Goal: Task Accomplishment & Management: Use online tool/utility

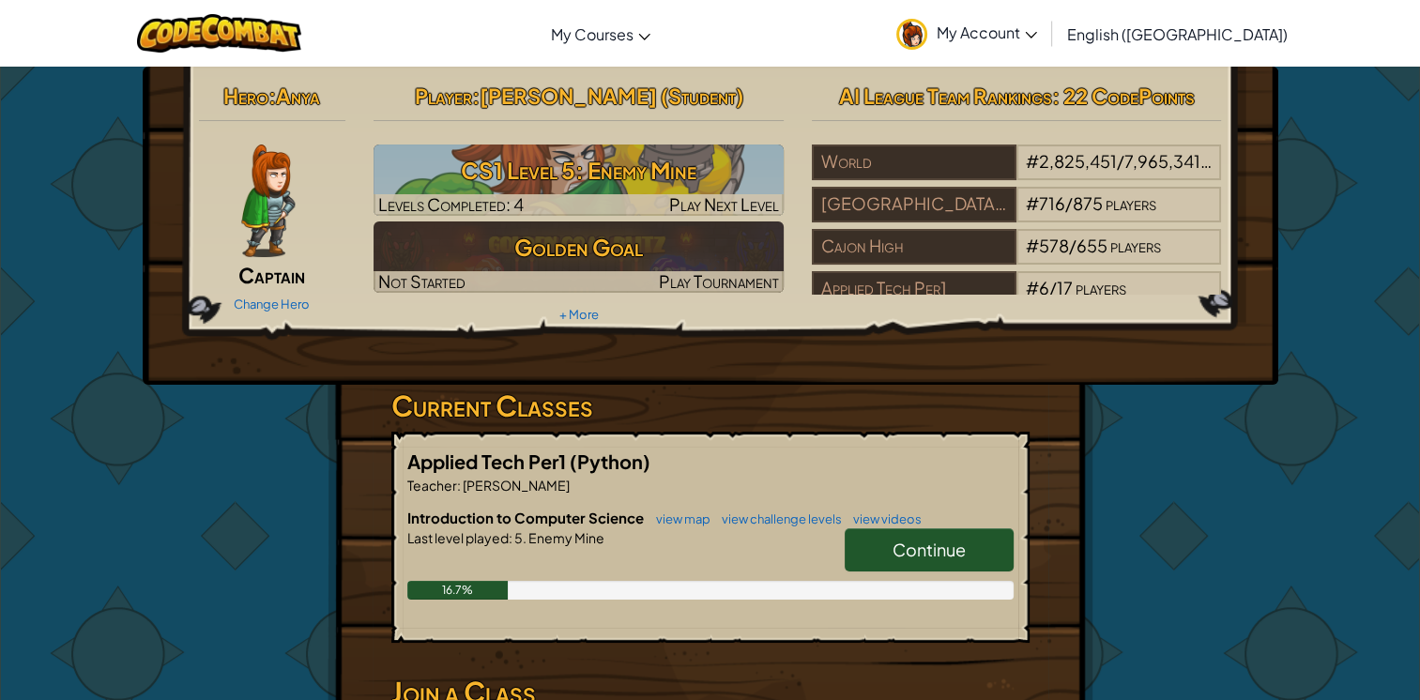
click at [960, 596] on div "16.7%" at bounding box center [710, 590] width 606 height 19
click at [912, 547] on span "Continue" at bounding box center [929, 550] width 73 height 22
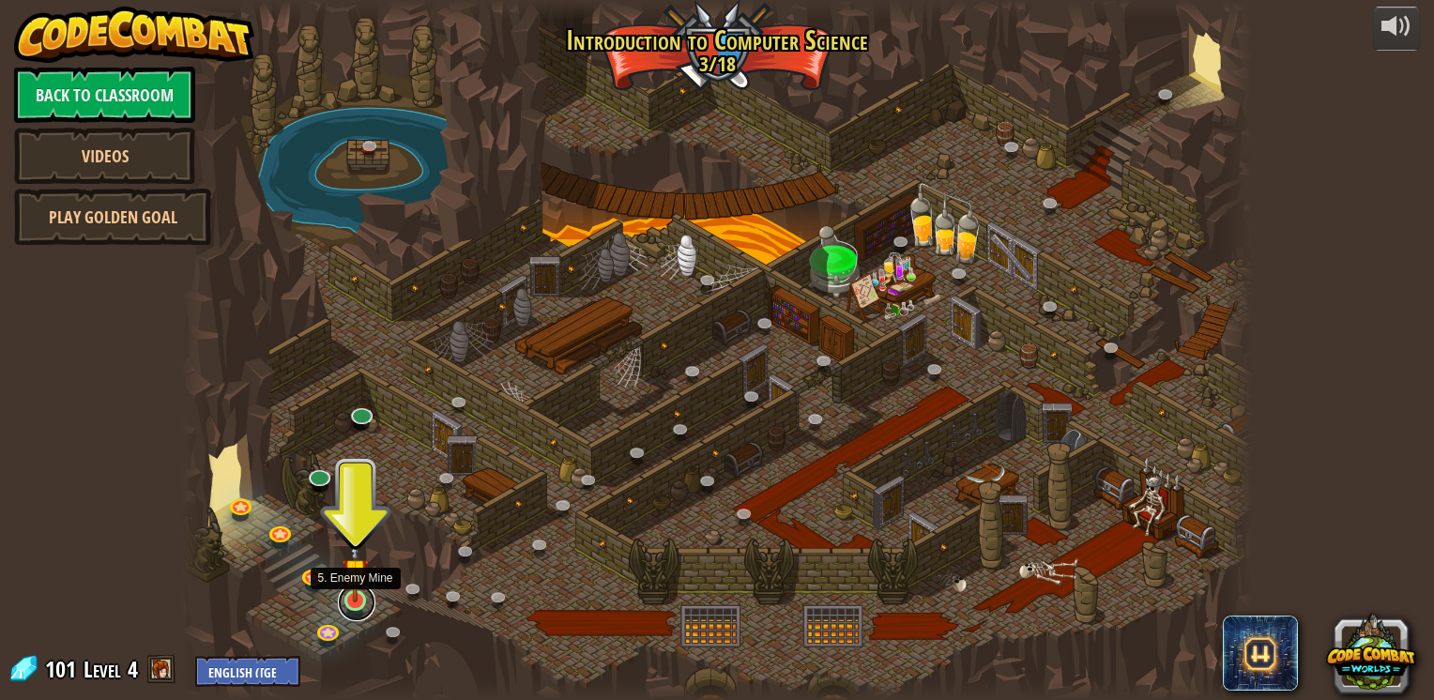
click at [355, 605] on link at bounding box center [357, 603] width 38 height 38
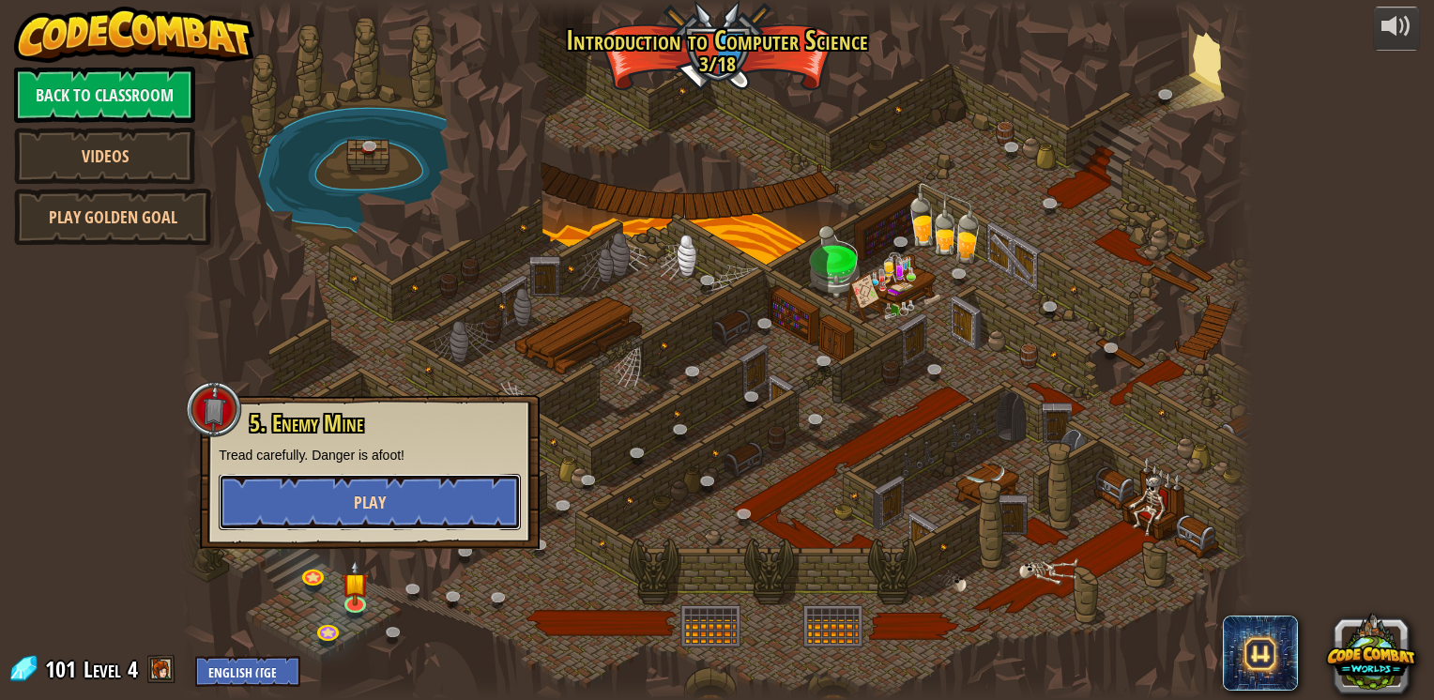
click at [349, 517] on button "Play" at bounding box center [370, 502] width 302 height 56
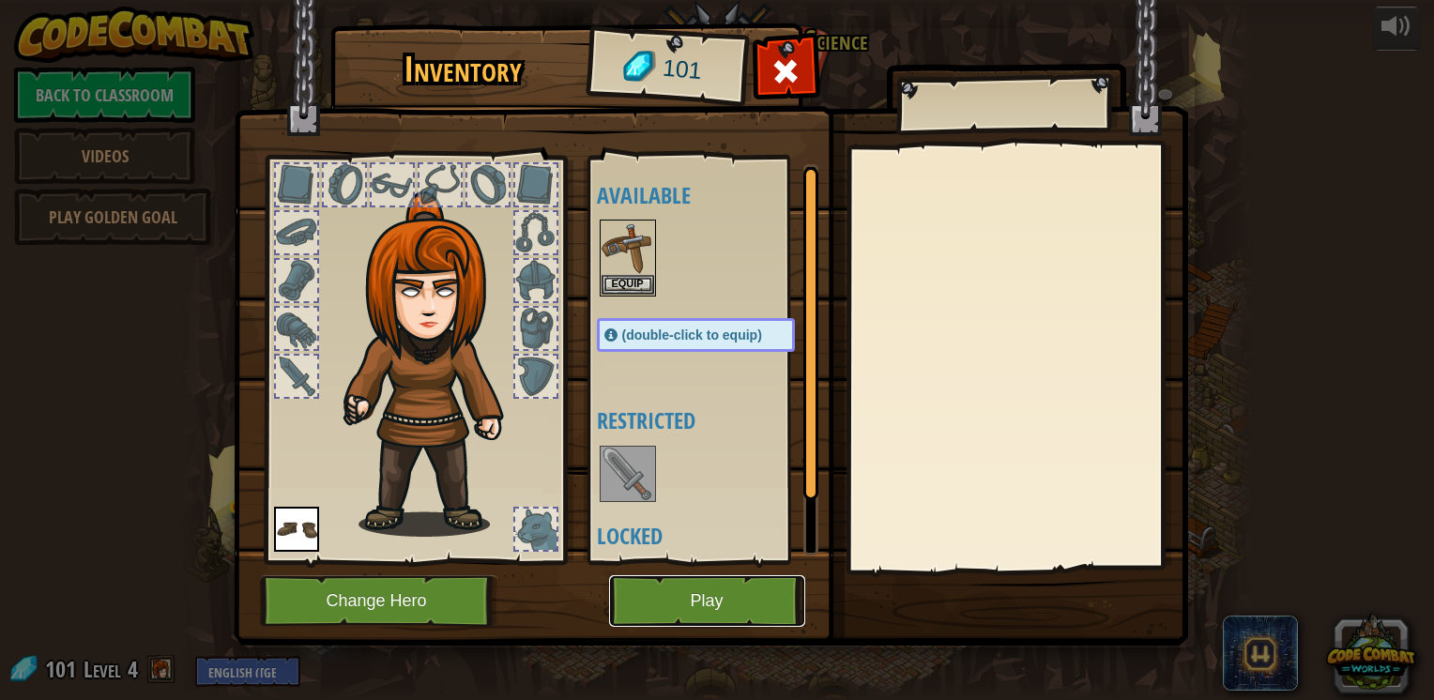
click at [710, 611] on button "Play" at bounding box center [707, 601] width 196 height 52
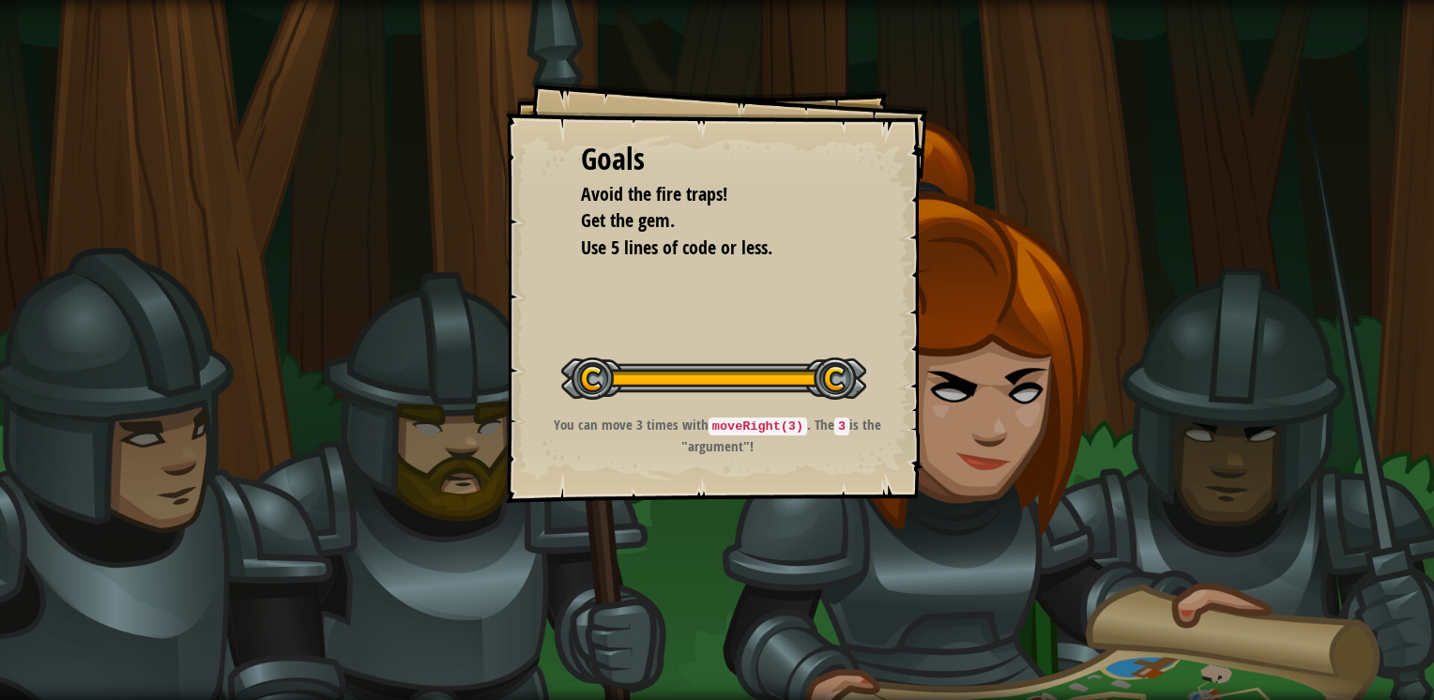
click at [517, 84] on div "Goals Avoid the fire traps! Get the gem. Use 5 lines of code or less. Start Lev…" at bounding box center [717, 292] width 422 height 422
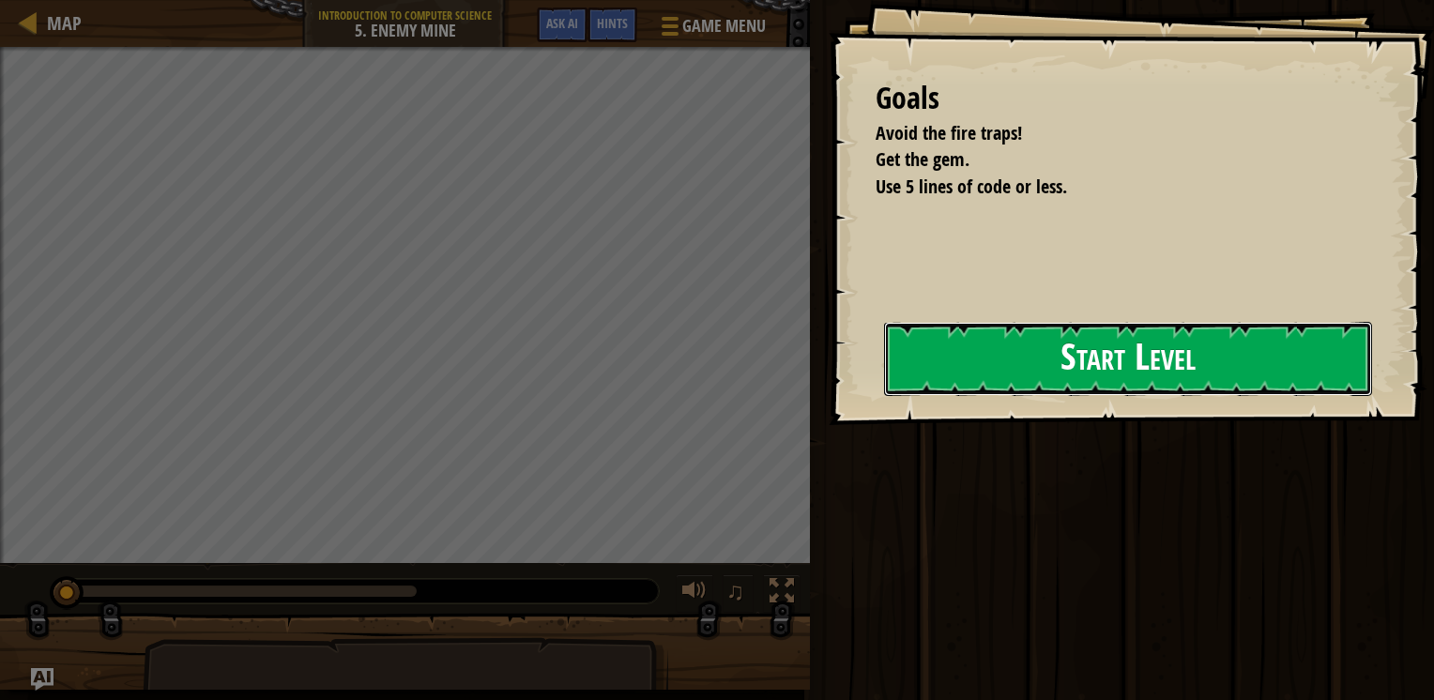
click at [995, 351] on button "Start Level" at bounding box center [1128, 359] width 488 height 74
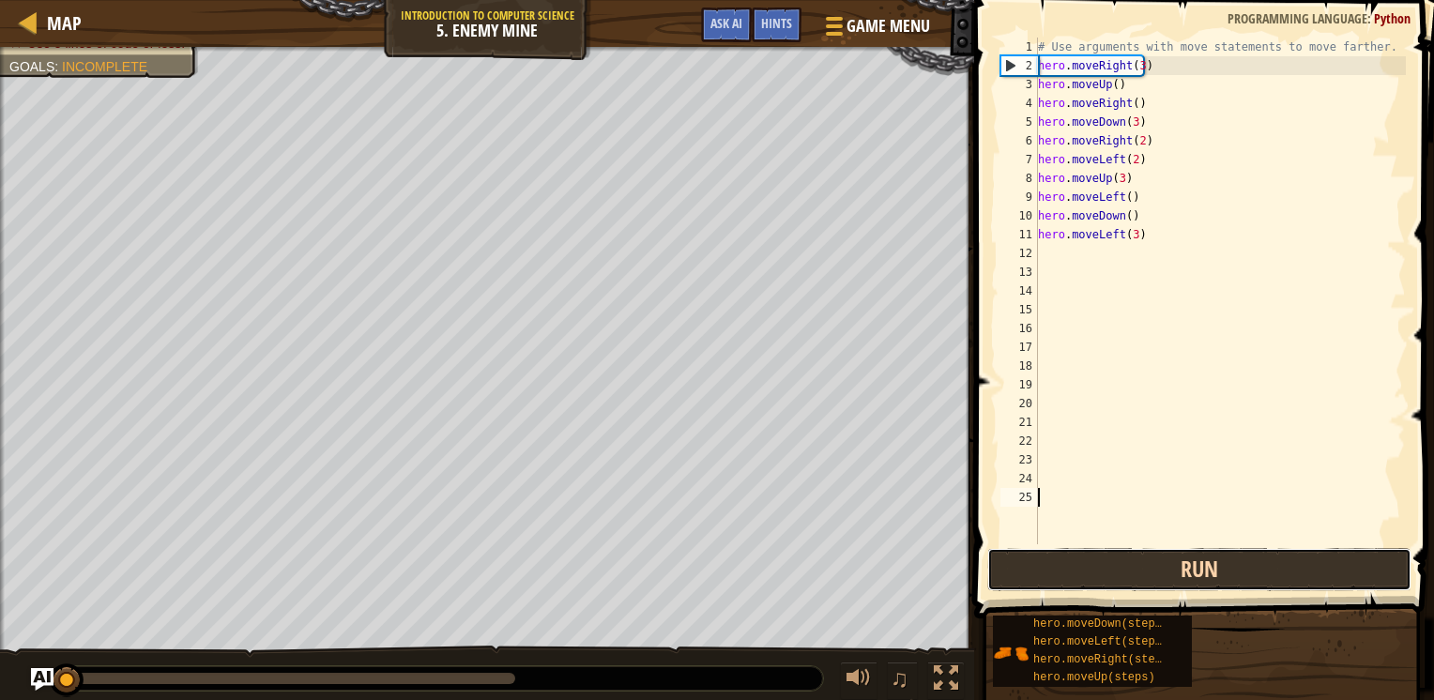
click at [1059, 577] on button "Run" at bounding box center [1200, 569] width 424 height 43
click at [1071, 564] on button "Run" at bounding box center [1200, 569] width 424 height 43
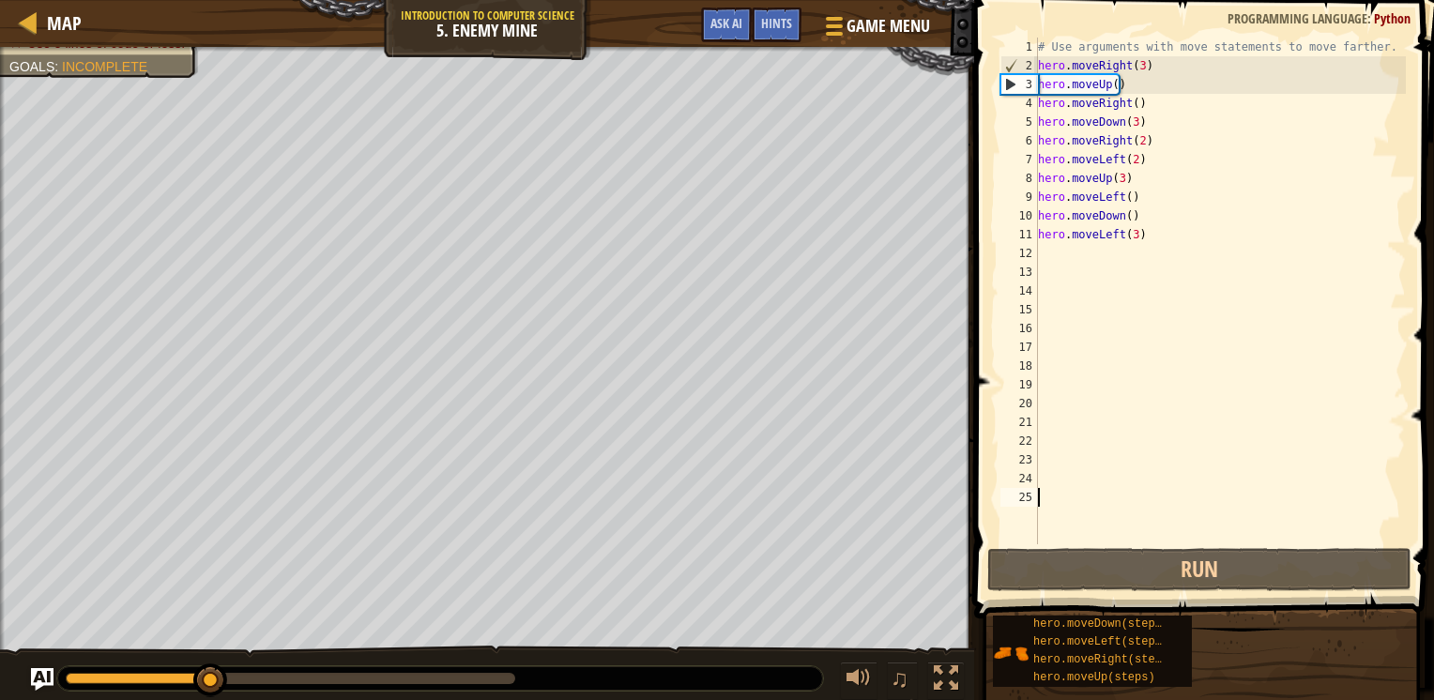
click at [1164, 238] on div "# Use arguments with move statements to move farther. hero . moveRight ( 3 ) he…" at bounding box center [1220, 310] width 372 height 544
type textarea "hero.moveLeft(3)"
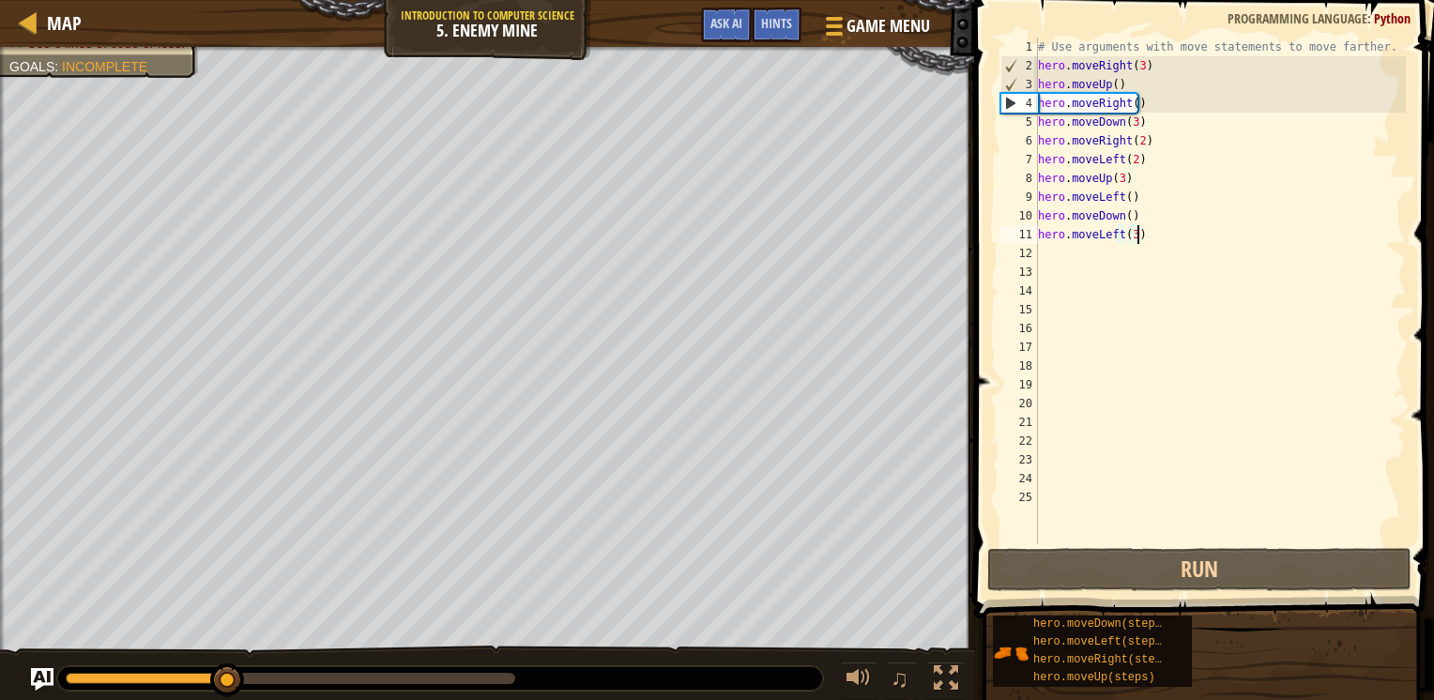
click at [1164, 237] on div "# Use arguments with move statements to move farther. hero . moveRight ( 3 ) he…" at bounding box center [1220, 310] width 372 height 544
click at [1096, 250] on div "# Use arguments with move statements to move farther. hero . moveRight ( 3 ) he…" at bounding box center [1220, 310] width 372 height 544
click at [1171, 240] on div "# Use arguments with move statements to move farther. hero . moveRight ( 3 ) he…" at bounding box center [1220, 310] width 372 height 544
type textarea "hero.moveLeft(3)"
click at [1152, 261] on div "# Use arguments with move statements to move farther. hero . moveRight ( 3 ) he…" at bounding box center [1220, 310] width 372 height 544
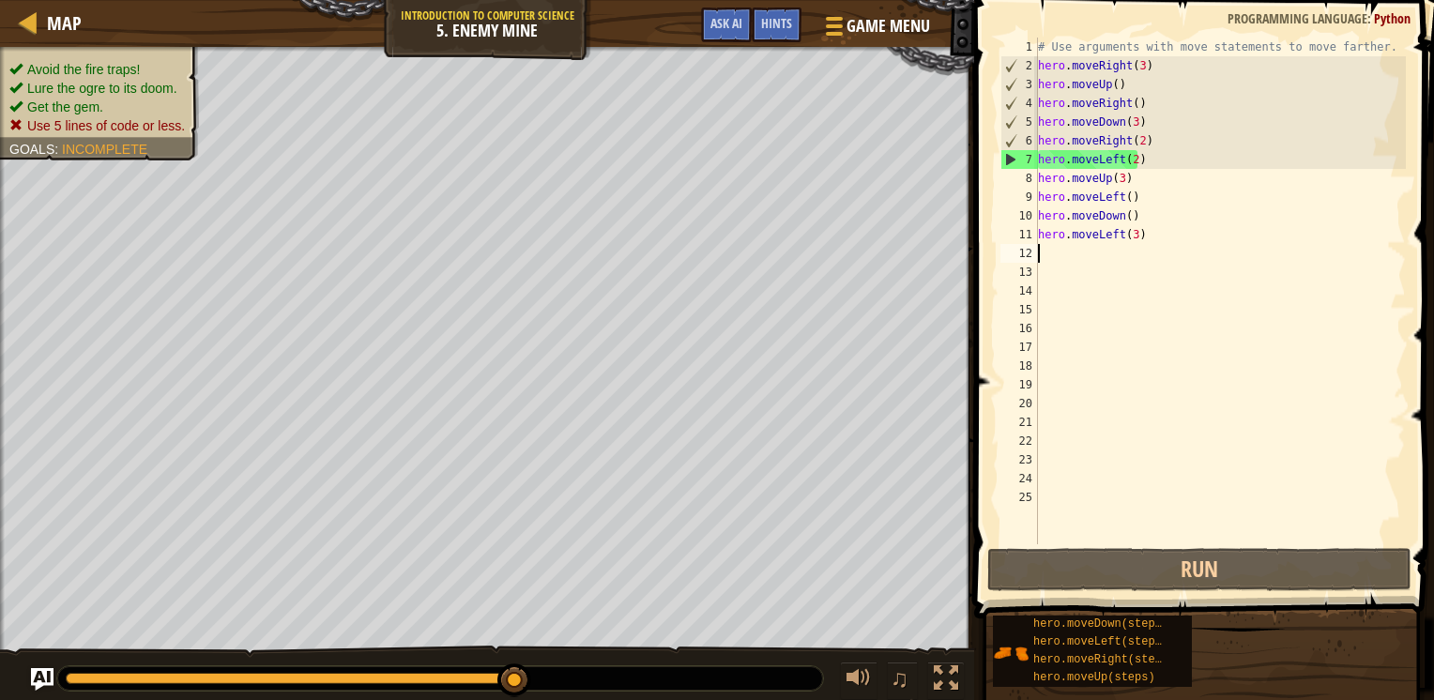
click at [1135, 162] on div "# Use arguments with move statements to move farther. hero . moveRight ( 3 ) he…" at bounding box center [1220, 310] width 372 height 544
click at [1130, 161] on div "# Use arguments with move statements to move farther. hero . moveRight ( 3 ) he…" at bounding box center [1220, 310] width 372 height 544
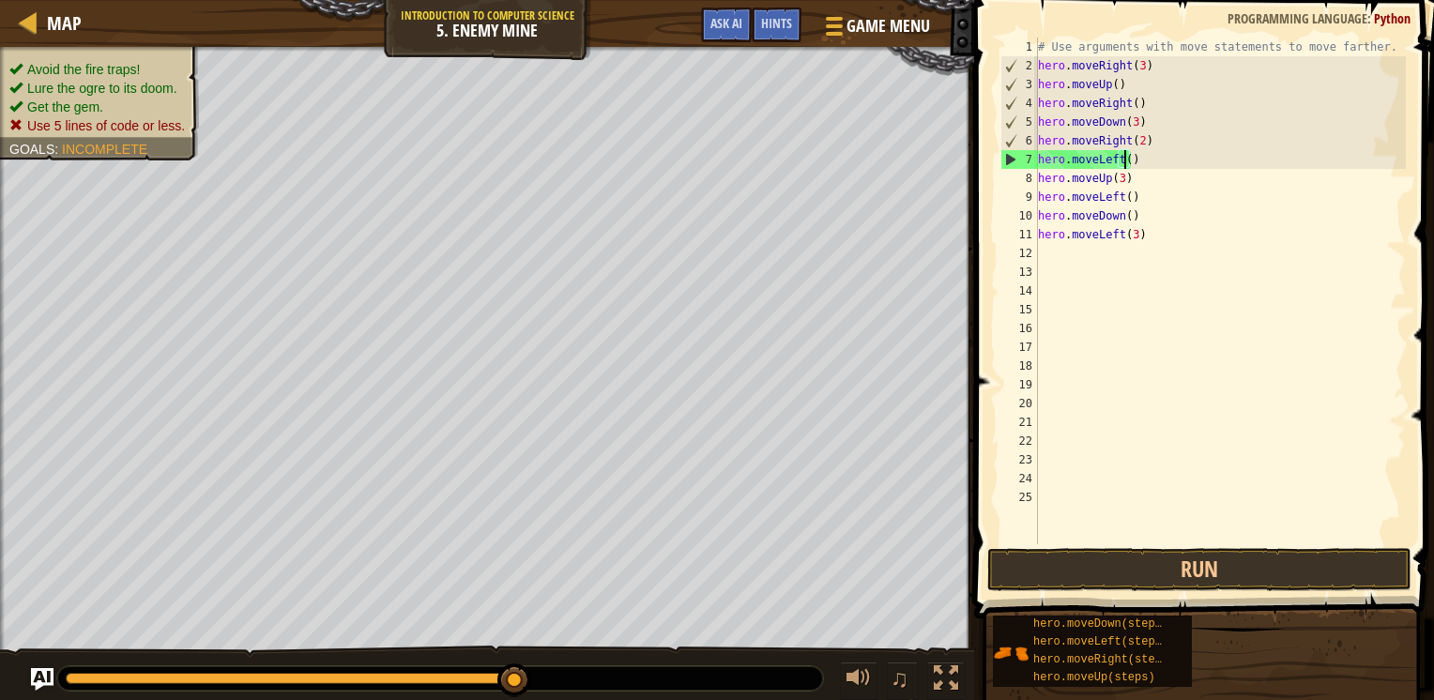
scroll to position [8, 7]
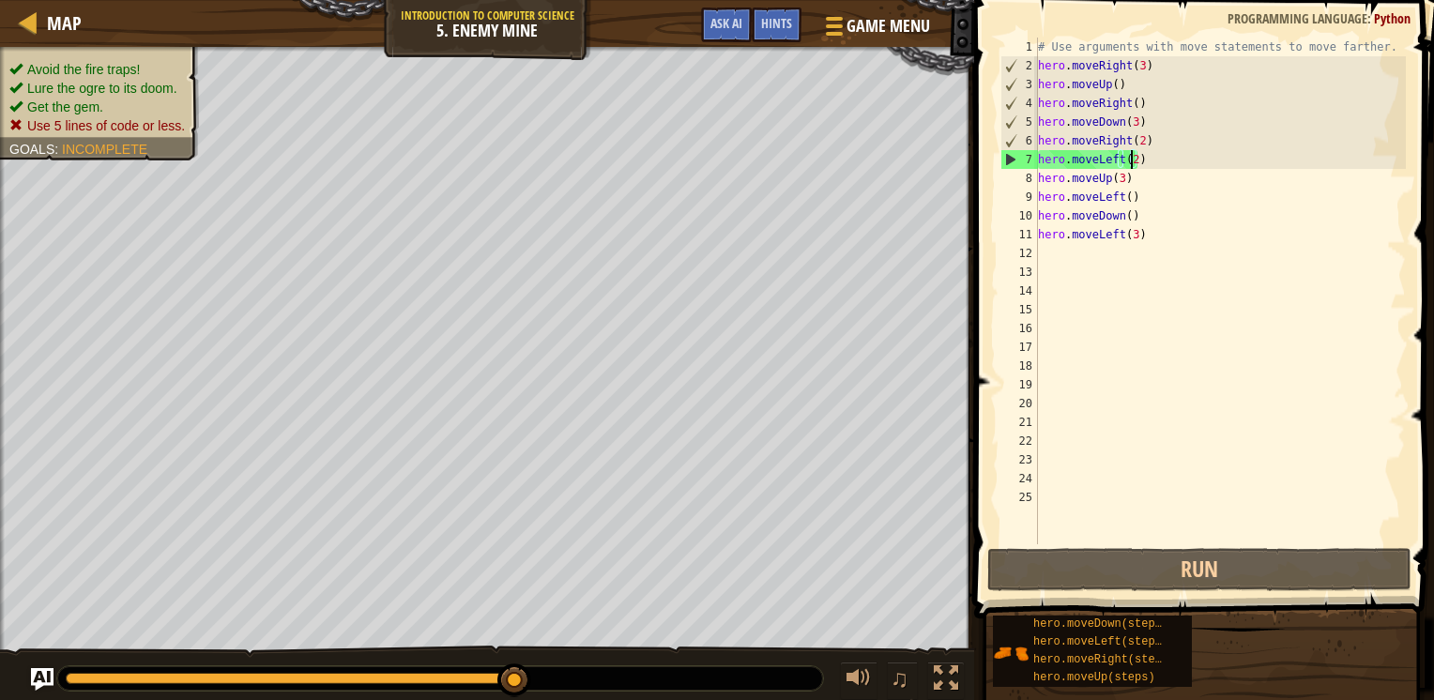
click at [1012, 167] on div "7" at bounding box center [1020, 159] width 37 height 19
click at [1010, 156] on div "7" at bounding box center [1020, 159] width 37 height 19
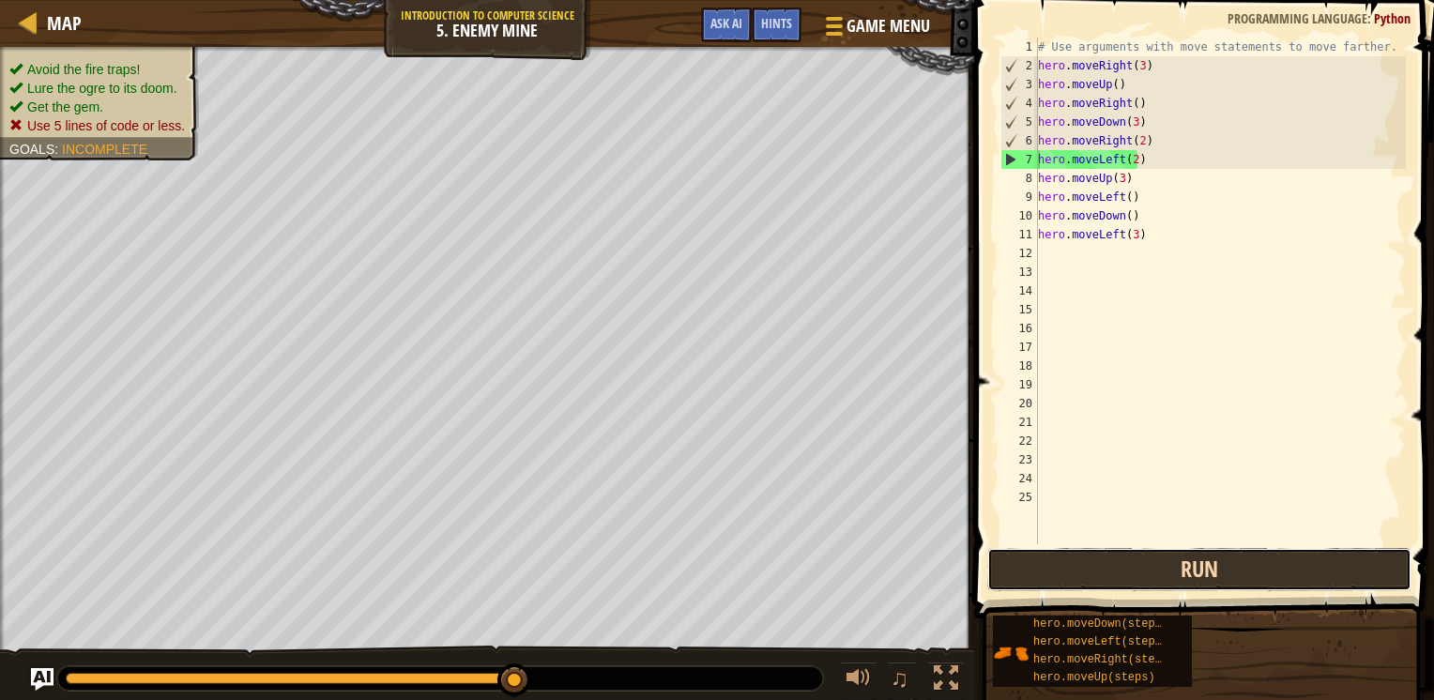
click at [1048, 576] on button "Run" at bounding box center [1200, 569] width 424 height 43
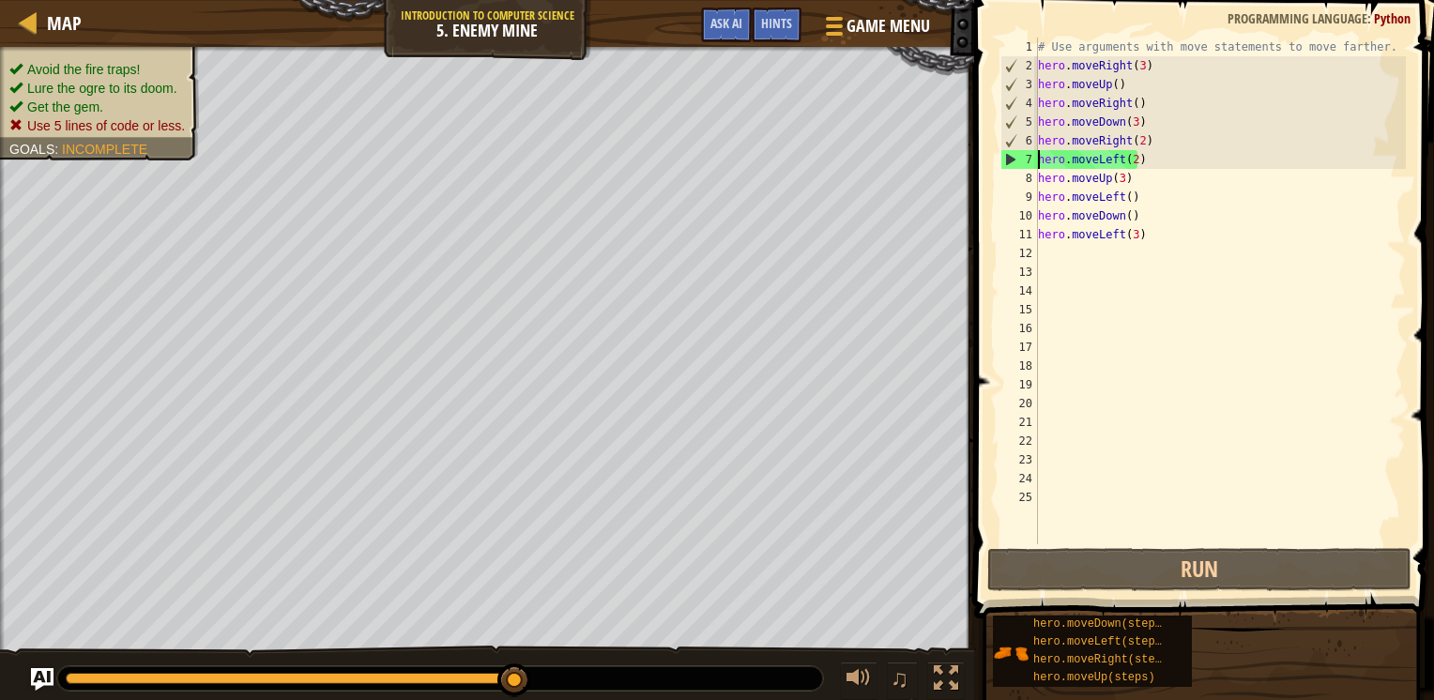
click at [1127, 159] on div "# Use arguments with move statements to move farther. hero . moveRight ( 3 ) he…" at bounding box center [1220, 310] width 372 height 544
click at [1134, 159] on div "# Use arguments with move statements to move farther. hero . moveRight ( 3 ) he…" at bounding box center [1220, 310] width 372 height 544
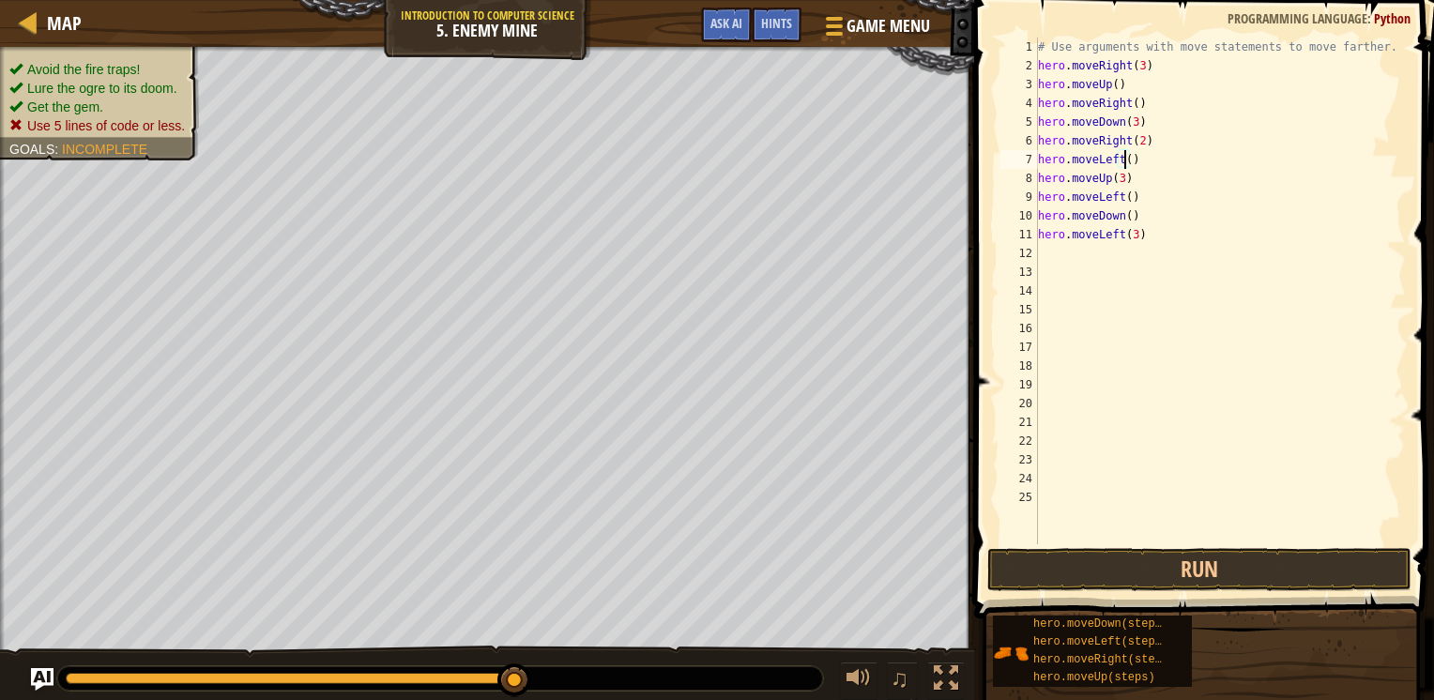
click at [1104, 179] on div "# Use arguments with move statements to move farther. hero . moveRight ( 3 ) he…" at bounding box center [1220, 310] width 372 height 544
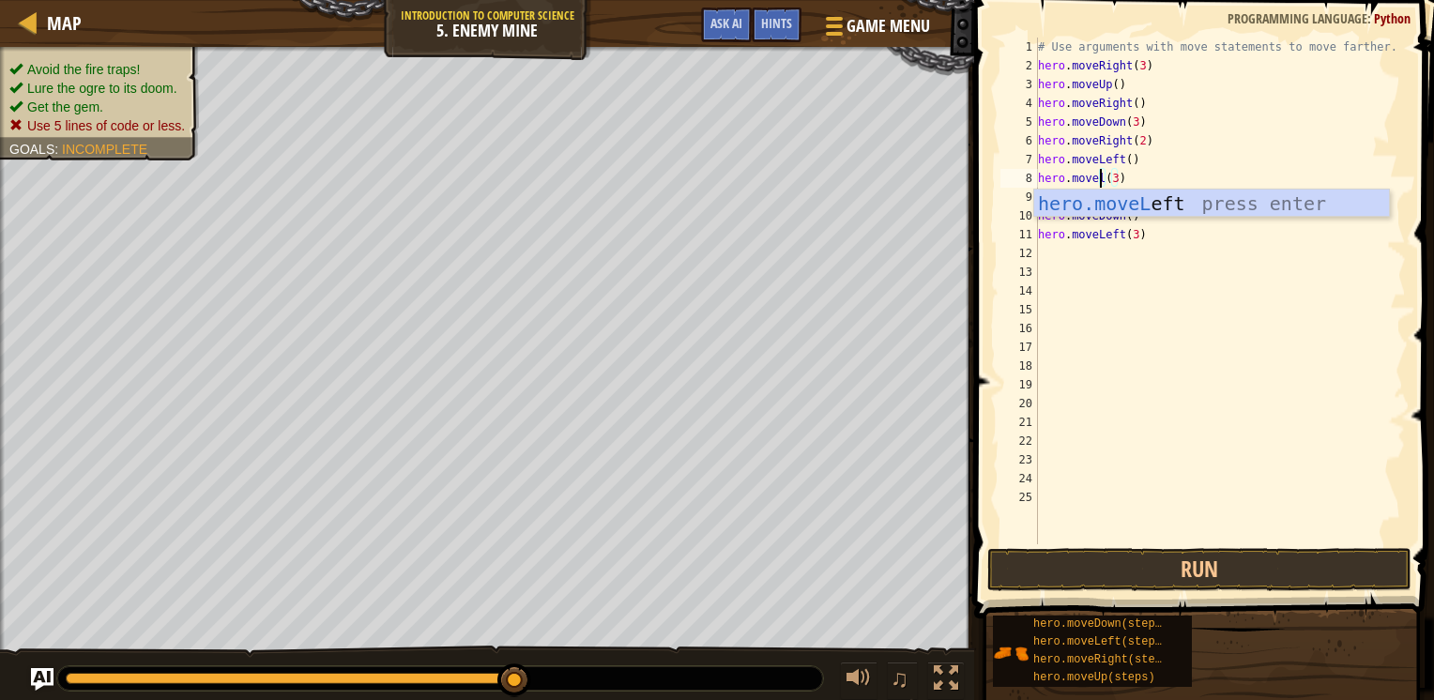
scroll to position [8, 6]
click at [1111, 214] on div "hero.moveLeft press enter" at bounding box center [1211, 232] width 355 height 84
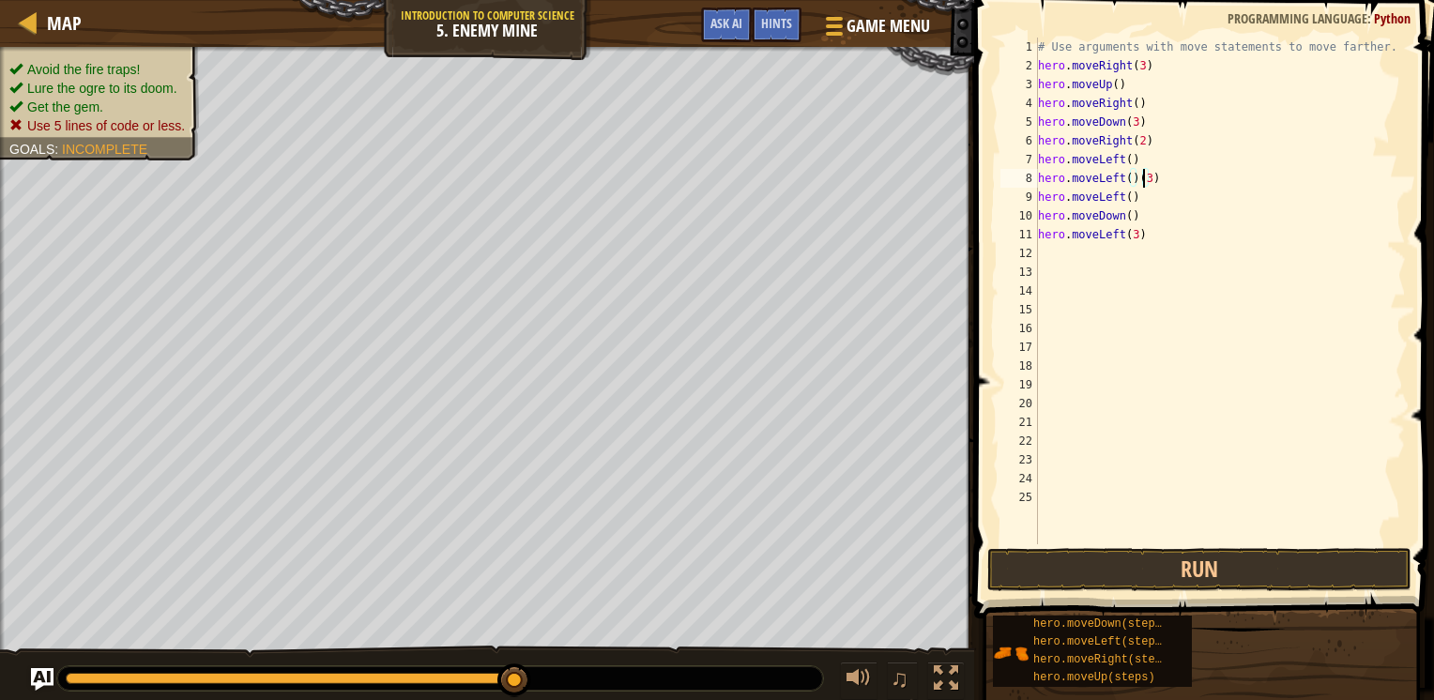
click at [1142, 178] on div "# Use arguments with move statements to move farther. hero . moveRight ( 3 ) he…" at bounding box center [1220, 310] width 372 height 544
click at [1135, 178] on div "# Use arguments with move statements to move farther. hero . moveRight ( 3 ) he…" at bounding box center [1220, 310] width 372 height 544
click at [1114, 197] on div "# Use arguments with move statements to move farther. hero . moveRight ( 3 ) he…" at bounding box center [1220, 310] width 372 height 544
click at [1115, 197] on div "# Use arguments with move statements to move farther. hero . moveRight ( 3 ) he…" at bounding box center [1220, 310] width 372 height 544
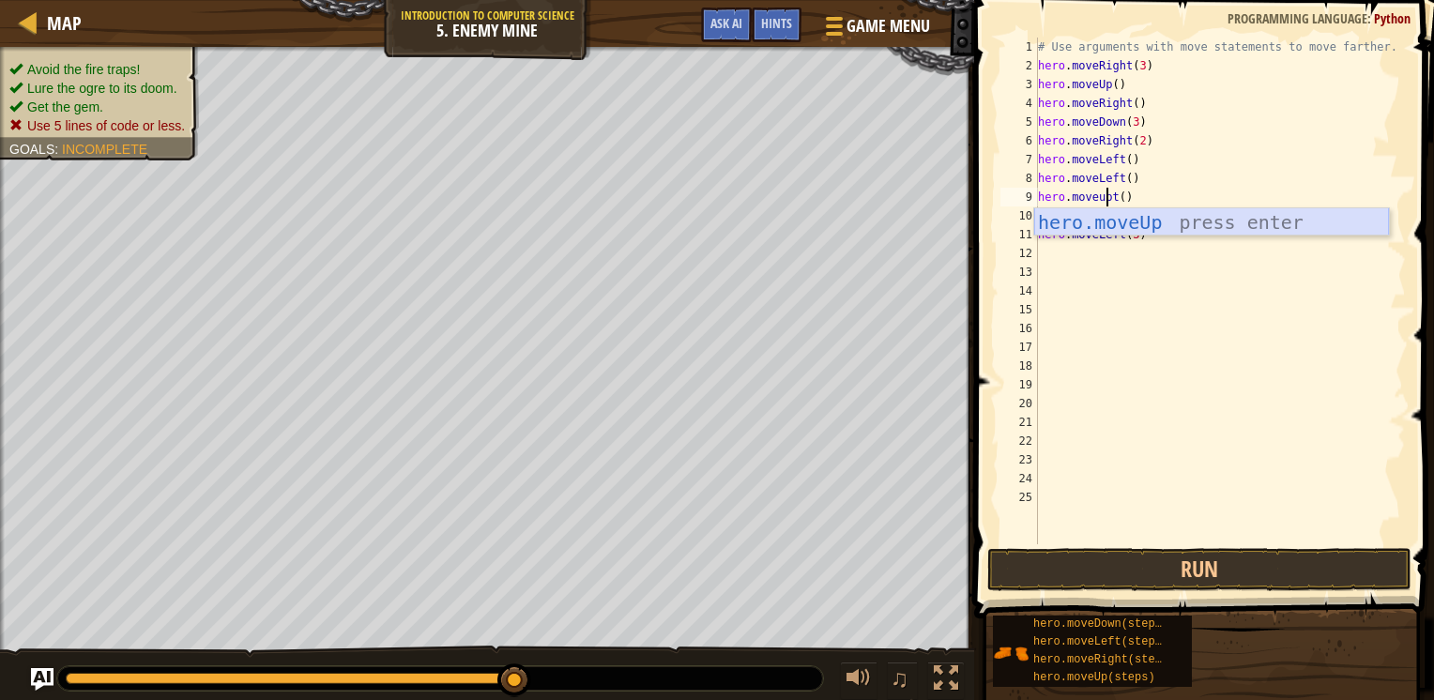
click at [1119, 216] on div "hero.moveUp press enter" at bounding box center [1211, 250] width 355 height 84
click at [1111, 218] on div "# Use arguments with move statements to move farther. hero . moveRight ( 3 ) he…" at bounding box center [1220, 310] width 372 height 544
click at [1113, 191] on div "# Use arguments with move statements to move farther. hero . moveRight ( 3 ) he…" at bounding box center [1220, 310] width 372 height 544
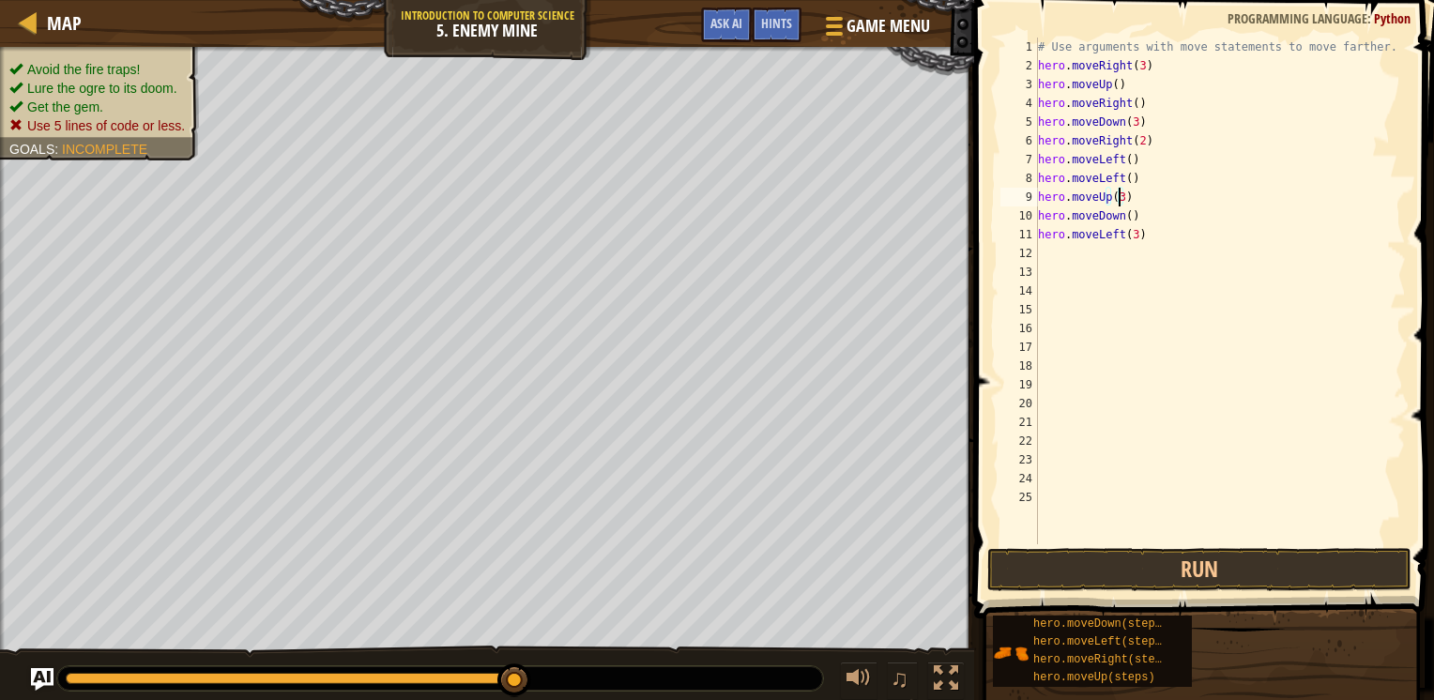
click at [1136, 220] on div "# Use arguments with move statements to move farther. hero . moveRight ( 3 ) he…" at bounding box center [1220, 310] width 372 height 544
type textarea "h"
click at [1136, 237] on div "# Use arguments with move statements to move farther. hero . moveRight ( 3 ) he…" at bounding box center [1220, 310] width 372 height 544
type textarea "h"
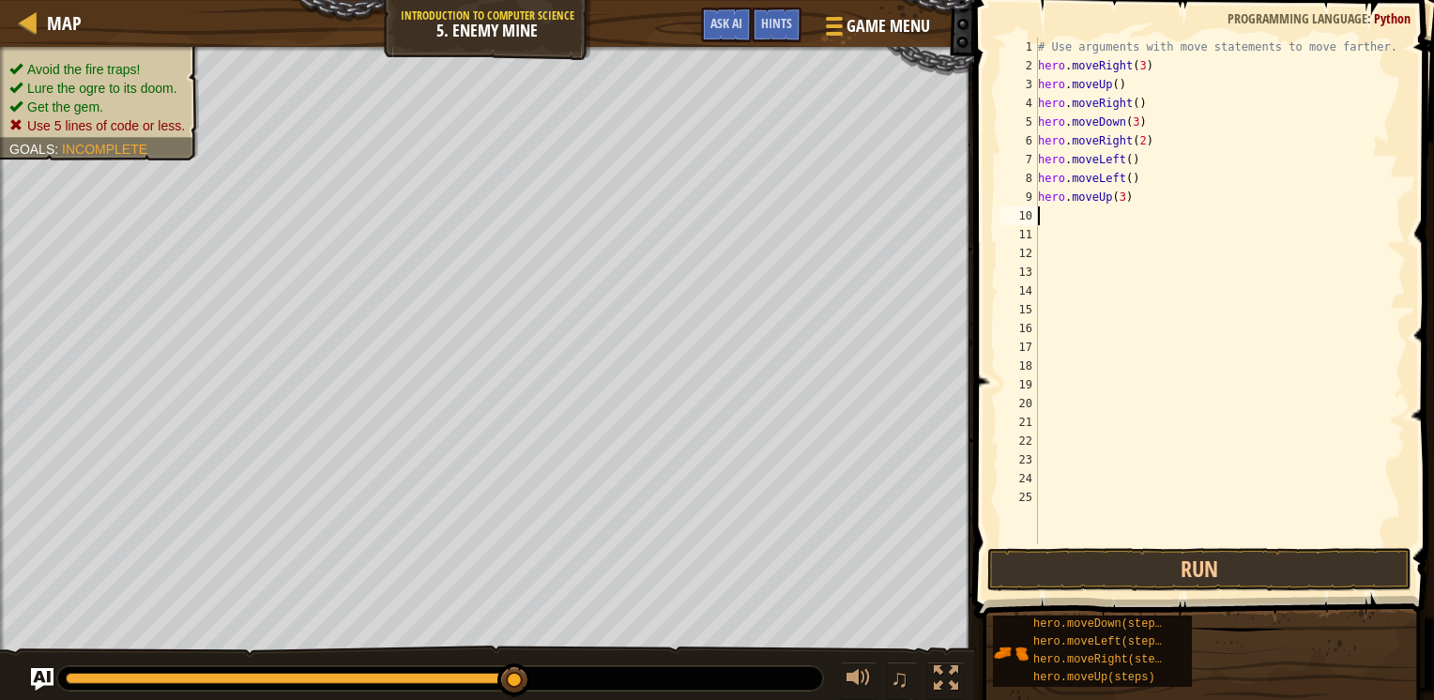
click at [1063, 212] on div "# Use arguments with move statements to move farther. hero . moveRight ( 3 ) he…" at bounding box center [1220, 310] width 372 height 544
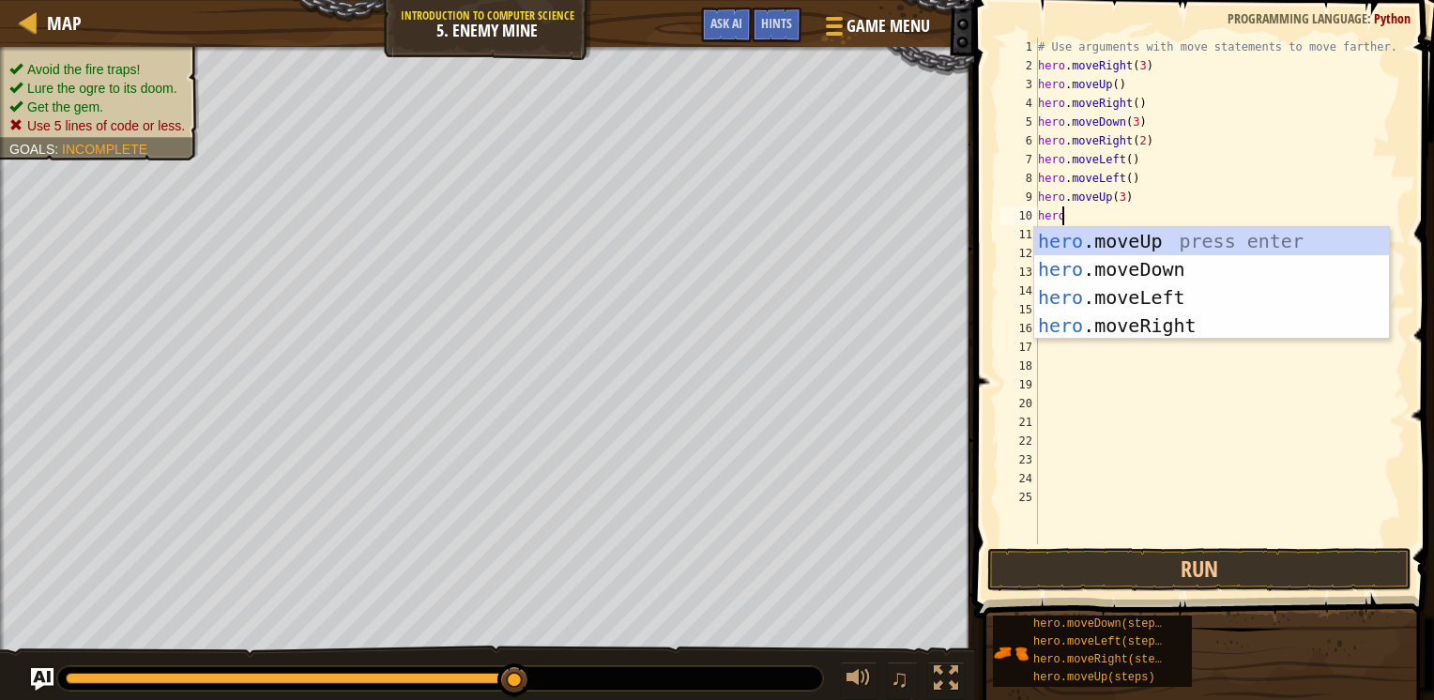
type textarea "hero."
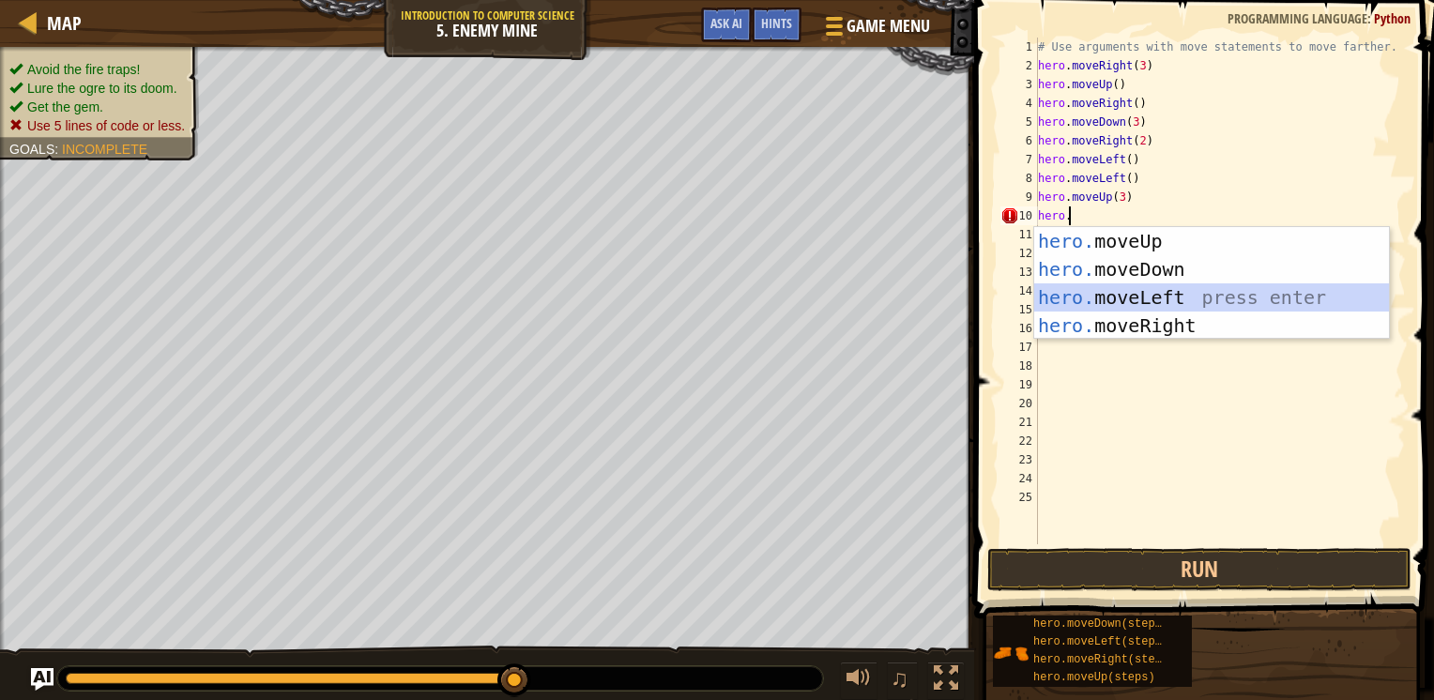
click at [1081, 299] on div "hero. moveUp press enter hero. moveDown press enter hero. moveLeft press enter …" at bounding box center [1211, 311] width 355 height 169
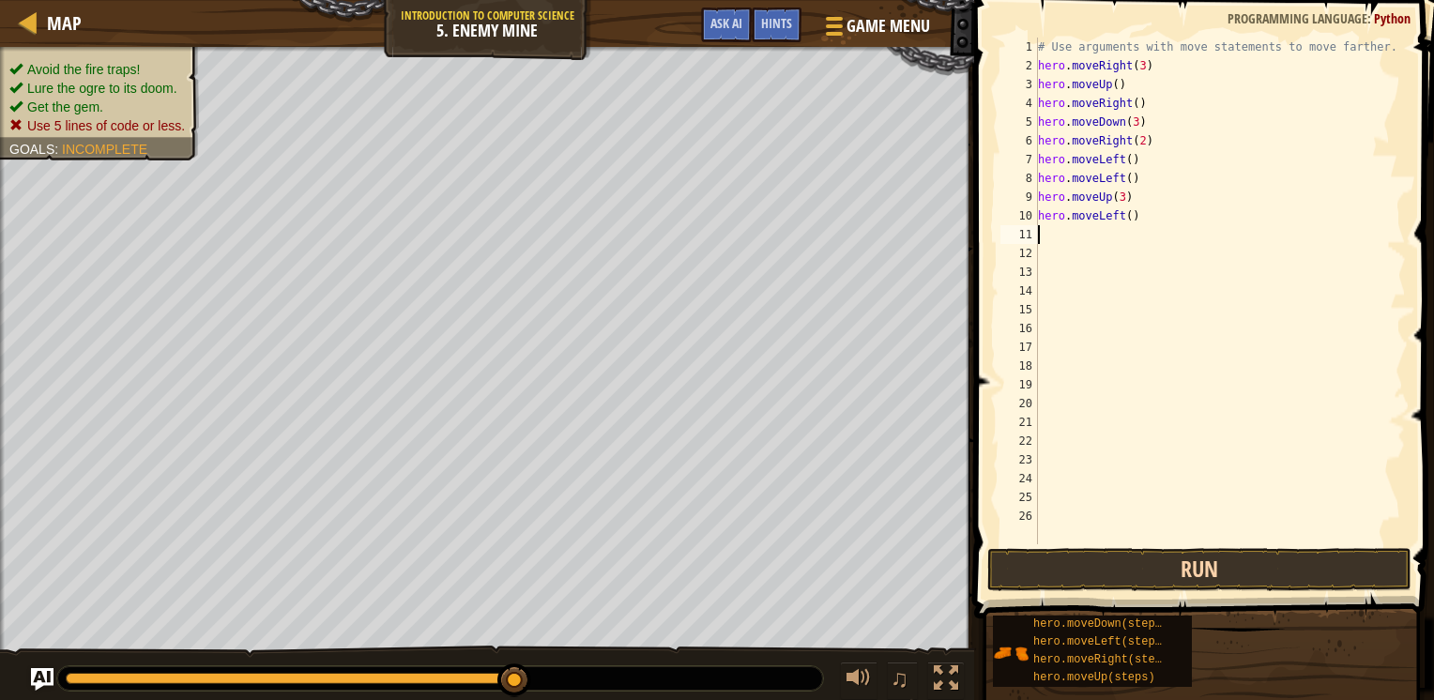
drag, startPoint x: 1079, startPoint y: 559, endPoint x: 1054, endPoint y: 579, distance: 32.0
click at [1054, 579] on button "Run" at bounding box center [1200, 569] width 424 height 43
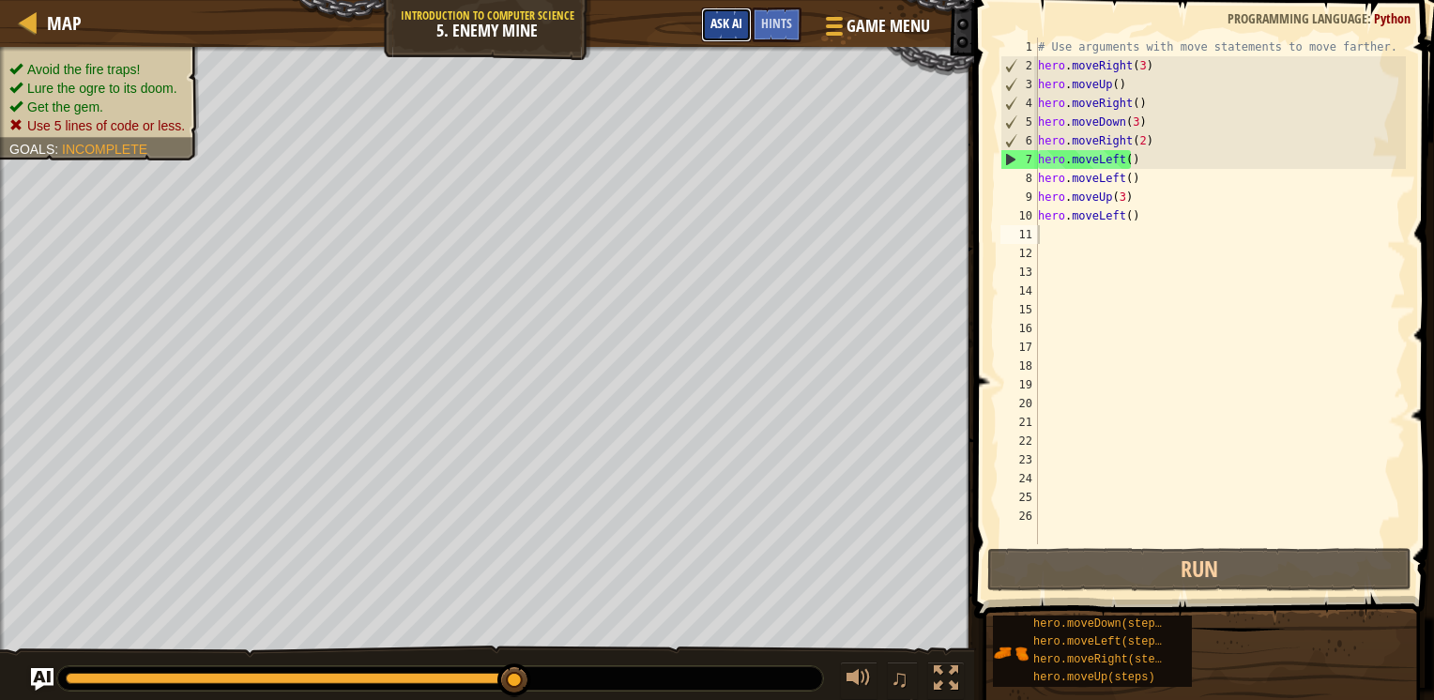
click at [715, 23] on span "Ask AI" at bounding box center [727, 23] width 32 height 18
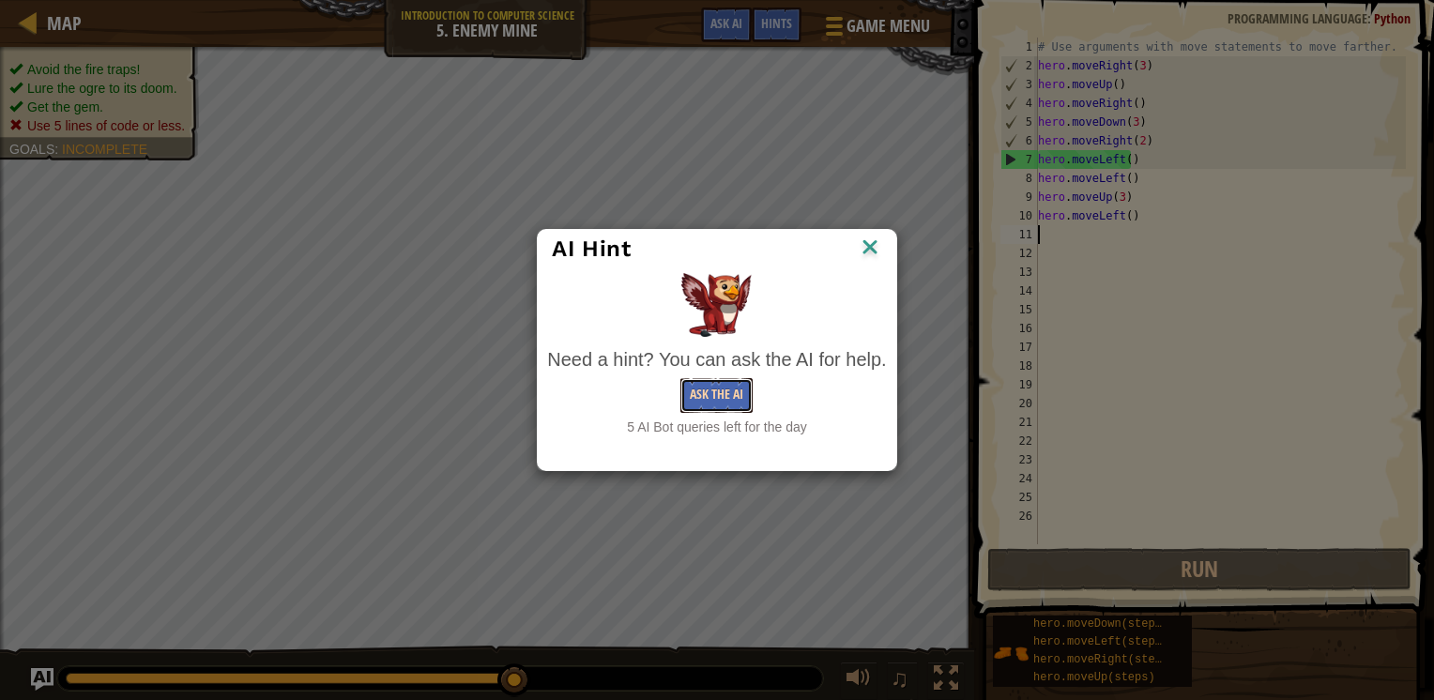
click at [698, 389] on button "Ask the AI" at bounding box center [717, 395] width 72 height 35
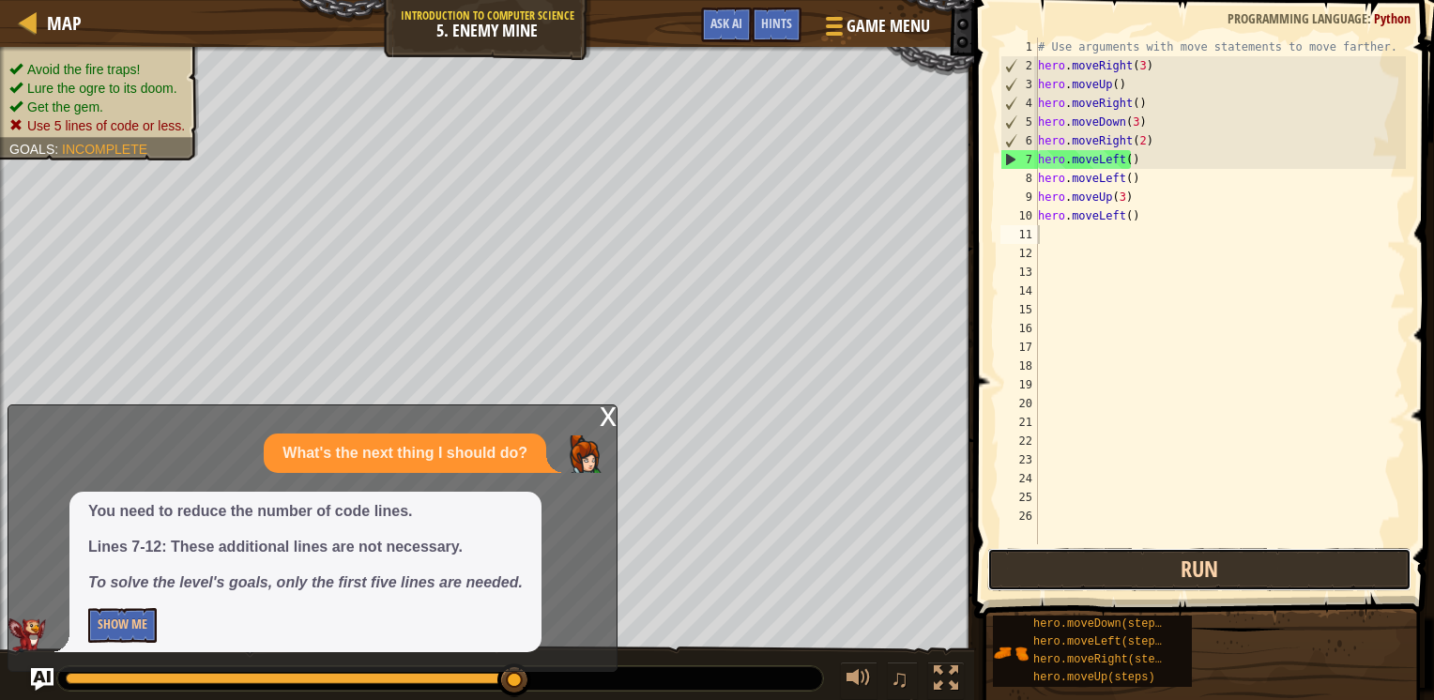
click at [1070, 563] on button "Run" at bounding box center [1200, 569] width 424 height 43
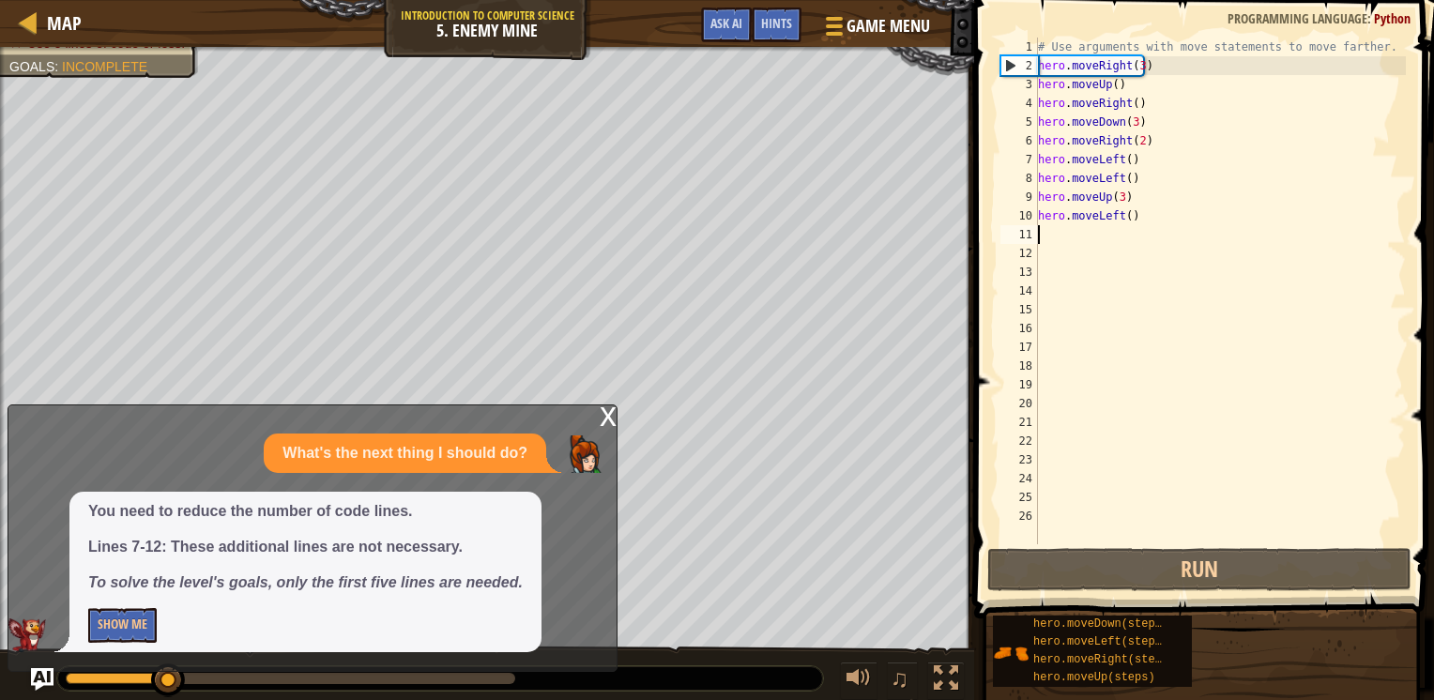
click at [995, 61] on span at bounding box center [1206, 283] width 475 height 674
click at [1006, 60] on div "2" at bounding box center [1020, 65] width 37 height 19
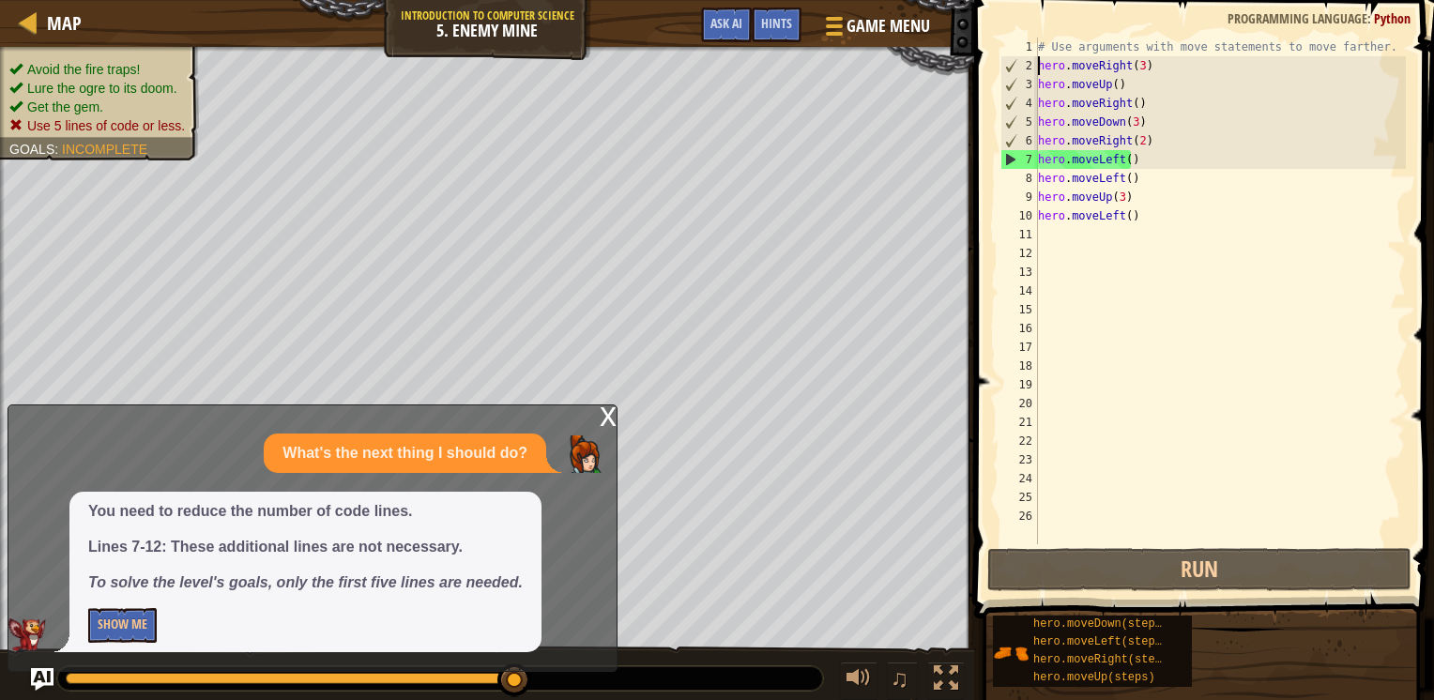
click at [1132, 153] on div "# Use arguments with move statements to move farther. hero . moveRight ( 3 ) he…" at bounding box center [1220, 310] width 372 height 544
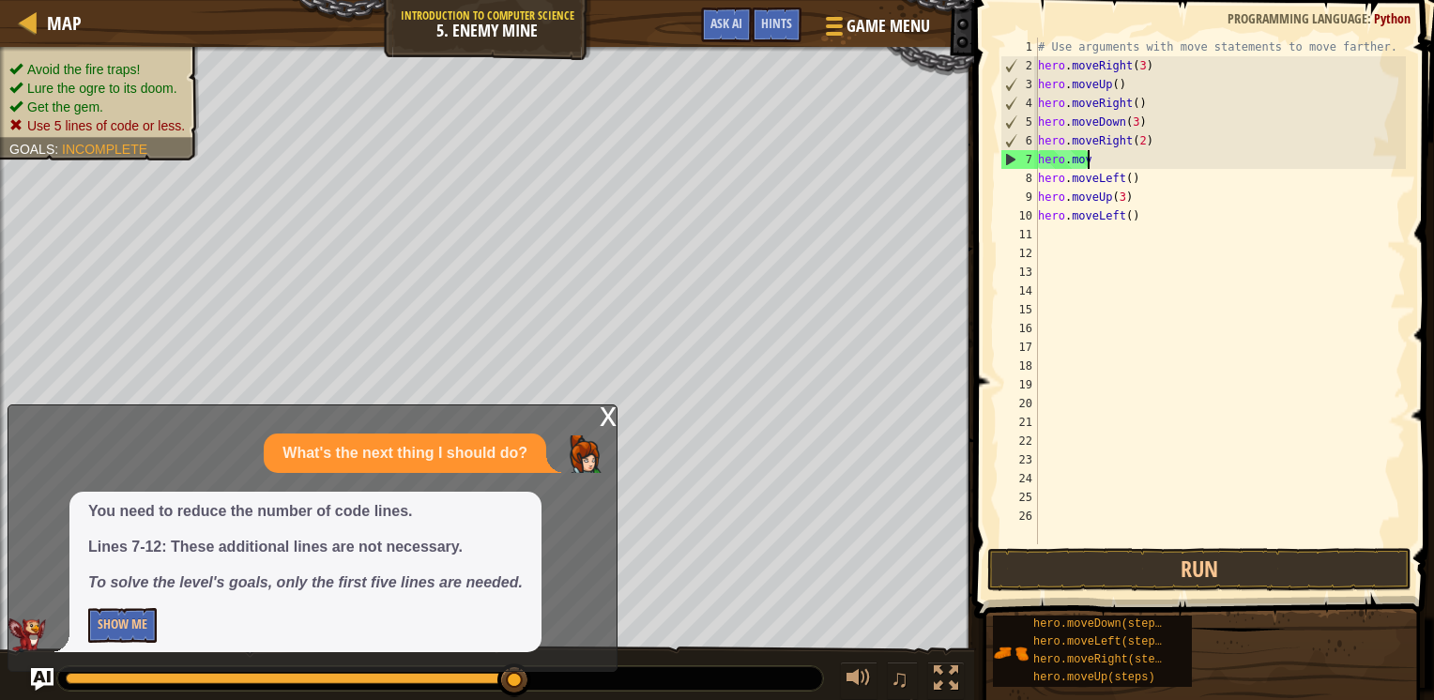
type textarea "h"
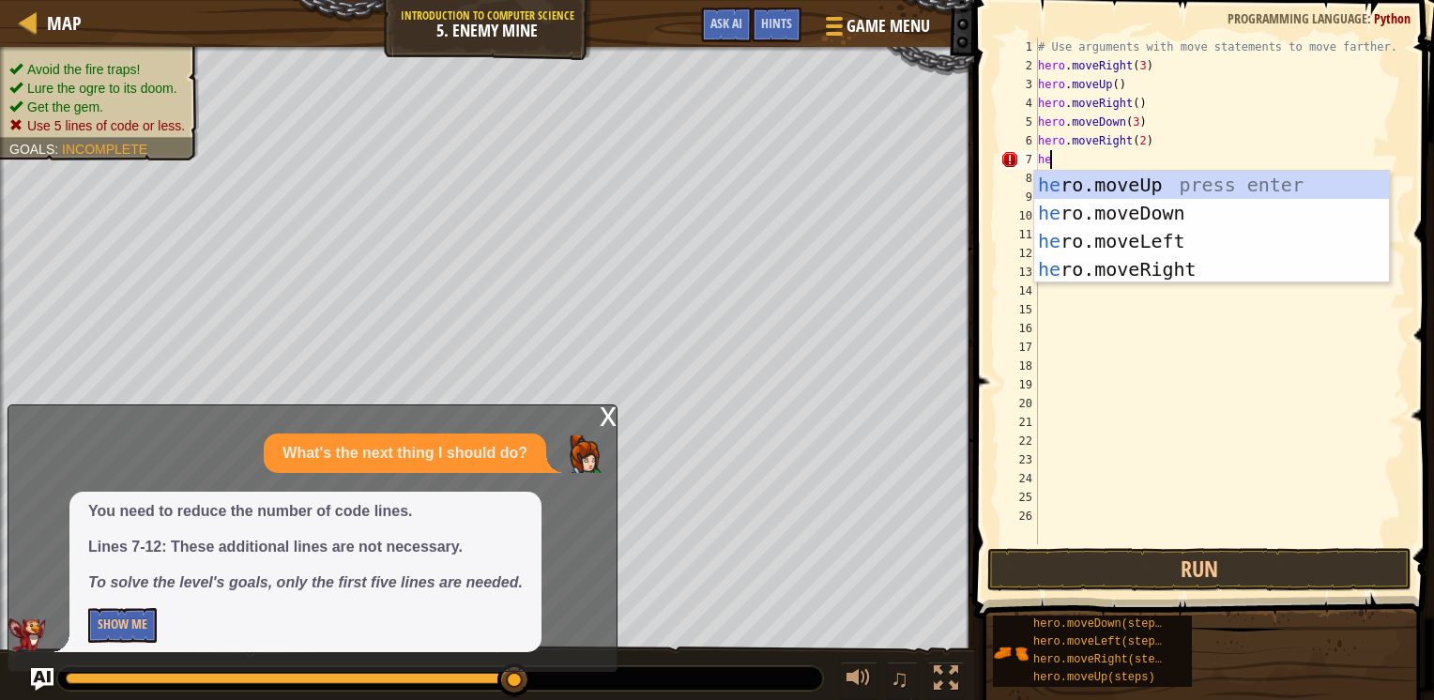
type textarea "h"
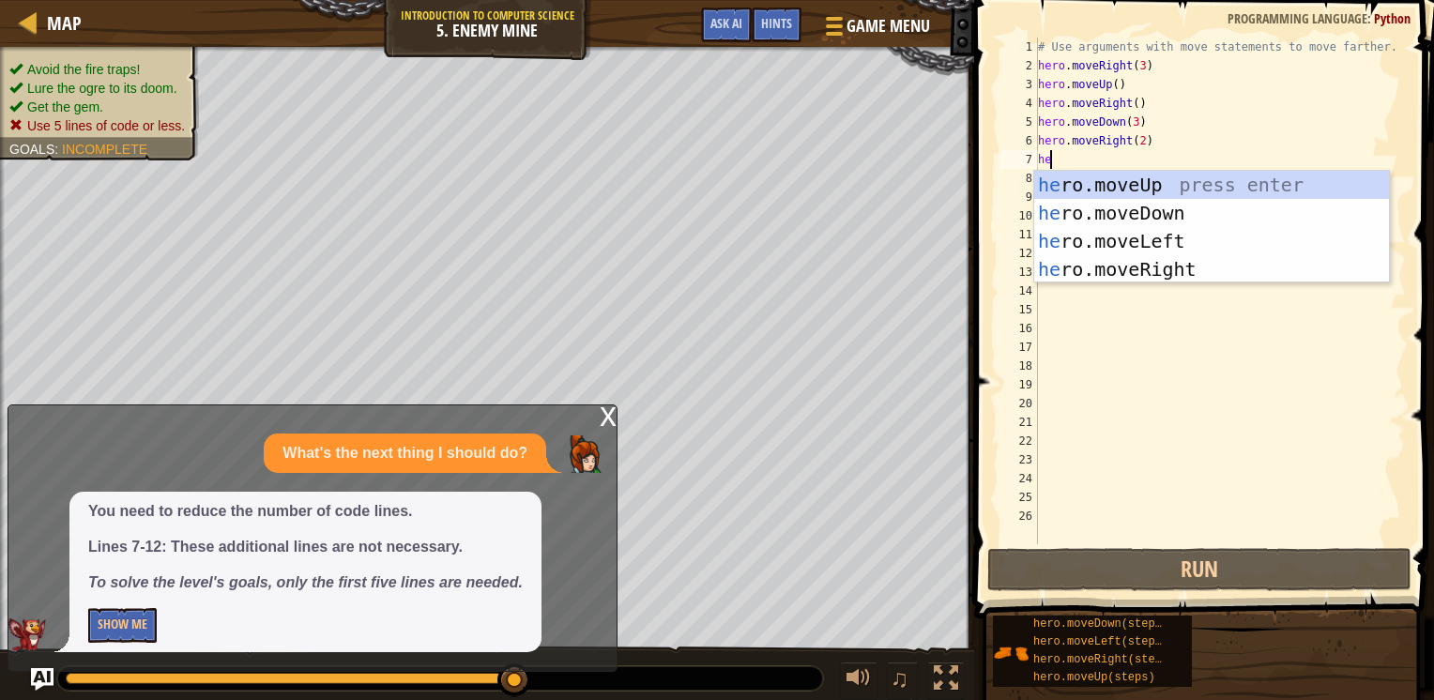
type textarea "h"
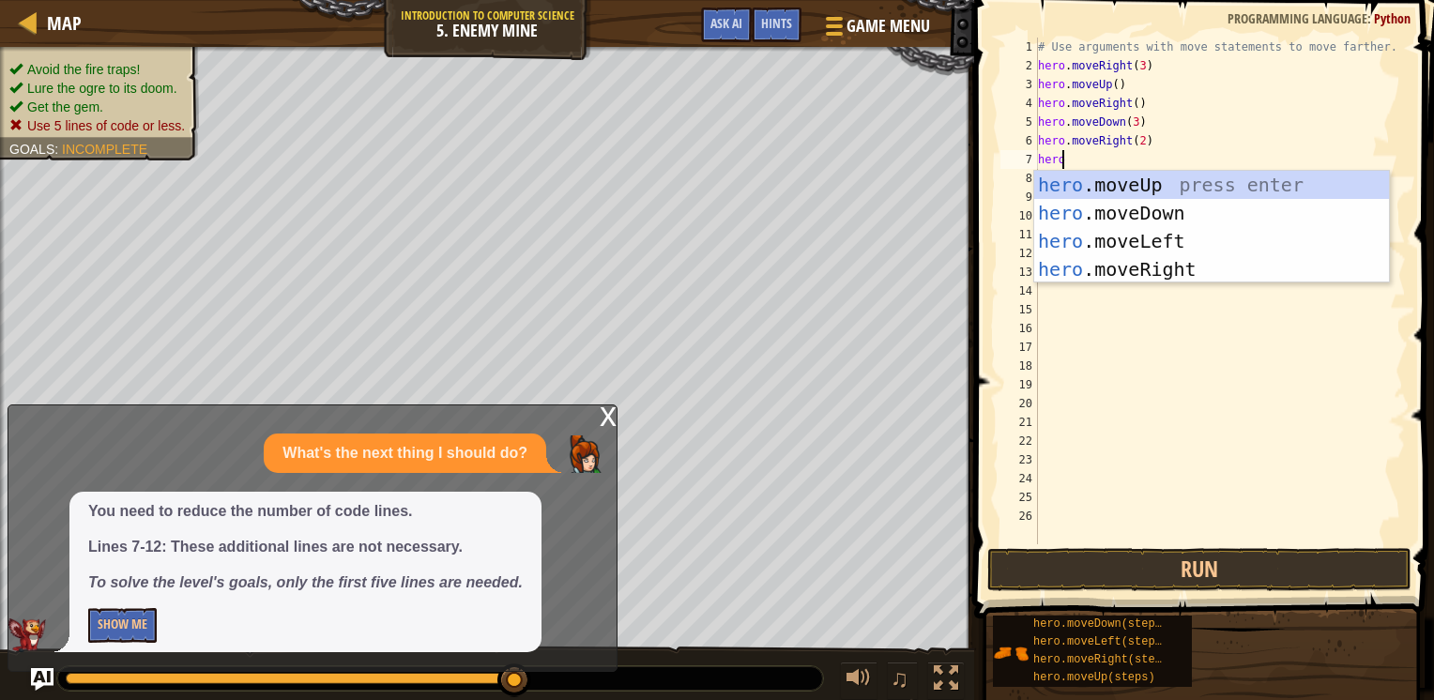
type textarea "hero."
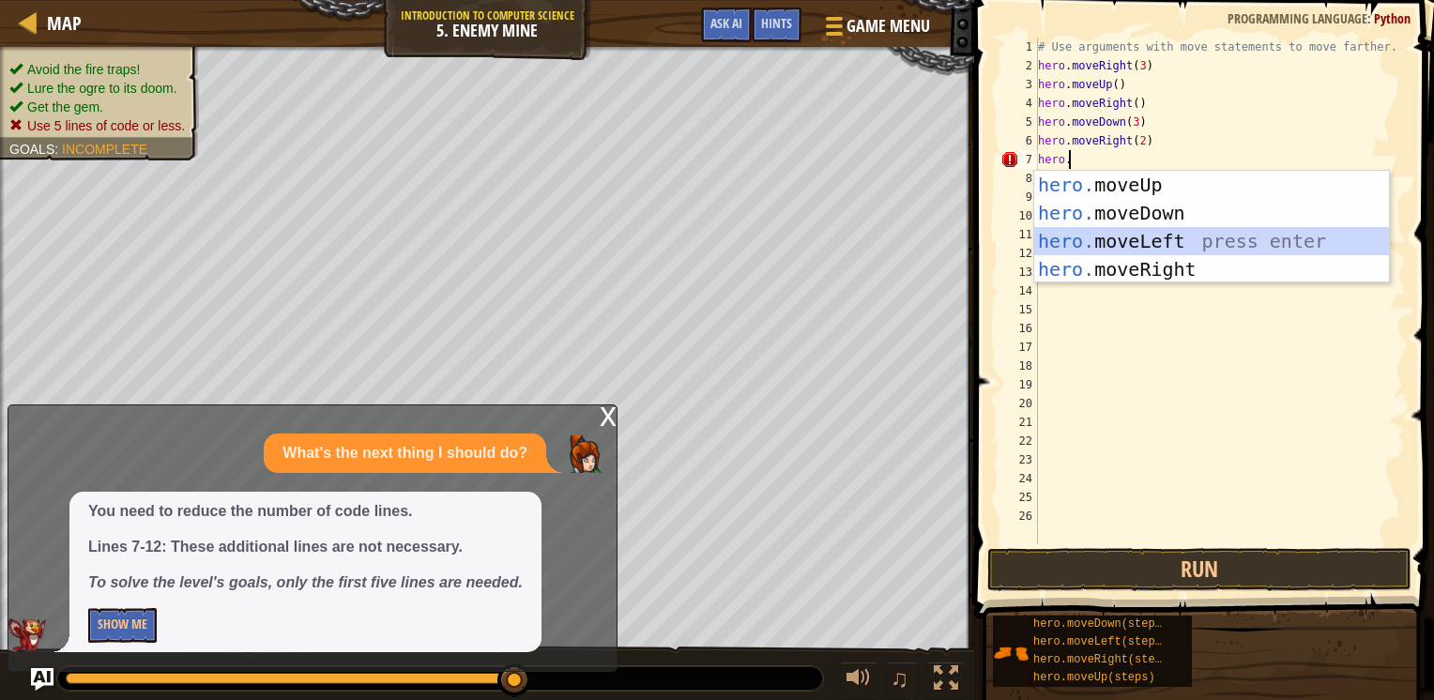
click at [1127, 241] on div "hero. moveUp press enter hero. moveDown press enter hero. moveLeft press enter …" at bounding box center [1211, 255] width 355 height 169
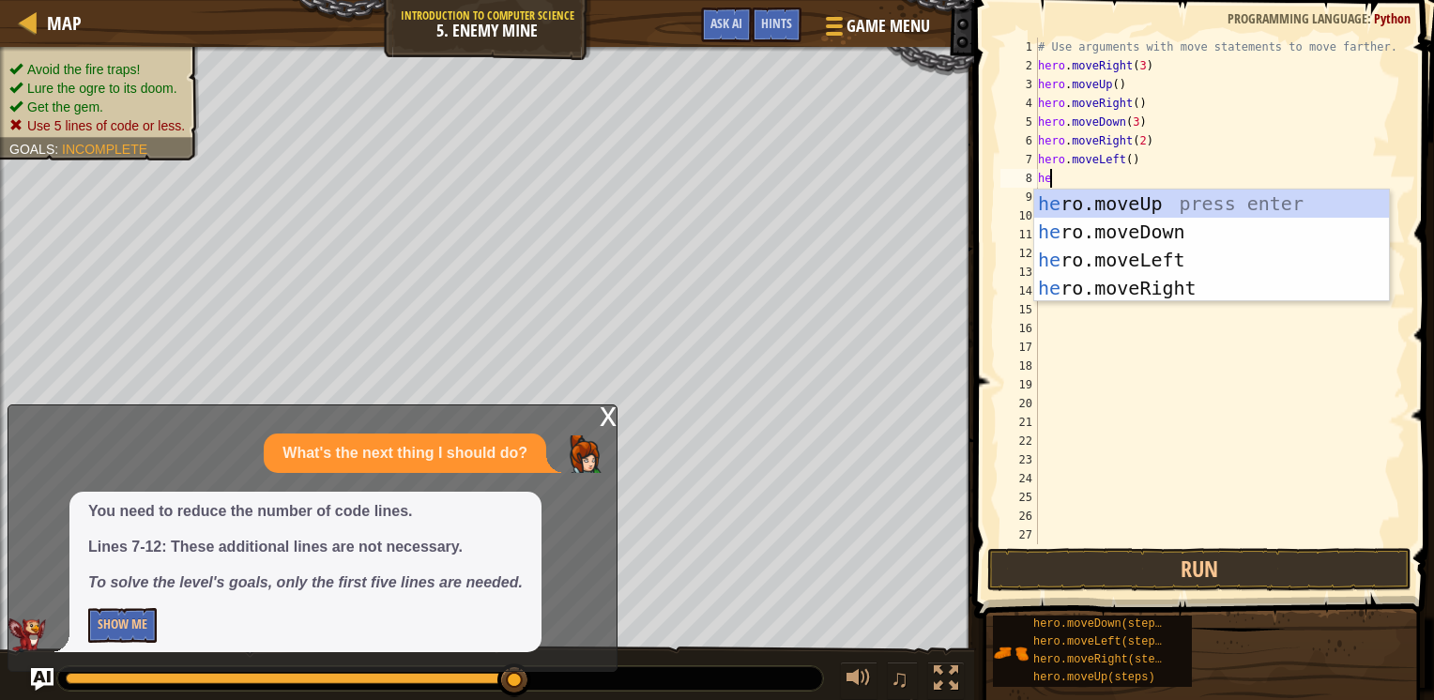
type textarea "hero"
click at [1089, 268] on div "hero .moveUp press enter hero .moveDown press enter hero .moveLeft press enter …" at bounding box center [1211, 274] width 355 height 169
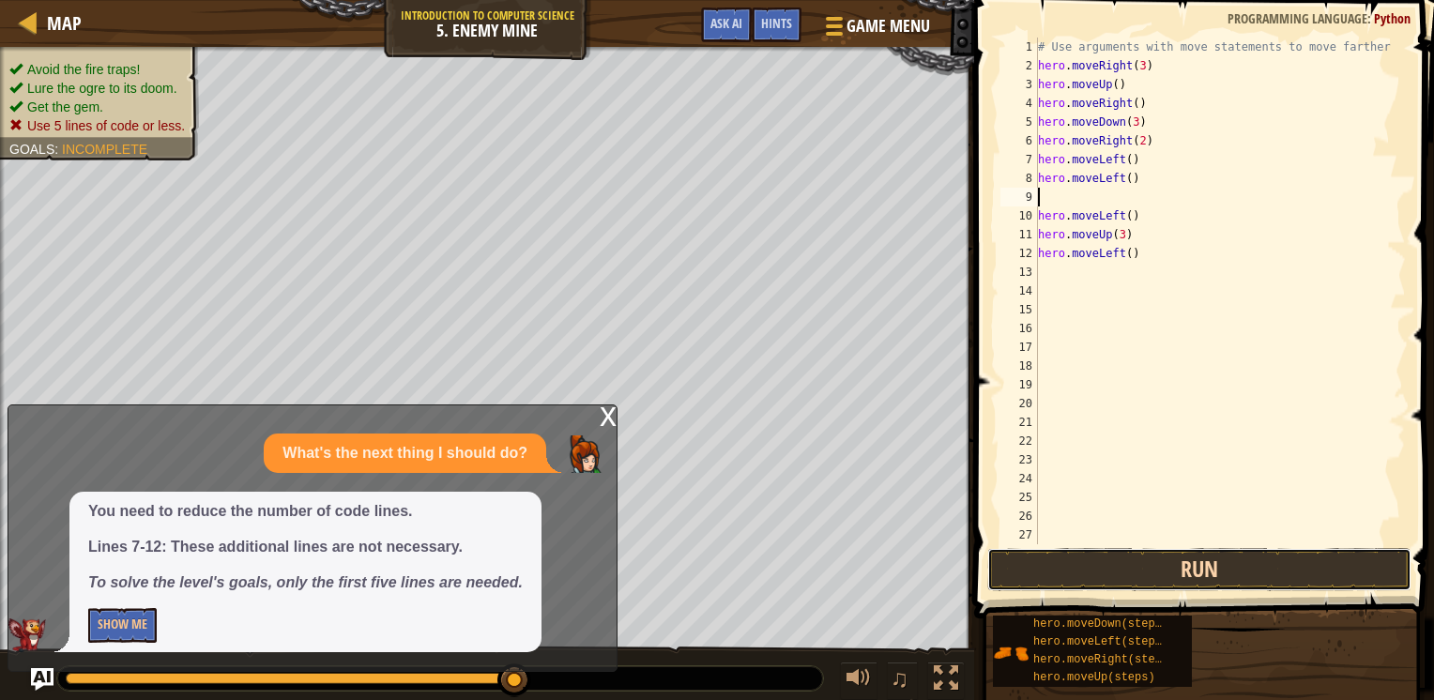
click at [1065, 590] on button "Run" at bounding box center [1200, 569] width 424 height 43
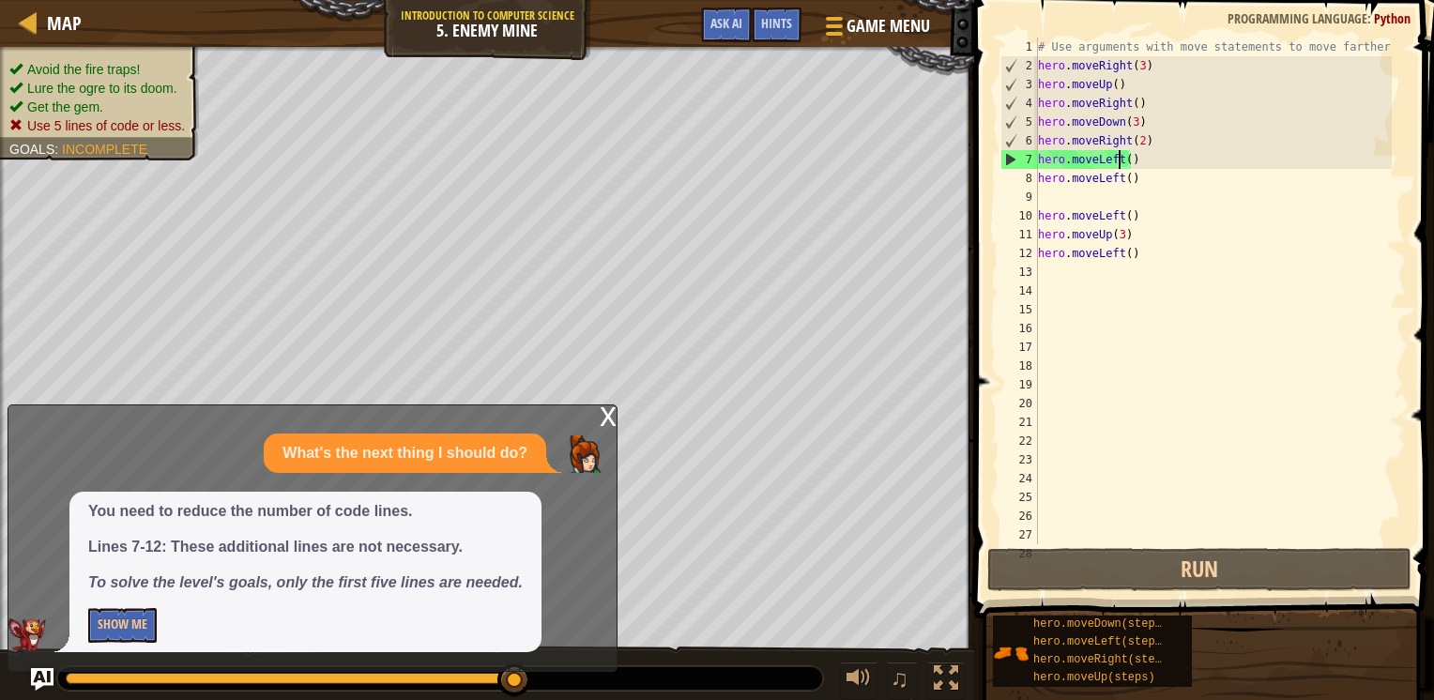
click at [1119, 161] on div "# Use arguments with move statements to move farther. hero . moveRight ( 3 ) he…" at bounding box center [1213, 310] width 358 height 544
click at [1125, 156] on div "# Use arguments with move statements to move farther. hero . moveRight ( 3 ) he…" at bounding box center [1213, 310] width 358 height 544
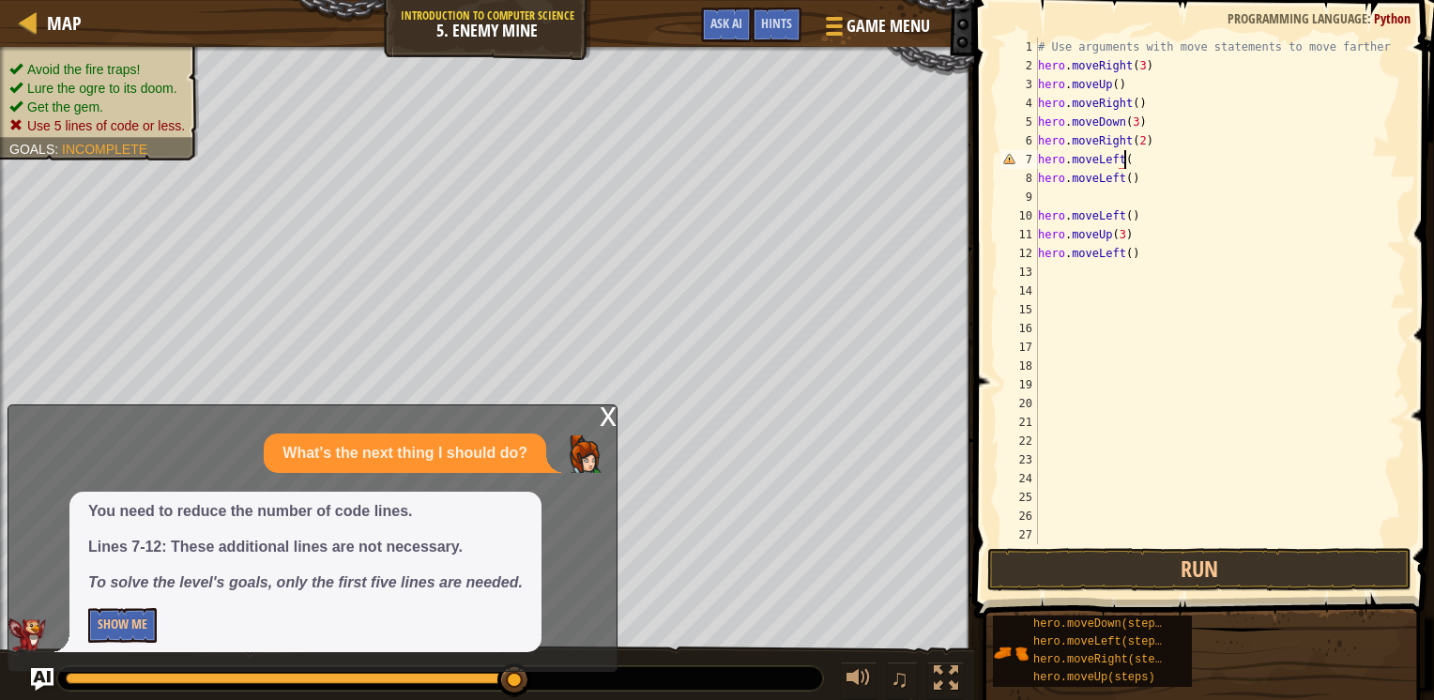
scroll to position [8, 7]
type textarea "hero.moveLeft(5)"
click at [1170, 573] on button "Run" at bounding box center [1200, 569] width 424 height 43
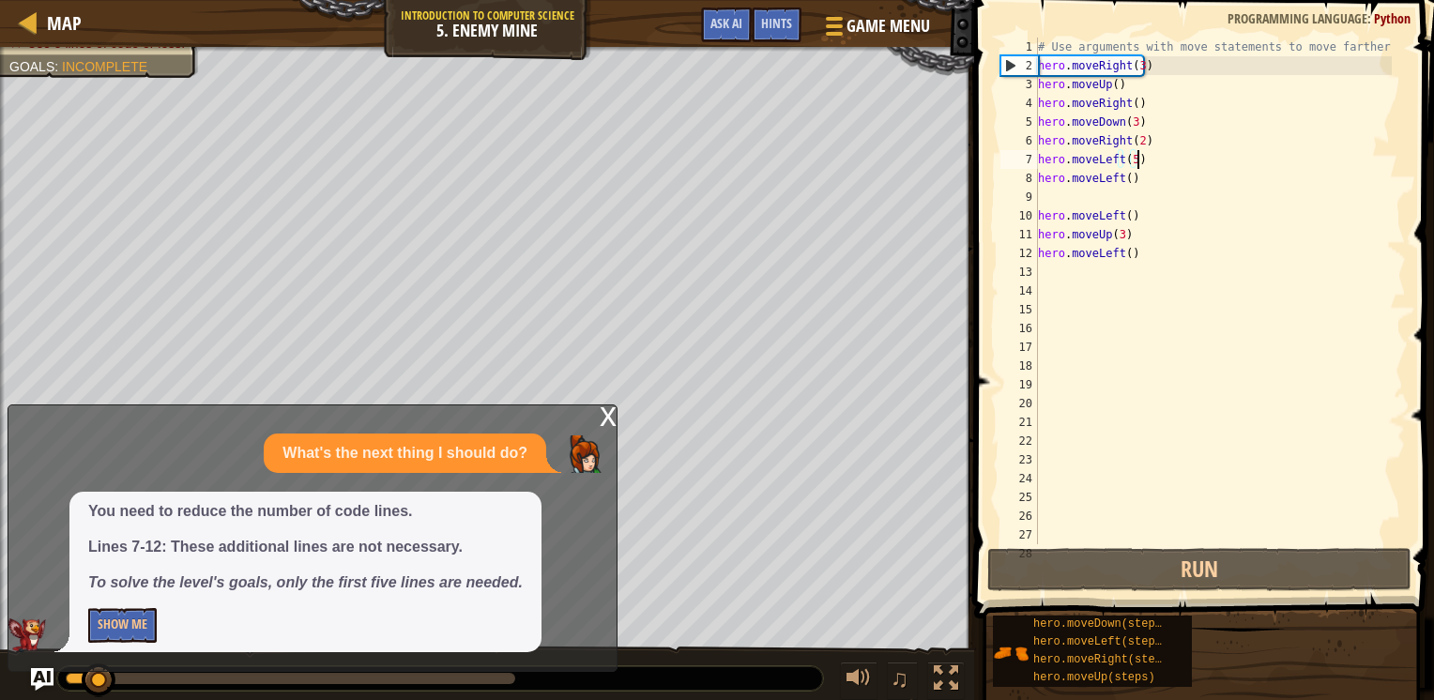
click at [1194, 404] on div "# Use arguments with move statements to move farther. hero . moveRight ( 3 ) he…" at bounding box center [1213, 310] width 358 height 544
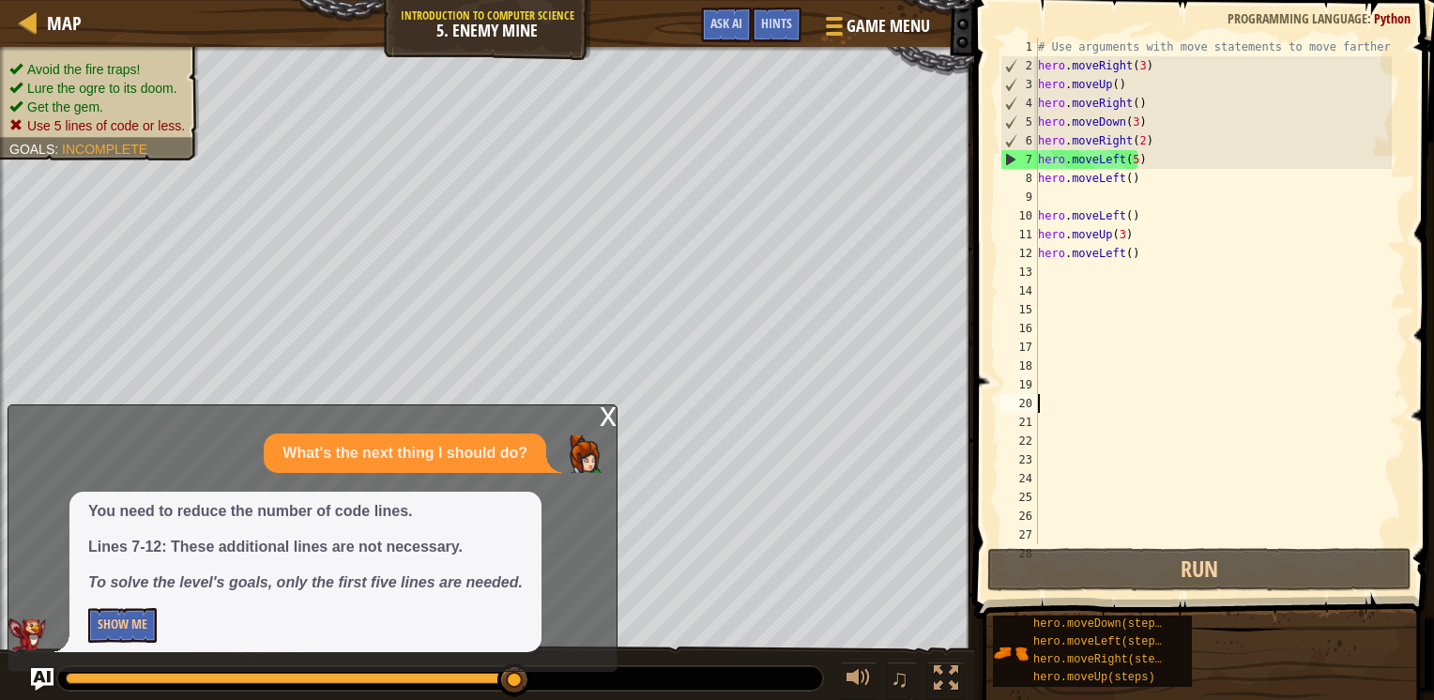
click at [1128, 157] on div "# Use arguments with move statements to move farther. hero . moveRight ( 3 ) he…" at bounding box center [1213, 310] width 358 height 544
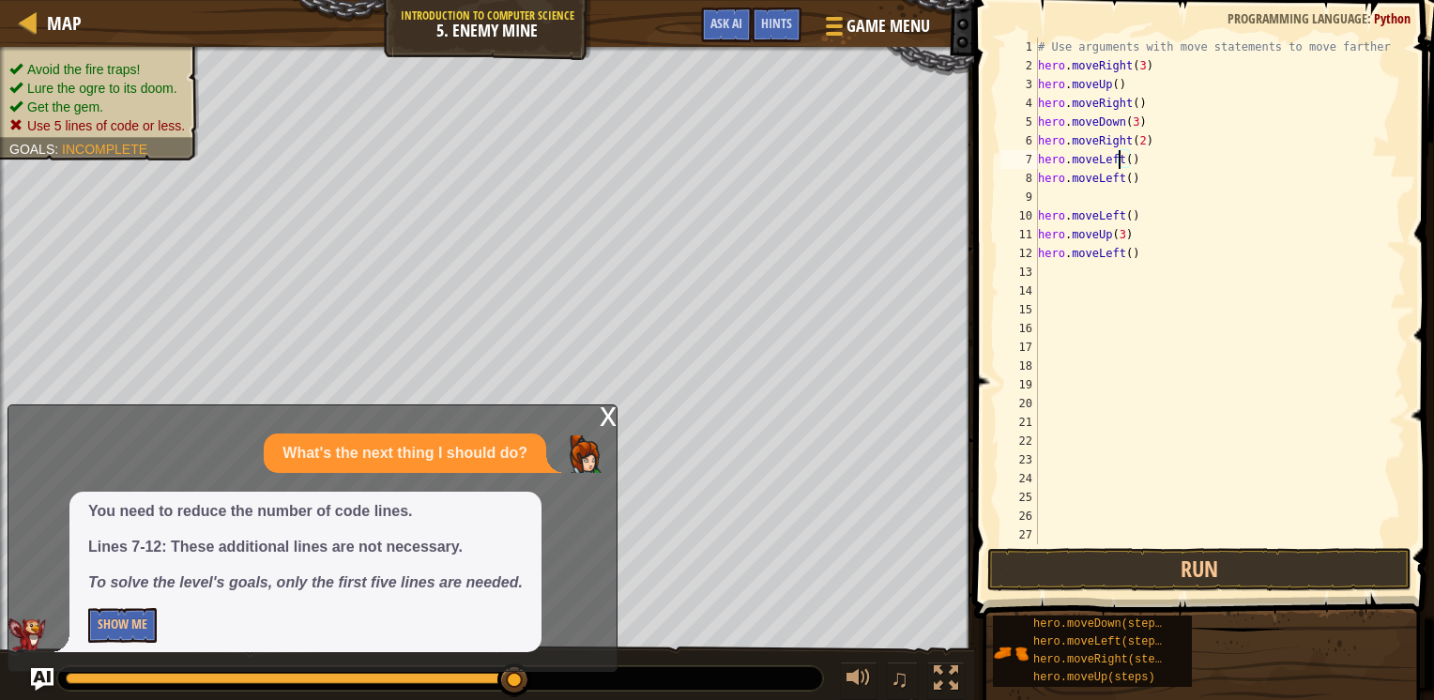
click at [1119, 158] on div "# Use arguments with move statements to move farther. hero . moveRight ( 3 ) he…" at bounding box center [1213, 310] width 358 height 544
type textarea "hero.moveUp()"
type textarea "\"
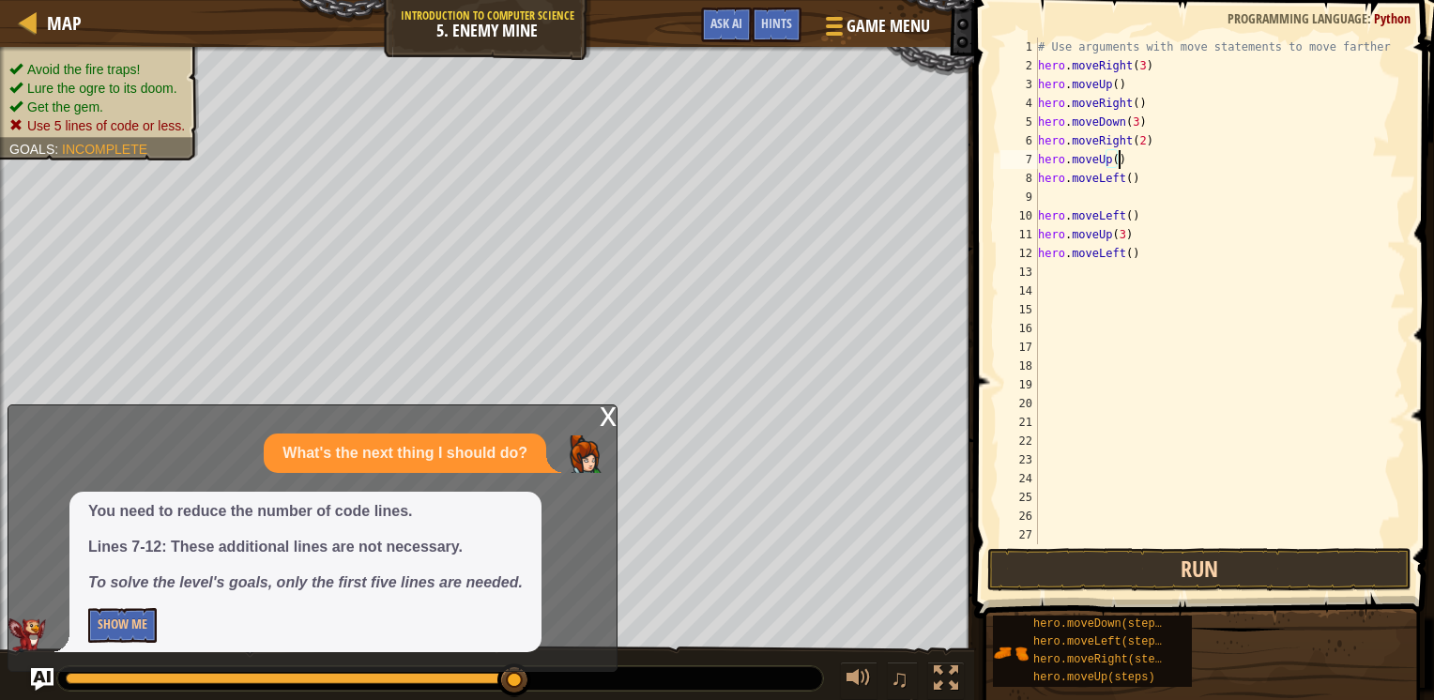
drag, startPoint x: 1104, startPoint y: 558, endPoint x: 1081, endPoint y: 581, distance: 32.5
type textarea "hero.moveUp()"
drag, startPoint x: 1081, startPoint y: 581, endPoint x: 1063, endPoint y: 579, distance: 18.9
click at [1059, 579] on button "Run" at bounding box center [1200, 569] width 424 height 43
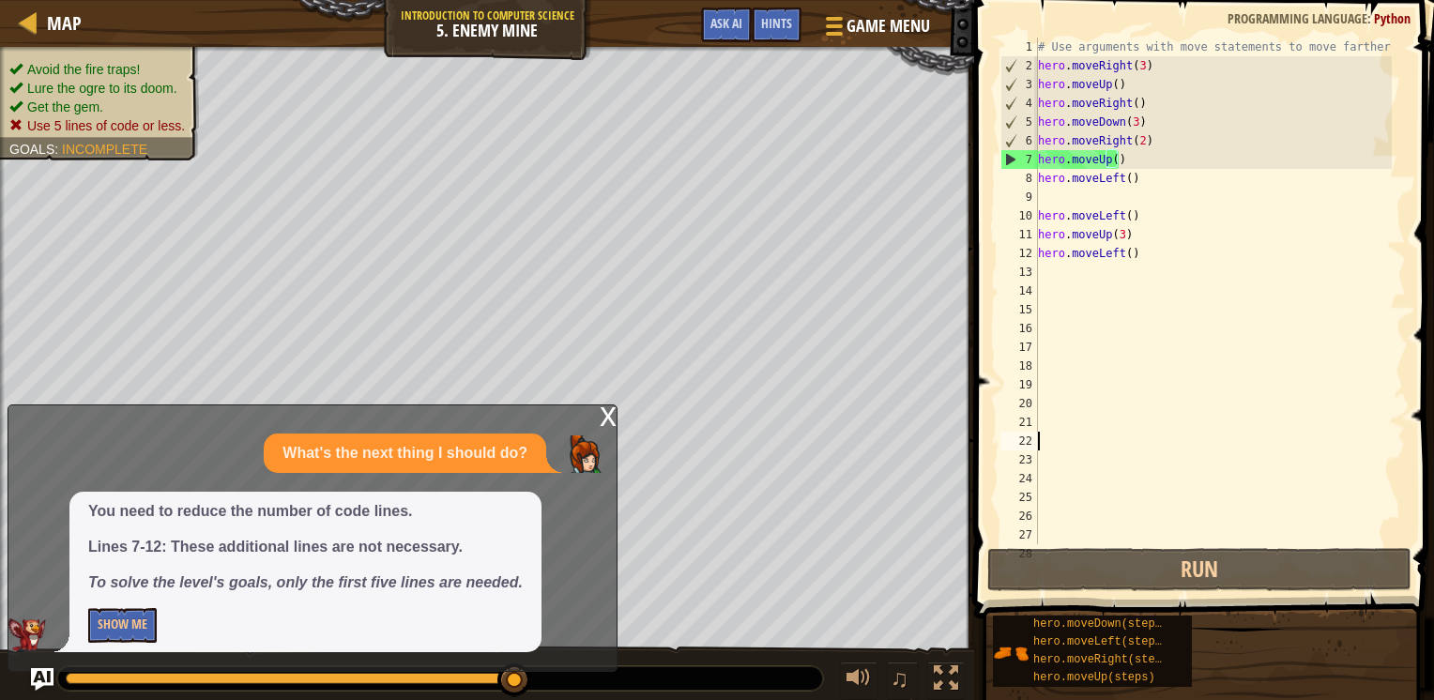
click at [1103, 445] on div "# Use arguments with move statements to move farther. hero . moveRight ( 3 ) he…" at bounding box center [1213, 310] width 358 height 544
click at [1006, 159] on div "7" at bounding box center [1020, 159] width 37 height 19
type textarea "hero.moveUp()"
click at [1040, 159] on div "# Use arguments with move statements to move farther. hero . moveRight ( 3 ) he…" at bounding box center [1213, 310] width 358 height 544
click at [1071, 161] on div "# Use arguments with move statements to move farther. hero . moveRight ( 3 ) he…" at bounding box center [1213, 310] width 358 height 544
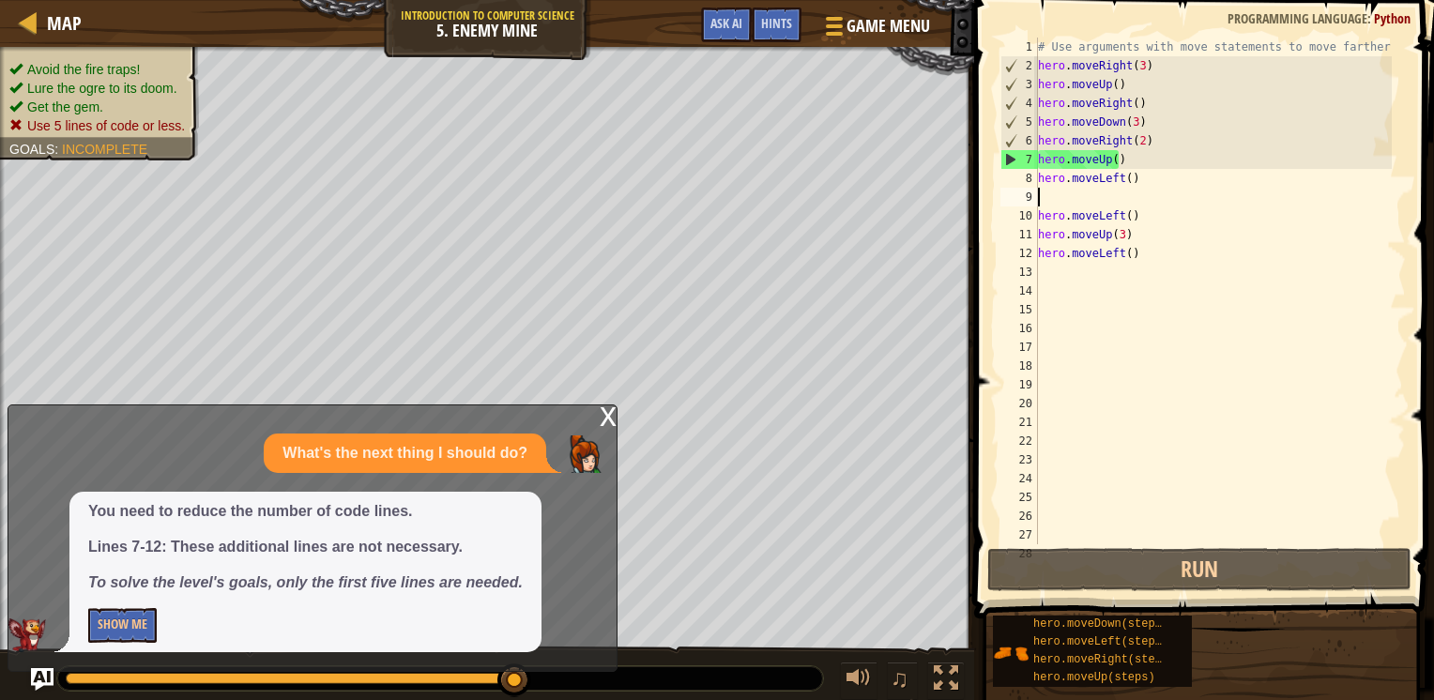
click at [1093, 197] on div "# Use arguments with move statements to move farther. hero . moveRight ( 3 ) he…" at bounding box center [1213, 310] width 358 height 544
click at [1082, 178] on div "# Use arguments with move statements to move farther. hero . moveRight ( 3 ) he…" at bounding box center [1213, 310] width 358 height 544
type textarea "hero.moveLeft()"
click at [1156, 263] on div "# Use arguments with move statements to move farther. hero . moveRight ( 3 ) he…" at bounding box center [1213, 310] width 358 height 544
click at [1149, 250] on div "# Use arguments with move statements to move farther. hero . moveRight ( 3 ) he…" at bounding box center [1213, 310] width 358 height 544
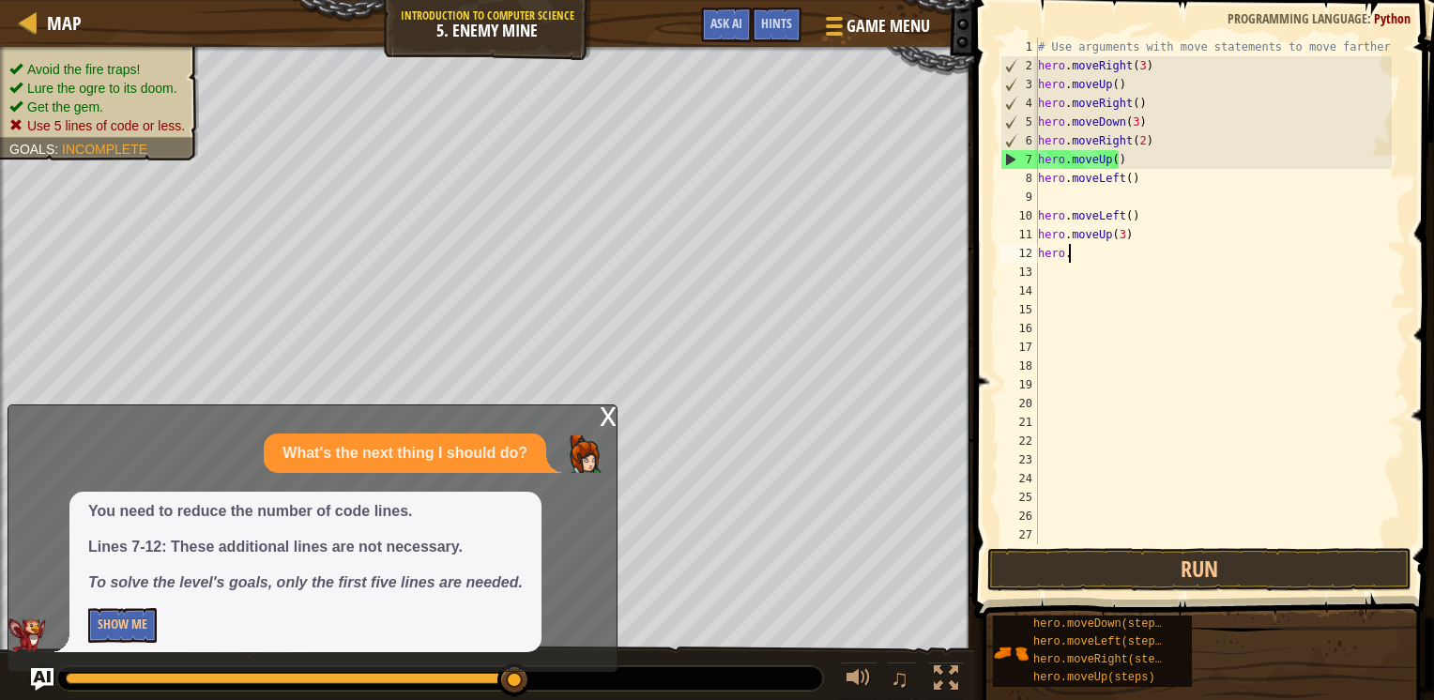
type textarea "h"
click at [1149, 250] on div "# Use arguments with move statements to move farther. hero . moveRight ( 3 ) he…" at bounding box center [1220, 310] width 372 height 544
type textarea "h"
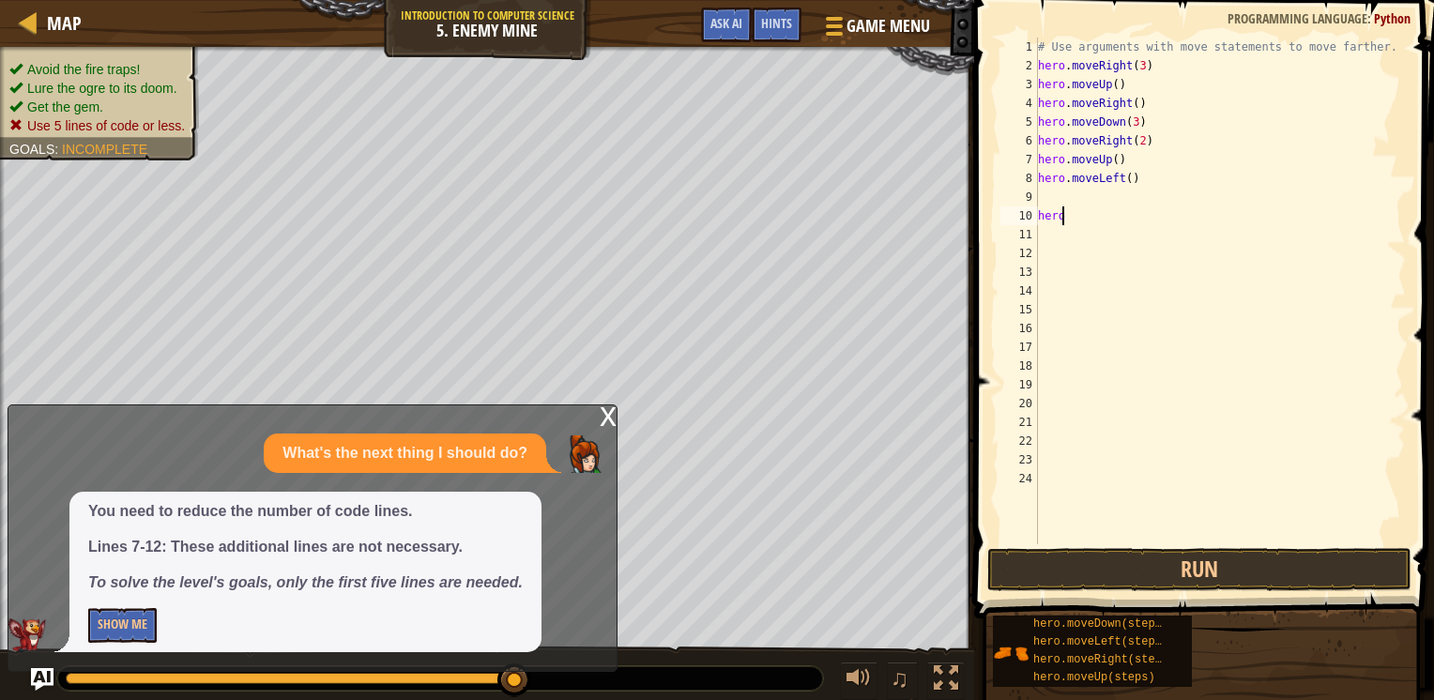
type textarea "h"
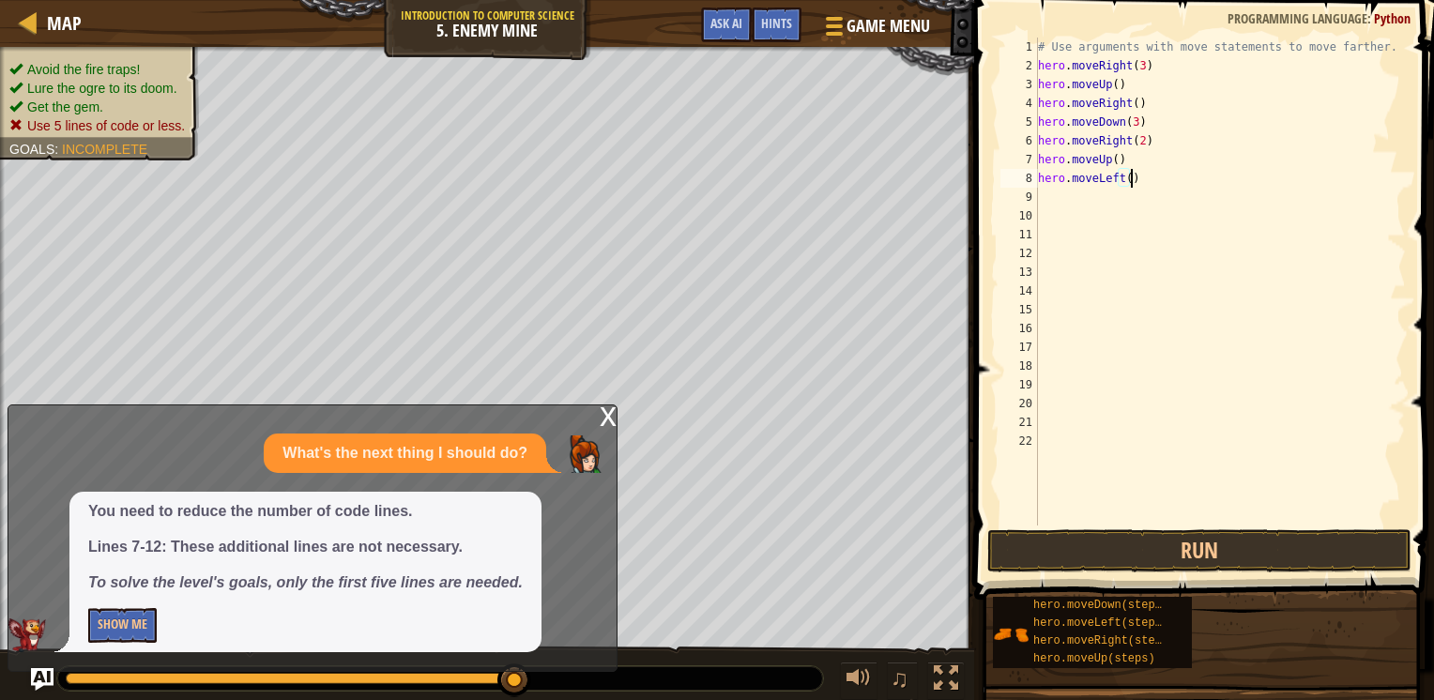
drag, startPoint x: 1149, startPoint y: 250, endPoint x: 1130, endPoint y: 432, distance: 183.1
click at [1130, 432] on div "# Use arguments with move statements to move farther. hero . moveRight ( 3 ) he…" at bounding box center [1220, 301] width 372 height 526
click at [1159, 568] on button "Run" at bounding box center [1200, 550] width 424 height 43
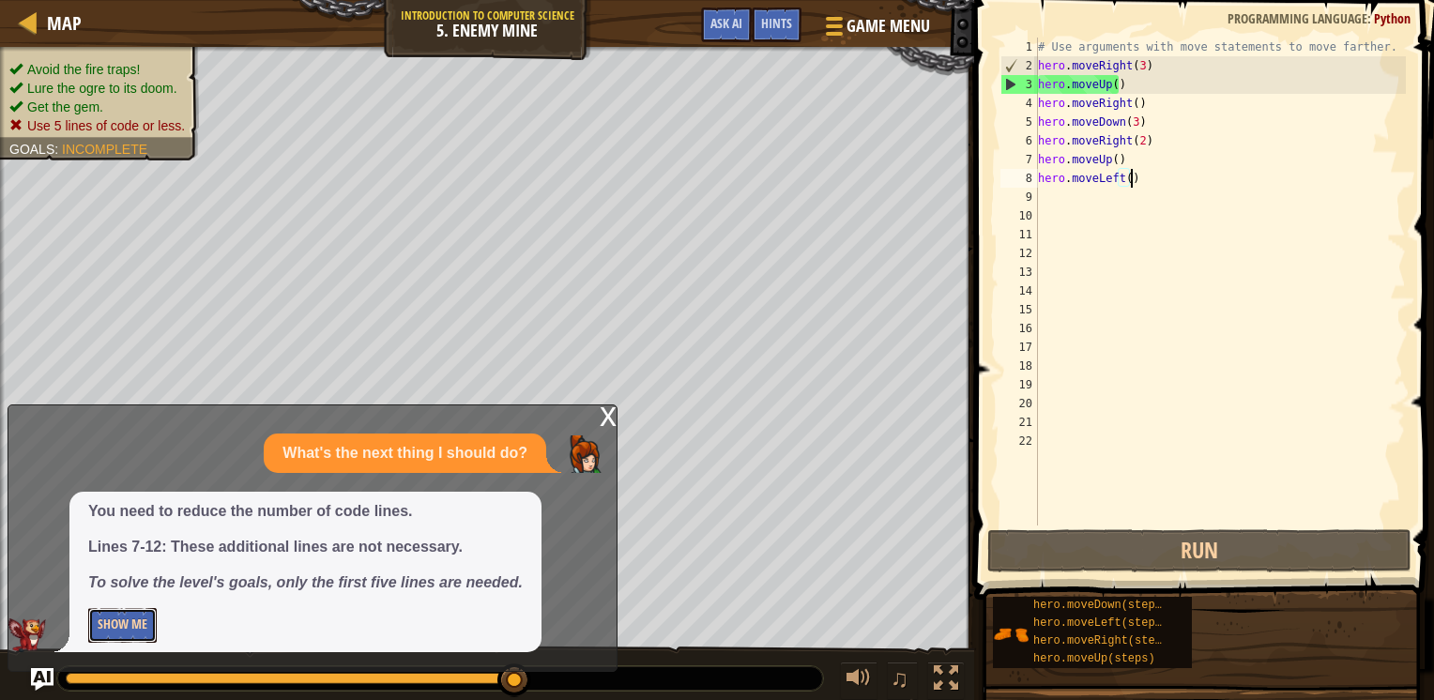
click at [123, 623] on button "Show Me" at bounding box center [122, 625] width 69 height 35
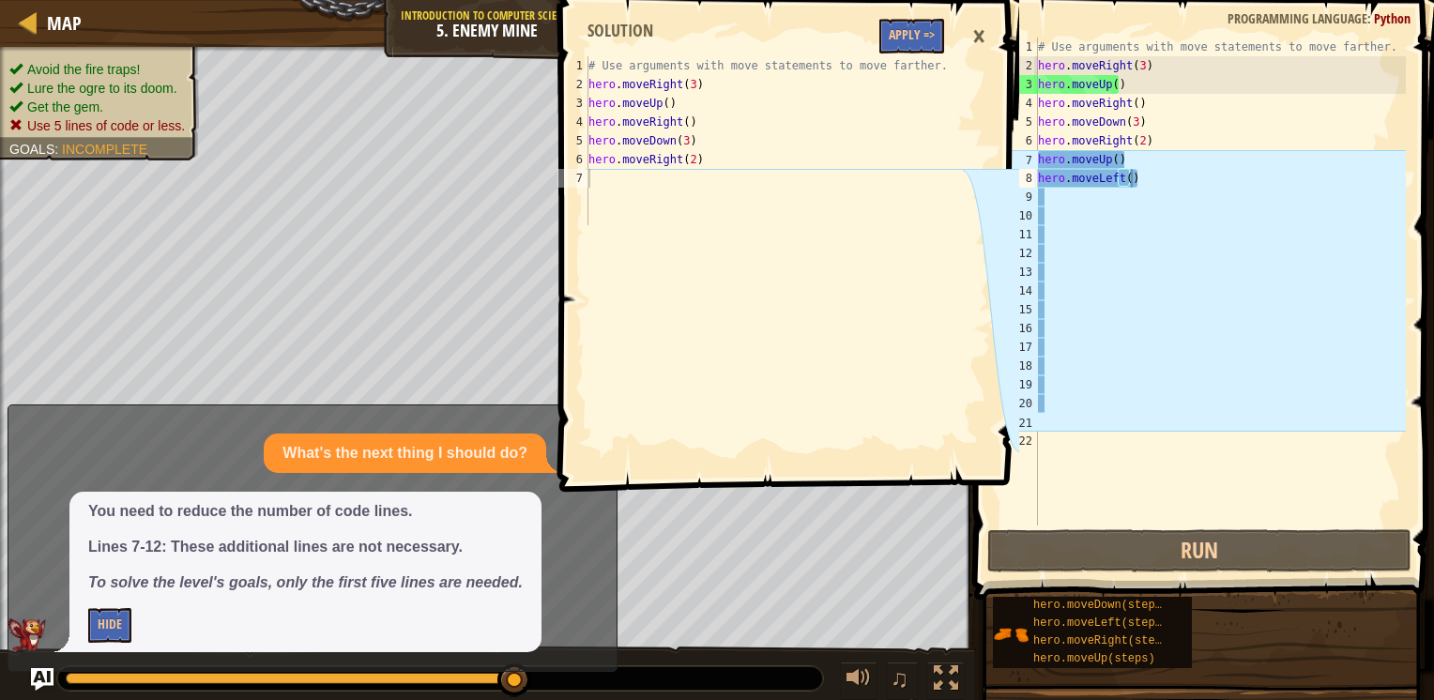
click at [467, 434] on div "x What's the next thing I should do? You need to reduce the number of code line…" at bounding box center [313, 539] width 610 height 268
click at [1111, 178] on div "# Use arguments with move statements to move farther. hero . moveRight ( 3 ) he…" at bounding box center [1220, 301] width 372 height 526
click at [1157, 176] on div "# Use arguments with move statements to move farther. hero . moveRight ( 3 ) he…" at bounding box center [1220, 301] width 372 height 526
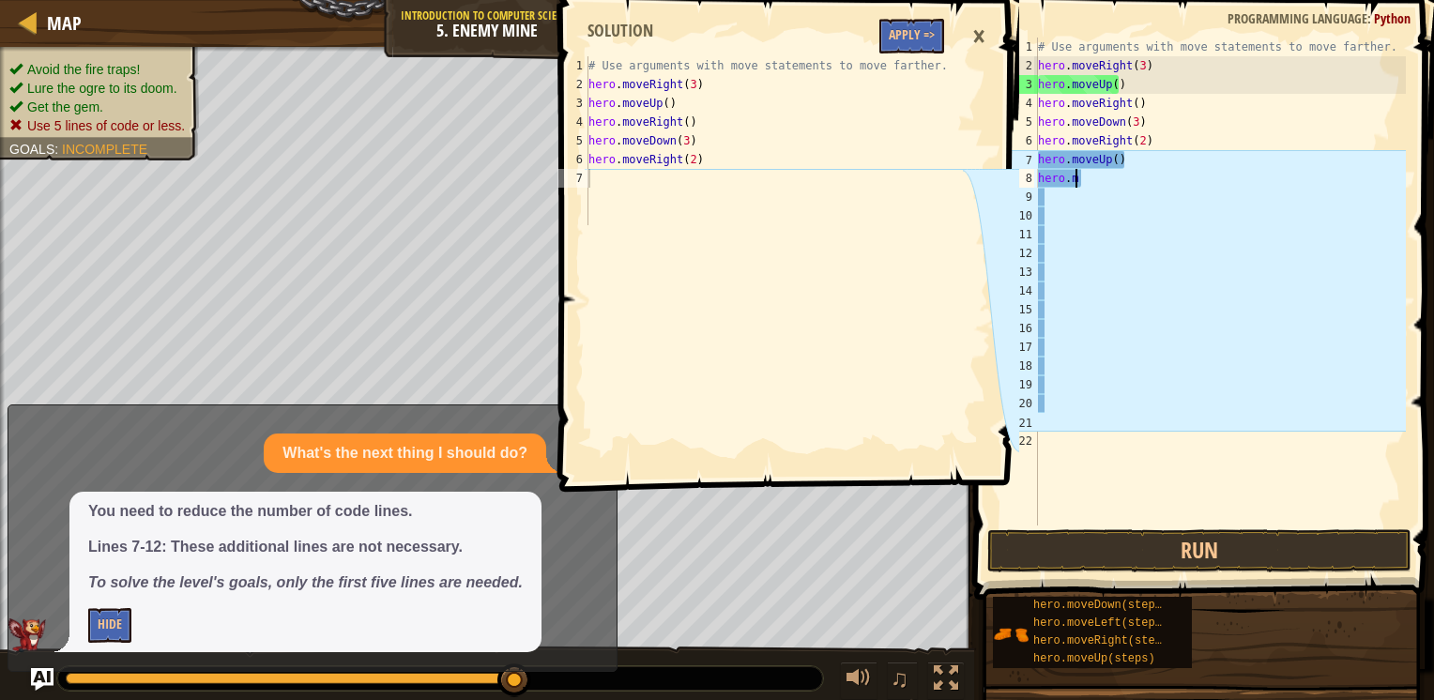
type textarea "h"
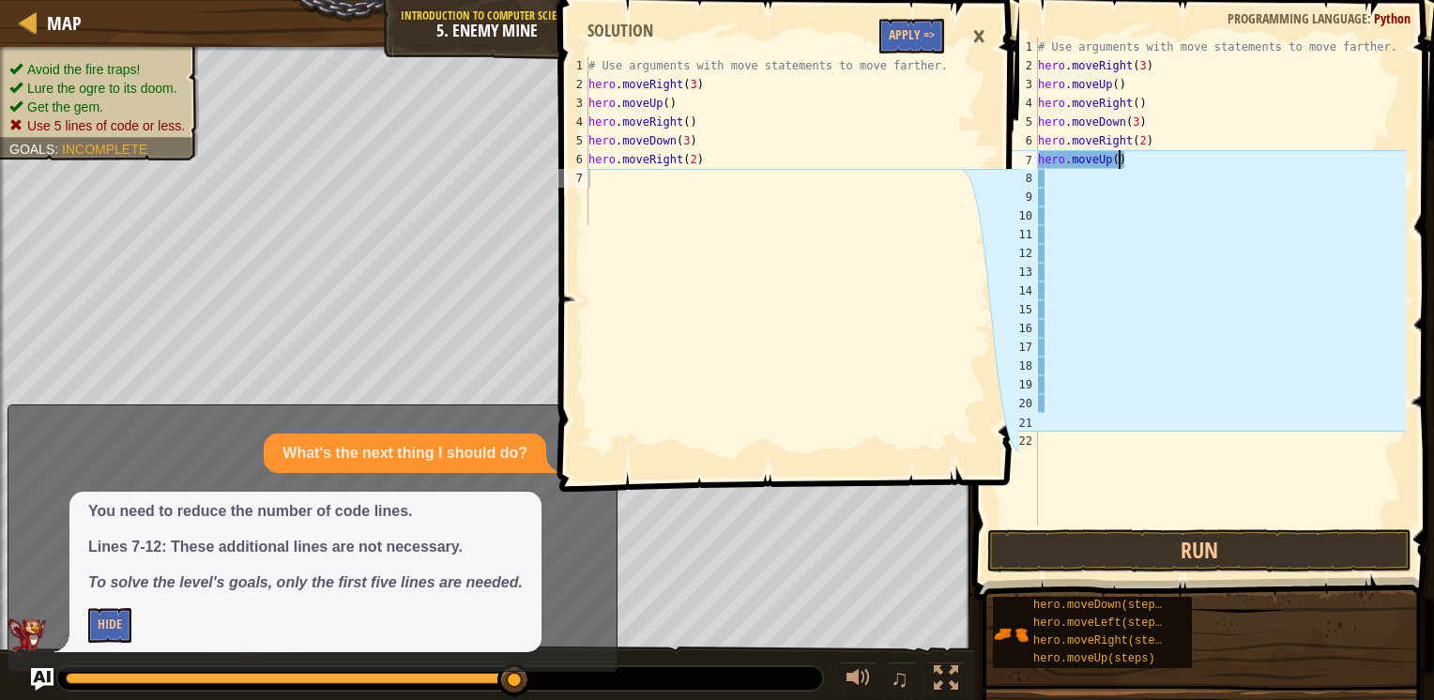
click at [1122, 158] on div "# Use arguments with move statements to move farther. hero . moveRight ( 3 ) he…" at bounding box center [1220, 301] width 372 height 526
type textarea "h"
click at [913, 23] on button "Apply =>" at bounding box center [912, 36] width 65 height 35
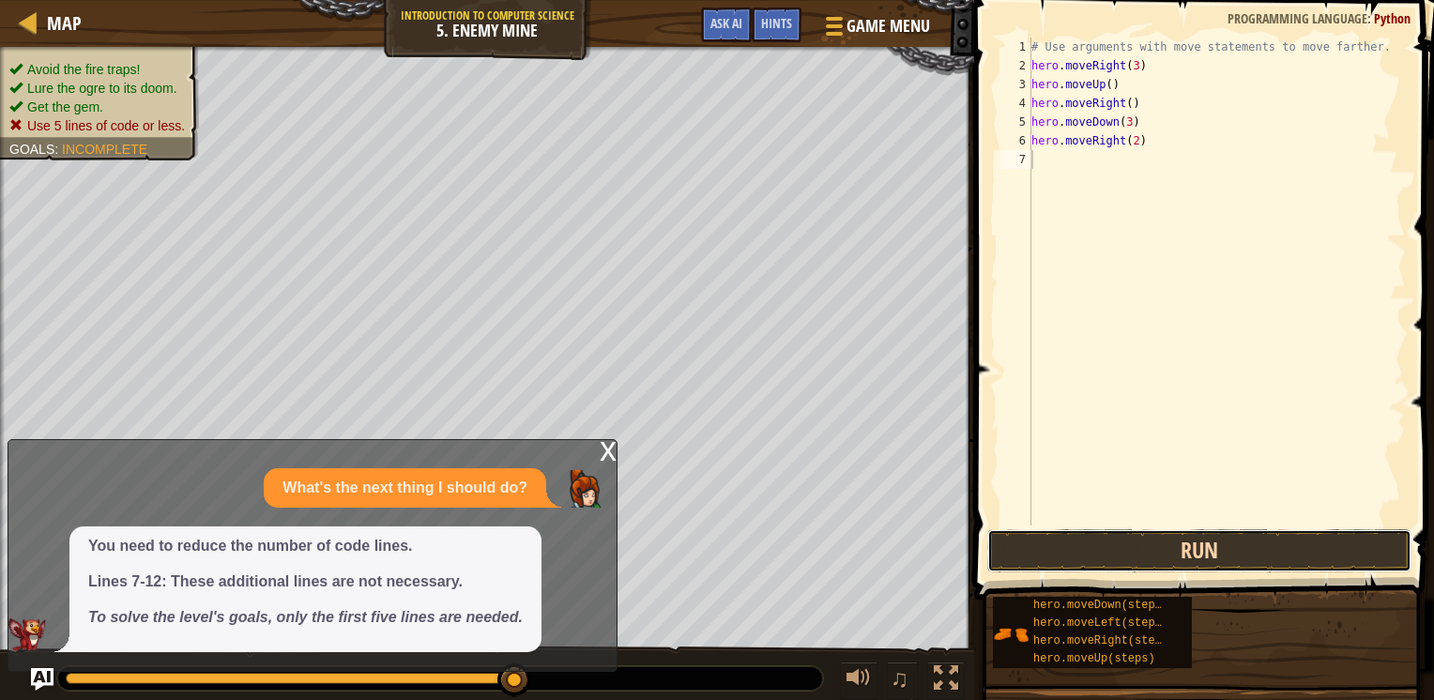
click at [1067, 539] on button "Run" at bounding box center [1200, 550] width 424 height 43
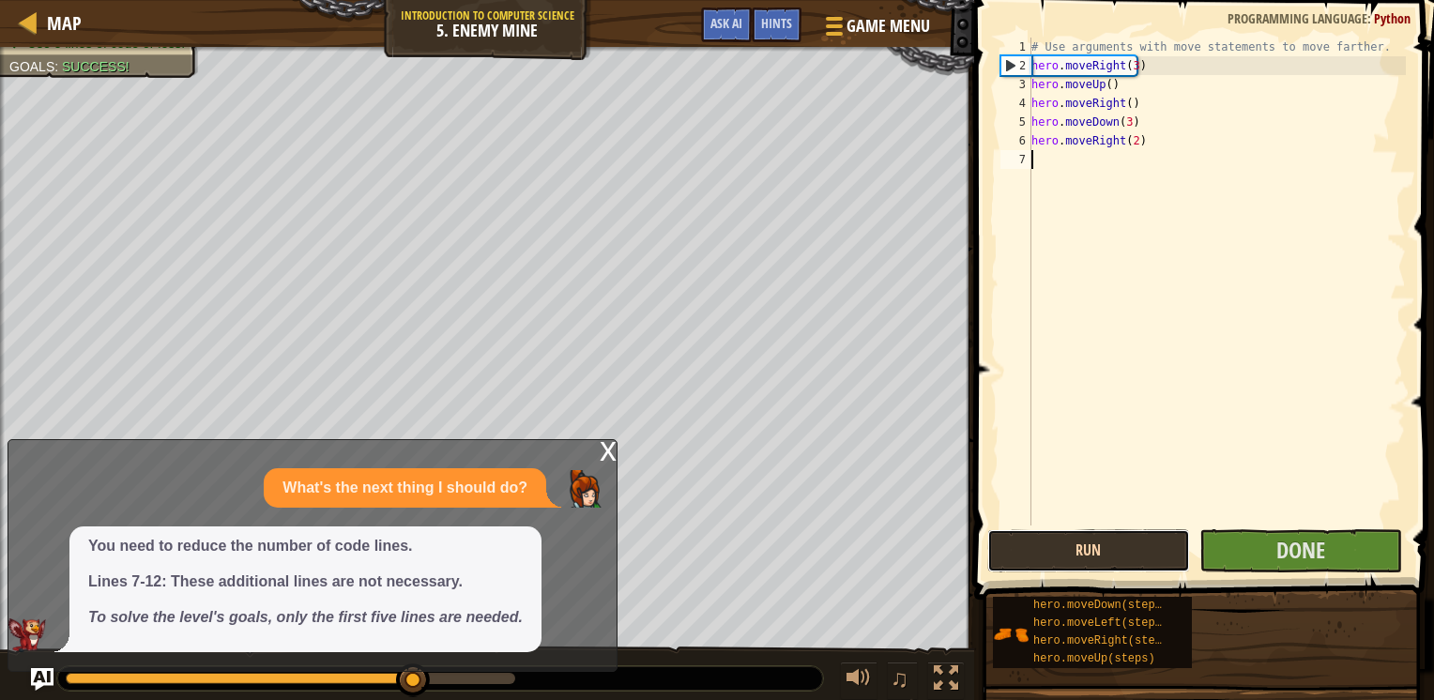
click at [1066, 541] on button "Run" at bounding box center [1089, 550] width 203 height 43
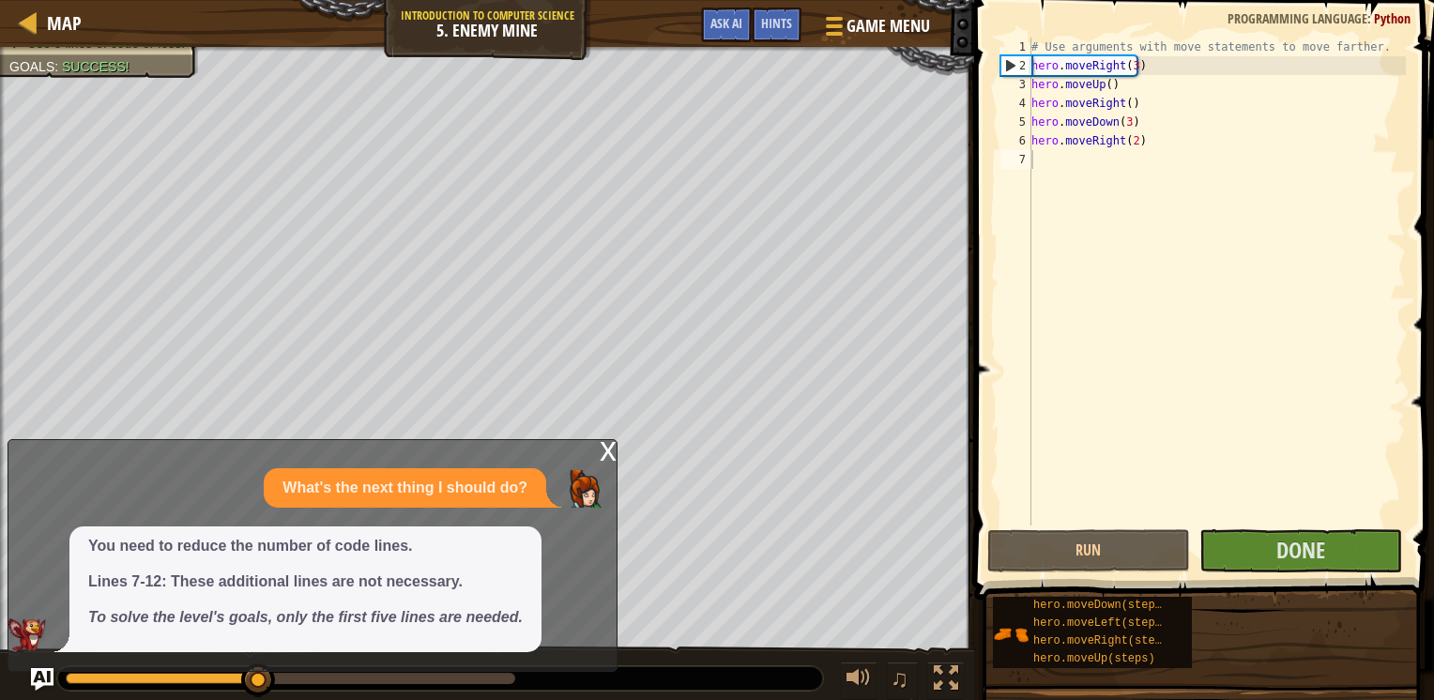
click at [611, 444] on div "x" at bounding box center [608, 449] width 17 height 19
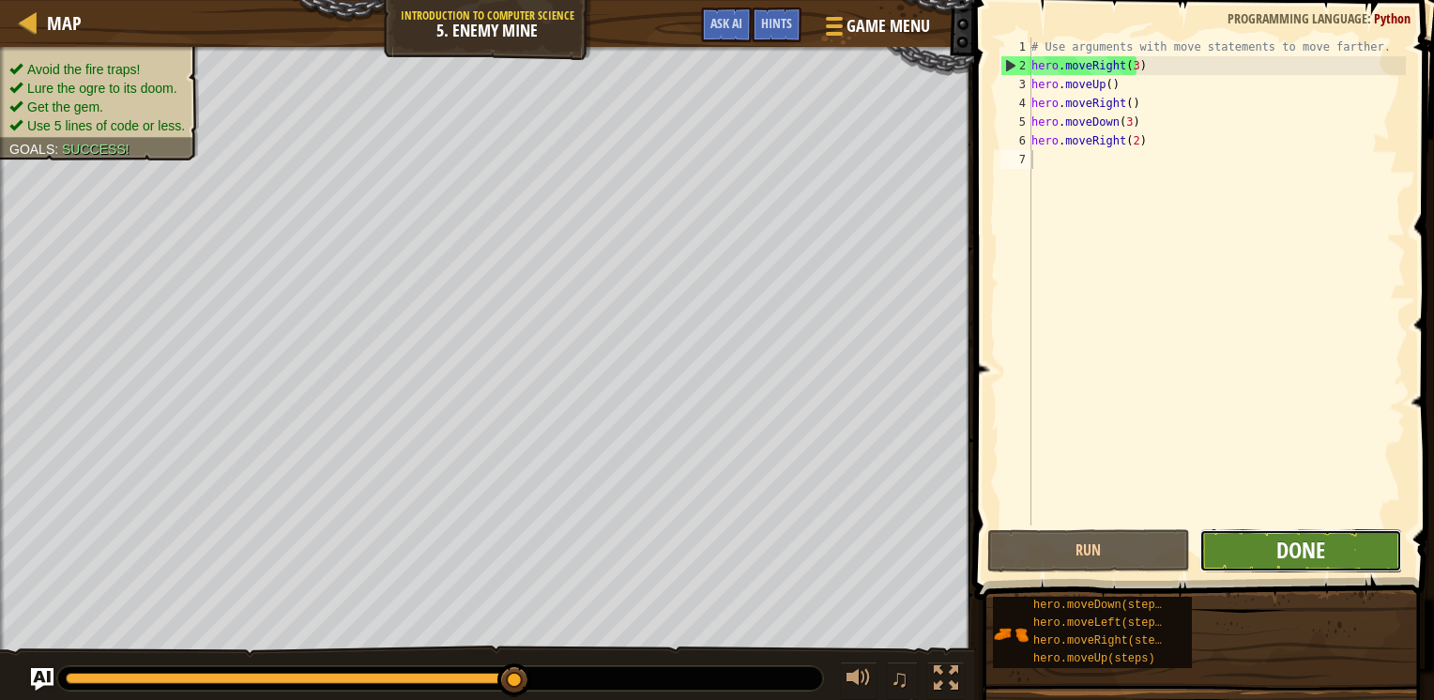
click at [1284, 550] on span "Done" at bounding box center [1301, 550] width 49 height 30
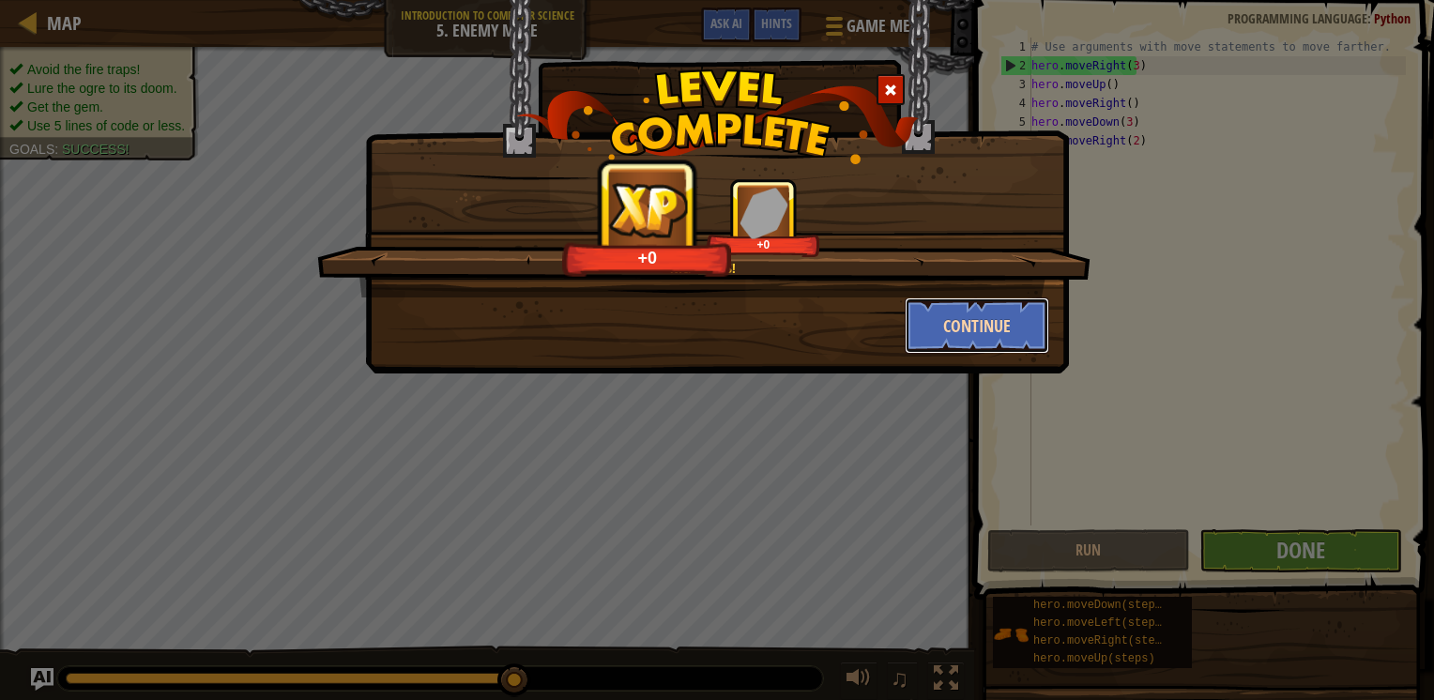
click at [952, 324] on button "Continue" at bounding box center [978, 326] width 146 height 56
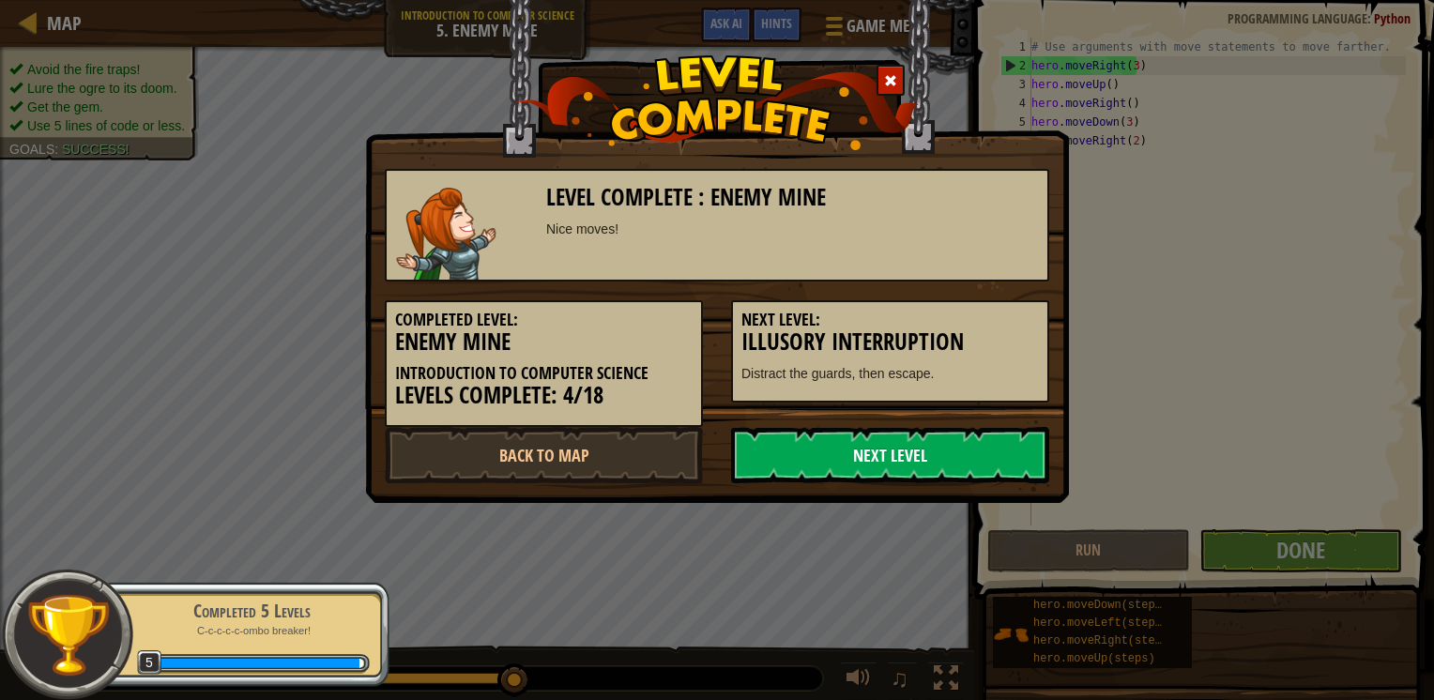
click at [829, 445] on link "Next Level" at bounding box center [890, 455] width 318 height 56
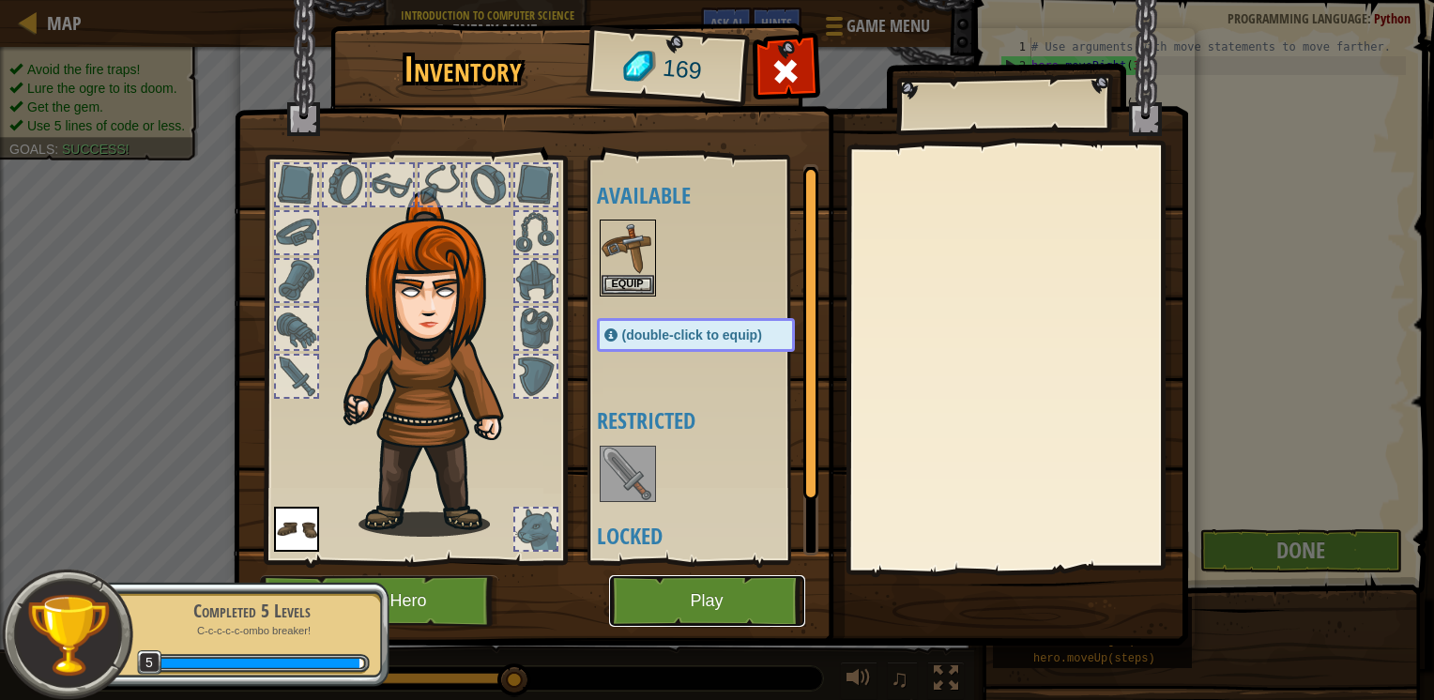
click at [741, 607] on button "Play" at bounding box center [707, 601] width 196 height 52
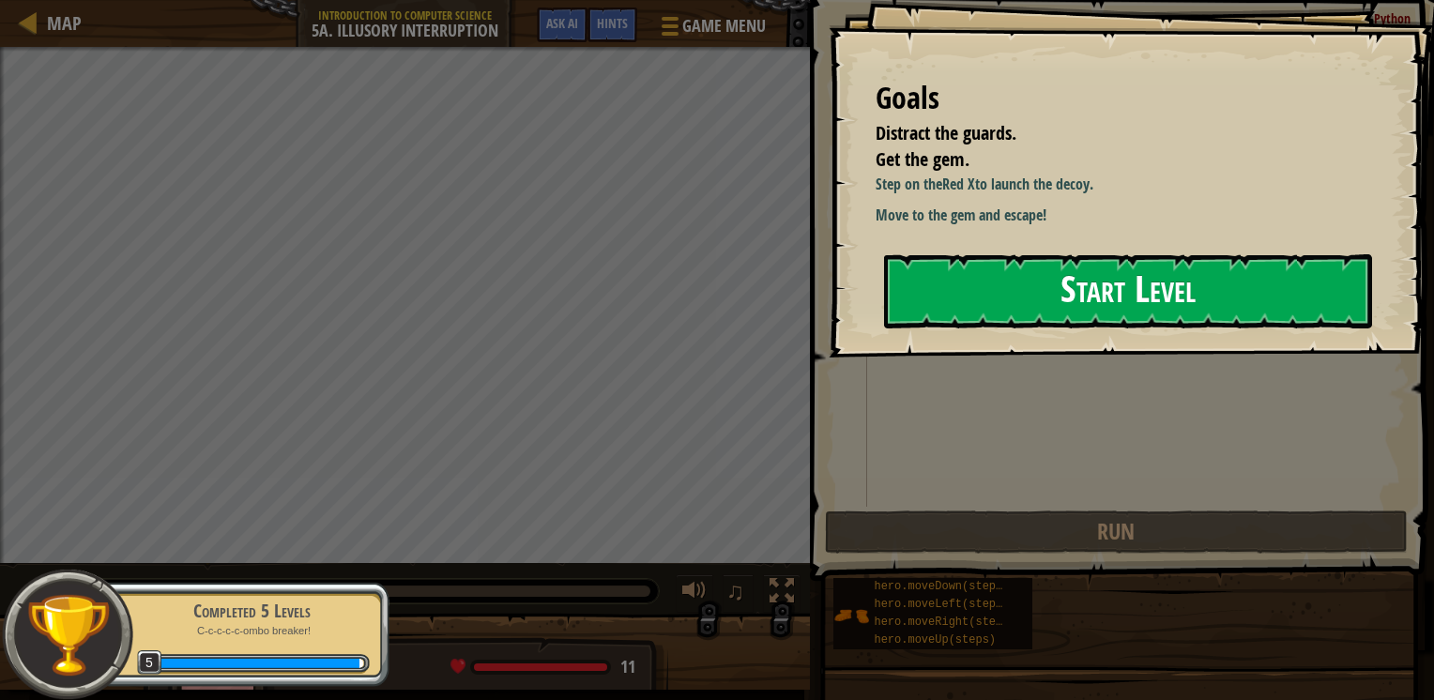
click at [1027, 310] on button "Start Level" at bounding box center [1128, 291] width 488 height 74
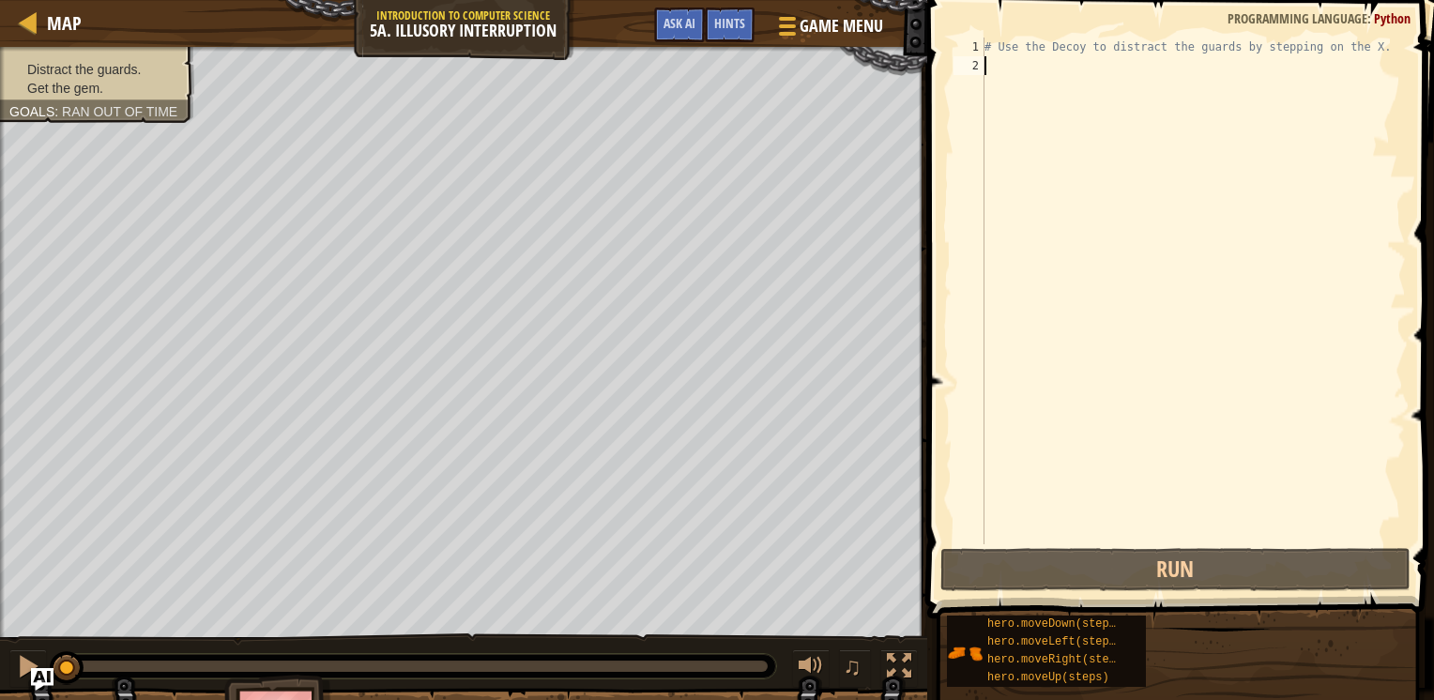
click at [1027, 39] on div "# Use the Decoy to distract the guards by stepping on the X." at bounding box center [1193, 310] width 425 height 544
type textarea "# Use the Decoy to distract the guards by stepping on the X."
click at [1051, 52] on div "# Use the Decoy to distract the guards by stepping on the X." at bounding box center [1193, 310] width 425 height 544
click at [1050, 70] on div "# Use the Decoy to distract the guards by stepping on the X." at bounding box center [1193, 310] width 425 height 544
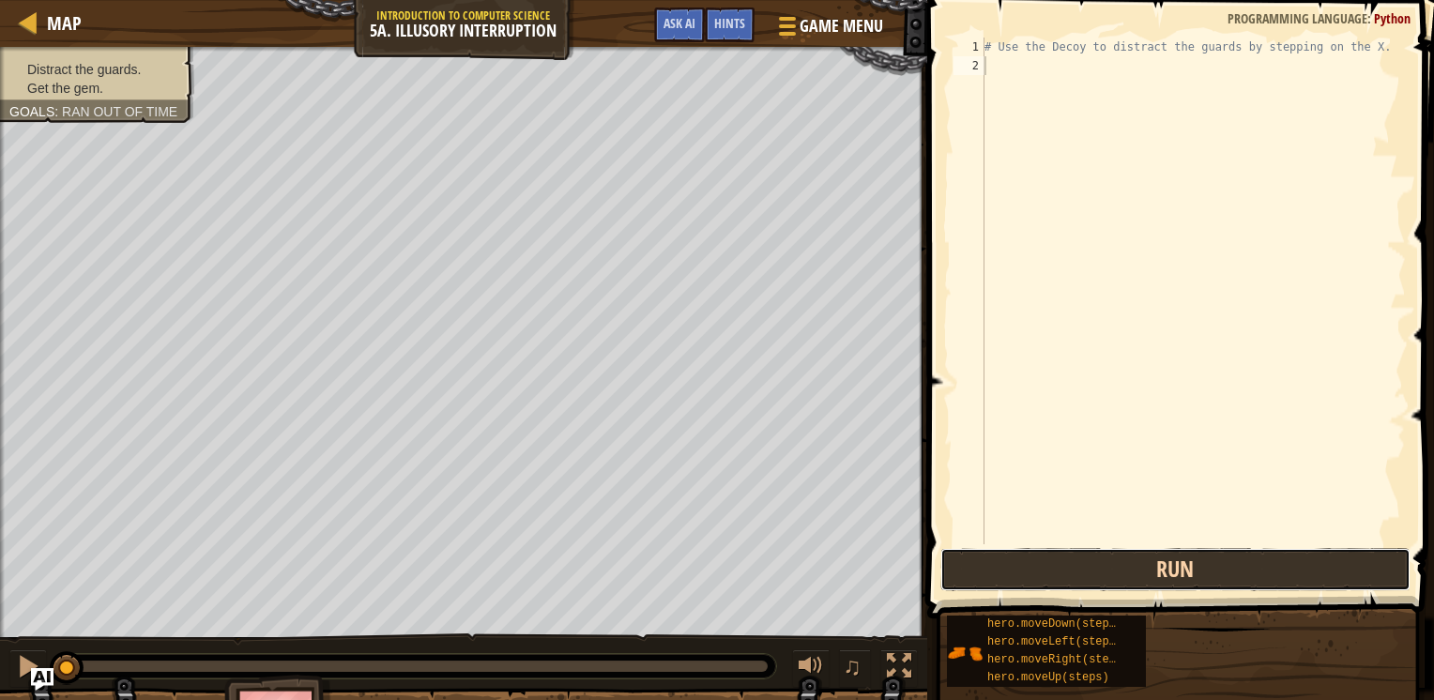
click at [1064, 561] on button "Run" at bounding box center [1176, 569] width 470 height 43
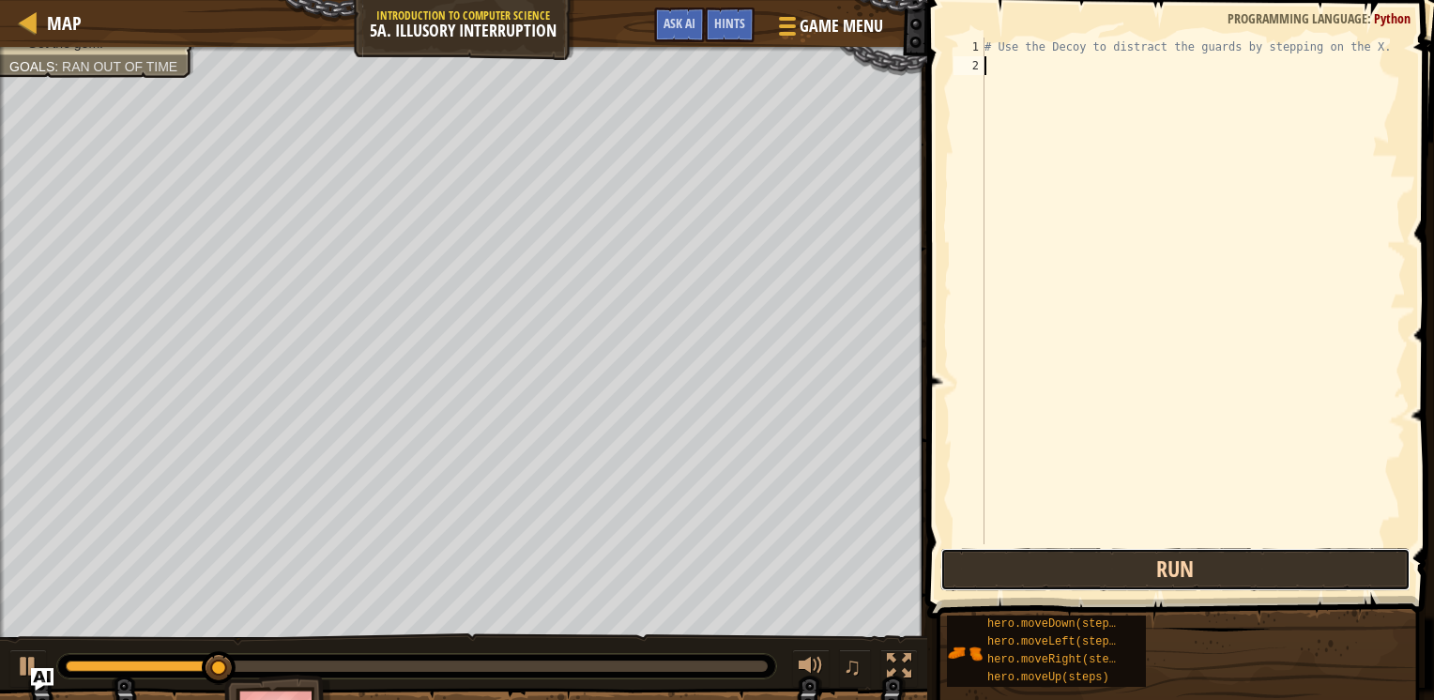
click at [981, 568] on button "Run" at bounding box center [1176, 569] width 470 height 43
click at [979, 568] on button "Run" at bounding box center [1176, 569] width 470 height 43
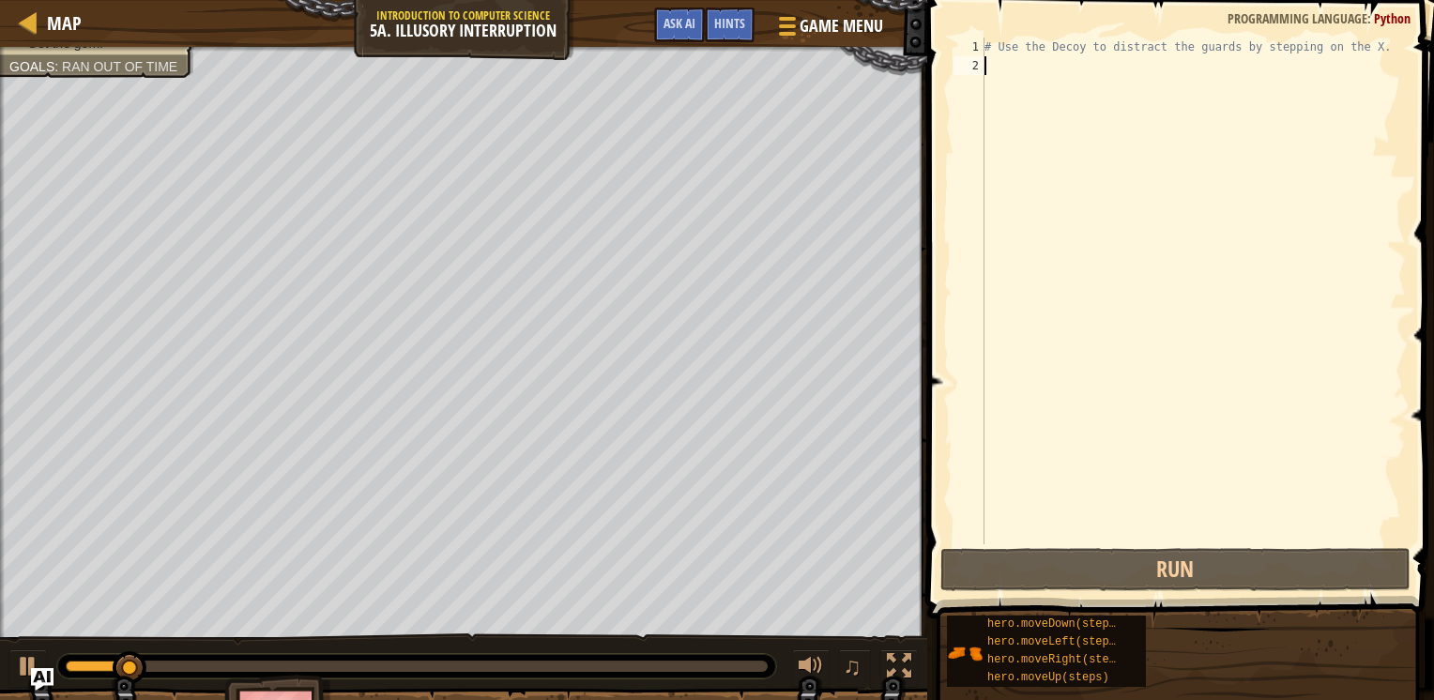
drag, startPoint x: 979, startPoint y: 561, endPoint x: 976, endPoint y: 431, distance: 130.5
type textarea "m"
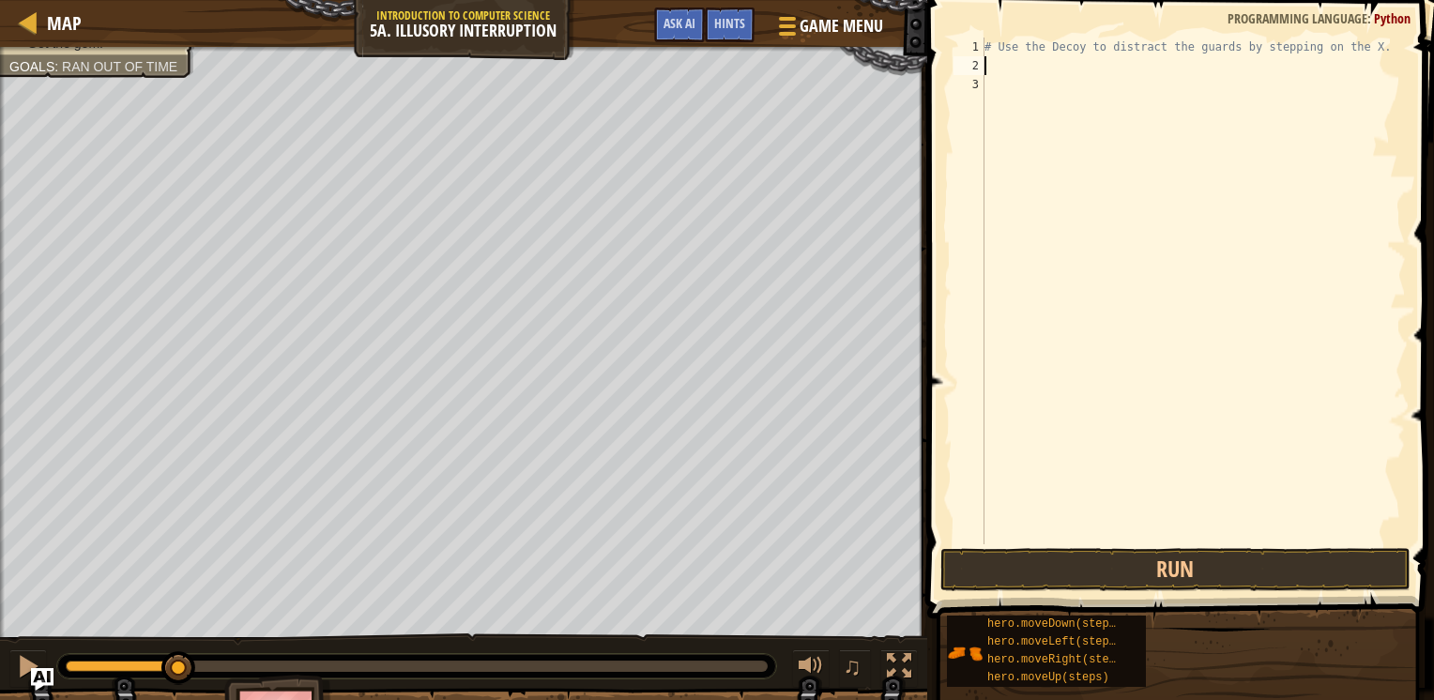
type textarea "c"
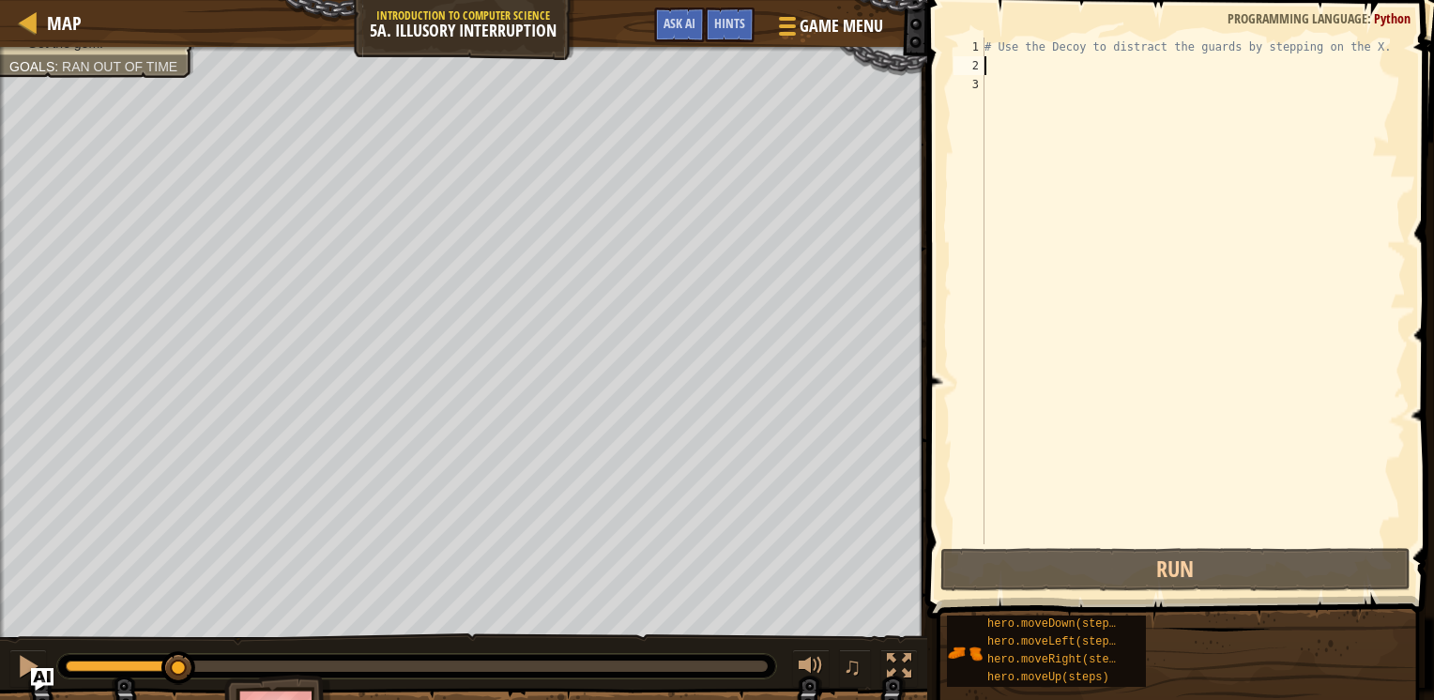
type textarea "d"
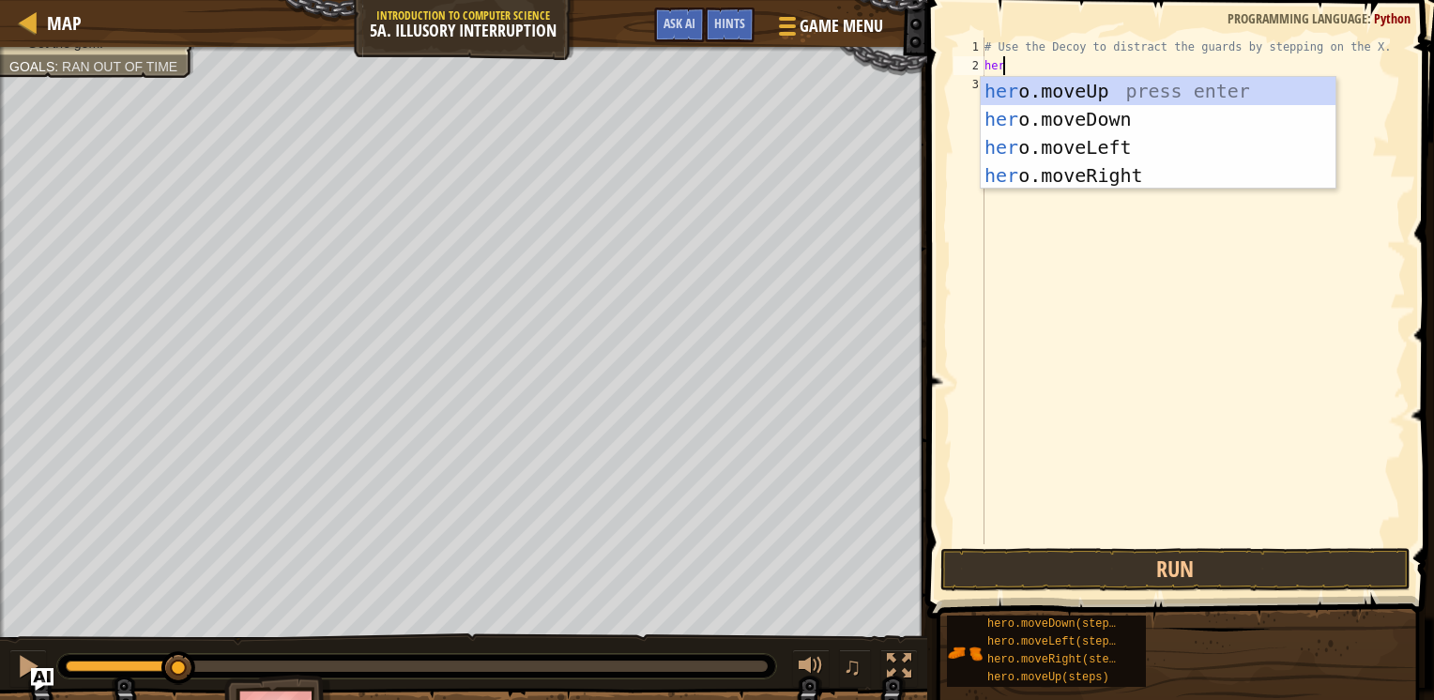
type textarea "hero"
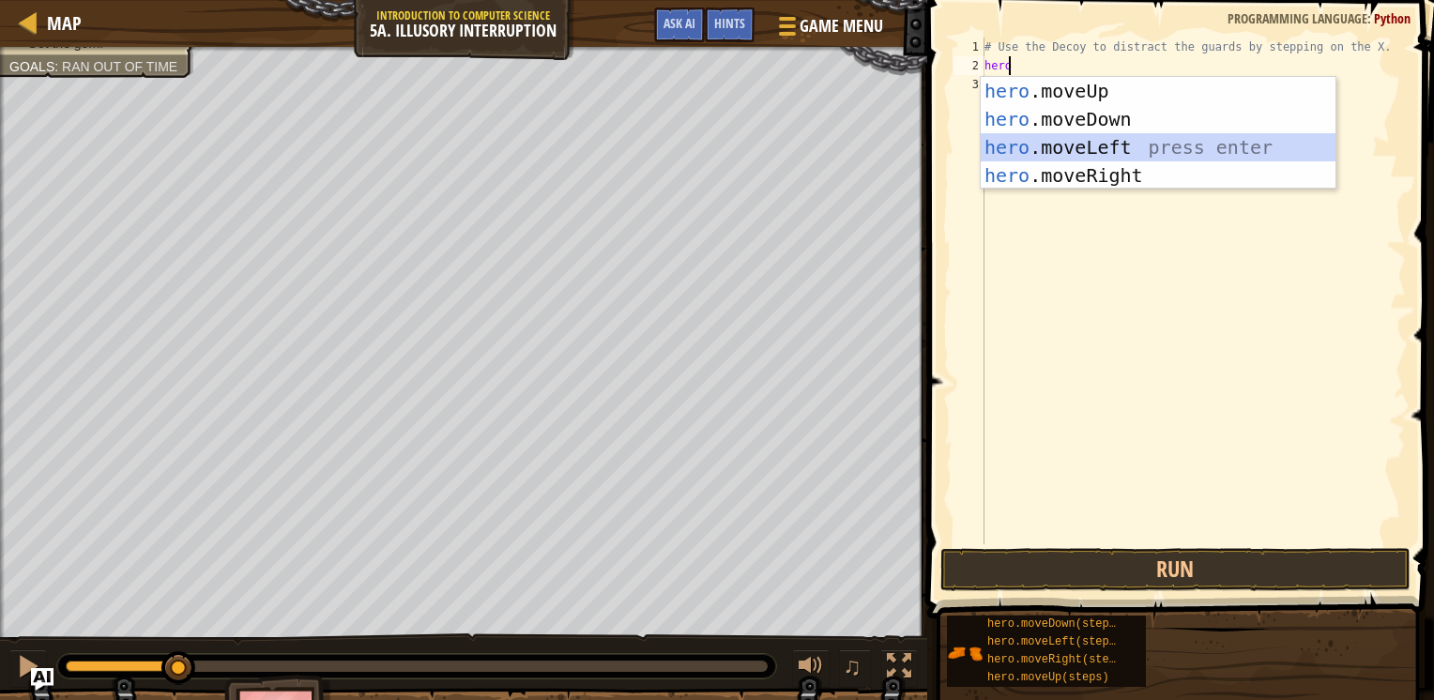
click at [1078, 147] on div "hero .moveUp press enter hero .moveDown press enter hero .moveLeft press enter …" at bounding box center [1158, 161] width 355 height 169
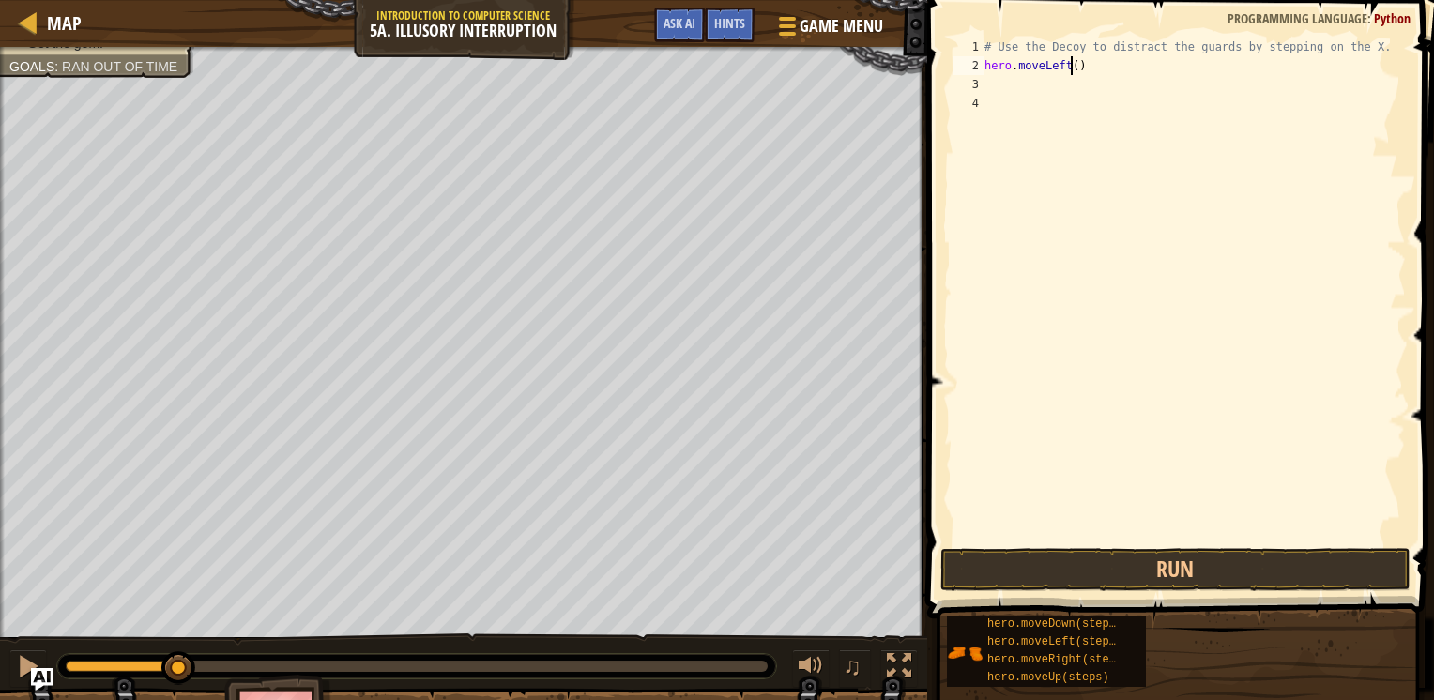
click at [1070, 65] on div "# Use the Decoy to distract the guards by stepping on the X. hero . moveLeft ( )" at bounding box center [1193, 310] width 425 height 544
type textarea "hero.moveLeft()"
click at [1057, 76] on div "# Use the Decoy to distract the guards by stepping on the X. hero . moveLeft ( )" at bounding box center [1193, 310] width 425 height 544
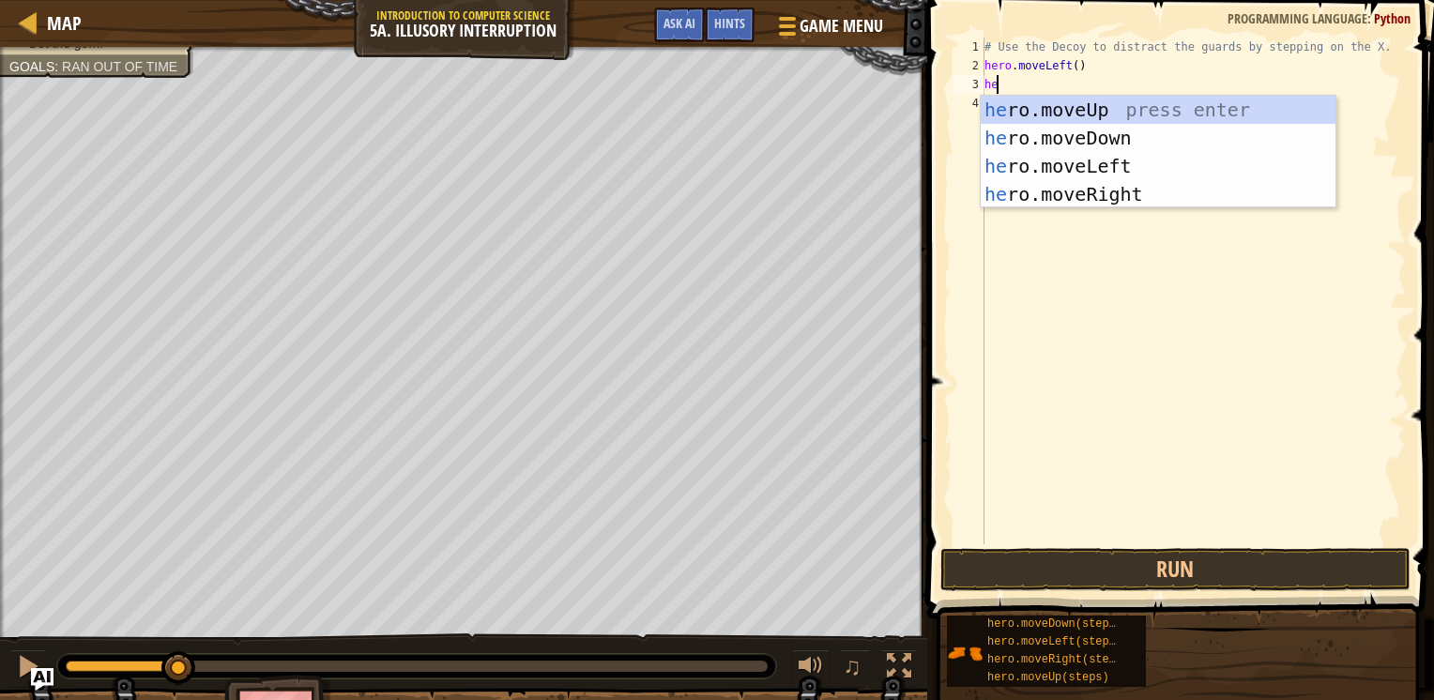
type textarea "h"
type textarea "hero"
click at [991, 144] on div "hero .moveUp press enter hero .moveDown press enter hero .moveLeft press enter …" at bounding box center [1158, 180] width 355 height 169
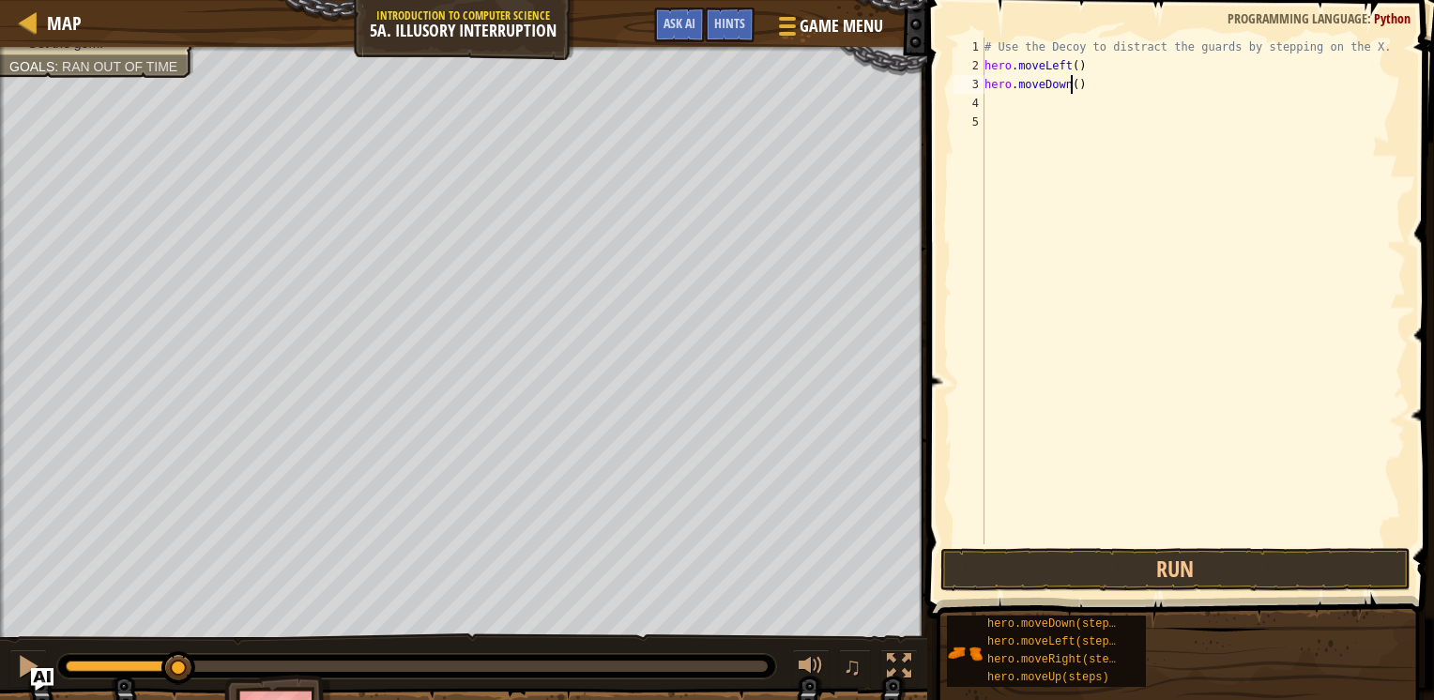
click at [1070, 83] on div "# Use the Decoy to distract the guards by stepping on the X. hero . moveLeft ( …" at bounding box center [1193, 310] width 425 height 544
click at [1082, 84] on div "# Use the Decoy to distract the guards by stepping on the X. hero . moveLeft ( …" at bounding box center [1193, 310] width 425 height 544
type textarea "hero.moveDown(2)"
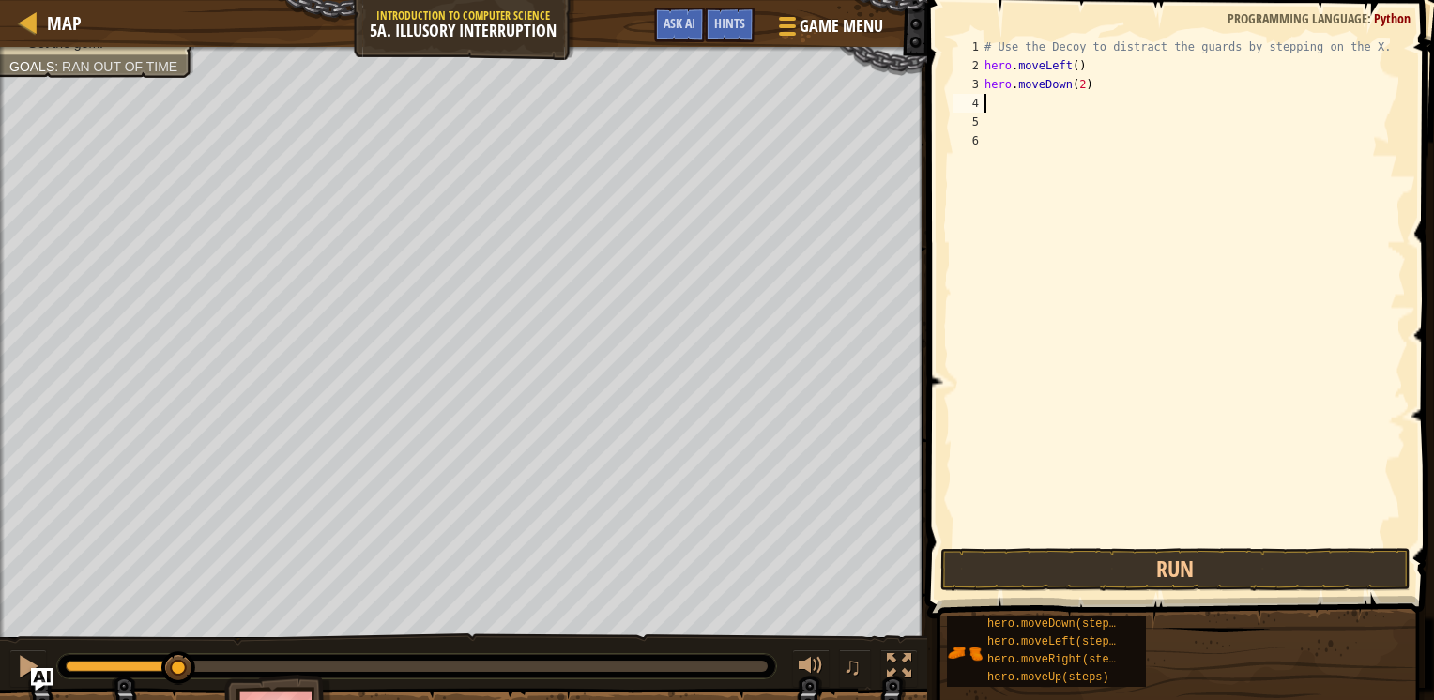
type textarea "hero.moveDown(2)"
click at [1029, 579] on button "Run" at bounding box center [1176, 569] width 470 height 43
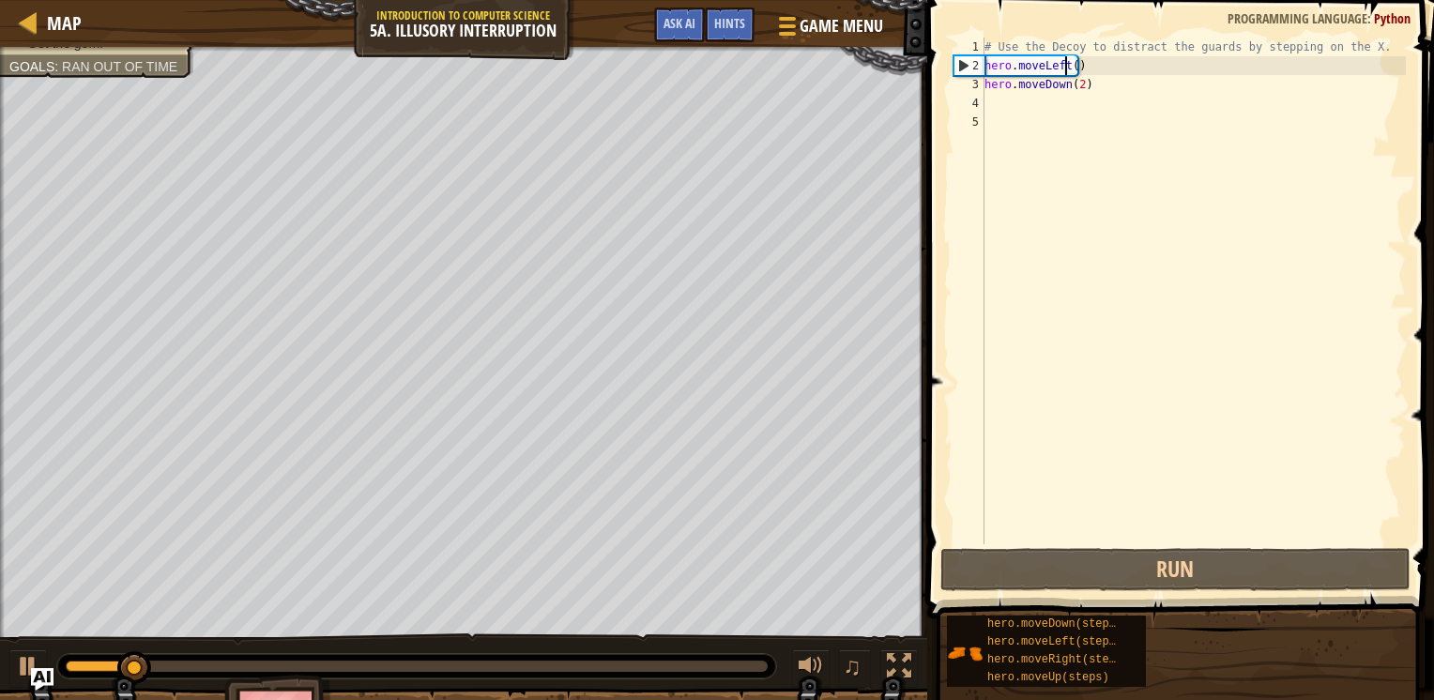
click at [1065, 66] on div "# Use the Decoy to distract the guards by stepping on the X. hero . moveLeft ( …" at bounding box center [1193, 310] width 425 height 544
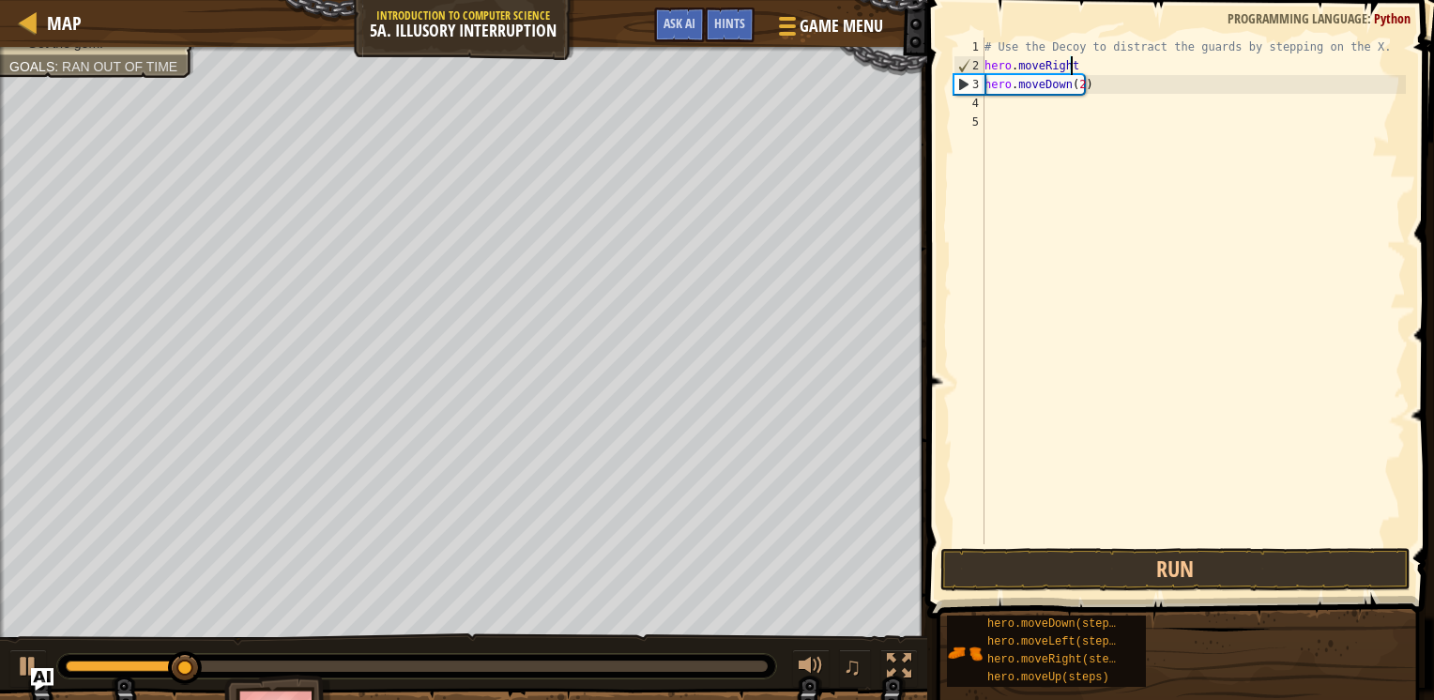
scroll to position [8, 6]
click at [1080, 62] on div "# Use the Decoy to distract the guards by stepping on the X. hero . moveRight h…" at bounding box center [1193, 310] width 425 height 544
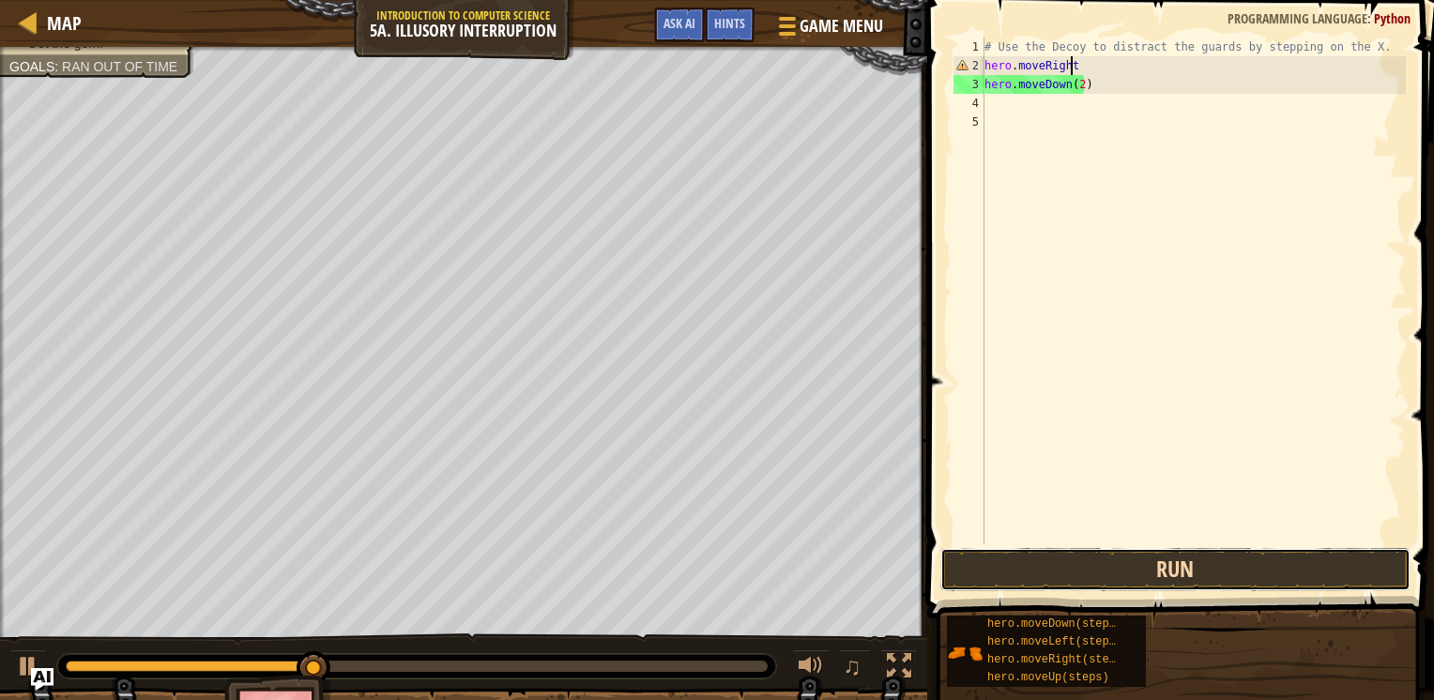
click at [958, 584] on button "Run" at bounding box center [1176, 569] width 470 height 43
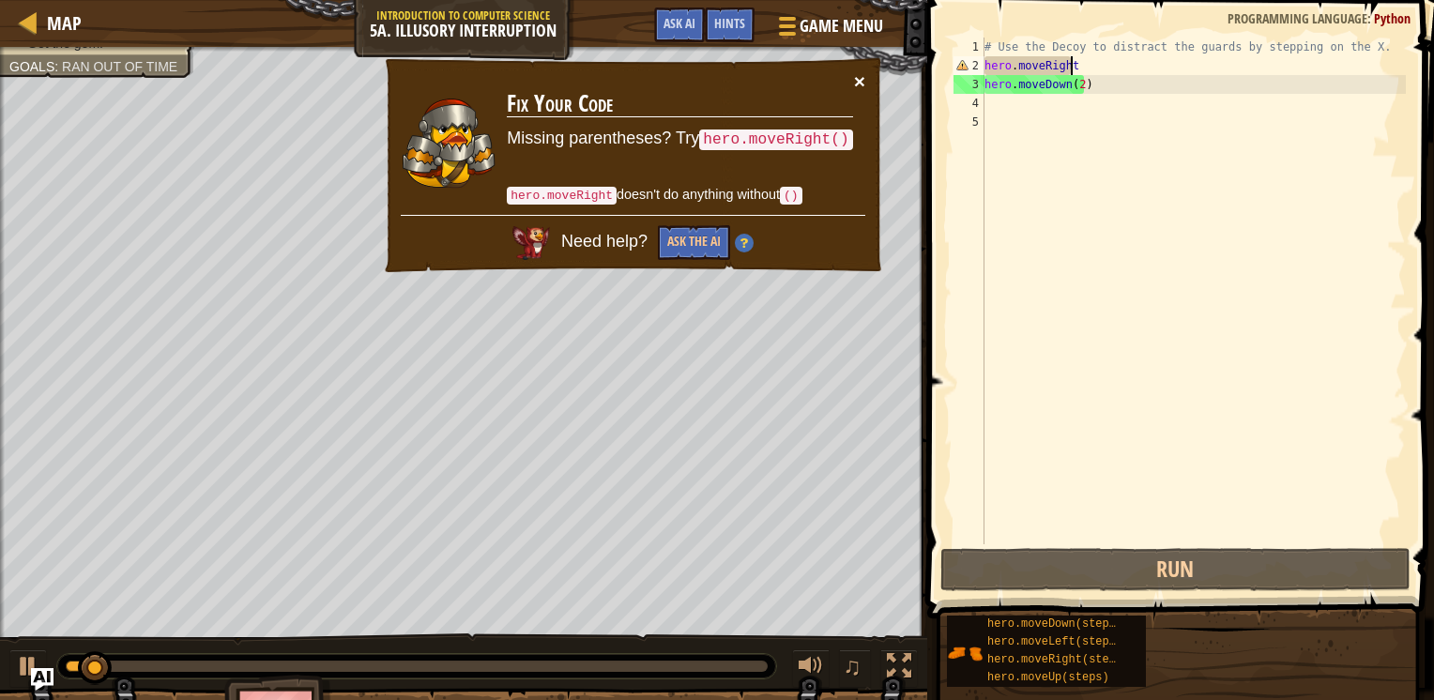
click at [859, 73] on button "×" at bounding box center [859, 81] width 11 height 20
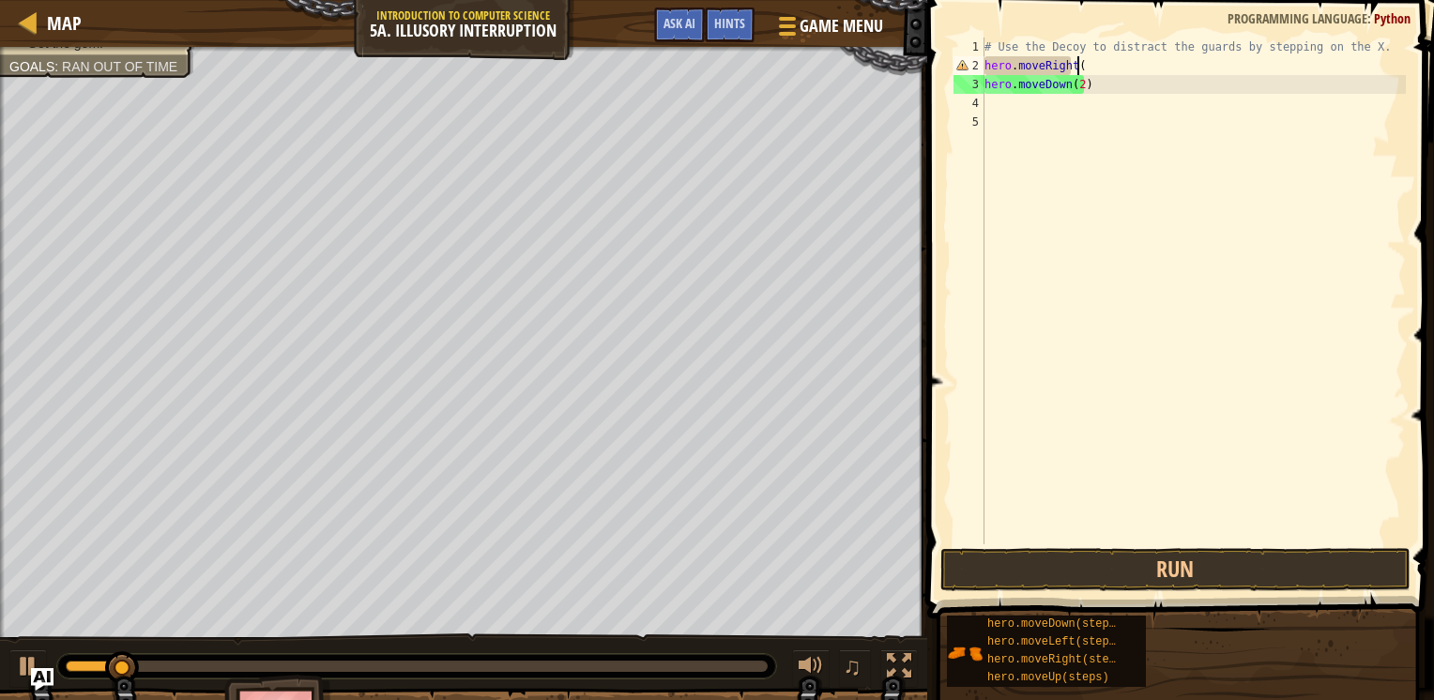
scroll to position [8, 7]
type textarea "hero.moveRight()"
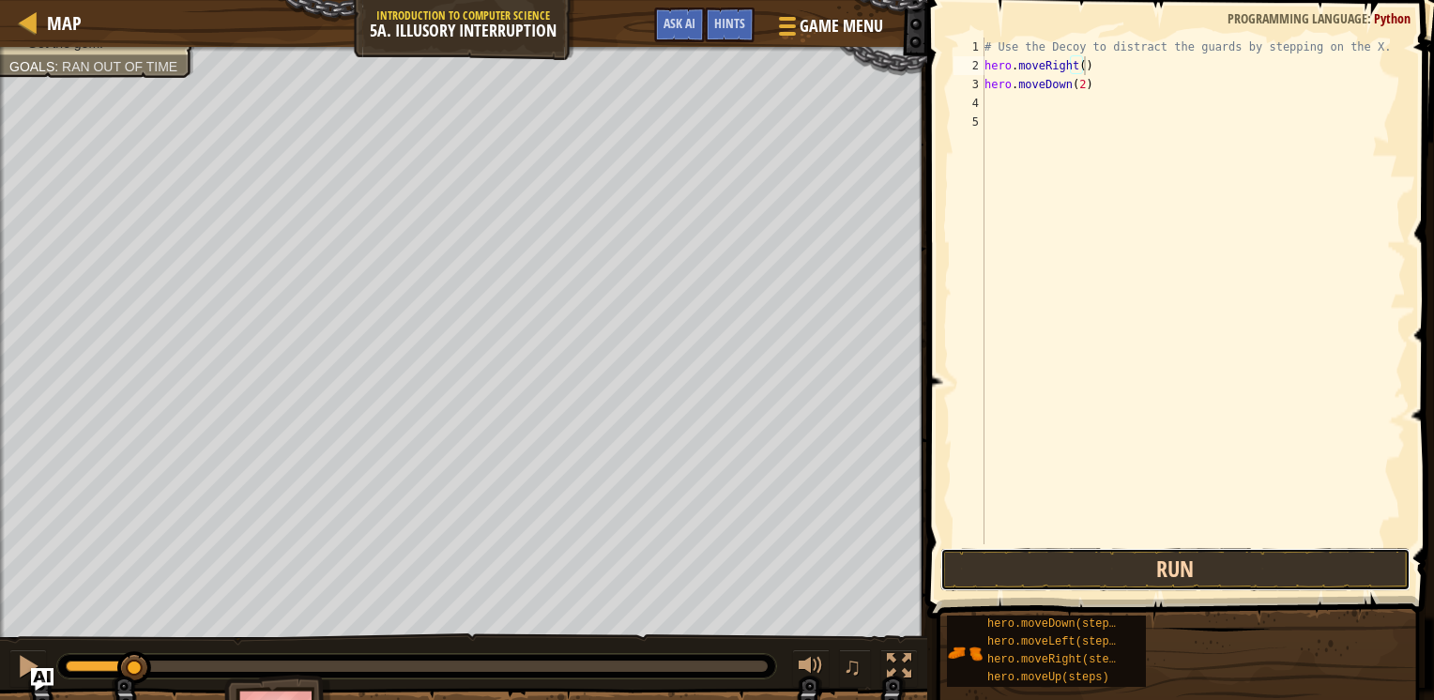
click at [1090, 582] on button "Run" at bounding box center [1176, 569] width 470 height 43
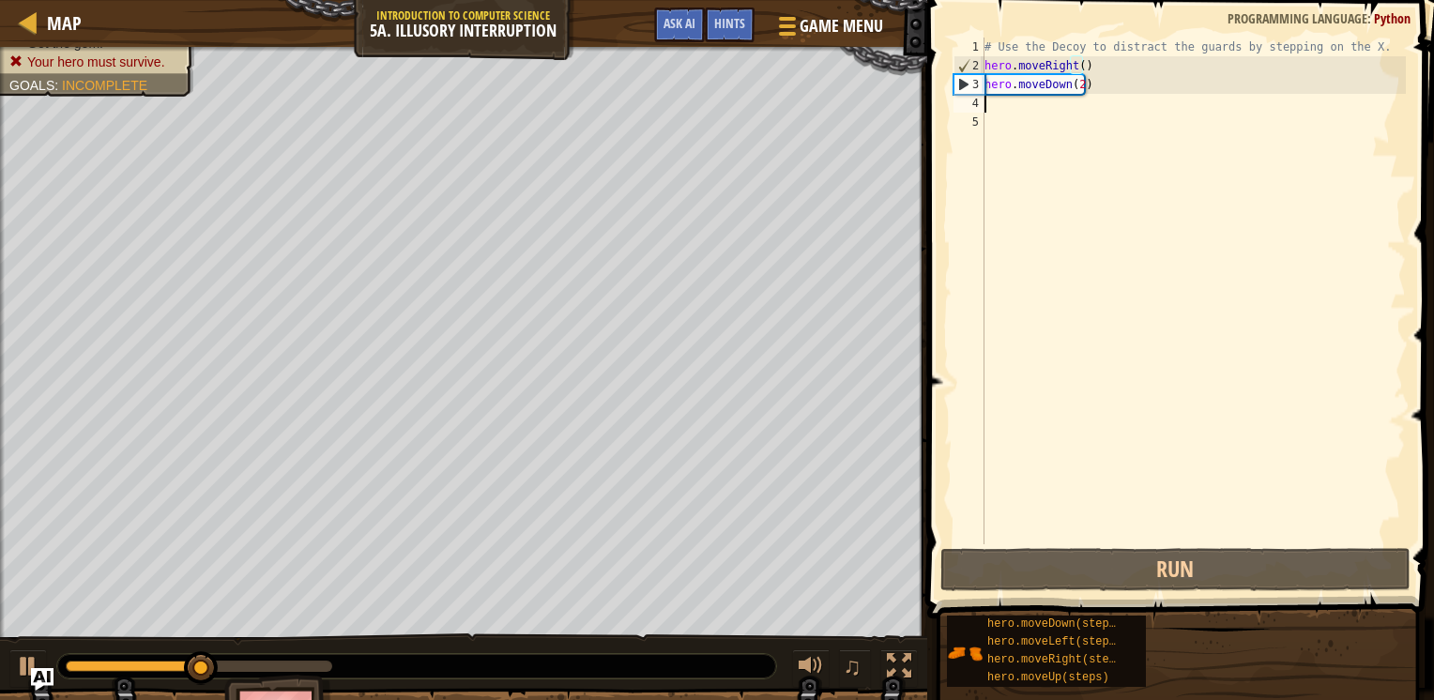
click at [1008, 100] on div "# Use the Decoy to distract the guards by stepping on the X. hero . moveRight (…" at bounding box center [1193, 310] width 425 height 544
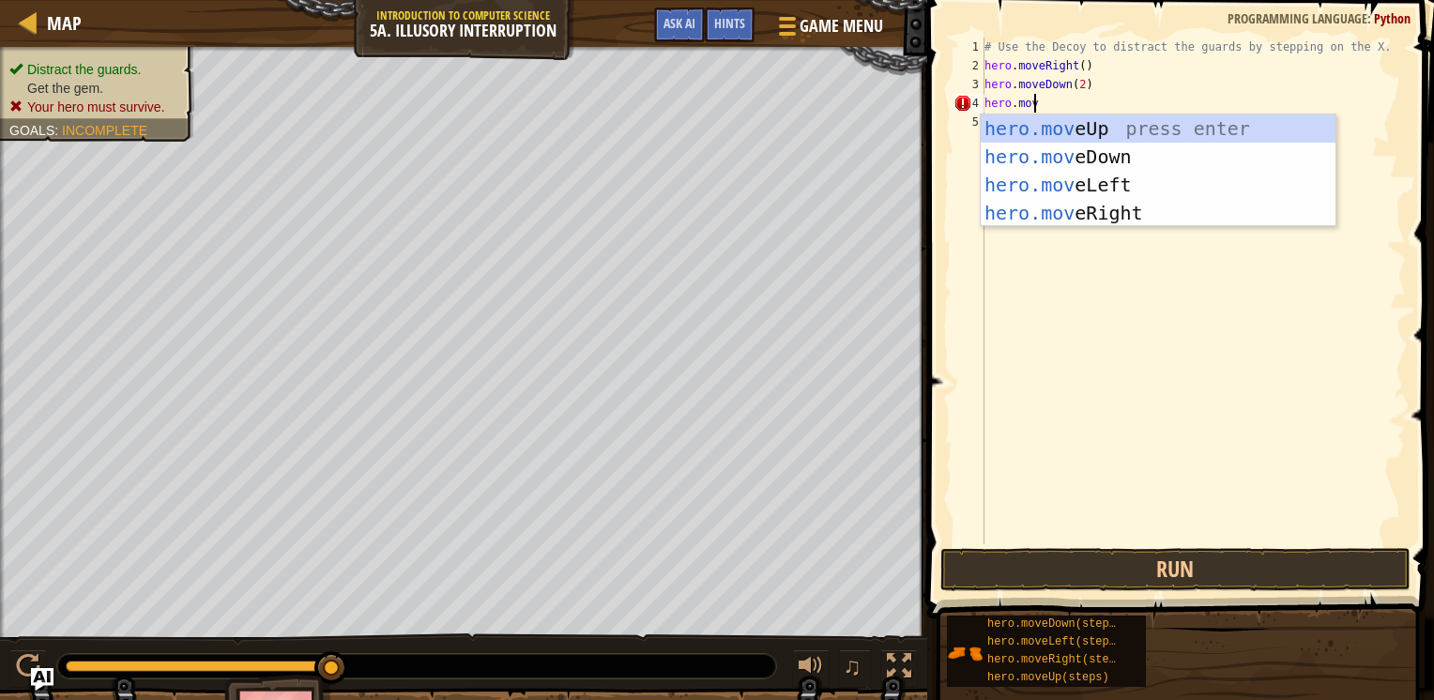
scroll to position [8, 3]
type textarea "hero.move"
click at [1053, 136] on div "hero.move Up press enter hero.move Down press enter hero.move Left press enter …" at bounding box center [1158, 199] width 355 height 169
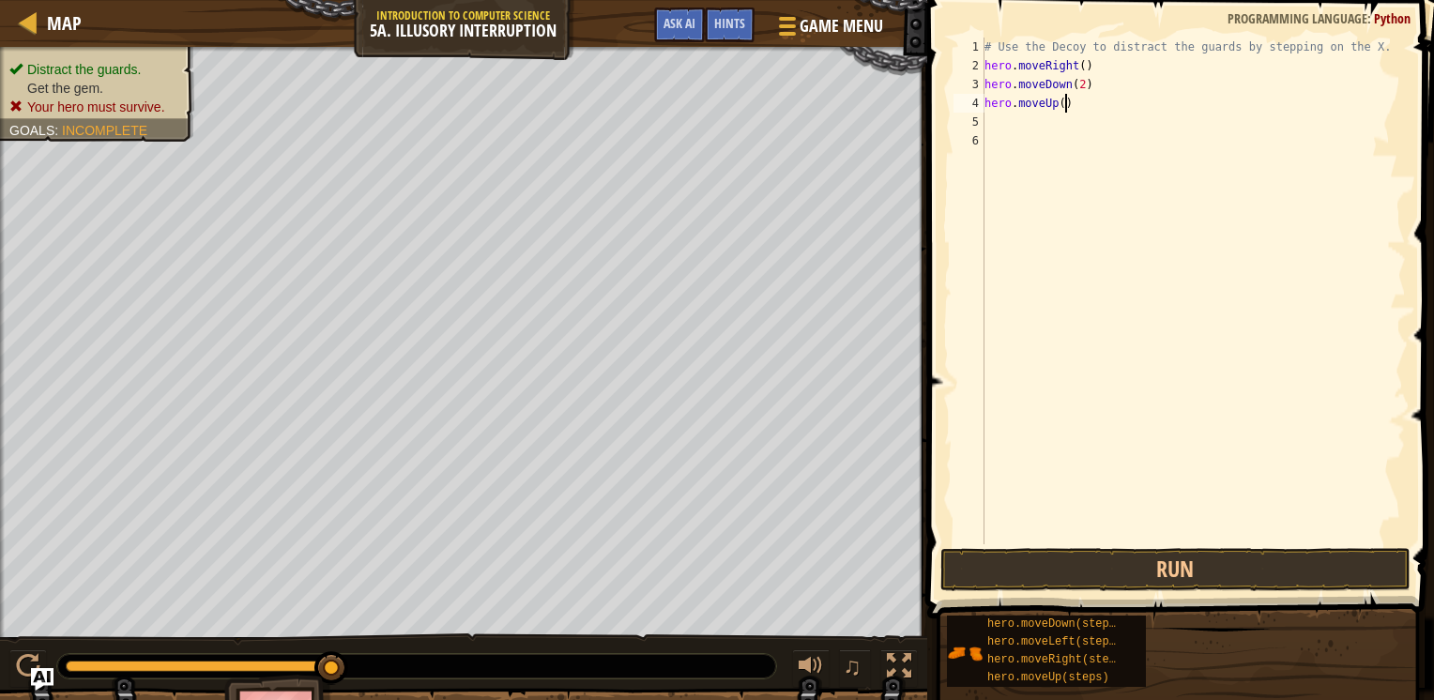
click at [1063, 99] on div "# Use the Decoy to distract the guards by stepping on the X. hero . moveRight (…" at bounding box center [1193, 310] width 425 height 544
click at [1056, 103] on div "# Use the Decoy to distract the guards by stepping on the X. hero . moveRight (…" at bounding box center [1193, 310] width 425 height 544
type textarea "hero.moveUp(2)"
click at [1142, 579] on button "Run" at bounding box center [1176, 569] width 470 height 43
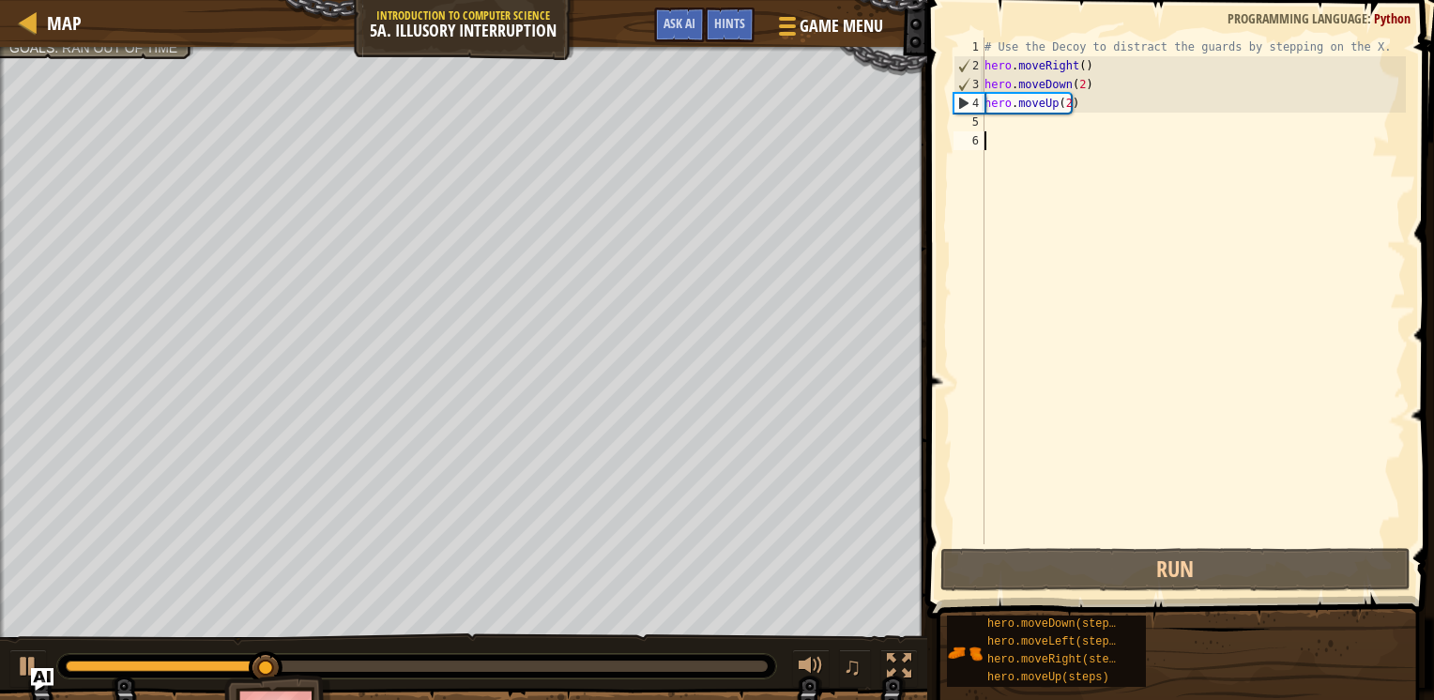
click at [1085, 133] on div "# Use the Decoy to distract the guards by stepping on the X. hero . moveRight (…" at bounding box center [1193, 310] width 425 height 544
click at [1074, 121] on div "# Use the Decoy to distract the guards by stepping on the X. hero . moveRight (…" at bounding box center [1193, 310] width 425 height 544
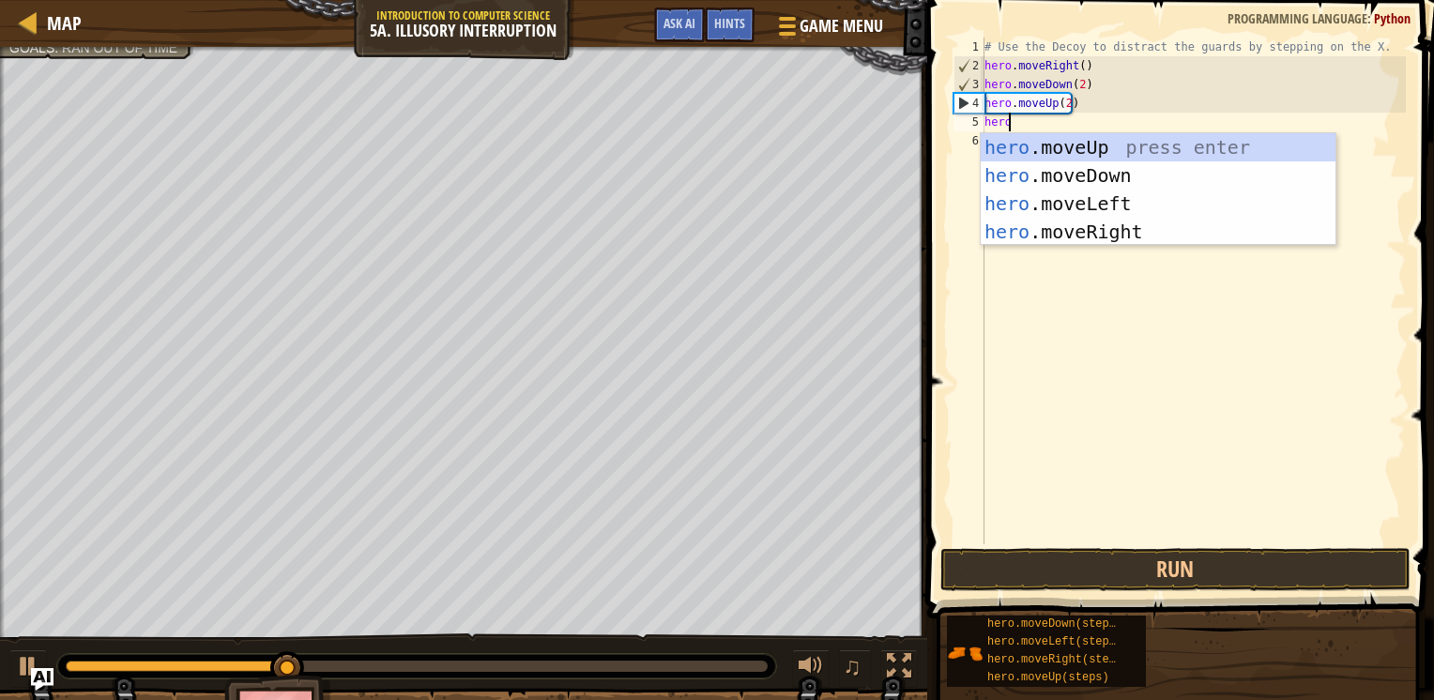
type textarea "hero."
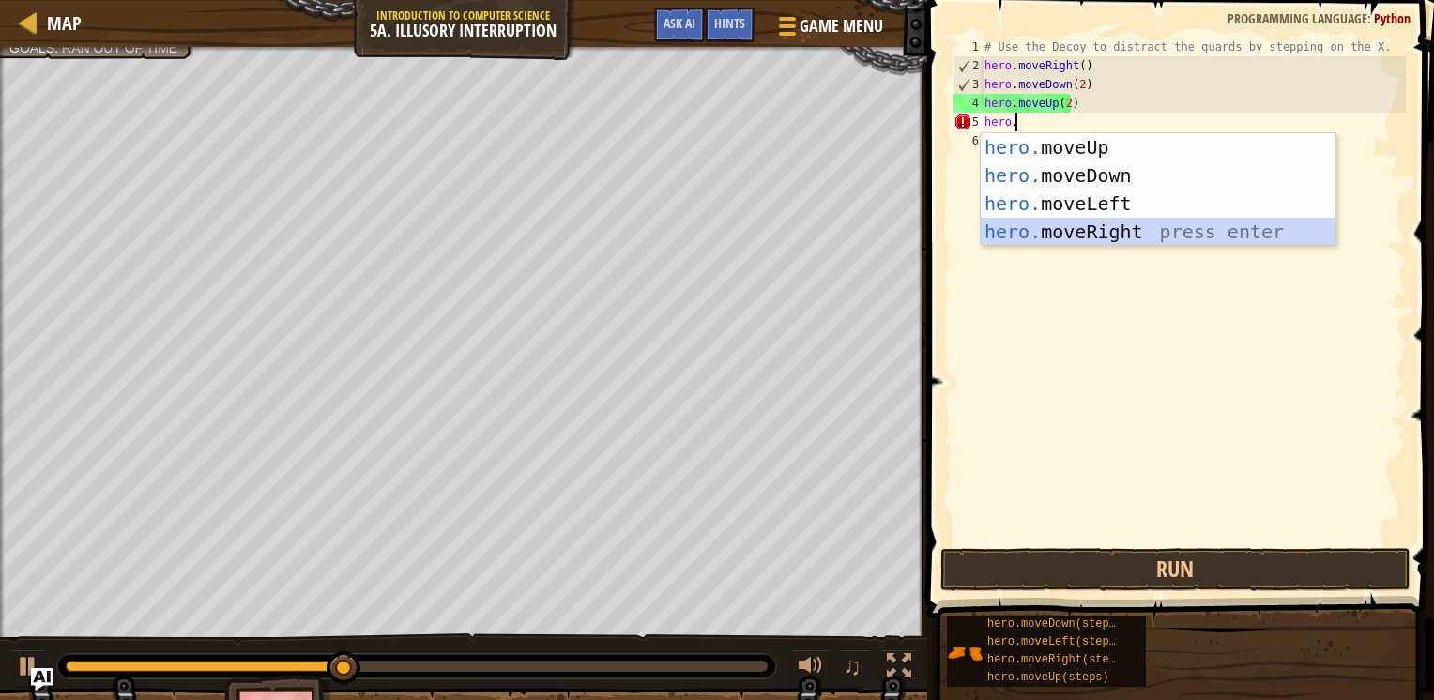
click at [1060, 237] on div "hero. moveUp press enter hero. moveDown press enter hero. moveLeft press enter …" at bounding box center [1158, 217] width 355 height 169
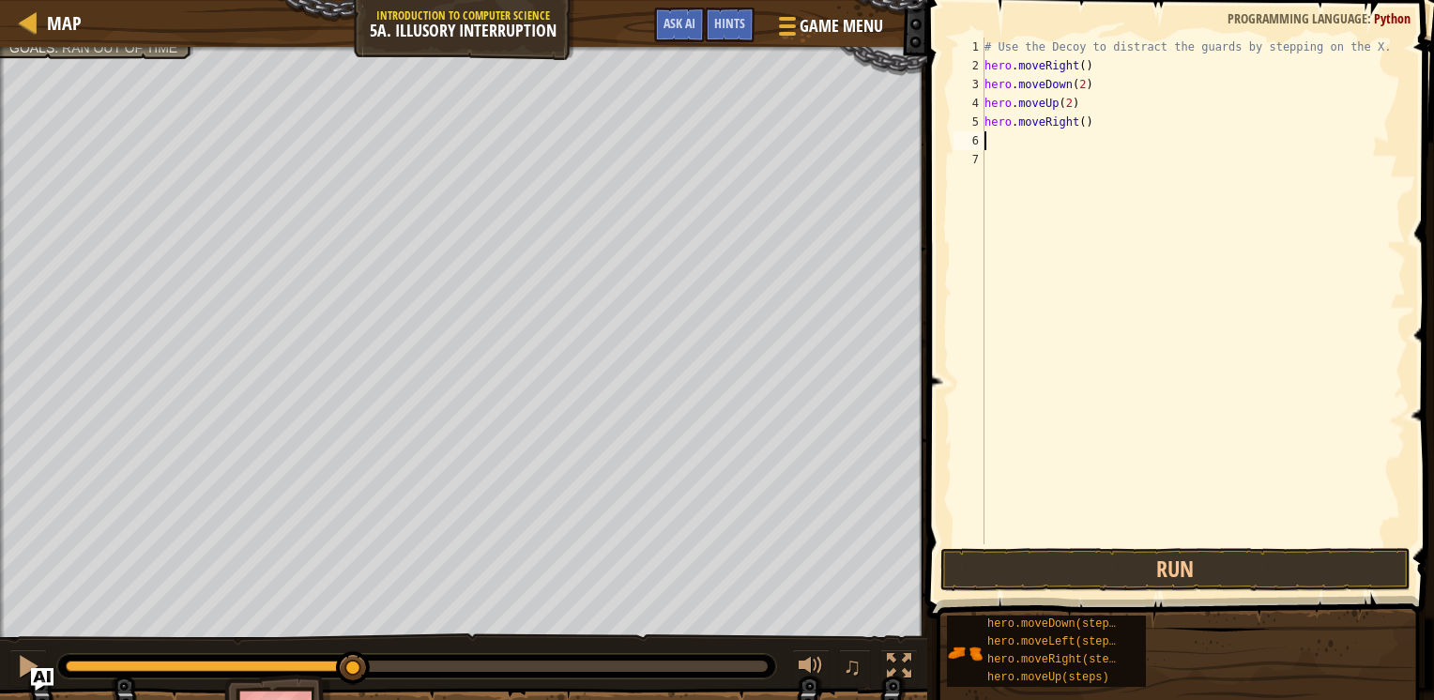
click at [1076, 122] on div "# Use the Decoy to distract the guards by stepping on the X. hero . moveRight (…" at bounding box center [1193, 310] width 425 height 544
type textarea "hero.moveRight(3)"
click at [1061, 107] on div "# Use the Decoy to distract the guards by stepping on the X. hero . moveRight (…" at bounding box center [1193, 310] width 425 height 544
click at [1064, 105] on div "# Use the Decoy to distract the guards by stepping on the X. hero . moveRight (…" at bounding box center [1193, 310] width 425 height 544
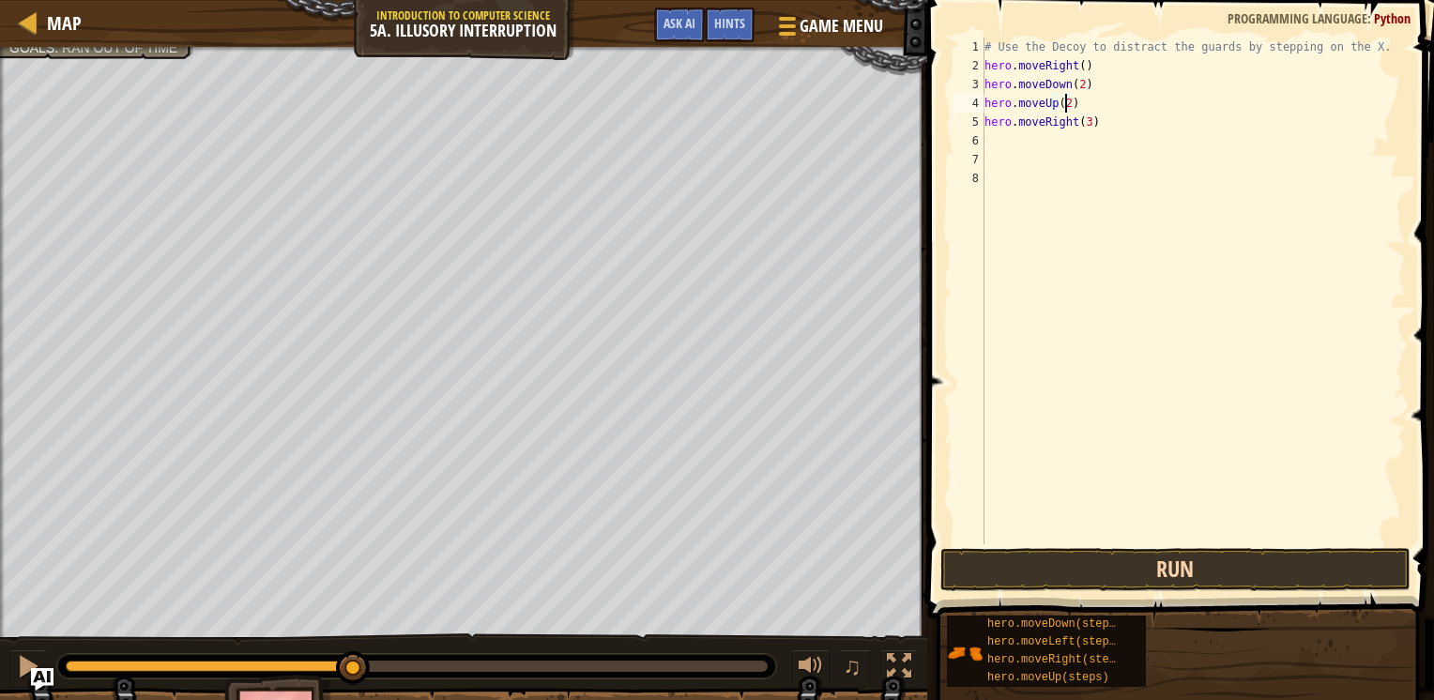
type textarea "hero.moveUp(2)"
click at [1087, 559] on button "Run" at bounding box center [1176, 569] width 470 height 43
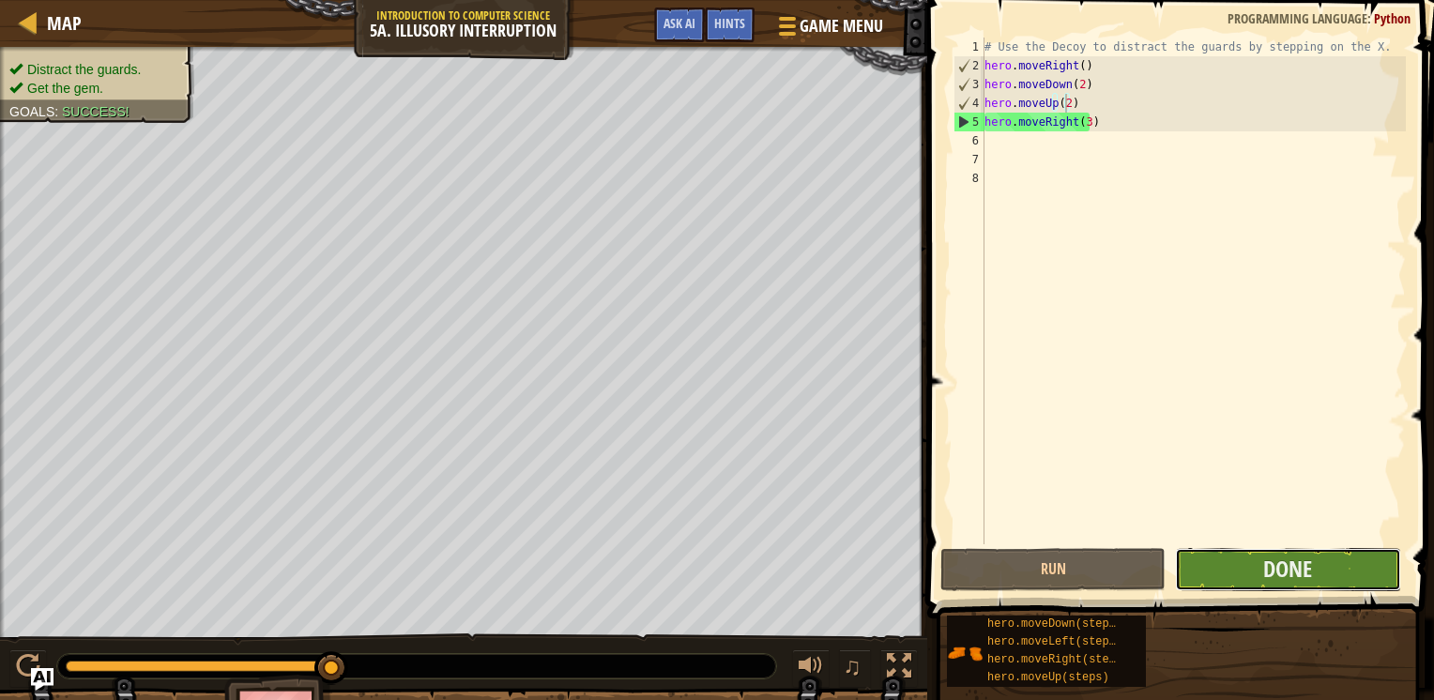
click at [1253, 576] on button "Done" at bounding box center [1287, 569] width 225 height 43
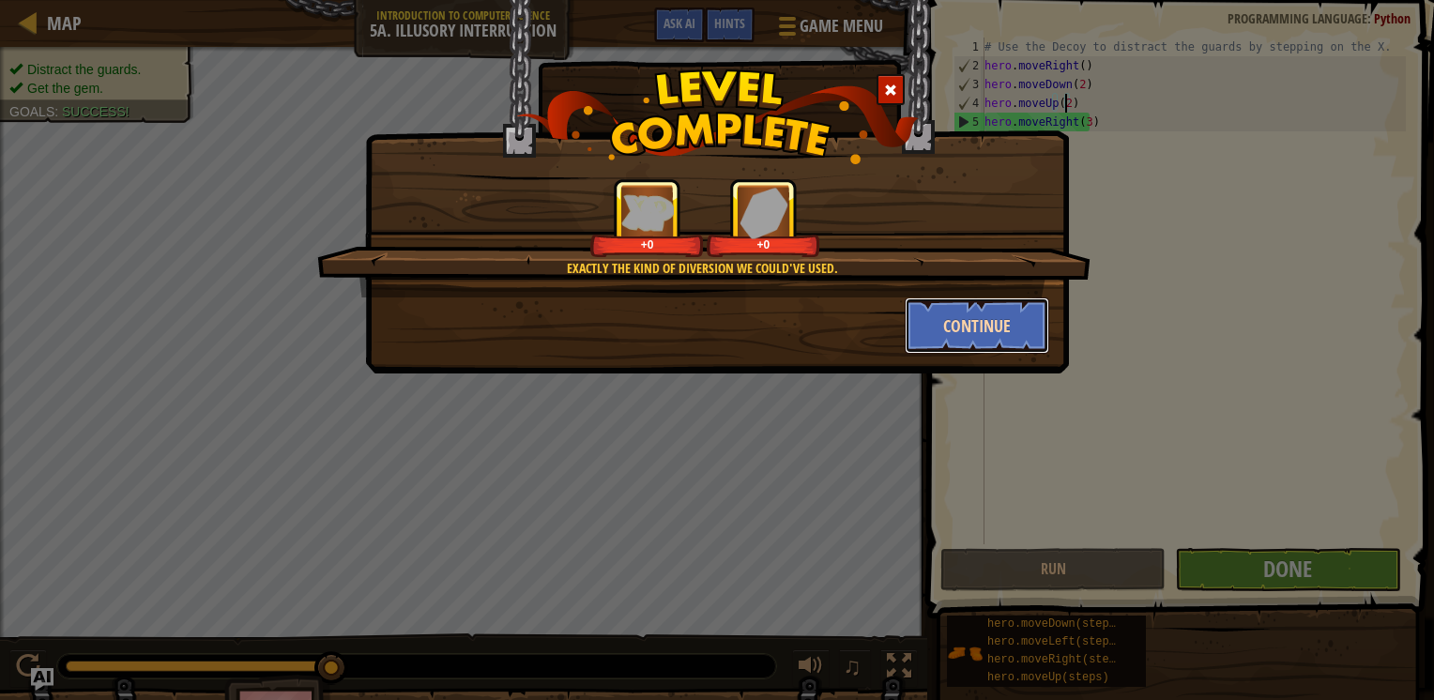
click at [919, 317] on button "Continue" at bounding box center [978, 326] width 146 height 56
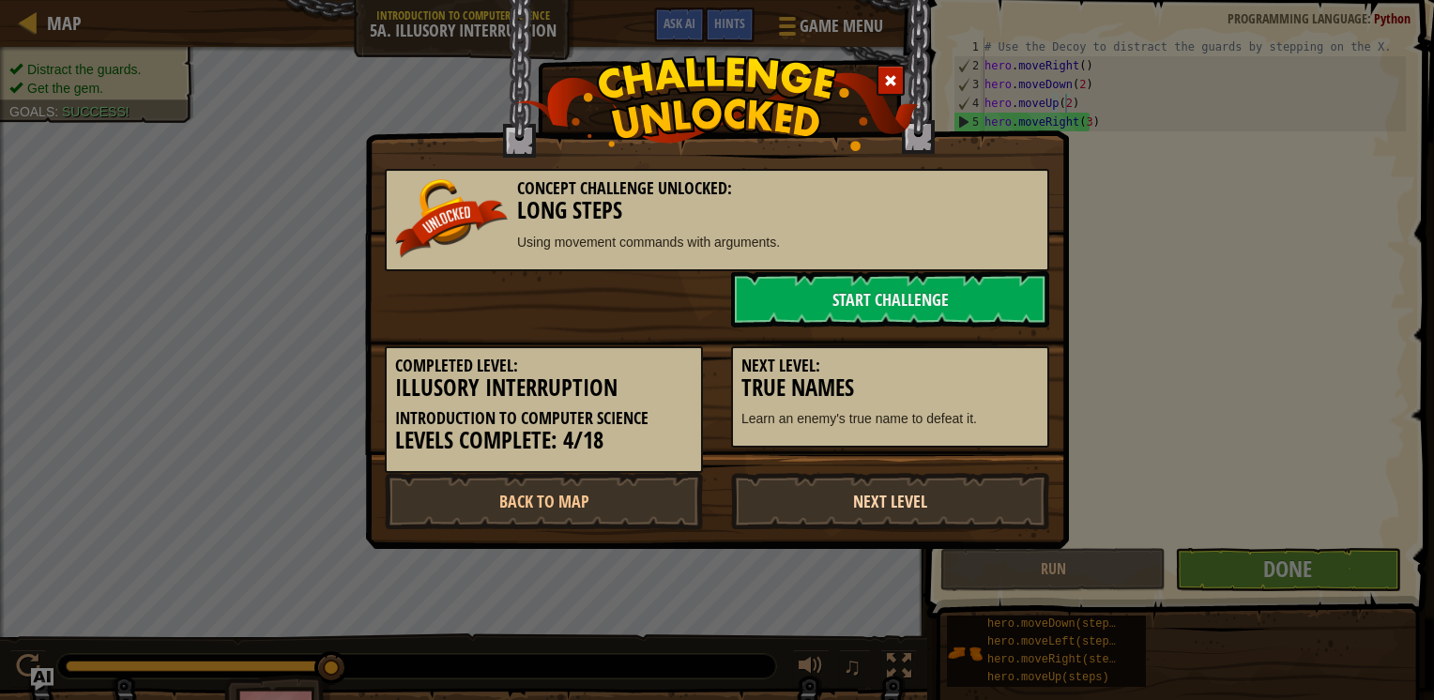
click at [850, 497] on link "Next Level" at bounding box center [890, 501] width 318 height 56
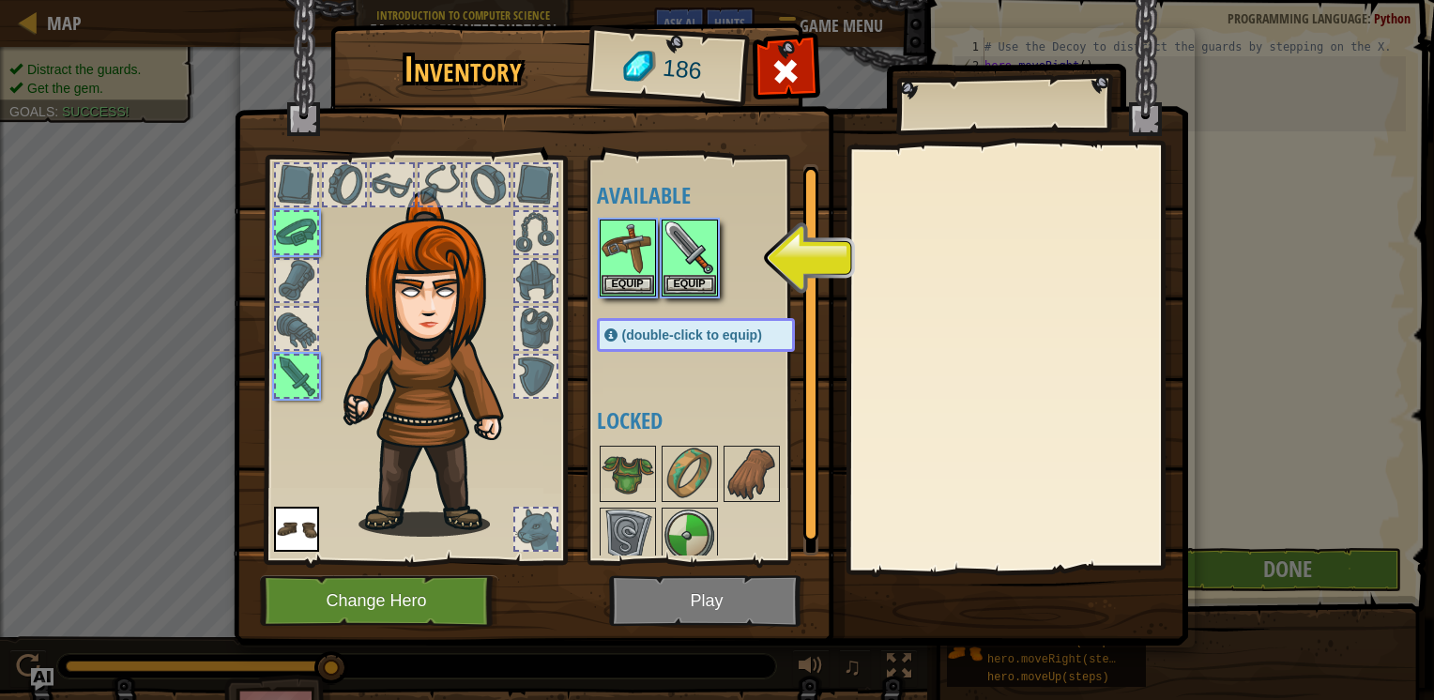
click at [688, 584] on img at bounding box center [711, 305] width 955 height 682
click at [683, 280] on button "Equip" at bounding box center [690, 284] width 53 height 20
click at [683, 280] on div at bounding box center [715, 258] width 236 height 83
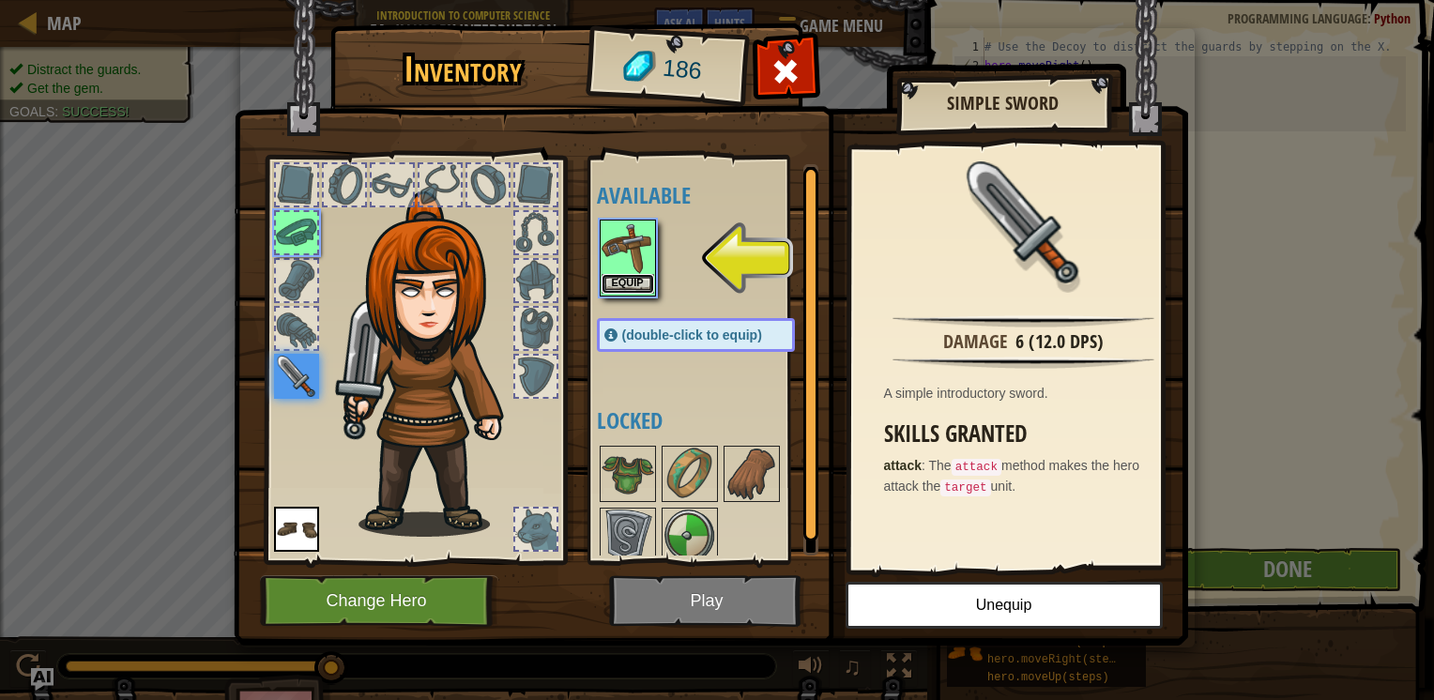
click at [640, 291] on button "Equip" at bounding box center [628, 284] width 53 height 20
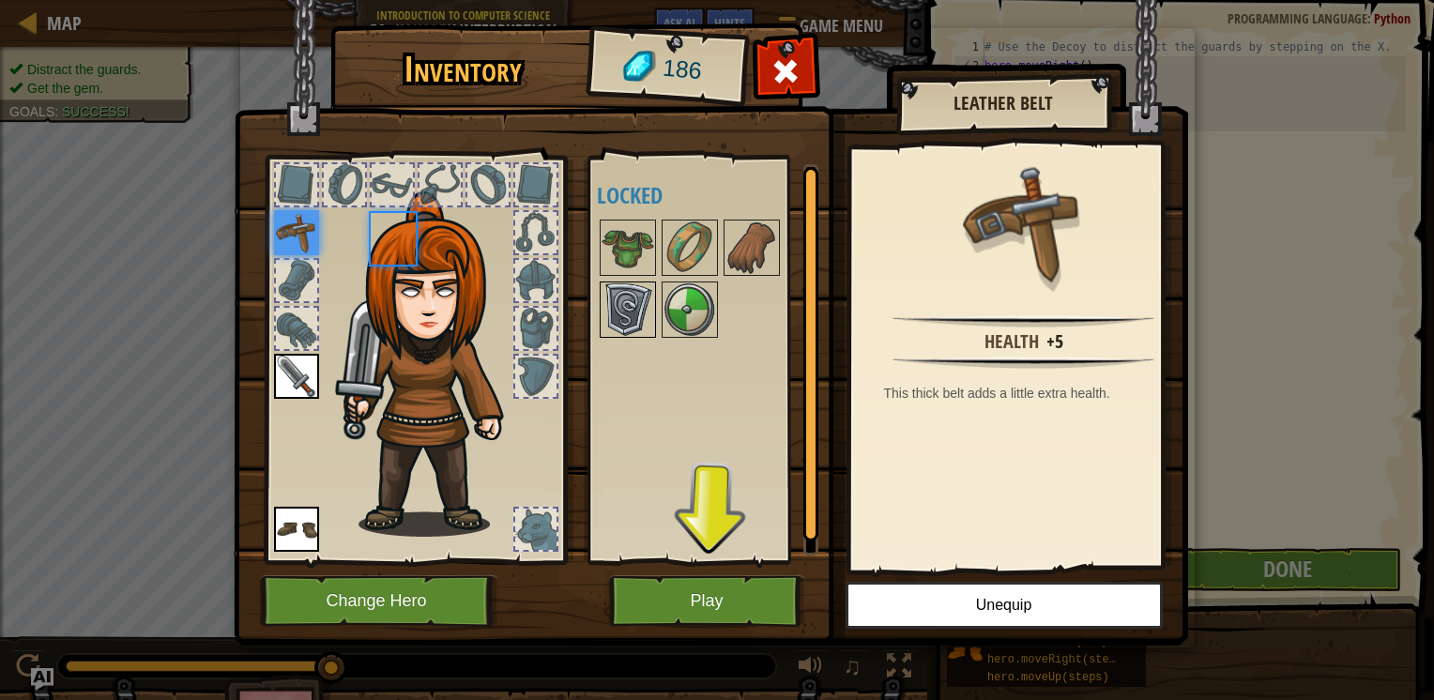
click at [638, 291] on img at bounding box center [628, 310] width 53 height 53
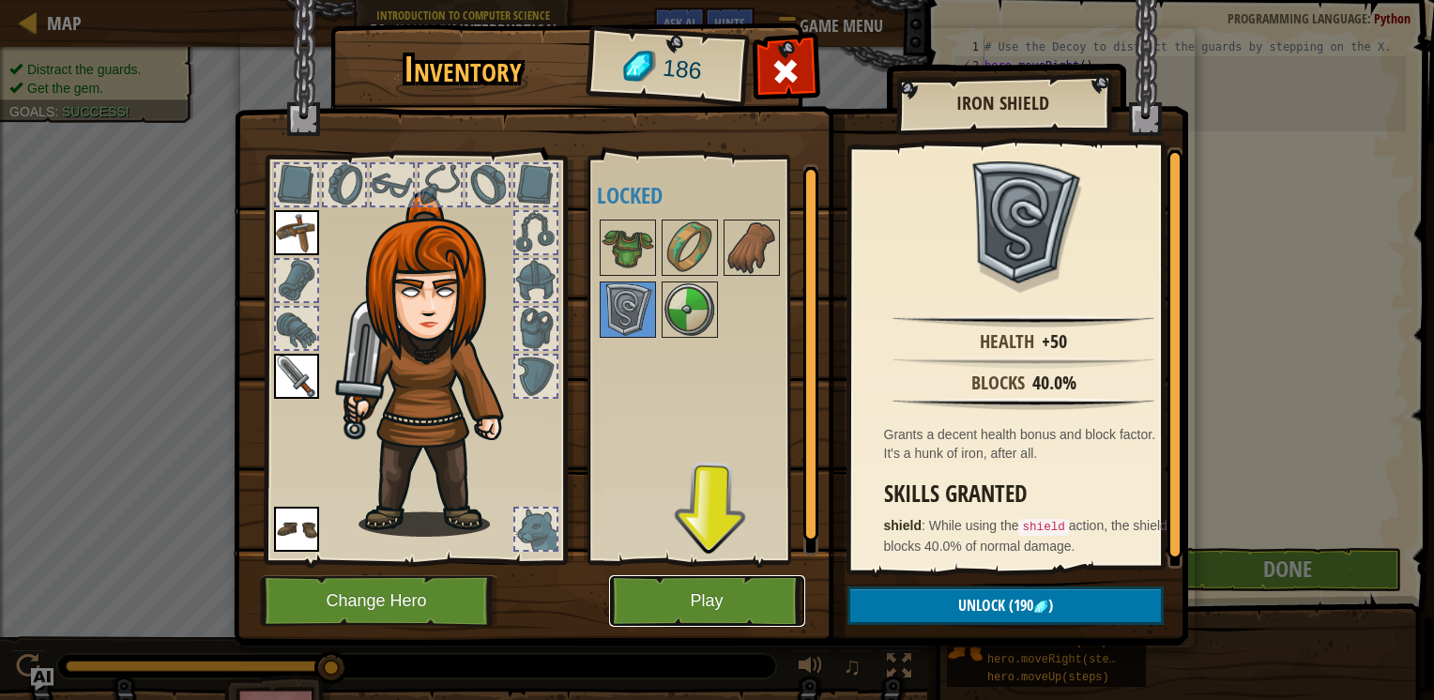
click at [716, 605] on button "Play" at bounding box center [707, 601] width 196 height 52
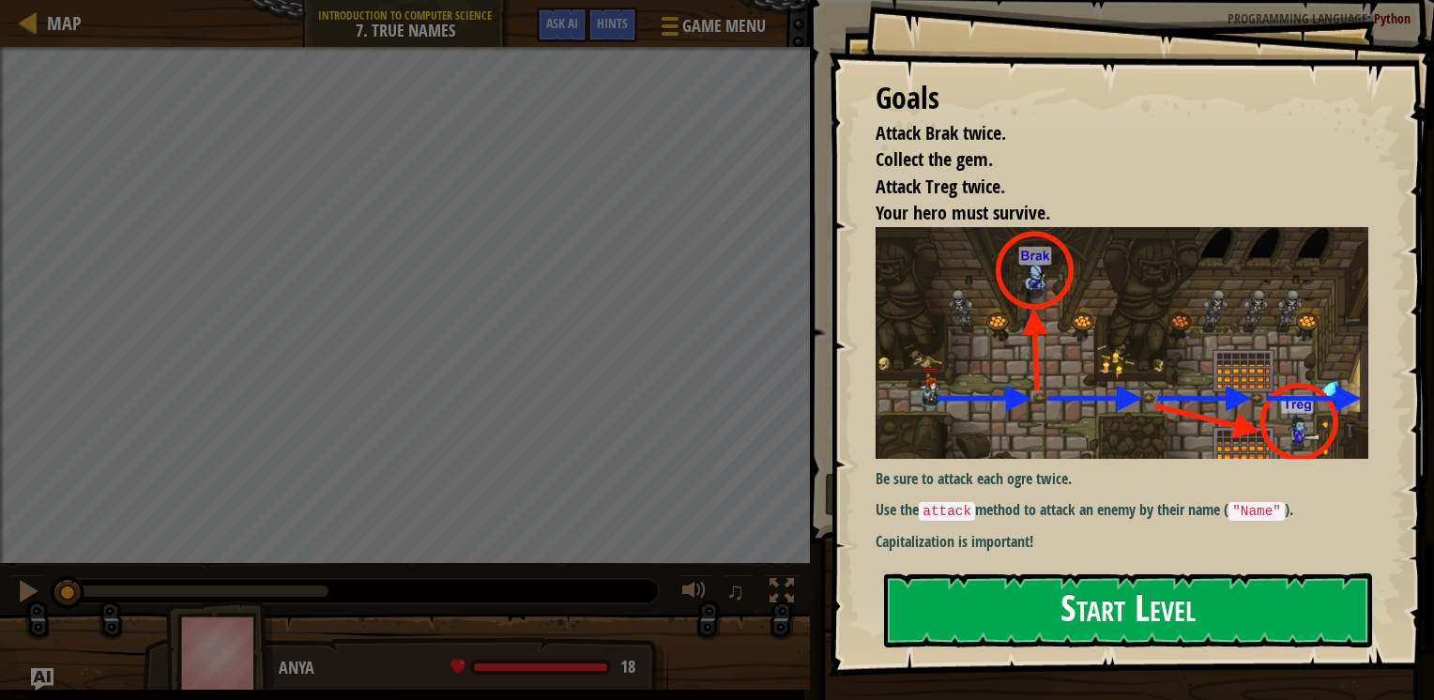
click at [980, 593] on button "Start Level" at bounding box center [1128, 611] width 488 height 74
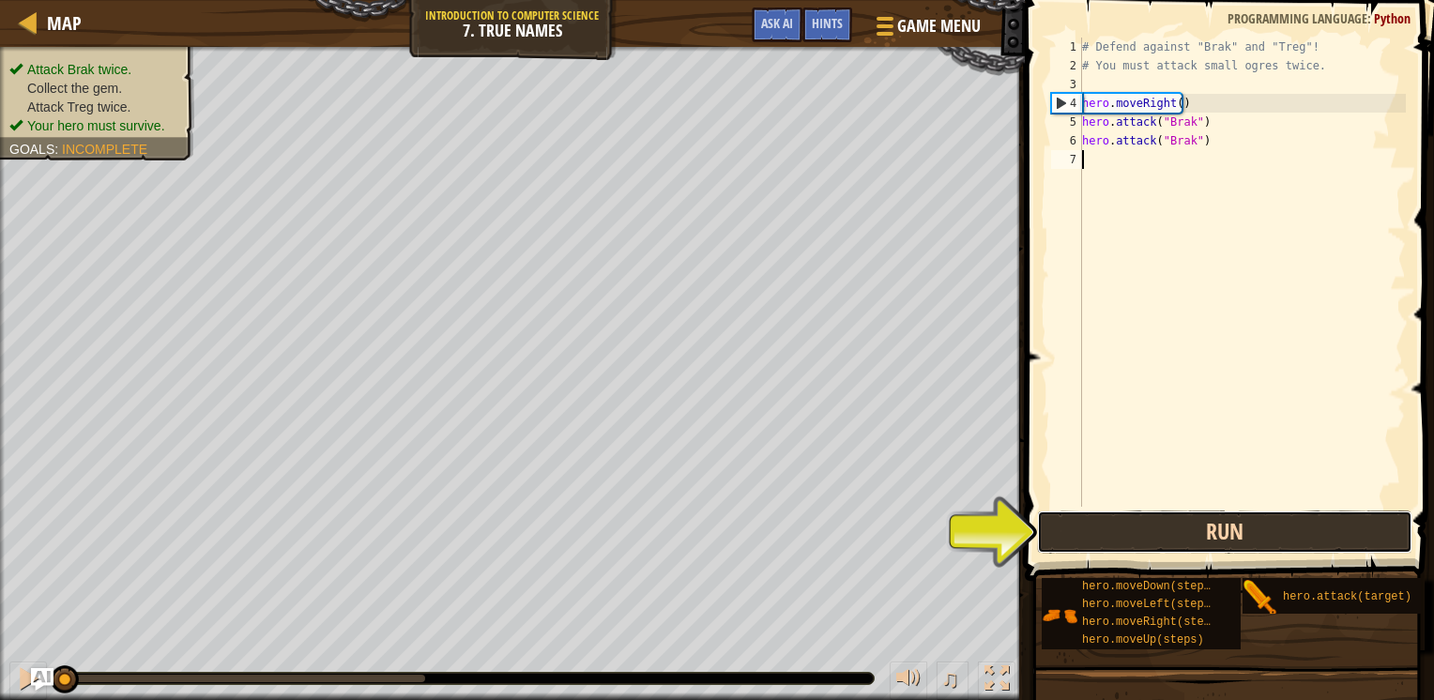
click at [1161, 538] on button "Run" at bounding box center [1224, 532] width 375 height 43
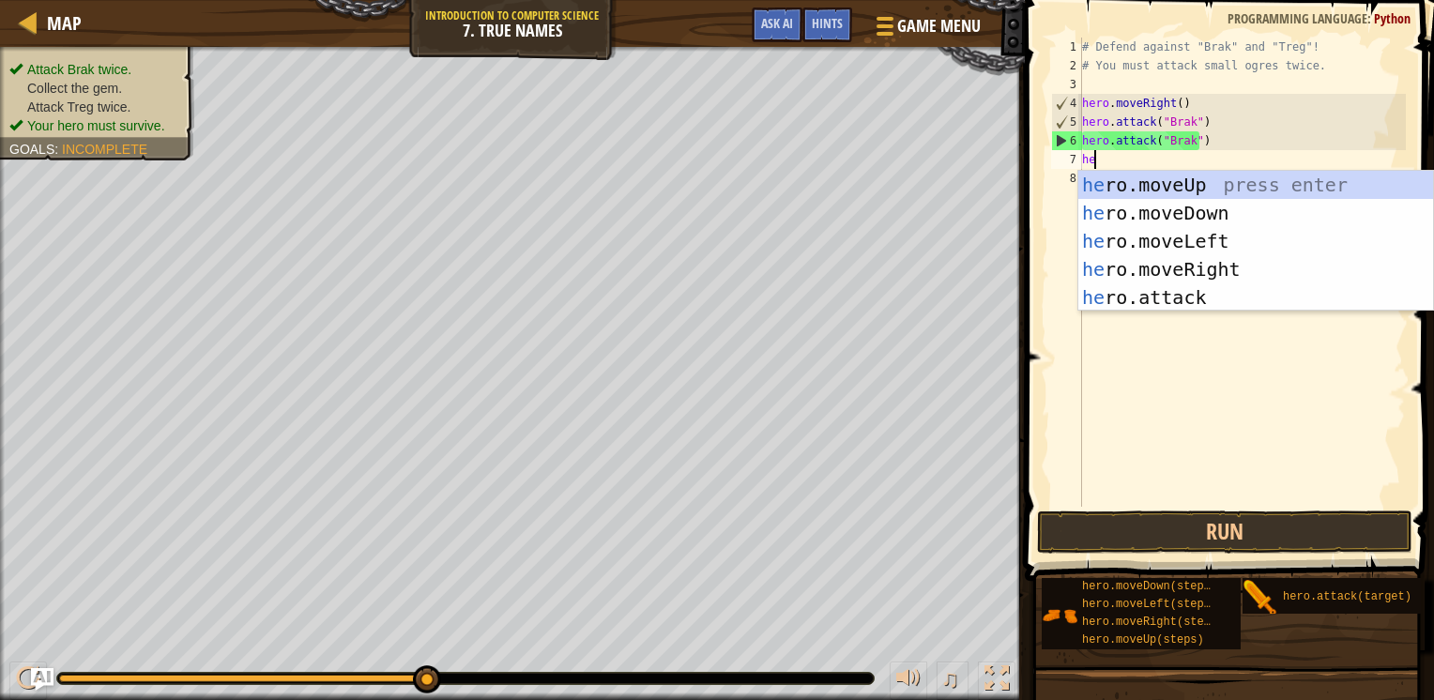
type textarea "hero"
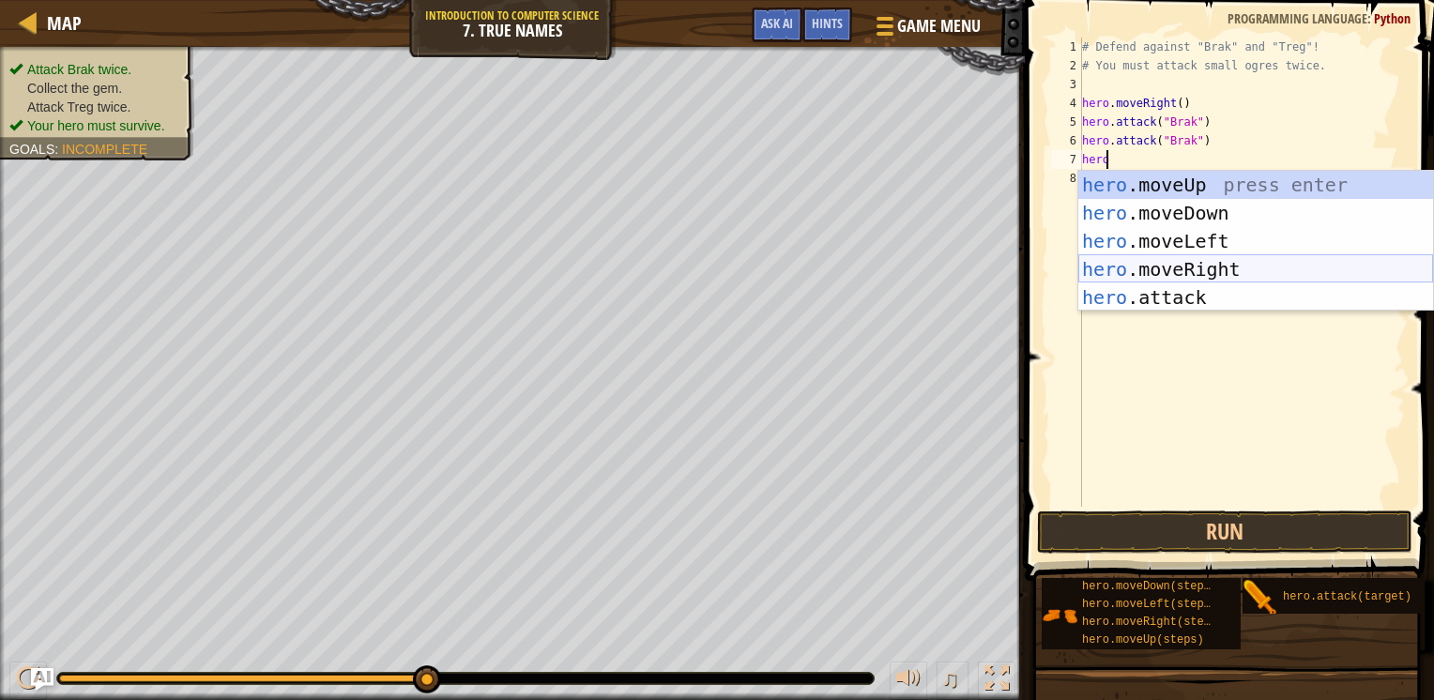
click at [1146, 278] on div "hero .moveUp press enter hero .moveDown press enter hero .moveLeft press enter …" at bounding box center [1256, 269] width 355 height 197
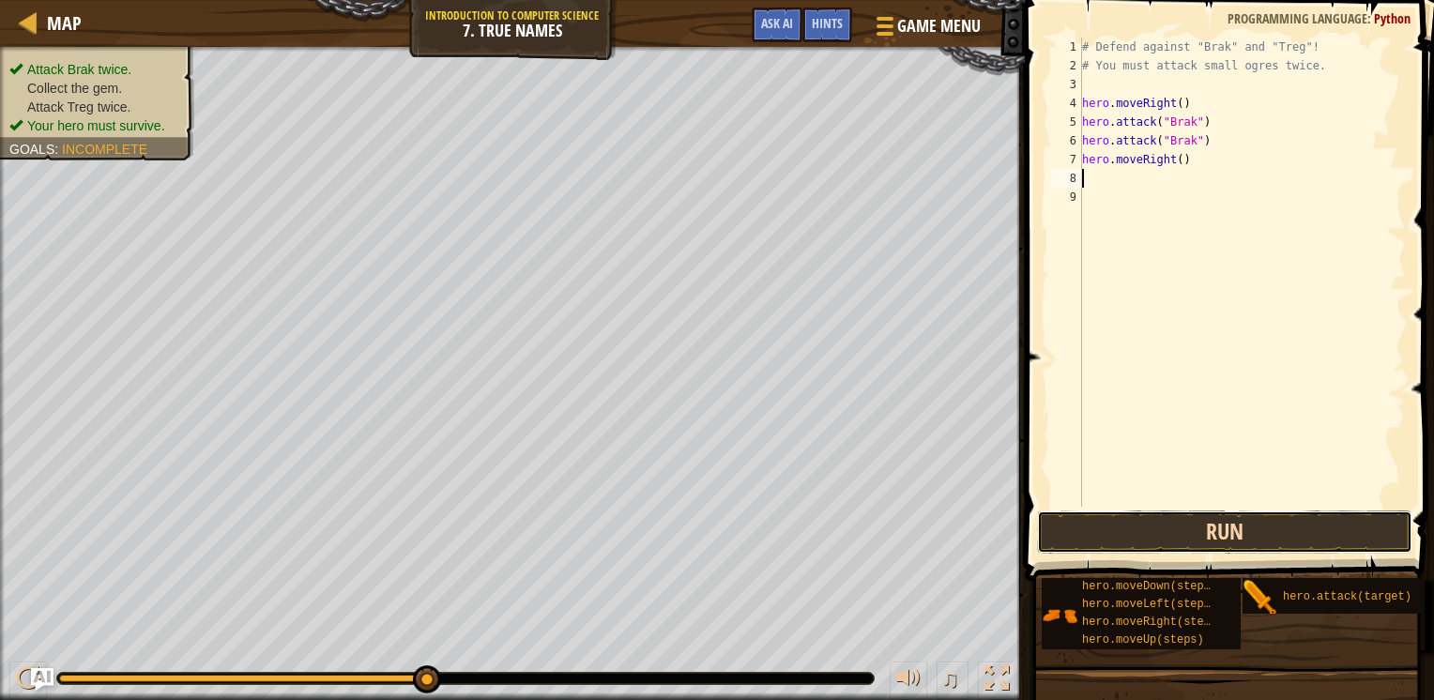
click at [1163, 534] on button "Run" at bounding box center [1224, 532] width 375 height 43
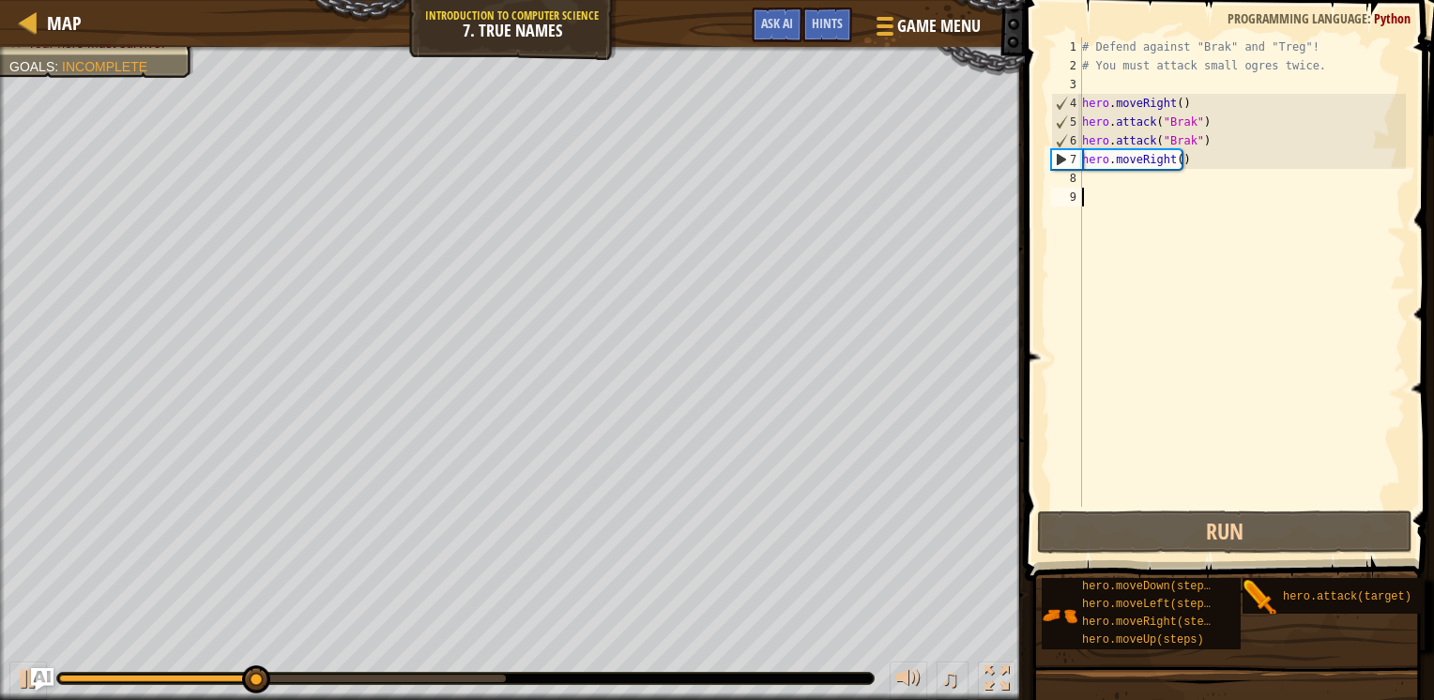
drag, startPoint x: 1148, startPoint y: 455, endPoint x: 1151, endPoint y: 466, distance: 10.7
click at [1151, 466] on div "# Defend against "Brak" and "Treg"! # You must attack small ogres twice. hero .…" at bounding box center [1243, 291] width 328 height 507
click at [1104, 182] on div "# Defend against "Brak" and "Treg"! # You must attack small ogres twice. hero .…" at bounding box center [1243, 291] width 328 height 507
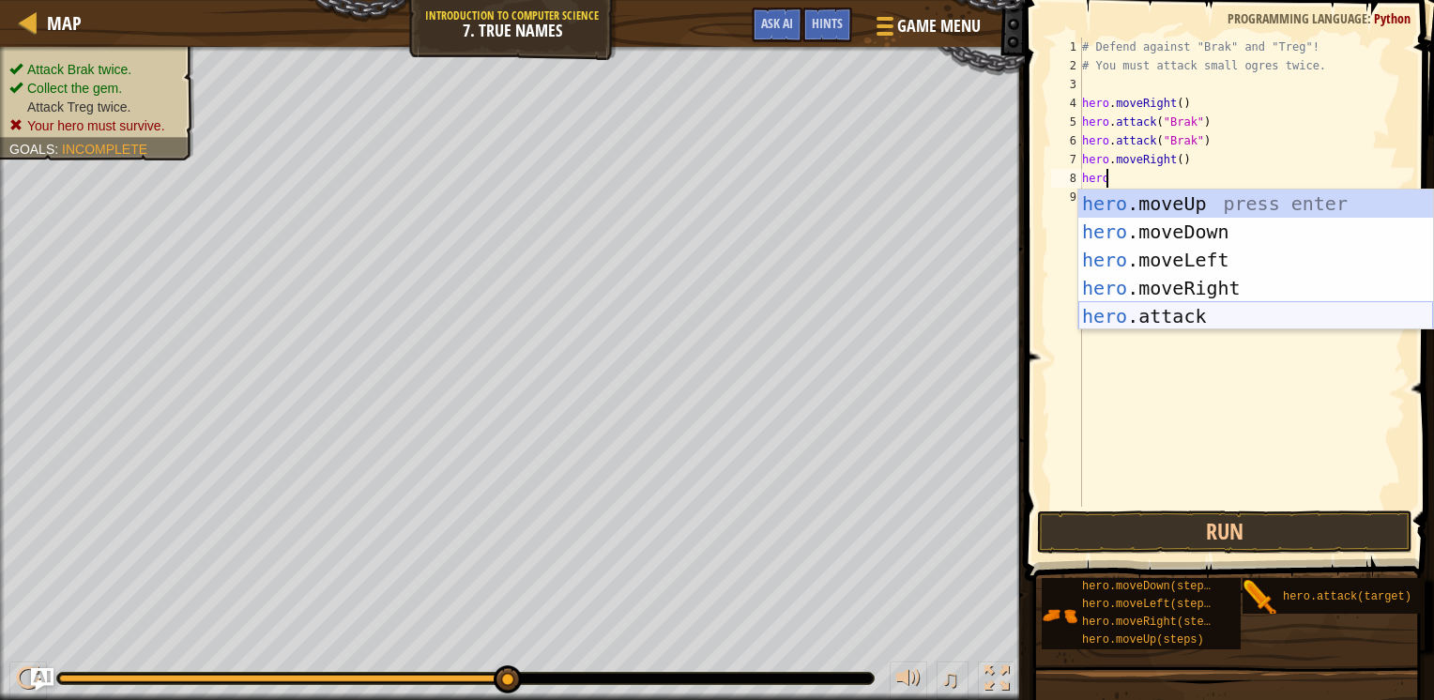
click at [1125, 315] on div "hero .moveUp press enter hero .moveDown press enter hero .moveLeft press enter …" at bounding box center [1256, 288] width 355 height 197
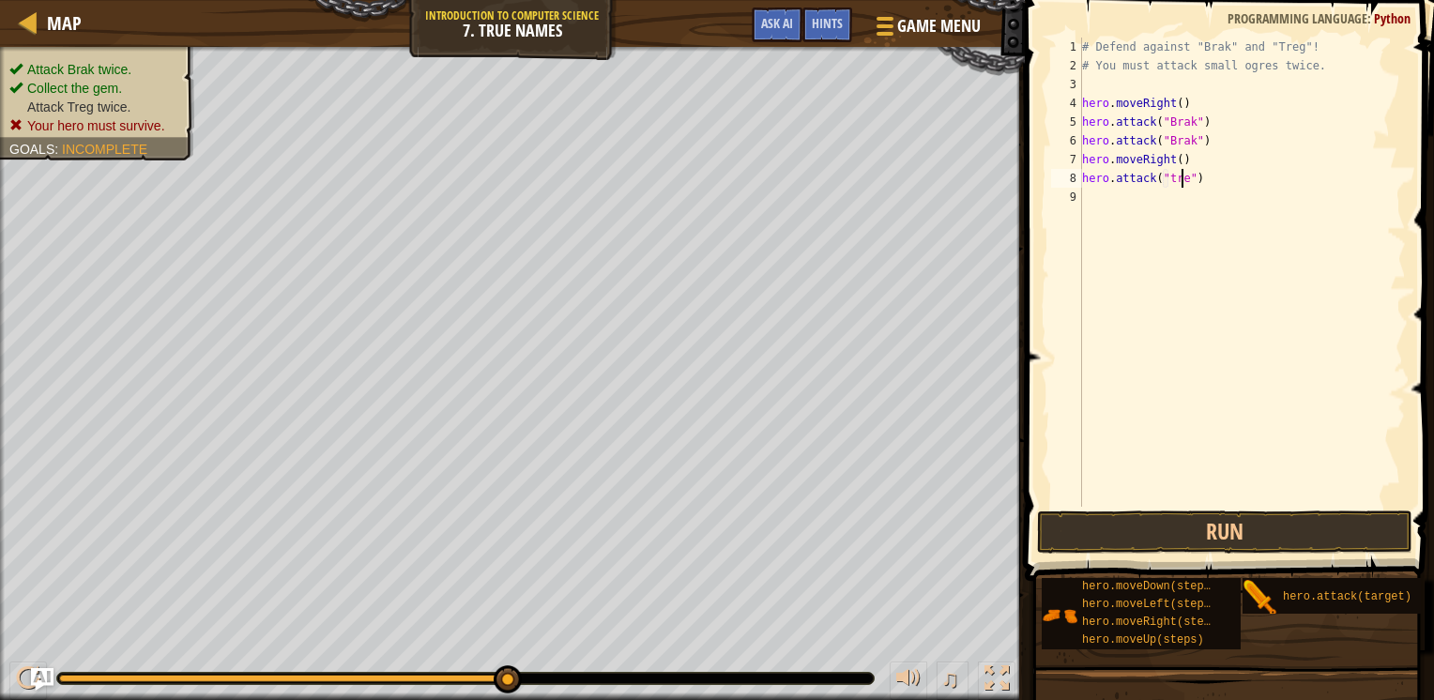
scroll to position [8, 8]
click at [1139, 539] on button "Run" at bounding box center [1224, 532] width 375 height 43
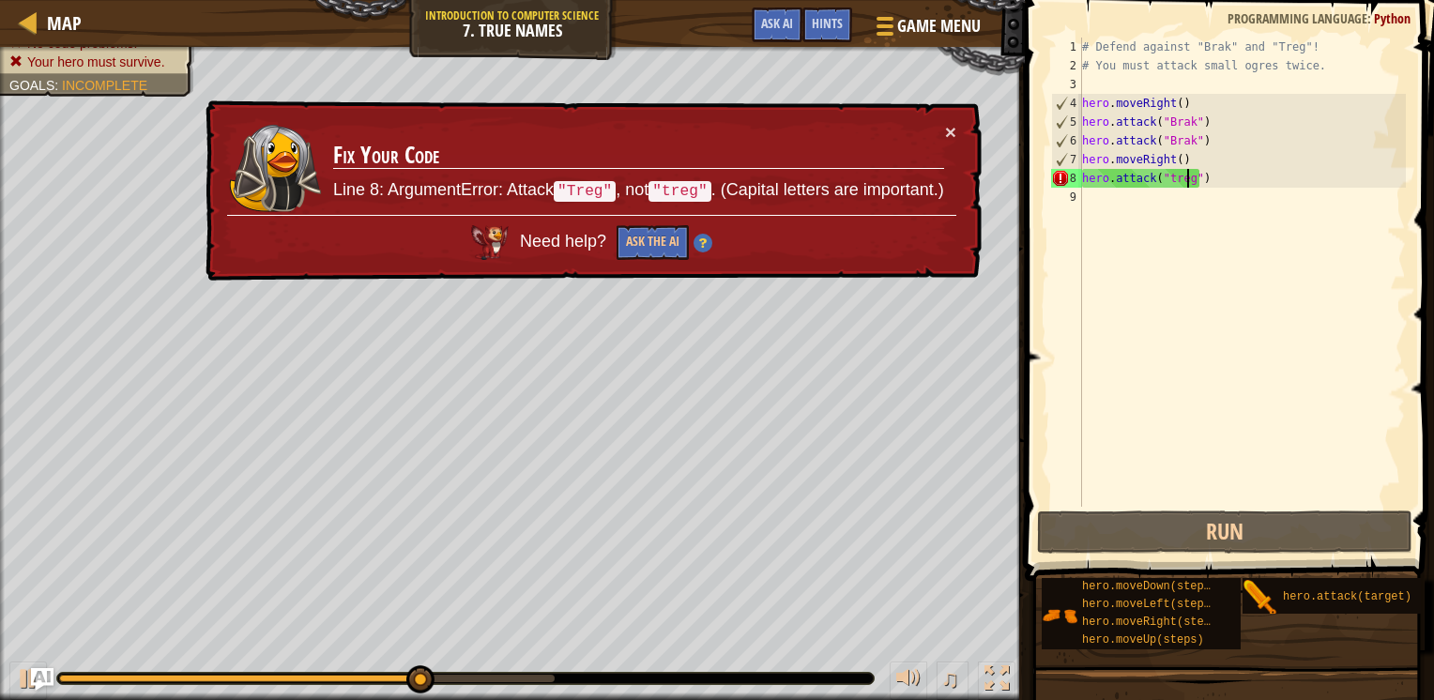
click at [1209, 178] on div "# Defend against "Brak" and "Treg"! # You must attack small ogres twice. hero .…" at bounding box center [1243, 291] width 328 height 507
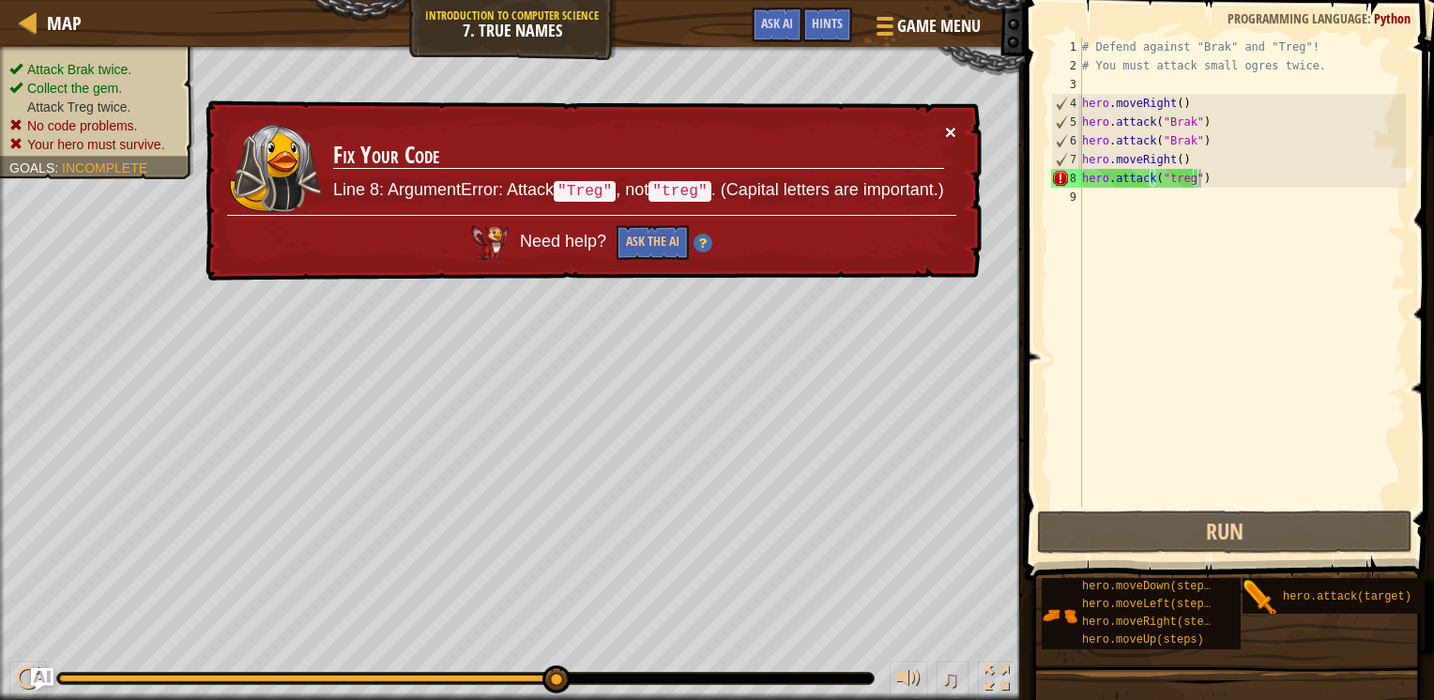
click at [945, 127] on button "×" at bounding box center [950, 132] width 11 height 20
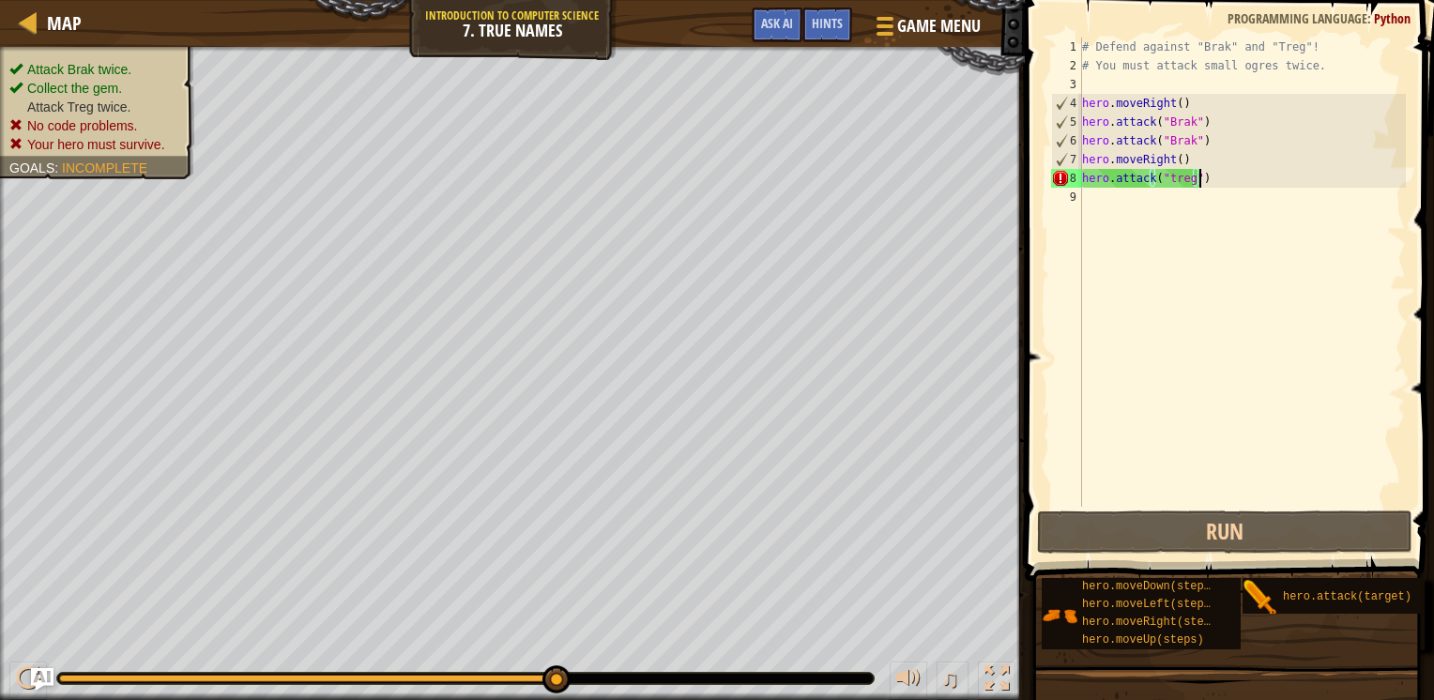
click at [1167, 173] on div "# Defend against "Brak" and "Treg"! # You must attack small ogres twice. hero .…" at bounding box center [1243, 291] width 328 height 507
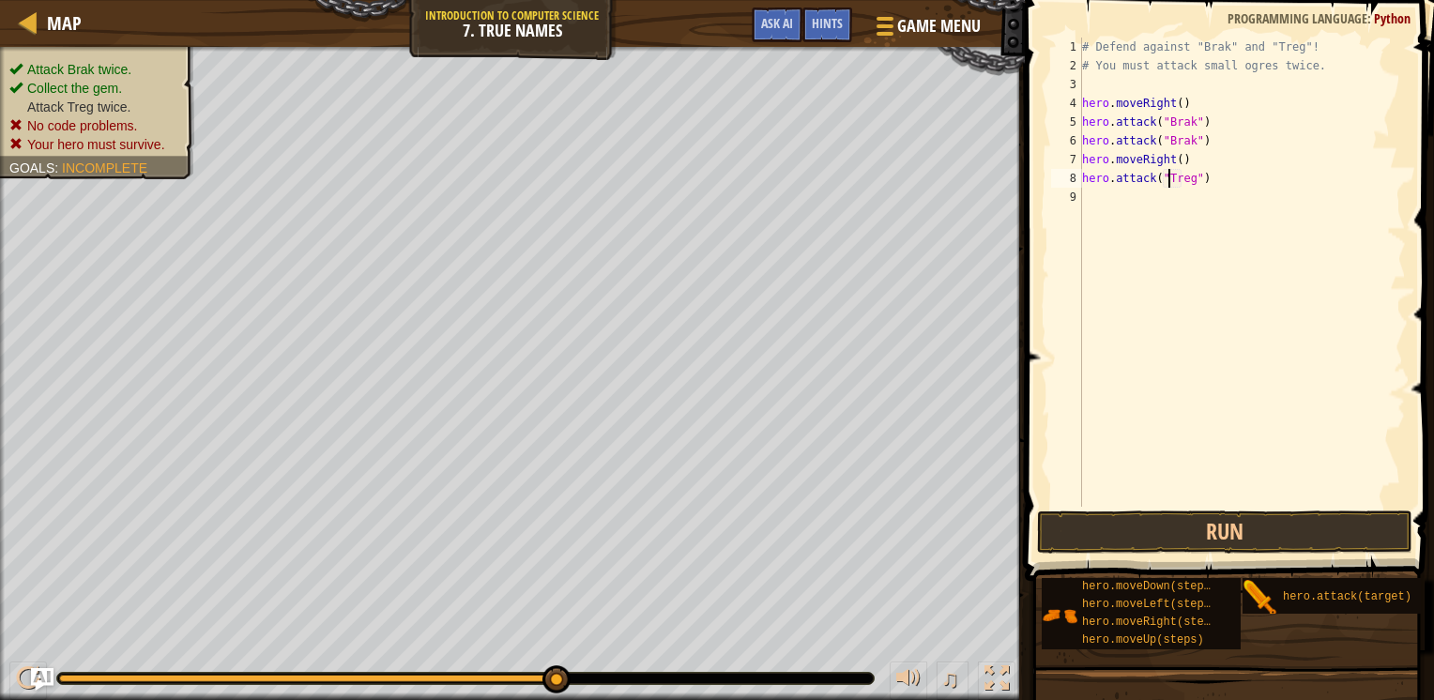
click at [1165, 173] on div "# Defend against "Brak" and "Treg"! # You must attack small ogres twice. hero .…" at bounding box center [1243, 291] width 328 height 507
type textarea "hero.attack("Treg")"
click at [1165, 518] on button "Run" at bounding box center [1224, 532] width 375 height 43
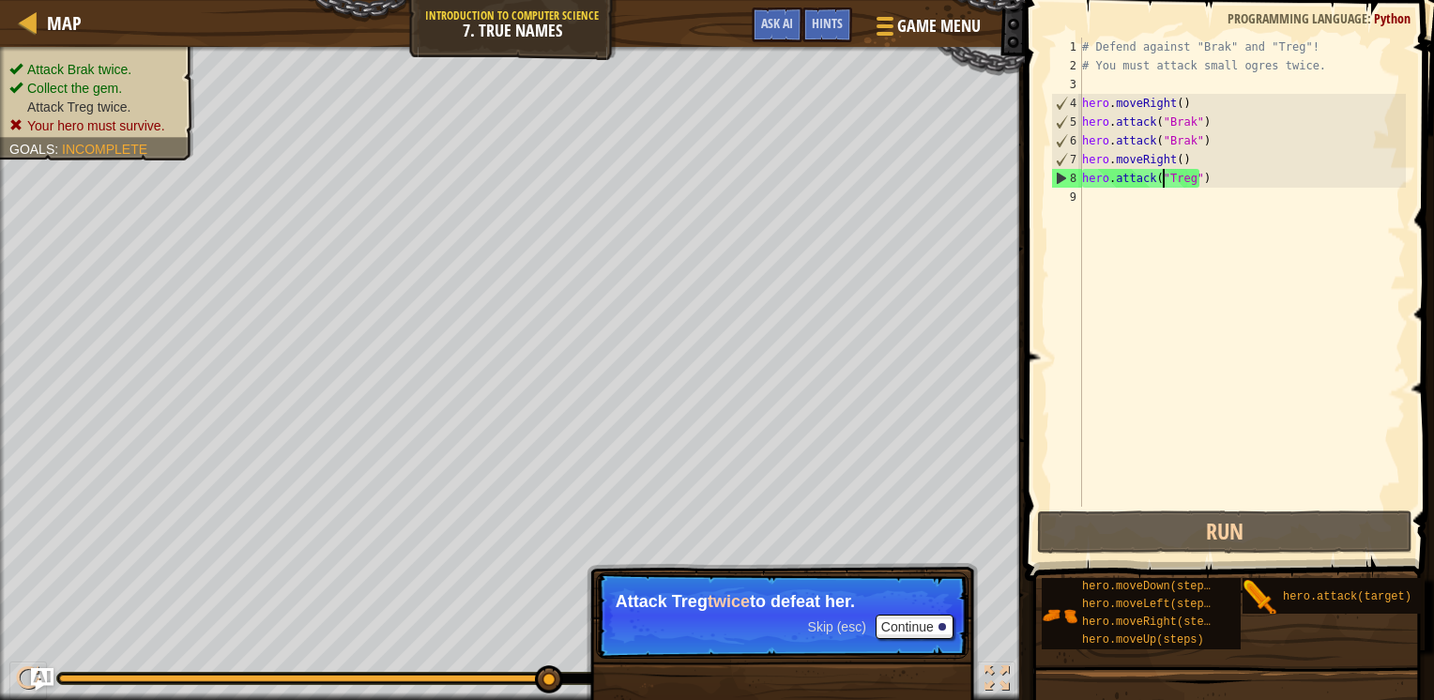
click at [1095, 209] on div "# Defend against "Brak" and "Treg"! # You must attack small ogres twice. hero .…" at bounding box center [1243, 291] width 328 height 507
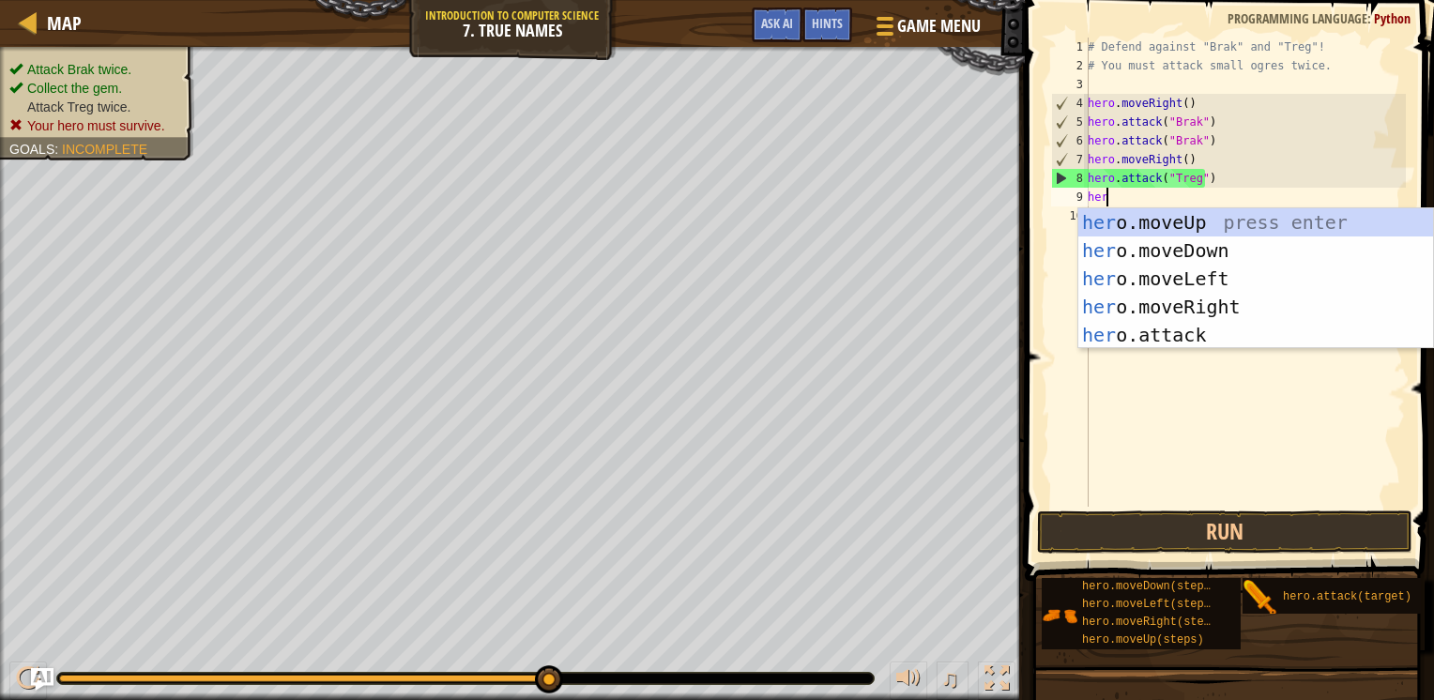
scroll to position [8, 0]
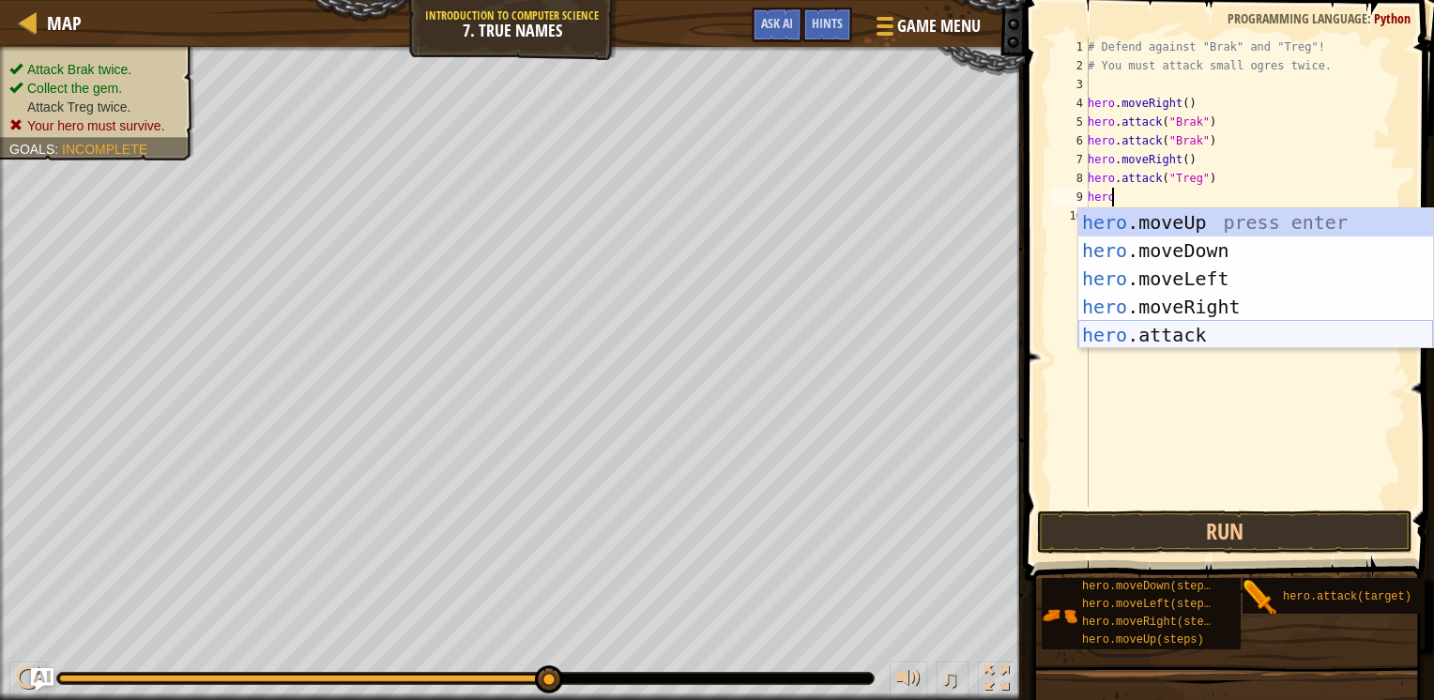
click at [1113, 342] on div "hero .moveUp press enter hero .moveDown press enter hero .moveLeft press enter …" at bounding box center [1256, 306] width 355 height 197
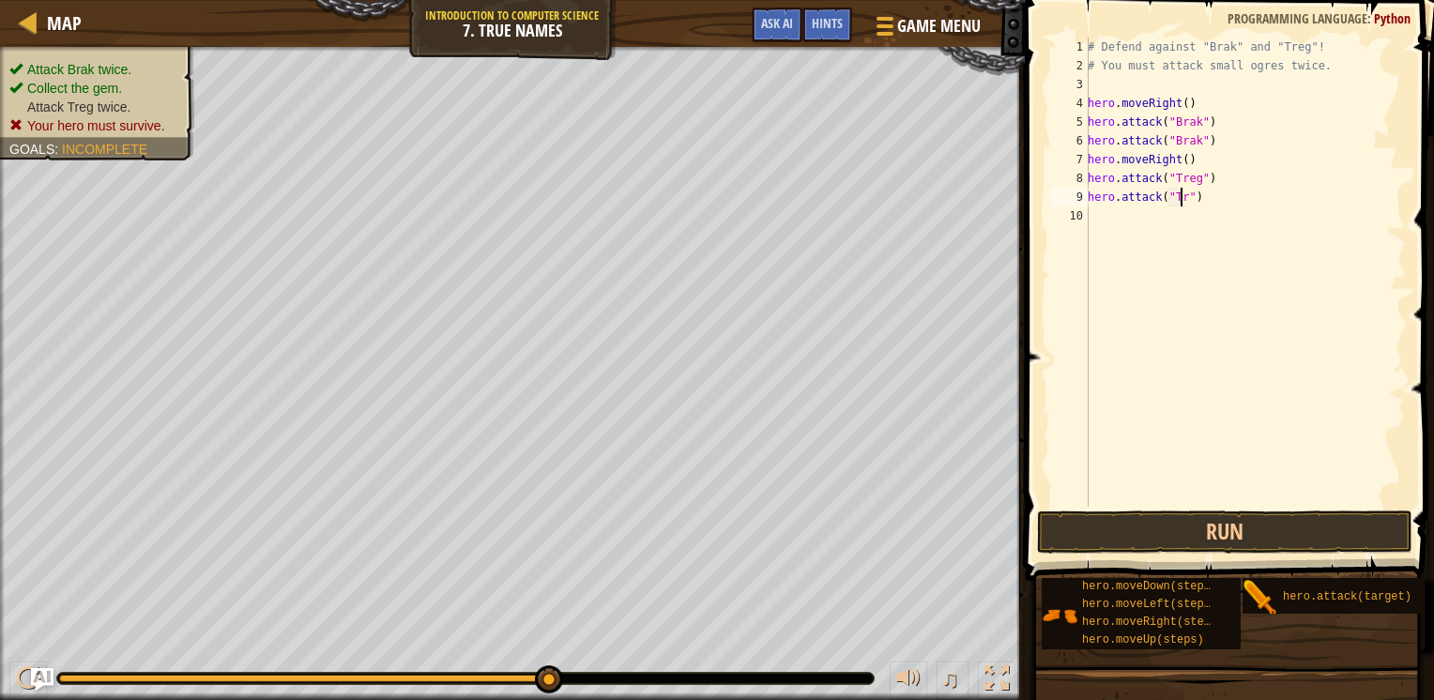
type textarea "hero.attack("Treg")"
click at [1179, 536] on button "Run" at bounding box center [1224, 532] width 375 height 43
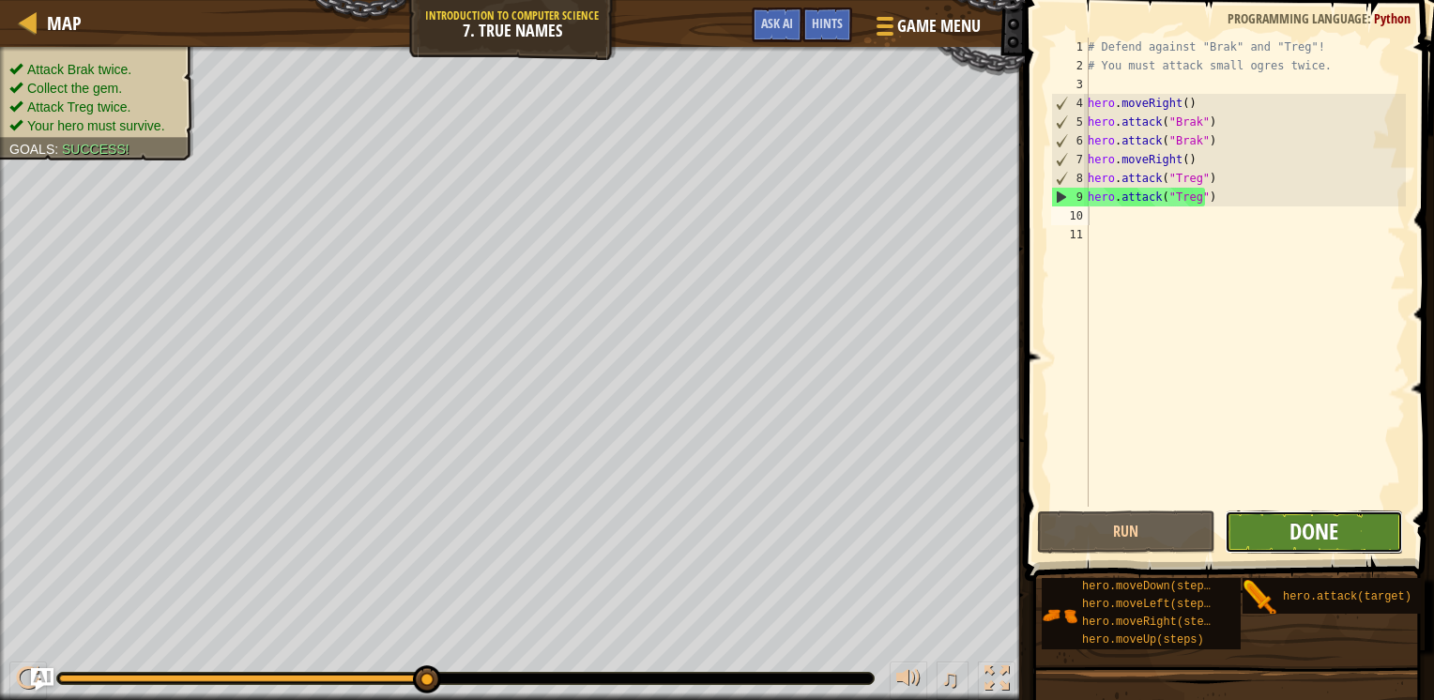
click at [1305, 544] on span "Done" at bounding box center [1314, 531] width 49 height 30
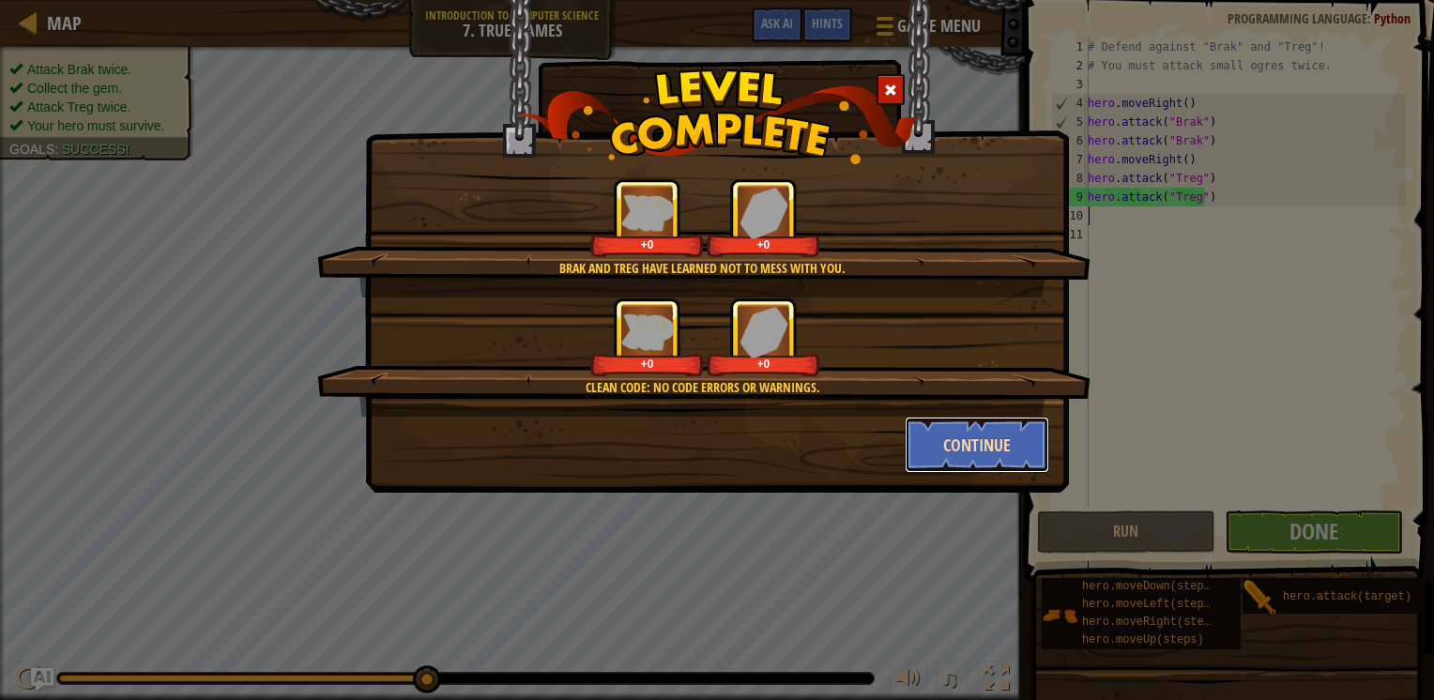
click at [934, 437] on button "Continue" at bounding box center [978, 445] width 146 height 56
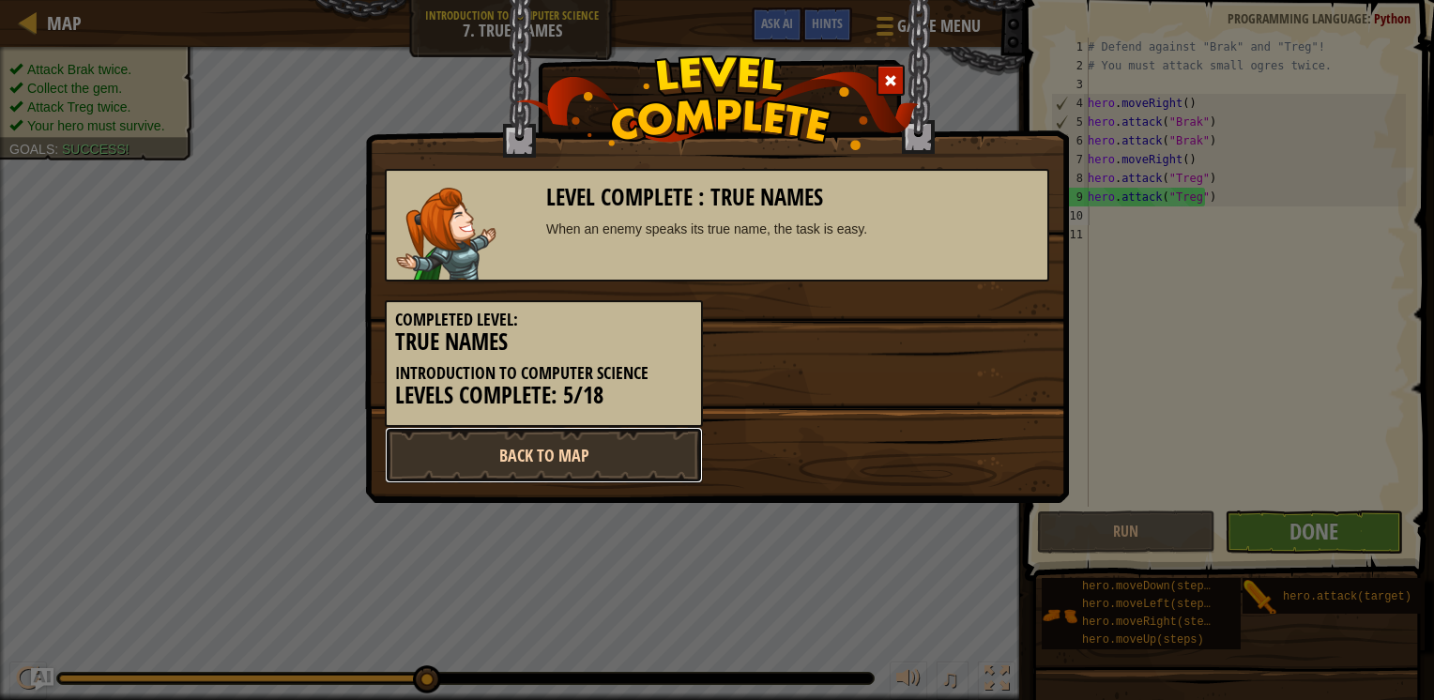
click at [575, 453] on link "Back to Map" at bounding box center [544, 455] width 318 height 56
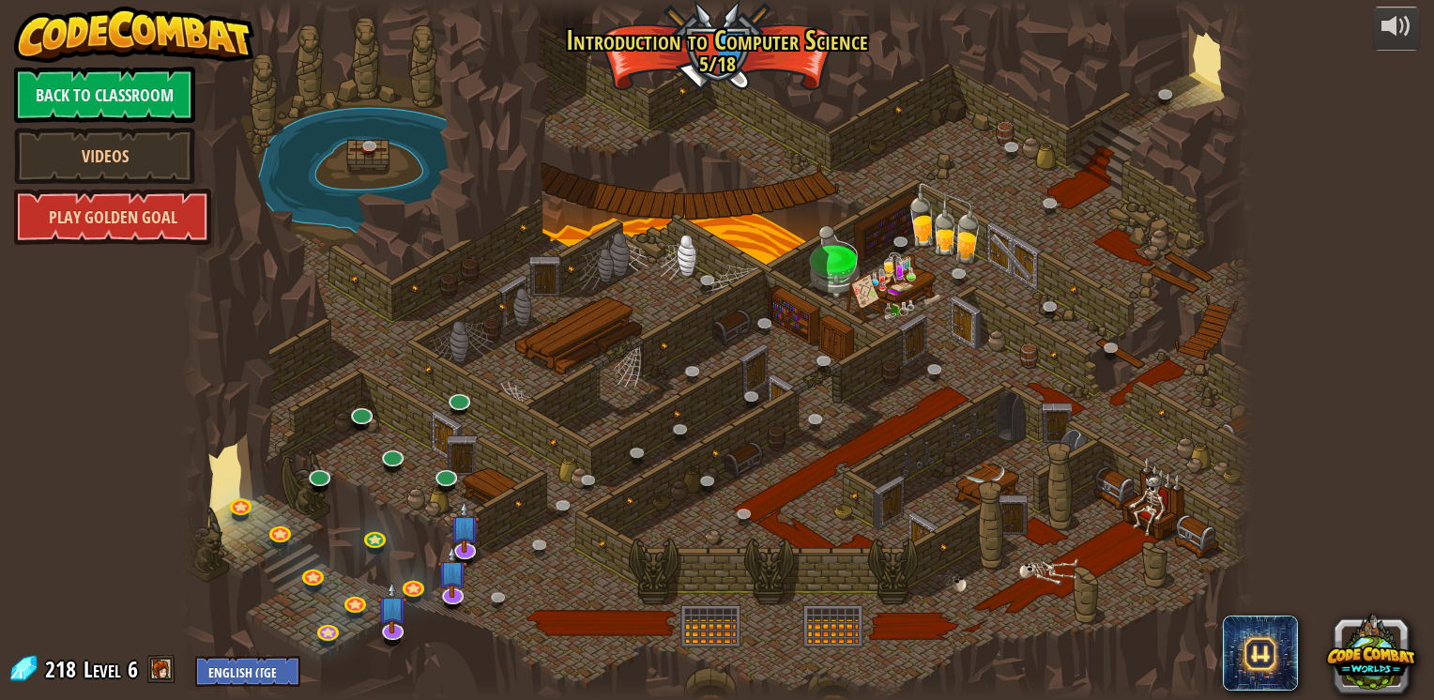
click at [123, 220] on link "Play Golden Goal" at bounding box center [112, 217] width 197 height 56
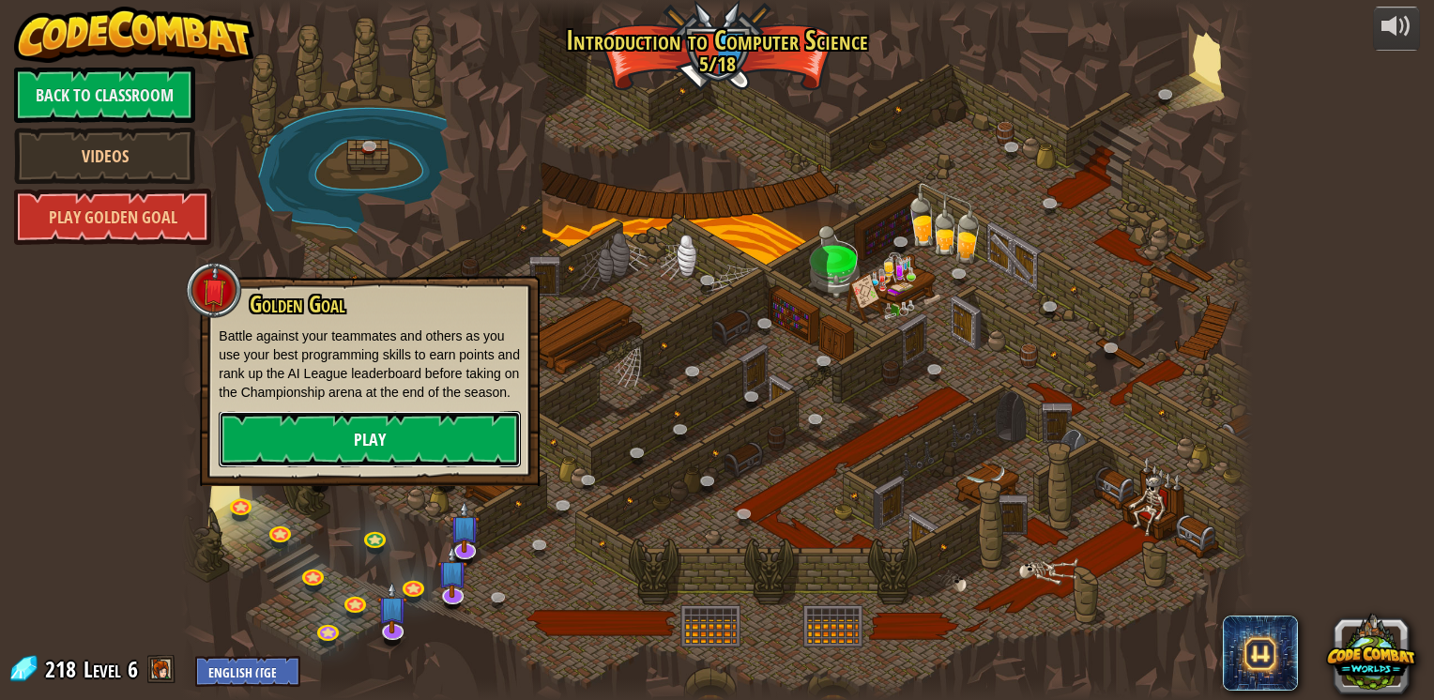
click at [353, 441] on link "Play" at bounding box center [370, 439] width 302 height 56
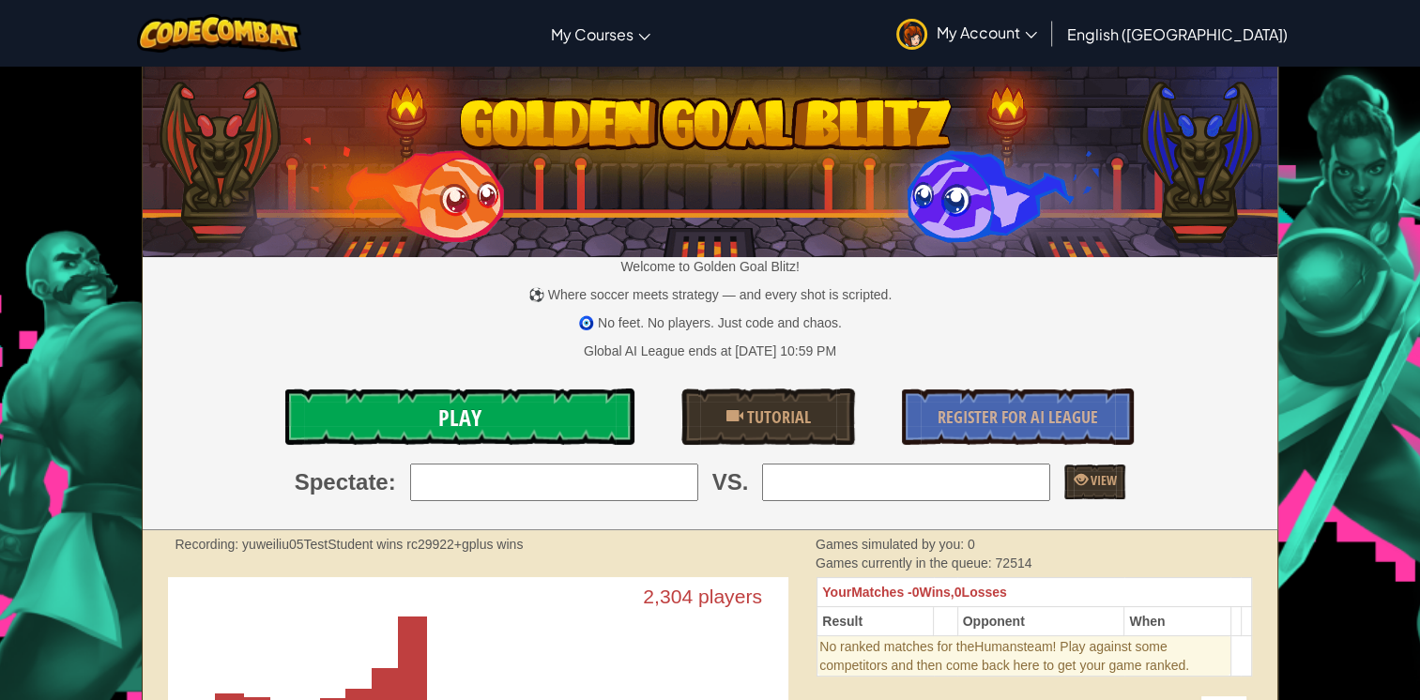
click at [392, 426] on link "Play" at bounding box center [459, 417] width 349 height 56
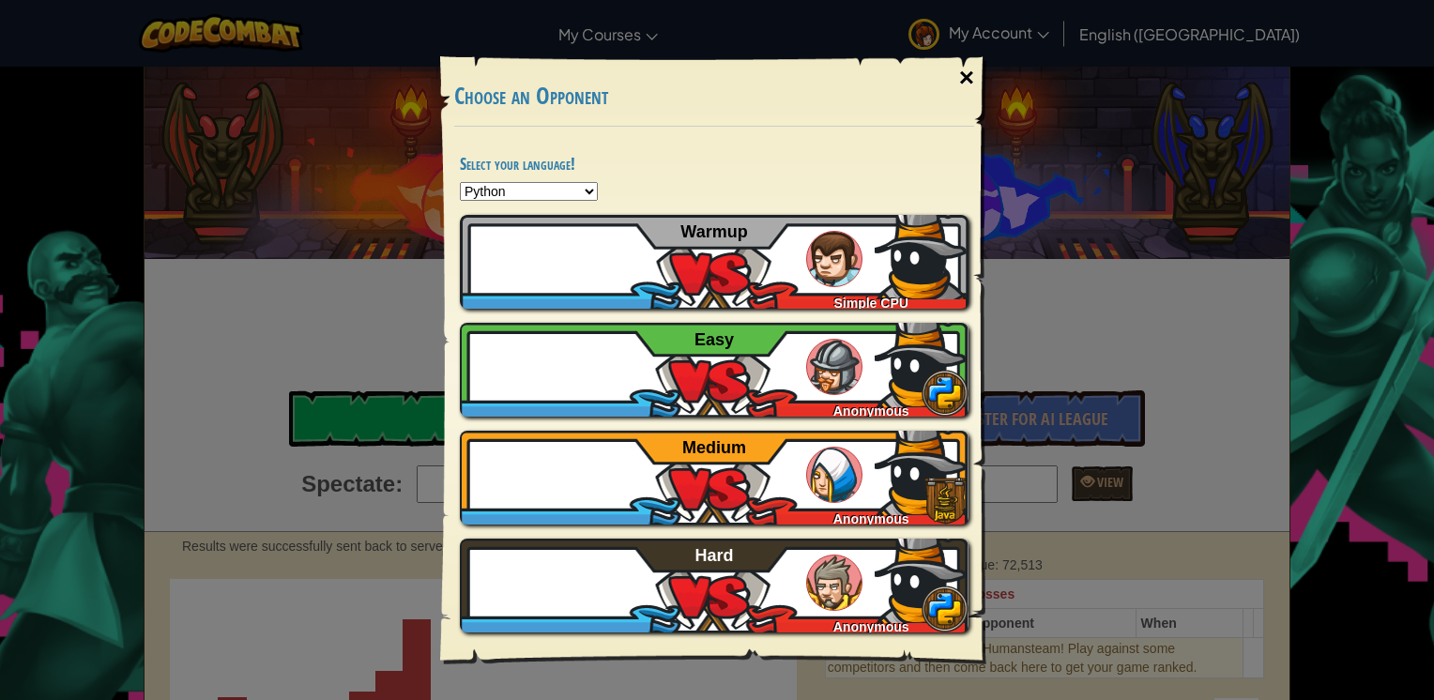
click at [973, 74] on div "×" at bounding box center [966, 78] width 43 height 54
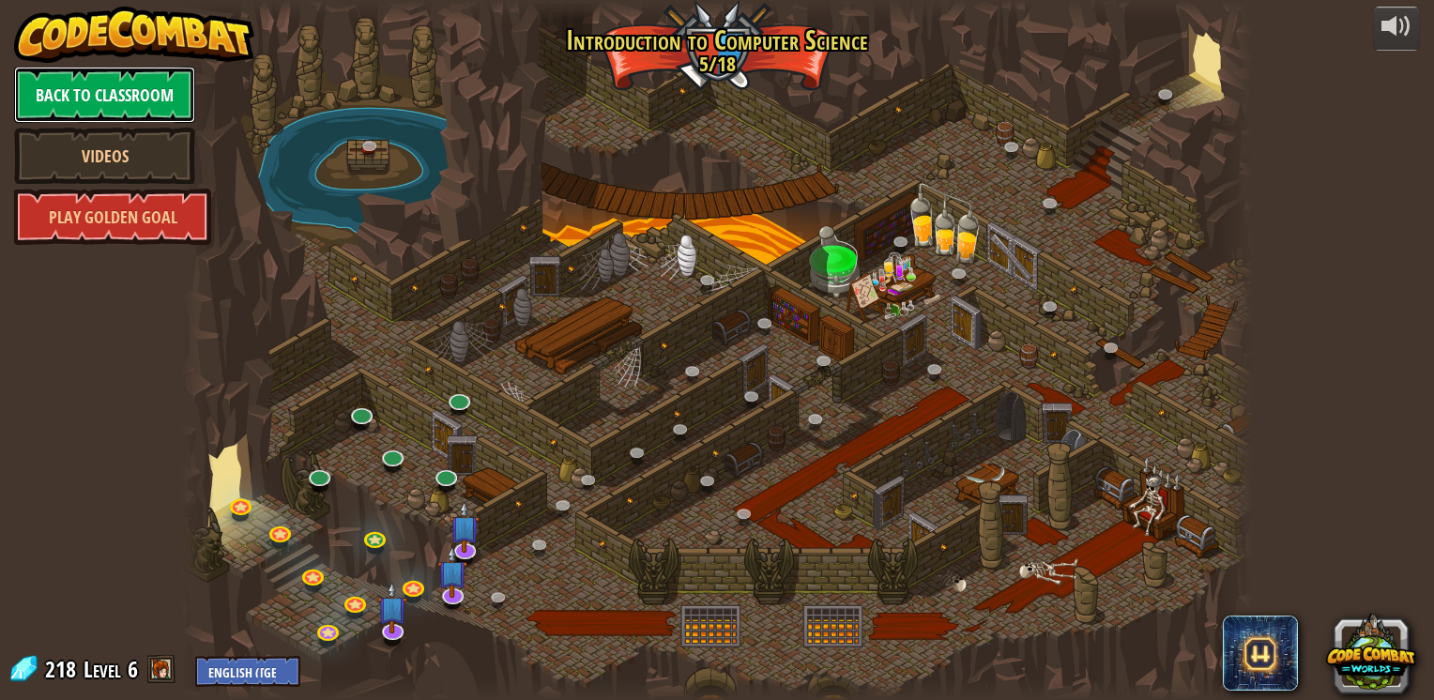
click at [98, 95] on link "Back to Classroom" at bounding box center [104, 95] width 181 height 56
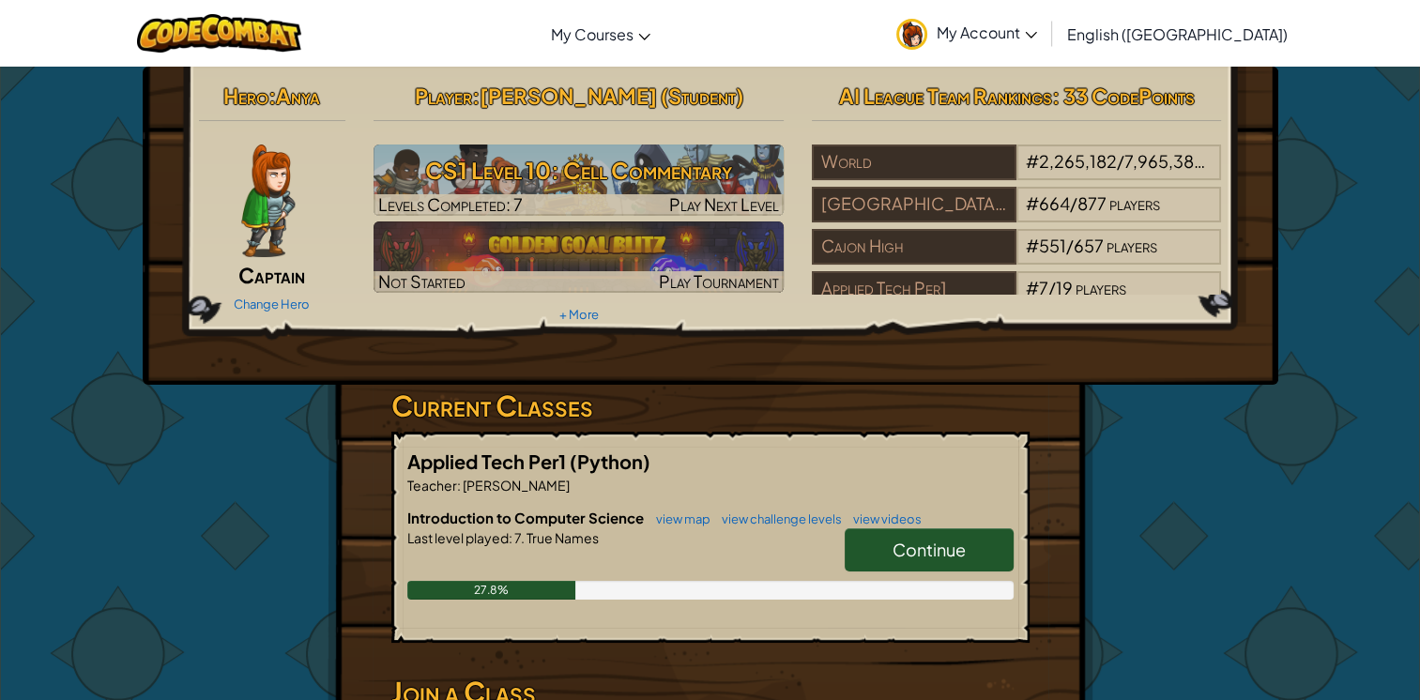
click at [882, 567] on link "Continue" at bounding box center [929, 550] width 169 height 43
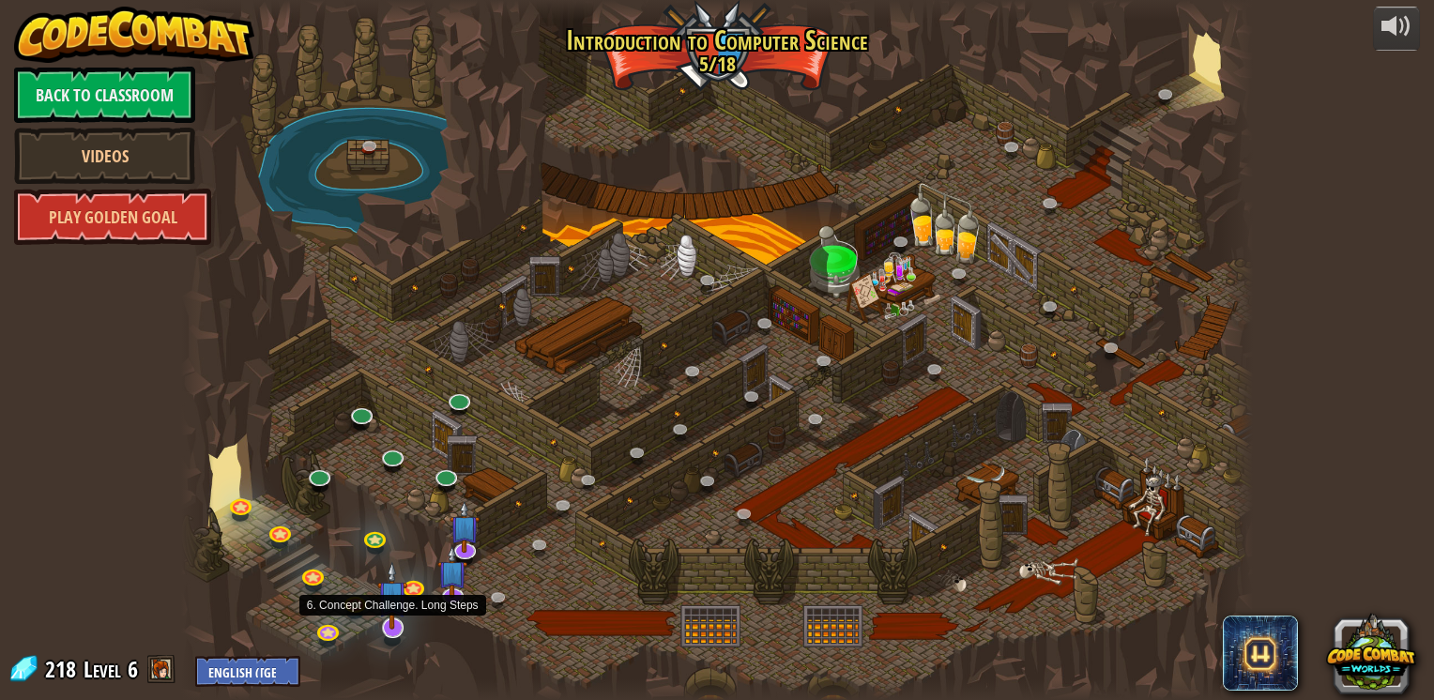
click at [391, 625] on img at bounding box center [392, 595] width 30 height 69
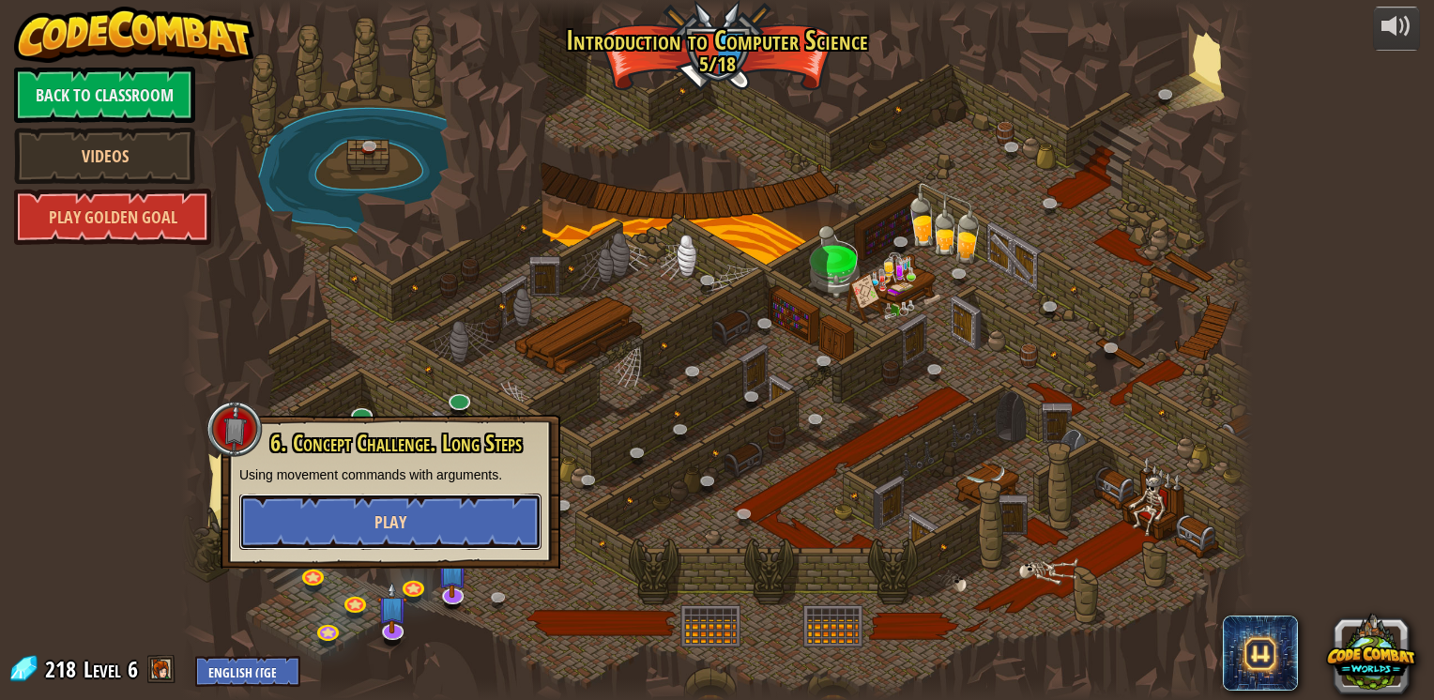
click at [430, 510] on button "Play" at bounding box center [390, 522] width 302 height 56
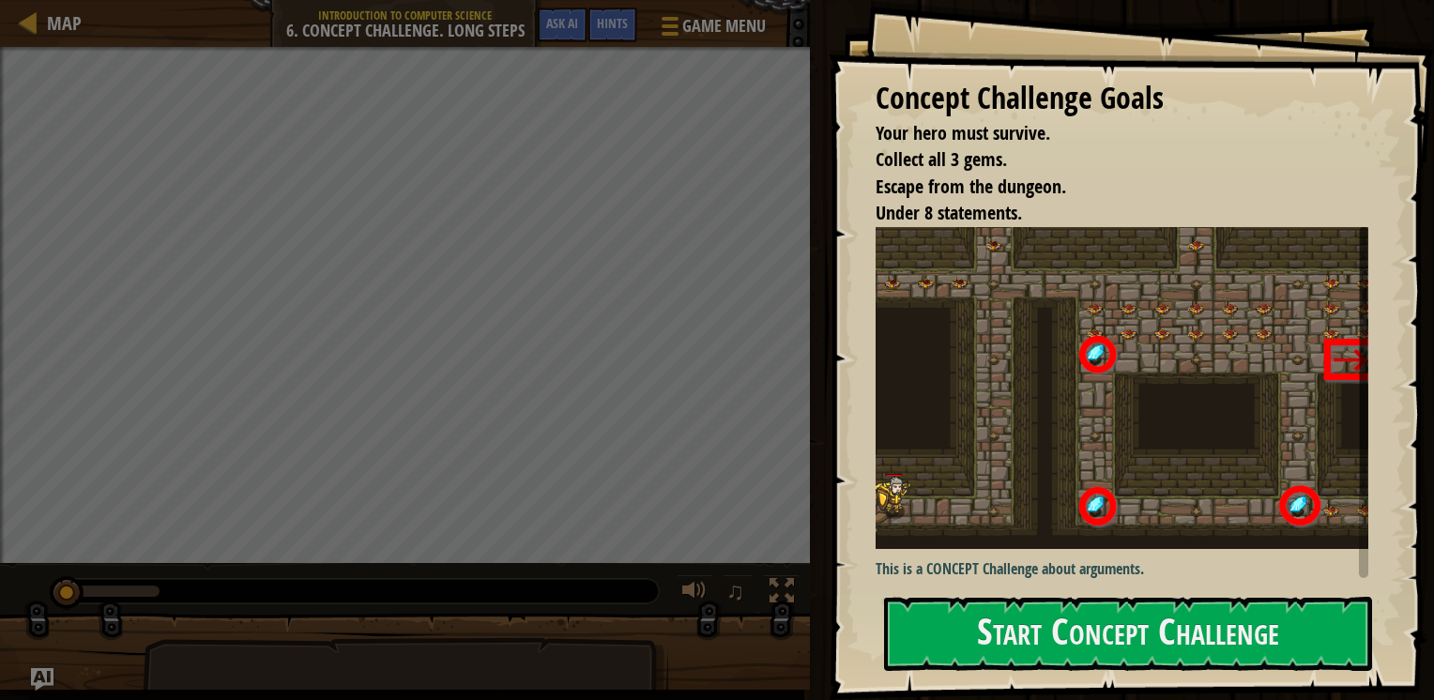
click at [995, 583] on div "Concept Challenge Goals Your hero must survive. Collect all 3 gems. Escape from…" at bounding box center [1131, 350] width 605 height 700
click at [1001, 606] on button "Start Concept Challenge" at bounding box center [1128, 634] width 488 height 74
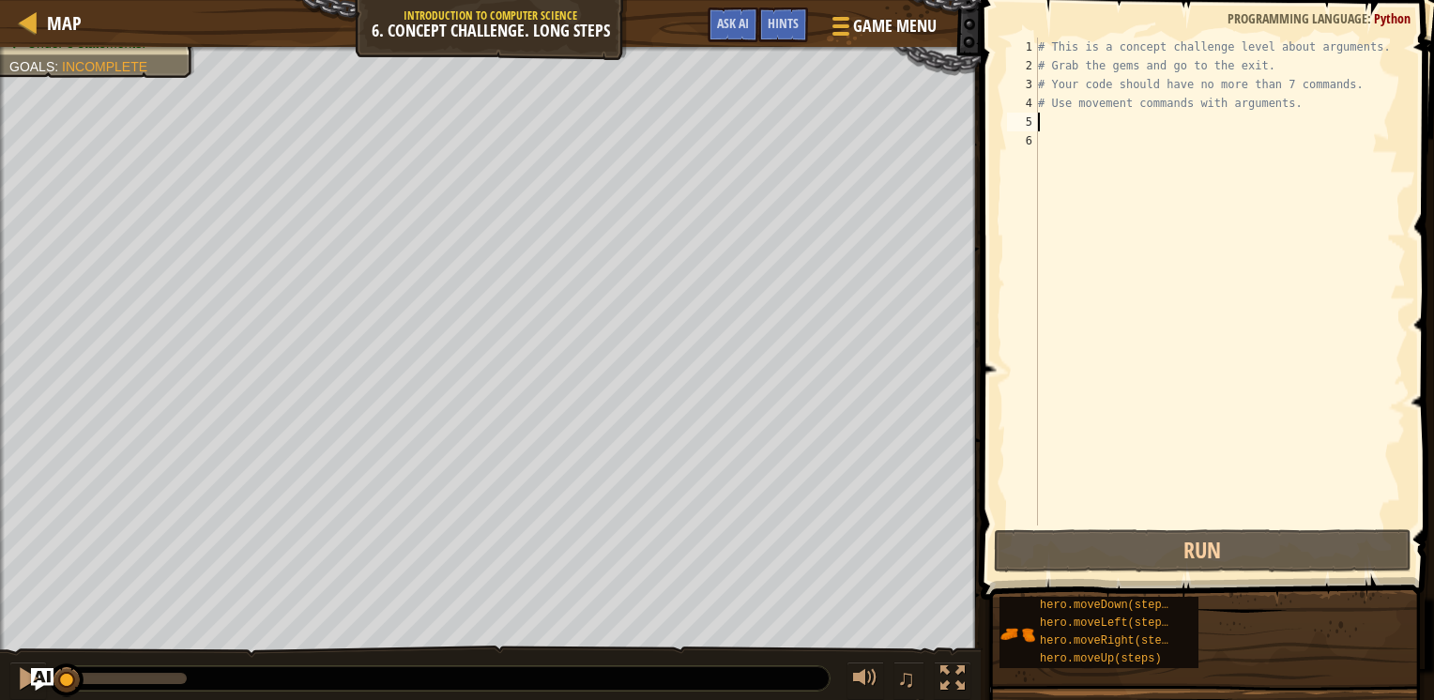
click at [1070, 126] on div "# This is a concept challenge level about arguments. # Grab the gems and go to …" at bounding box center [1220, 301] width 372 height 526
type textarea "m"
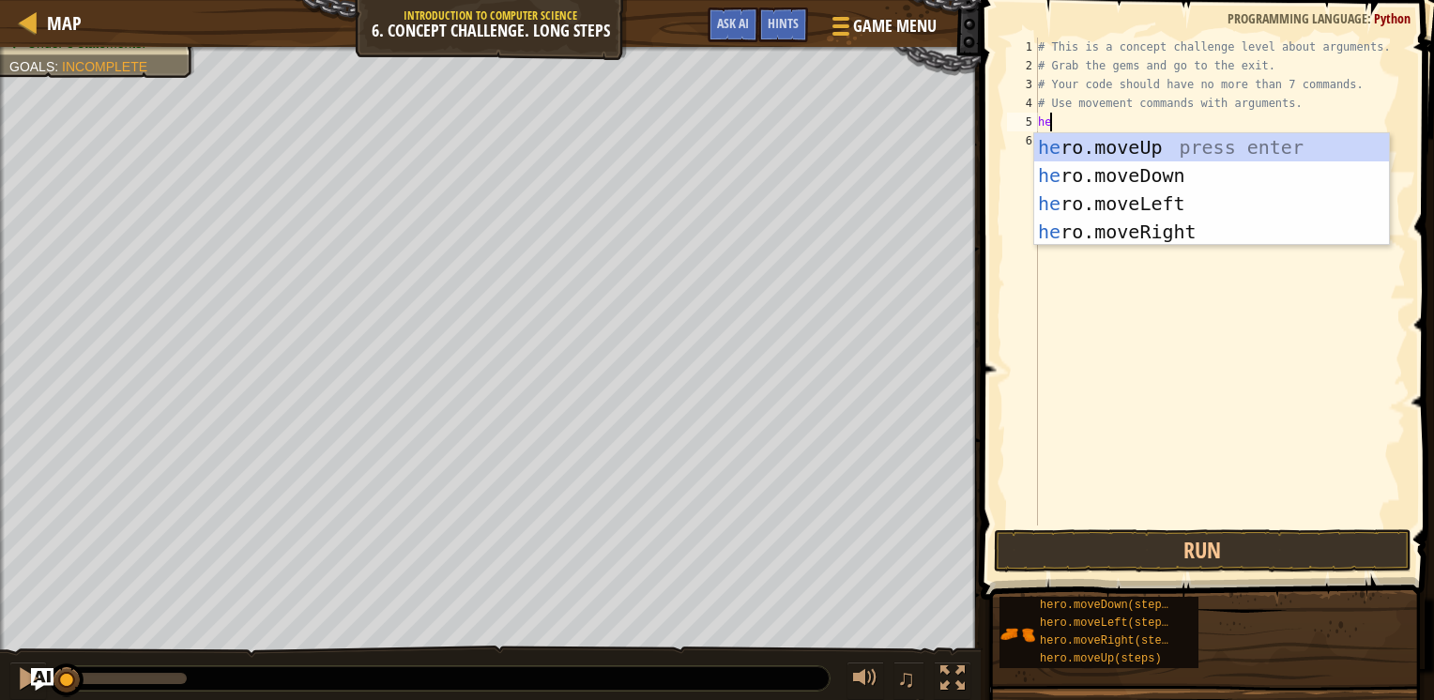
type textarea "hero"
click at [1156, 233] on div "hero .moveUp press enter hero .moveDown press enter hero .moveLeft press enter …" at bounding box center [1211, 217] width 355 height 169
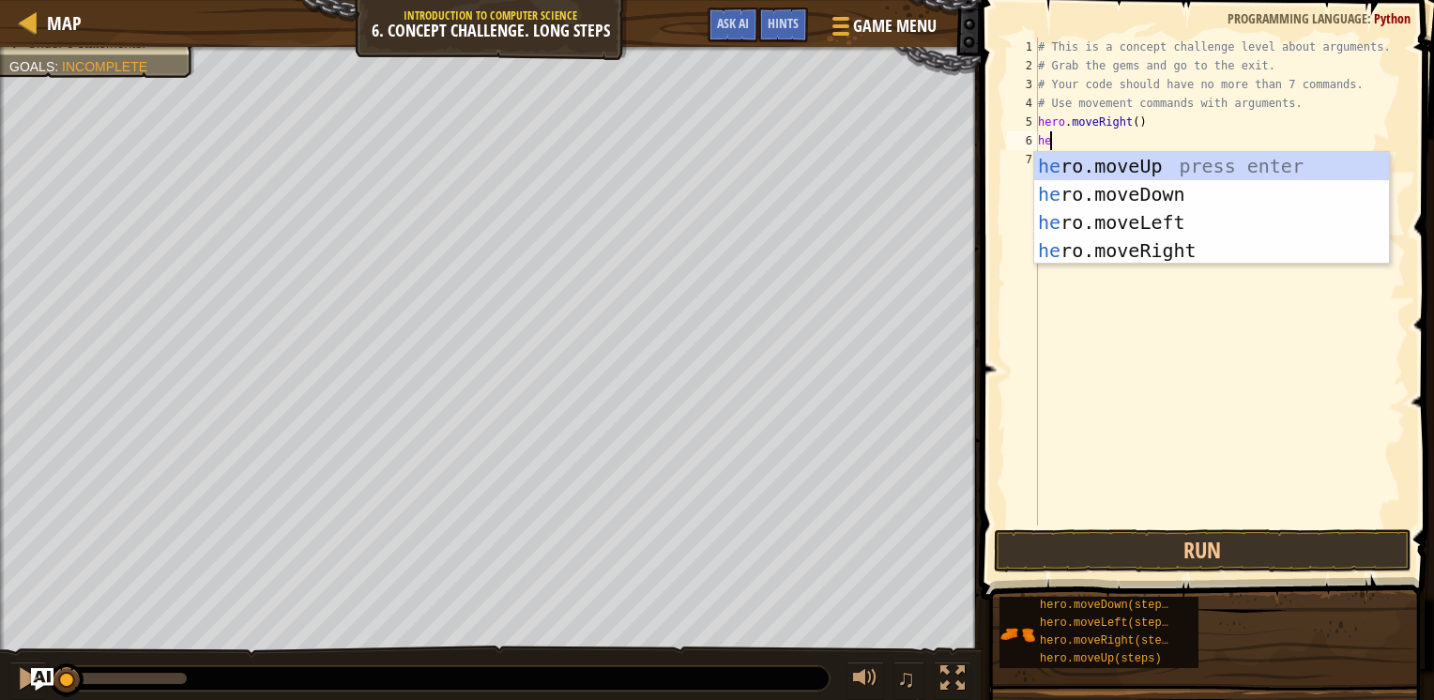
type textarea "hero"
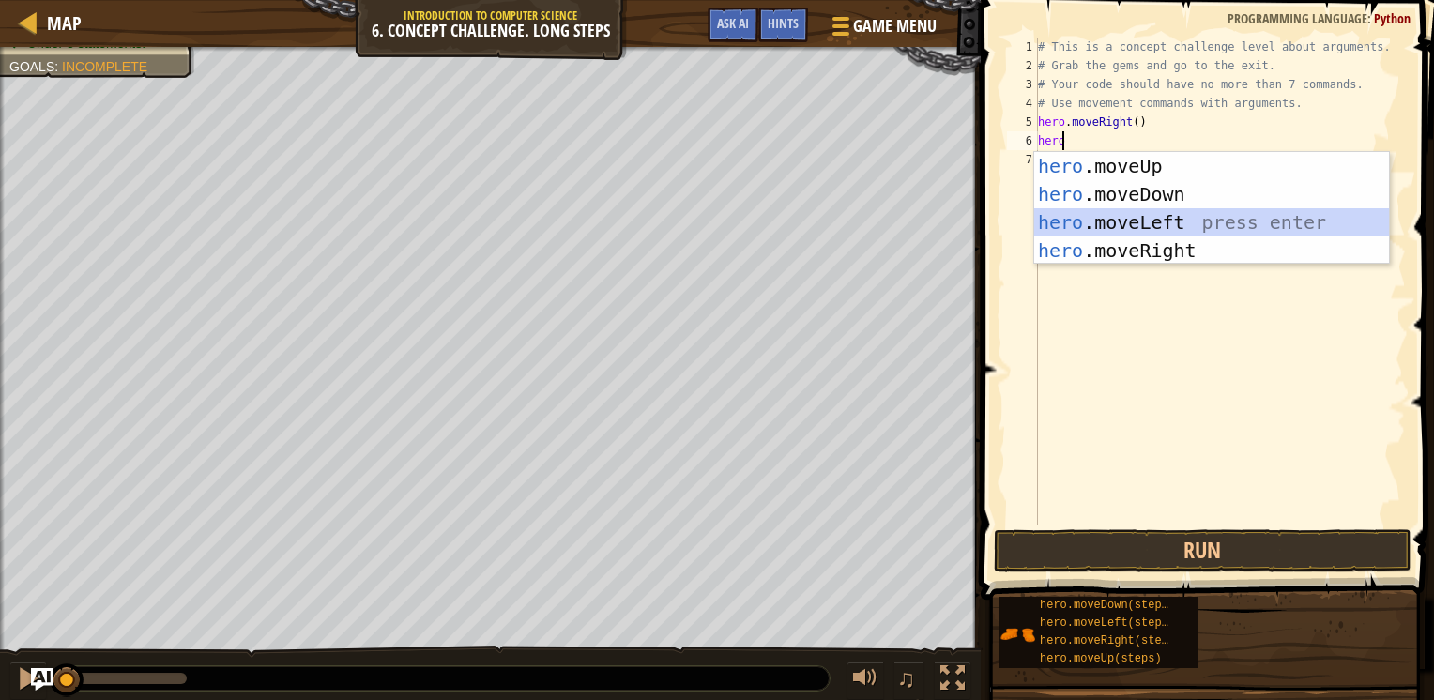
click at [1108, 222] on div "hero .moveUp press enter hero .moveDown press enter hero .moveLeft press enter …" at bounding box center [1211, 236] width 355 height 169
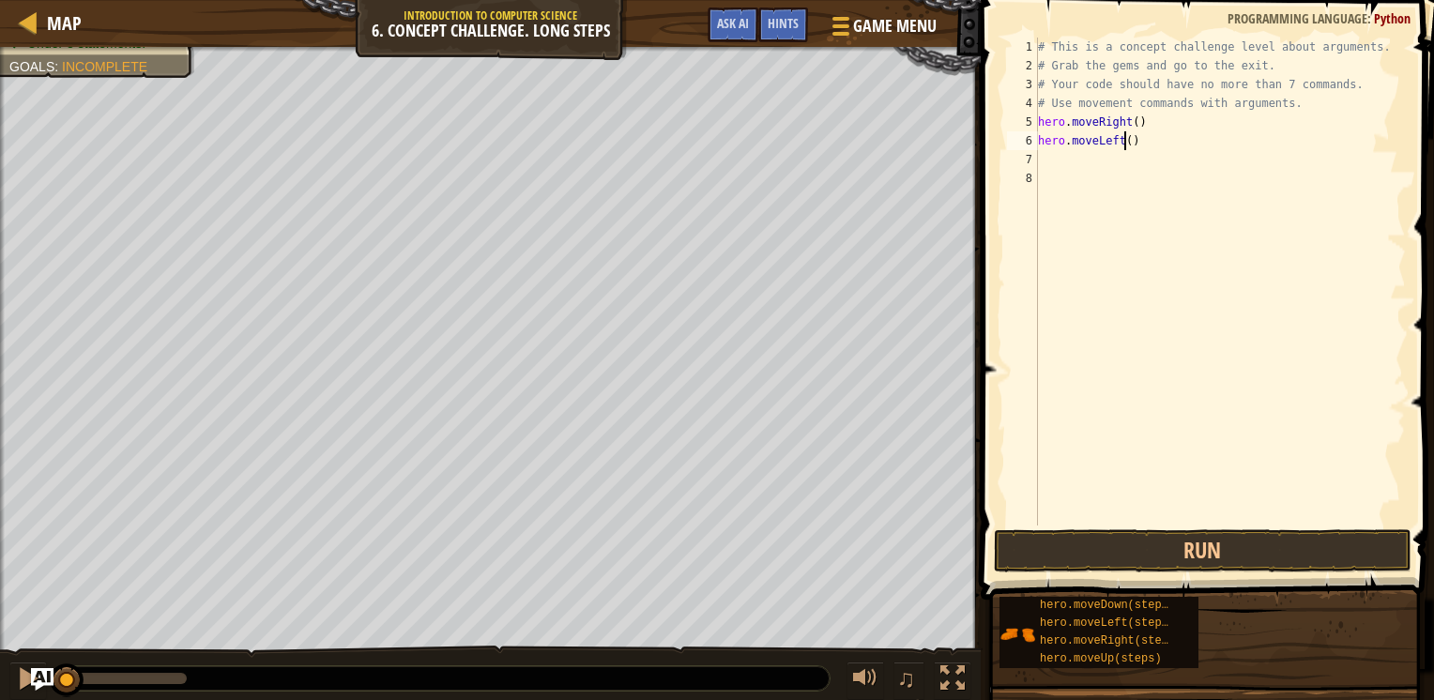
click at [1127, 141] on div "# This is a concept challenge level about arguments. # Grab the gems and go to …" at bounding box center [1220, 301] width 372 height 526
click at [1118, 140] on div "# This is a concept challenge level about arguments. # Grab the gems and go to …" at bounding box center [1220, 301] width 372 height 526
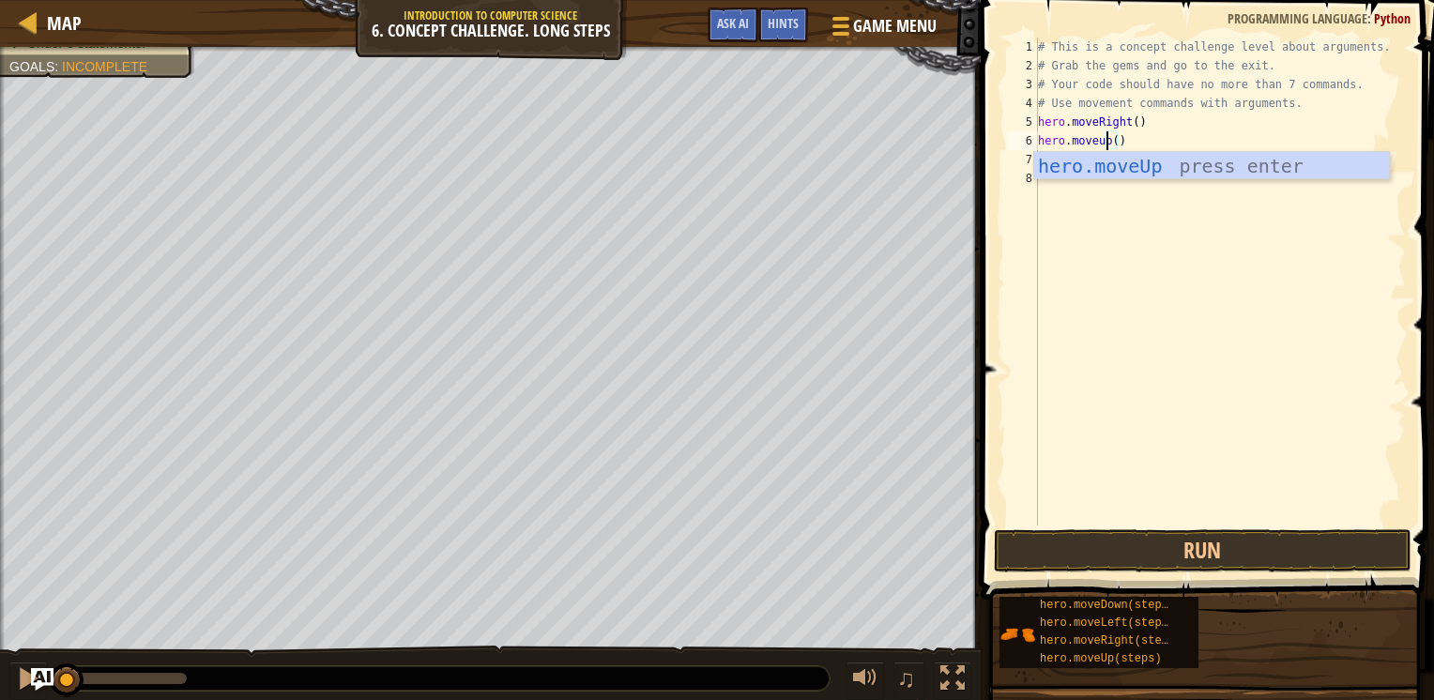
click at [1138, 144] on div "# This is a concept challenge level about arguments. # Grab the gems and go to …" at bounding box center [1220, 301] width 372 height 526
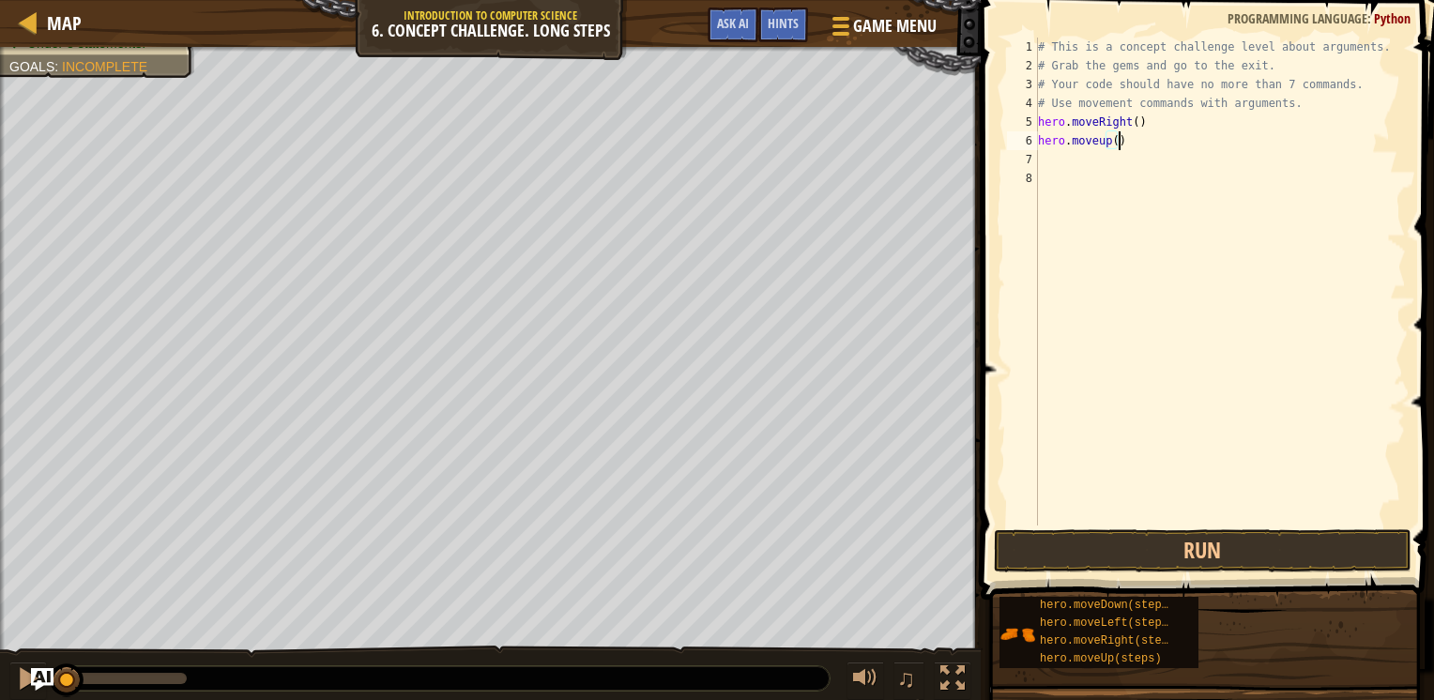
click at [1109, 138] on div "# This is a concept challenge level about arguments. # Grab the gems and go to …" at bounding box center [1220, 301] width 372 height 526
click at [1110, 140] on div "# This is a concept challenge level about arguments. # Grab the gems and go to …" at bounding box center [1220, 301] width 372 height 526
click at [1111, 140] on div "# This is a concept challenge level about arguments. # Grab the gems and go to …" at bounding box center [1220, 301] width 372 height 526
type textarea "hero.moveup(3)"
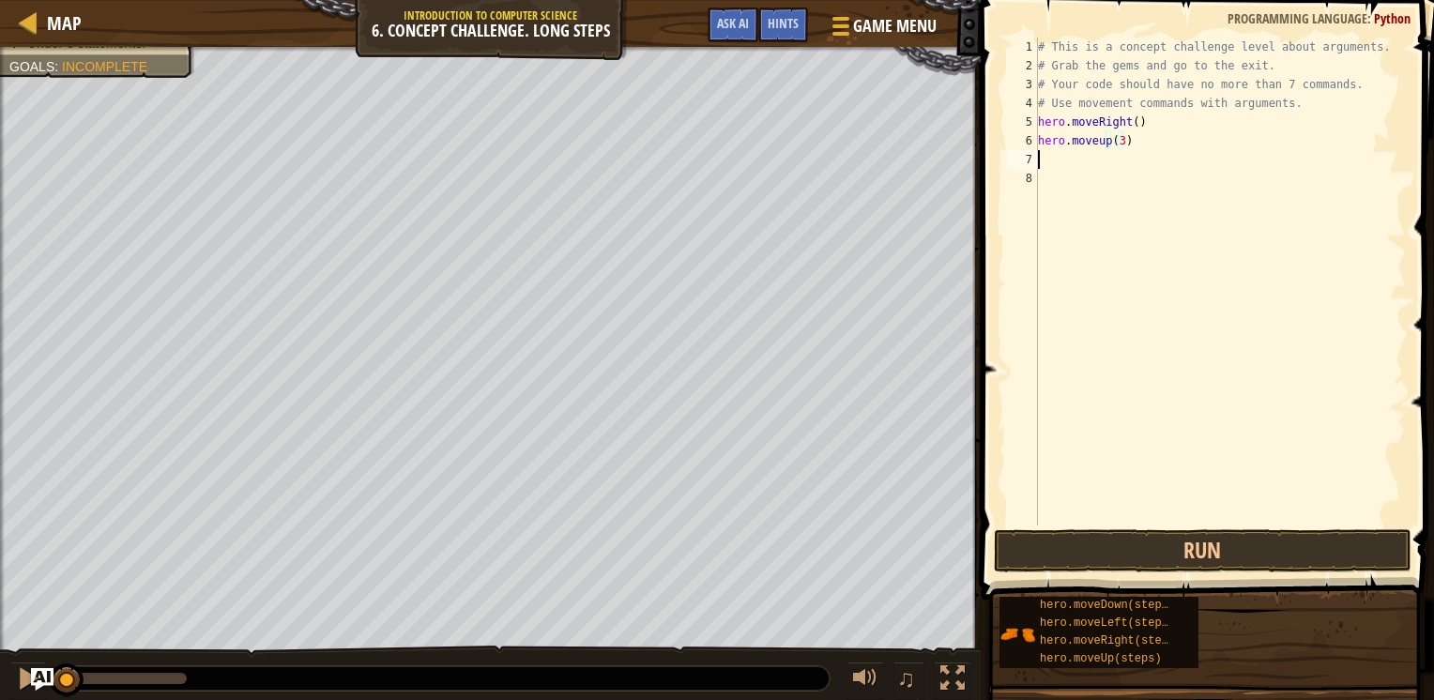
click at [1109, 162] on div "# This is a concept challenge level about arguments. # Grab the gems and go to …" at bounding box center [1220, 301] width 372 height 526
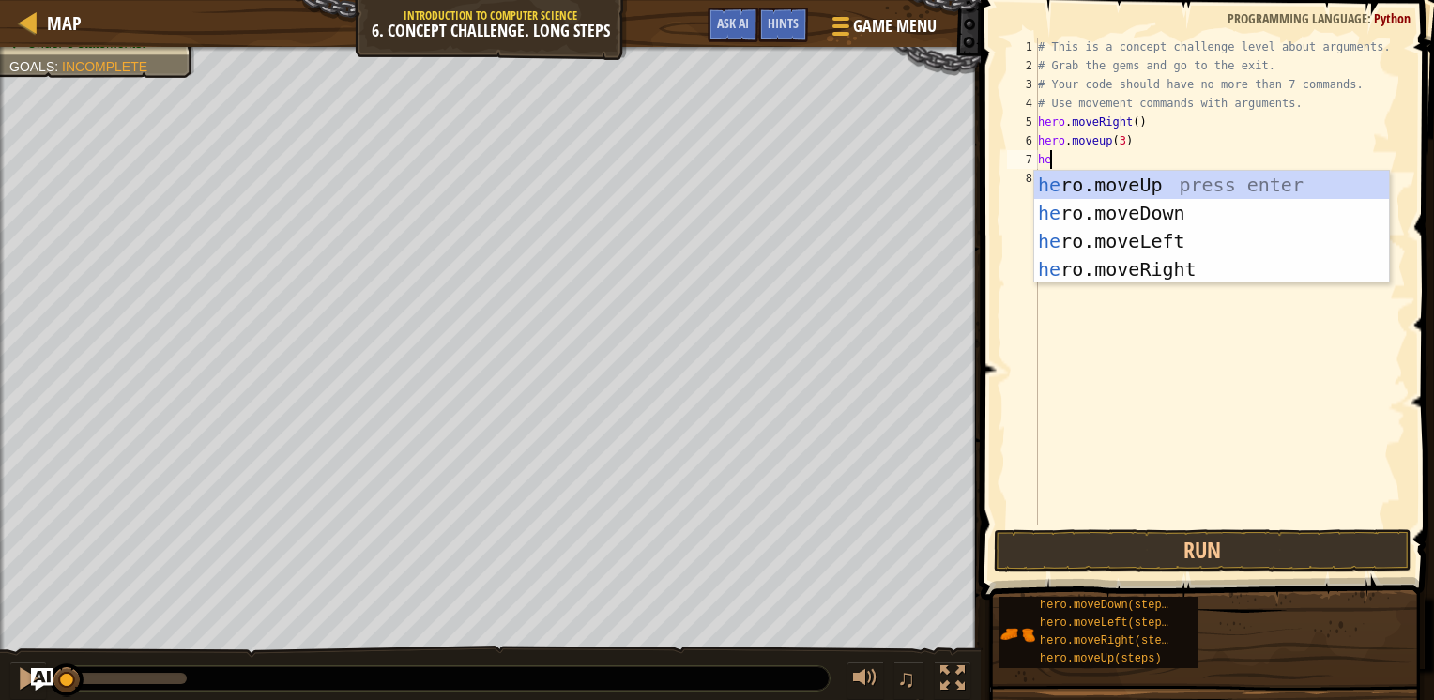
type textarea "hero"
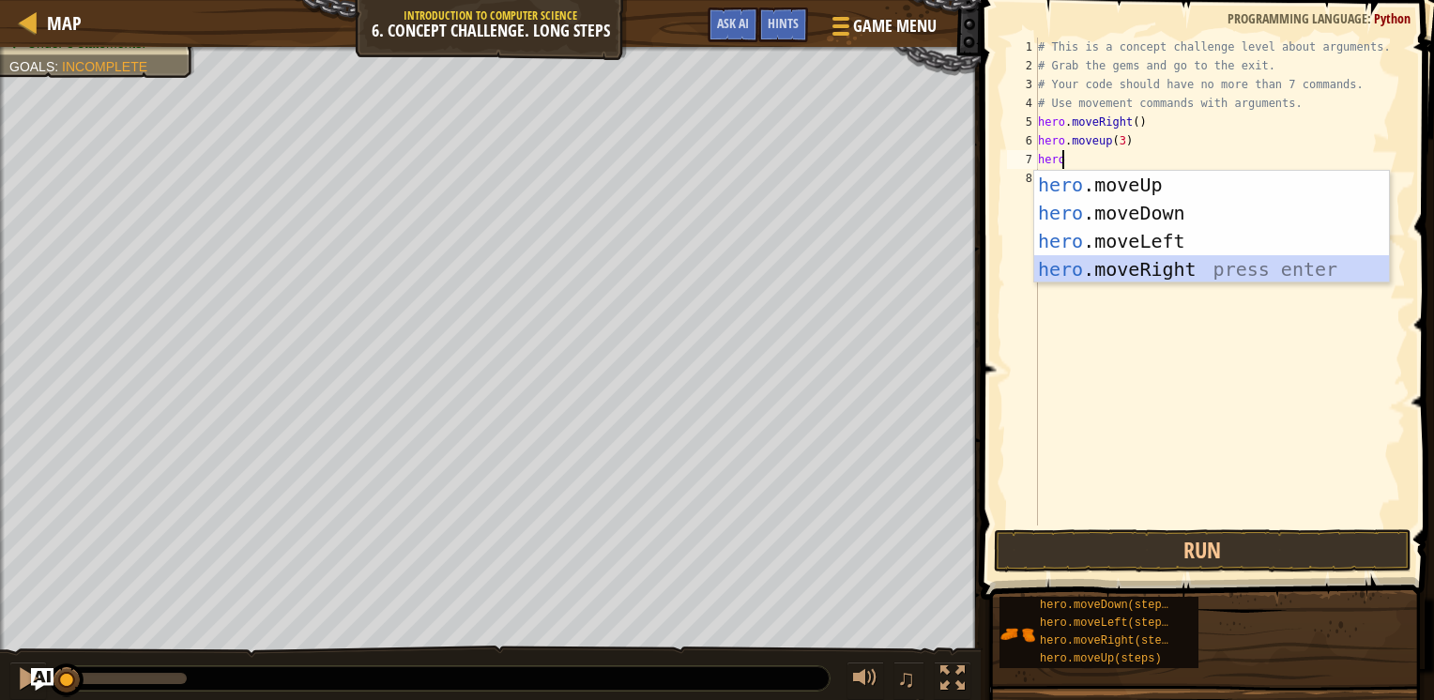
click at [1153, 271] on div "hero .moveUp press enter hero .moveDown press enter hero .moveLeft press enter …" at bounding box center [1211, 255] width 355 height 169
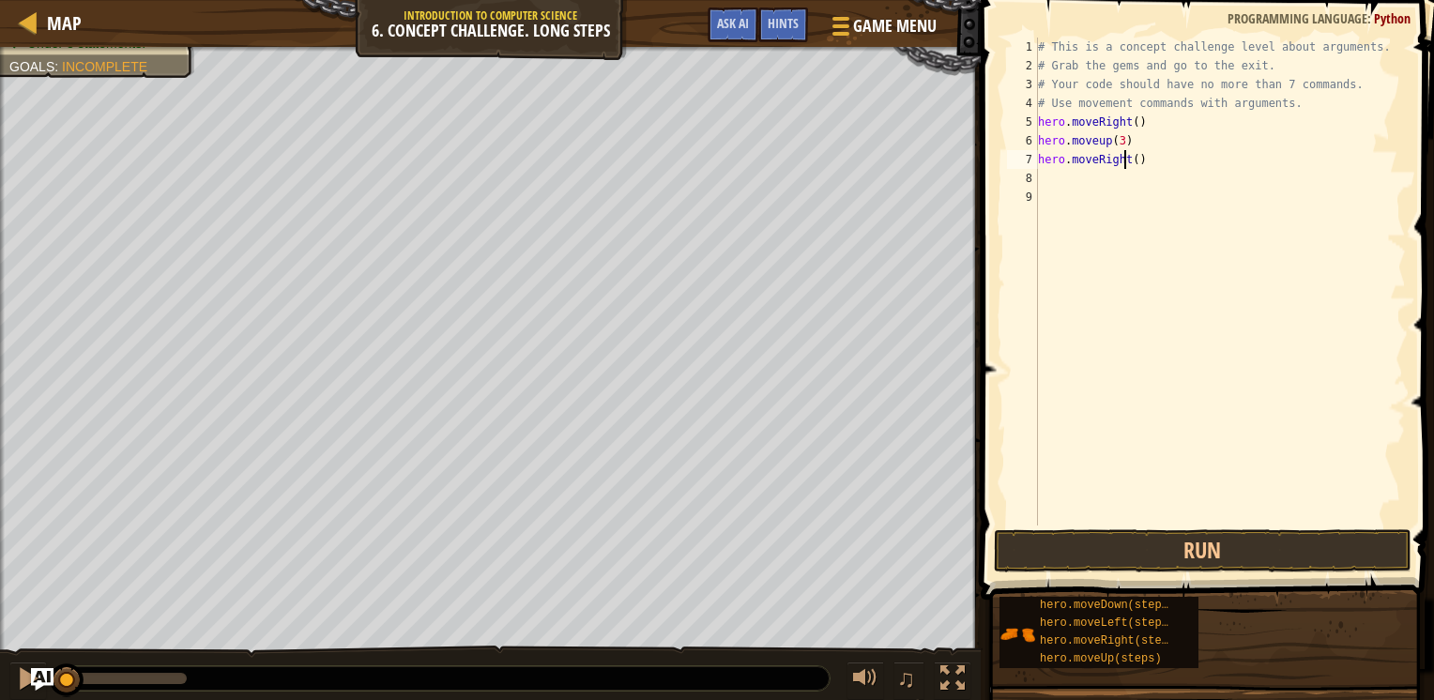
click at [1124, 159] on div "# This is a concept challenge level about arguments. # Grab the gems and go to …" at bounding box center [1220, 301] width 372 height 526
type textarea "h"
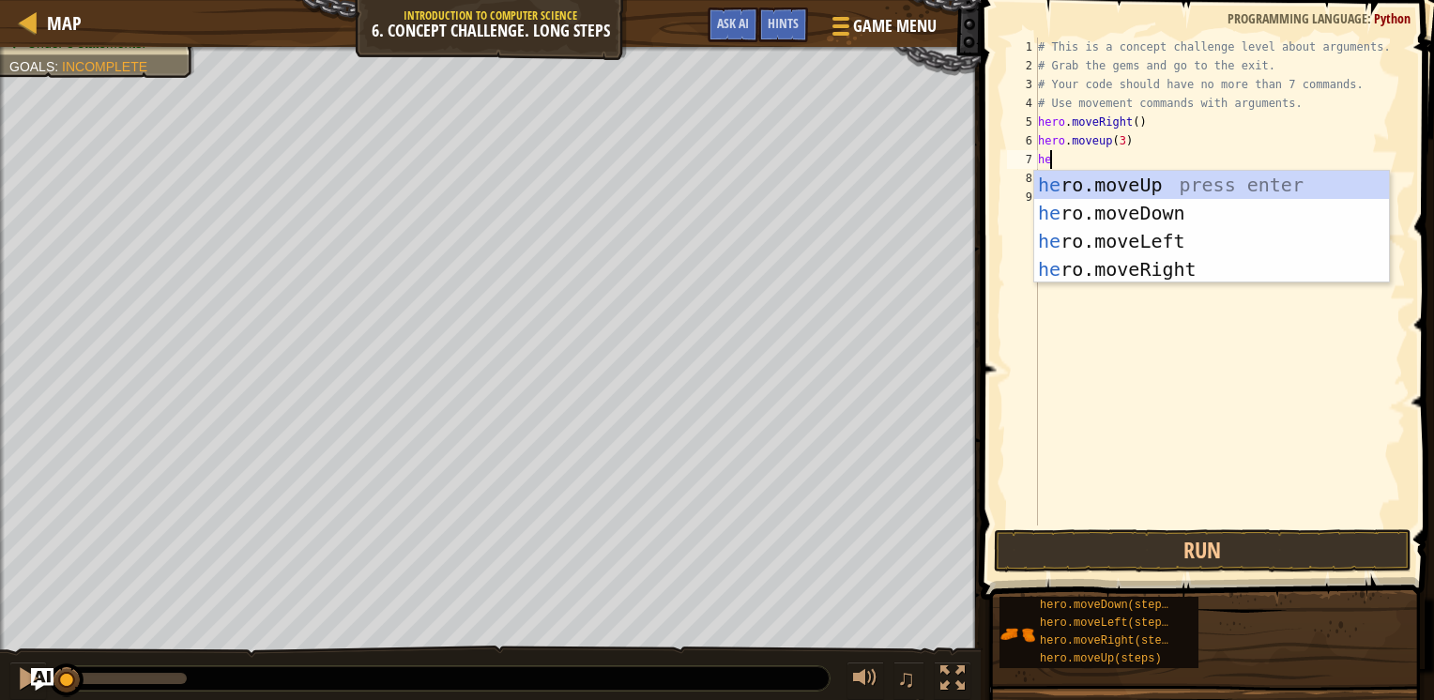
type textarea "h"
type textarea "hero"
click at [1136, 250] on div "hero .moveUp press enter hero .moveDown press enter hero .moveLeft press enter …" at bounding box center [1211, 255] width 355 height 169
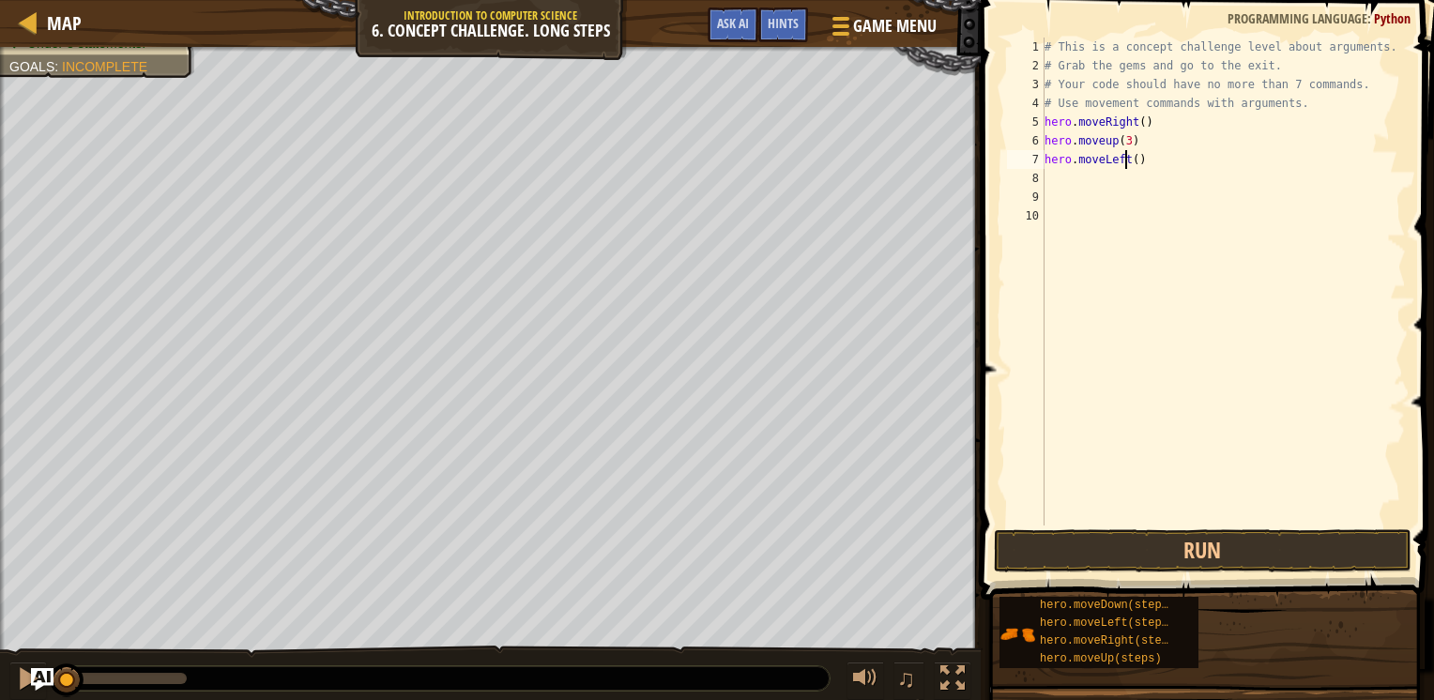
click at [1126, 155] on div "# This is a concept challenge level about arguments. # Grab the gems and go to …" at bounding box center [1224, 301] width 366 height 526
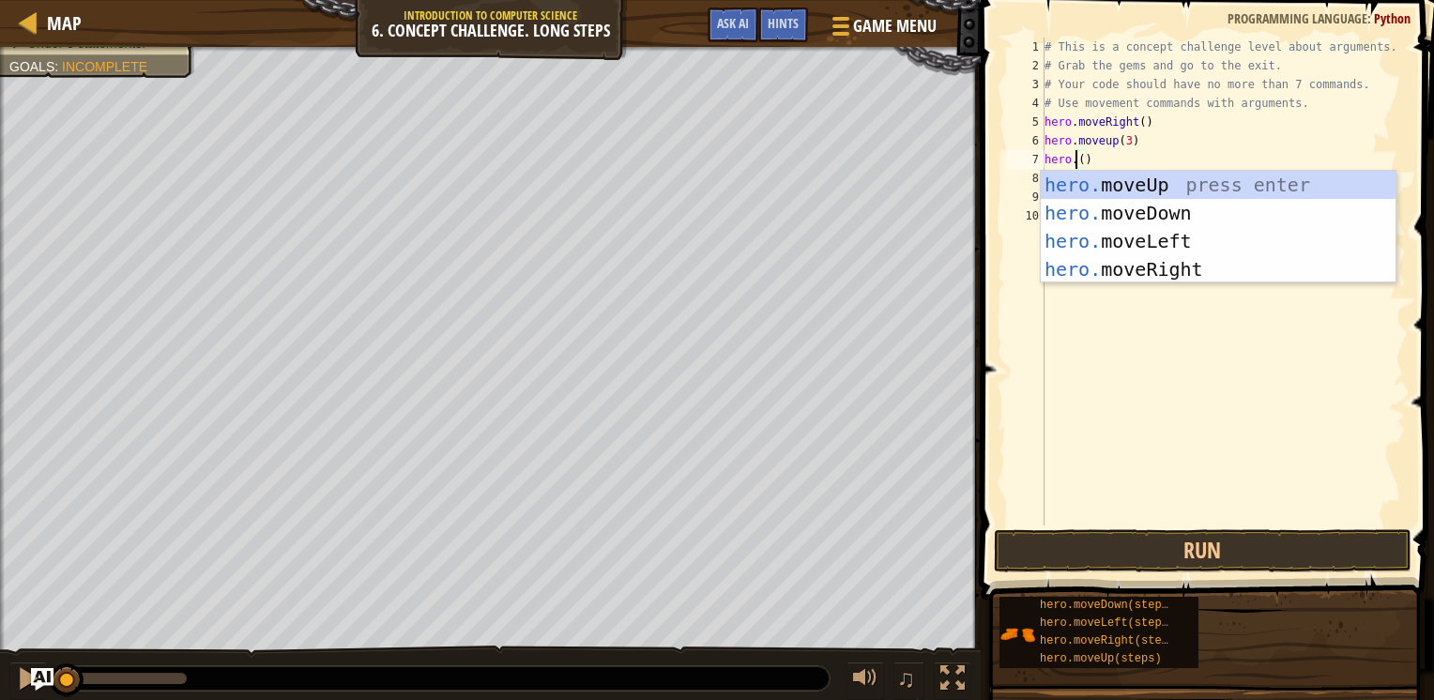
scroll to position [8, 3]
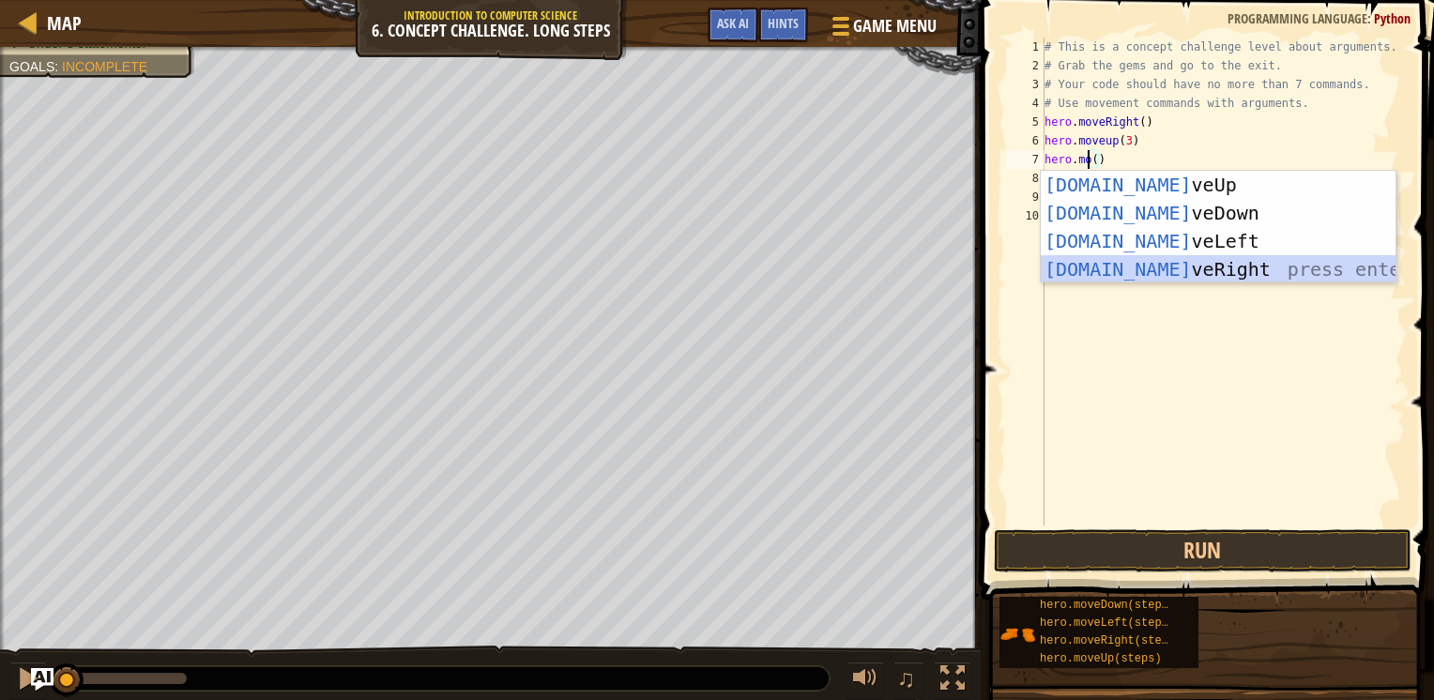
click at [1117, 274] on div "[DOMAIN_NAME] veUp press enter [DOMAIN_NAME] veDown press enter [DOMAIN_NAME] v…" at bounding box center [1218, 255] width 355 height 169
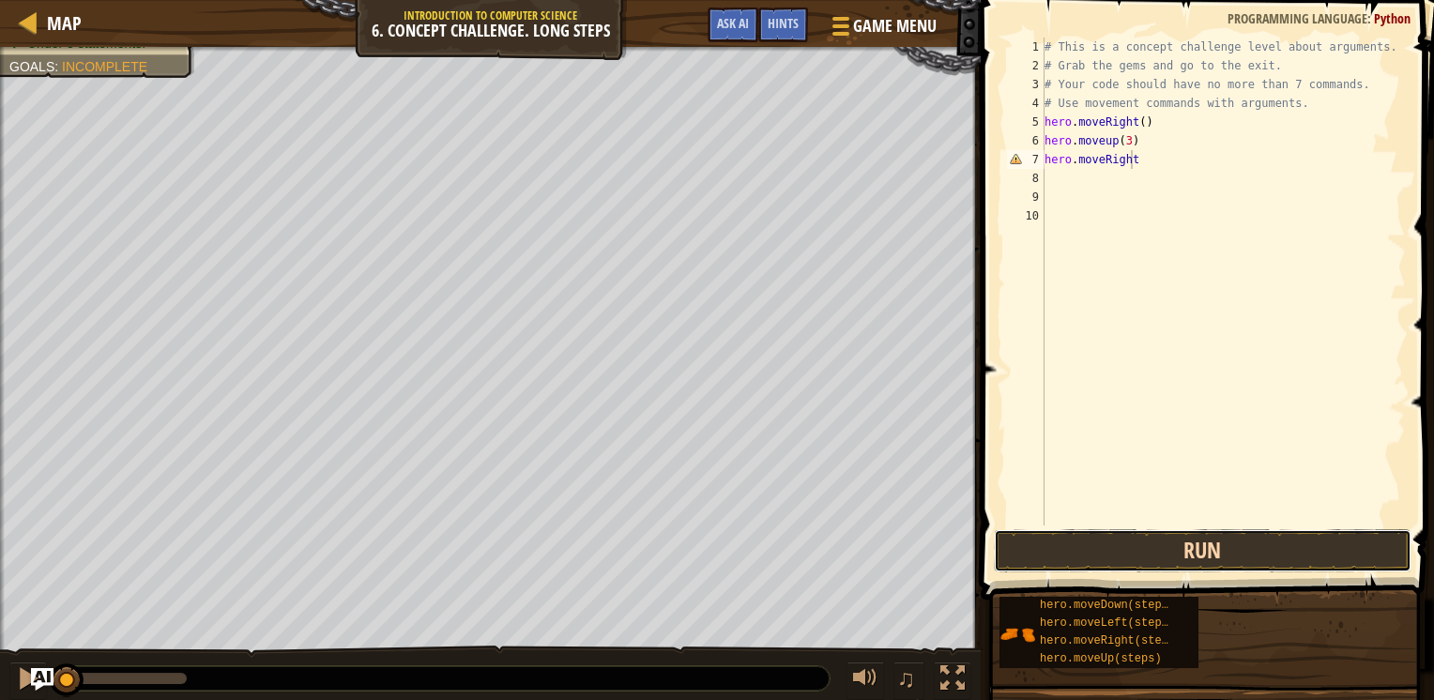
click at [1125, 544] on button "Run" at bounding box center [1203, 550] width 418 height 43
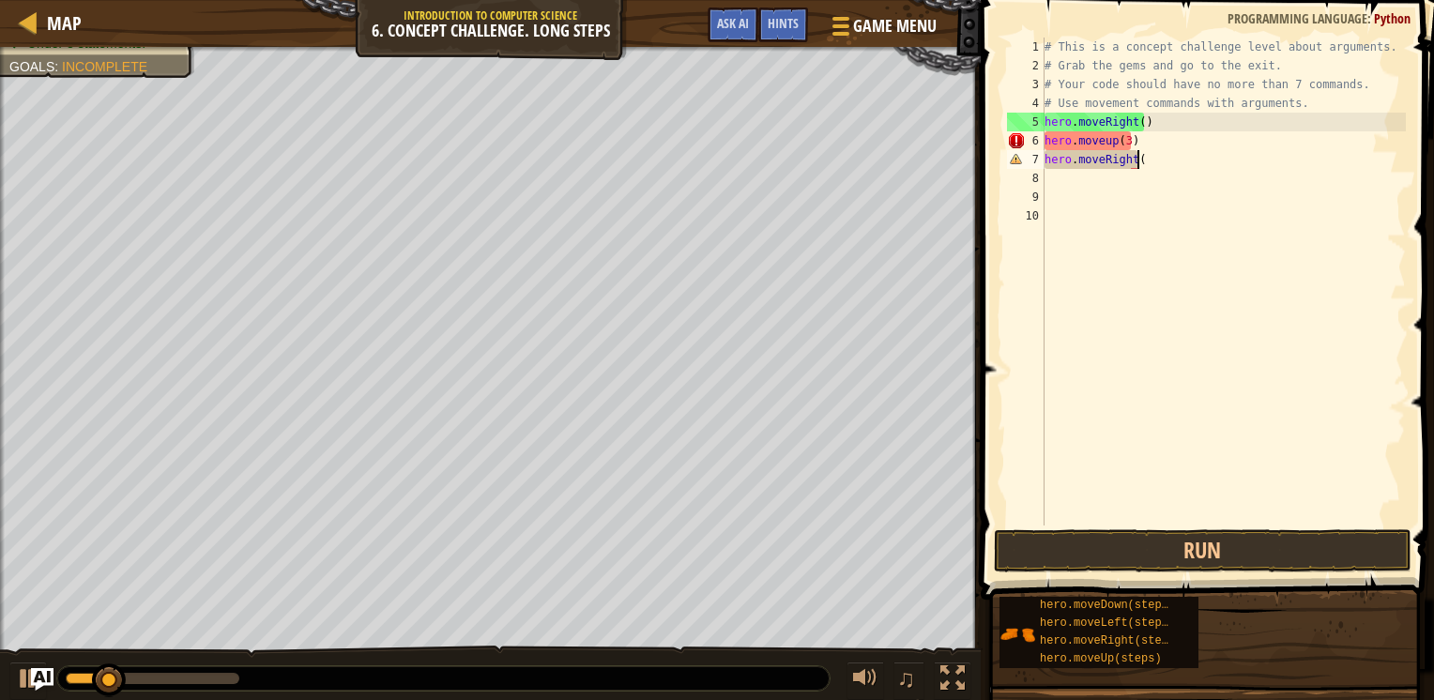
scroll to position [8, 7]
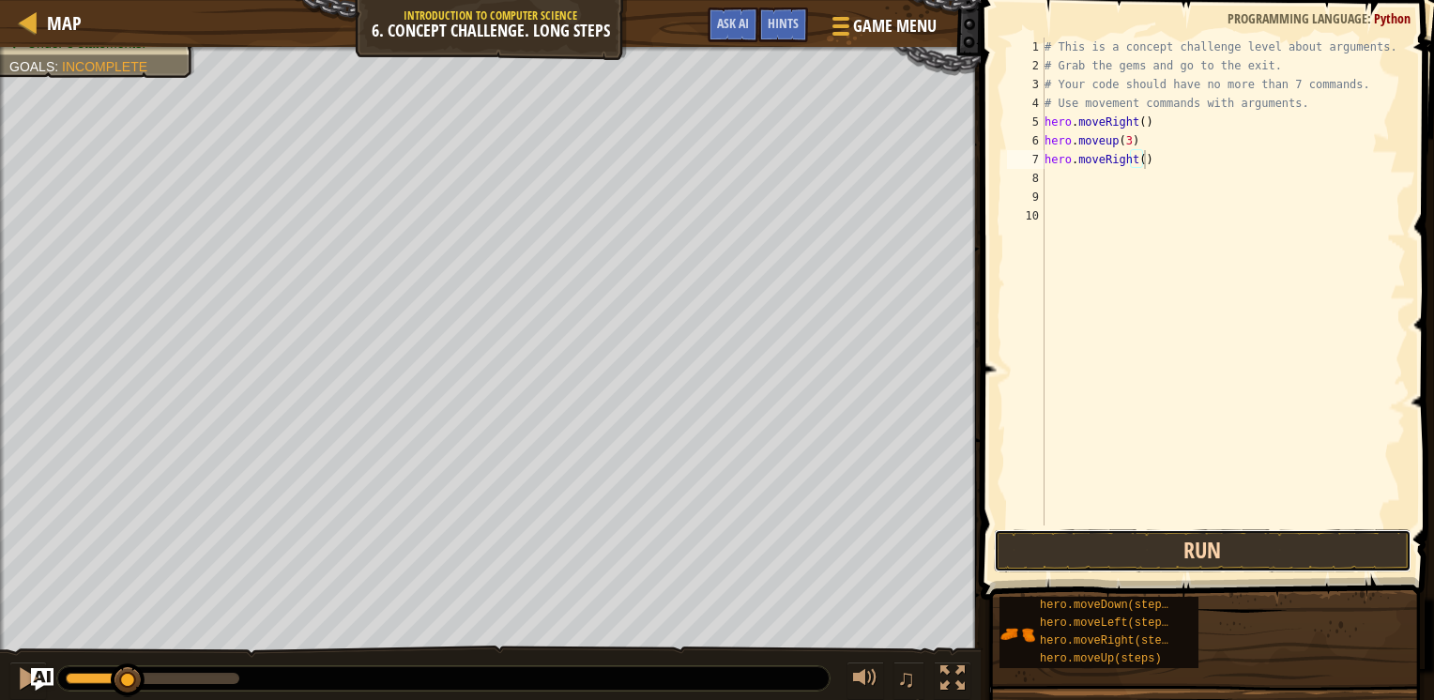
click at [1145, 552] on button "Run" at bounding box center [1203, 550] width 418 height 43
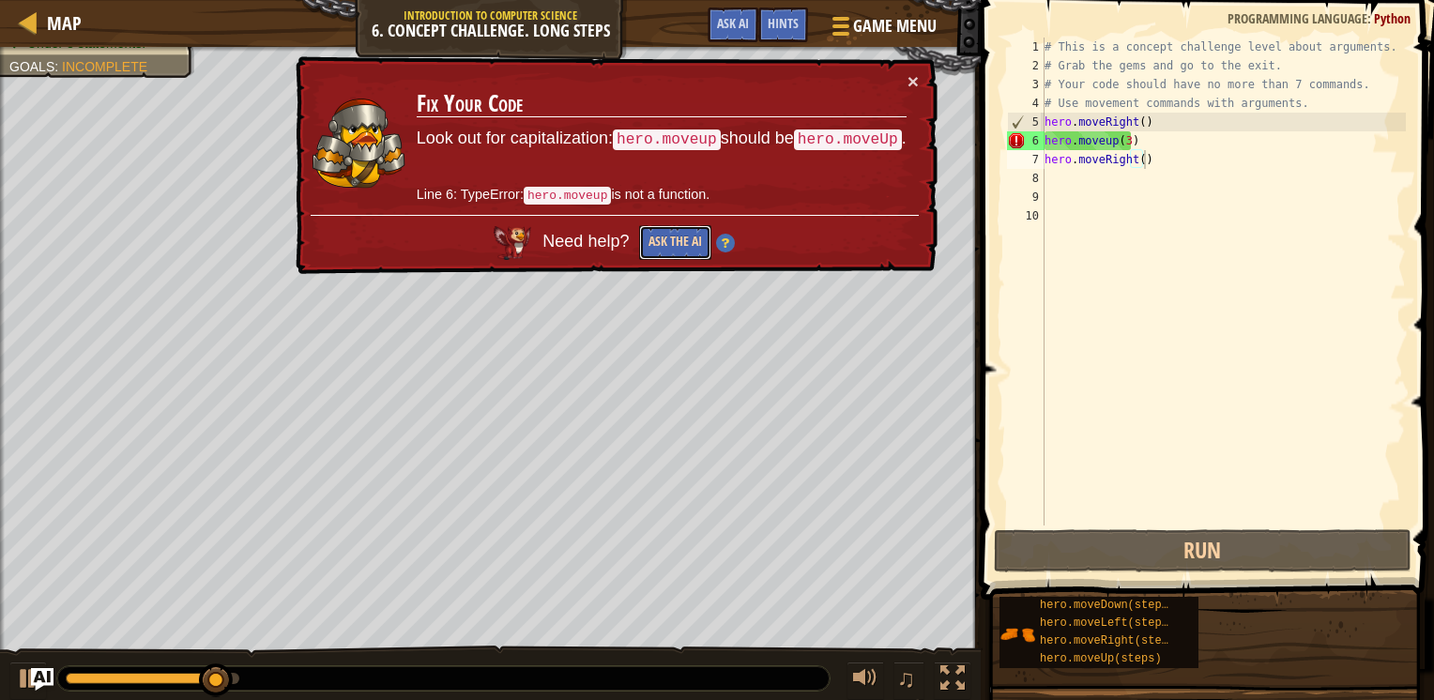
click at [675, 242] on button "Ask the AI" at bounding box center [675, 242] width 72 height 35
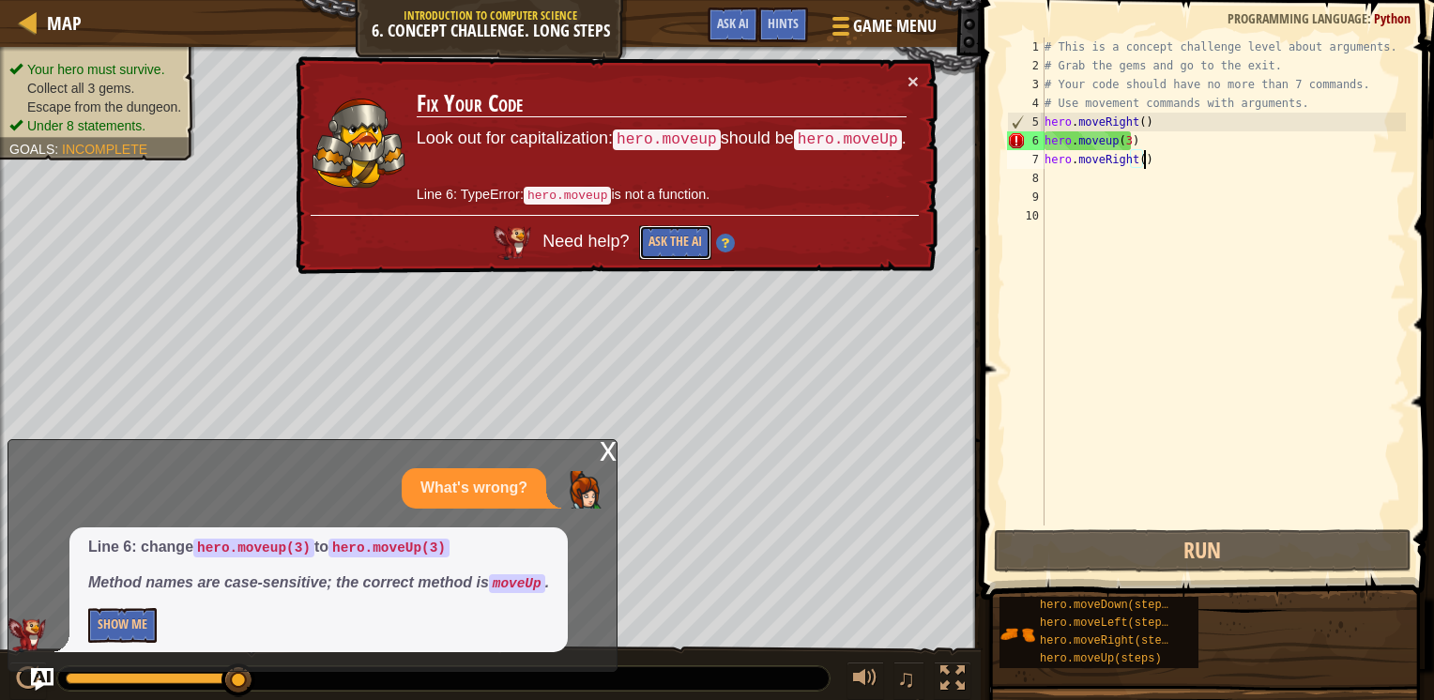
click at [680, 241] on button "Ask the AI" at bounding box center [675, 242] width 72 height 35
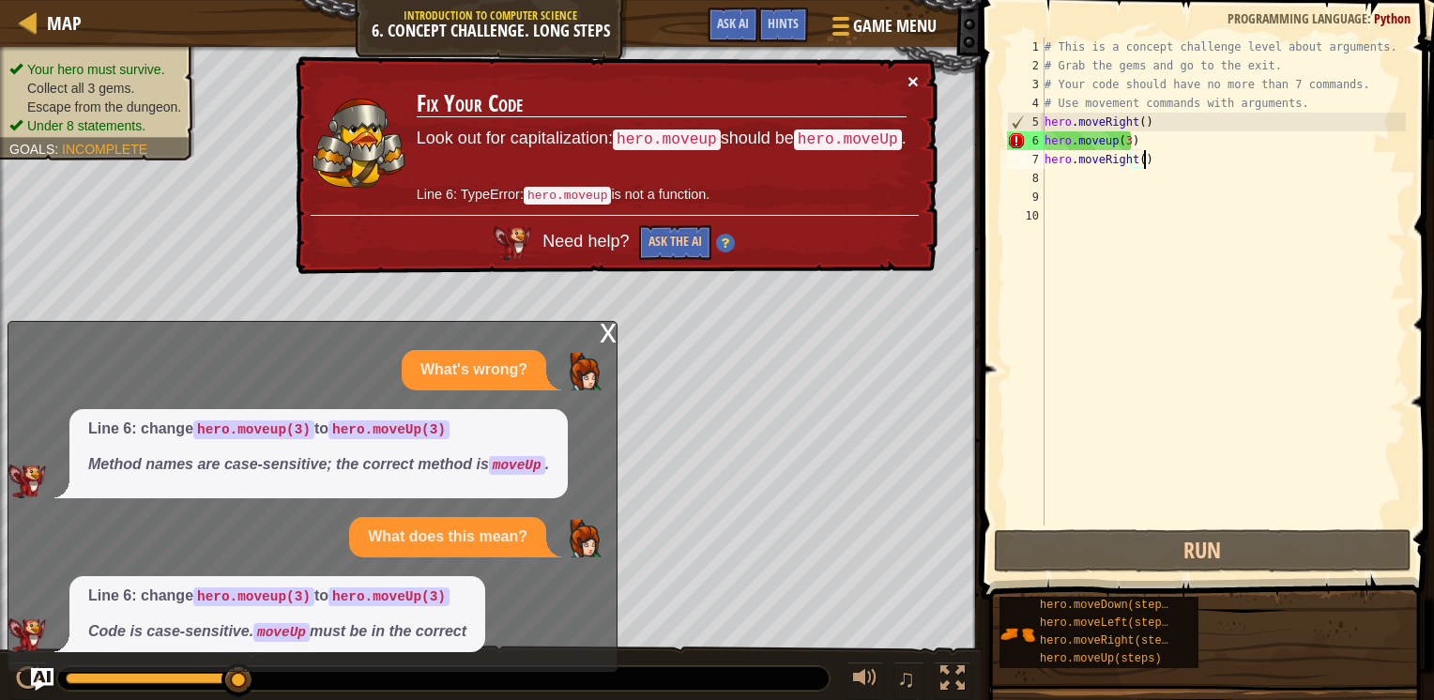
click at [911, 81] on button "×" at bounding box center [913, 81] width 11 height 20
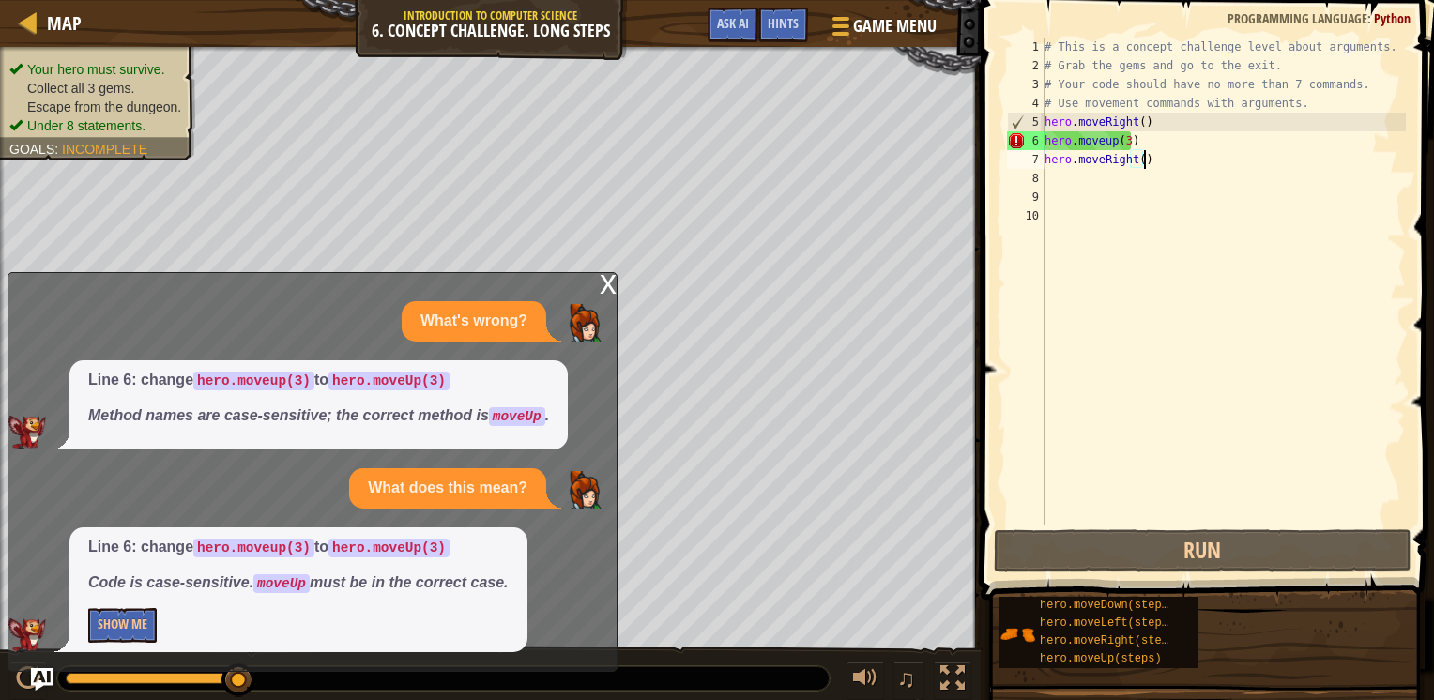
click at [613, 290] on div "x" at bounding box center [608, 282] width 17 height 19
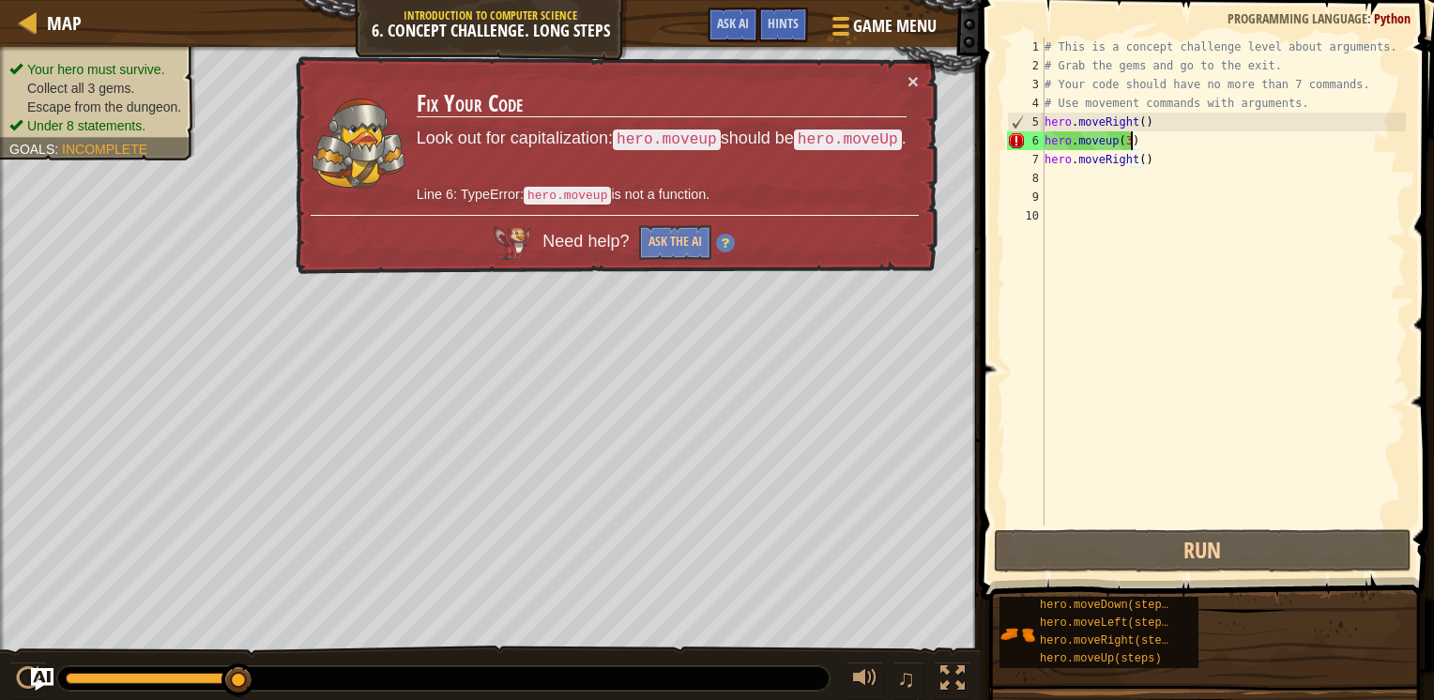
click at [1129, 144] on div "# This is a concept challenge level about arguments. # Grab the gems and go to …" at bounding box center [1224, 301] width 366 height 526
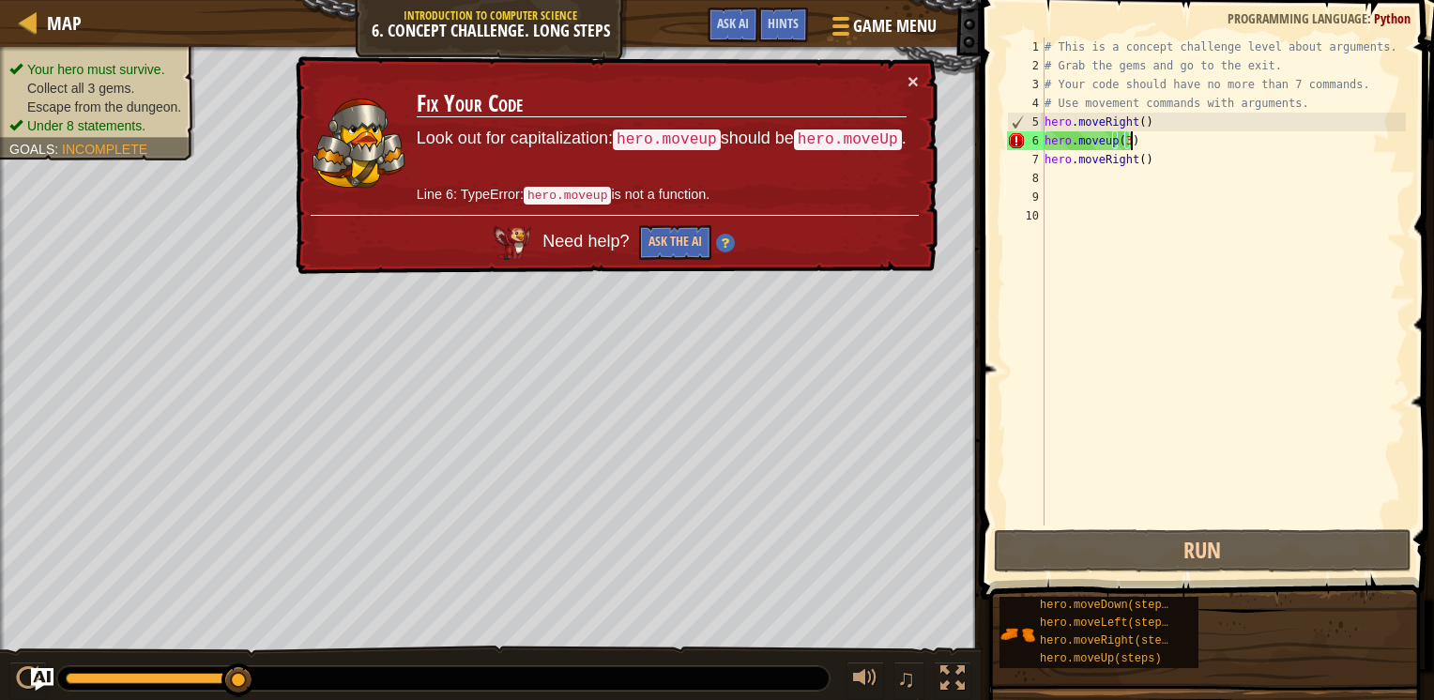
click at [1123, 142] on div "# This is a concept challenge level about arguments. # Grab the gems and go to …" at bounding box center [1224, 301] width 366 height 526
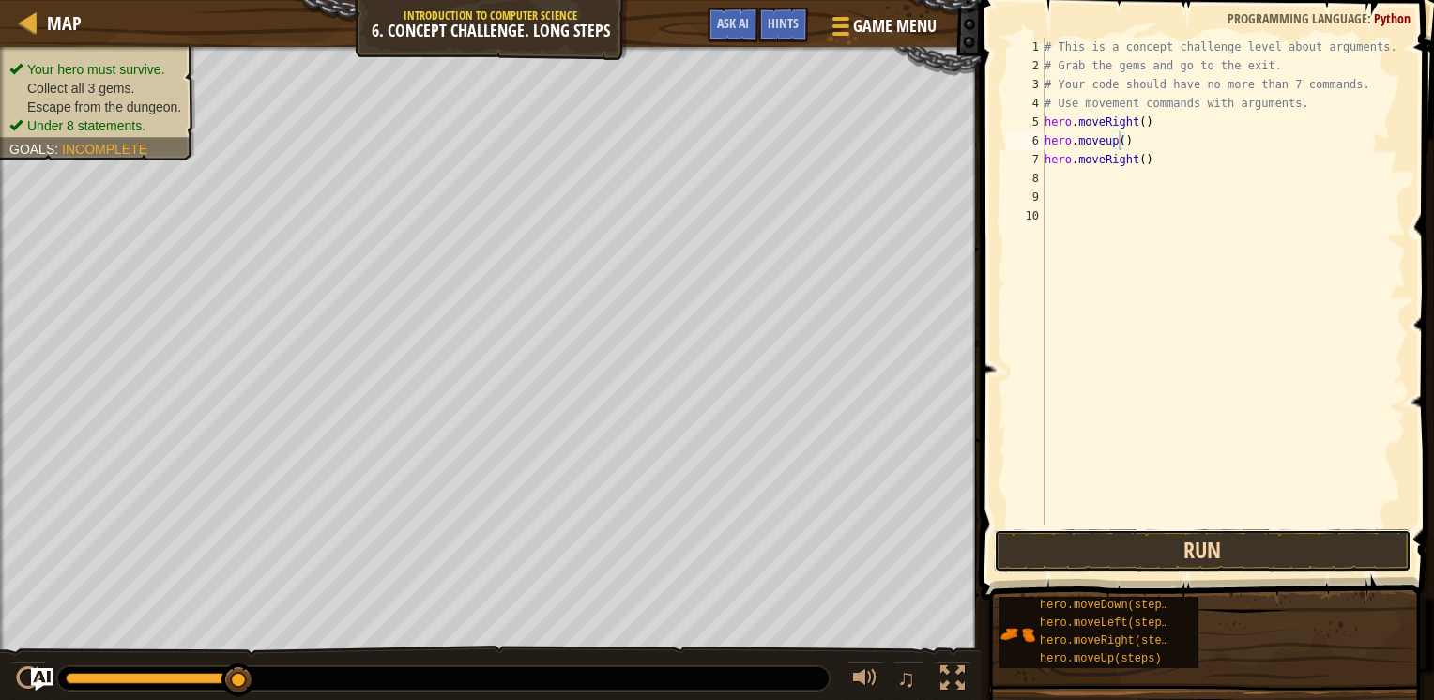
click at [1096, 545] on button "Run" at bounding box center [1203, 550] width 418 height 43
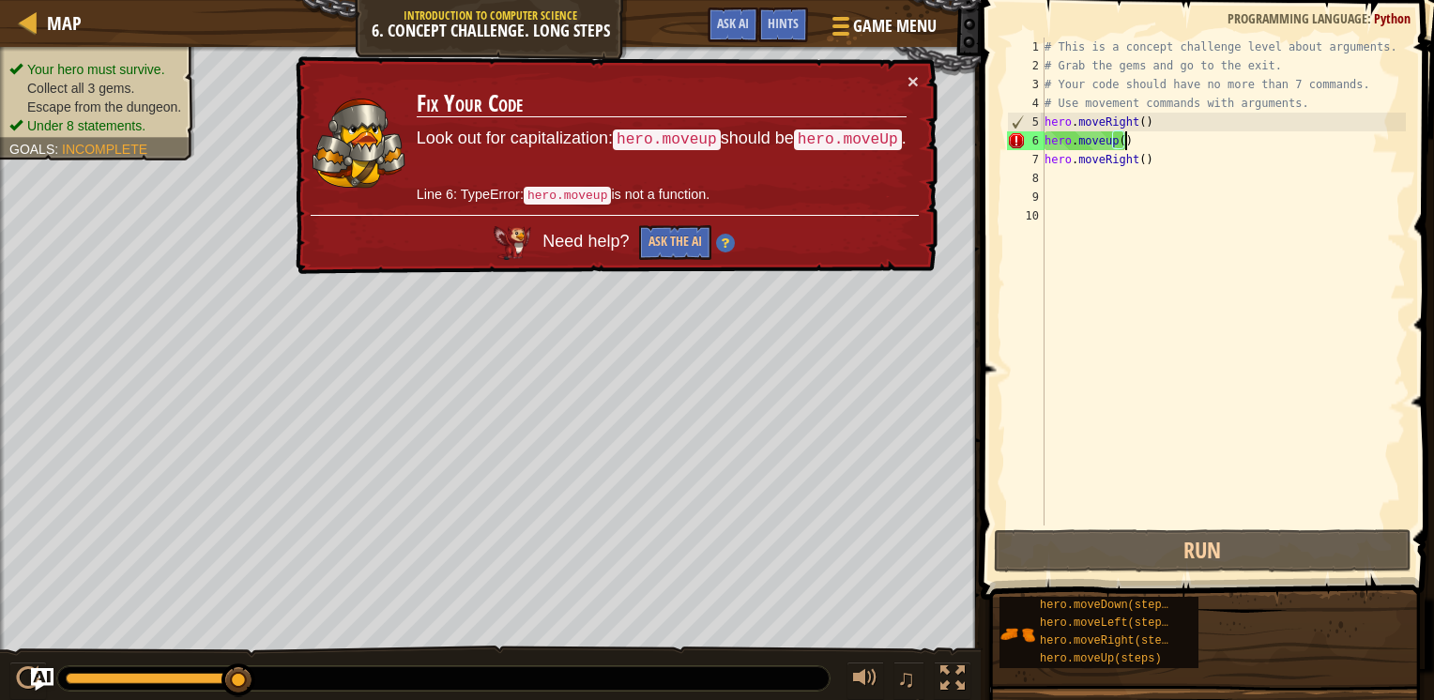
click at [1141, 139] on div "# This is a concept challenge level about arguments. # Grab the gems and go to …" at bounding box center [1224, 301] width 366 height 526
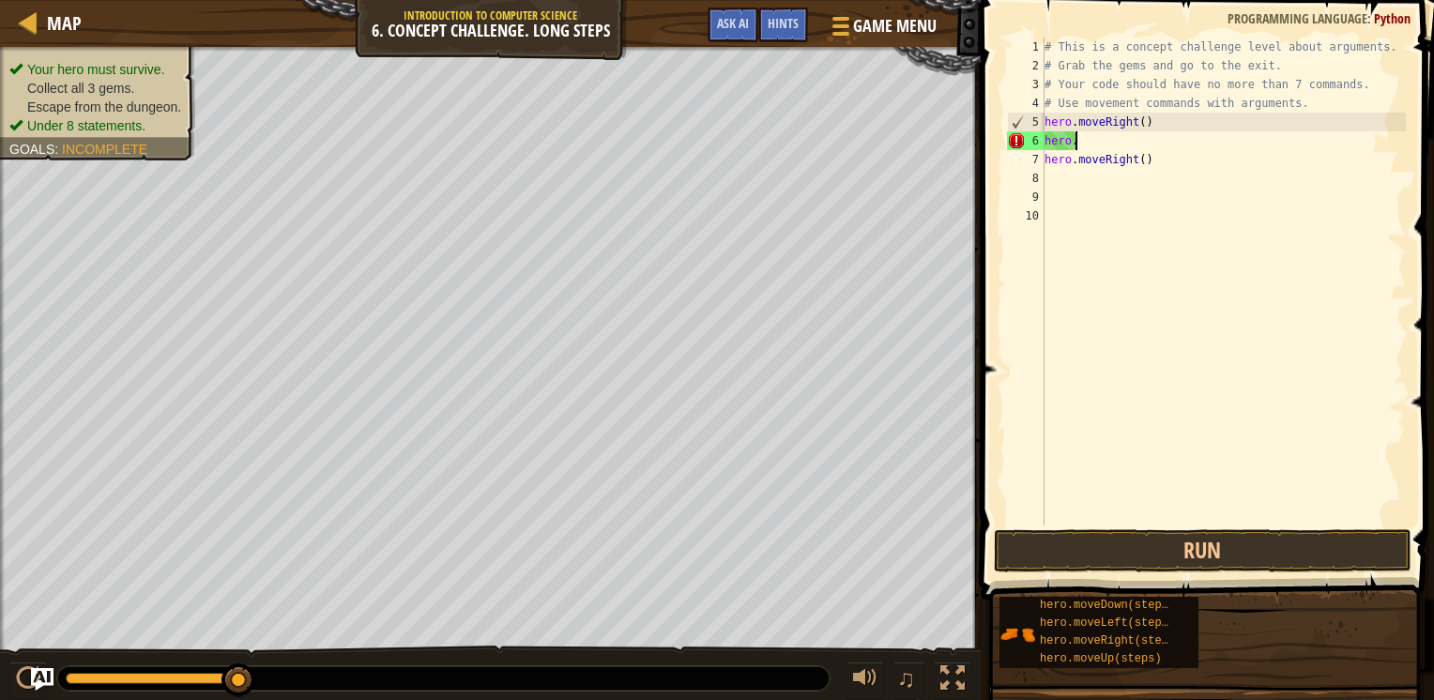
scroll to position [8, 0]
type textarea "h"
click at [1085, 136] on div "# This is a concept challenge level about arguments. # Grab the gems and go to …" at bounding box center [1224, 301] width 366 height 526
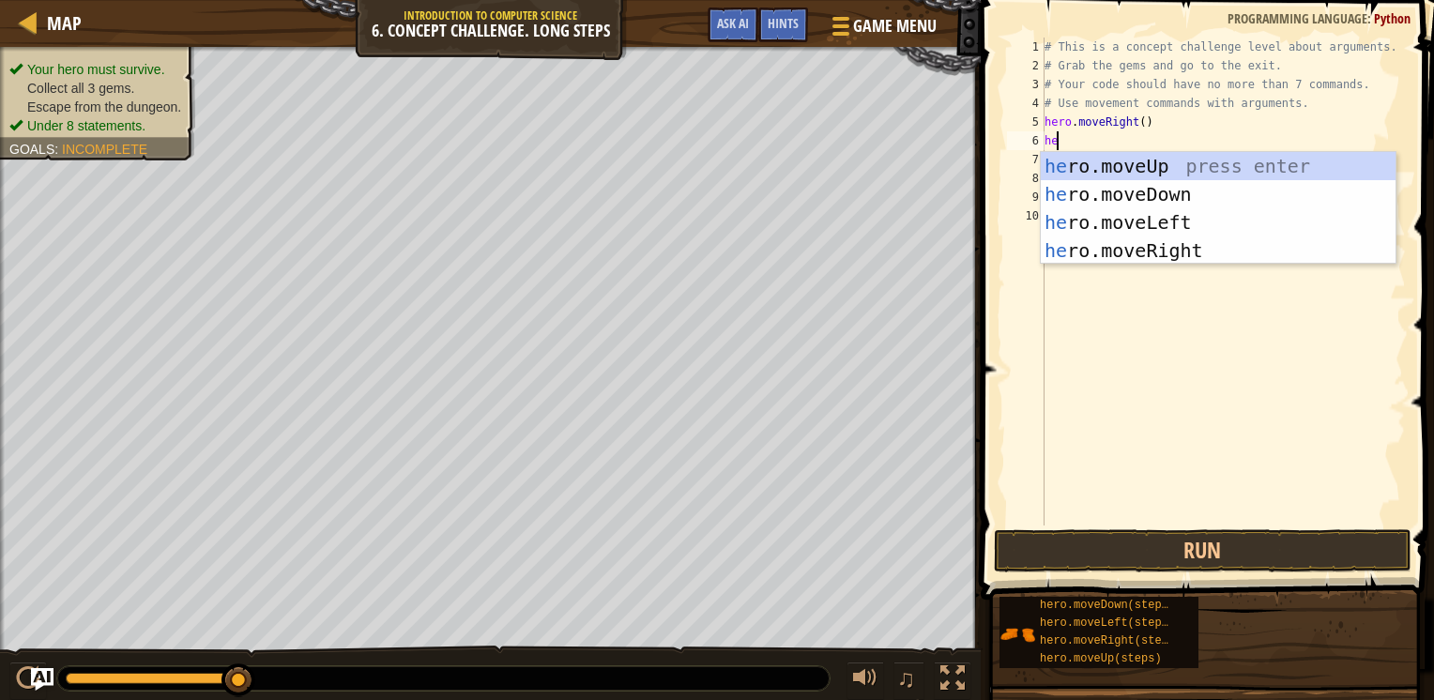
type textarea "hero"
click at [1126, 168] on div "hero .moveUp press enter hero .moveDown press enter hero .moveLeft press enter …" at bounding box center [1218, 236] width 355 height 169
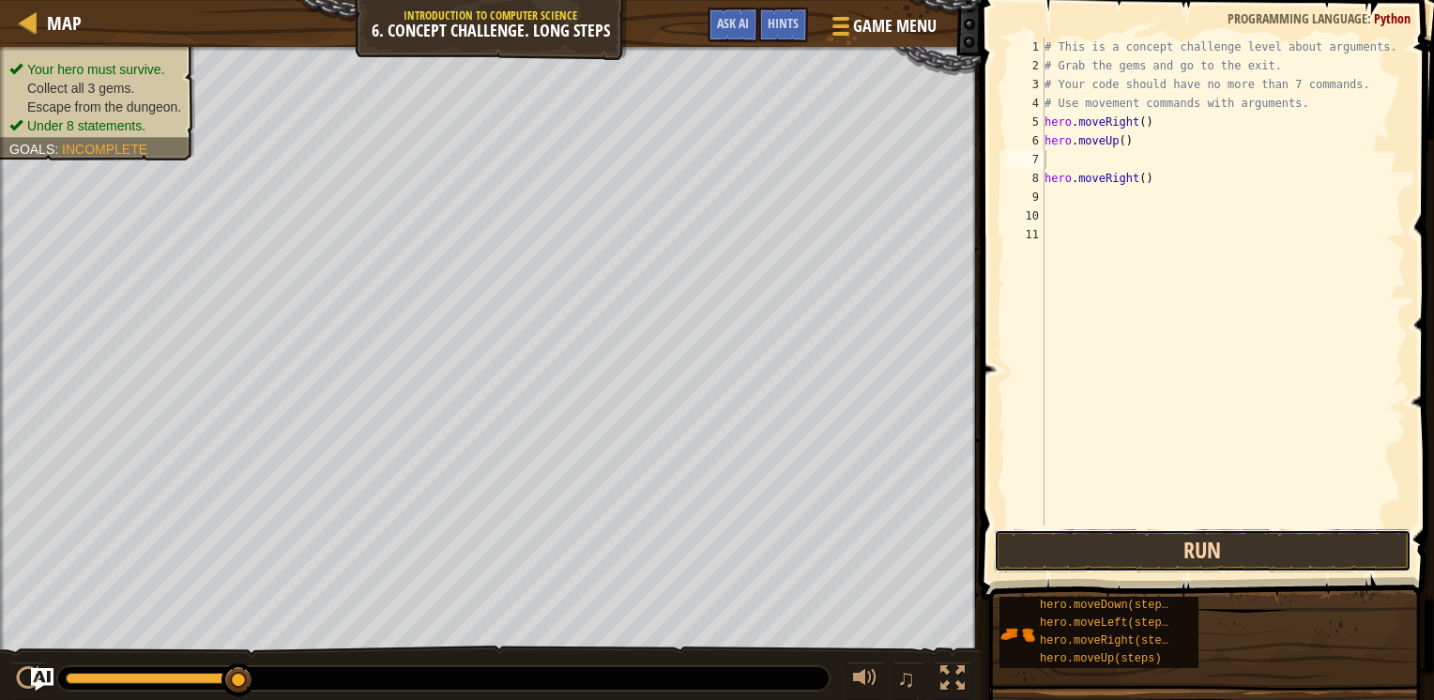
click at [1153, 554] on button "Run" at bounding box center [1203, 550] width 418 height 43
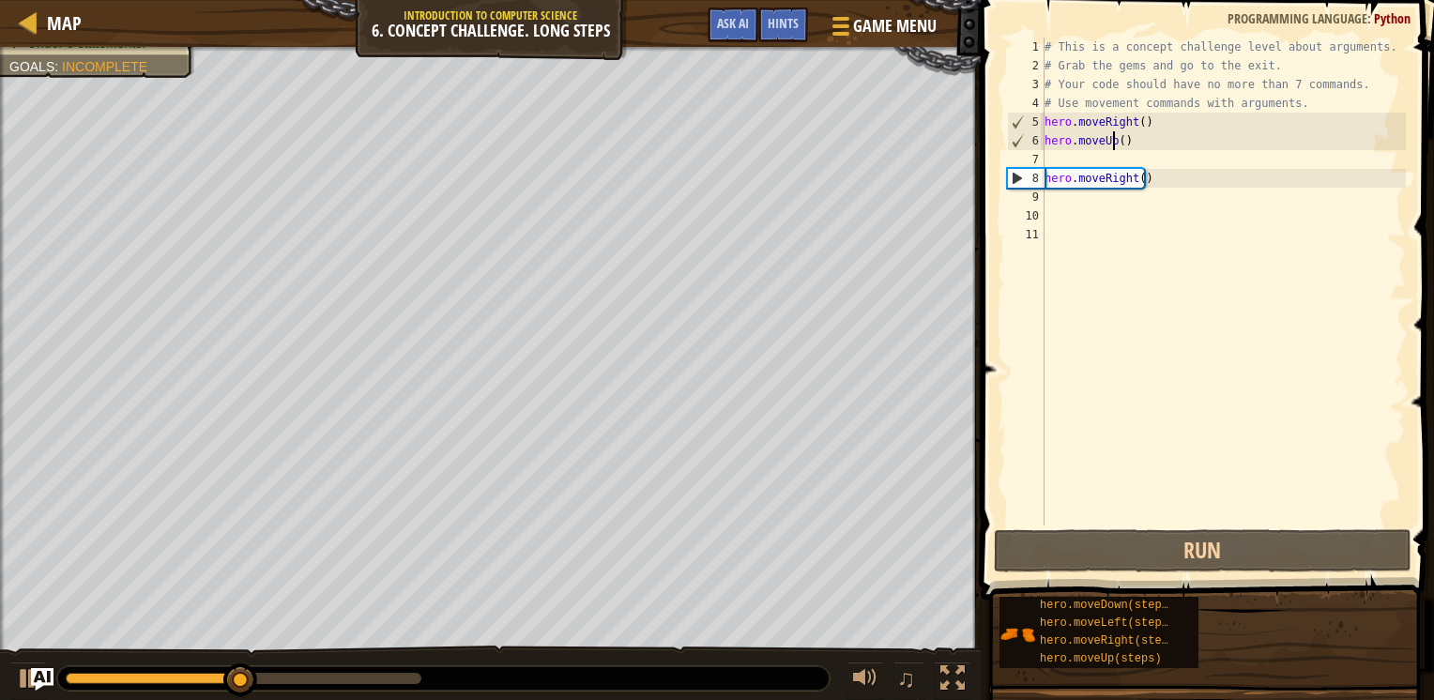
click at [1114, 143] on div "# This is a concept challenge level about arguments. # Grab the gems and go to …" at bounding box center [1224, 301] width 366 height 526
click at [1122, 143] on div "# This is a concept challenge level about arguments. # Grab the gems and go to …" at bounding box center [1224, 301] width 366 height 526
click at [1119, 145] on div "# This is a concept challenge level about arguments. # Grab the gems and go to …" at bounding box center [1224, 301] width 366 height 526
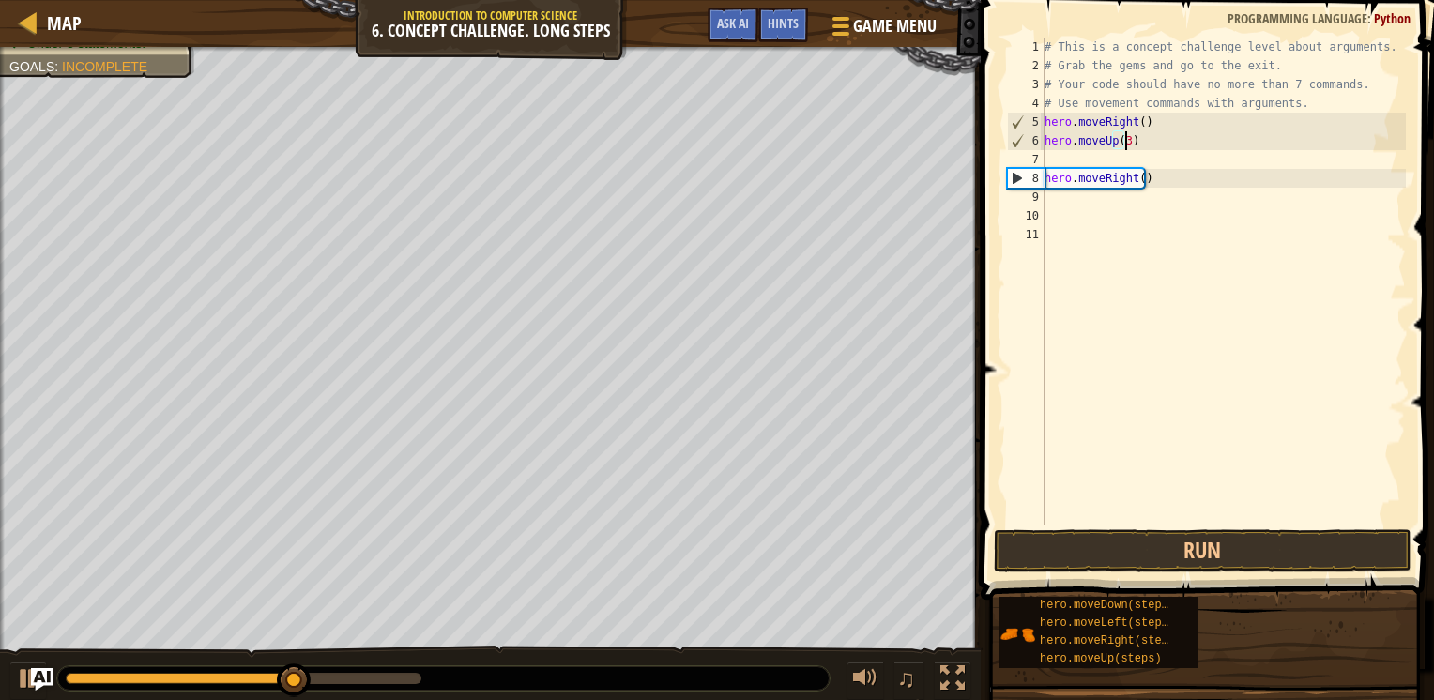
scroll to position [8, 6]
type textarea "hero.moveUp(3)"
click at [1096, 546] on button "Run" at bounding box center [1203, 550] width 418 height 43
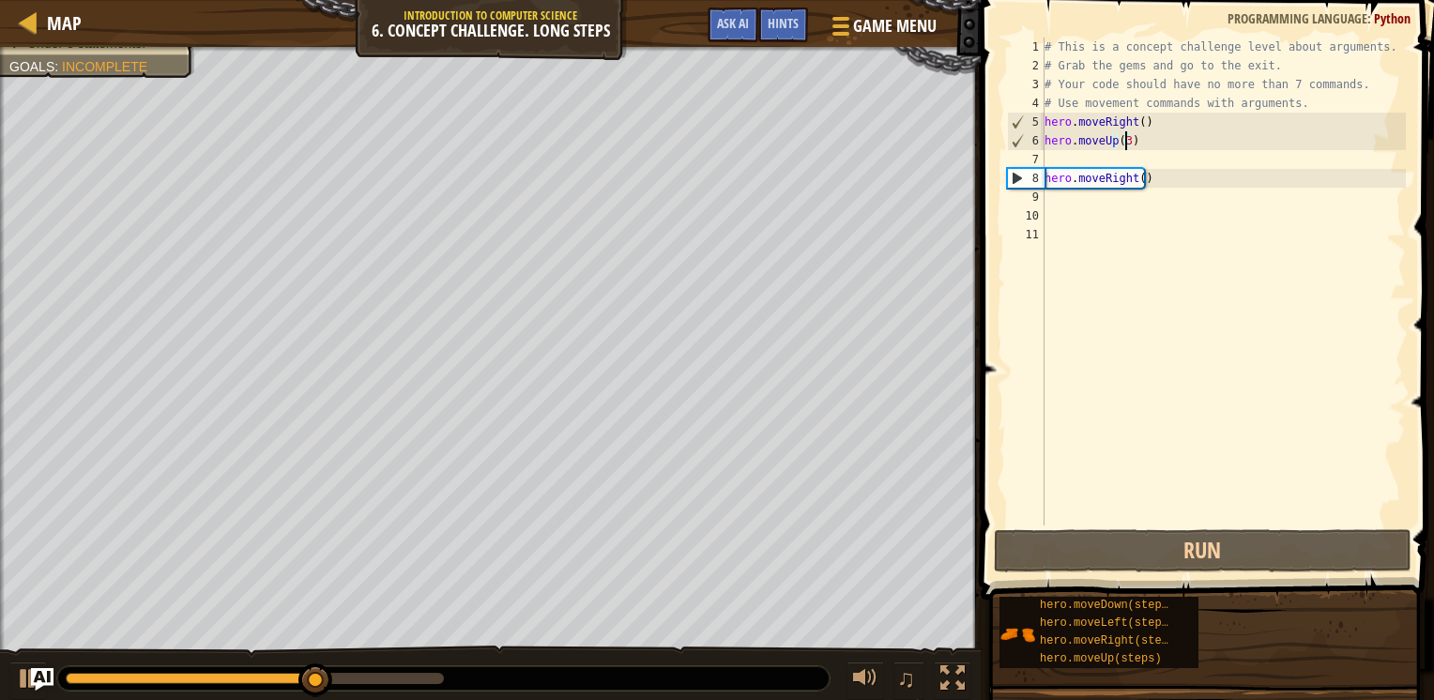
click at [1059, 163] on div "# This is a concept challenge level about arguments. # Grab the gems and go to …" at bounding box center [1224, 301] width 366 height 526
type textarea "hero.moveUp(3)"
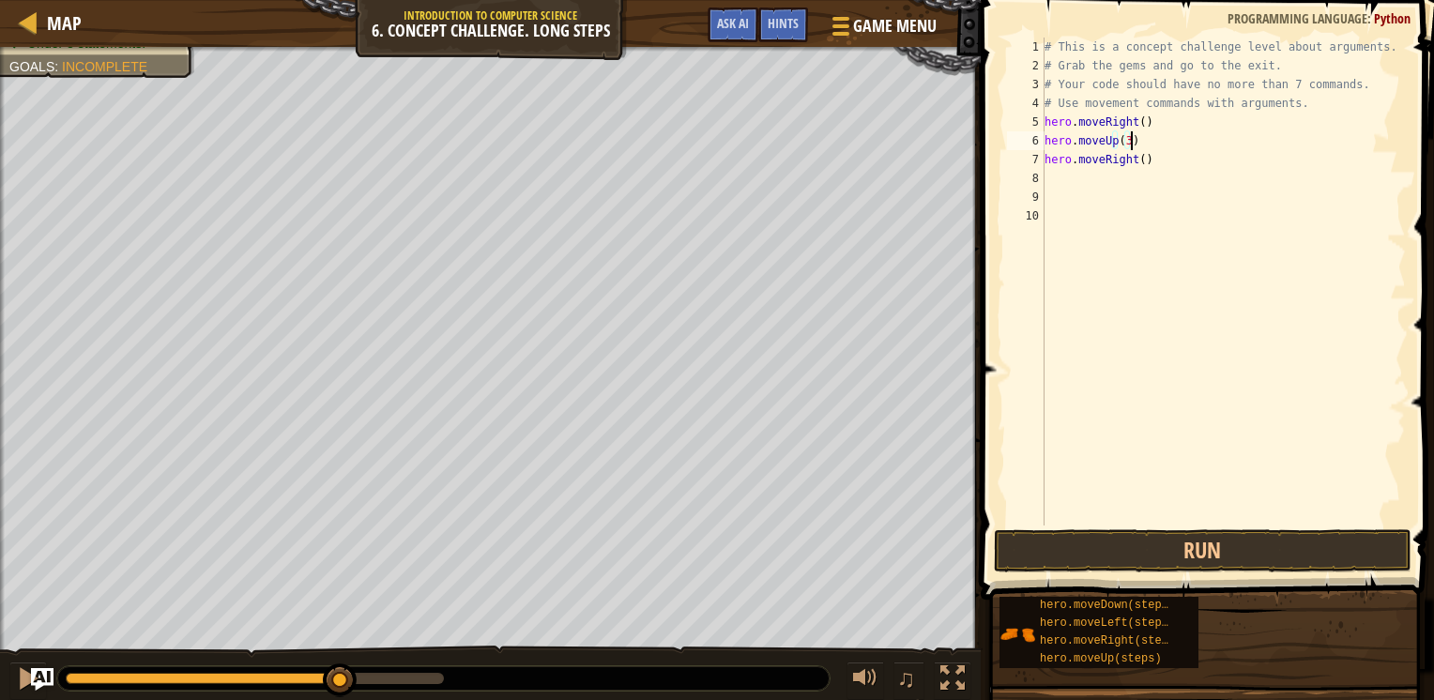
click at [1078, 175] on div "# This is a concept challenge level about arguments. # Grab the gems and go to …" at bounding box center [1224, 301] width 366 height 526
click at [1142, 160] on div "# This is a concept challenge level about arguments. # Grab the gems and go to …" at bounding box center [1224, 301] width 366 height 526
click at [1134, 160] on div "# This is a concept challenge level about arguments. # Grab the gems and go to …" at bounding box center [1224, 301] width 366 height 526
click at [1126, 160] on div "# This is a concept challenge level about arguments. # Grab the gems and go to …" at bounding box center [1224, 301] width 366 height 526
click at [1130, 159] on div "# This is a concept challenge level about arguments. # Grab the gems and go to …" at bounding box center [1224, 301] width 366 height 526
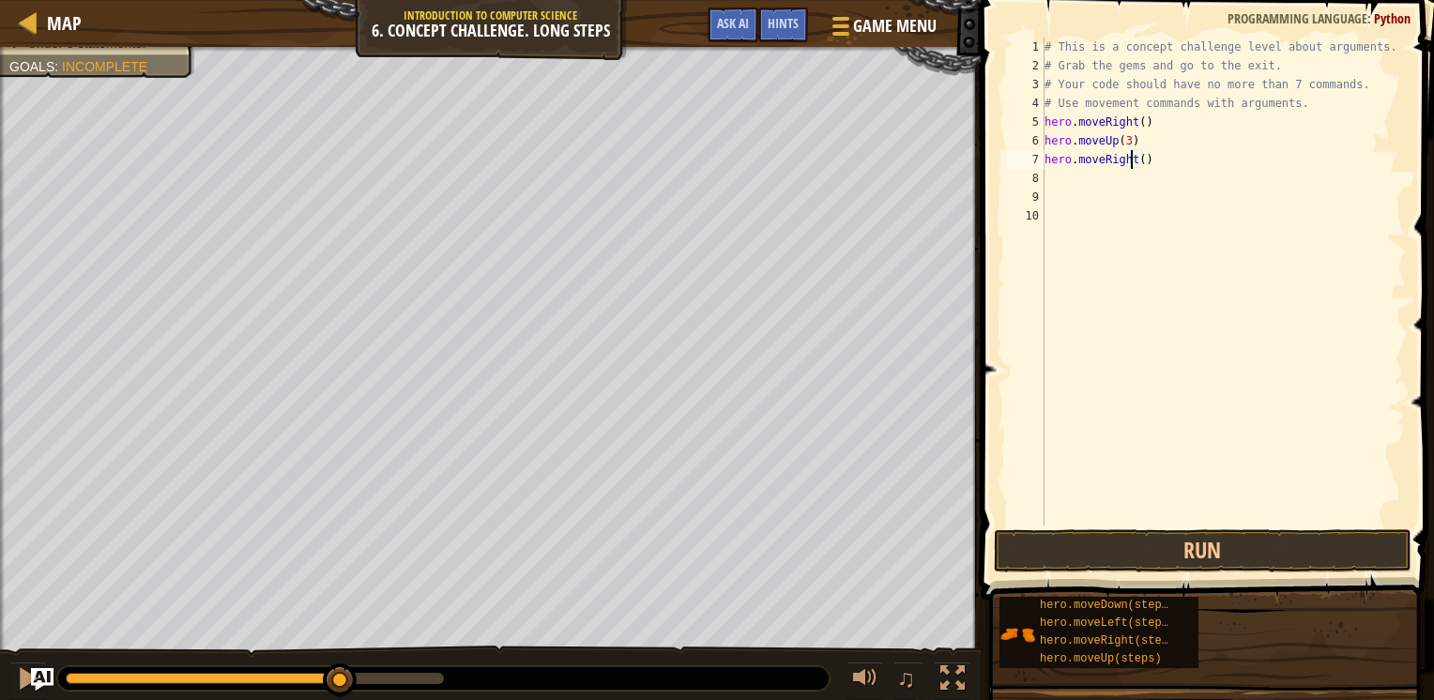
click at [1137, 159] on div "# This is a concept challenge level about arguments. # Grab the gems and go to …" at bounding box center [1224, 301] width 366 height 526
type textarea "hero.moveRight(2)"
click at [1135, 535] on button "Run" at bounding box center [1203, 550] width 418 height 43
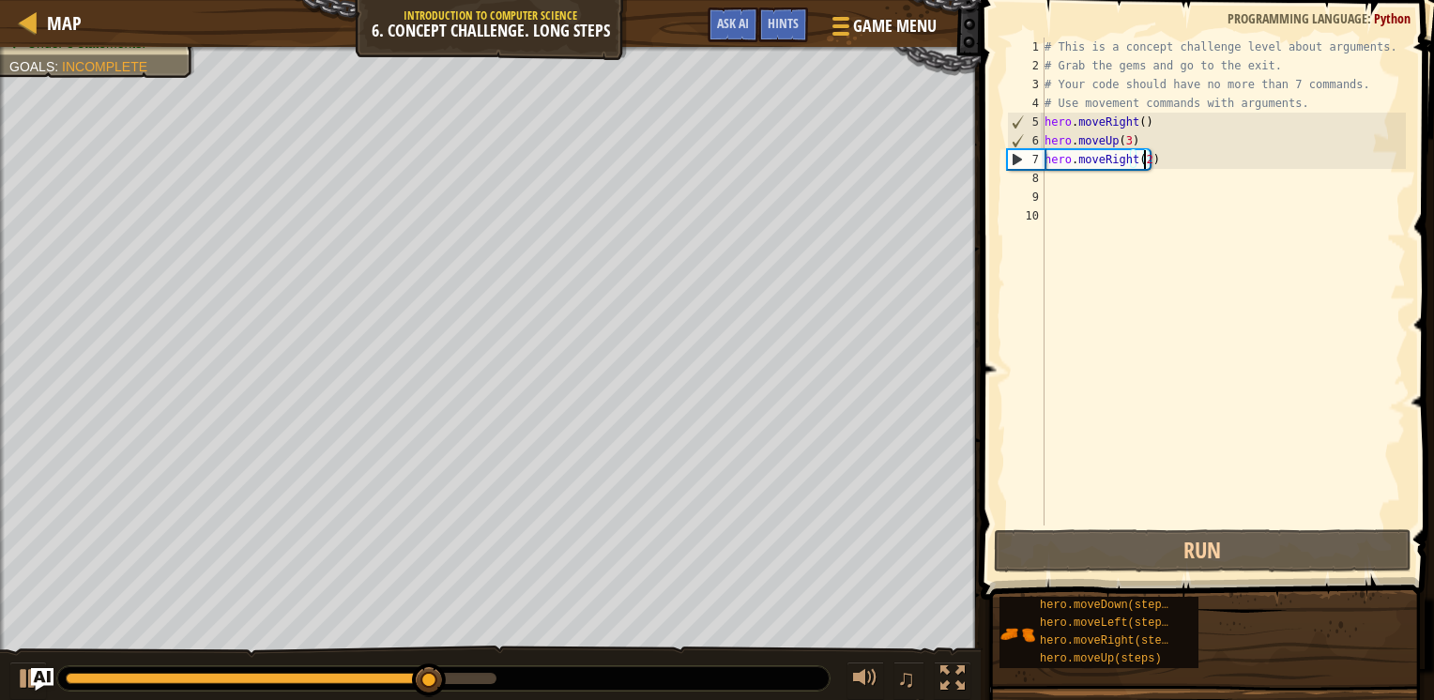
click at [1088, 193] on div "# This is a concept challenge level about arguments. # Grab the gems and go to …" at bounding box center [1224, 301] width 366 height 526
click at [1092, 189] on div "# This is a concept challenge level about arguments. # Grab the gems and go to …" at bounding box center [1224, 301] width 366 height 526
click at [1073, 177] on div "# This is a concept challenge level about arguments. # Grab the gems and go to …" at bounding box center [1224, 301] width 366 height 526
click at [1069, 196] on div "# This is a concept challenge level about arguments. # Grab the gems and go to …" at bounding box center [1224, 301] width 366 height 526
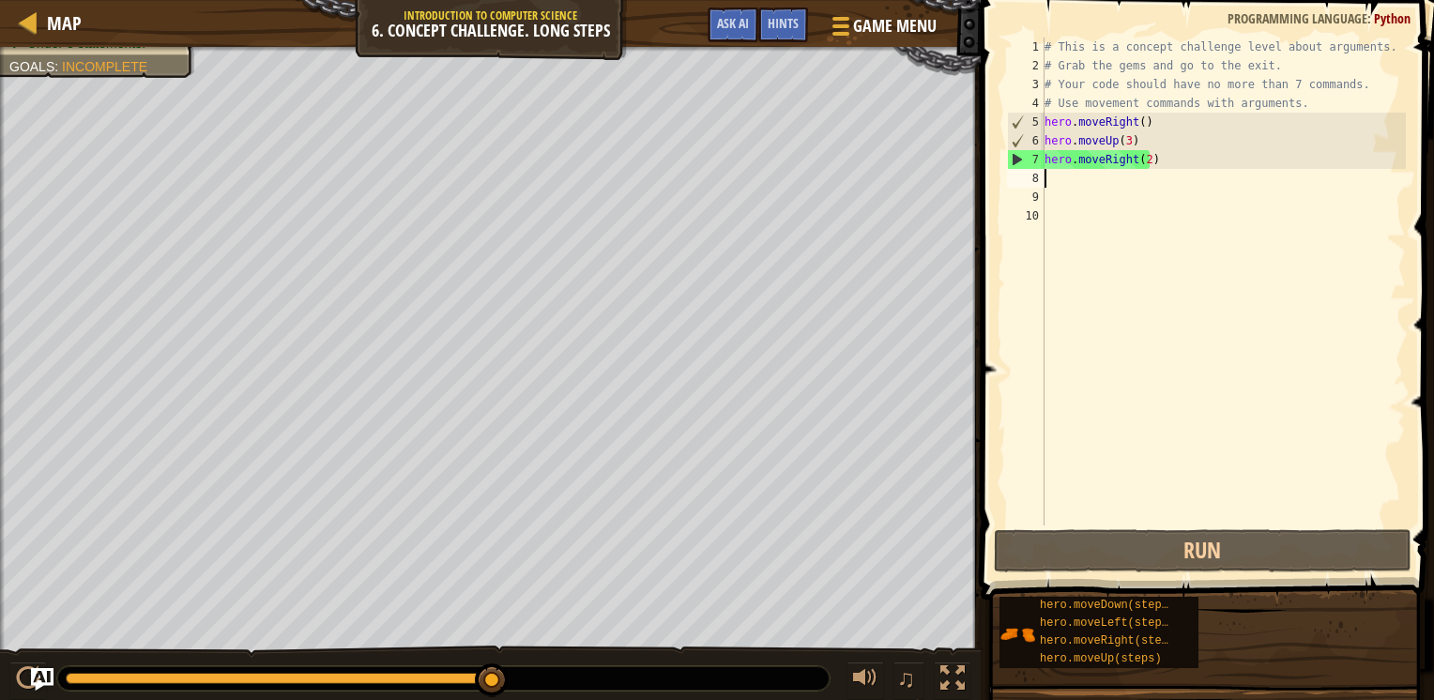
click at [1070, 177] on div "# This is a concept challenge level about arguments. # Grab the gems and go to …" at bounding box center [1224, 301] width 366 height 526
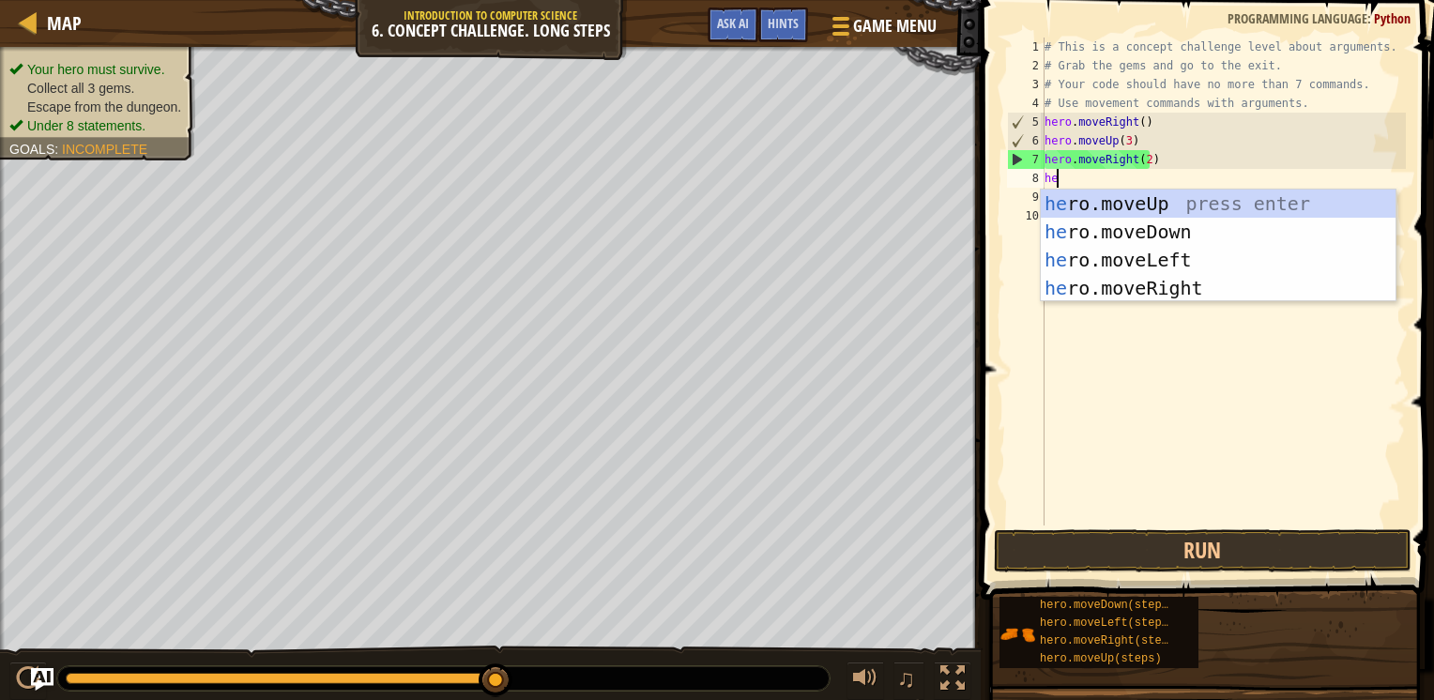
type textarea "hero"
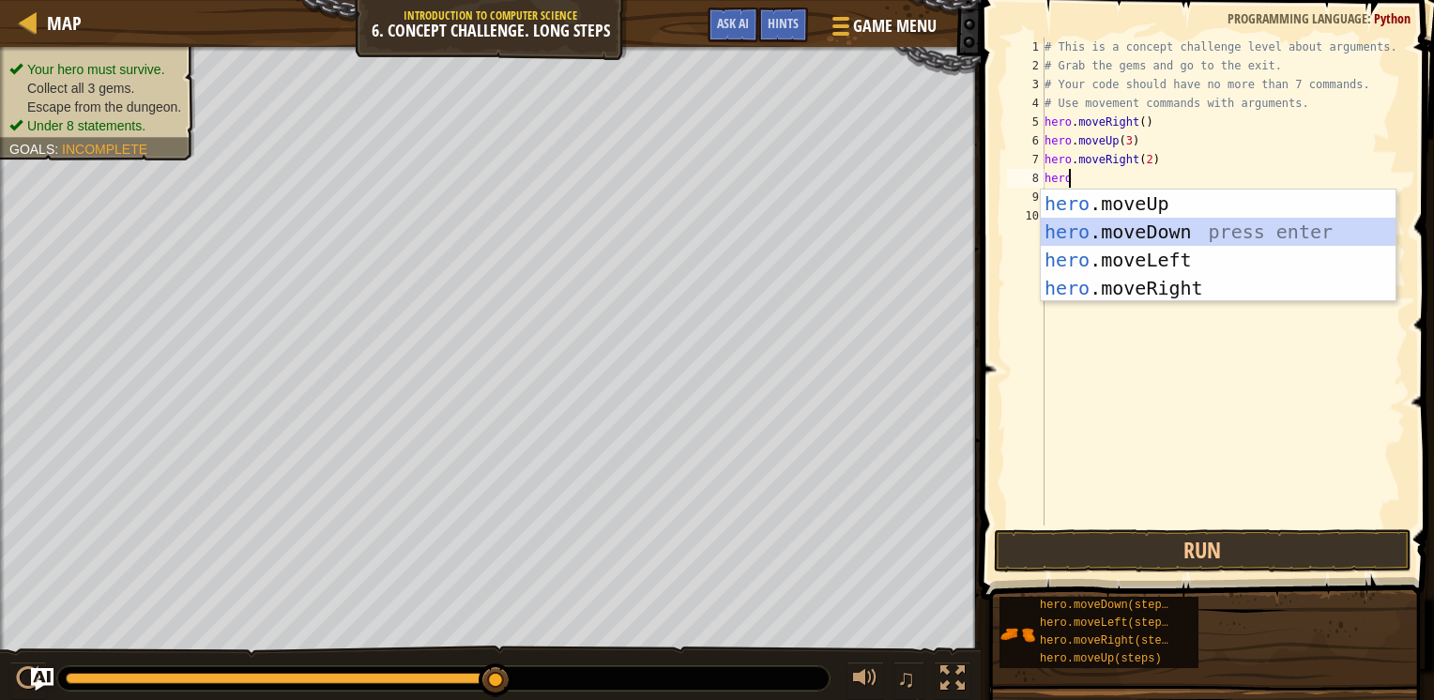
click at [1096, 232] on div "hero .moveUp press enter hero .moveDown press enter hero .moveLeft press enter …" at bounding box center [1218, 274] width 355 height 169
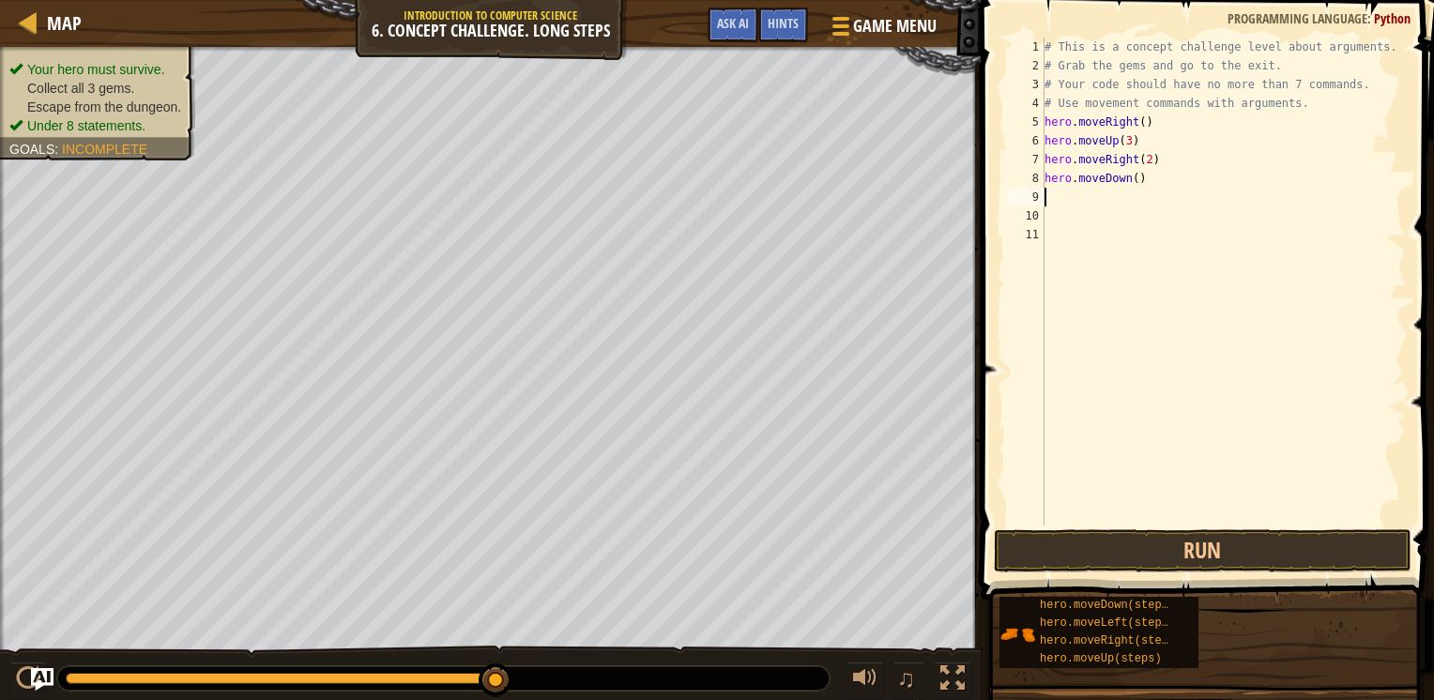
click at [1134, 178] on div "# This is a concept challenge level about arguments. # Grab the gems and go to …" at bounding box center [1224, 301] width 366 height 526
type textarea "hero.moveDown(3)"
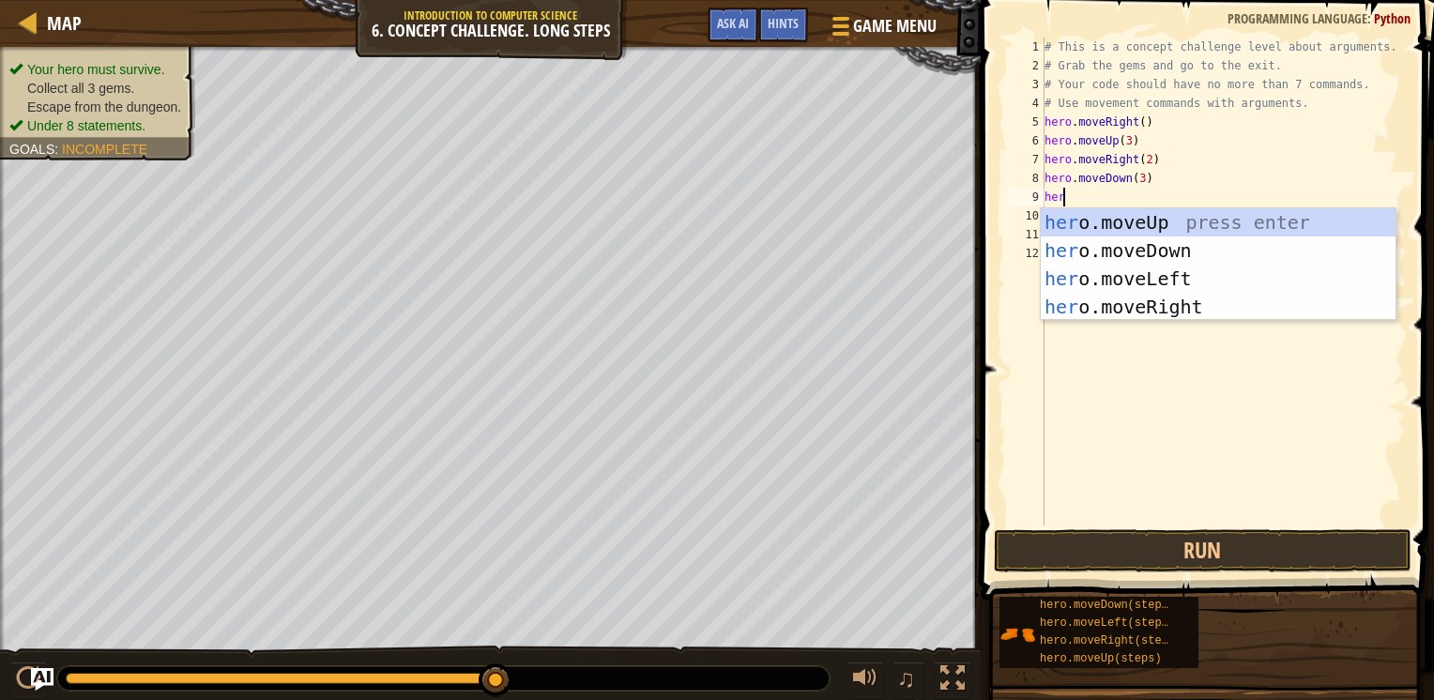
type textarea "hero"
click at [1074, 284] on div "hero .moveUp press enter hero .moveDown press enter hero .moveLeft press enter …" at bounding box center [1218, 292] width 355 height 169
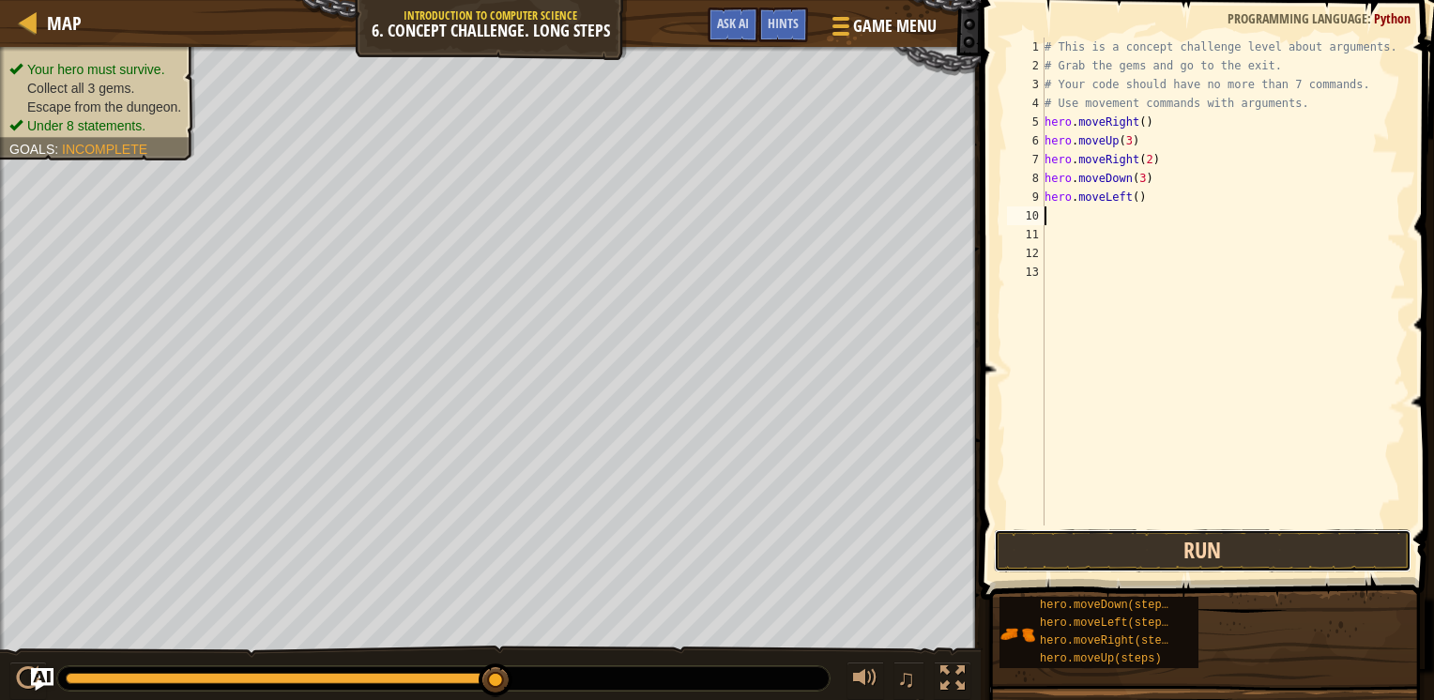
click at [1130, 565] on button "Run" at bounding box center [1203, 550] width 418 height 43
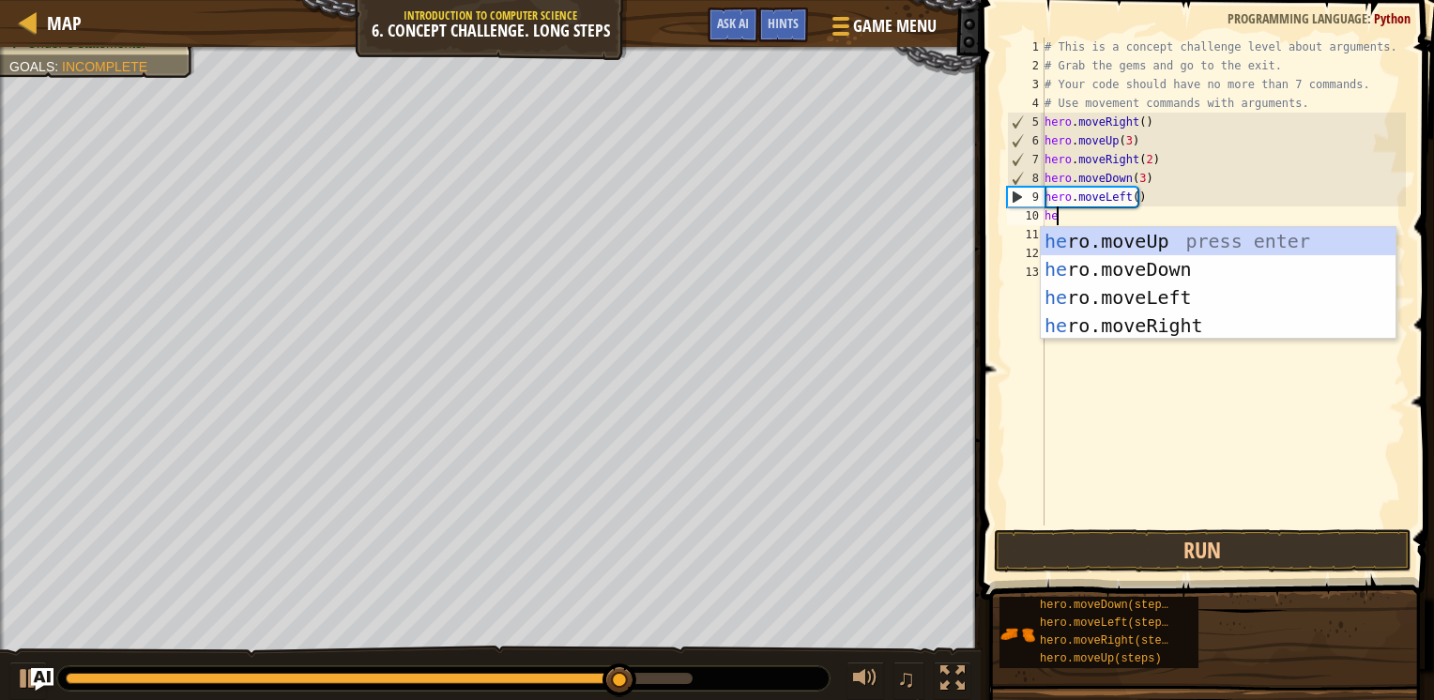
type textarea "hero"
click at [1136, 233] on div "hero .moveUp press enter hero .moveDown press enter hero .moveLeft press enter …" at bounding box center [1218, 311] width 355 height 169
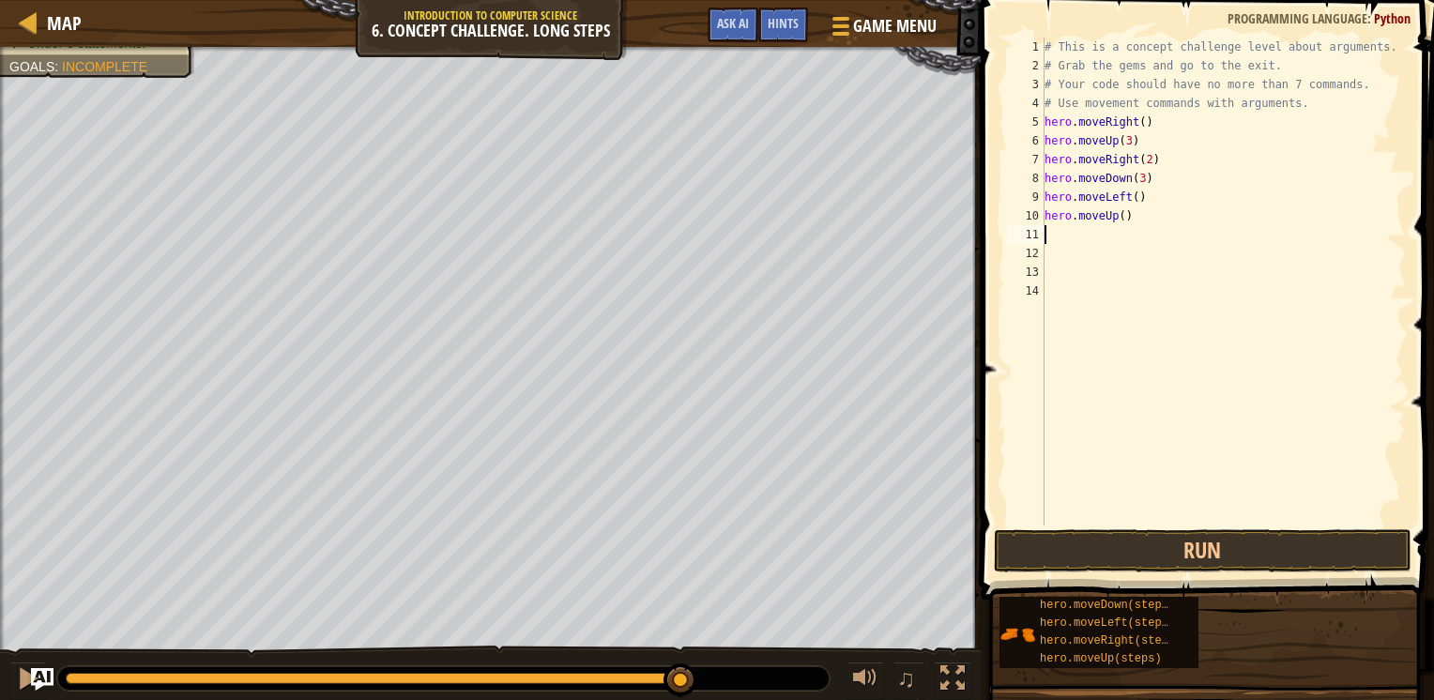
click at [1115, 216] on div "# This is a concept challenge level about arguments. # Grab the gems and go to …" at bounding box center [1224, 301] width 366 height 526
click at [1119, 216] on div "# This is a concept challenge level about arguments. # Grab the gems and go to …" at bounding box center [1224, 301] width 366 height 526
type textarea "hero.moveUp(2)"
click at [1128, 212] on div "# This is a concept challenge level about arguments. # Grab the gems and go to …" at bounding box center [1224, 301] width 366 height 526
click at [1123, 216] on div "# This is a concept challenge level about arguments. # Grab the gems and go to …" at bounding box center [1224, 301] width 366 height 526
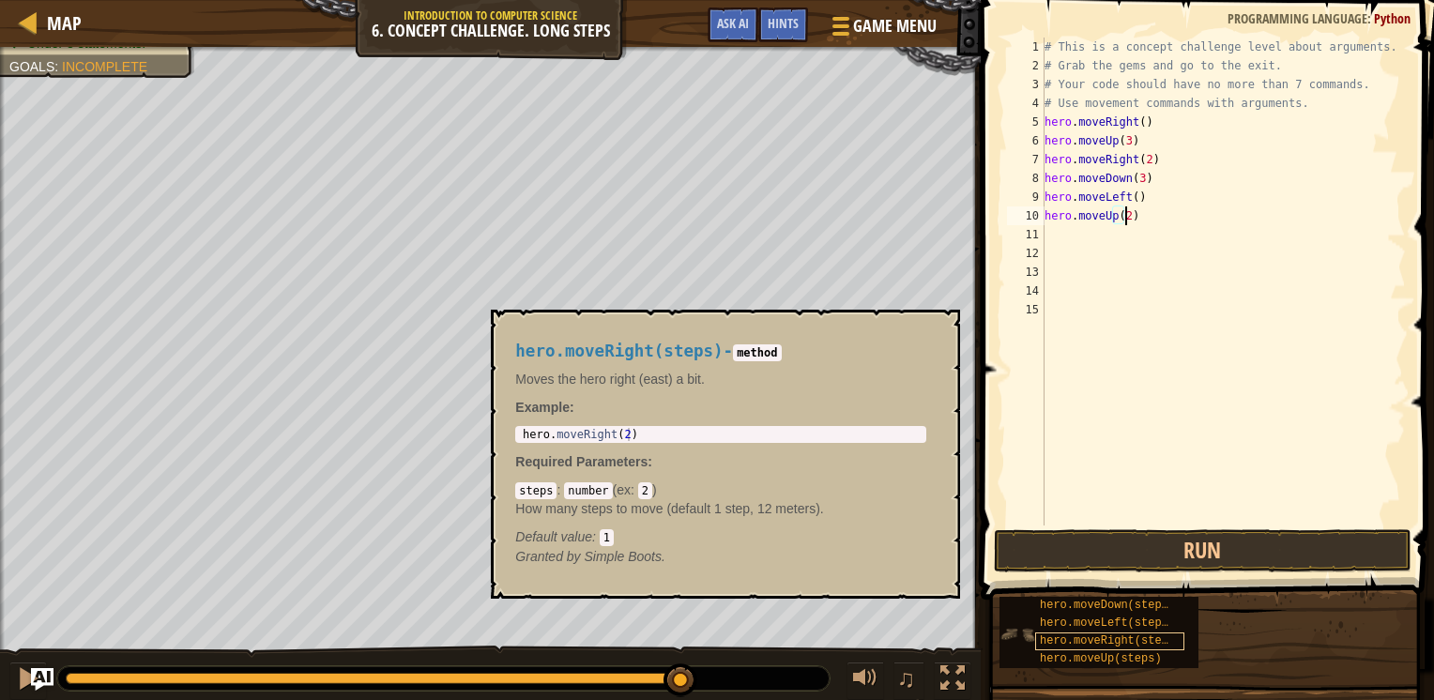
scroll to position [8, 6]
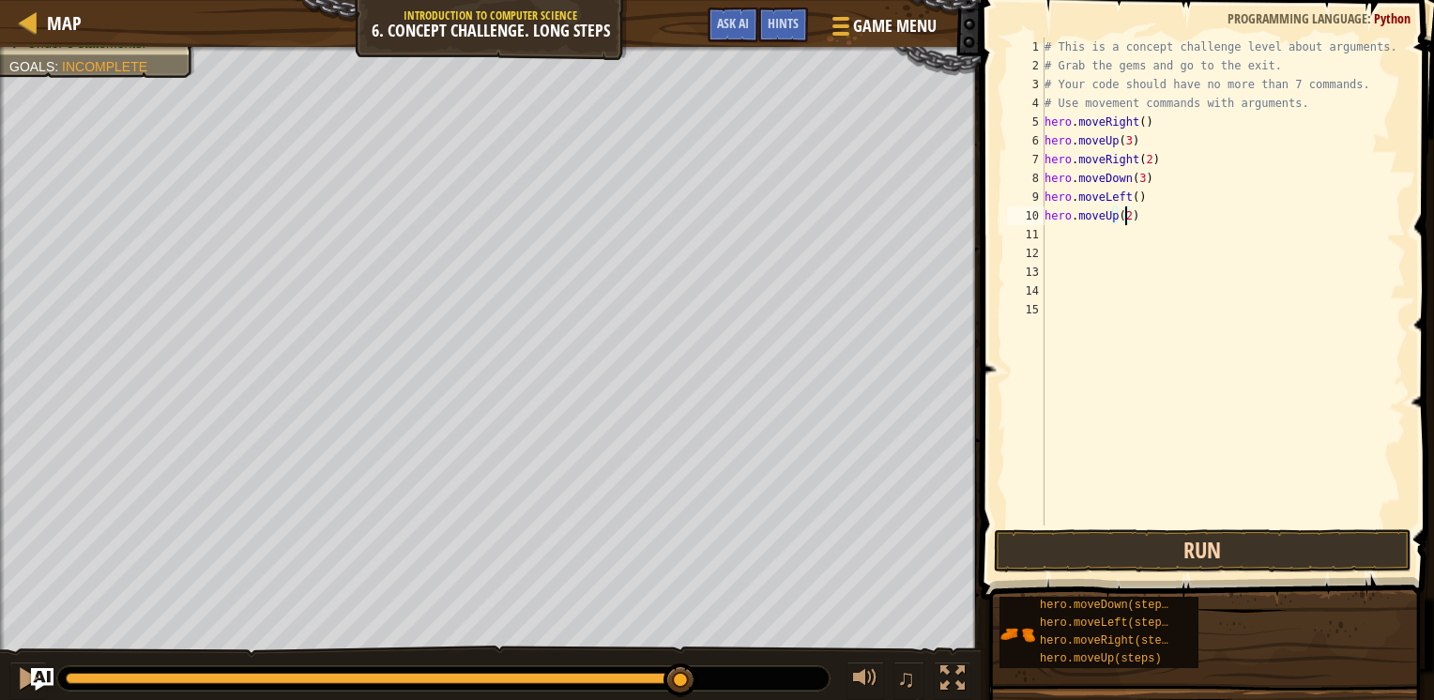
type textarea "hero.moveUp(2)"
click at [1172, 551] on button "Run" at bounding box center [1203, 550] width 418 height 43
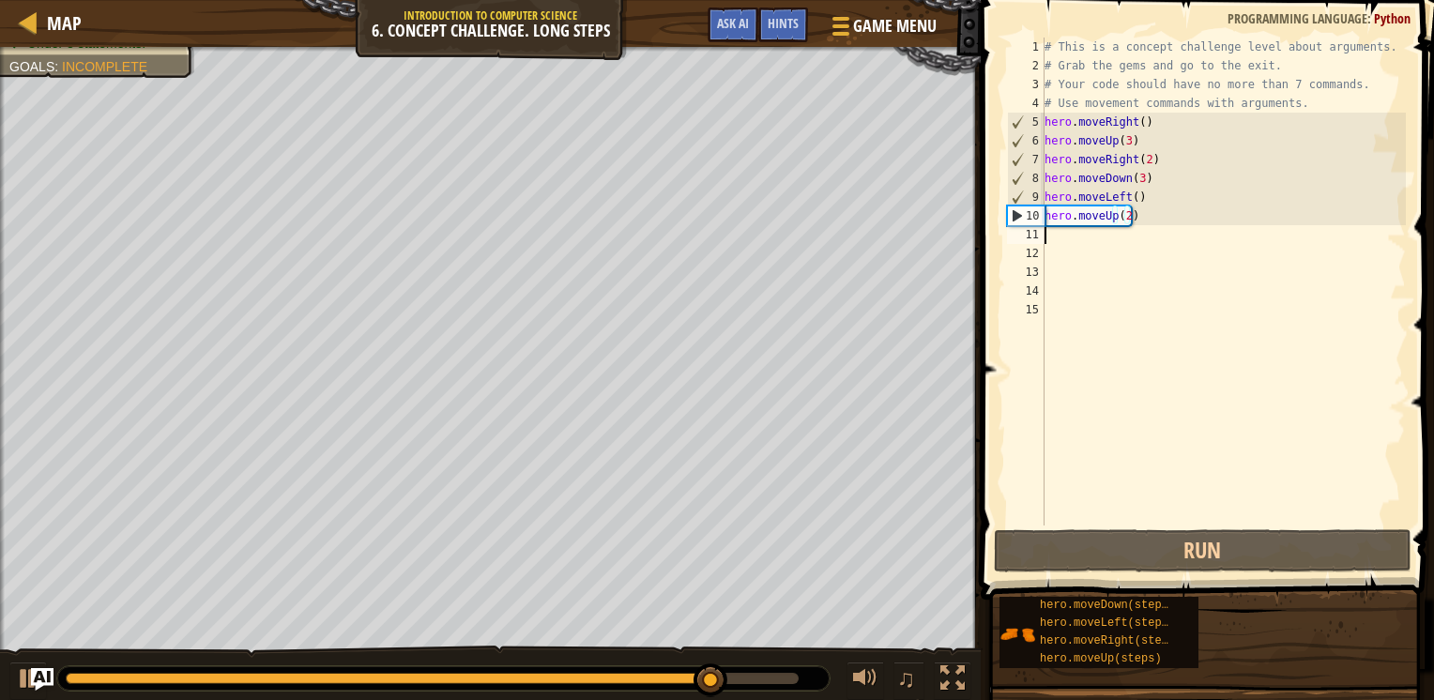
click at [1057, 229] on div "# This is a concept challenge level about arguments. # Grab the gems and go to …" at bounding box center [1224, 301] width 366 height 526
click at [1057, 236] on div "# This is a concept challenge level about arguments. # Grab the gems and go to …" at bounding box center [1224, 301] width 366 height 526
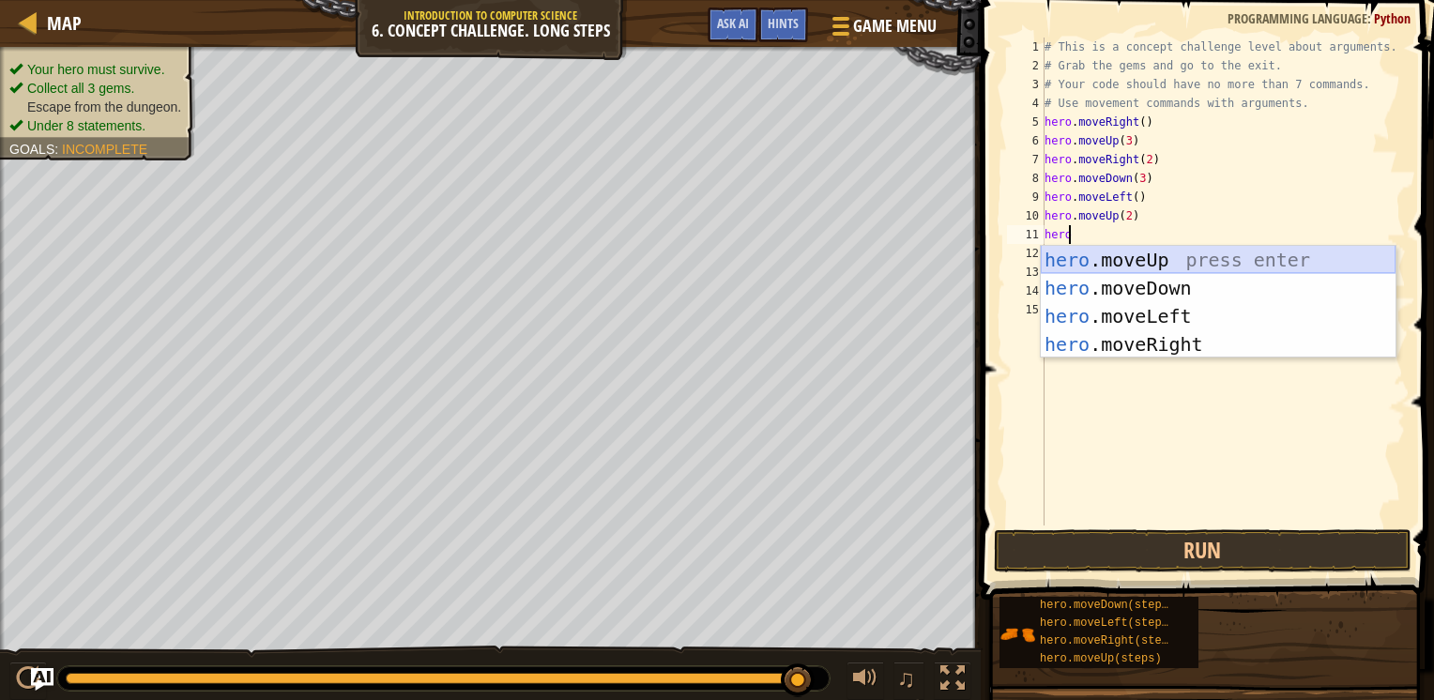
type textarea "hero."
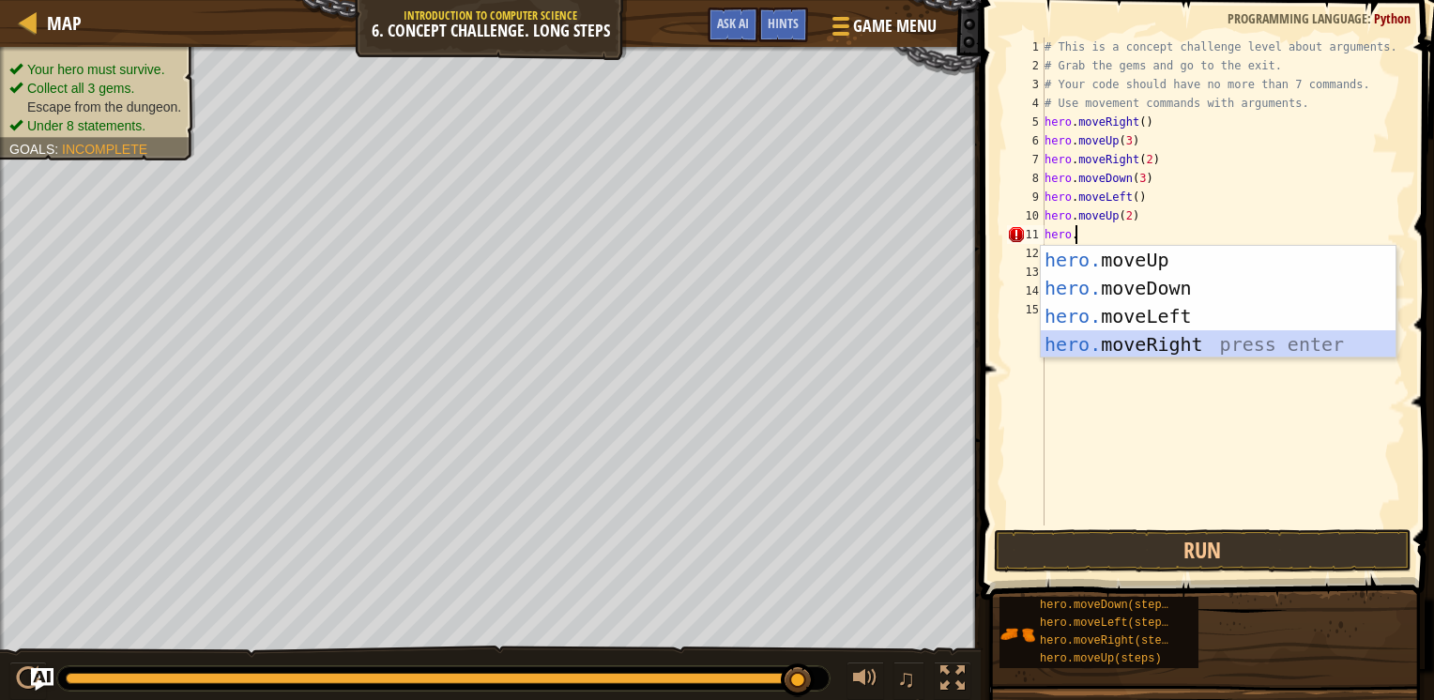
click at [1104, 344] on div "hero. moveUp press enter hero. moveDown press enter hero. moveLeft press enter …" at bounding box center [1218, 330] width 355 height 169
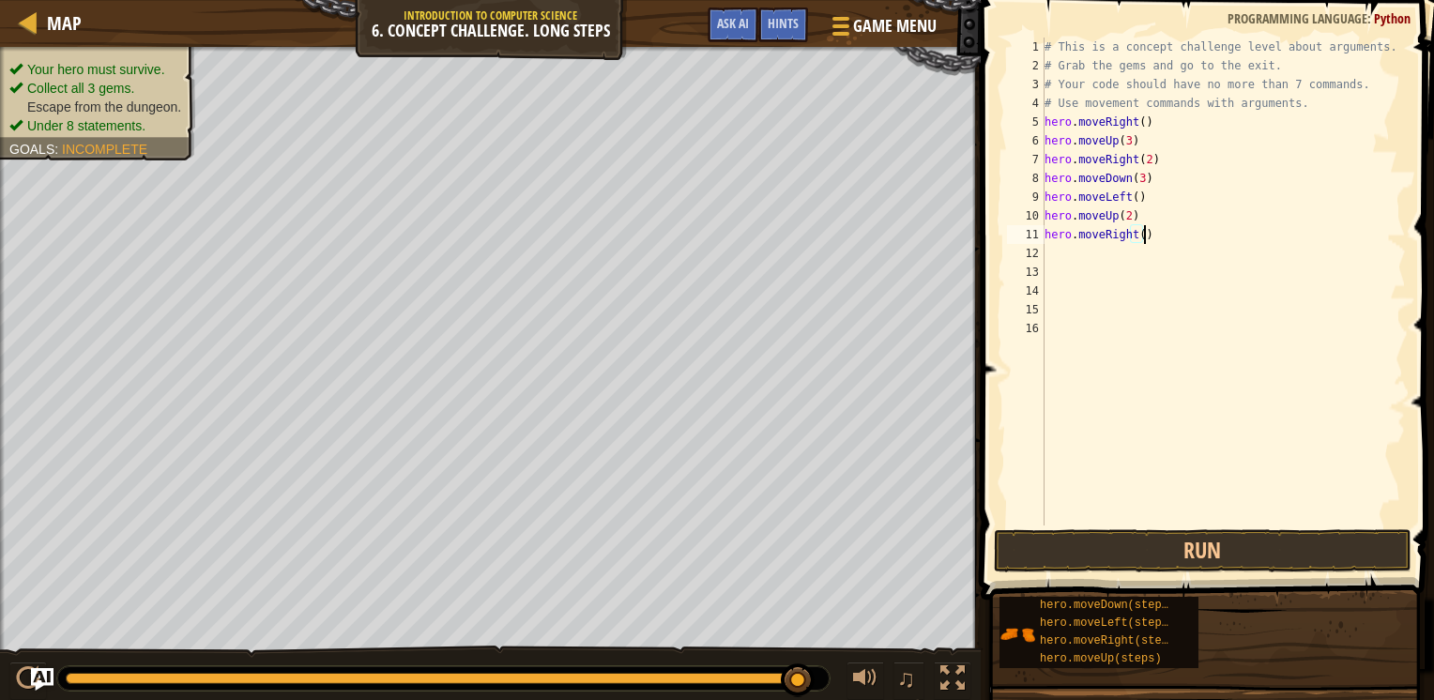
click at [1141, 237] on div "# This is a concept challenge level about arguments. # Grab the gems and go to …" at bounding box center [1224, 301] width 366 height 526
click at [1135, 236] on div "# This is a concept challenge level about arguments. # Grab the gems and go to …" at bounding box center [1224, 301] width 366 height 526
click at [1157, 537] on button "Run" at bounding box center [1203, 550] width 418 height 43
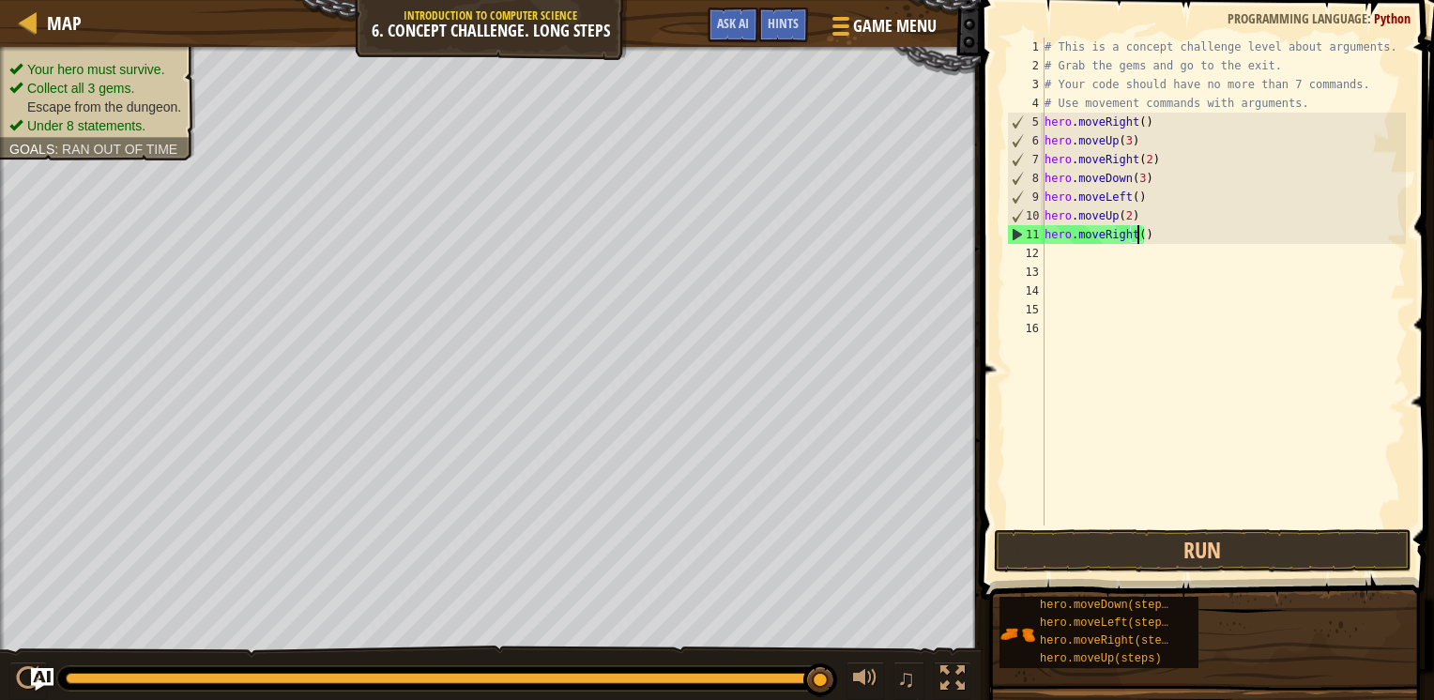
scroll to position [8, 7]
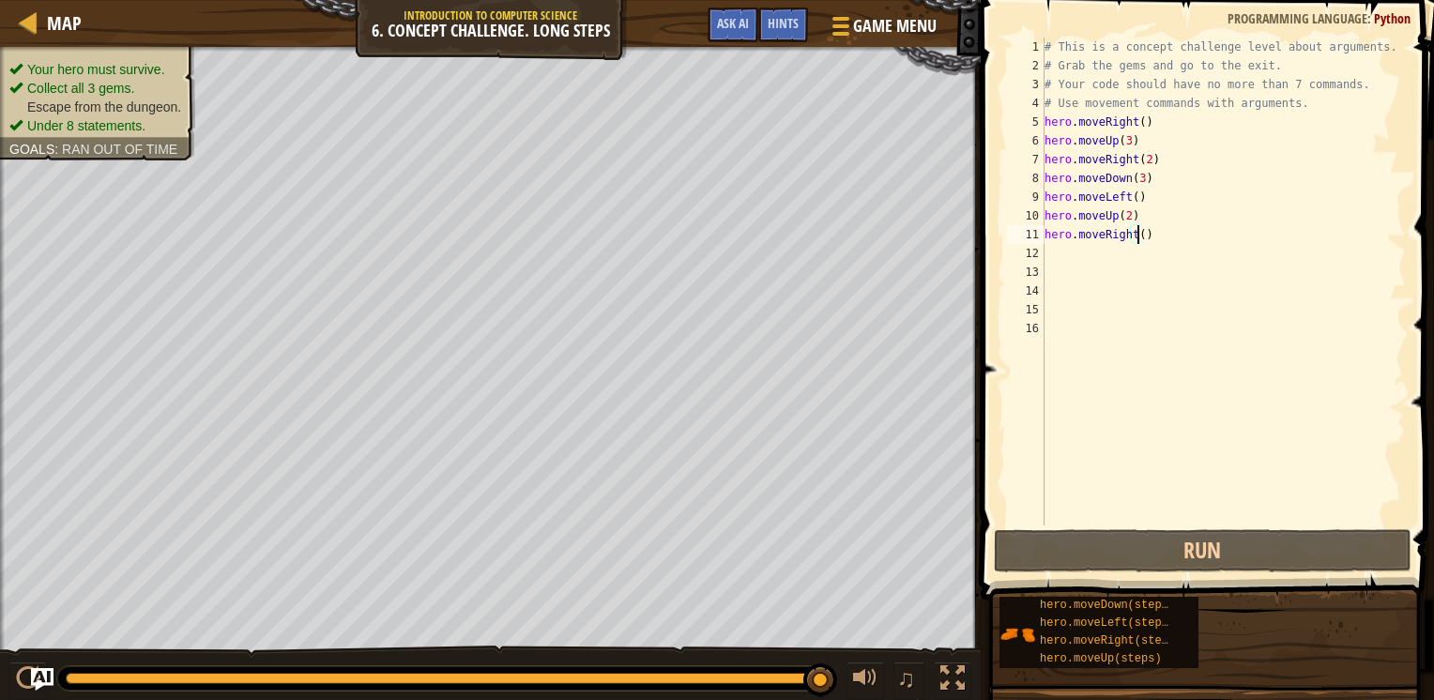
type textarea "hero.moveRight(3)"
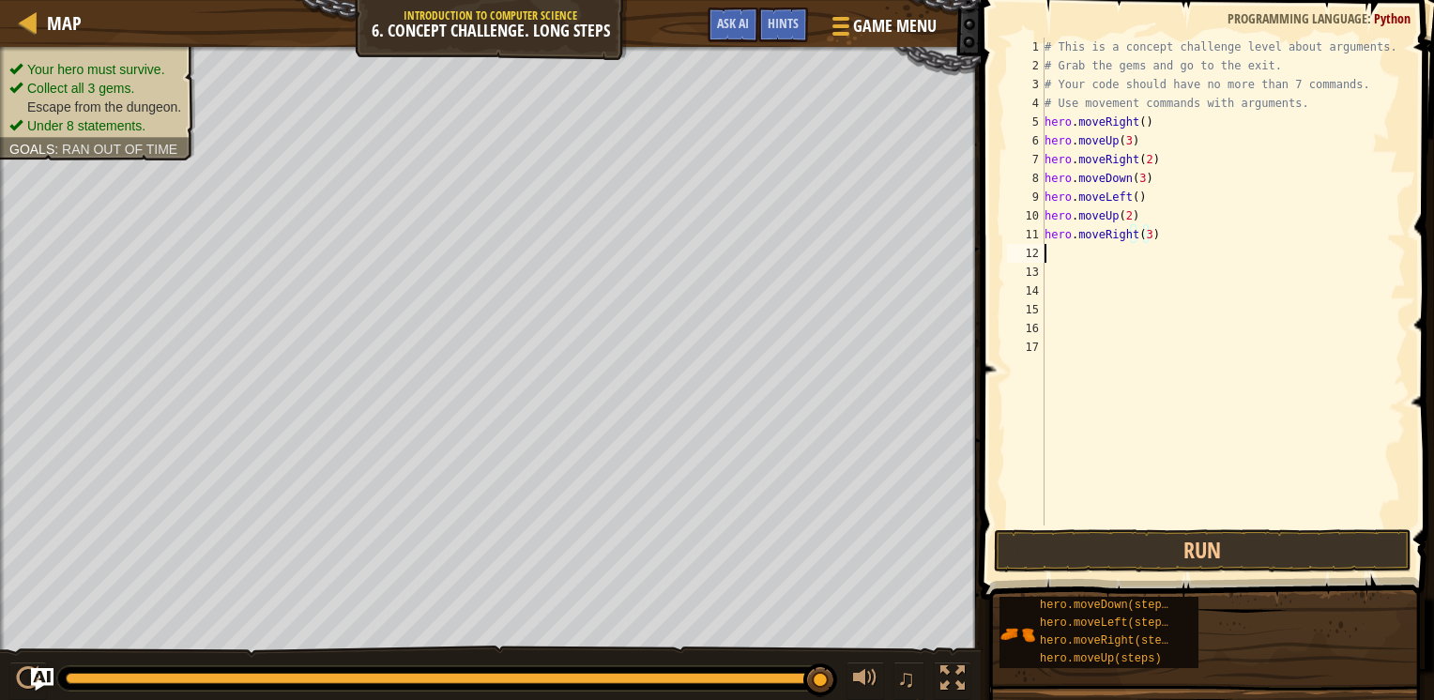
scroll to position [8, 0]
click at [1142, 235] on div "# This is a concept challenge level about arguments. # Grab the gems and go to …" at bounding box center [1224, 301] width 366 height 526
type textarea "hero.moveRight(3)"
click at [1145, 237] on div "# This is a concept challenge level about arguments. # Grab the gems and go to …" at bounding box center [1224, 301] width 366 height 526
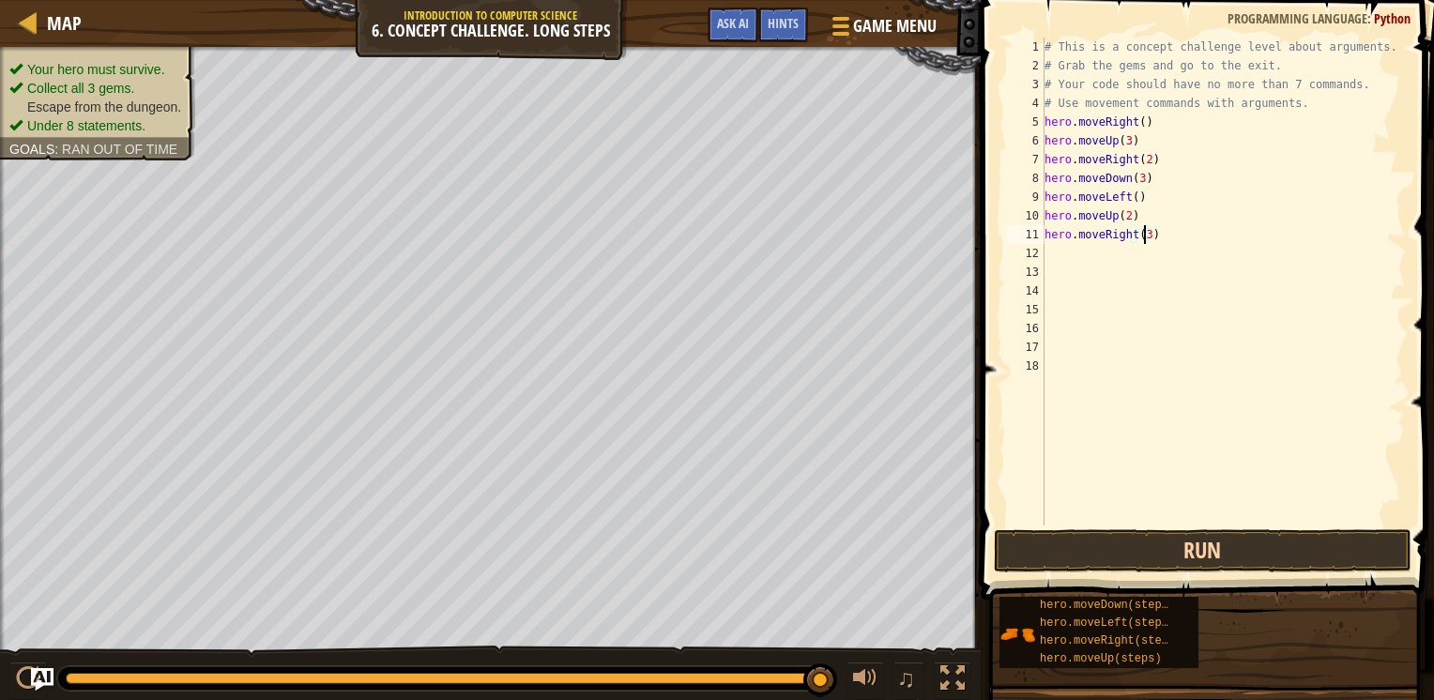
type textarea "hero.moveRight(3)"
click at [1122, 542] on button "Run" at bounding box center [1203, 550] width 418 height 43
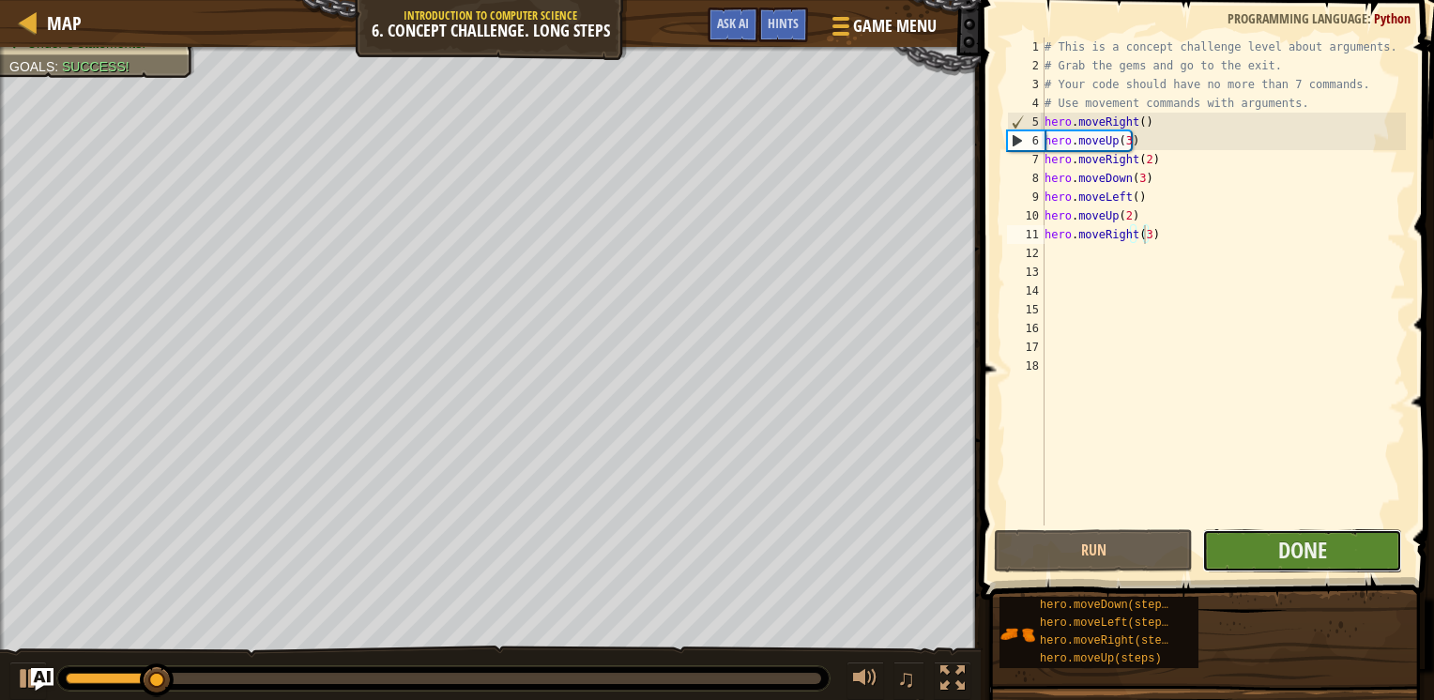
click at [1265, 558] on button "Done" at bounding box center [1302, 550] width 199 height 43
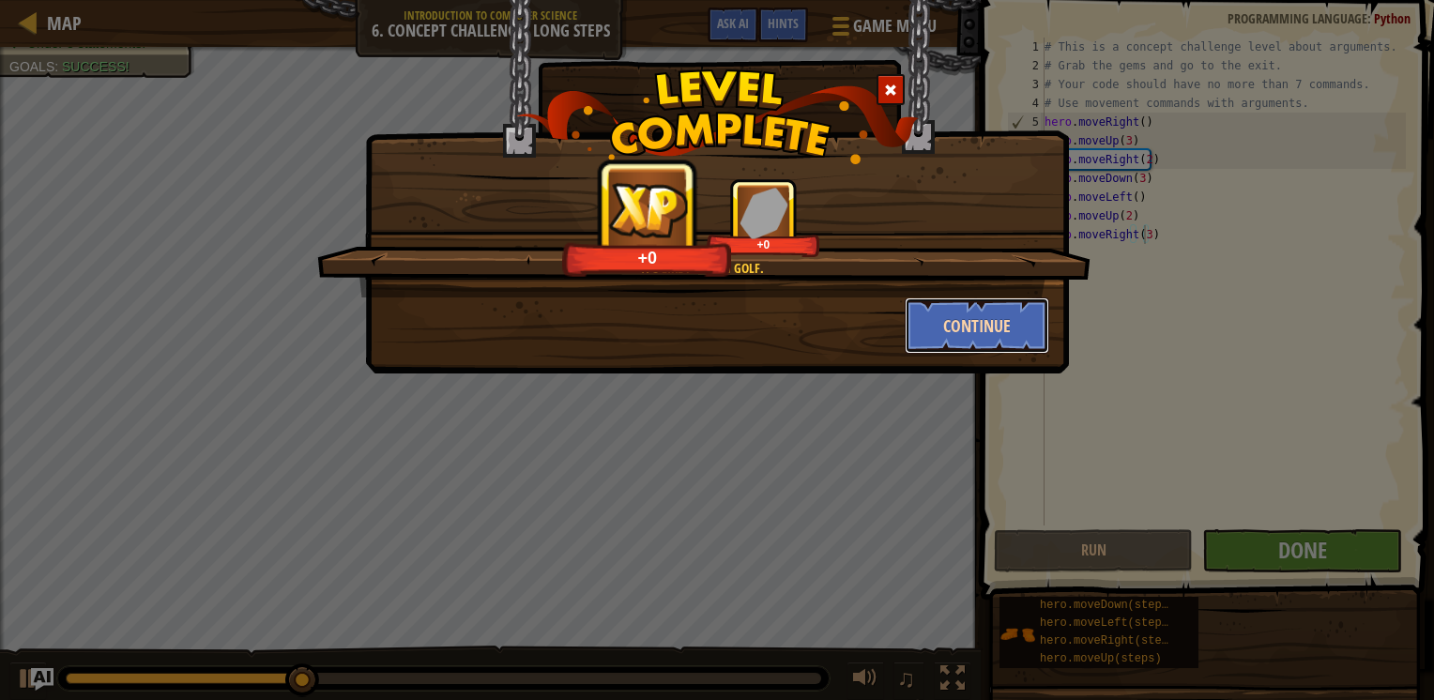
click at [948, 322] on button "Continue" at bounding box center [978, 326] width 146 height 56
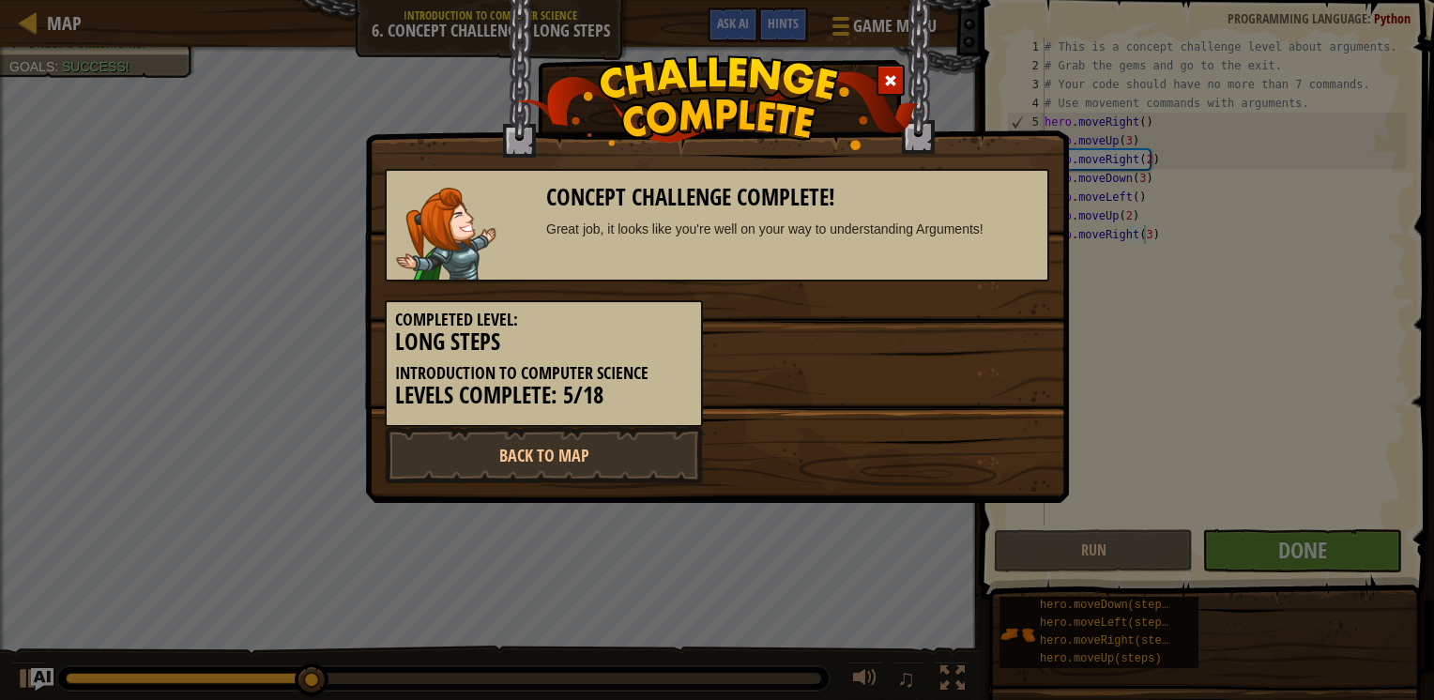
click at [948, 322] on div "Completed Level: Long Steps Introduction to Computer Science Levels Complete: 5…" at bounding box center [717, 355] width 693 height 146
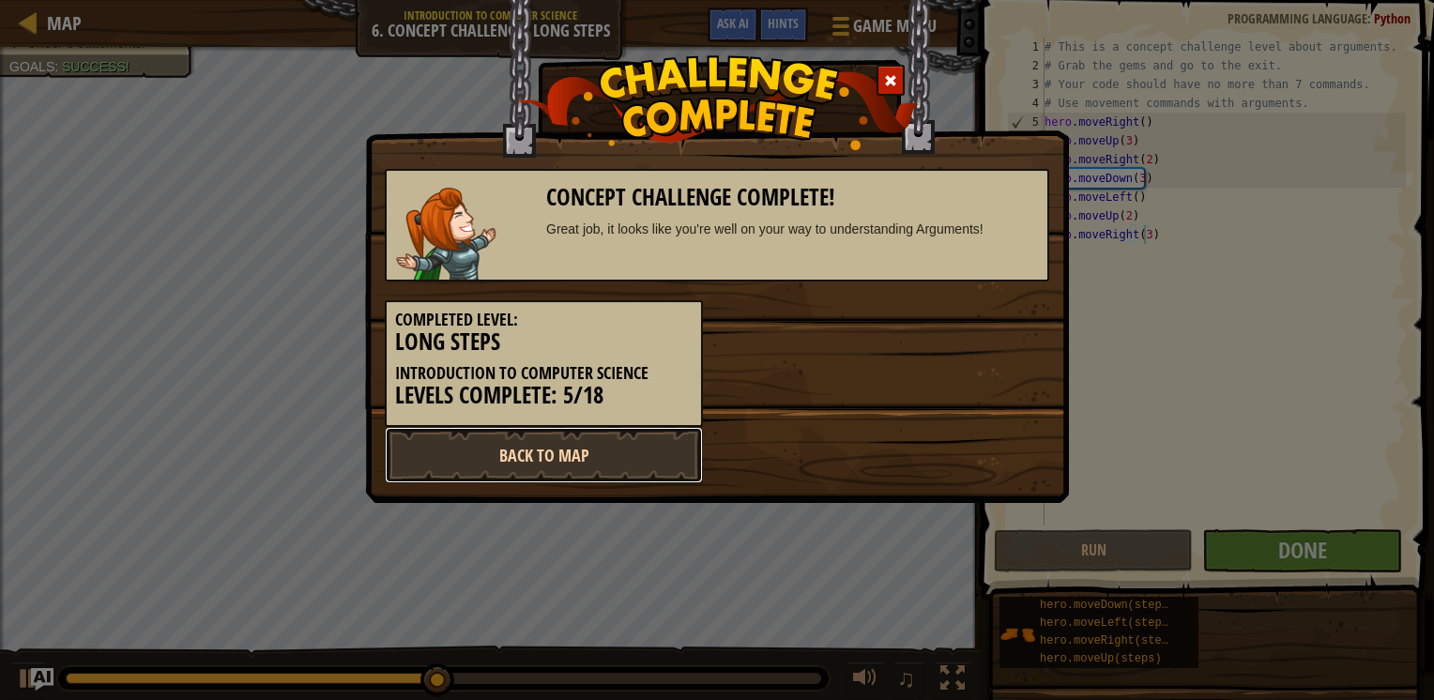
click at [538, 441] on link "Back to Map" at bounding box center [544, 455] width 318 height 56
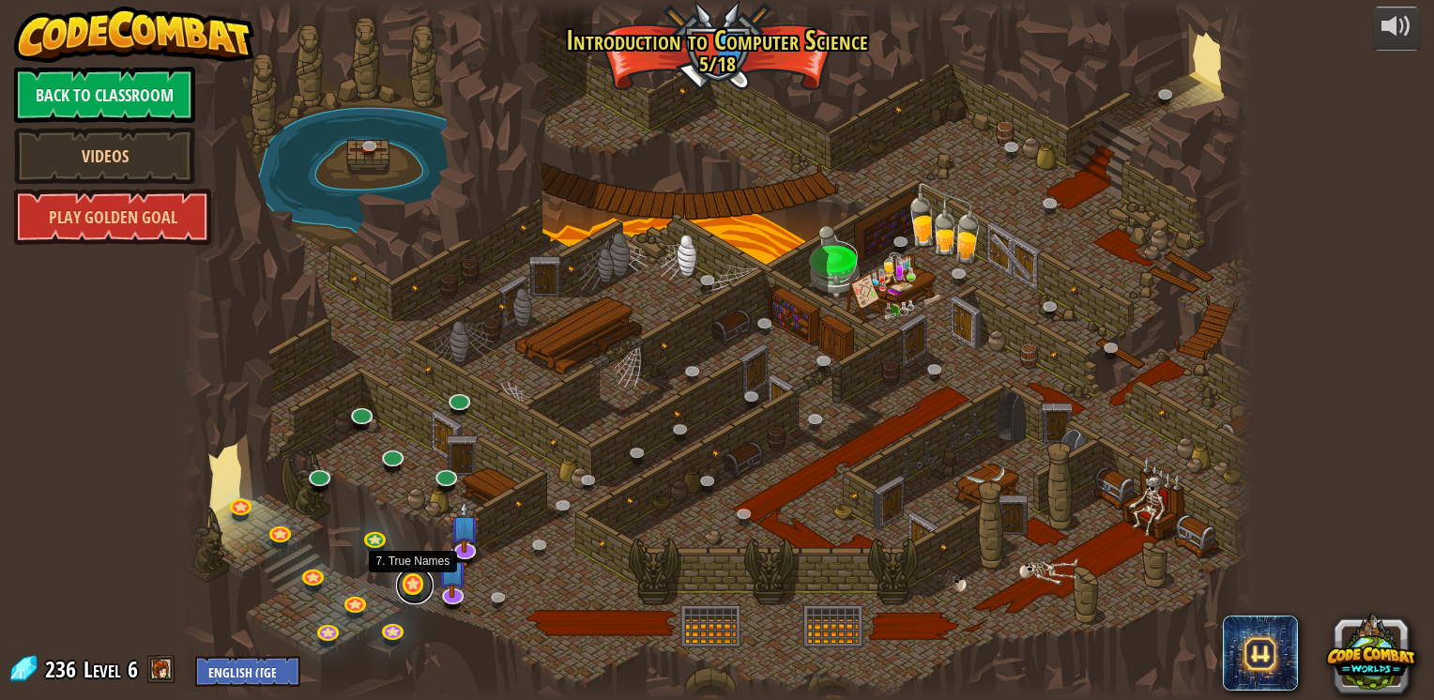
click at [409, 583] on link at bounding box center [415, 586] width 38 height 38
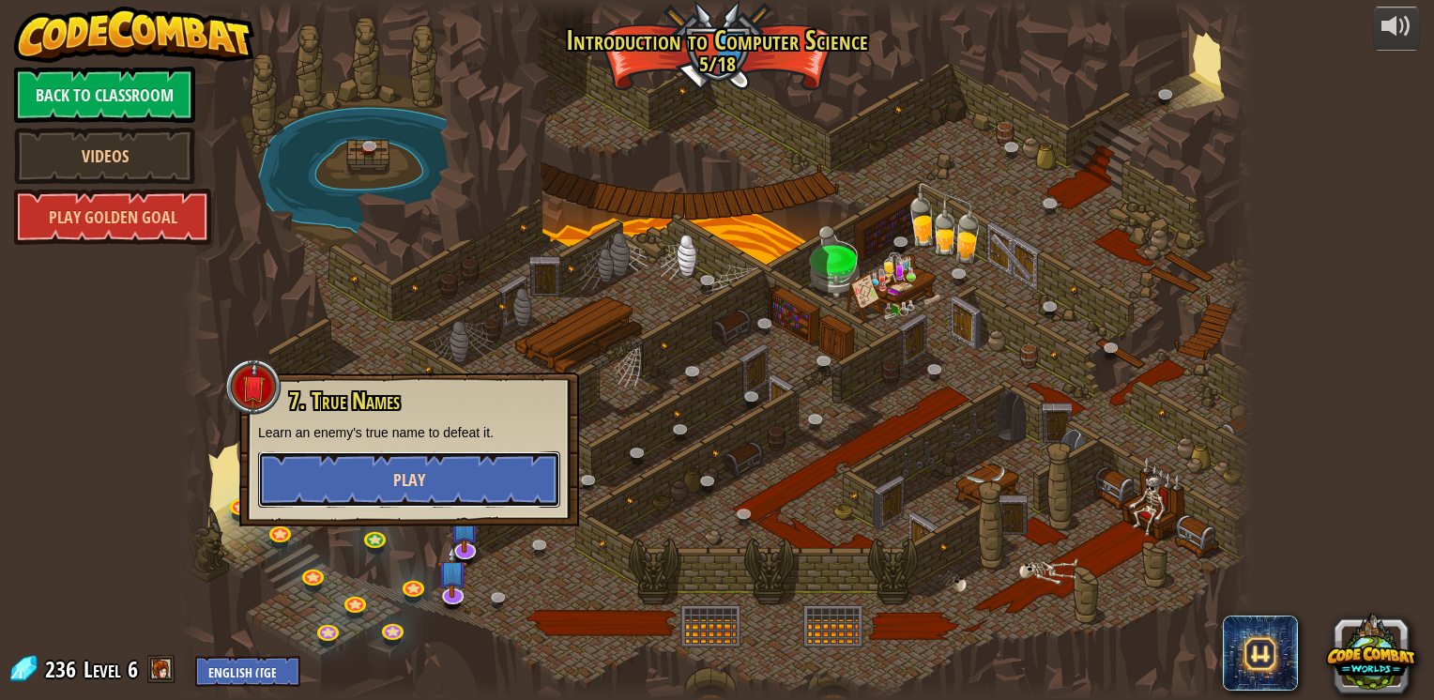
click at [384, 488] on button "Play" at bounding box center [409, 480] width 302 height 56
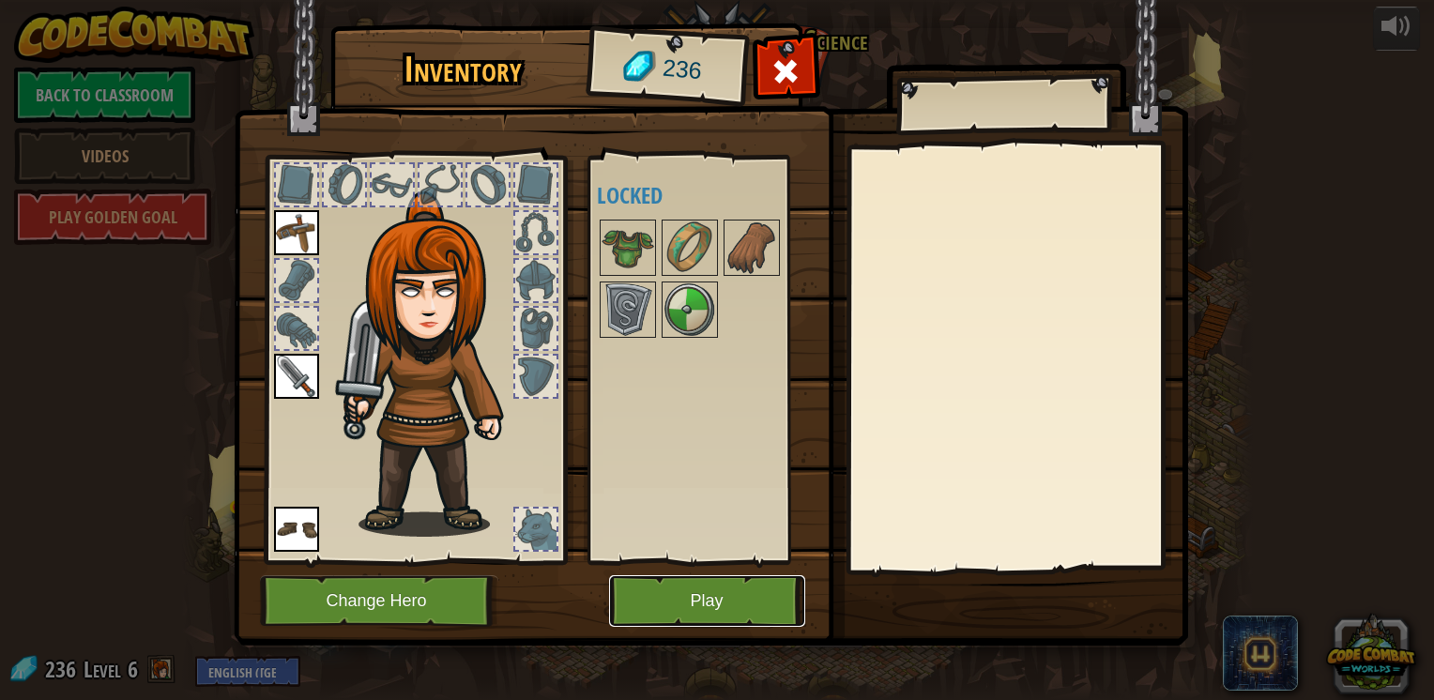
click at [673, 611] on button "Play" at bounding box center [707, 601] width 196 height 52
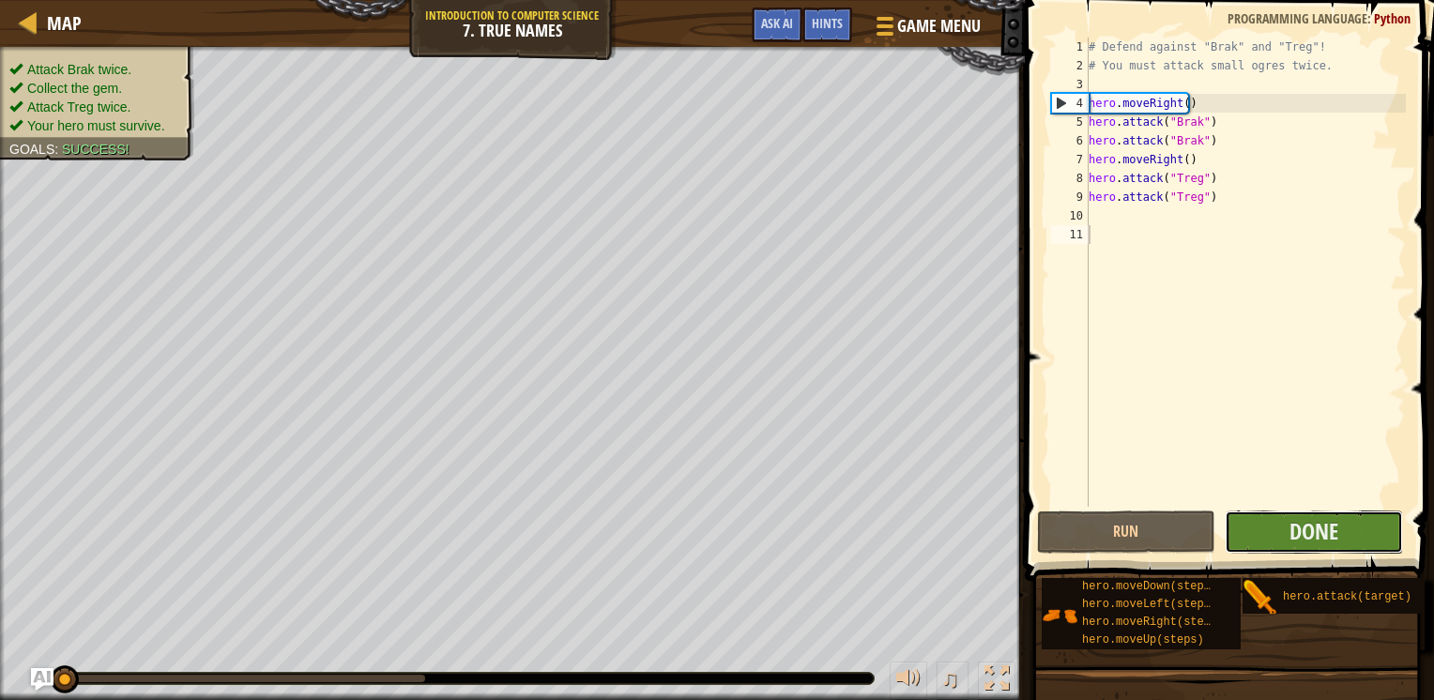
click at [1280, 535] on button "Done" at bounding box center [1314, 532] width 178 height 43
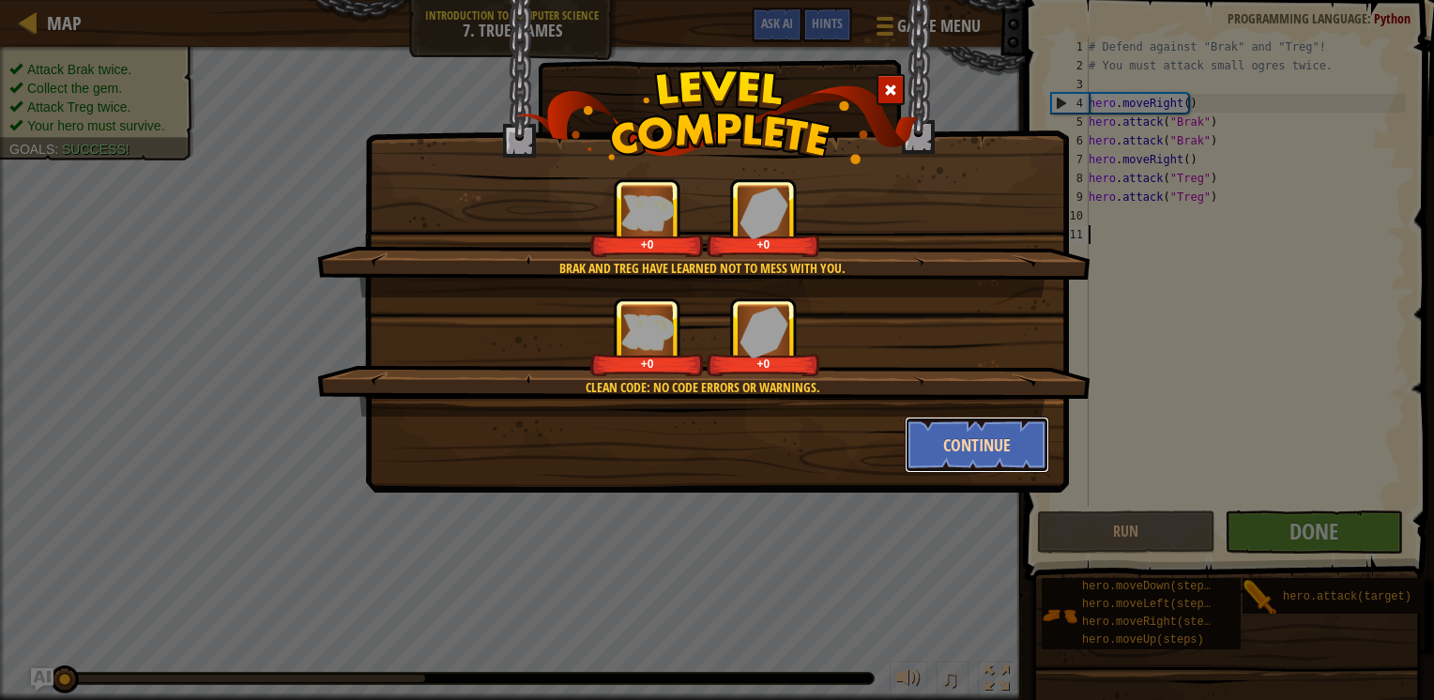
click at [949, 437] on button "Continue" at bounding box center [978, 445] width 146 height 56
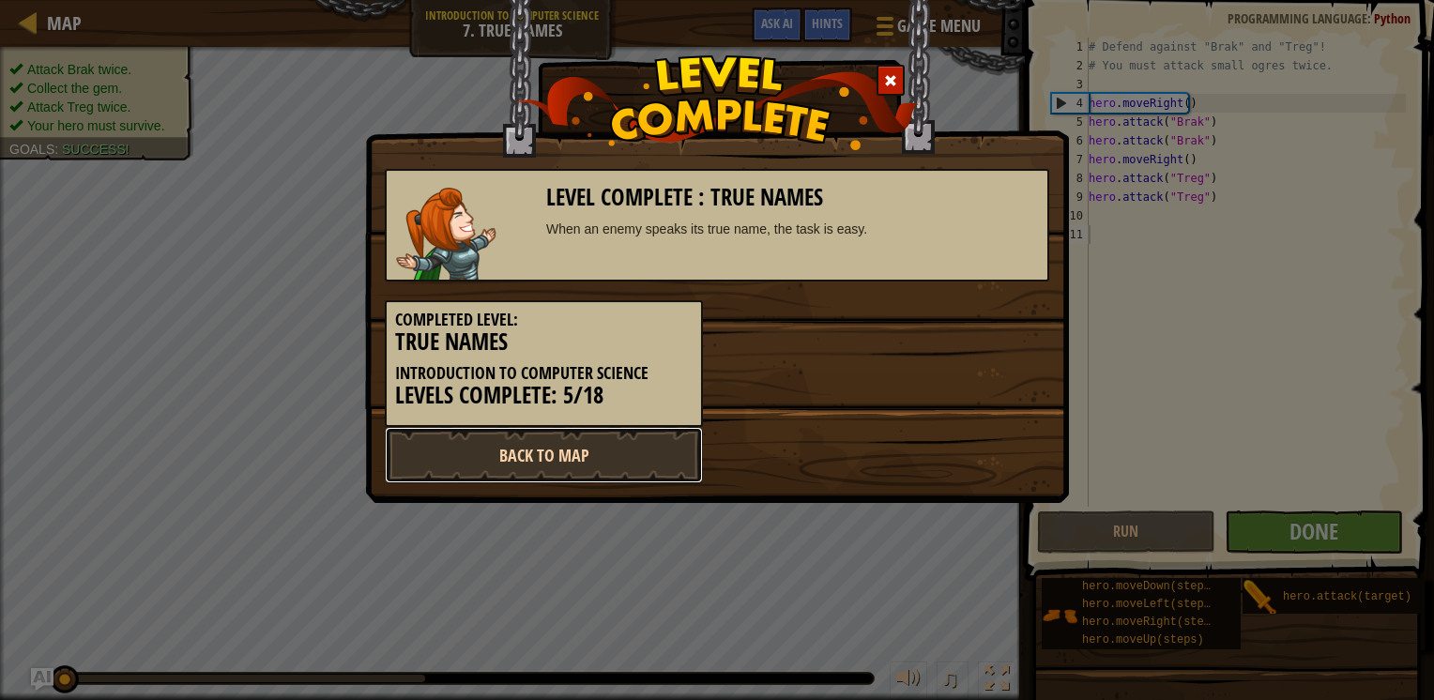
click at [543, 472] on link "Back to Map" at bounding box center [544, 455] width 318 height 56
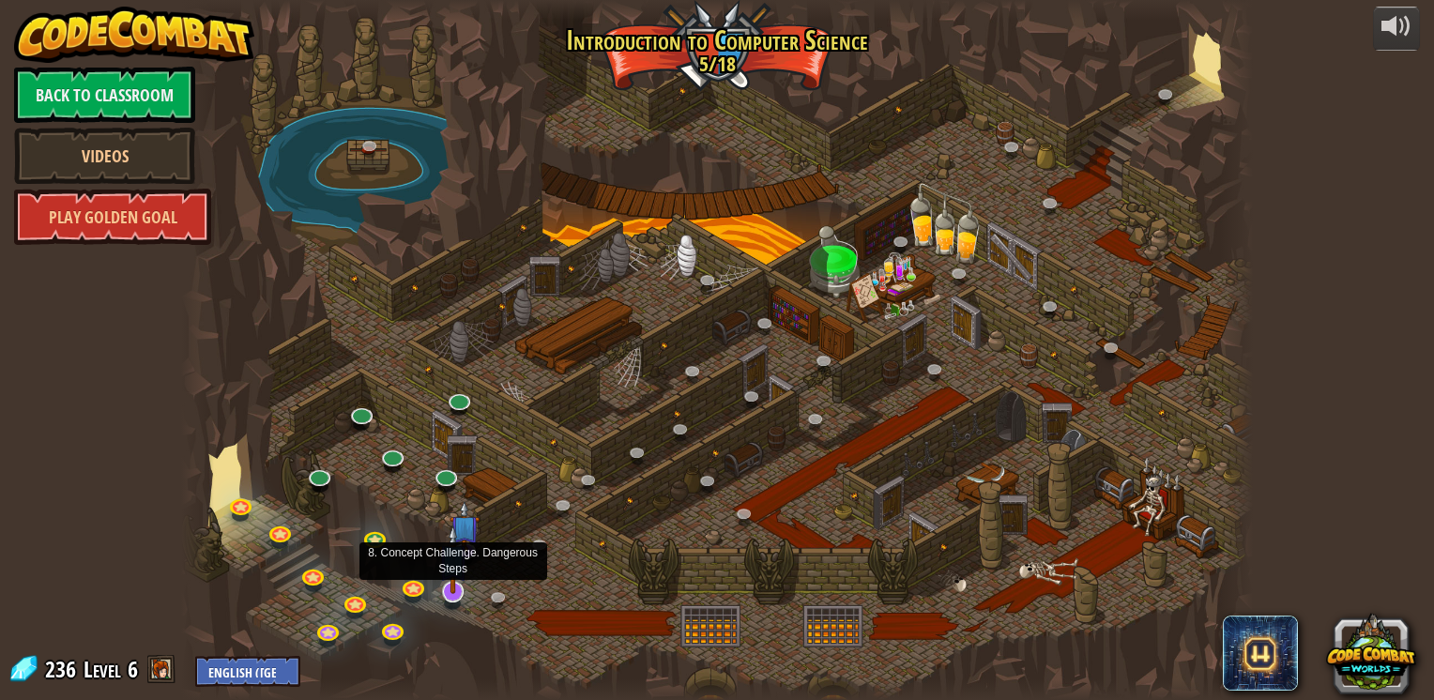
click at [452, 589] on img at bounding box center [453, 559] width 30 height 69
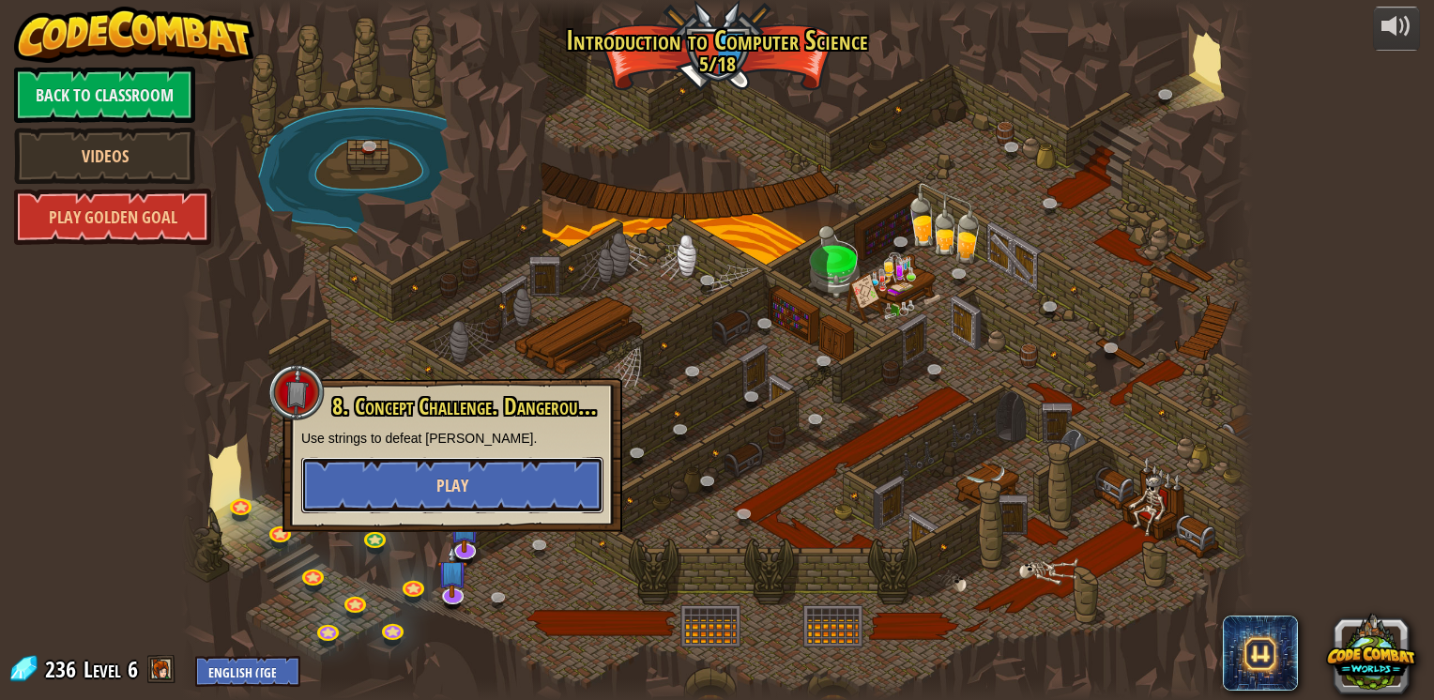
click at [432, 488] on button "Play" at bounding box center [452, 485] width 302 height 56
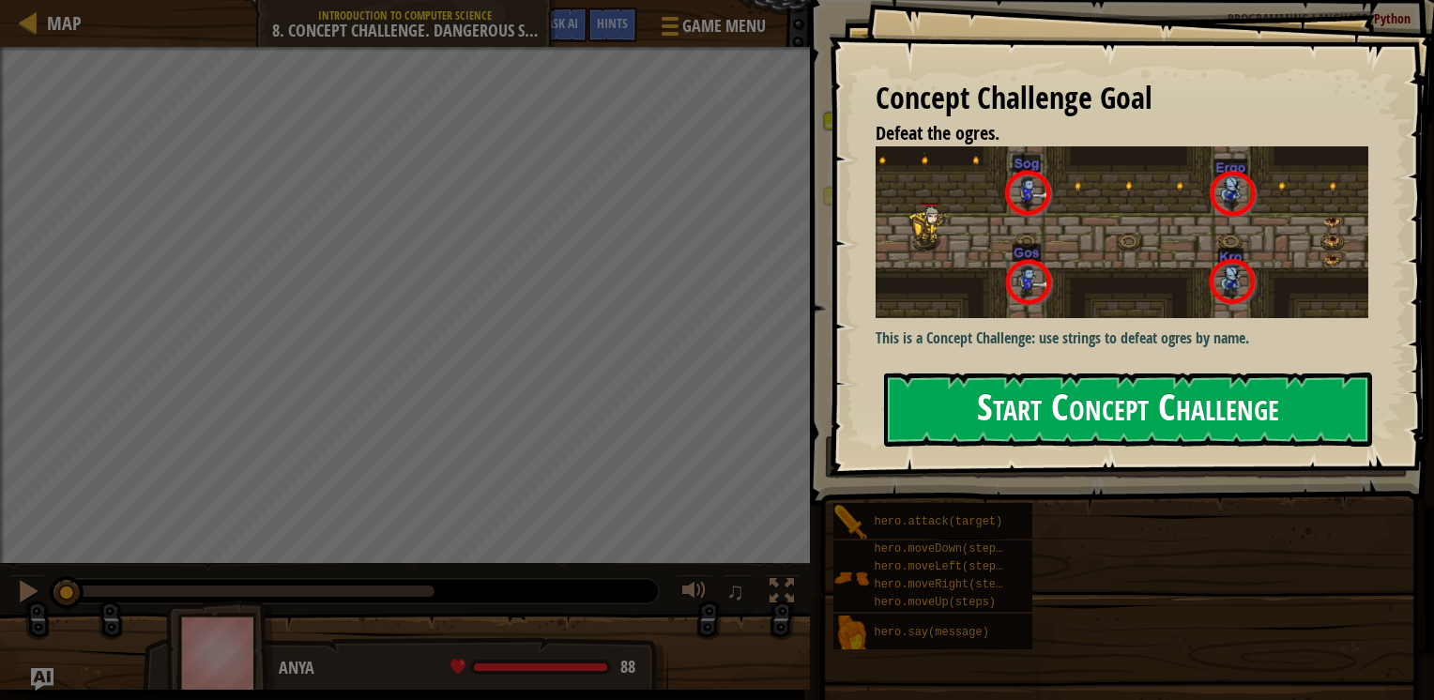
click at [1017, 433] on button "Start Concept Challenge" at bounding box center [1128, 410] width 488 height 74
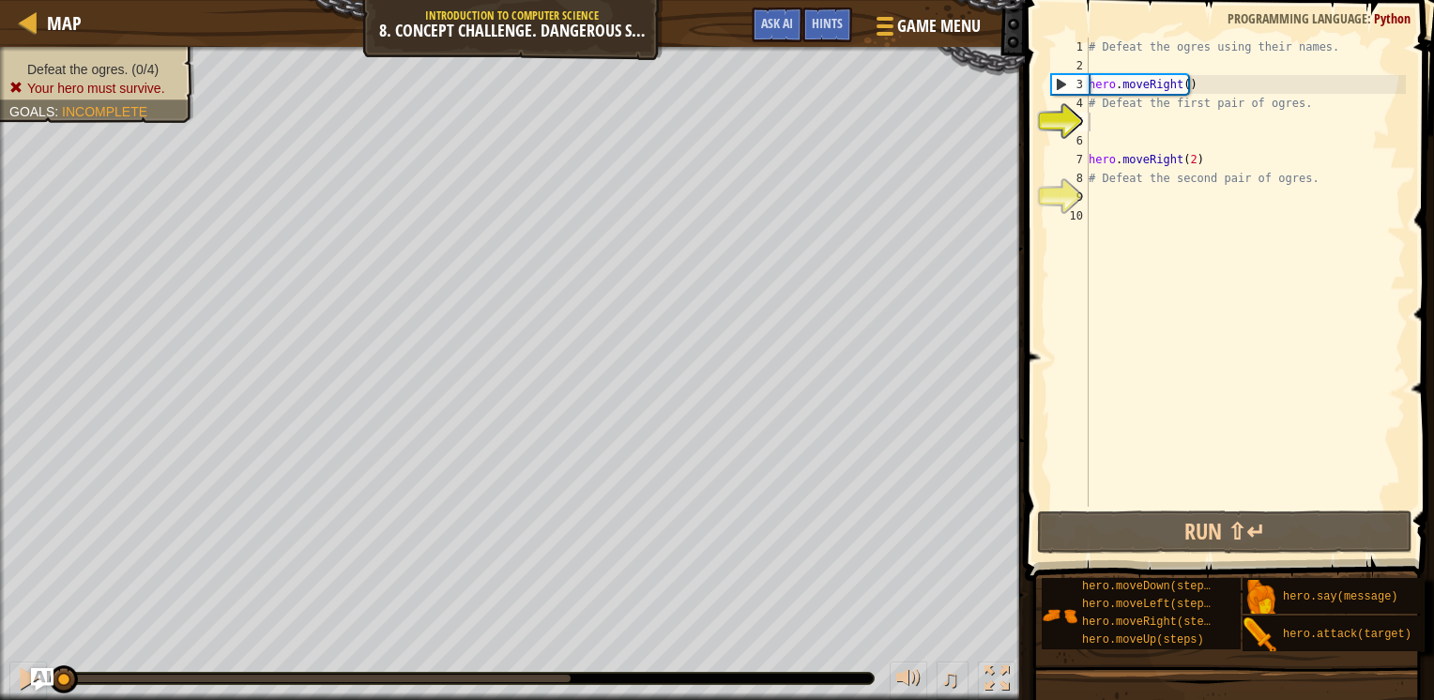
click at [1102, 119] on div "# Defeat the ogres using their names. hero . moveRight ( ) # Defeat the first p…" at bounding box center [1245, 291] width 321 height 507
click at [1098, 146] on div "# Defeat the ogres using their names. hero . moveRight ( ) # Defeat the first p…" at bounding box center [1245, 291] width 321 height 507
click at [1110, 118] on div "# Defeat the ogres using their names. hero . moveRight ( ) # Defeat the first p…" at bounding box center [1245, 291] width 321 height 507
click at [1104, 156] on div "# Defeat the ogres using their names. hero . moveRight ( ) # Defeat the first p…" at bounding box center [1245, 291] width 321 height 507
type textarea "hero.moveRight(2)"
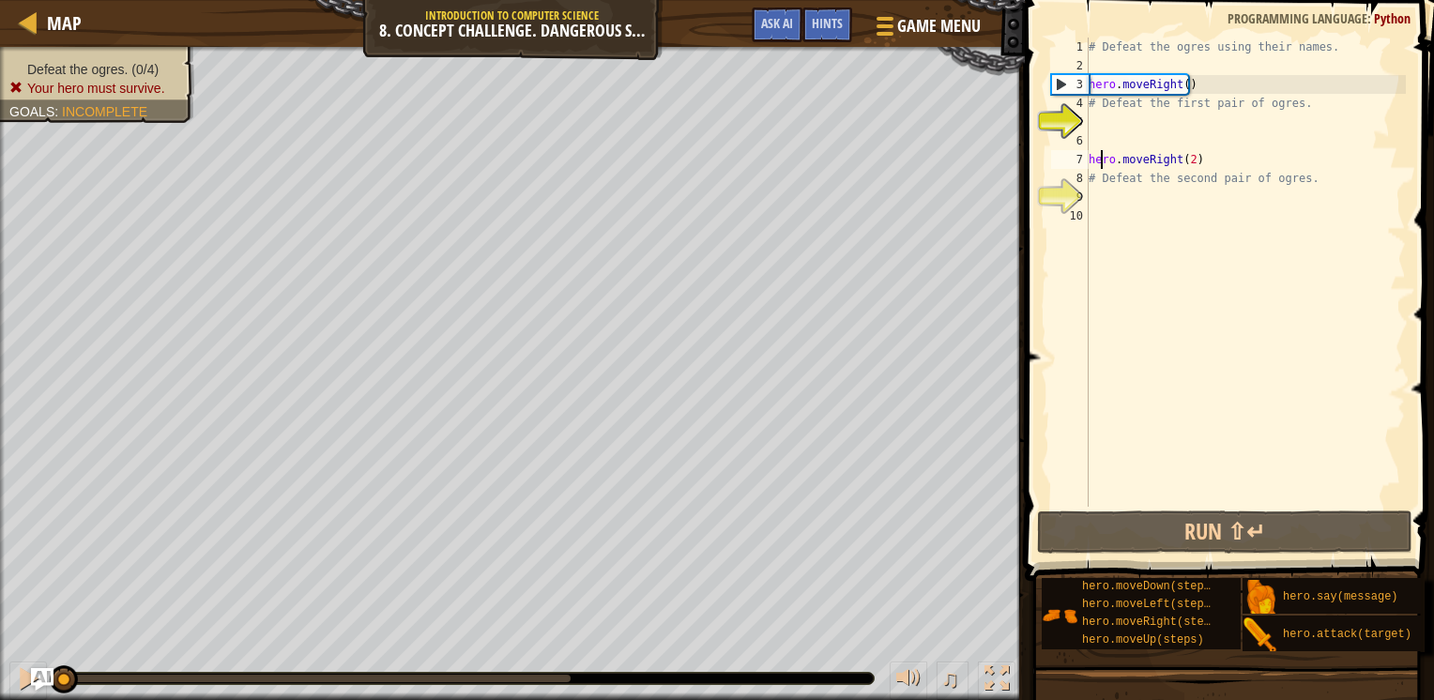
click at [1098, 143] on div "# Defeat the ogres using their names. hero . moveRight ( ) # Defeat the first p…" at bounding box center [1245, 291] width 321 height 507
click at [1109, 111] on div "# Defeat the ogres using their names. hero . moveRight ( ) # Defeat the first p…" at bounding box center [1245, 291] width 321 height 507
type textarea "# Defeat the first pair of ogres."
click at [1109, 111] on div "# Defeat the ogres using their names. hero . moveRight ( ) # Defeat the first p…" at bounding box center [1245, 291] width 321 height 507
click at [1142, 128] on div "# Defeat the ogres using their names. hero . moveRight ( ) # Defeat the first p…" at bounding box center [1245, 291] width 321 height 507
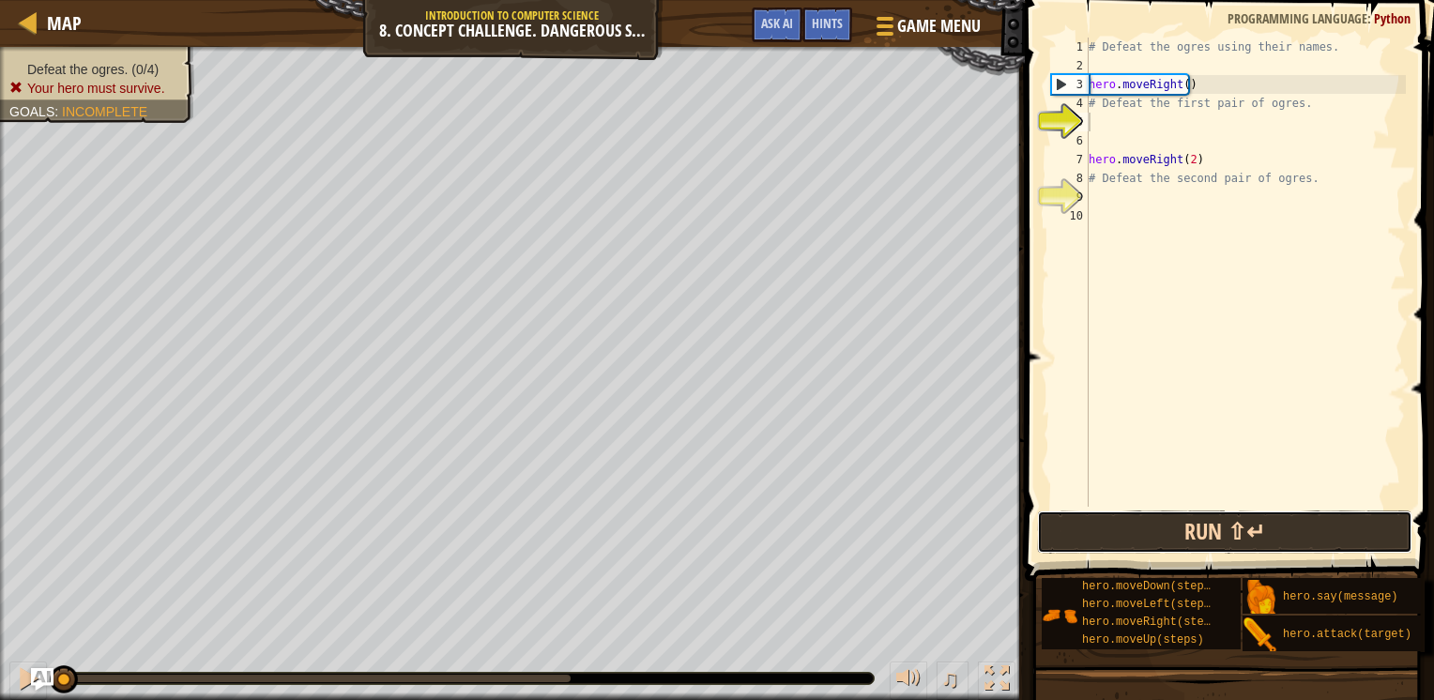
click at [1177, 535] on button "Run ⇧↵" at bounding box center [1224, 532] width 375 height 43
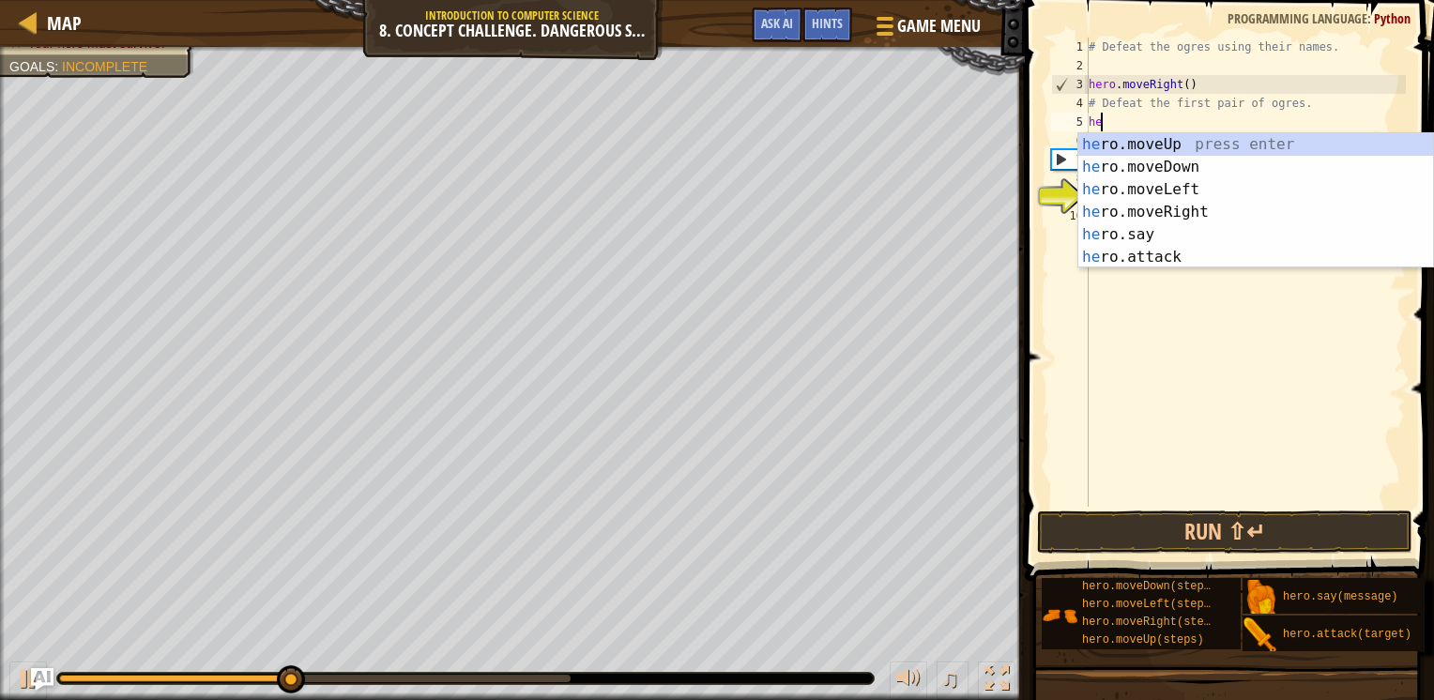
scroll to position [8, 0]
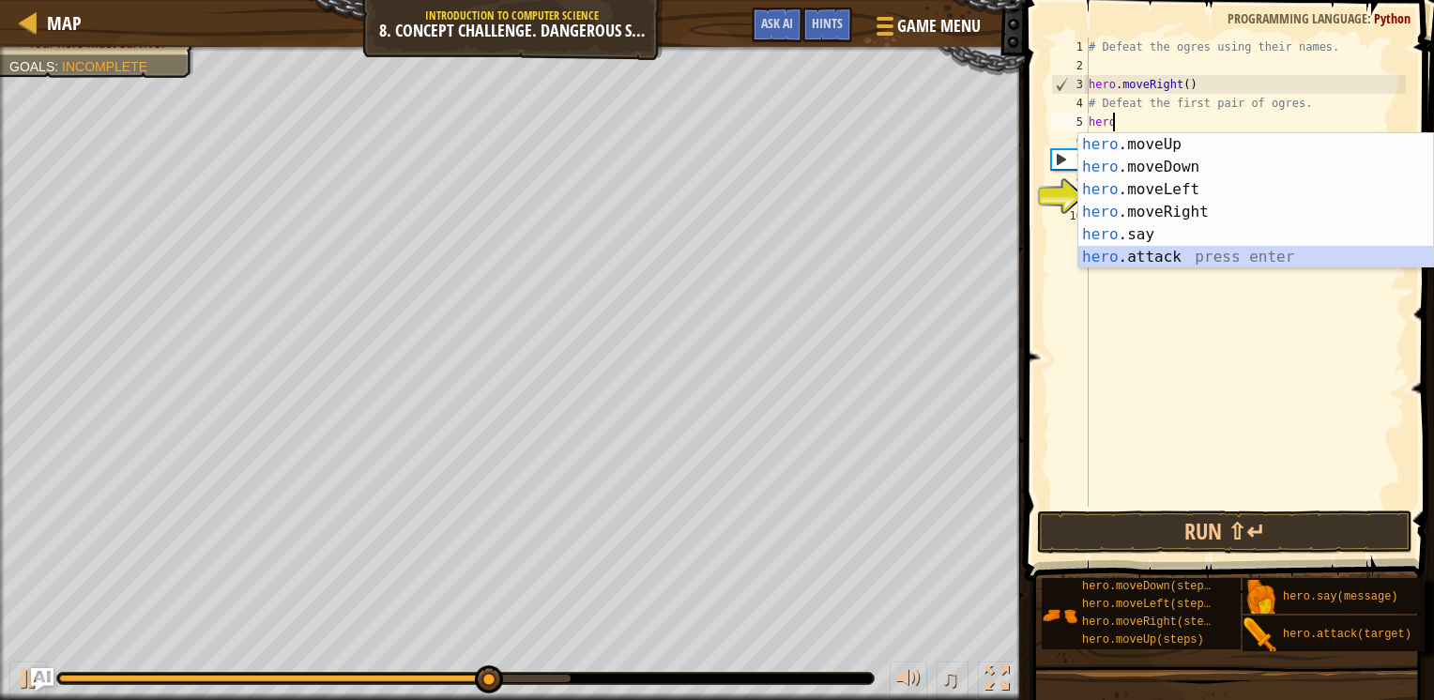
click at [1134, 250] on div "hero .moveUp press enter hero .moveDown press enter hero .moveLeft press enter …" at bounding box center [1256, 223] width 355 height 180
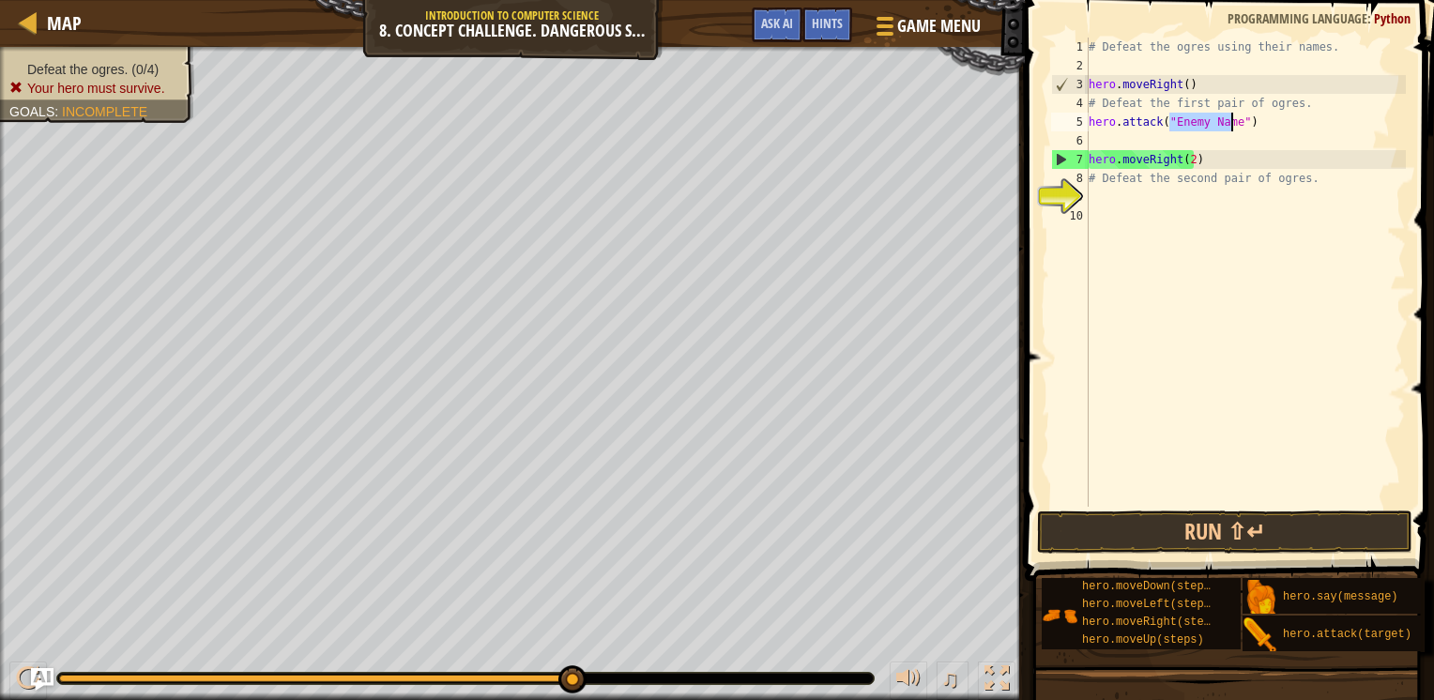
click at [1200, 115] on div "# Defeat the ogres using their names. hero . moveRight ( ) # Defeat the first p…" at bounding box center [1245, 272] width 321 height 469
click at [1228, 120] on div "# Defeat the ogres using their names. hero . moveRight ( ) # Defeat the first p…" at bounding box center [1245, 291] width 321 height 507
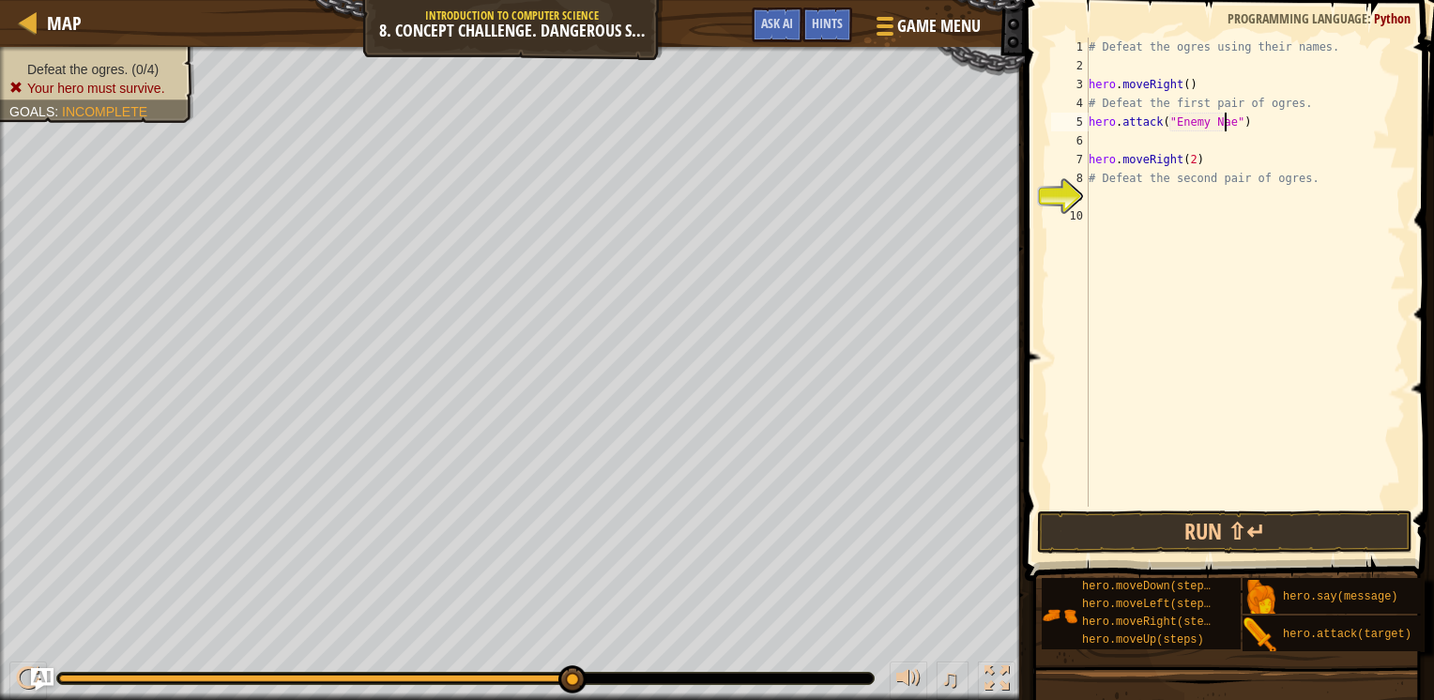
click at [1224, 122] on div "# Defeat the ogres using their names. hero . moveRight ( ) # Defeat the first p…" at bounding box center [1245, 291] width 321 height 507
type textarea "hero.attack("Sog")"
click at [1202, 145] on div "# Defeat the ogres using their names. hero . moveRight ( ) # Defeat the first p…" at bounding box center [1245, 291] width 321 height 507
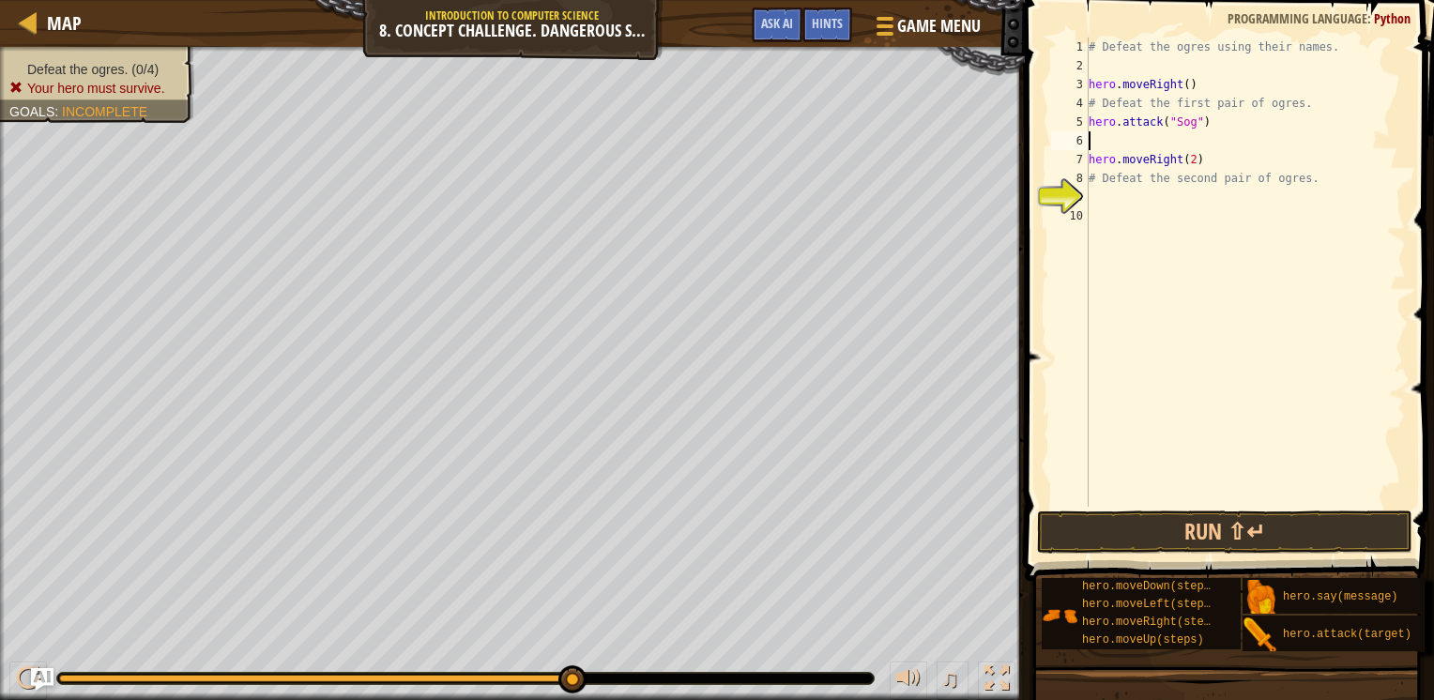
click at [1205, 124] on div "# Defeat the ogres using their names. hero . moveRight ( ) # Defeat the first p…" at bounding box center [1245, 291] width 321 height 507
type textarea "hero.attack("Sog")"
click at [1179, 141] on div "# Defeat the ogres using their names. hero . moveRight ( ) # Defeat the first p…" at bounding box center [1245, 291] width 321 height 507
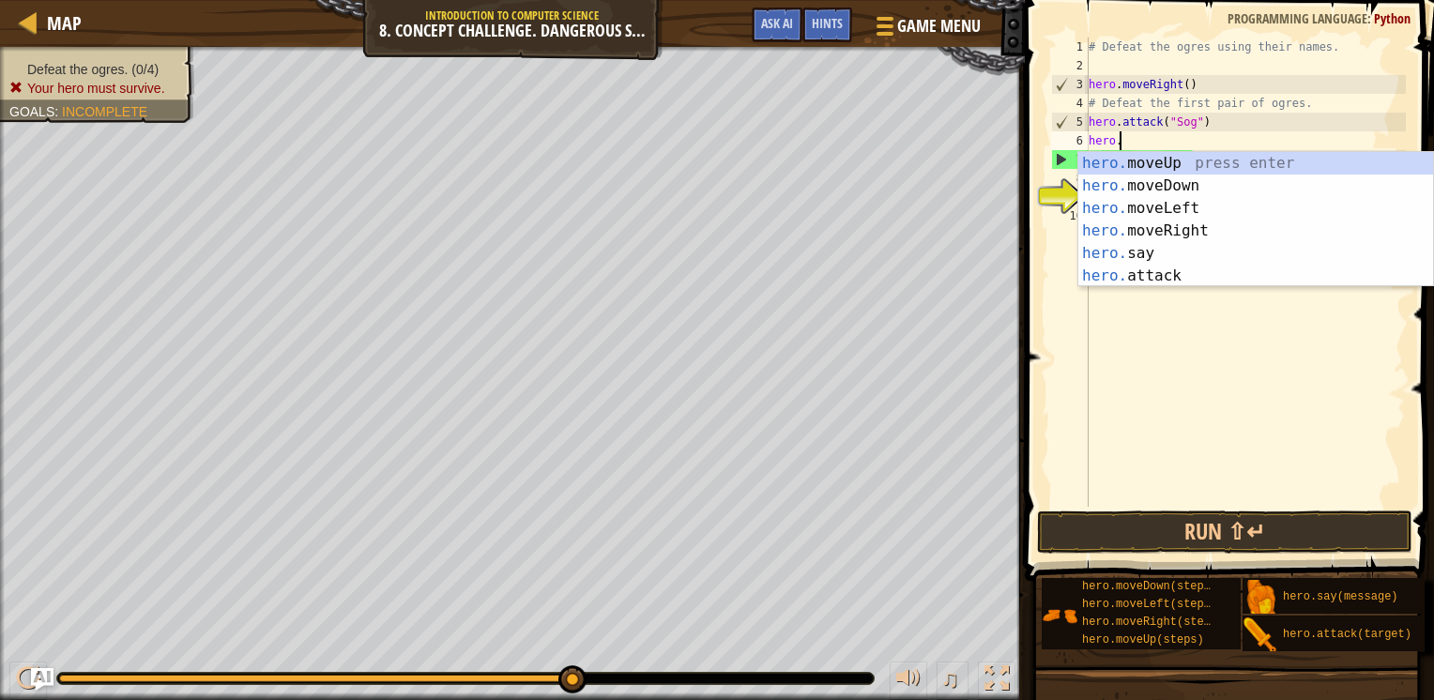
scroll to position [8, 1]
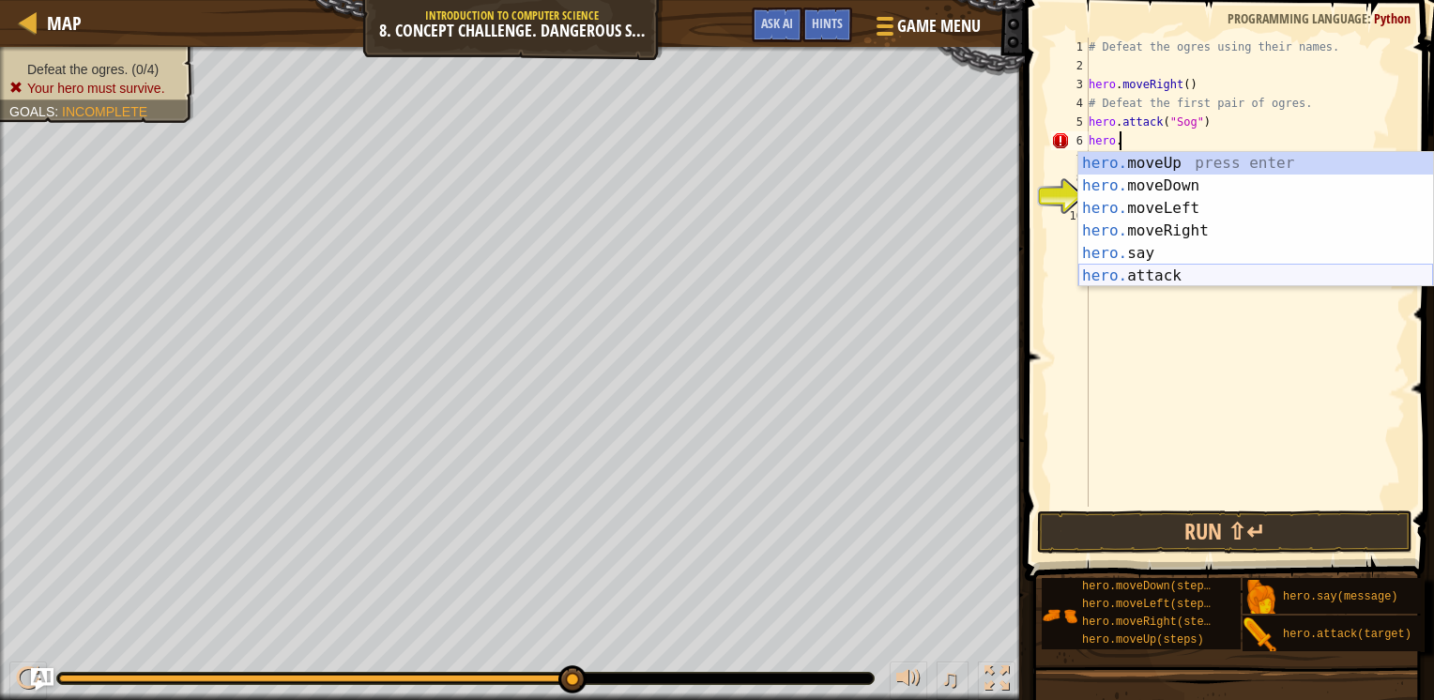
click at [1142, 272] on div "hero. moveUp press enter hero. moveDown press enter hero. moveLeft press enter …" at bounding box center [1256, 242] width 355 height 180
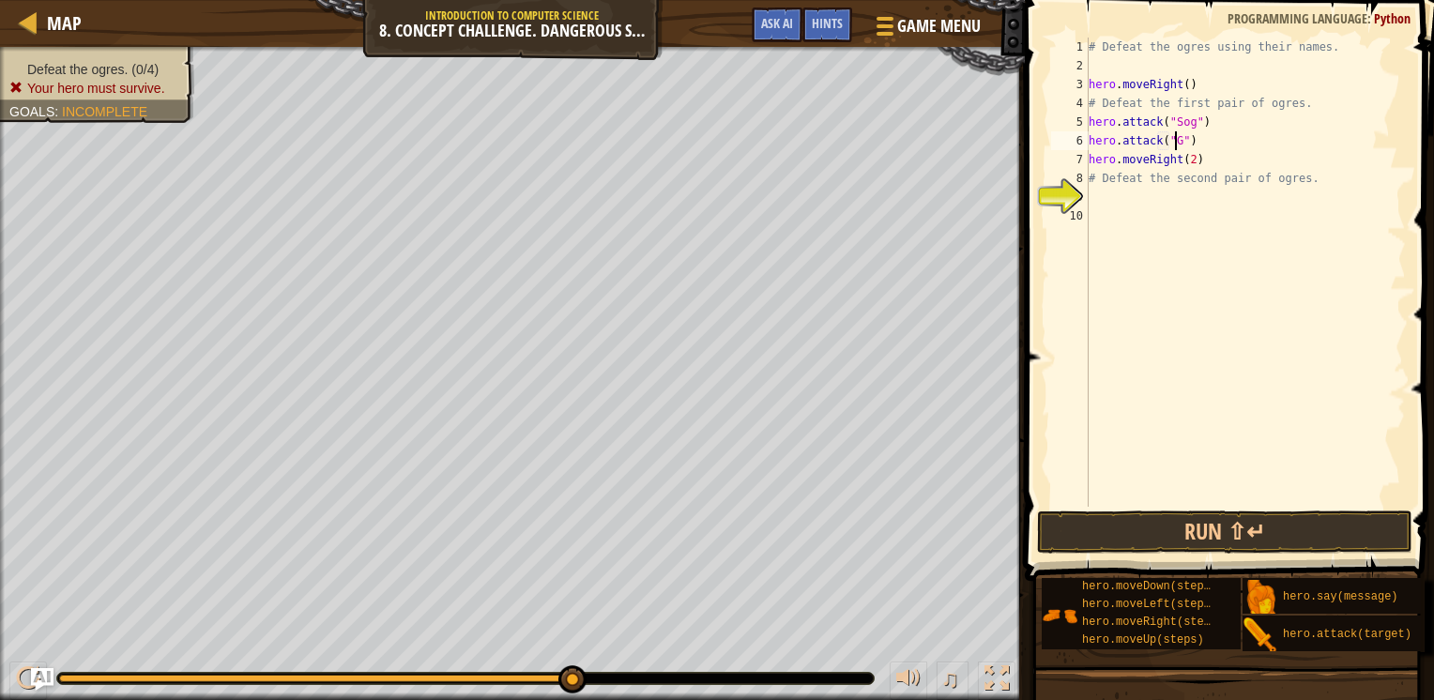
scroll to position [8, 8]
type textarea "hero.attack("Gos")"
click at [1198, 528] on button "Run ⇧↵" at bounding box center [1224, 532] width 375 height 43
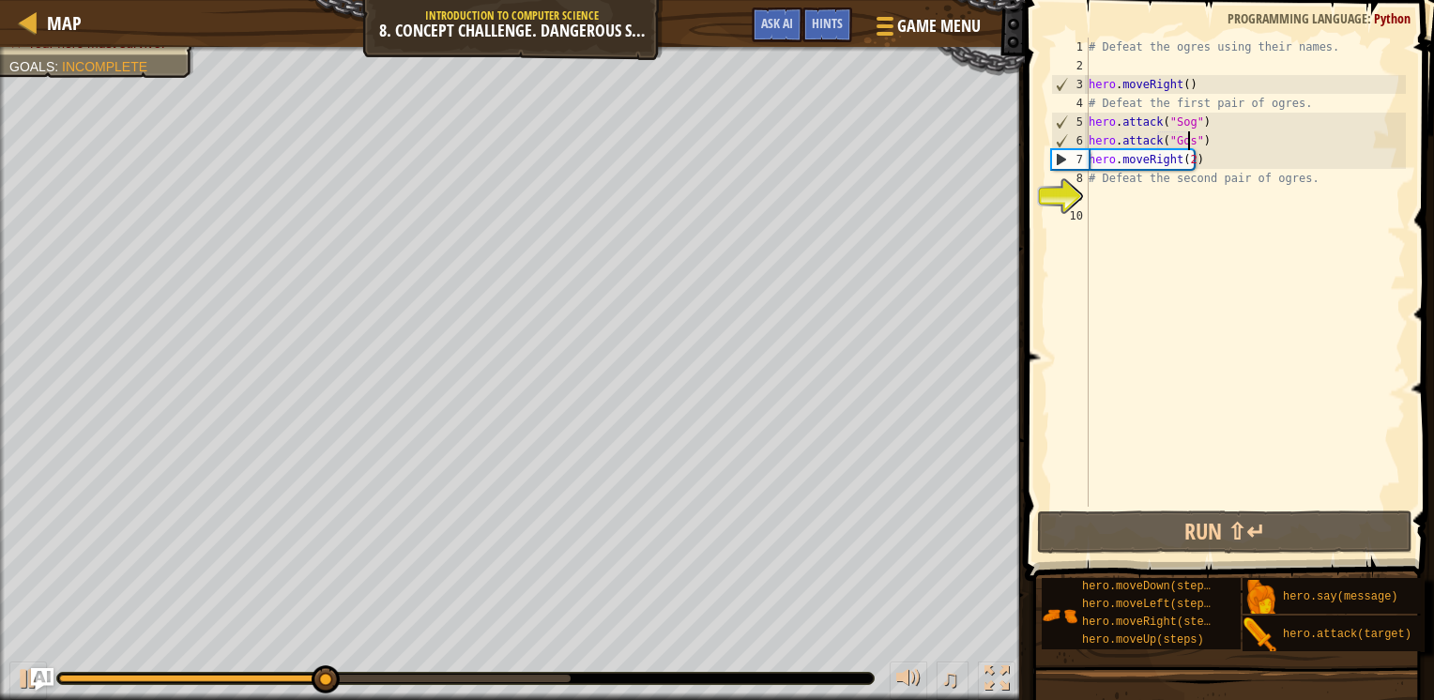
click at [1110, 188] on div "# Defeat the ogres using their names. hero . moveRight ( ) # Defeat the first p…" at bounding box center [1245, 291] width 321 height 507
click at [1129, 151] on div "# Defeat the ogres using their names. hero . moveRight ( ) # Defeat the first p…" at bounding box center [1245, 291] width 321 height 507
click at [1208, 141] on div "# Defeat the ogres using their names. hero . moveRight ( ) # Defeat the first p…" at bounding box center [1245, 291] width 321 height 507
click at [1172, 130] on div "# Defeat the ogres using their names. hero . moveRight ( ) # Defeat the first p…" at bounding box center [1245, 291] width 321 height 507
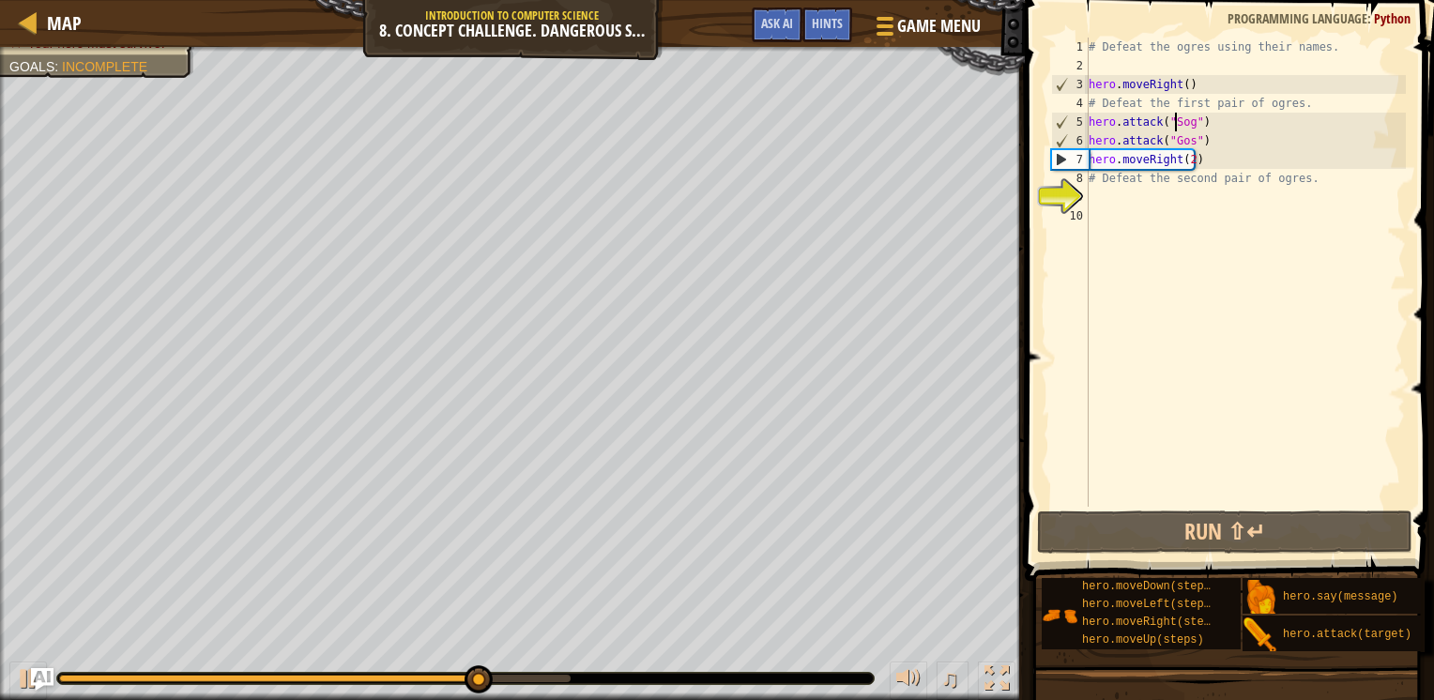
click at [1211, 131] on div "# Defeat the ogres using their names. hero . moveRight ( ) # Defeat the first p…" at bounding box center [1245, 291] width 321 height 507
type textarea "hero.attack("Gos")"
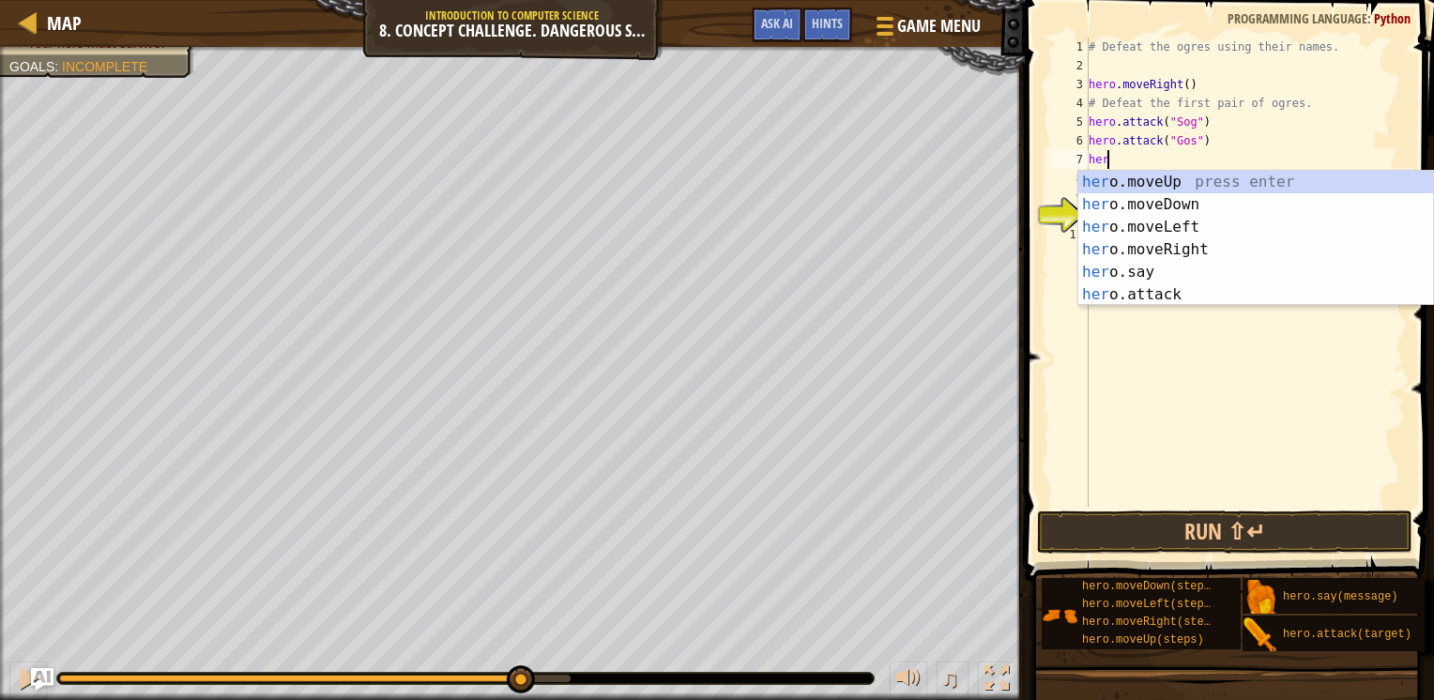
click at [1114, 302] on div "her o.moveUp press enter her o.moveDown press enter her o.moveLeft press enter …" at bounding box center [1256, 261] width 355 height 180
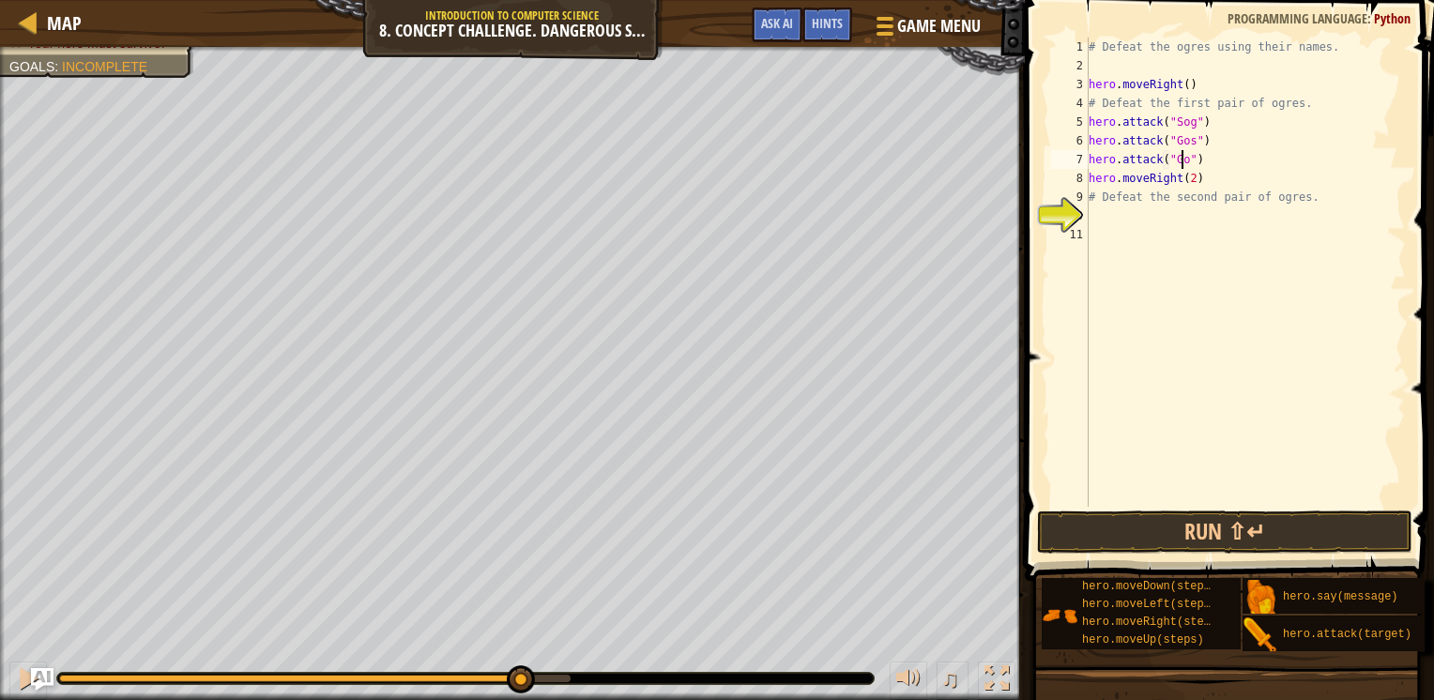
scroll to position [8, 8]
click at [1187, 133] on div "# Defeat the ogres using their names. hero . moveRight ( ) # Defeat the first p…" at bounding box center [1245, 291] width 321 height 507
click at [1206, 130] on div "# Defeat the ogres using their names. hero . moveRight ( ) # Defeat the first p…" at bounding box center [1245, 291] width 321 height 507
type textarea "hero.attack("Sog")"
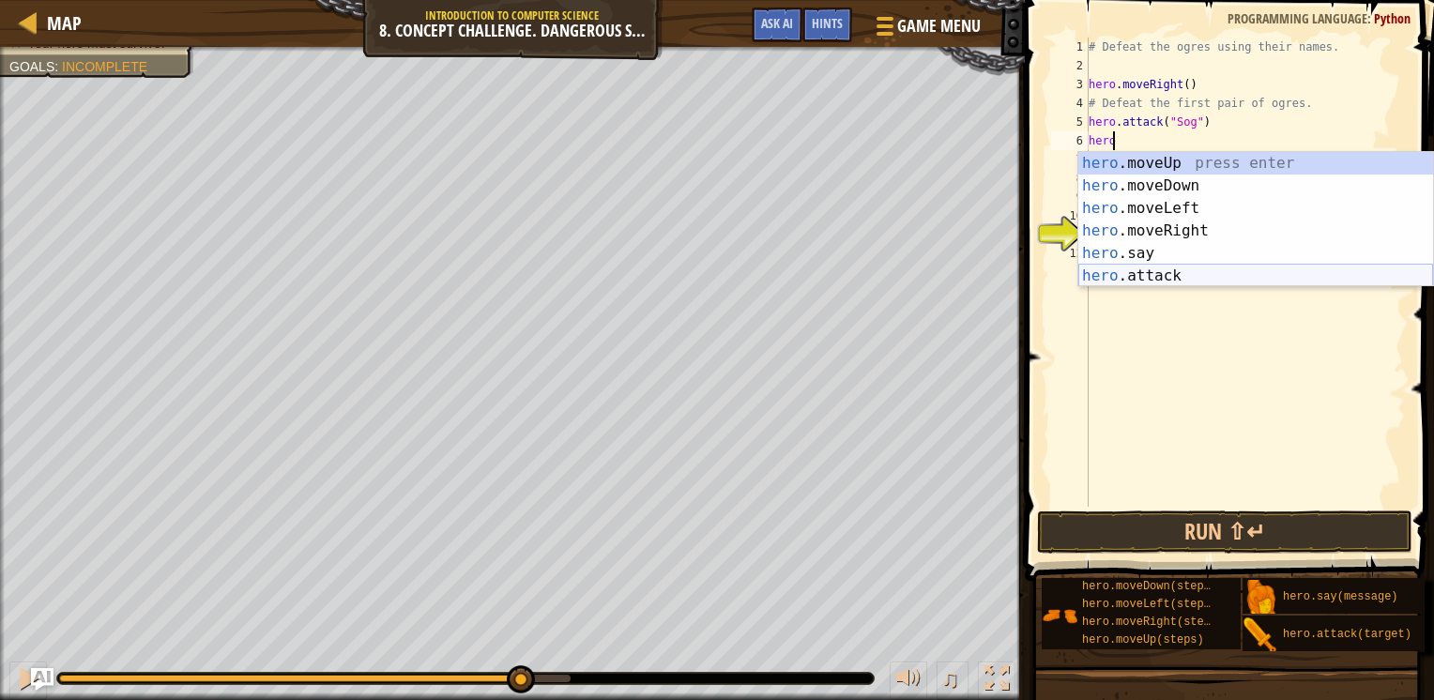
scroll to position [8, 0]
type textarea "h"
click at [1151, 258] on div "hero .moveUp press enter hero .moveDown press enter hero .moveLeft press enter …" at bounding box center [1256, 242] width 355 height 180
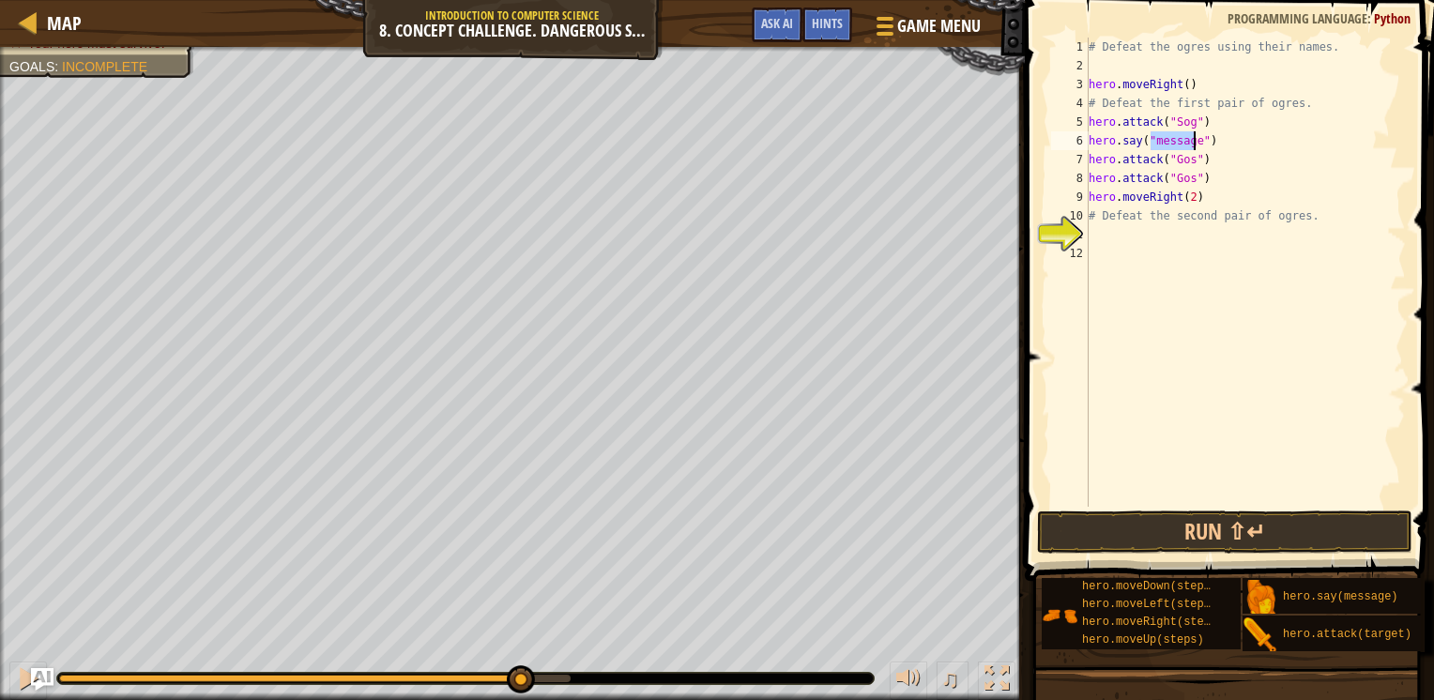
click at [1138, 145] on div "# Defeat the ogres using their names. hero . moveRight ( ) # Defeat the first p…" at bounding box center [1245, 291] width 321 height 507
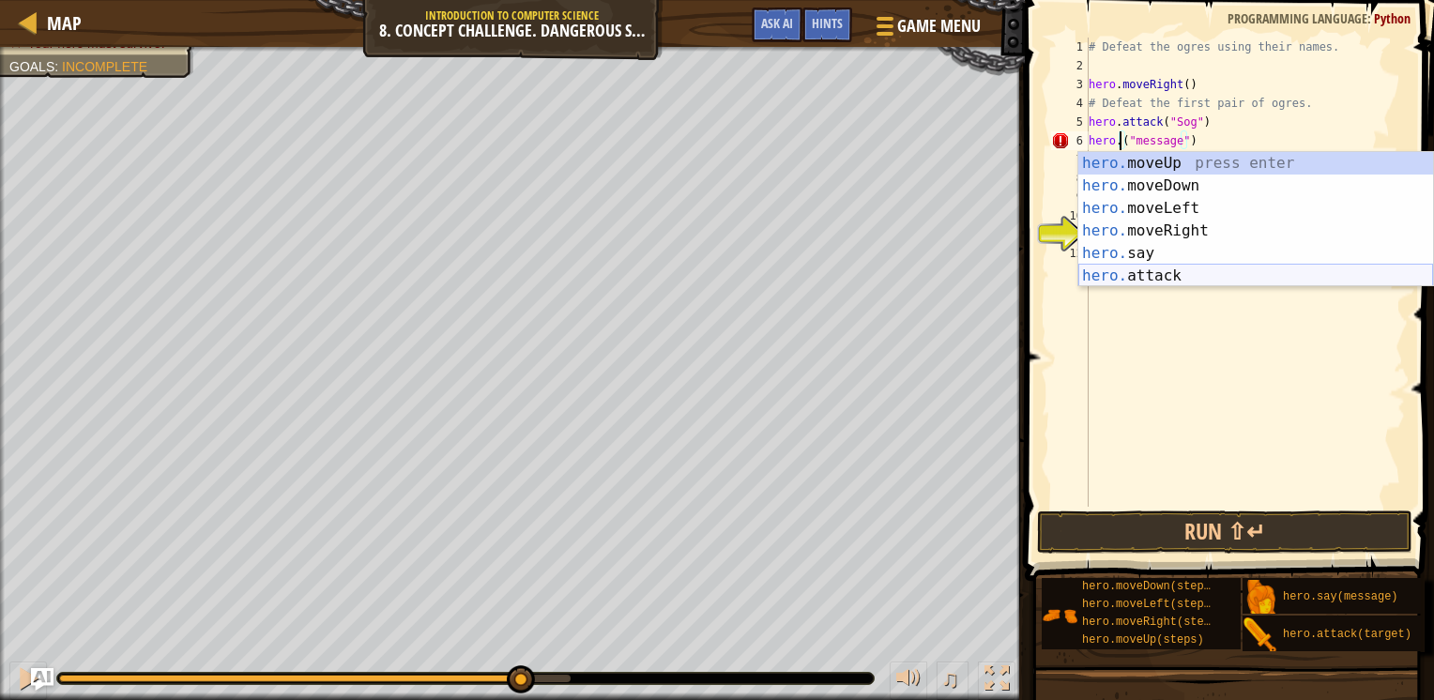
click at [1133, 268] on div "hero. moveUp press enter hero. moveDown press enter hero. moveLeft press enter …" at bounding box center [1256, 242] width 355 height 180
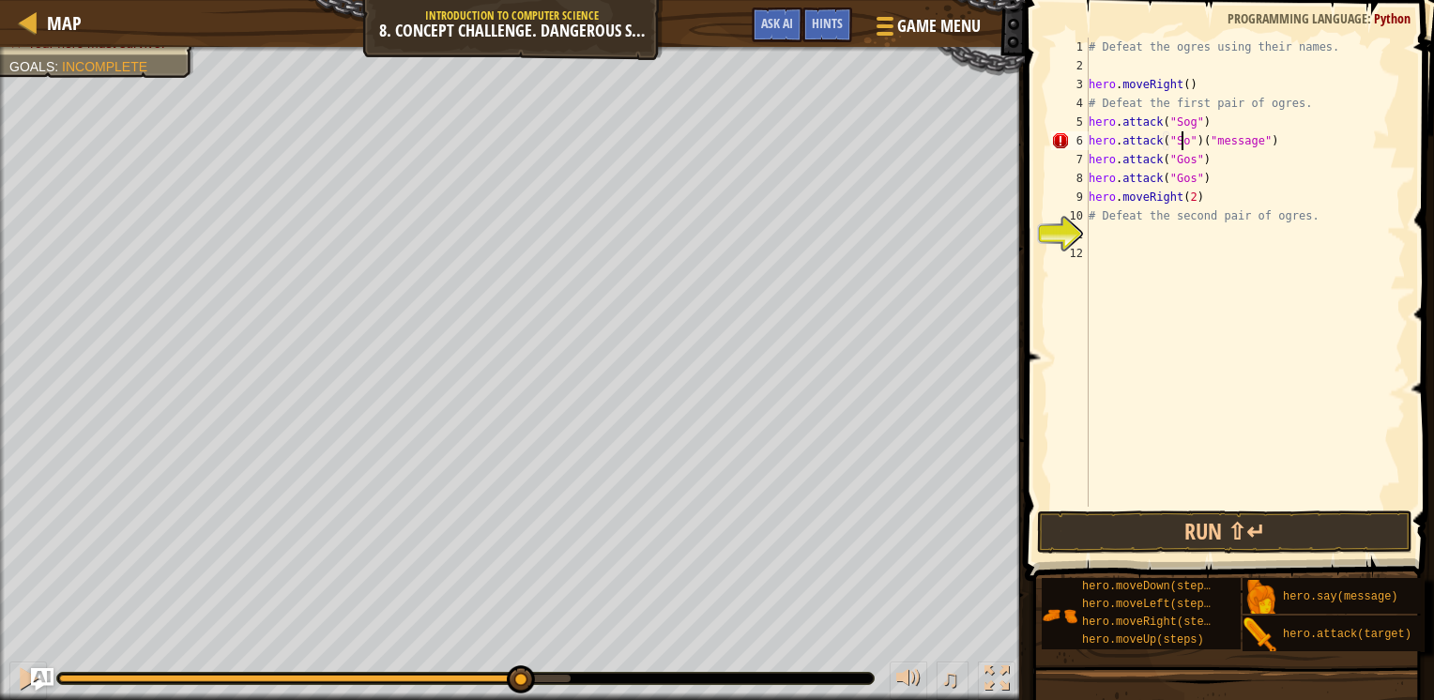
scroll to position [8, 8]
click at [1267, 139] on div "# Defeat the ogres using their names. hero . moveRight ( ) # Defeat the first p…" at bounding box center [1245, 291] width 321 height 507
drag, startPoint x: 1205, startPoint y: 184, endPoint x: 1172, endPoint y: 232, distance: 58.6
click at [1172, 232] on div "# Defeat the ogres using their names. hero . moveRight ( ) # Defeat the first p…" at bounding box center [1245, 291] width 321 height 507
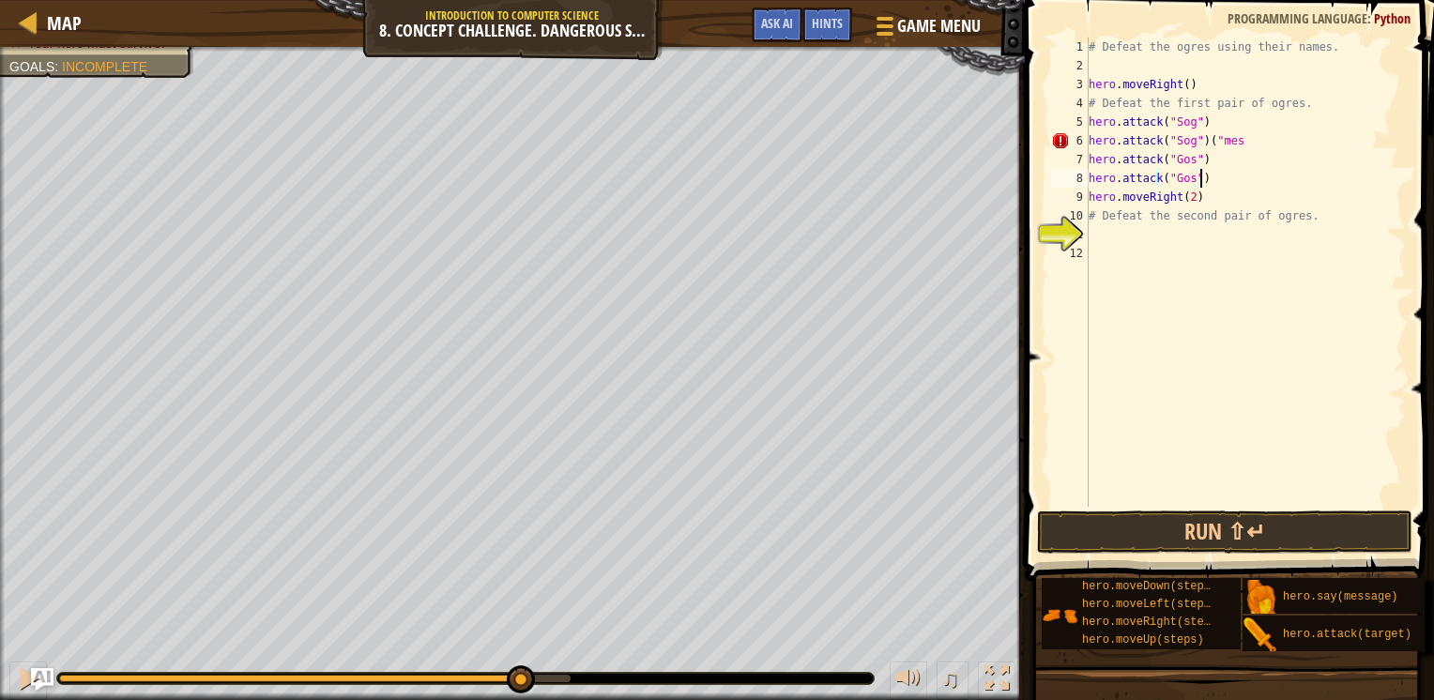
scroll to position [8, 8]
click at [1243, 125] on div "# Defeat the ogres using their names. hero . moveRight ( ) # Defeat the first p…" at bounding box center [1245, 291] width 321 height 507
click at [1232, 148] on div "# Defeat the ogres using their names. hero . moveRight ( ) # Defeat the first p…" at bounding box center [1245, 291] width 321 height 507
click at [1194, 547] on button "Run ⇧↵" at bounding box center [1224, 532] width 375 height 43
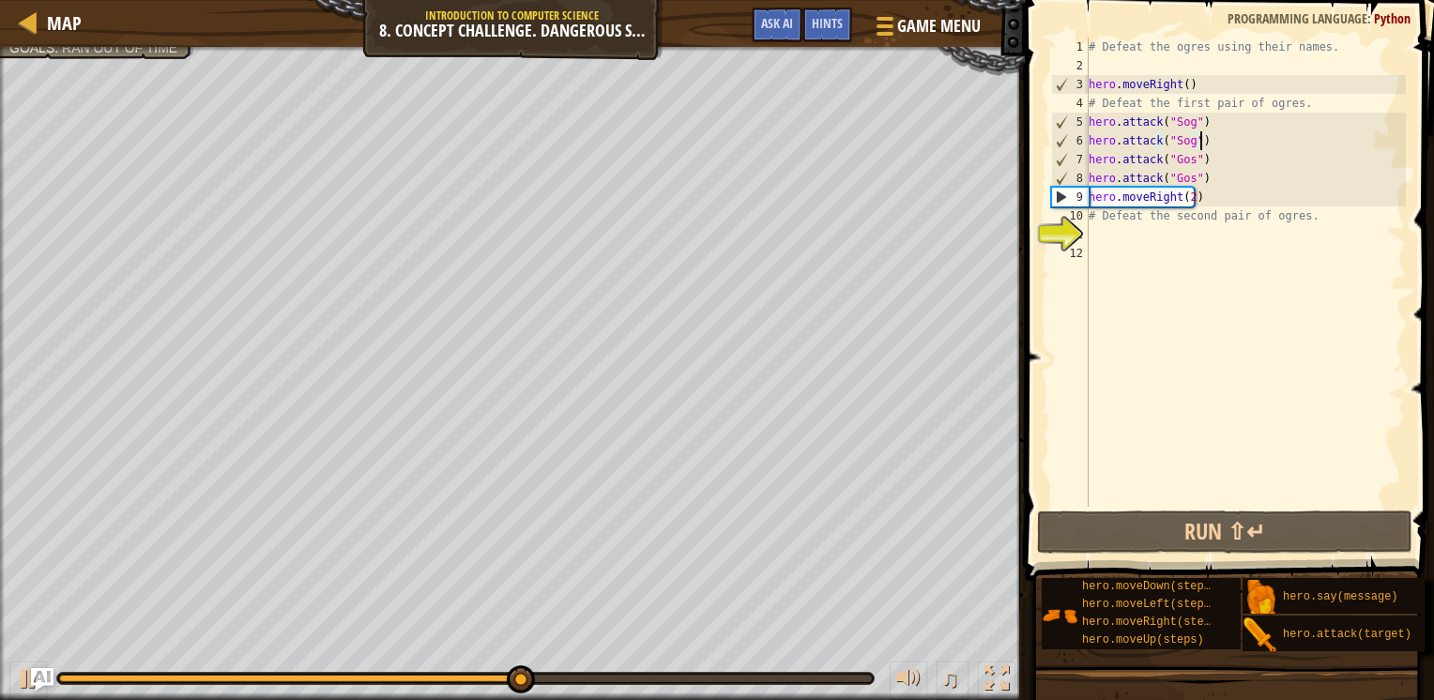
click at [1190, 107] on div "# Defeat the ogres using their names. hero . moveRight ( ) # Defeat the first p…" at bounding box center [1245, 291] width 321 height 507
click at [1193, 76] on div "# Defeat the ogres using their names. hero . moveRight ( ) # Defeat the first p…" at bounding box center [1245, 291] width 321 height 507
click at [1207, 180] on div "# Defeat the ogres using their names. hero . moveRight ( ) # Defeat the first p…" at bounding box center [1245, 291] width 321 height 507
click at [1182, 197] on div "# Defeat the ogres using their names. hero . moveRight ( ) # Defeat the first p…" at bounding box center [1245, 291] width 321 height 507
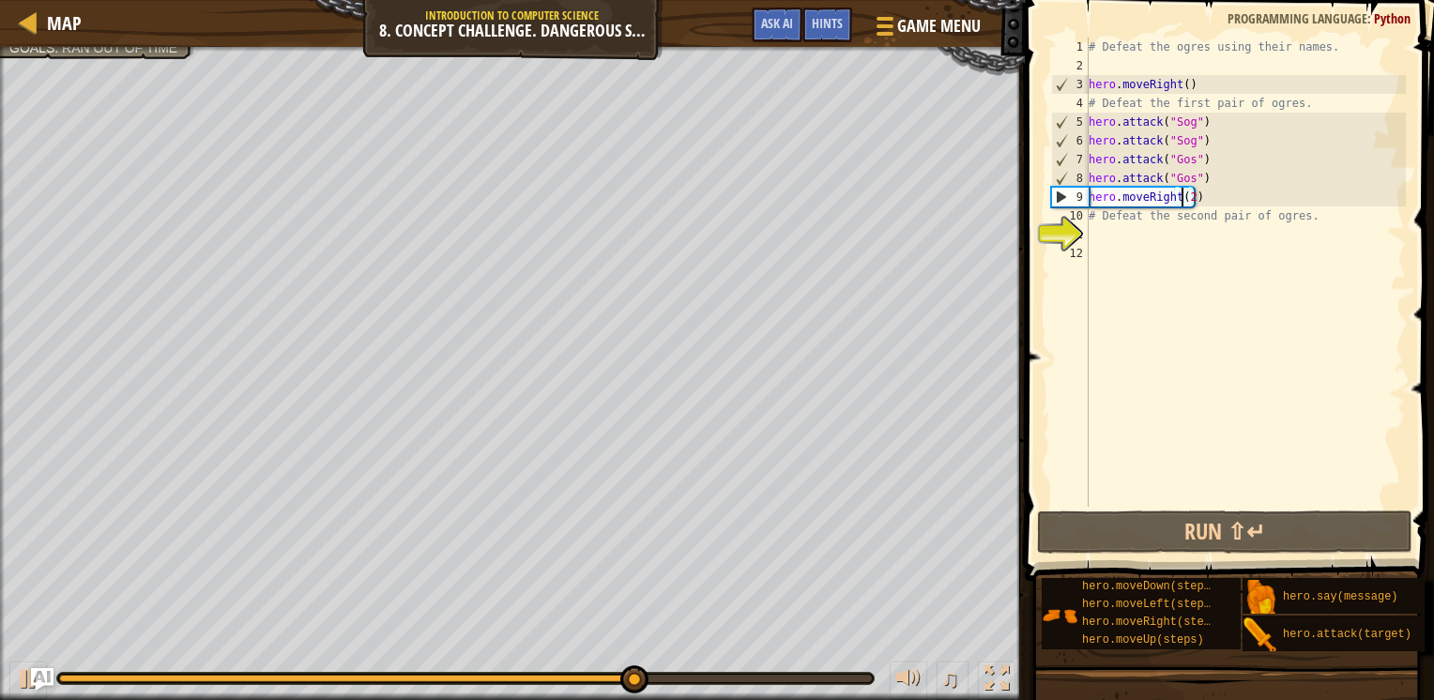
click at [1185, 197] on div "# Defeat the ogres using their names. hero . moveRight ( ) # Defeat the first p…" at bounding box center [1245, 291] width 321 height 507
click at [1187, 197] on div "# Defeat the ogres using their names. hero . moveRight ( ) # Defeat the first p…" at bounding box center [1245, 291] width 321 height 507
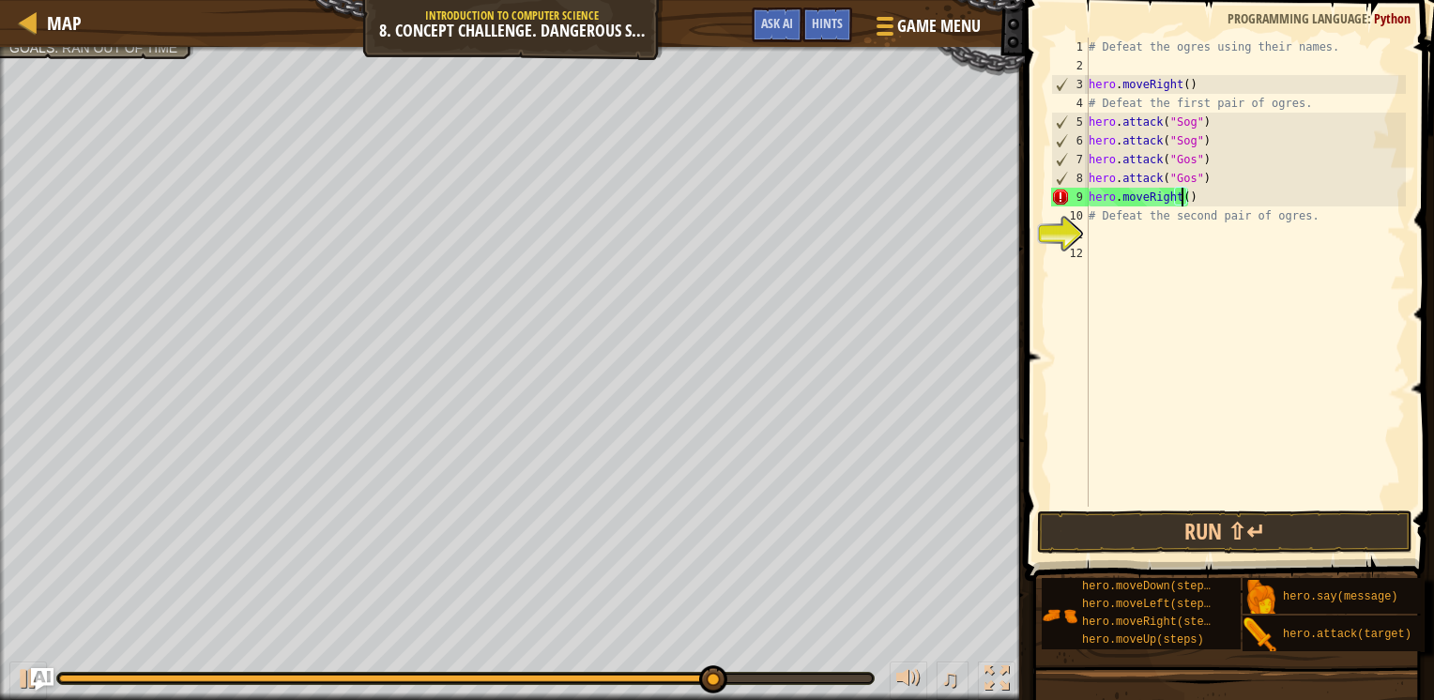
click at [1177, 198] on div "# Defeat the ogres using their names. hero . moveRight ( ) # Defeat the first p…" at bounding box center [1245, 291] width 321 height 507
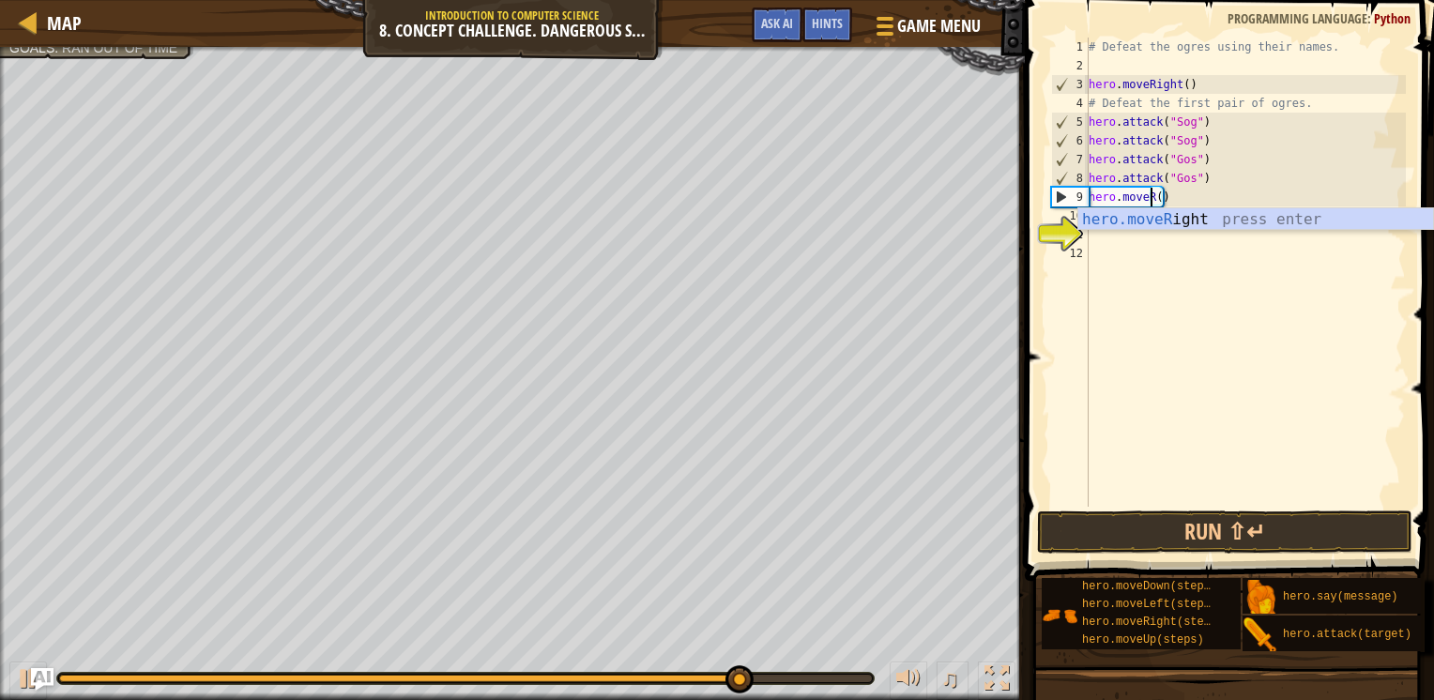
scroll to position [8, 4]
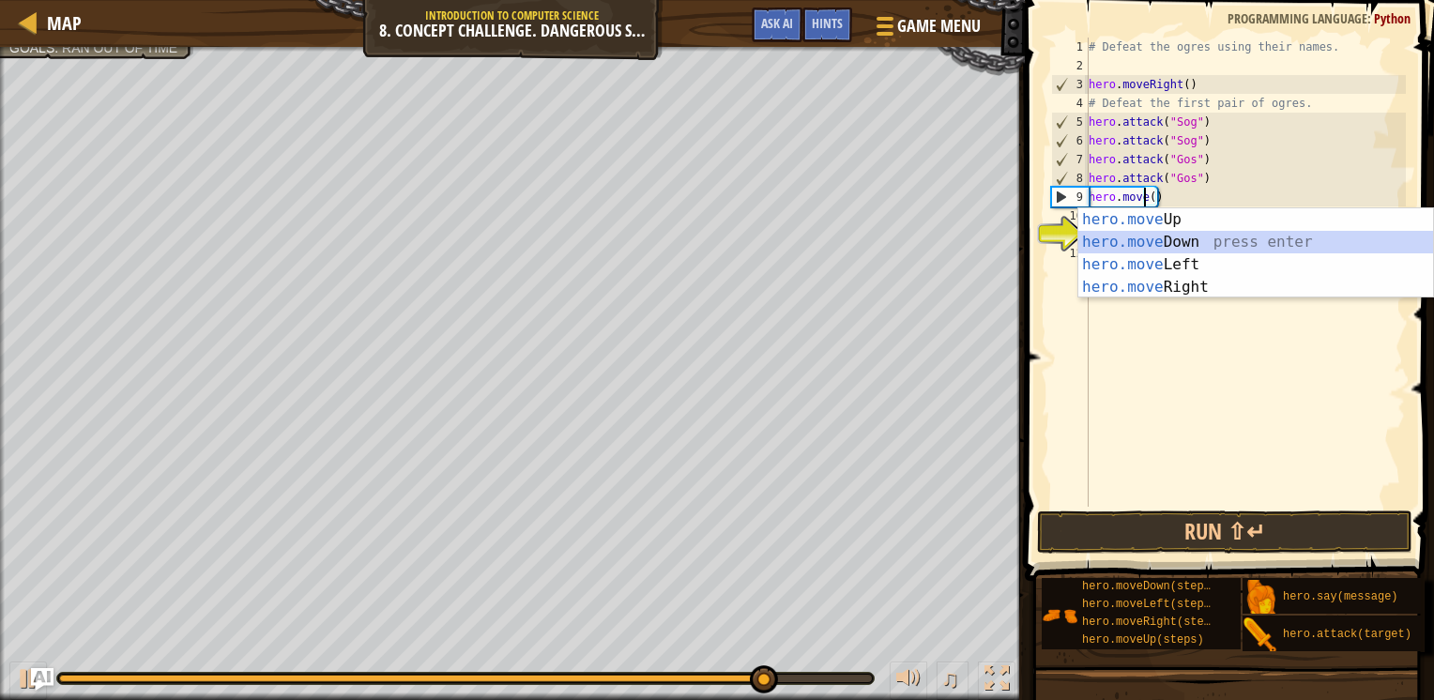
click at [1163, 238] on div "hero.move Up press enter hero.move Down press enter hero.move Left press enter …" at bounding box center [1256, 275] width 355 height 135
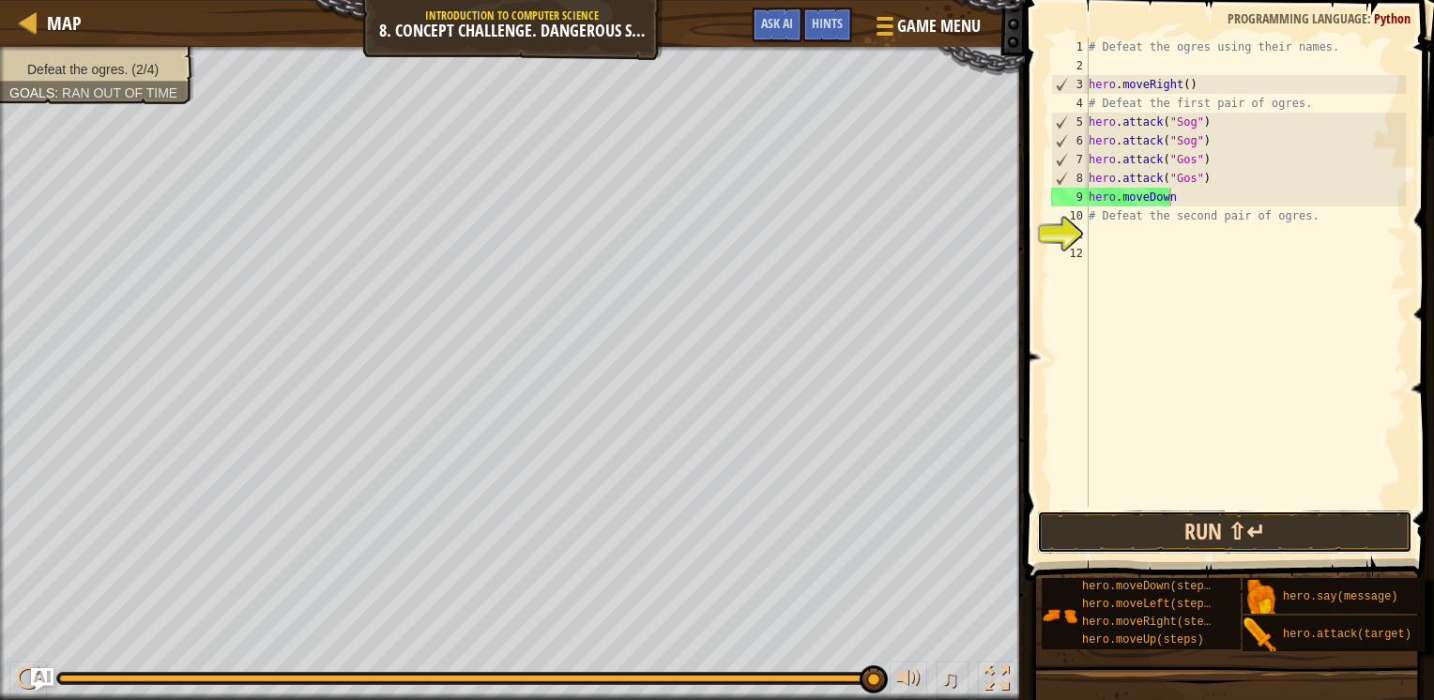
click at [1141, 540] on button "Run ⇧↵" at bounding box center [1224, 532] width 375 height 43
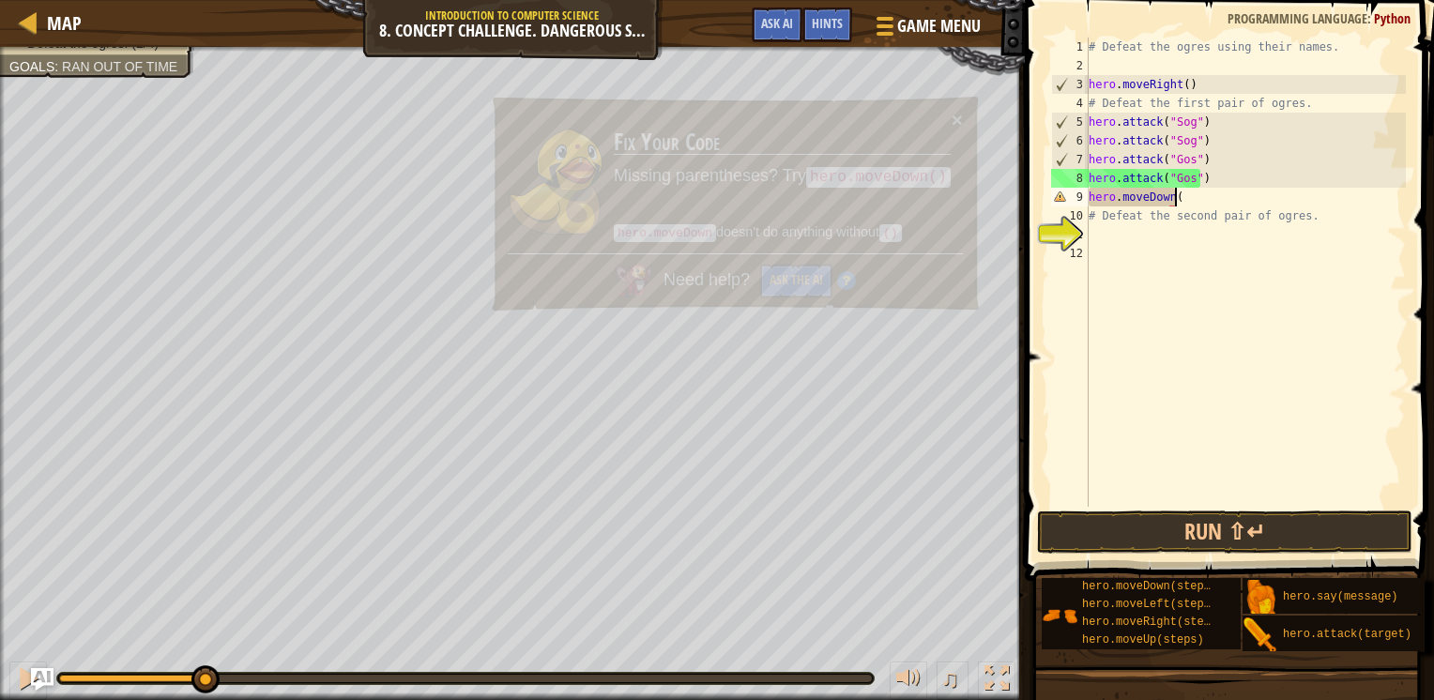
scroll to position [8, 7]
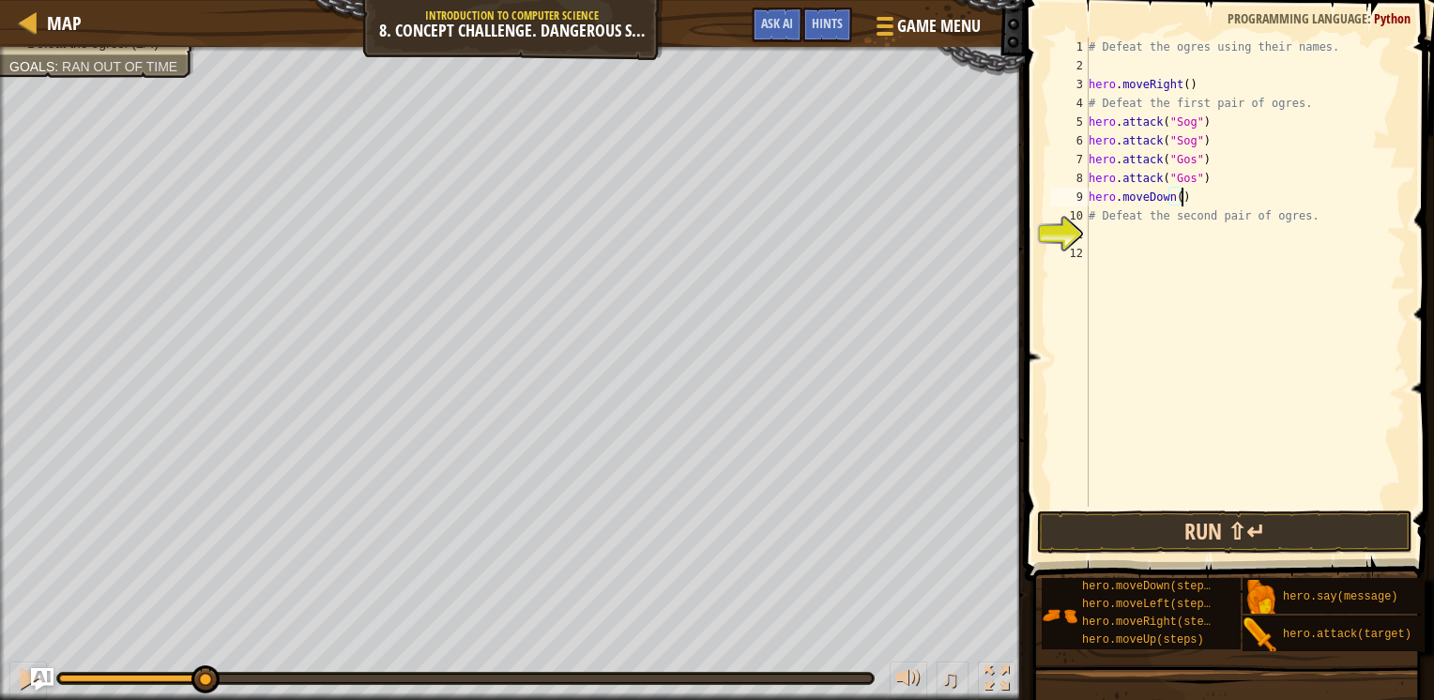
type textarea "hero.moveDown()"
click at [1166, 525] on button "Run ⇧↵" at bounding box center [1224, 532] width 375 height 43
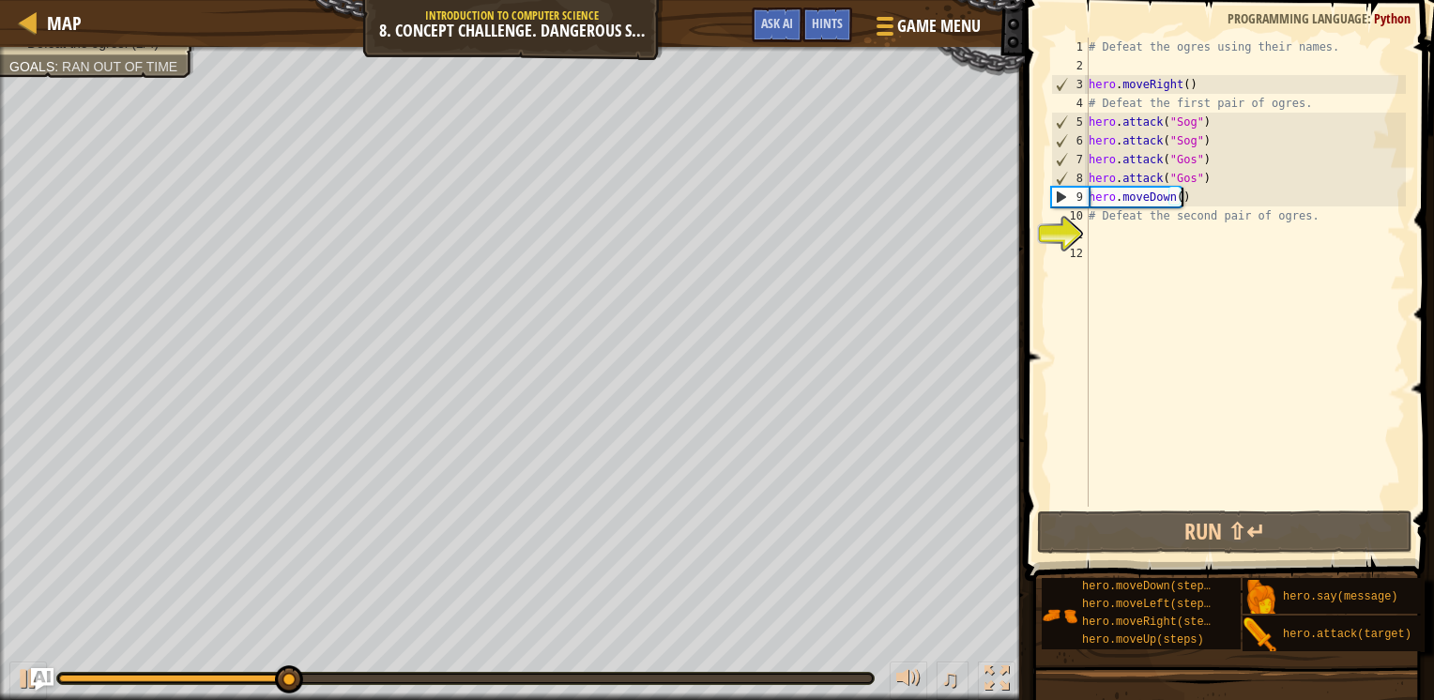
click at [1132, 236] on div "# Defeat the ogres using their names. hero . moveRight ( ) # Defeat the first p…" at bounding box center [1245, 291] width 321 height 507
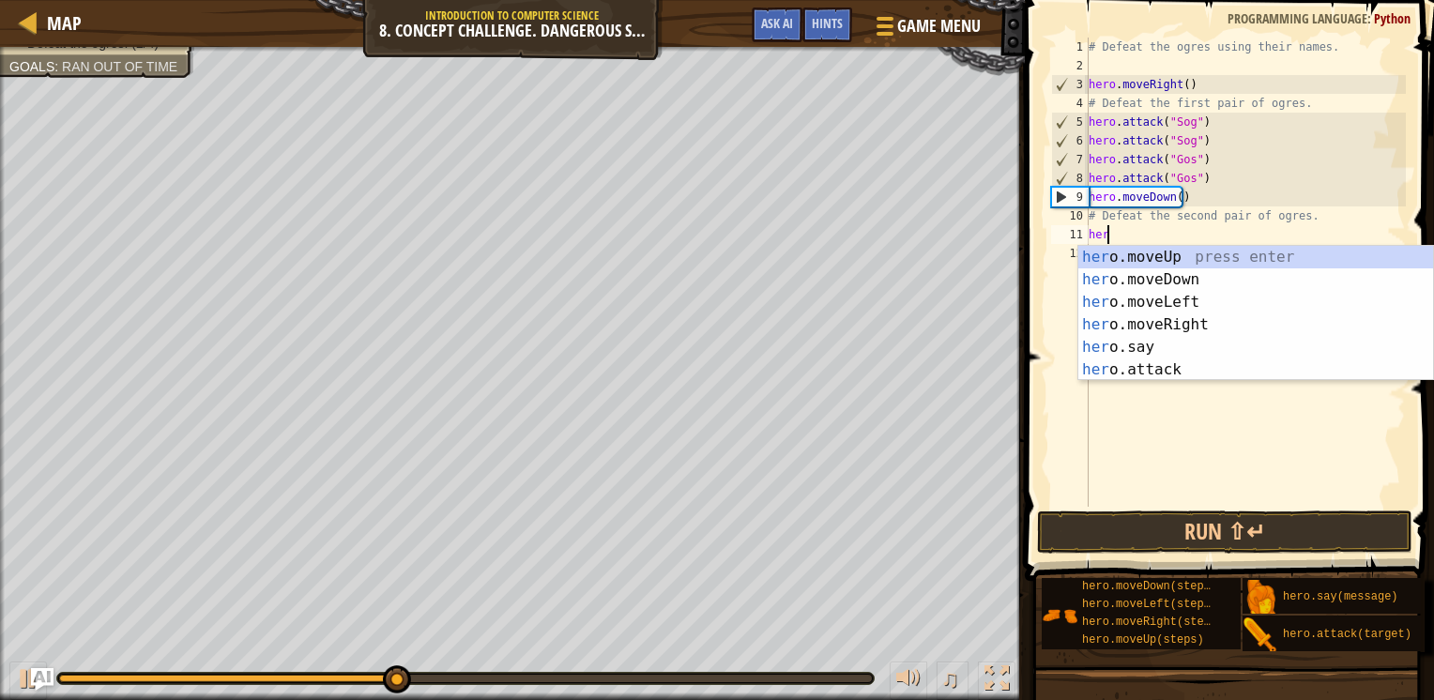
scroll to position [8, 0]
type textarea "h"
click at [1145, 242] on div "# Defeat the ogres using their names. hero . moveRight ( ) # Defeat the first p…" at bounding box center [1245, 291] width 321 height 507
type textarea "h"
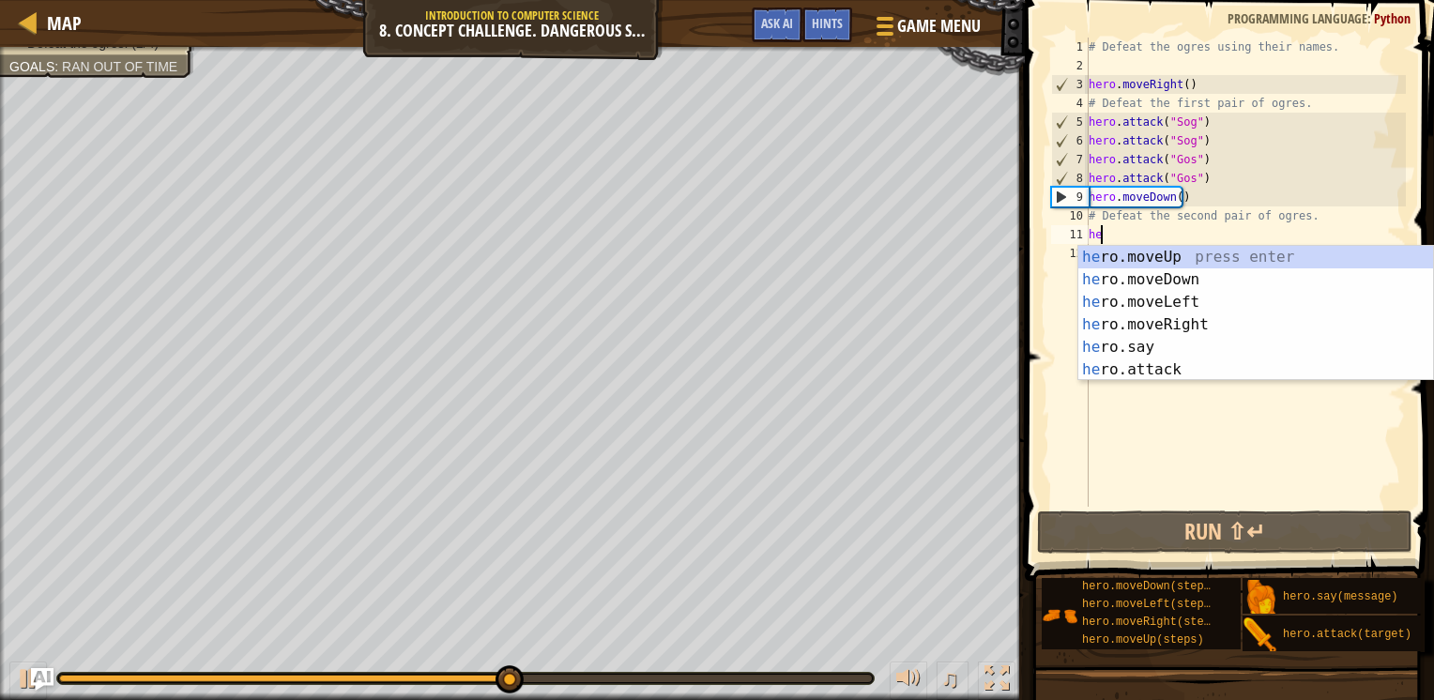
type textarea "hero"
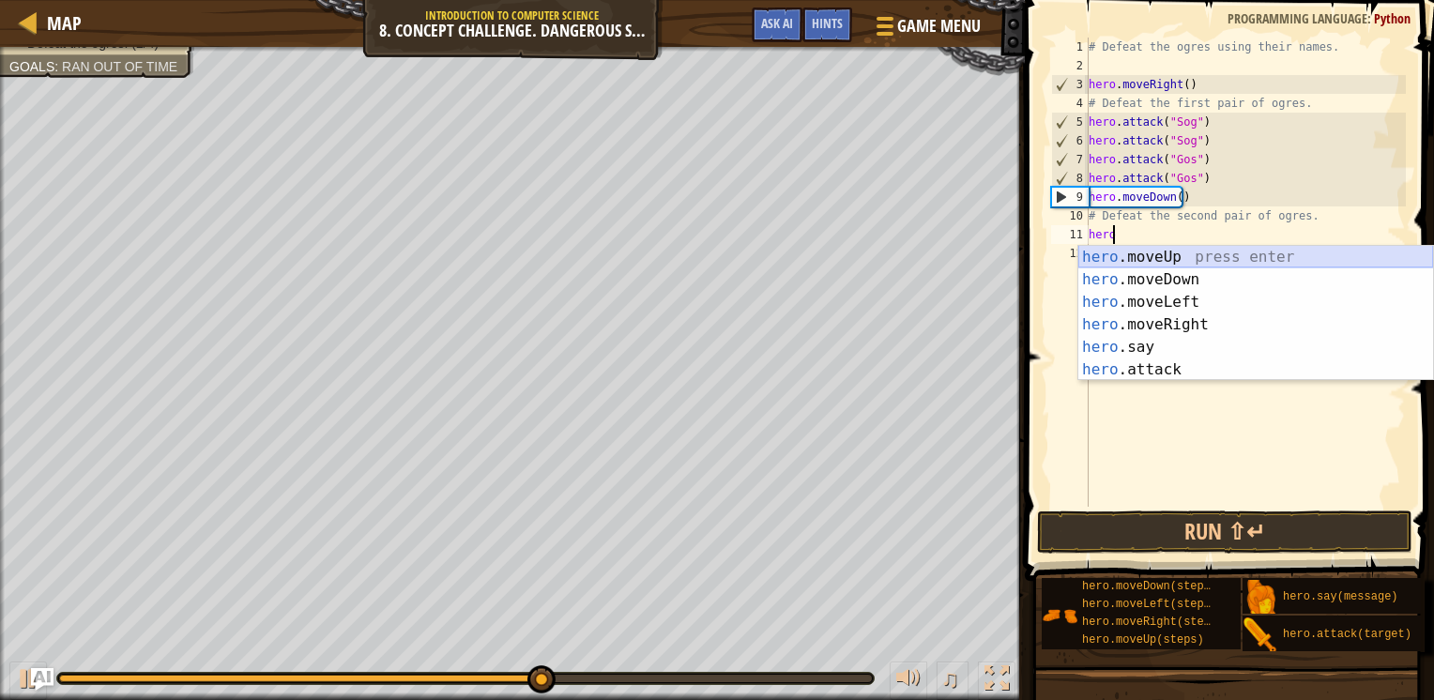
click at [1134, 252] on div "hero .moveUp press enter hero .moveDown press enter hero .moveLeft press enter …" at bounding box center [1256, 336] width 355 height 180
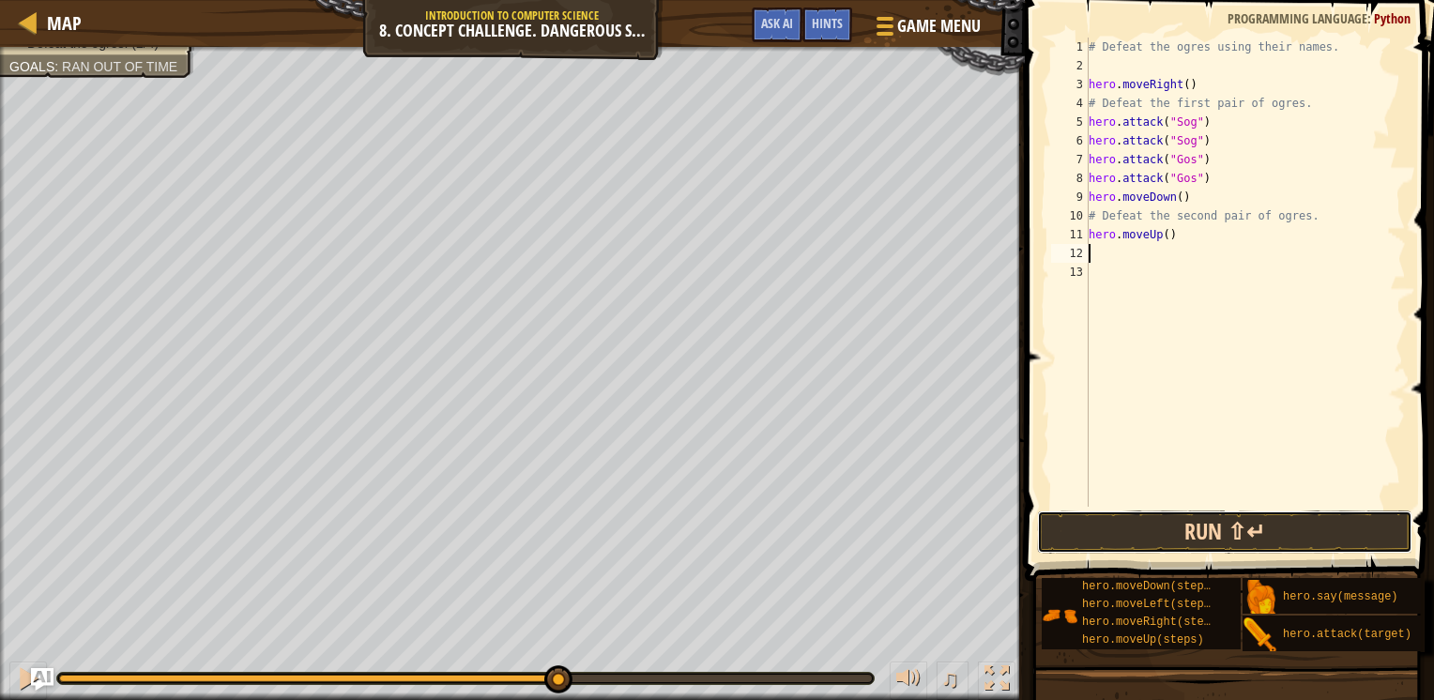
click at [1175, 528] on button "Run ⇧↵" at bounding box center [1224, 532] width 375 height 43
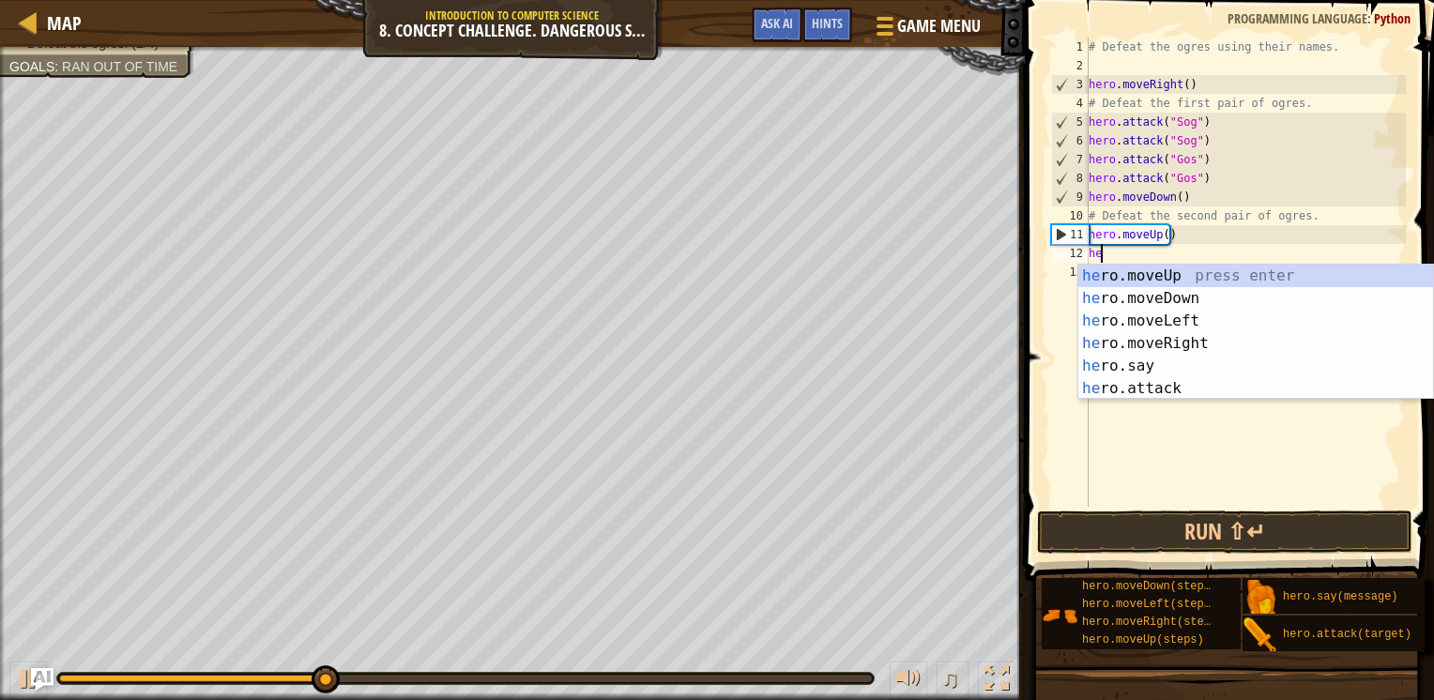
type textarea "hero"
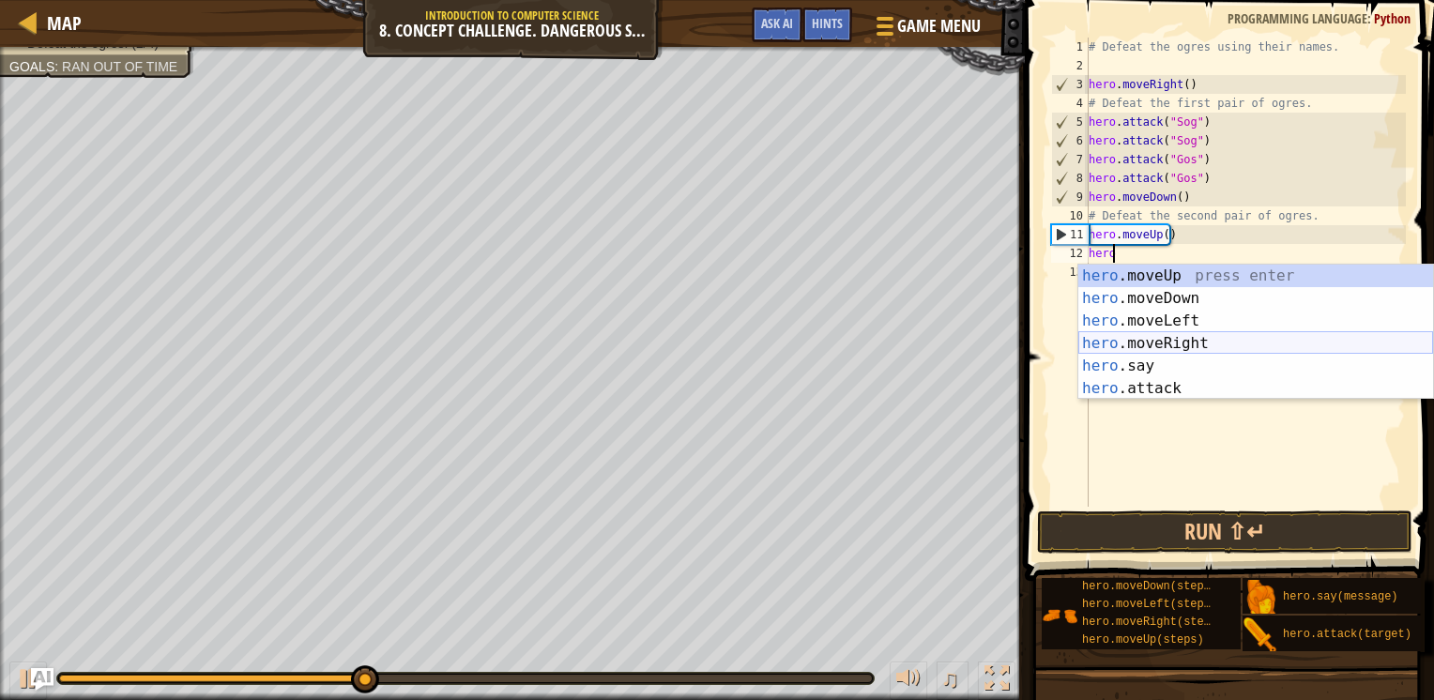
click at [1118, 338] on div "hero .moveUp press enter hero .moveDown press enter hero .moveLeft press enter …" at bounding box center [1256, 355] width 355 height 180
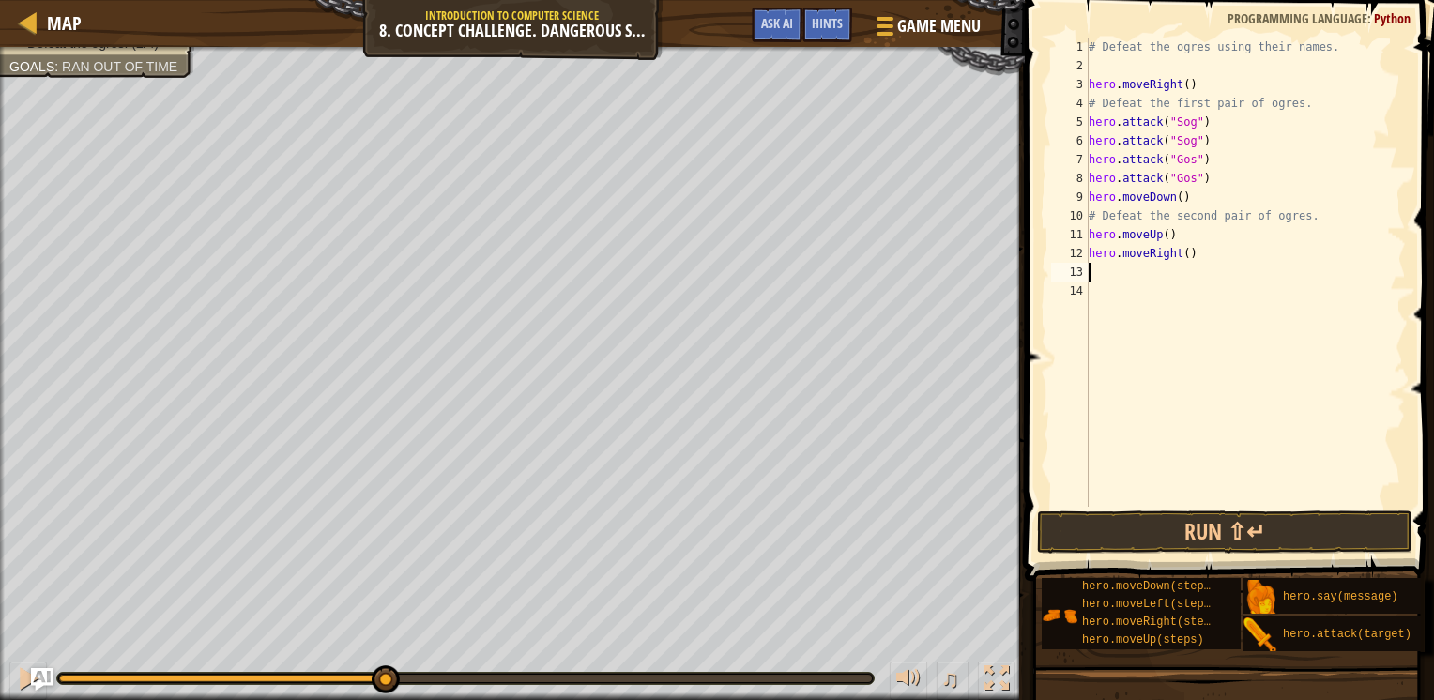
click at [1184, 253] on div "# Defeat the ogres using their names. hero . moveRight ( ) # Defeat the first p…" at bounding box center [1245, 291] width 321 height 507
type textarea "hero.moveRight(2)"
click at [1184, 528] on button "Run ⇧↵" at bounding box center [1224, 532] width 375 height 43
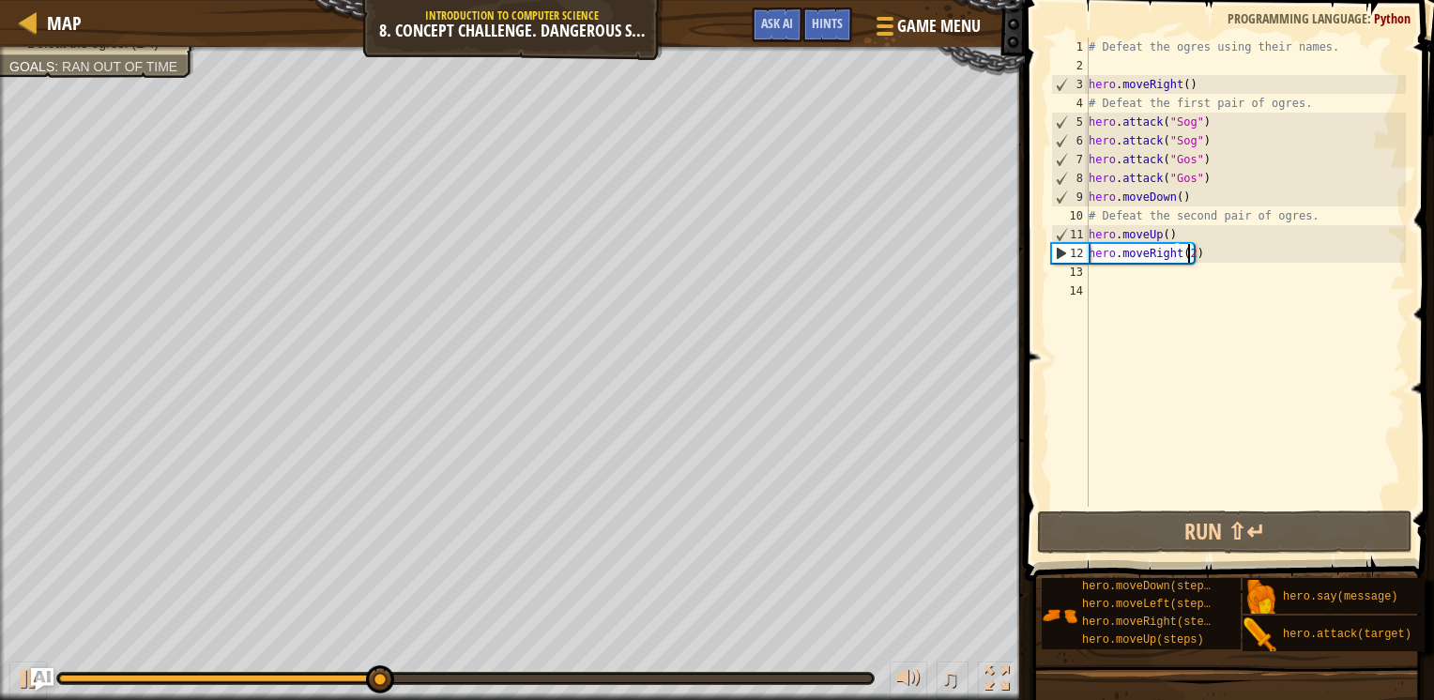
click at [1176, 279] on div "# Defeat the ogres using their names. hero . moveRight ( ) # Defeat the first p…" at bounding box center [1245, 291] width 321 height 507
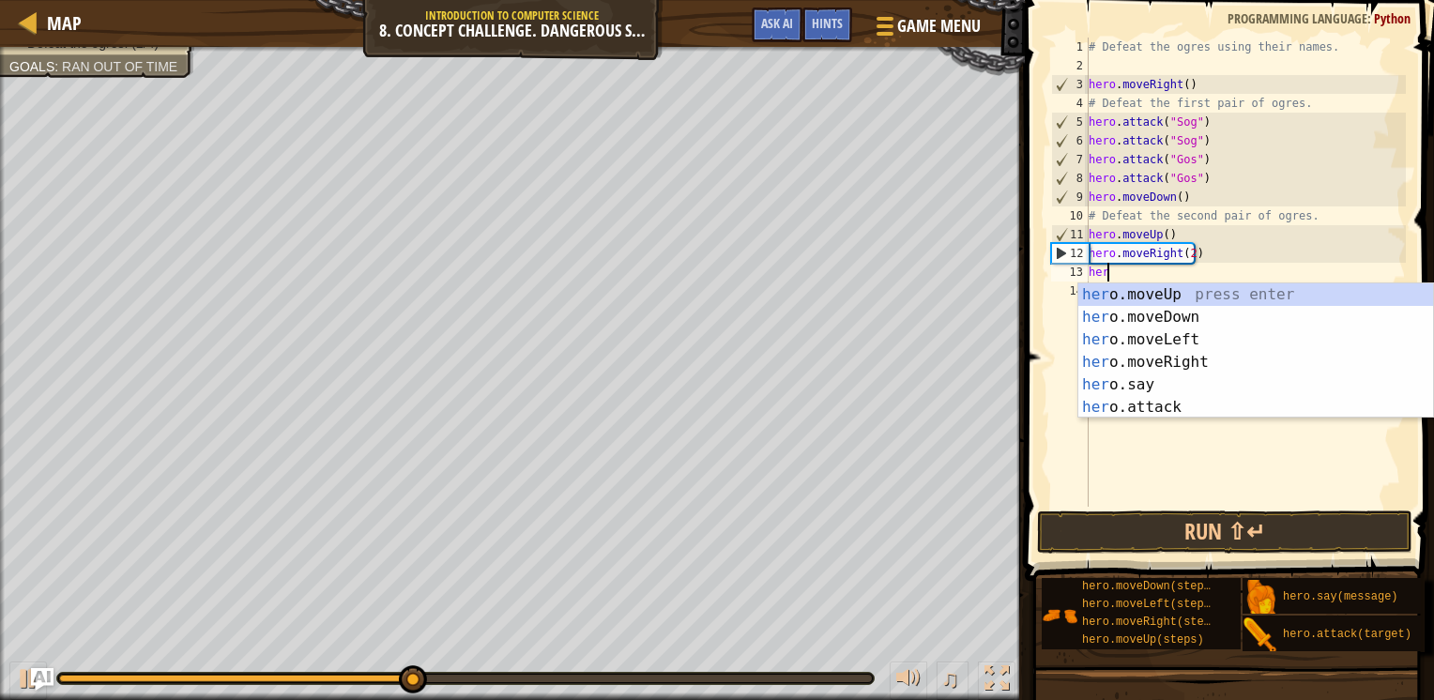
type textarea "hero"
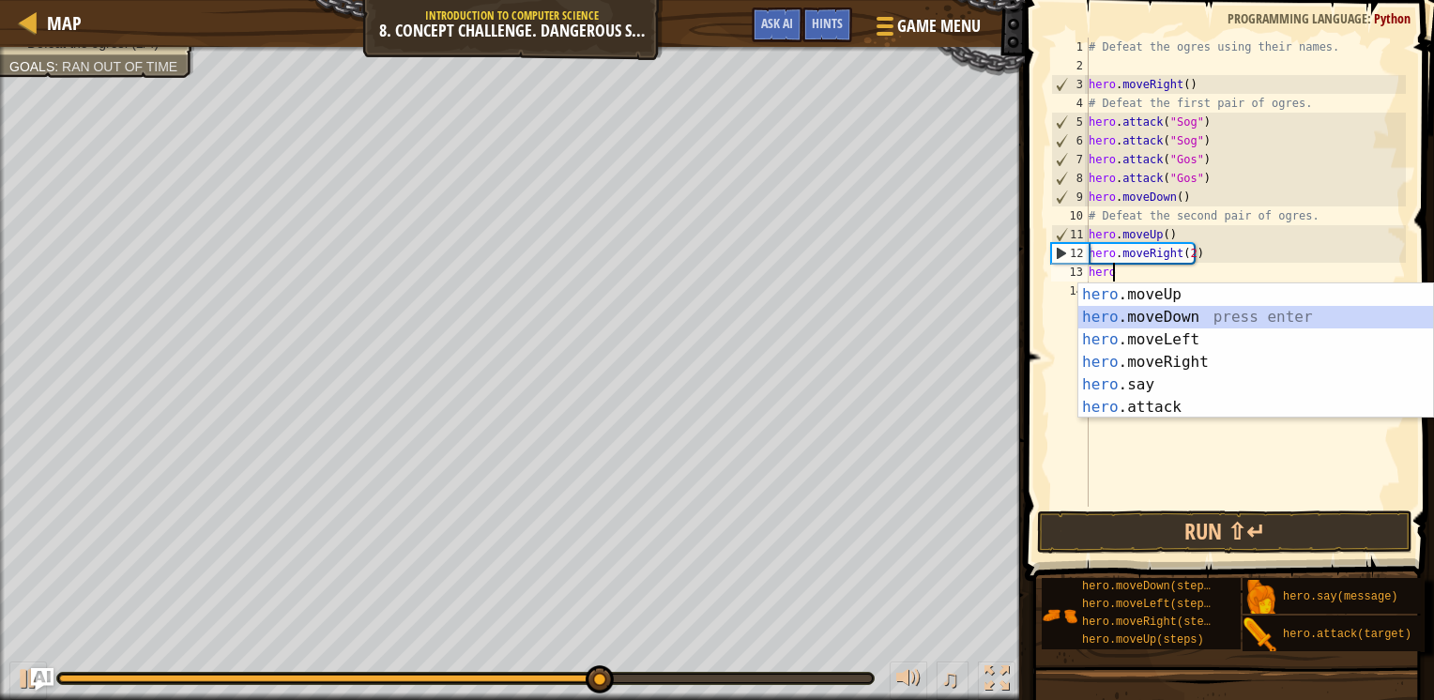
click at [1123, 310] on div "hero .moveUp press enter hero .moveDown press enter hero .moveLeft press enter …" at bounding box center [1256, 374] width 355 height 180
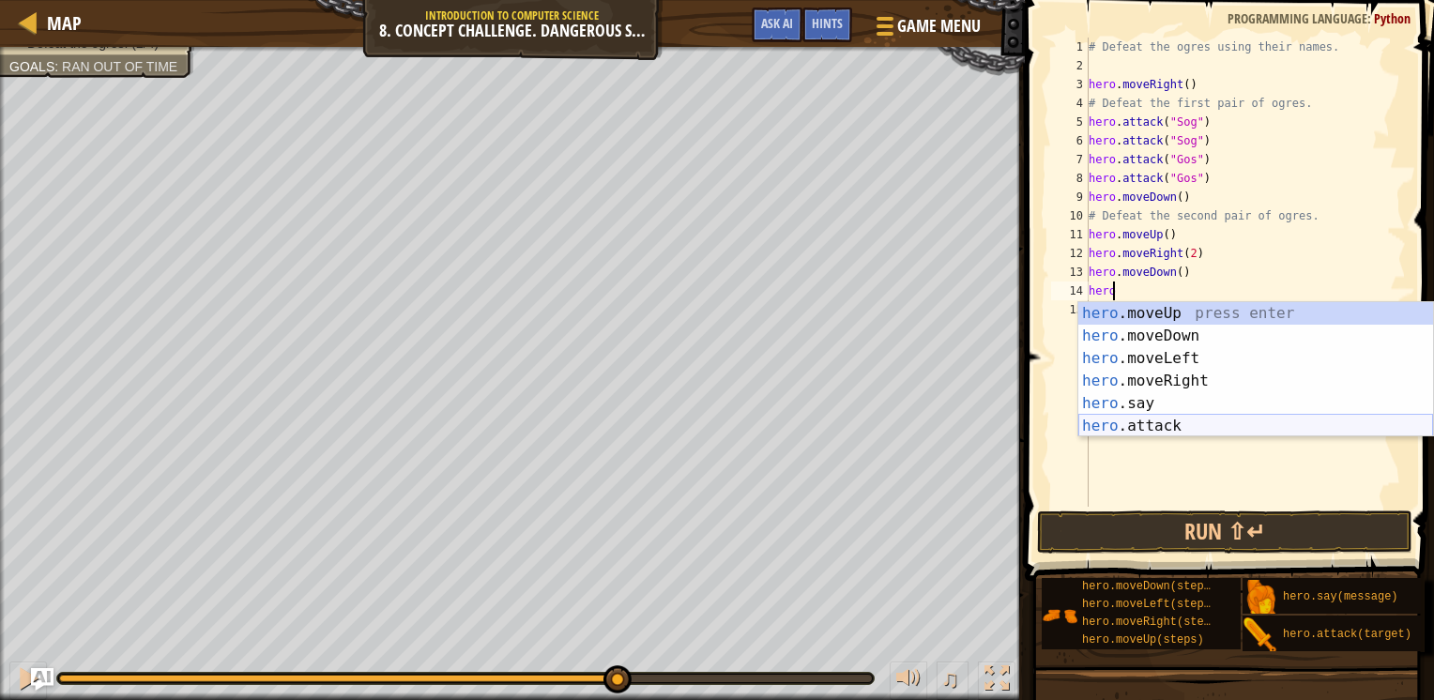
click at [1116, 430] on div "hero .moveUp press enter hero .moveDown press enter hero .moveLeft press enter …" at bounding box center [1256, 392] width 355 height 180
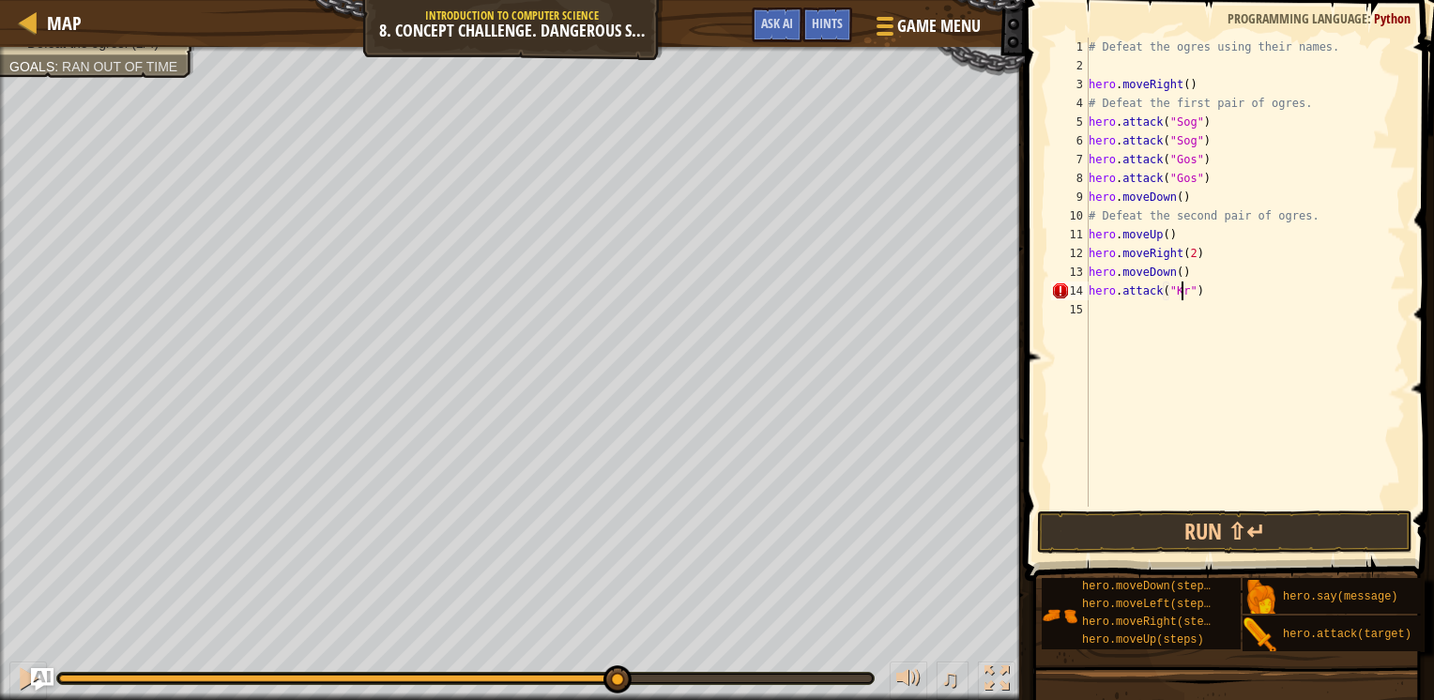
scroll to position [8, 8]
type textarea "hero.attack("Kro")"
click at [1137, 528] on button "Run ⇧↵" at bounding box center [1224, 532] width 375 height 43
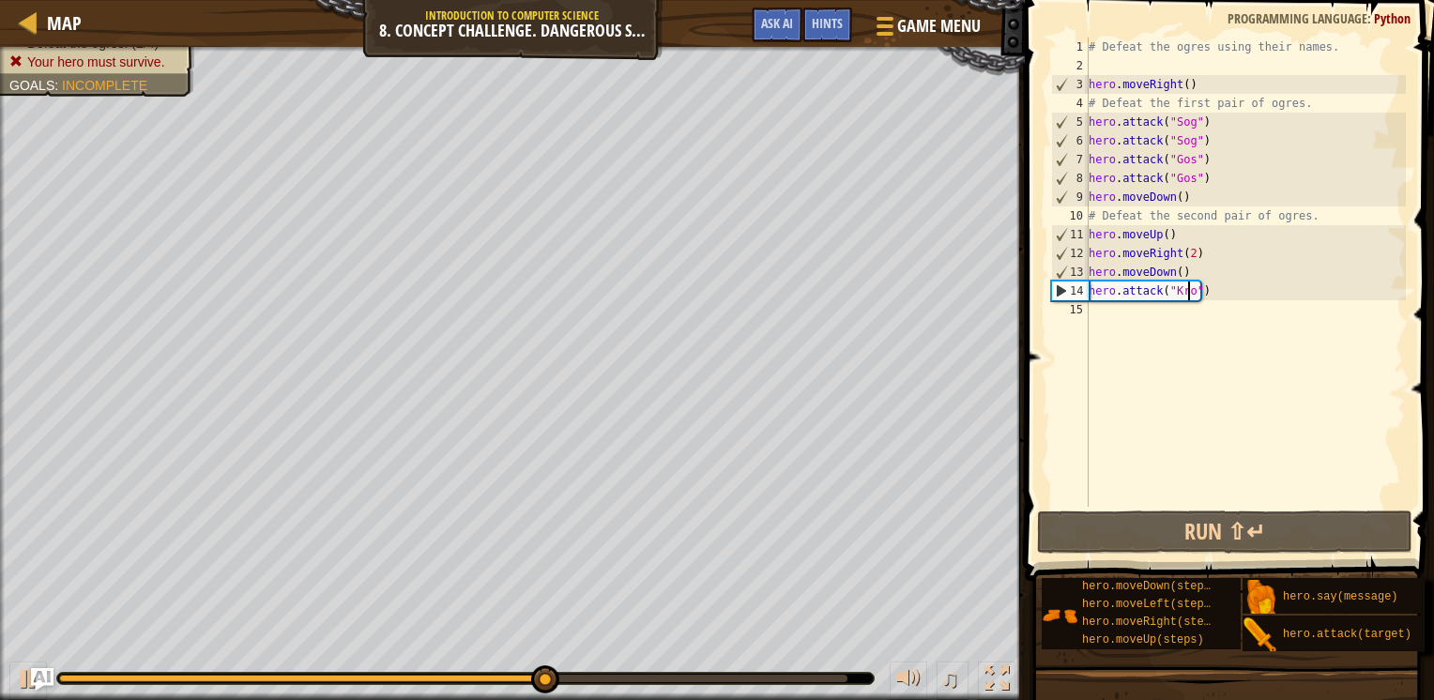
click at [1121, 312] on div "# Defeat the ogres using their names. hero . moveRight ( ) # Defeat the first p…" at bounding box center [1245, 291] width 321 height 507
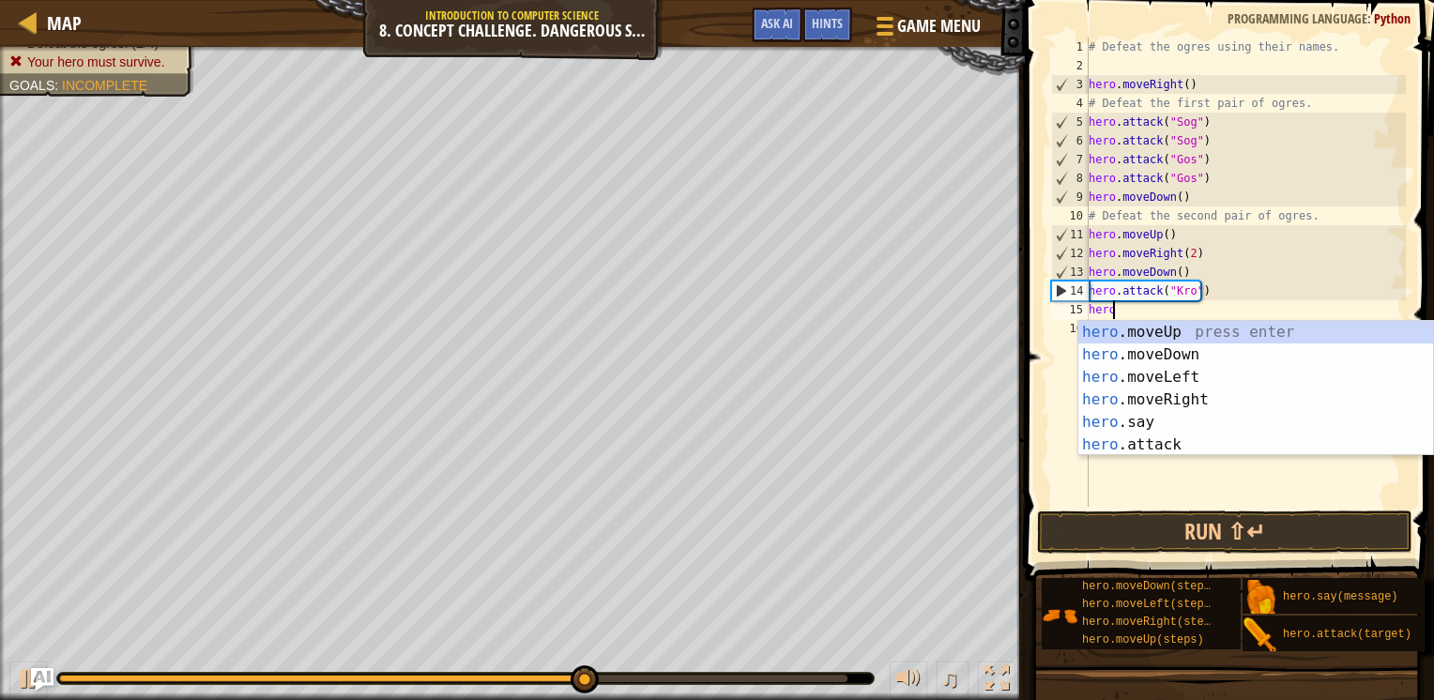
scroll to position [8, 0]
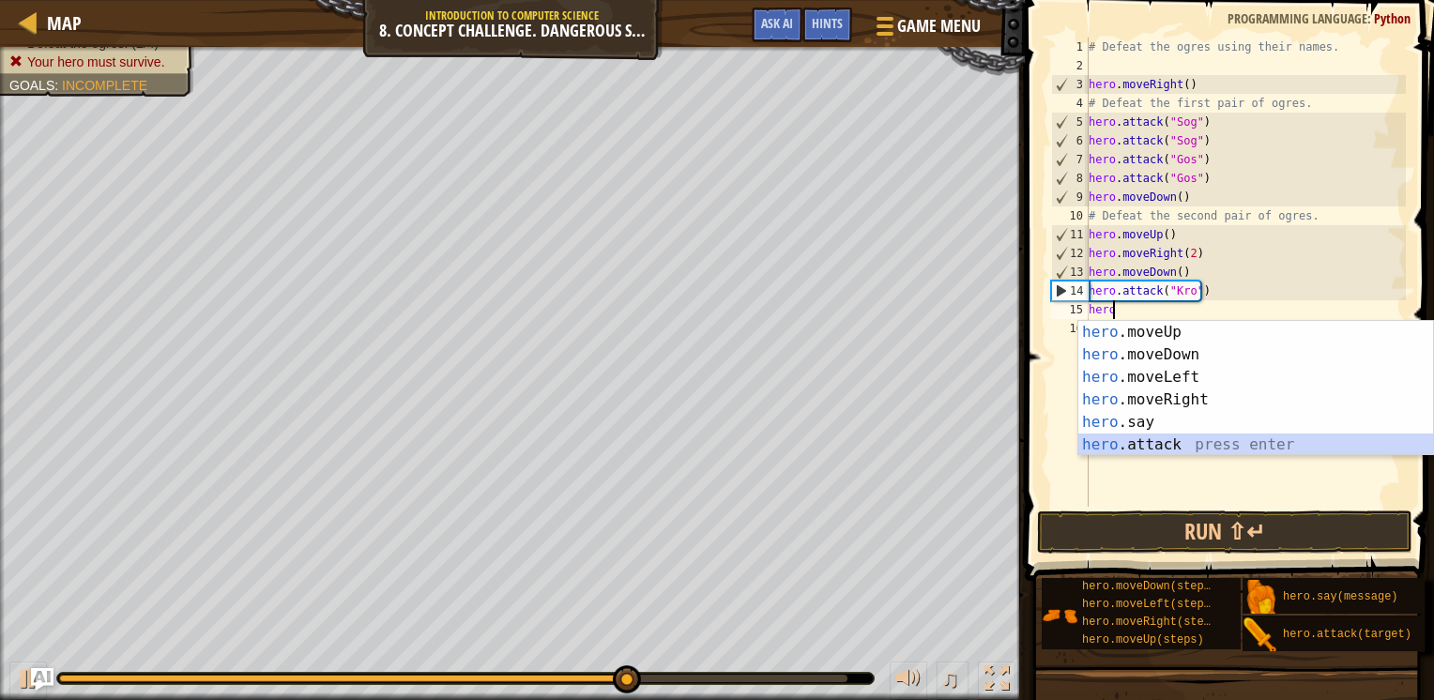
click at [1124, 439] on div "hero .moveUp press enter hero .moveDown press enter hero .moveLeft press enter …" at bounding box center [1256, 411] width 355 height 180
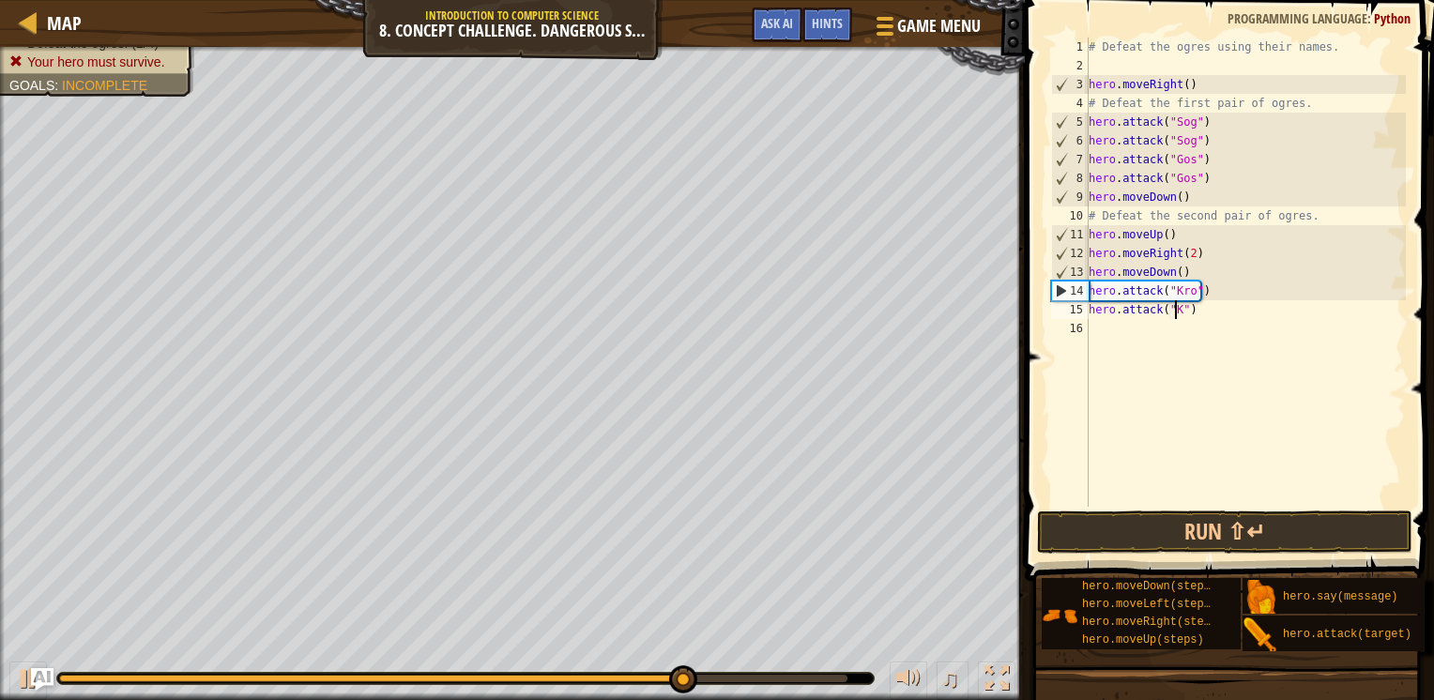
scroll to position [8, 8]
type textarea "hero.attack("Kro")"
click at [1154, 542] on button "Run ⇧↵" at bounding box center [1224, 532] width 375 height 43
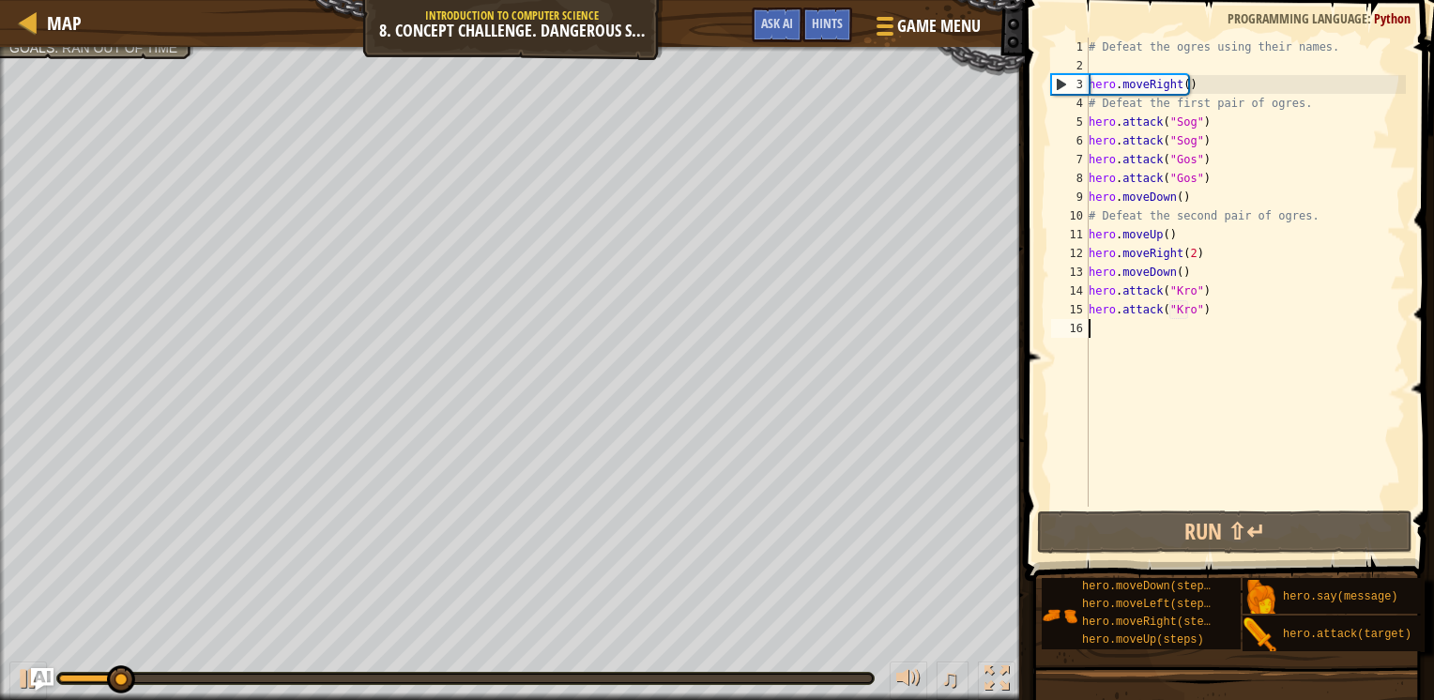
click at [1122, 336] on div "# Defeat the ogres using their names. hero . moveRight ( ) # Defeat the first p…" at bounding box center [1245, 291] width 321 height 507
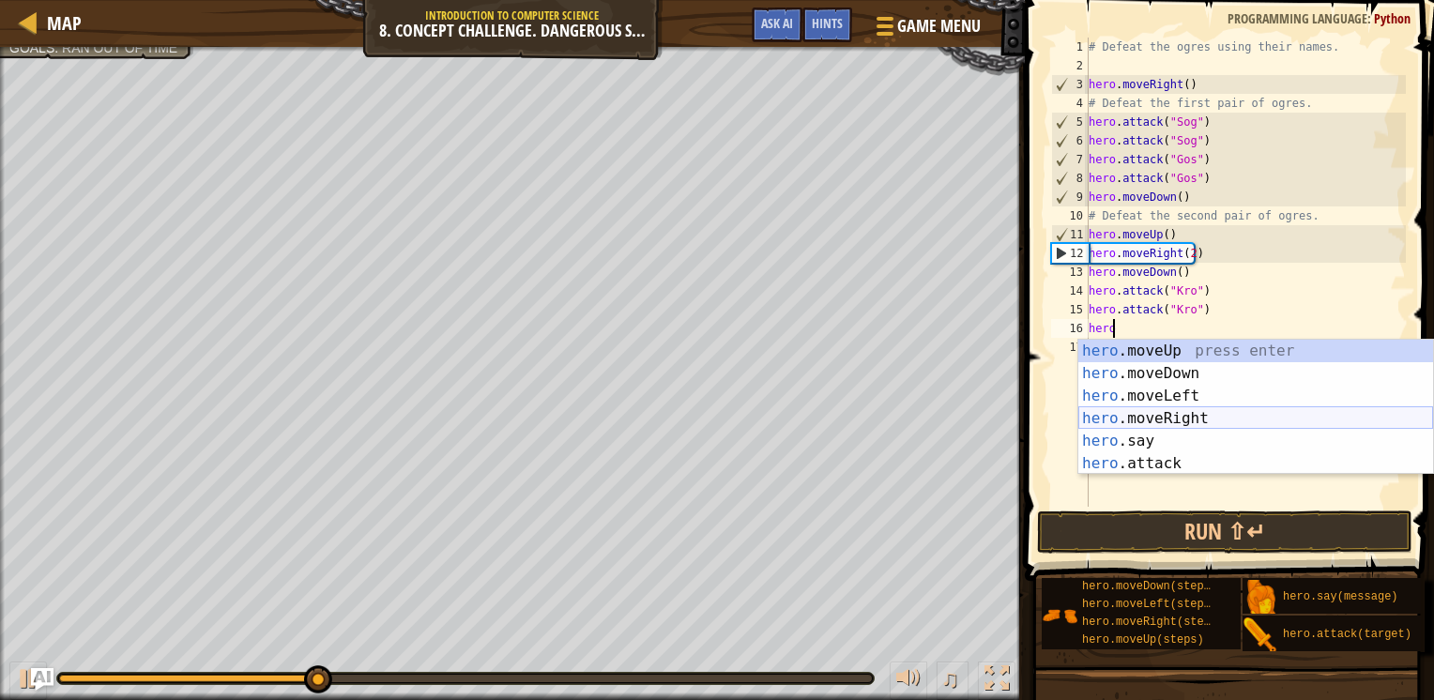
scroll to position [8, 0]
type textarea "h"
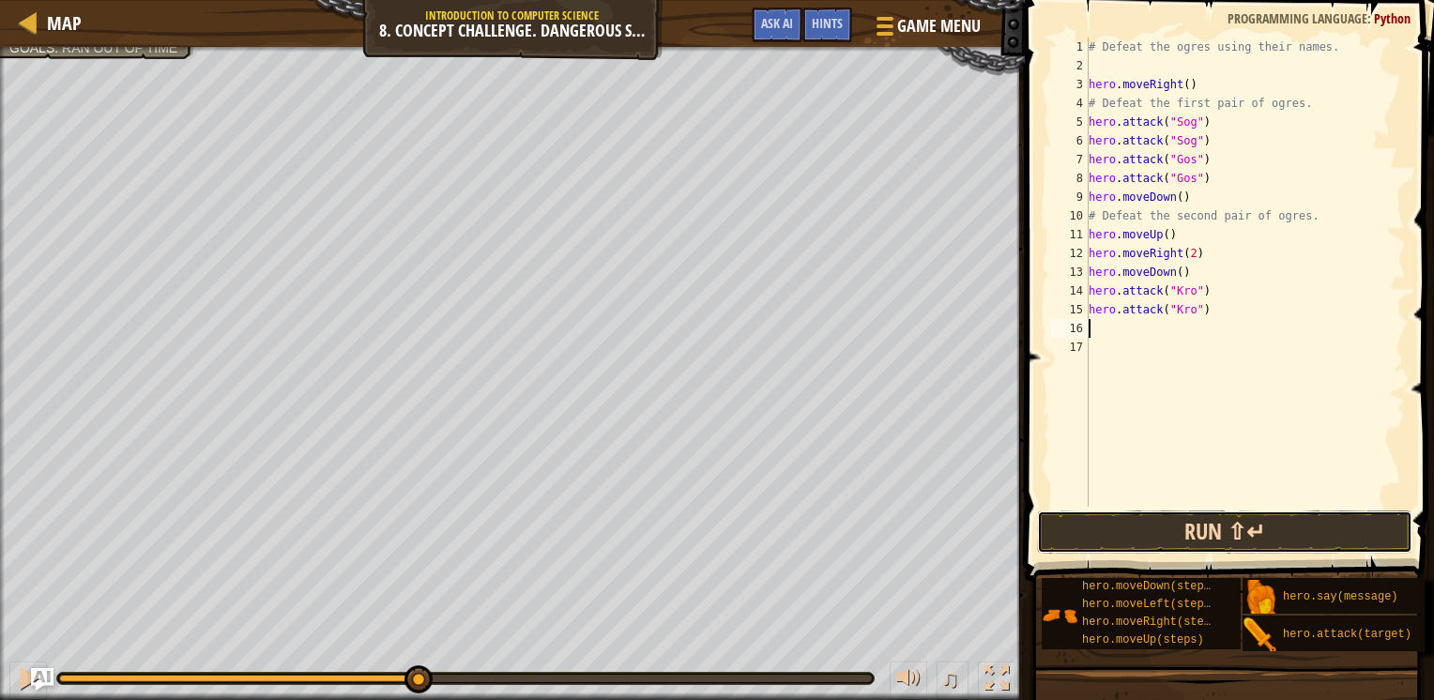
click at [1126, 545] on button "Run ⇧↵" at bounding box center [1224, 532] width 375 height 43
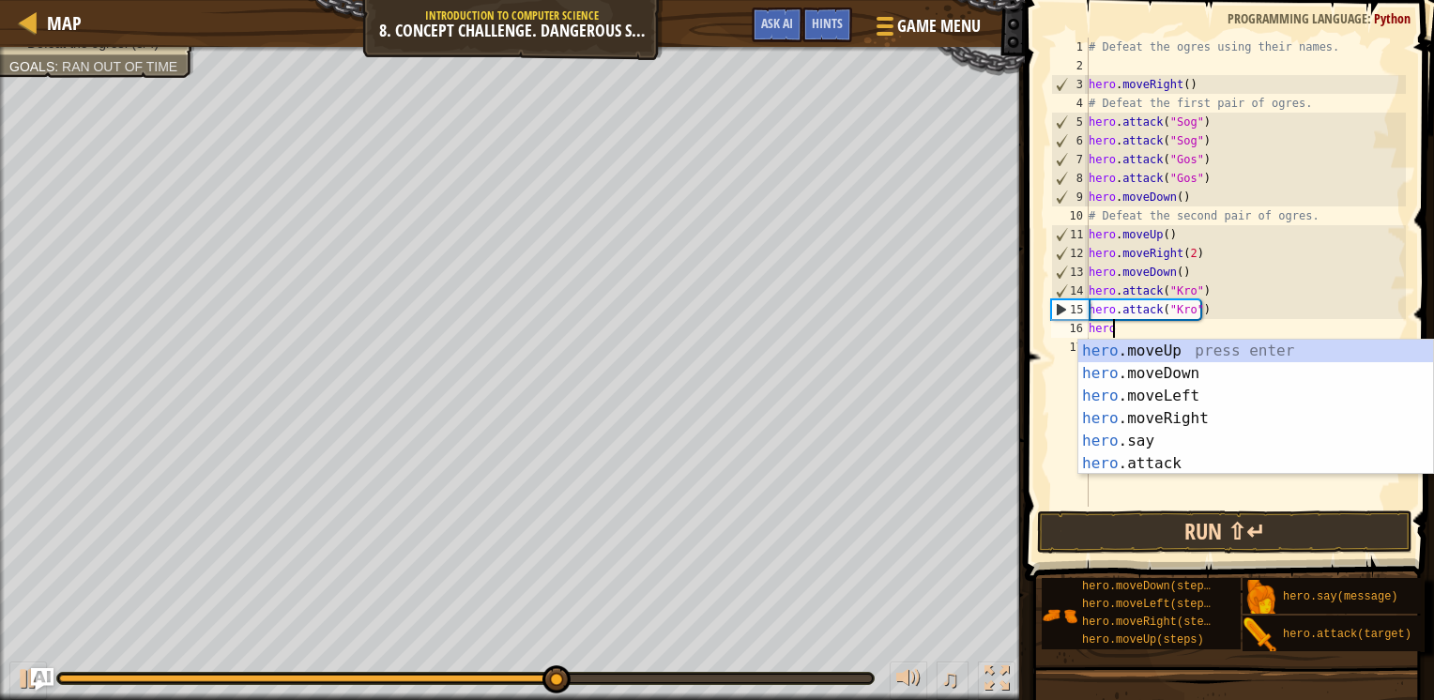
scroll to position [8, 1]
click at [1142, 460] on div "hero. moveUp press enter hero. moveDown press enter hero. moveLeft press enter …" at bounding box center [1256, 430] width 355 height 180
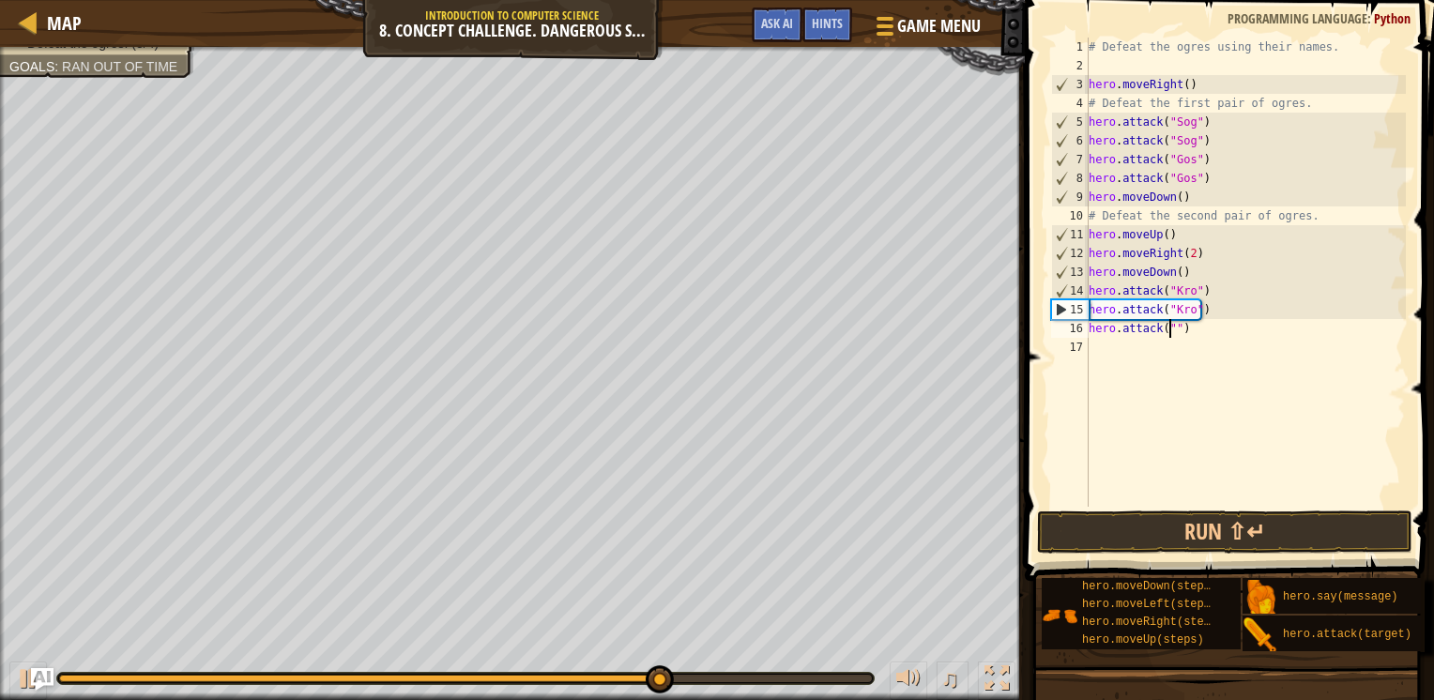
scroll to position [8, 7]
type textarea "hero.attack("Ergo")"
click at [1157, 351] on div "# Defeat the ogres using their names. hero . moveRight ( ) # Defeat the first p…" at bounding box center [1245, 291] width 321 height 507
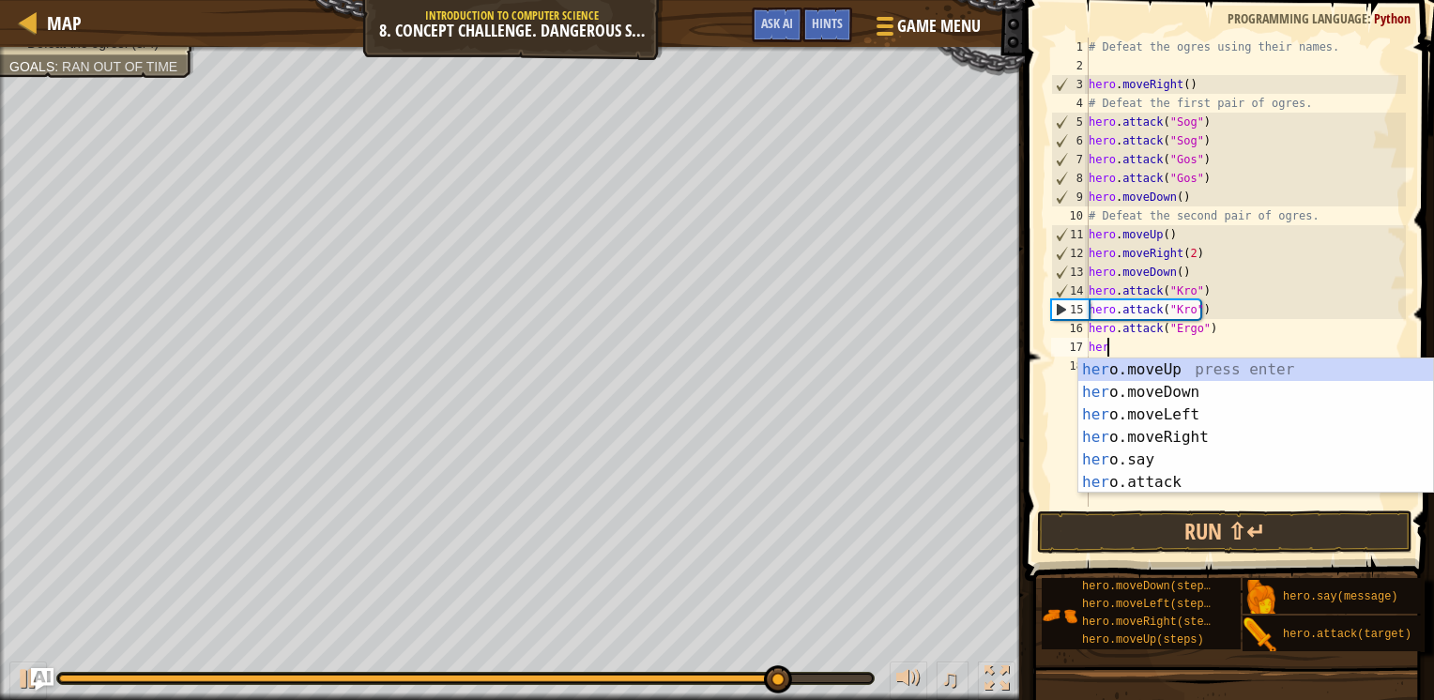
scroll to position [8, 0]
click at [1137, 475] on div "hero .moveUp press enter hero .moveDown press enter hero .moveLeft press enter …" at bounding box center [1256, 449] width 355 height 180
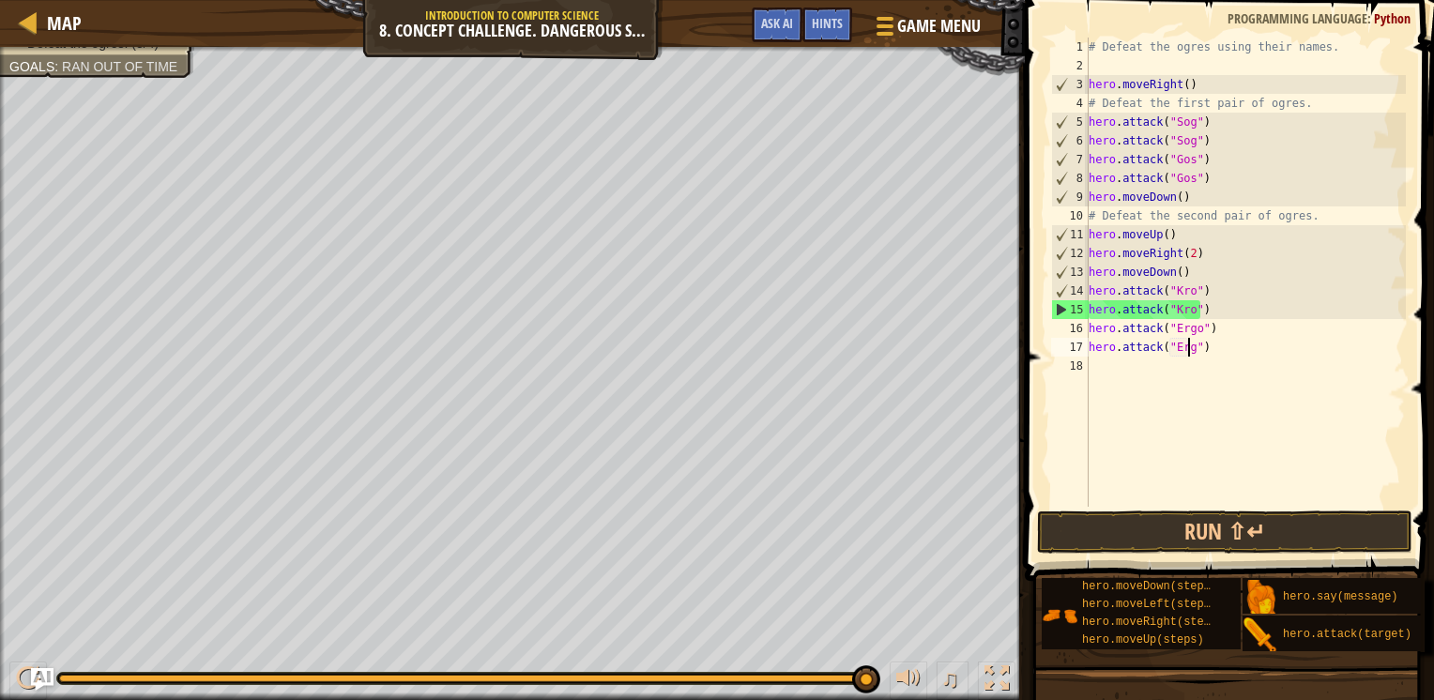
type textarea "hero.attack("Ergo")"
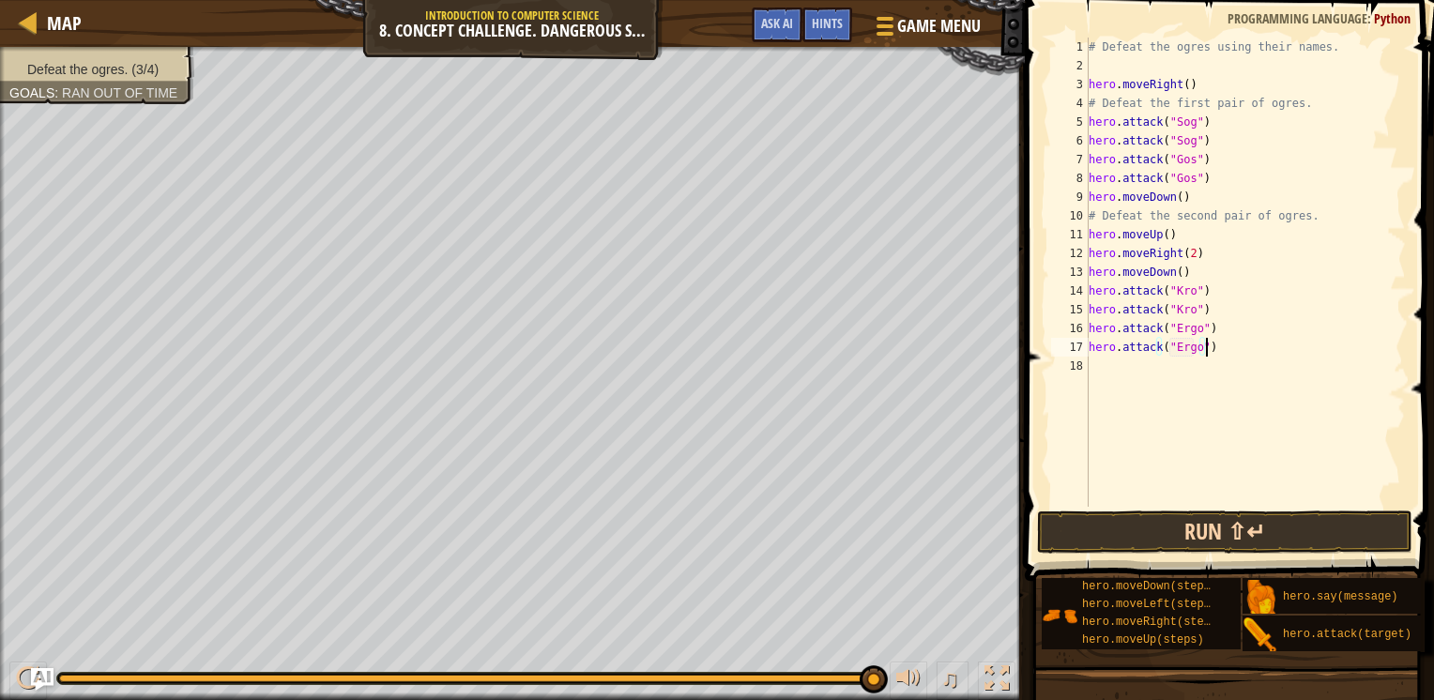
type textarea "hero.attack("Ergo")"
click at [1139, 551] on button "Run ⇧↵" at bounding box center [1224, 532] width 375 height 43
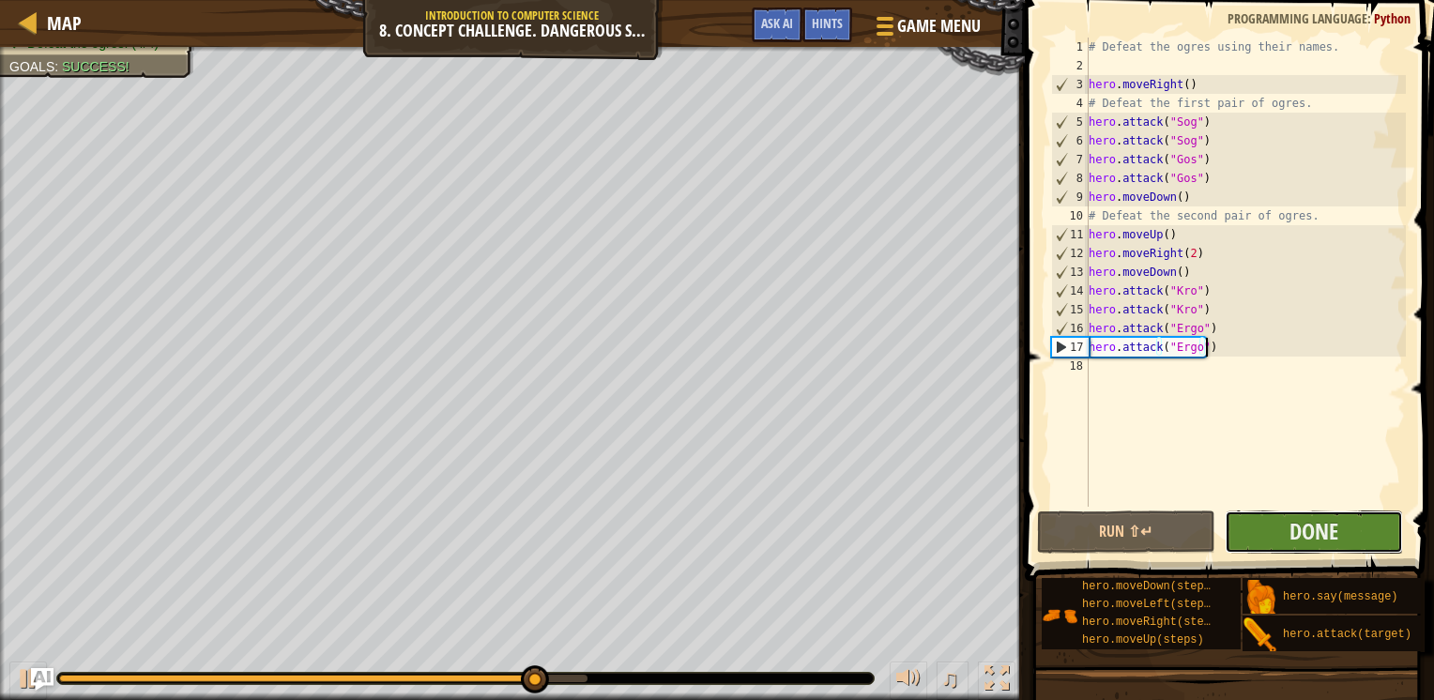
click at [1277, 527] on button "Done" at bounding box center [1314, 532] width 178 height 43
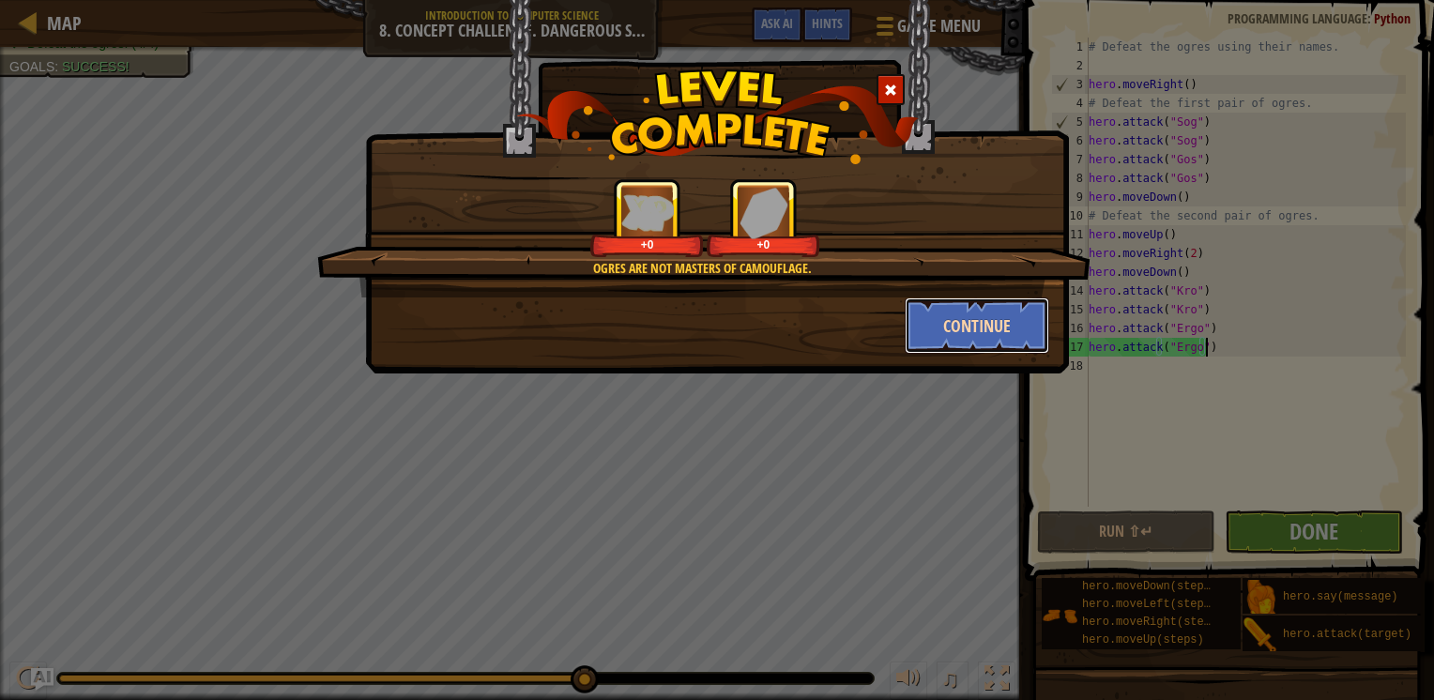
click at [937, 317] on button "Continue" at bounding box center [978, 326] width 146 height 56
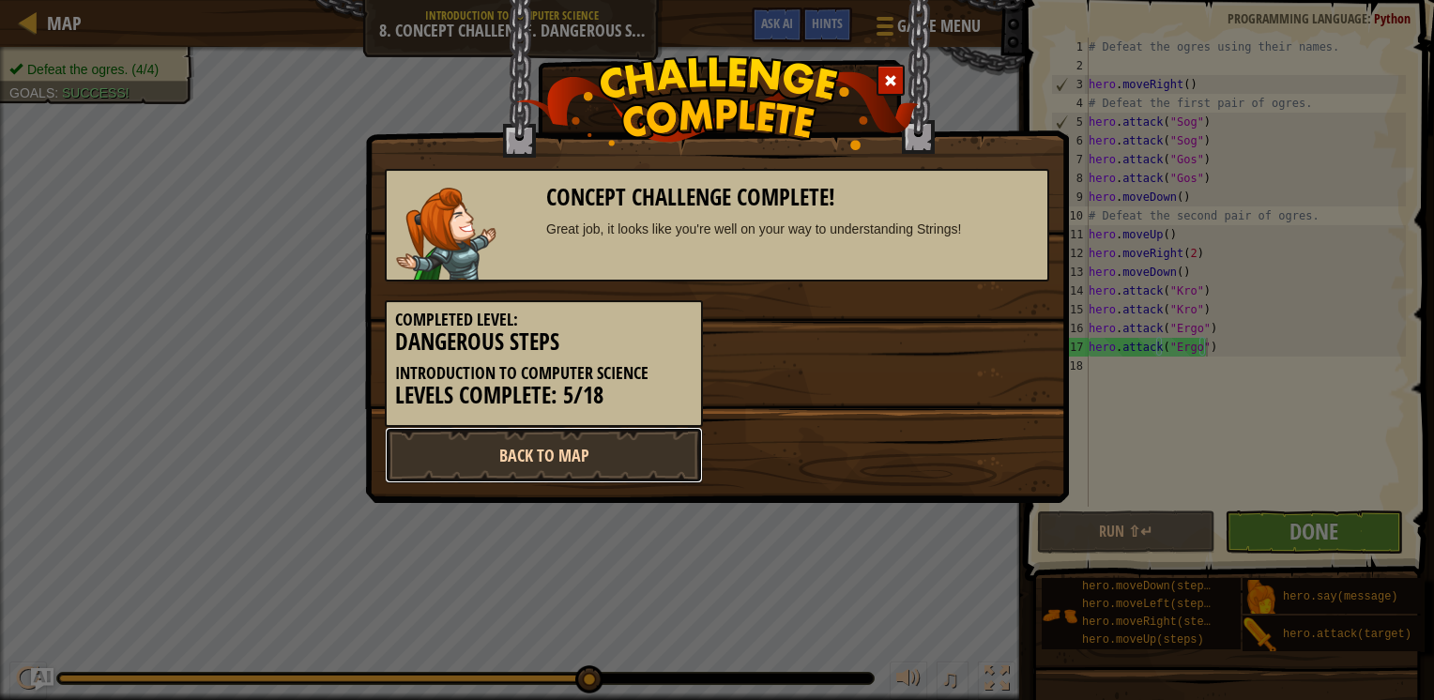
click at [649, 453] on link "Back to Map" at bounding box center [544, 455] width 318 height 56
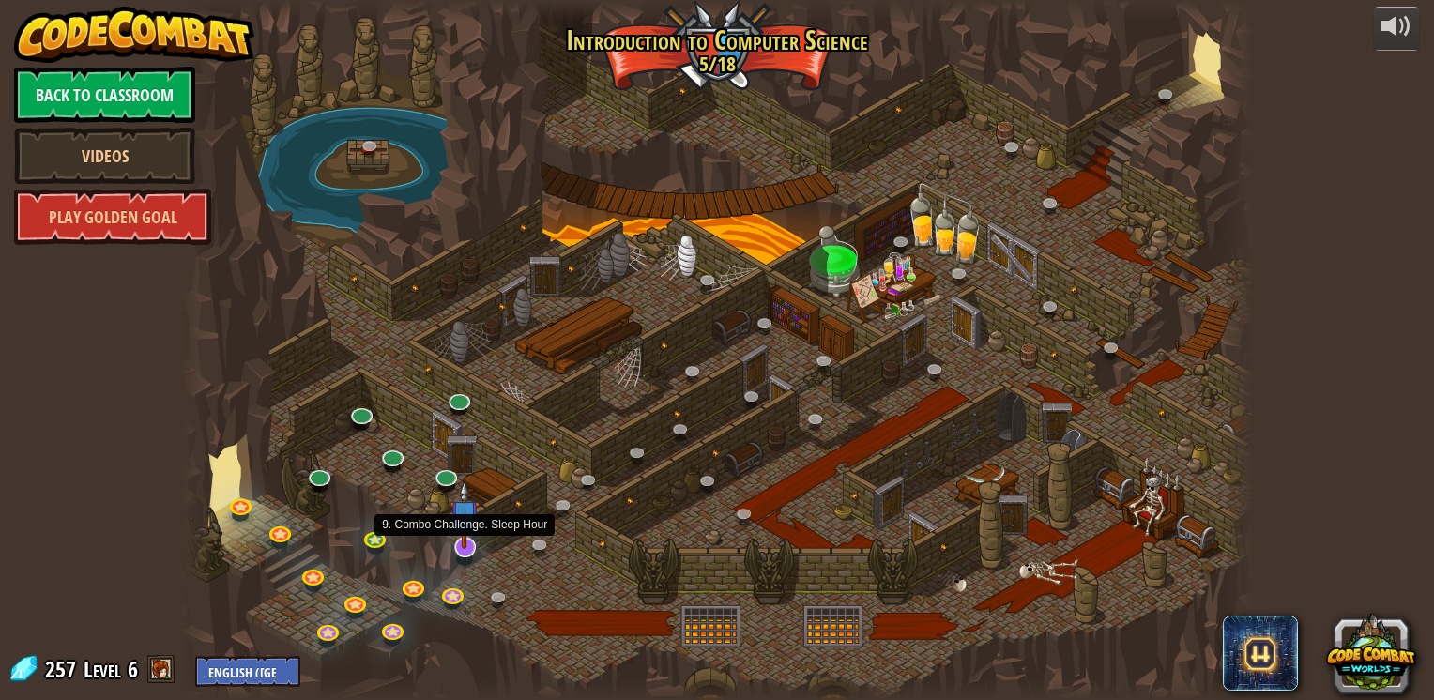
click at [466, 539] on img at bounding box center [465, 515] width 30 height 69
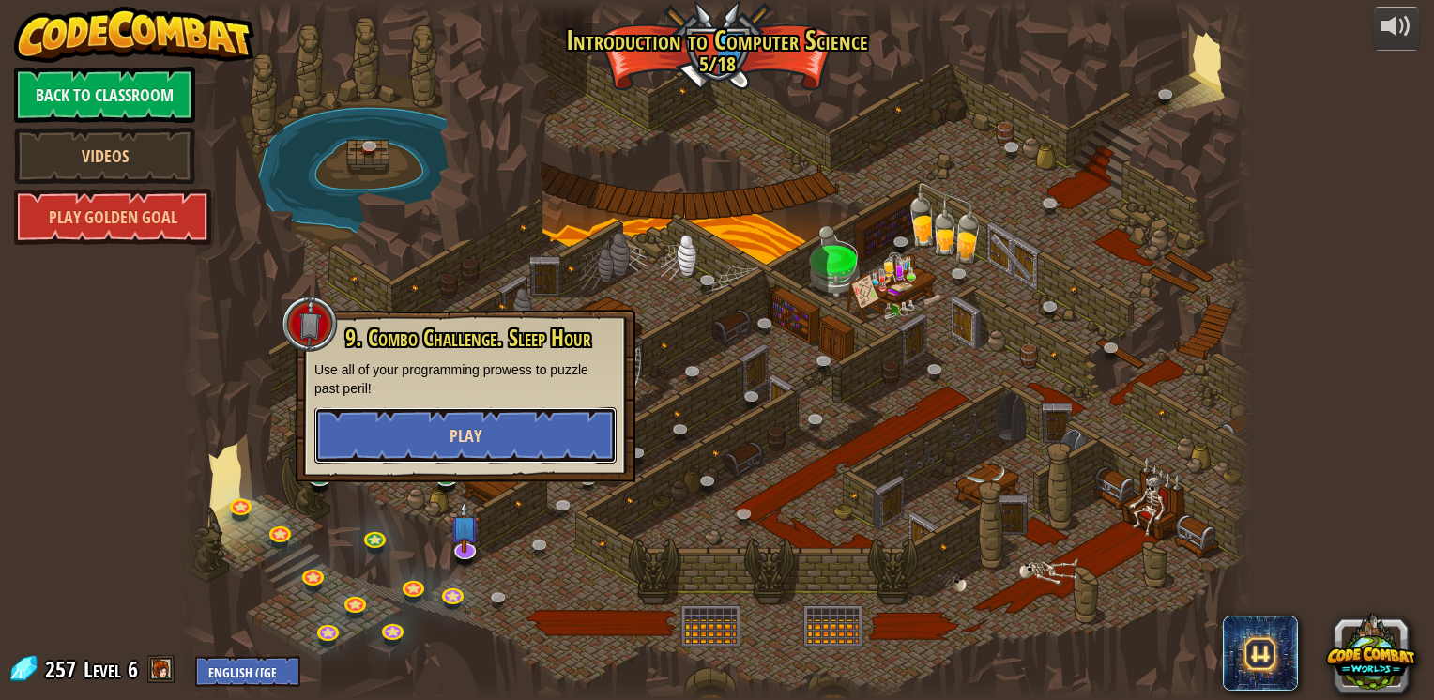
click at [470, 436] on span "Play" at bounding box center [466, 435] width 32 height 23
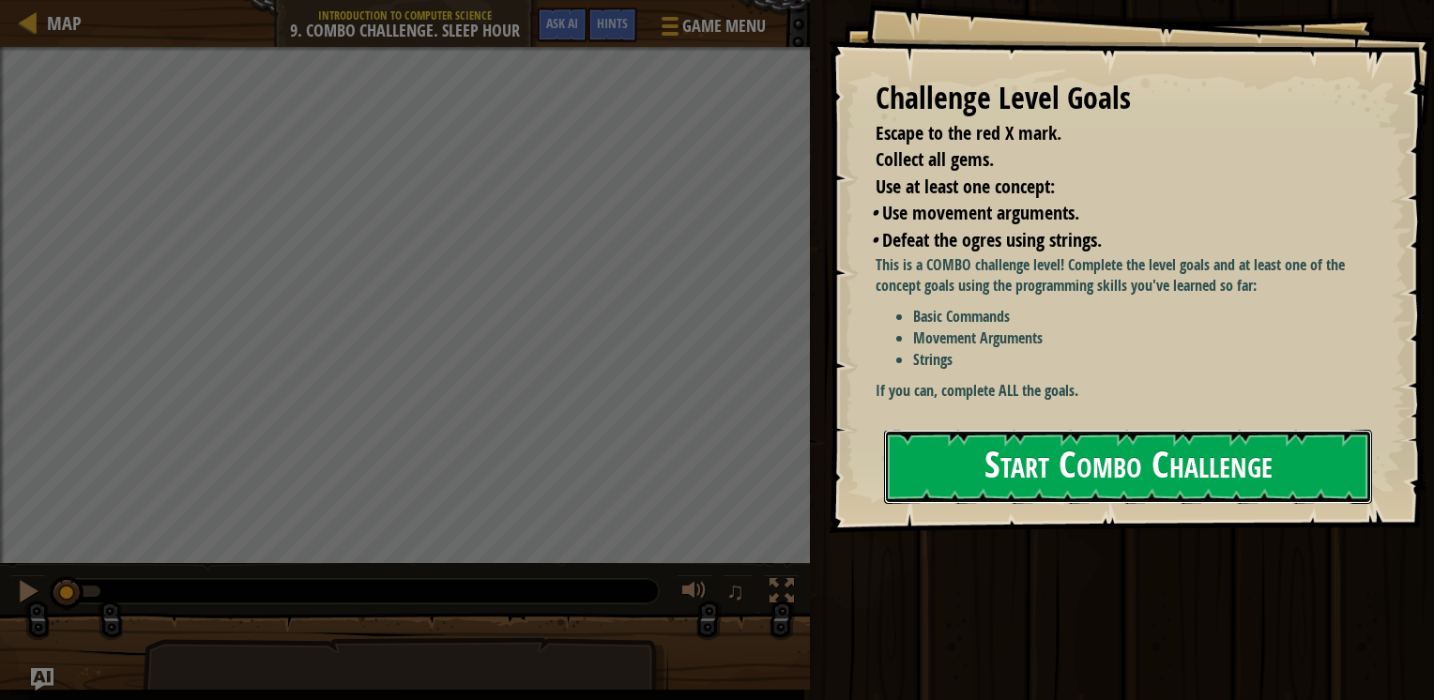
click at [971, 430] on button "Start Combo Challenge" at bounding box center [1128, 467] width 488 height 74
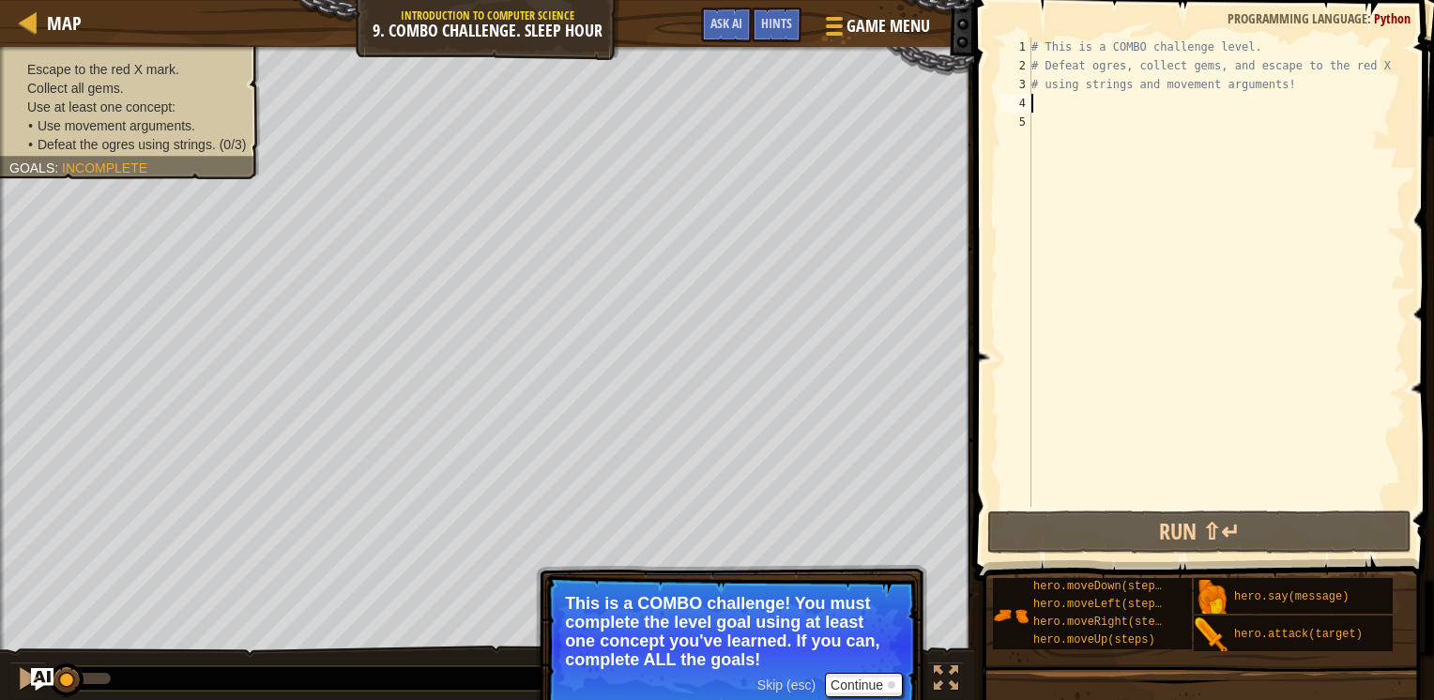
click at [1050, 108] on div "# This is a COMBO challenge level. # Defeat [PERSON_NAME], collect gems, and es…" at bounding box center [1217, 291] width 378 height 507
click at [1045, 122] on div "# This is a COMBO challenge level. # Defeat [PERSON_NAME], collect gems, and es…" at bounding box center [1217, 291] width 378 height 507
click at [1053, 101] on div "# This is a COMBO challenge level. # Defeat [PERSON_NAME], collect gems, and es…" at bounding box center [1217, 291] width 378 height 507
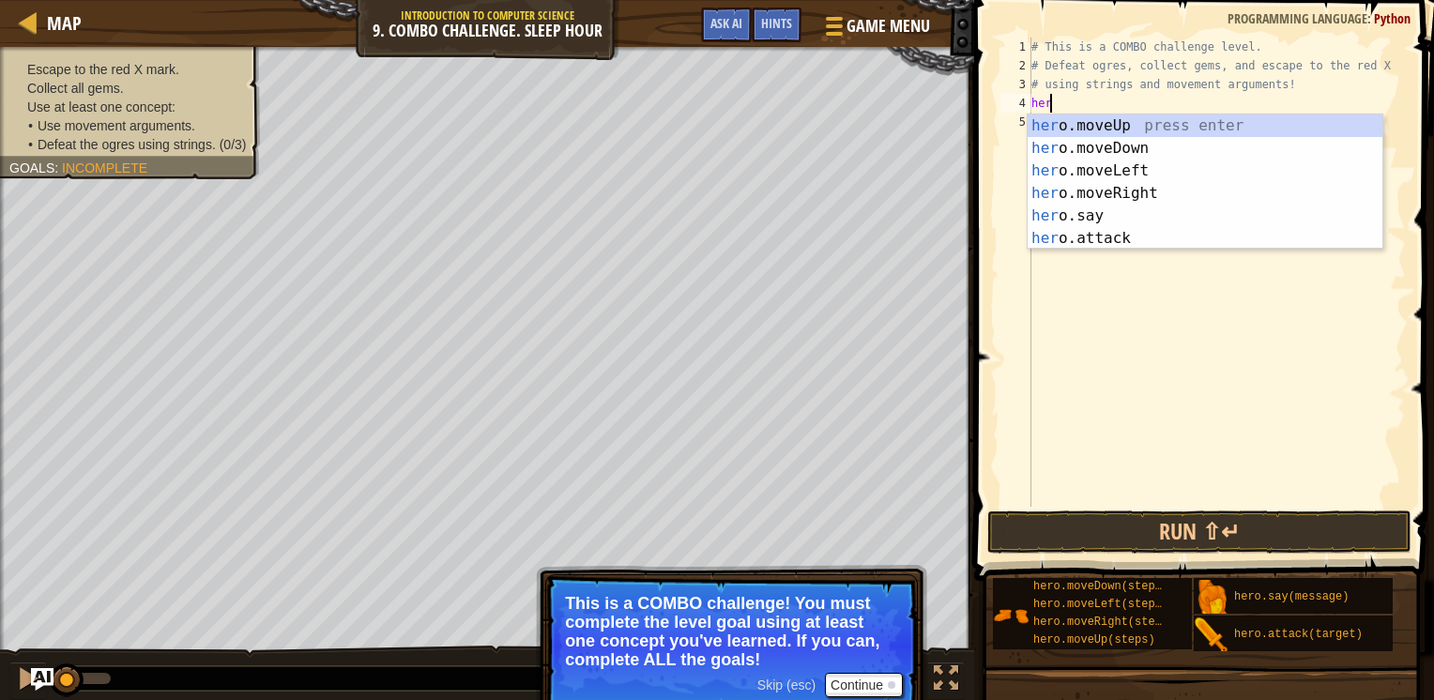
scroll to position [8, 0]
type textarea "h"
type textarea "hero"
click at [1099, 139] on div "hero .moveUp press enter hero .moveDown press enter hero .moveLeft press enter …" at bounding box center [1205, 205] width 355 height 180
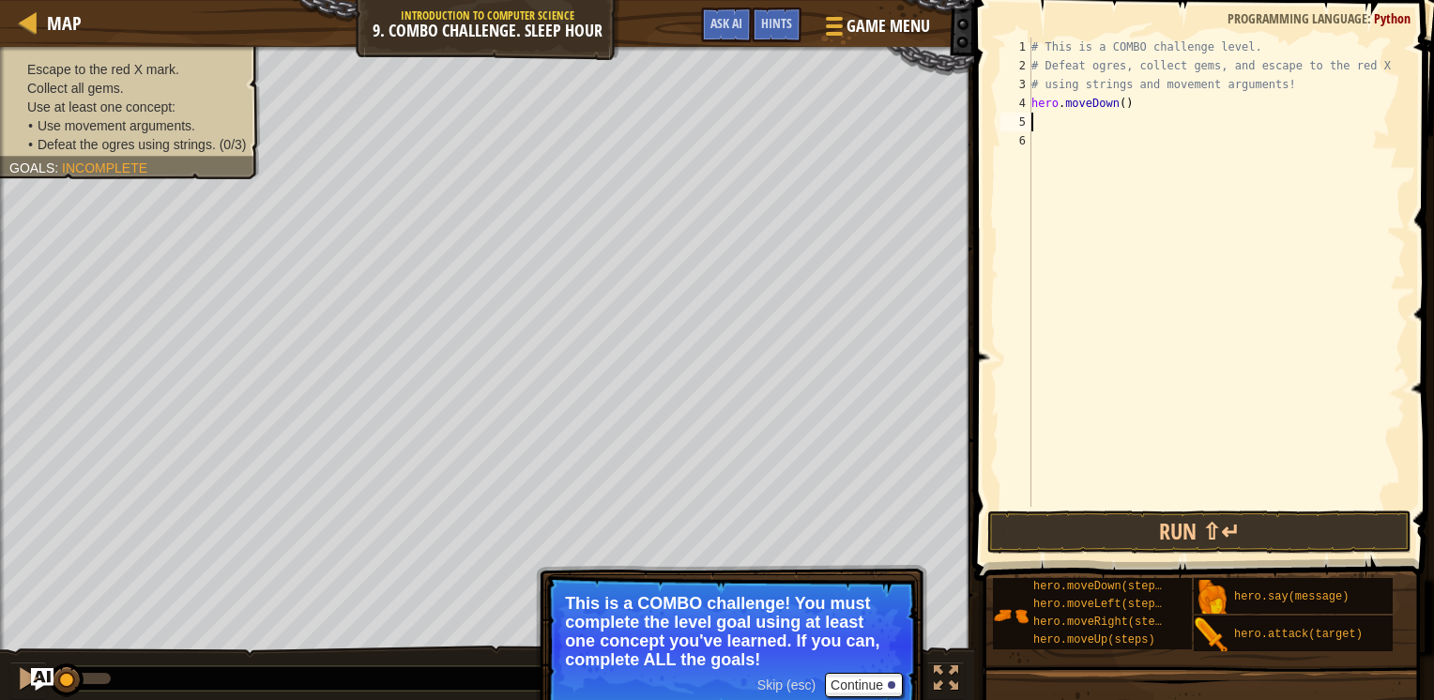
click at [1116, 103] on div "# This is a COMBO challenge level. # Defeat [PERSON_NAME], collect gems, and es…" at bounding box center [1217, 291] width 378 height 507
click at [1124, 103] on div "# This is a COMBO challenge level. # Defeat [PERSON_NAME], collect gems, and es…" at bounding box center [1217, 291] width 378 height 507
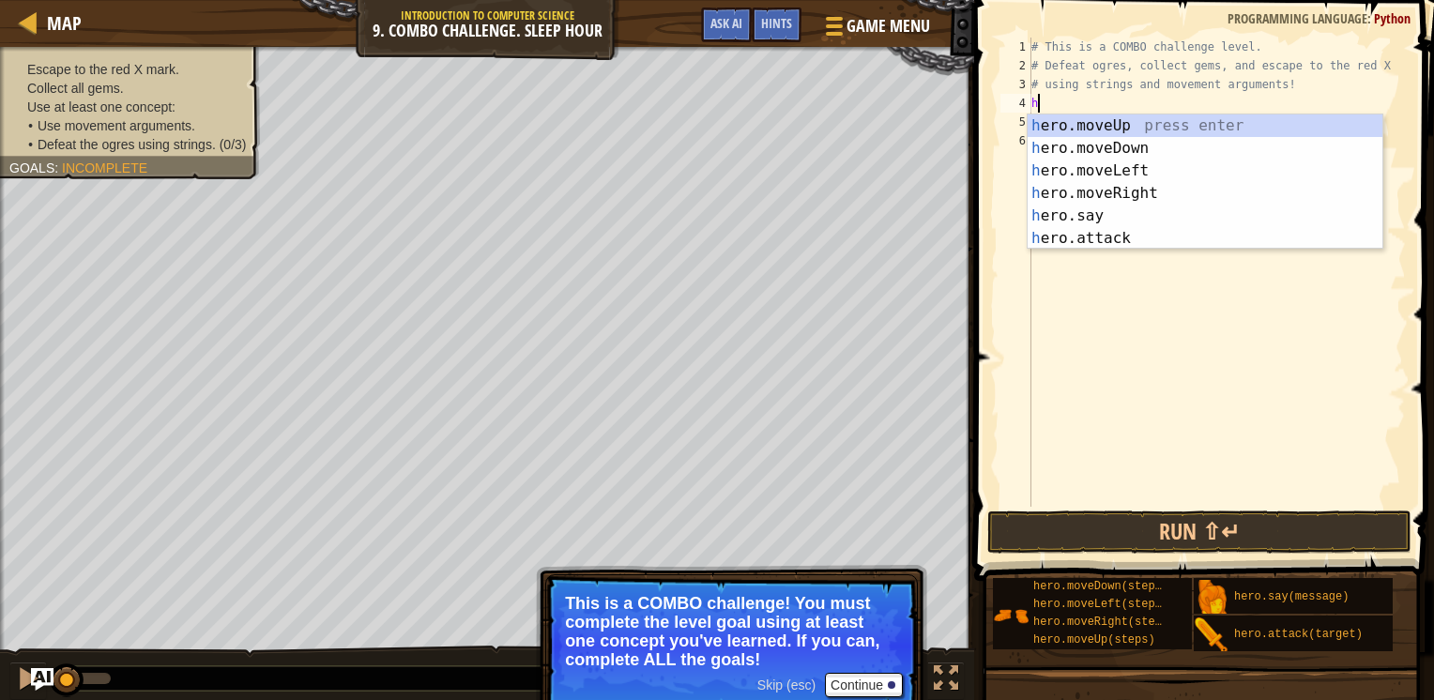
type textarea "h"
type textarea "# using strings and movement argume"
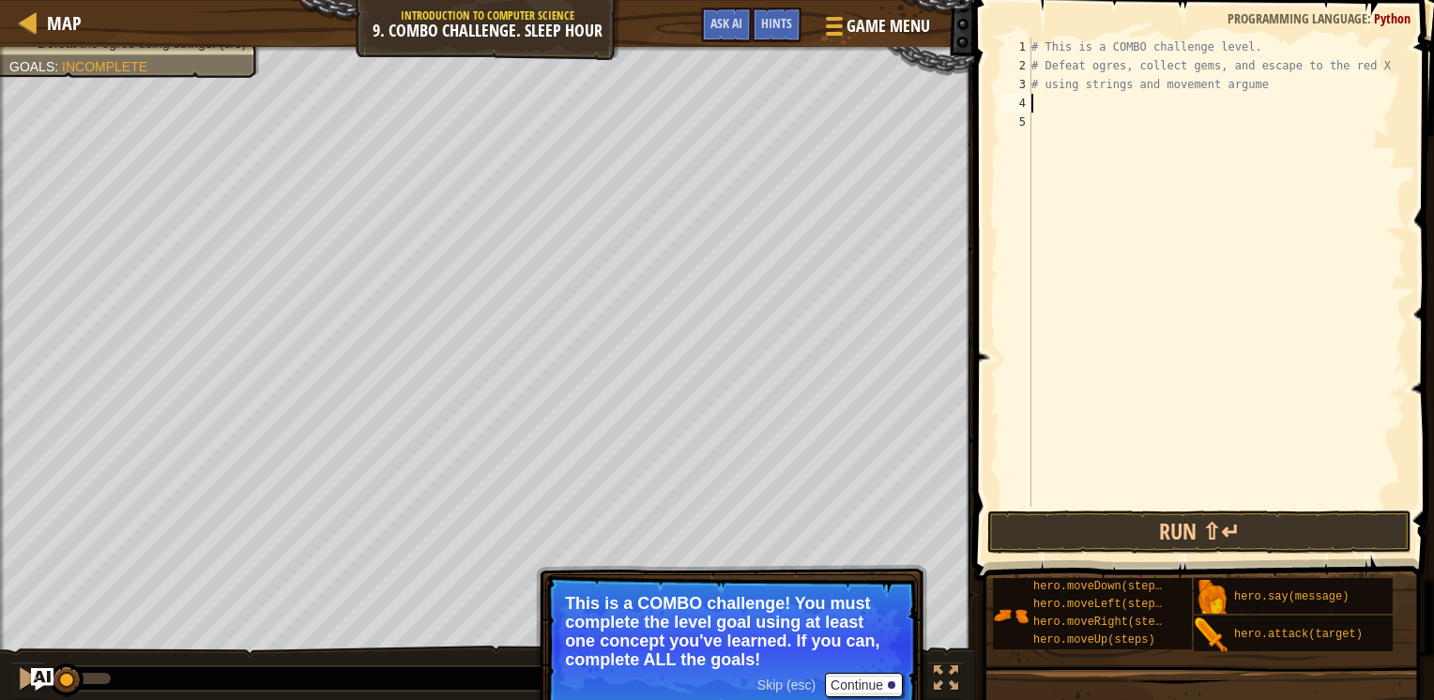
click at [1068, 99] on div "# This is a COMBO challenge level. # Defeat ogres, collect gems, and escape to …" at bounding box center [1217, 291] width 378 height 507
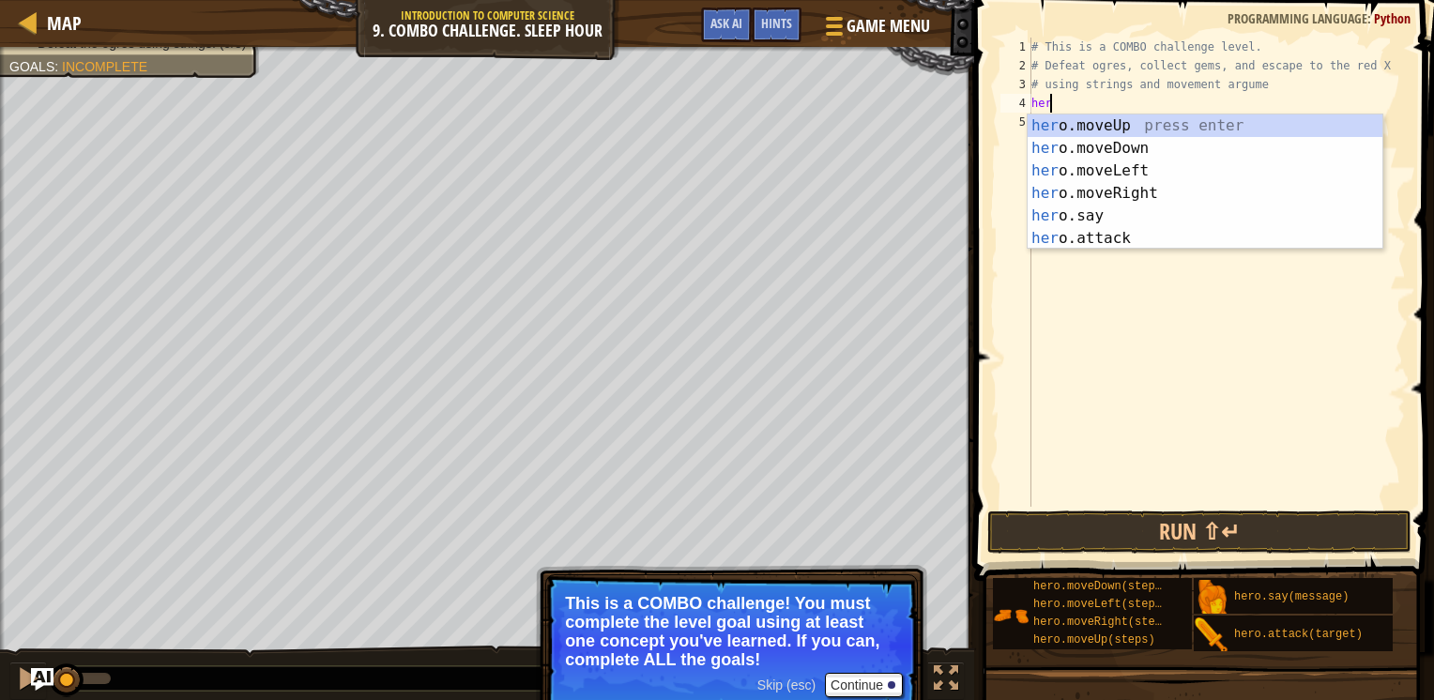
type textarea "hero"
click at [1062, 141] on div "hero .moveUp press enter hero .moveDown press enter hero .moveLeft press enter …" at bounding box center [1205, 205] width 355 height 180
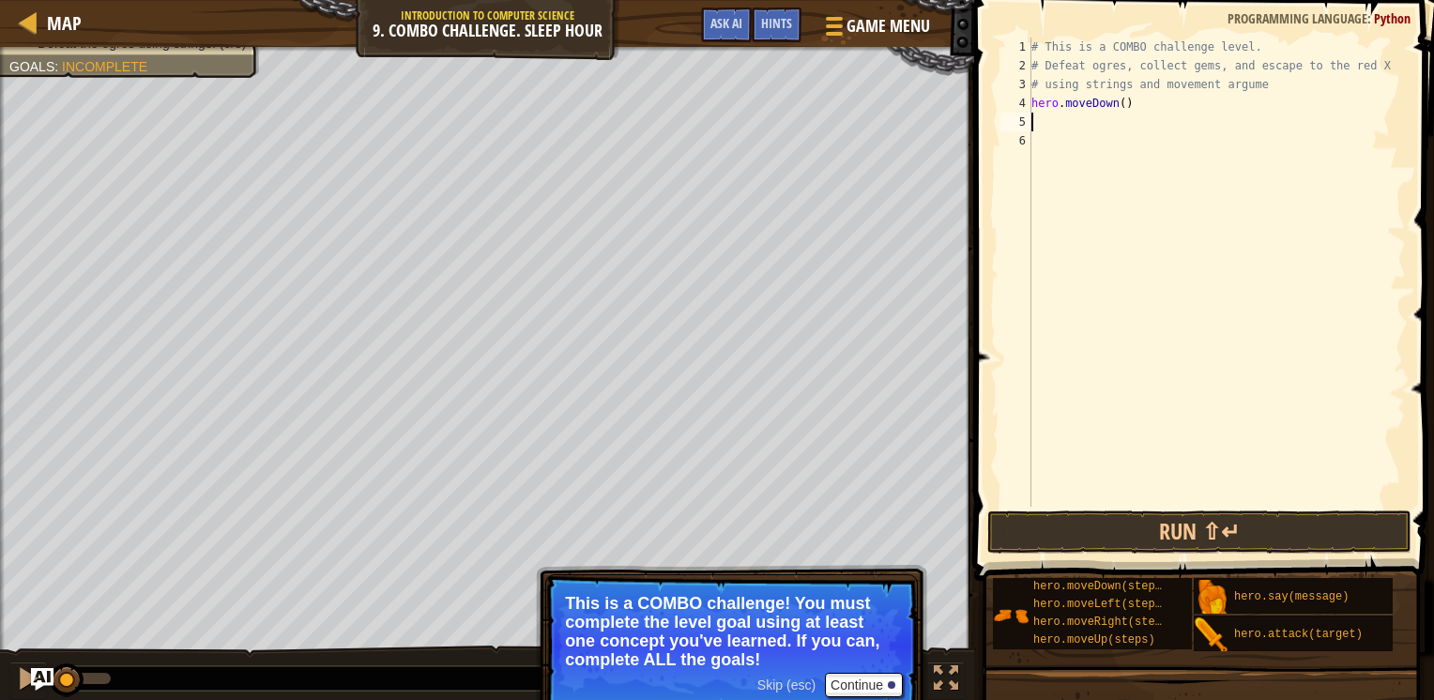
click at [1161, 111] on div "# This is a COMBO challenge level. # Defeat [PERSON_NAME], collect gems, and es…" at bounding box center [1217, 291] width 378 height 507
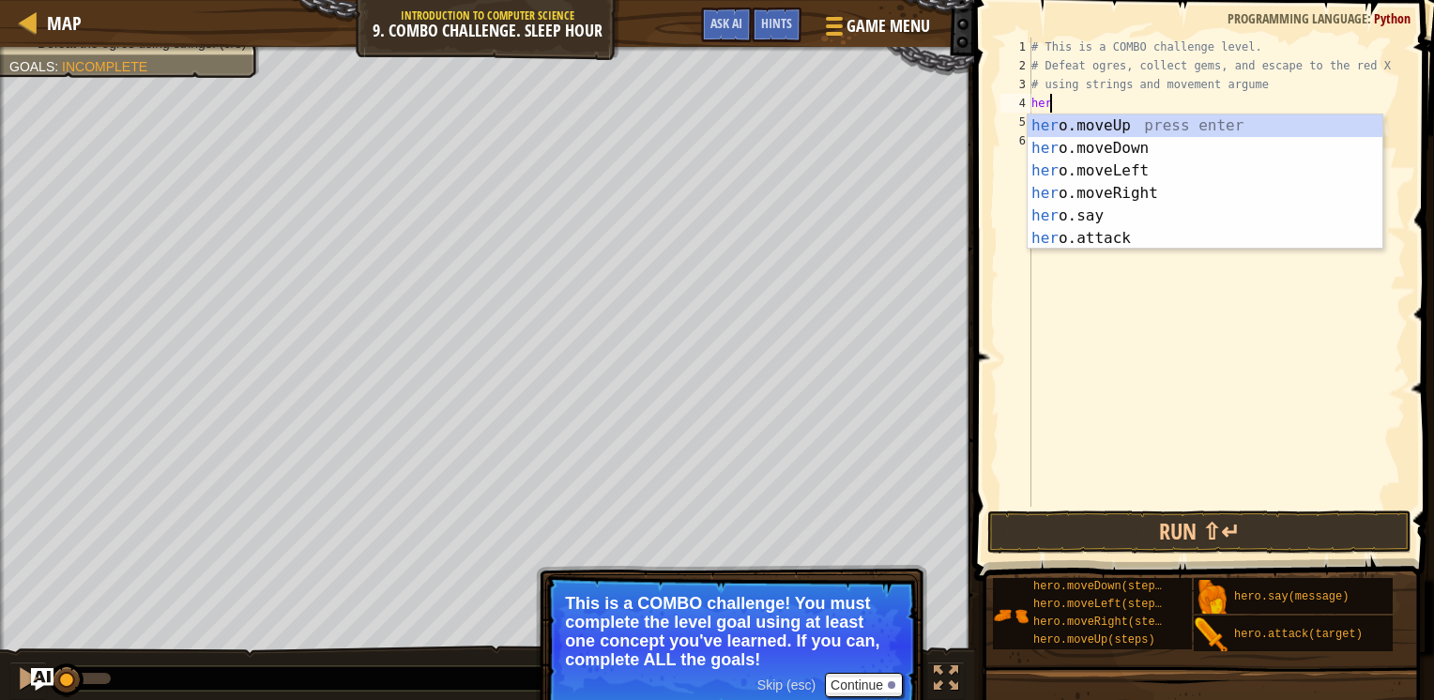
type textarea "h"
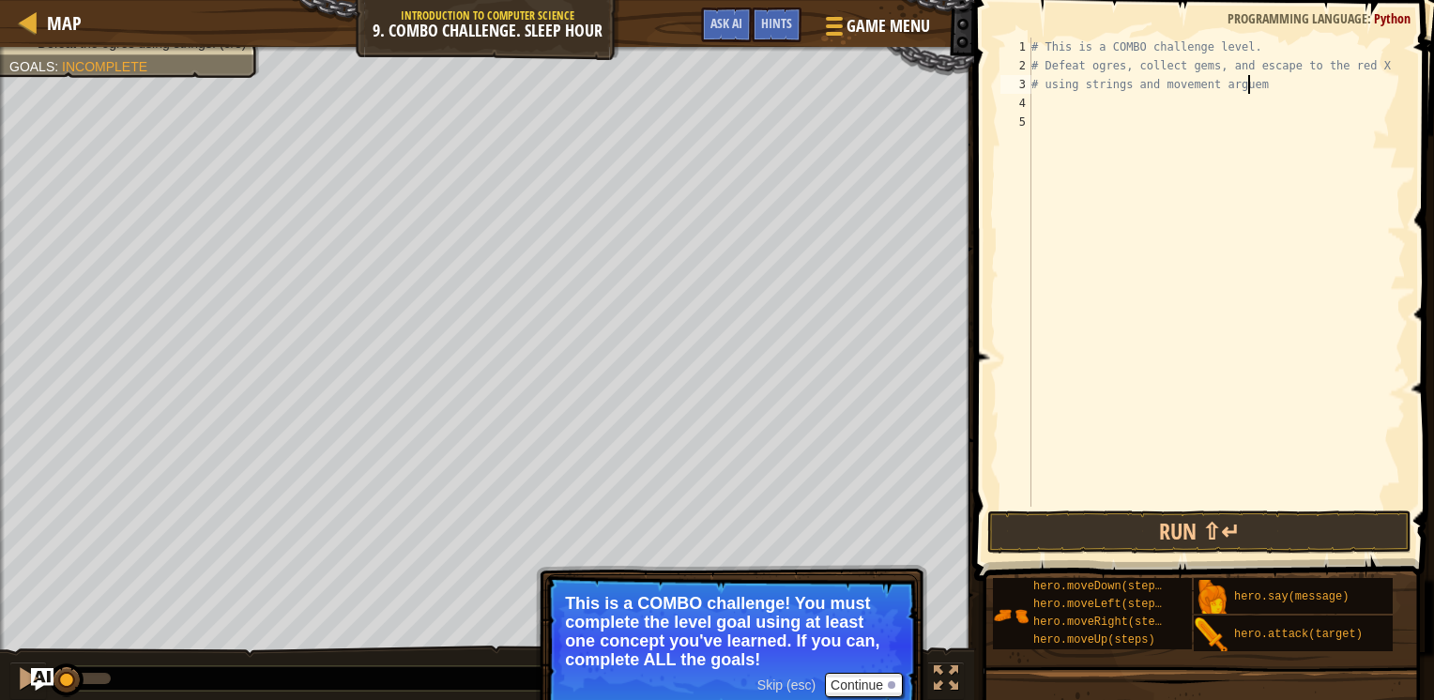
scroll to position [8, 18]
type textarea "# using strings and movement arguement"
click at [1160, 108] on div "# This is a COMBO challenge level. # Defeat [PERSON_NAME], collect gems, and es…" at bounding box center [1217, 291] width 378 height 507
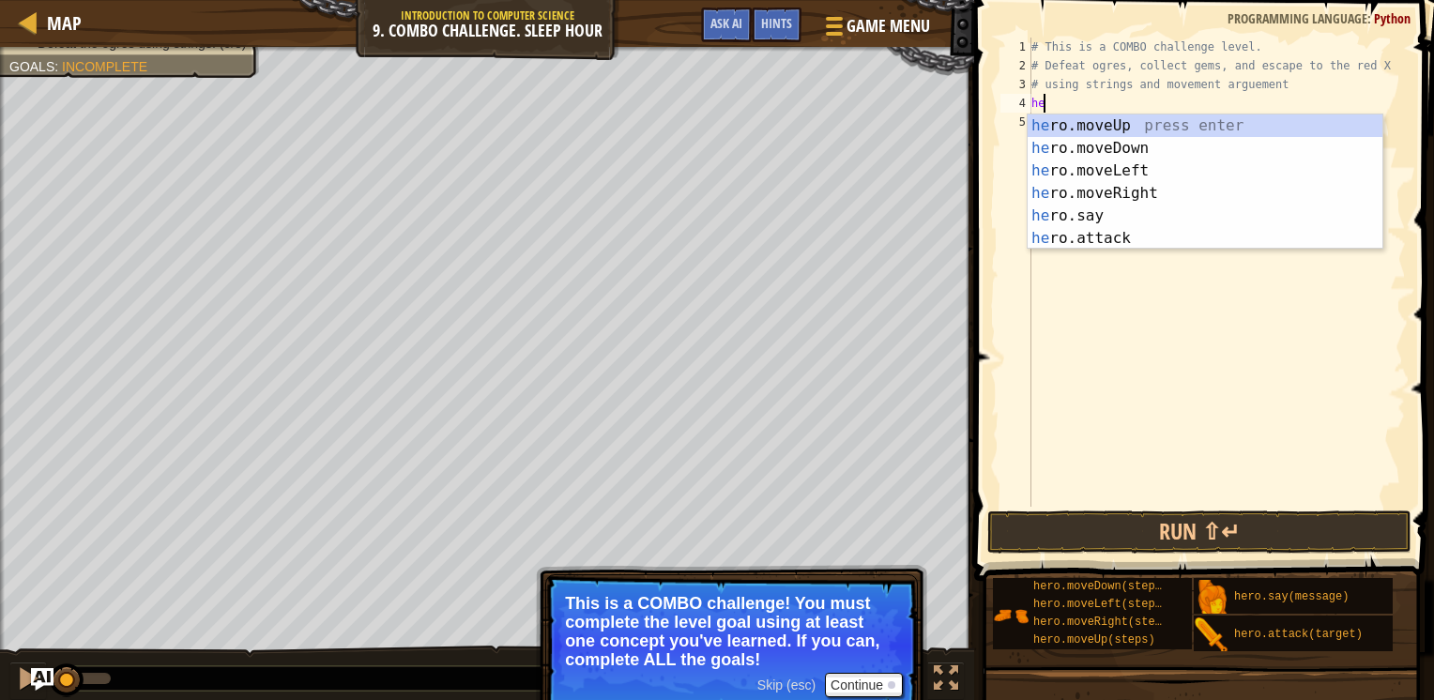
type textarea "hero"
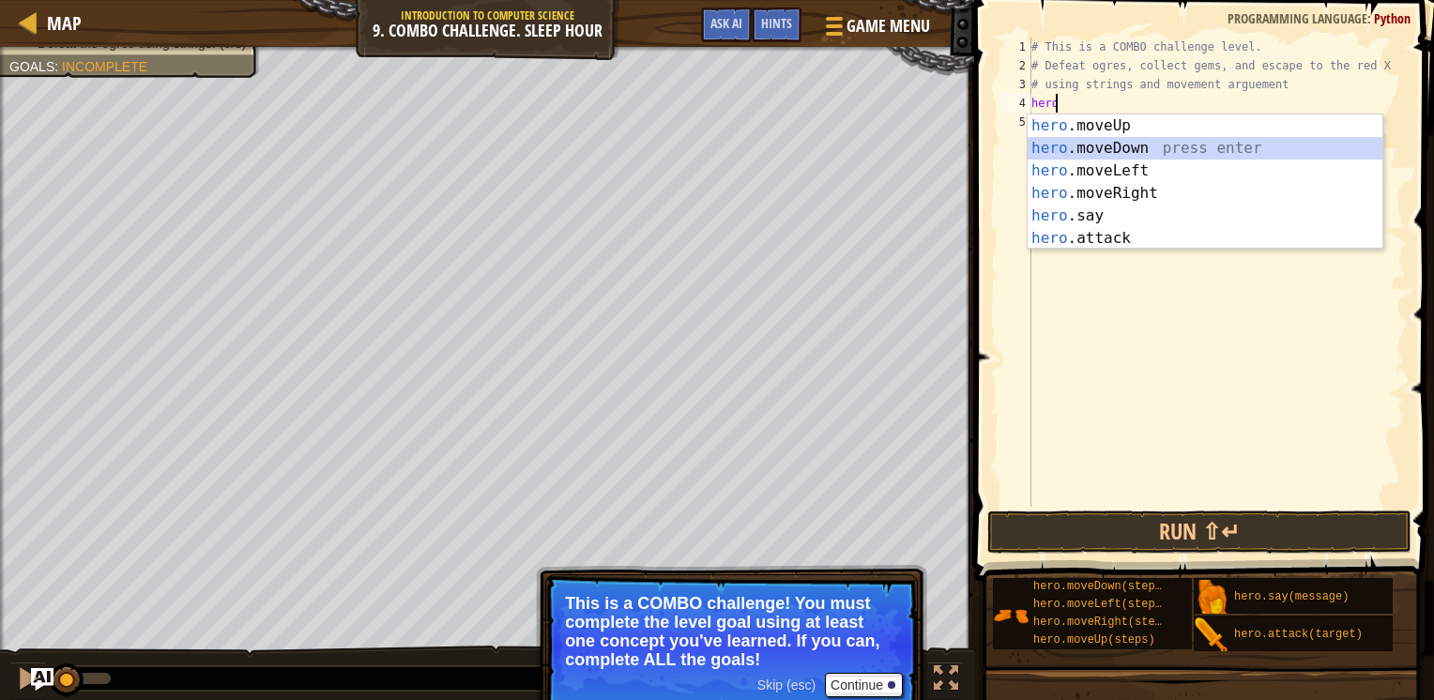
click at [1137, 145] on div "hero .moveUp press enter hero .moveDown press enter hero .moveLeft press enter …" at bounding box center [1205, 205] width 355 height 180
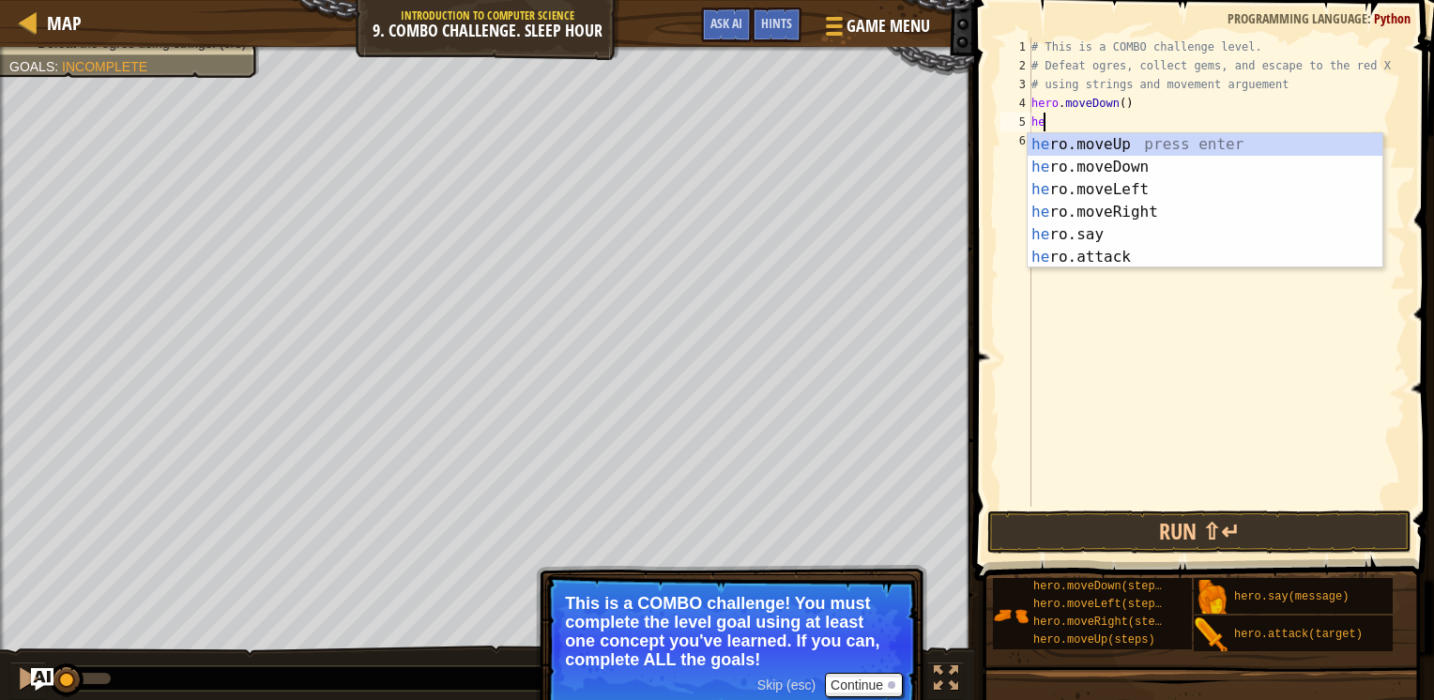
type textarea "hero"
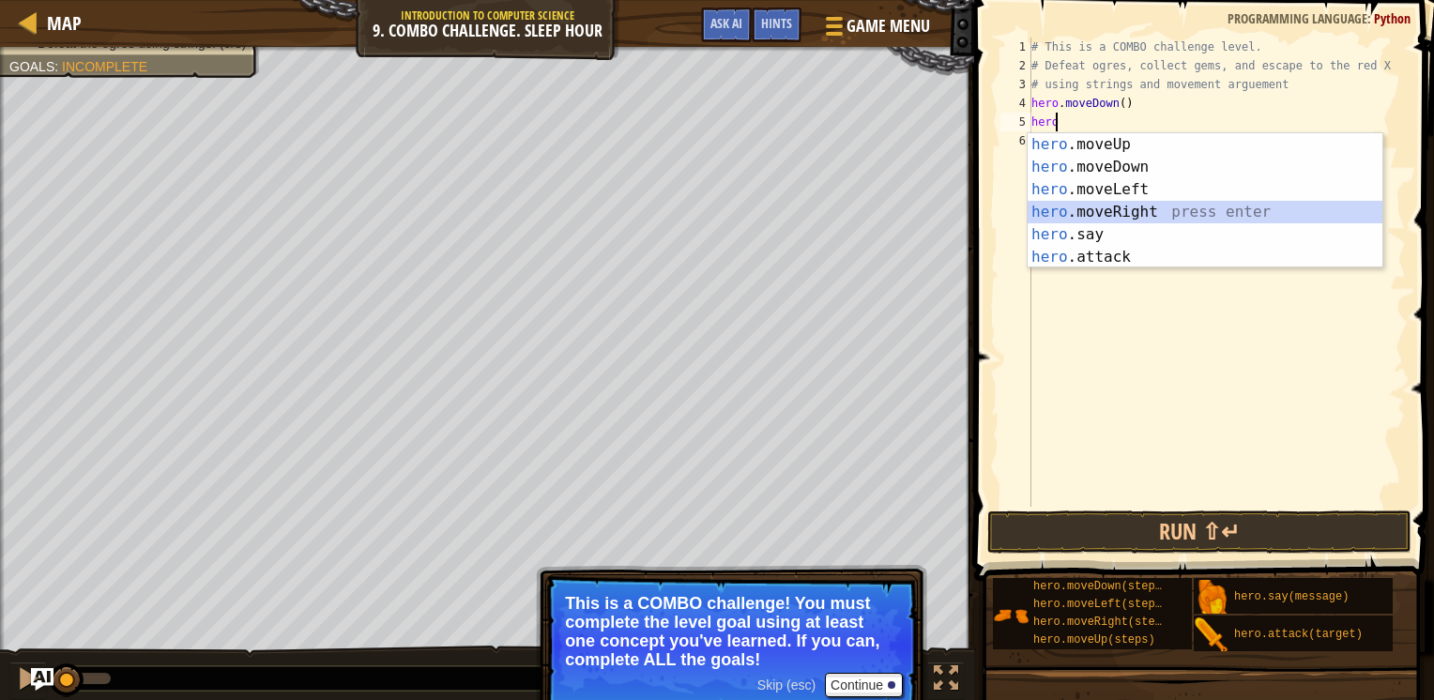
click at [1044, 214] on div "hero .moveUp press enter hero .moveDown press enter hero .moveLeft press enter …" at bounding box center [1205, 223] width 355 height 180
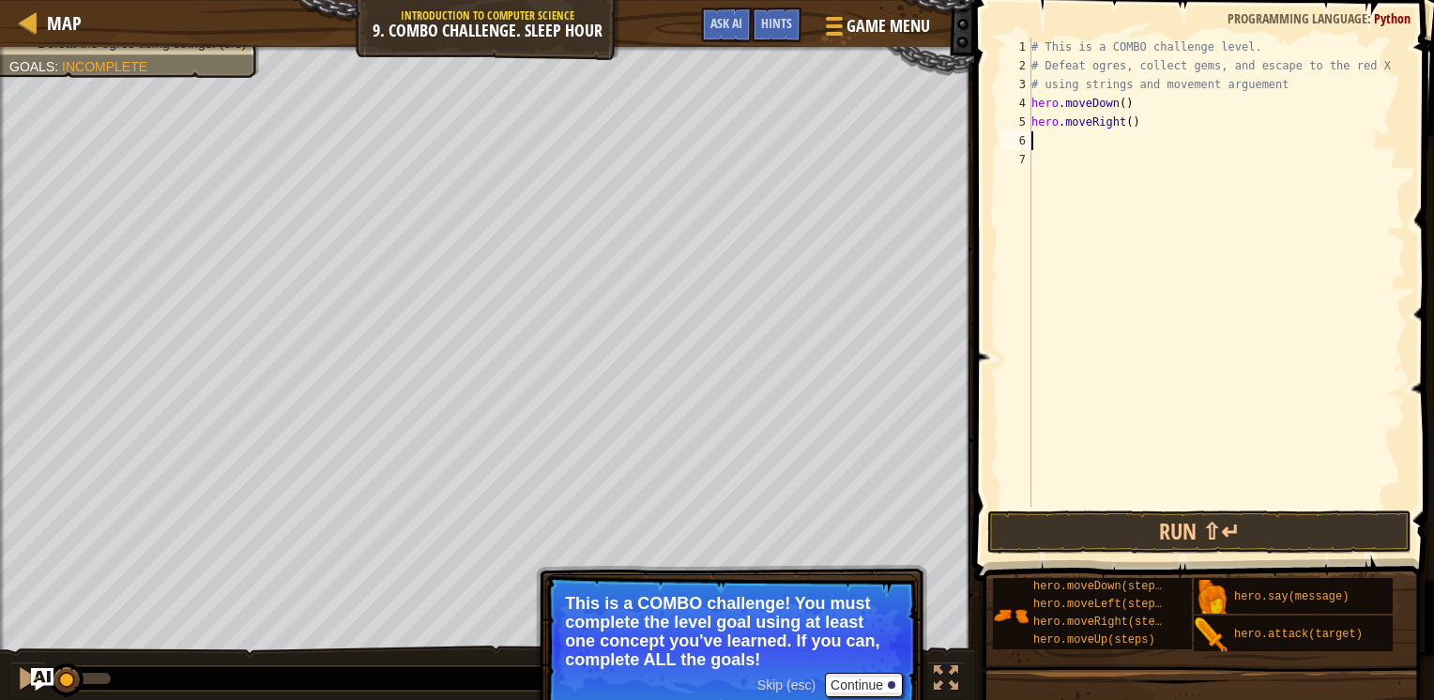
click at [1124, 118] on div "# This is a COMBO challenge level. # Defeat [PERSON_NAME], collect gems, and es…" at bounding box center [1217, 291] width 378 height 507
type textarea "hero.moveRight(2)"
click at [1137, 530] on button "Run ⇧↵" at bounding box center [1200, 532] width 424 height 43
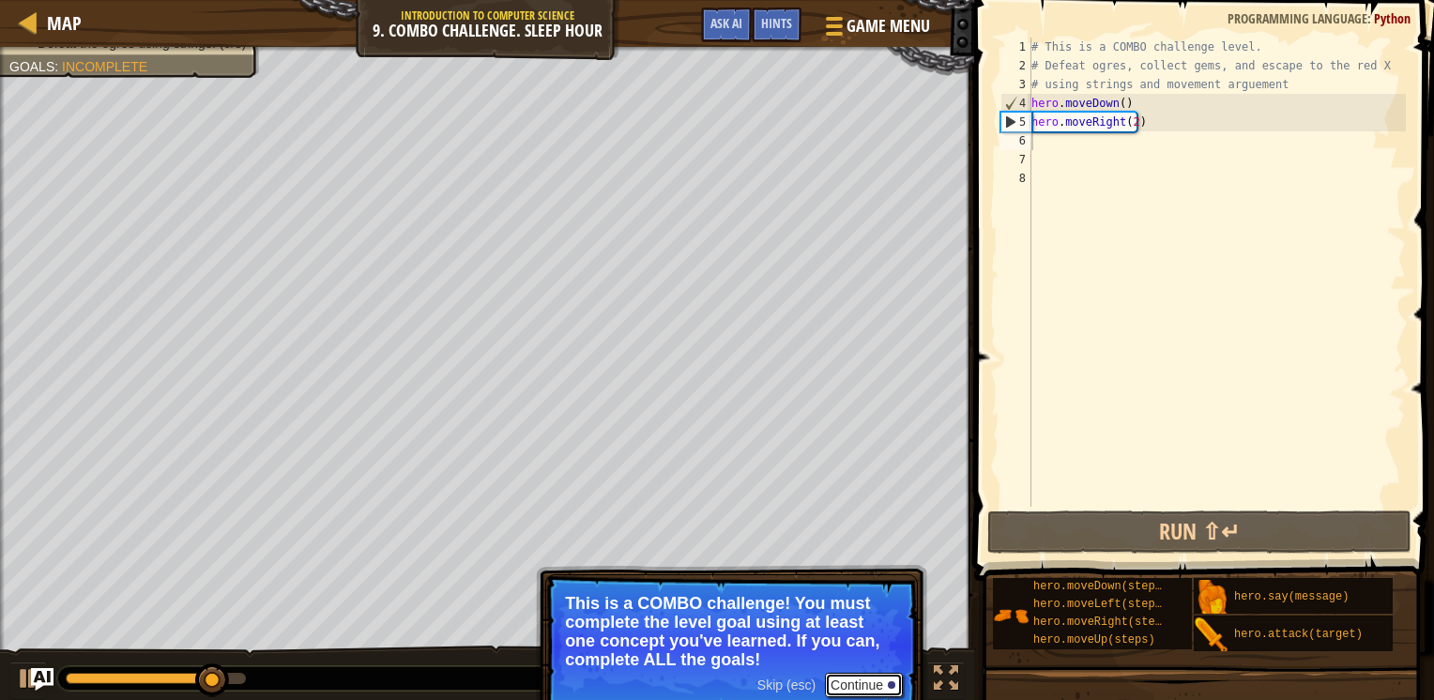
click at [847, 680] on button "Continue" at bounding box center [864, 685] width 78 height 24
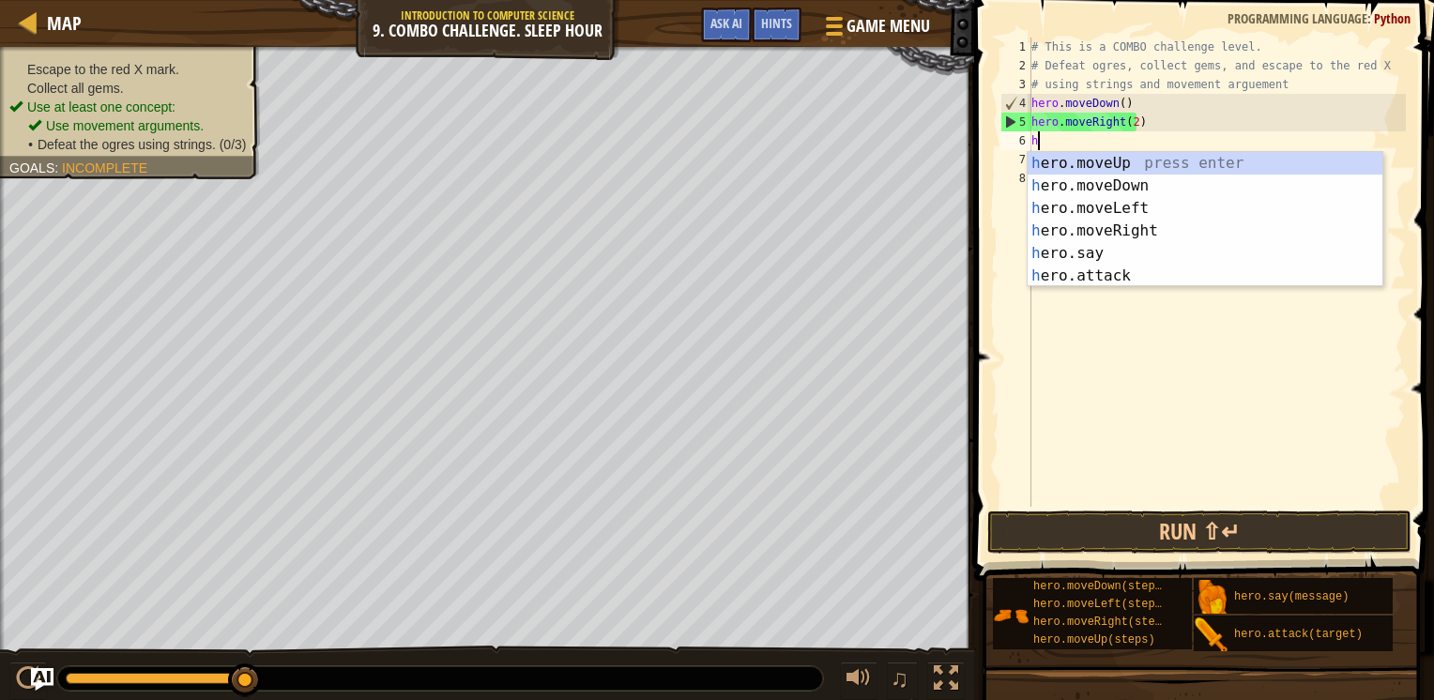
type textarea "hero"
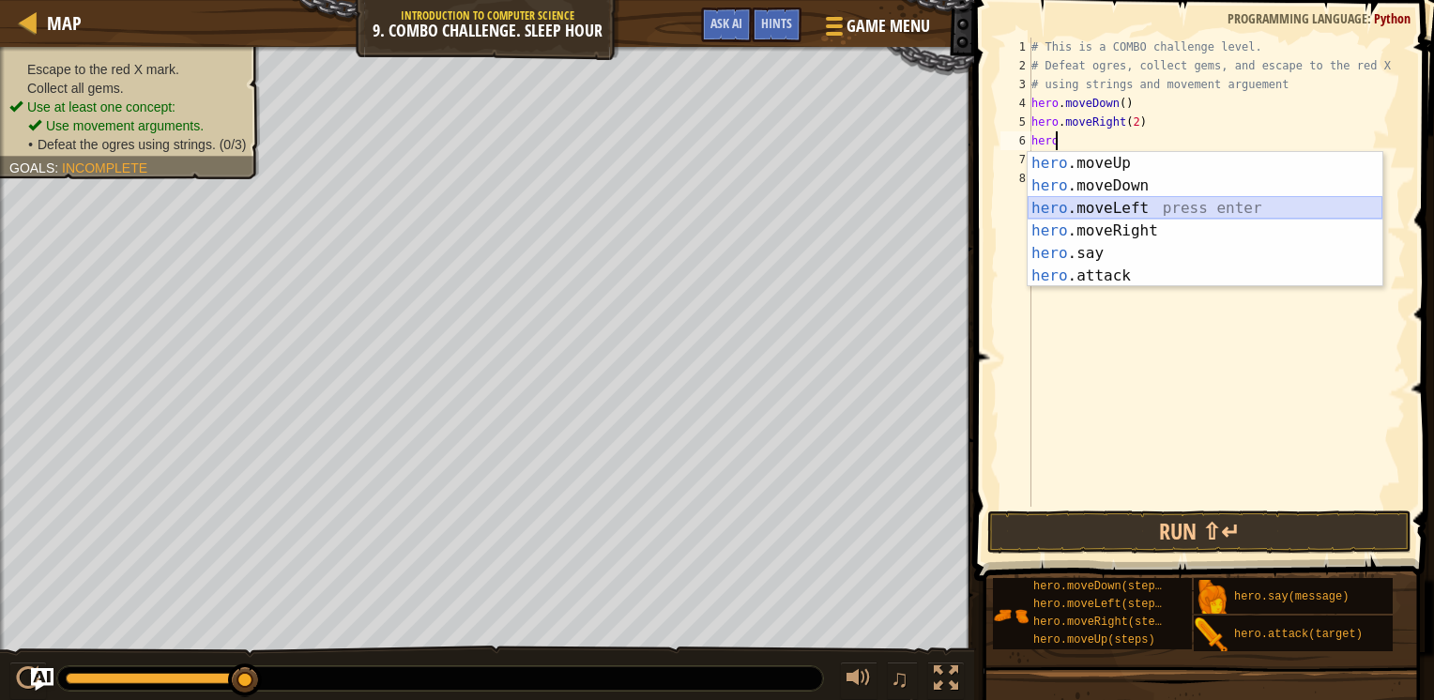
click at [1040, 211] on div "hero .moveUp press enter hero .moveDown press enter hero .moveLeft press enter …" at bounding box center [1205, 242] width 355 height 180
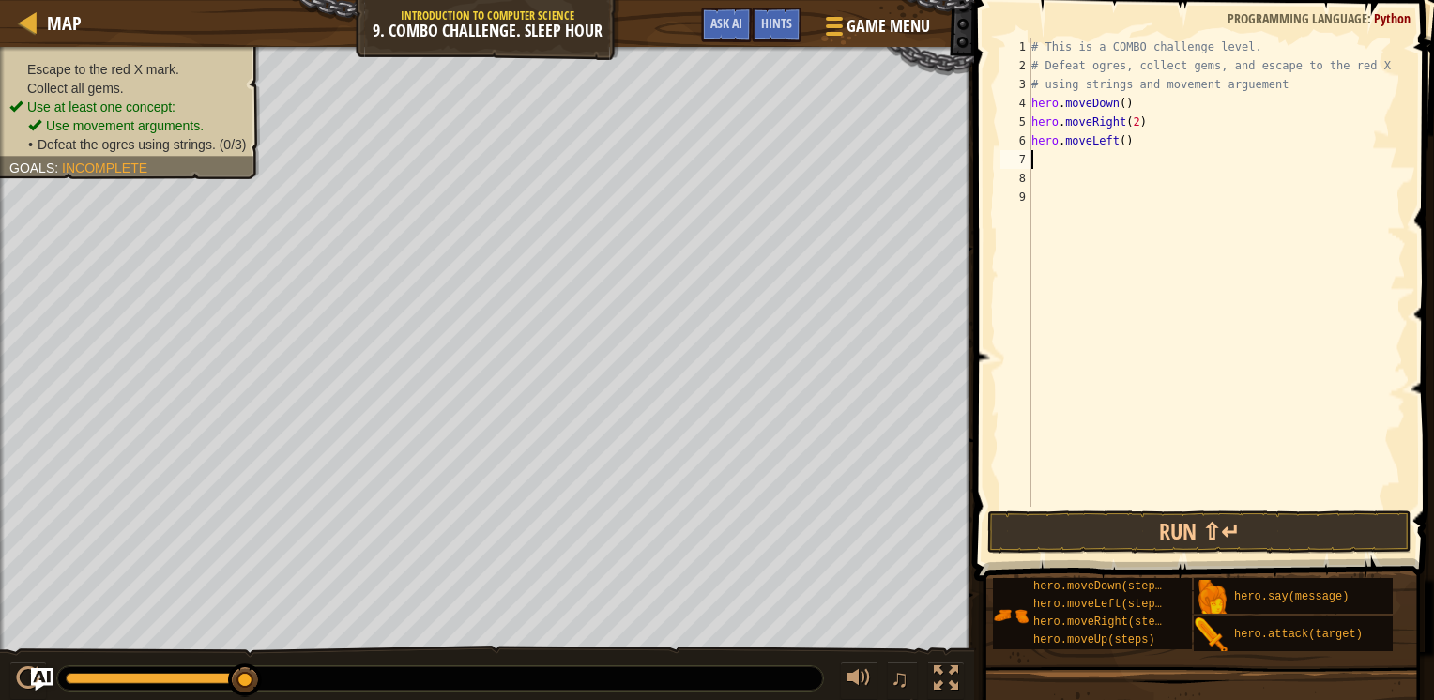
click at [1116, 141] on div "# This is a COMBO challenge level. # Defeat [PERSON_NAME], collect gems, and es…" at bounding box center [1217, 291] width 378 height 507
type textarea "hero.moveLeft(2)"
click at [1103, 158] on div "# This is a COMBO challenge level. # Defeat [PERSON_NAME], collect gems, and es…" at bounding box center [1217, 291] width 378 height 507
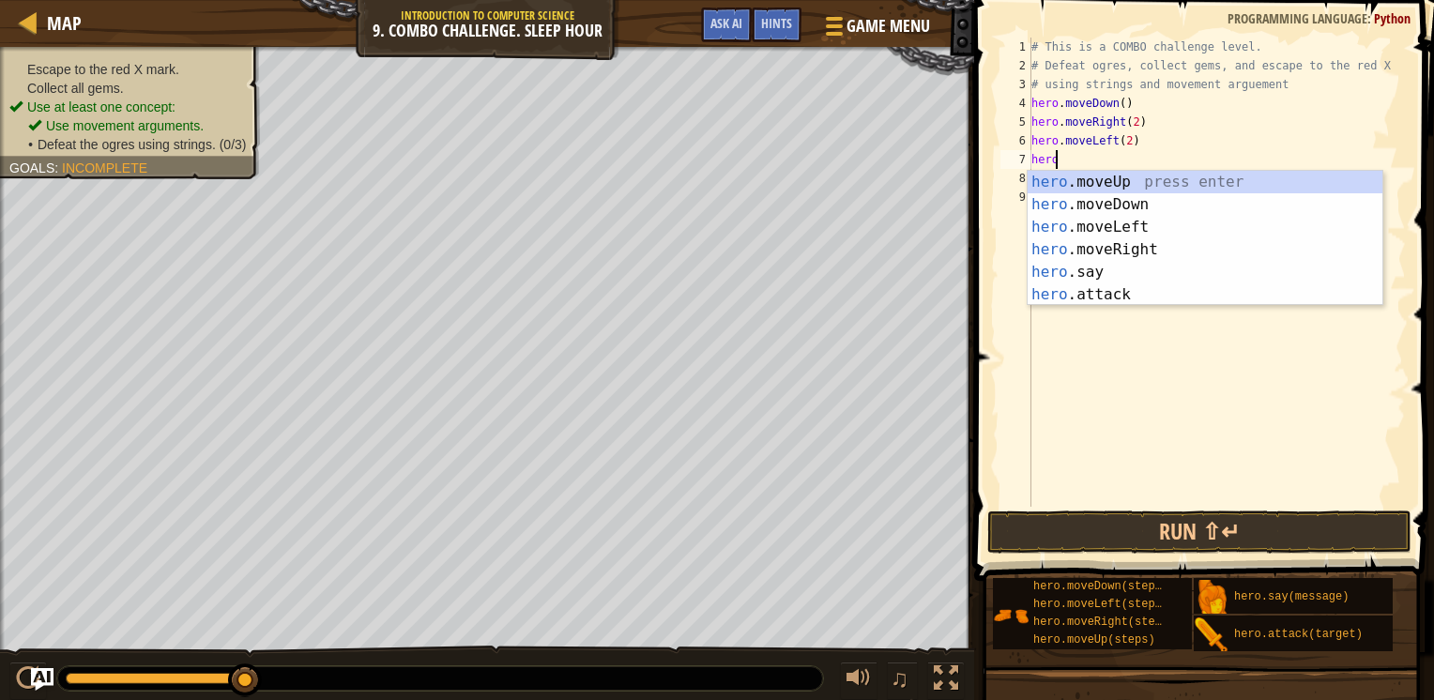
scroll to position [8, 0]
type textarea "h"
type textarea "hero"
click at [1053, 178] on div "hero .moveUp press enter hero .moveDown press enter hero .moveLeft press enter …" at bounding box center [1205, 261] width 355 height 180
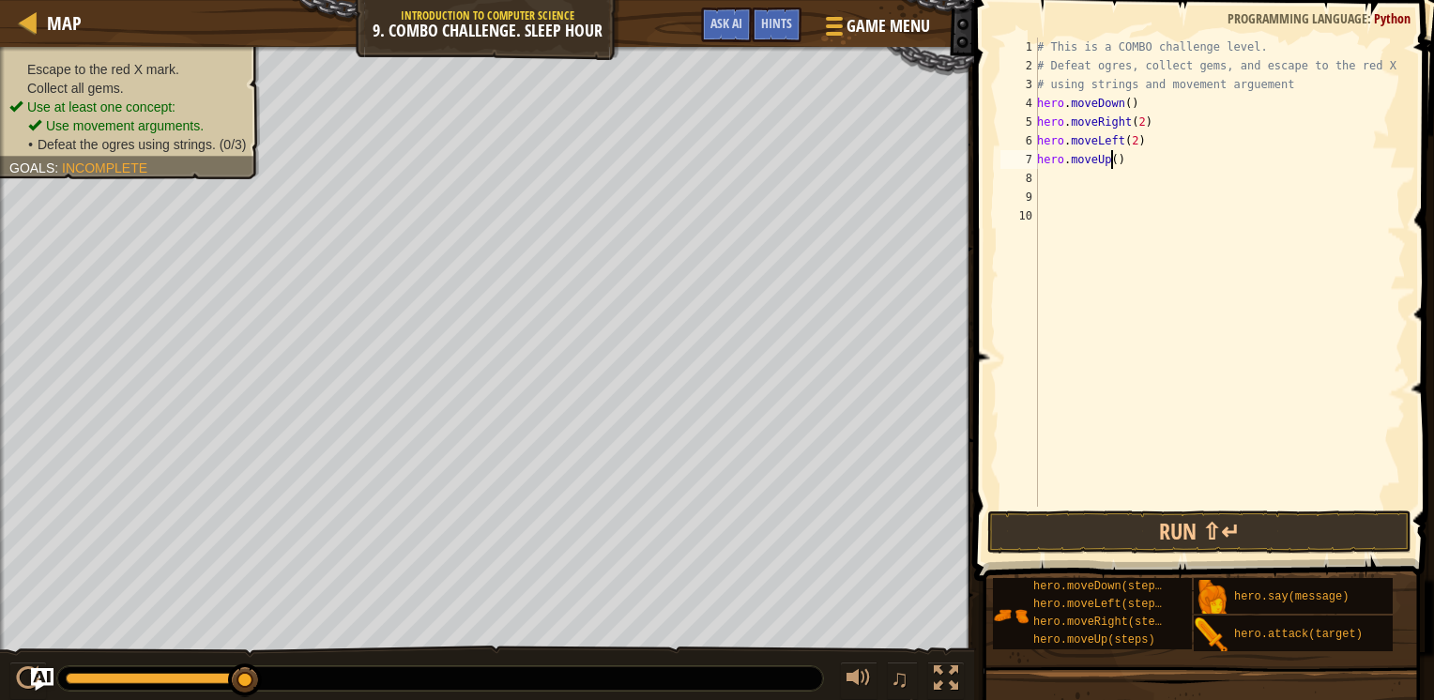
click at [1112, 161] on div "# This is a COMBO challenge level. # Defeat [PERSON_NAME], collect gems, and es…" at bounding box center [1220, 291] width 373 height 507
type textarea "hero.moveUp(2)"
click at [1101, 179] on div "# This is a COMBO challenge level. # Defeat [PERSON_NAME], collect gems, and es…" at bounding box center [1220, 291] width 373 height 507
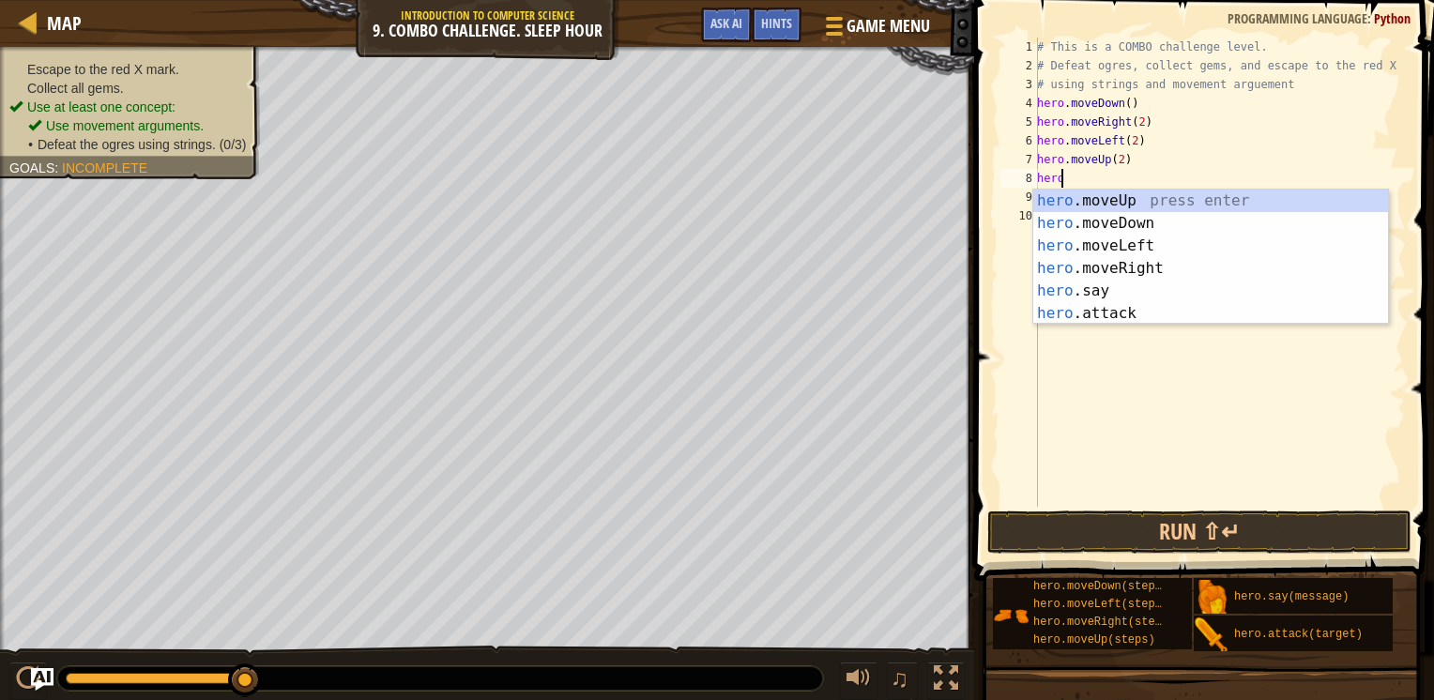
scroll to position [8, 0]
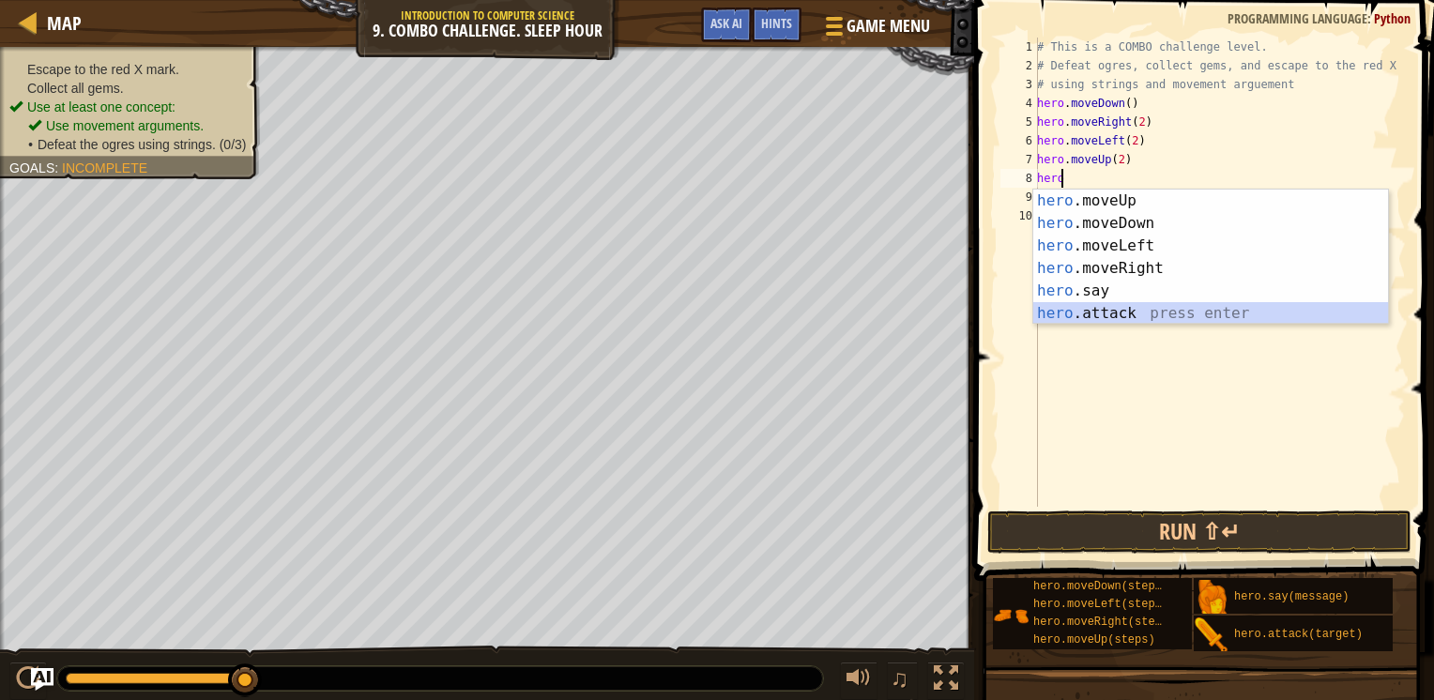
click at [1057, 312] on div "hero .moveUp press enter hero .moveDown press enter hero .moveLeft press enter …" at bounding box center [1211, 280] width 355 height 180
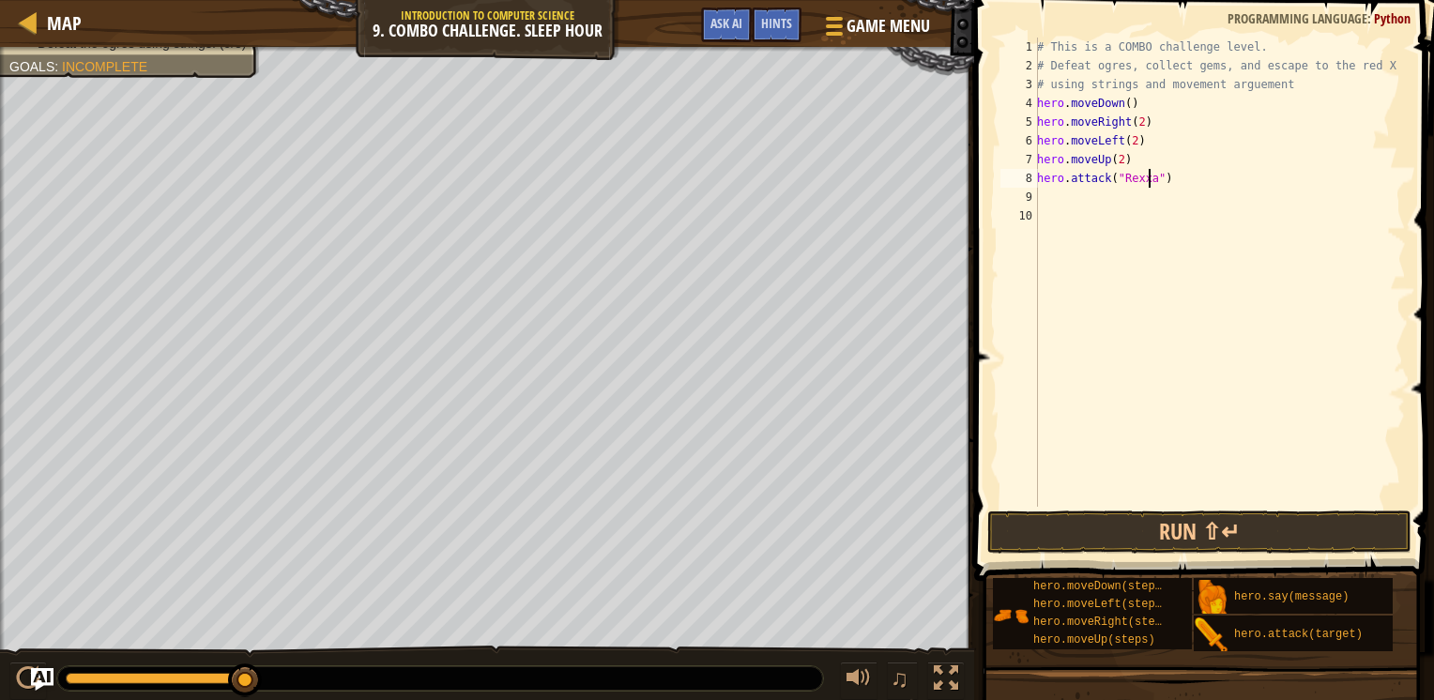
type textarea "hero.attack("Rexxar")"
click at [1071, 202] on div "# This is a COMBO challenge level. # Defeat [PERSON_NAME], collect gems, and es…" at bounding box center [1220, 291] width 373 height 507
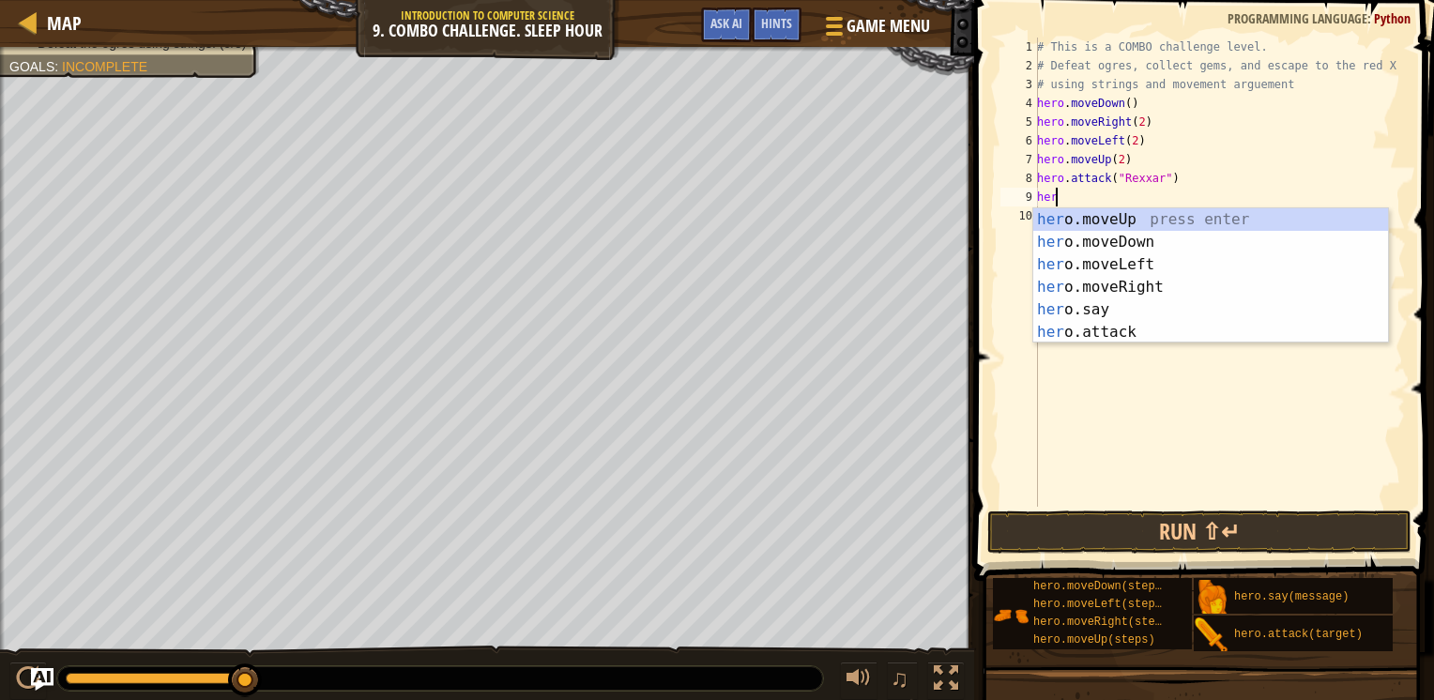
scroll to position [8, 0]
click at [1070, 325] on div "hero .moveUp press enter hero .moveDown press enter hero .moveLeft press enter …" at bounding box center [1211, 298] width 355 height 180
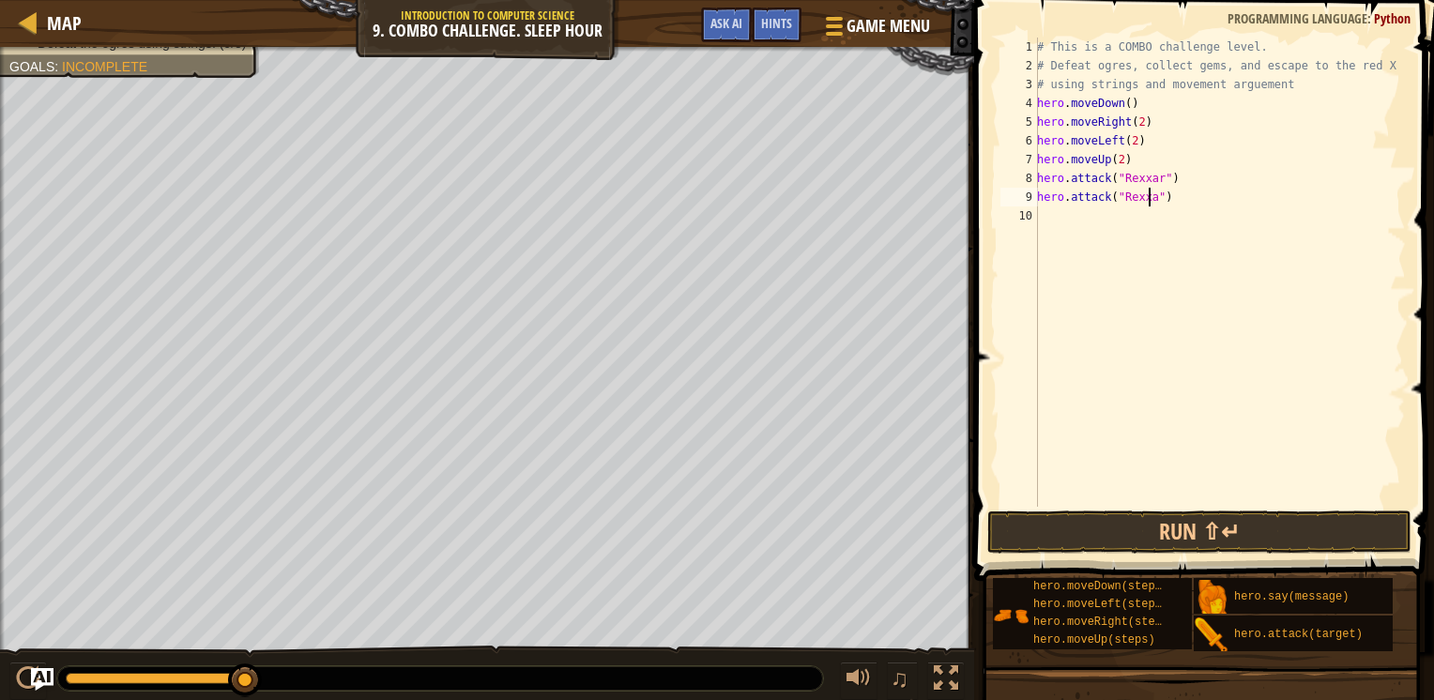
type textarea "hero.attack("Rexxar")"
click at [1164, 504] on div "# This is a COMBO challenge level. # Defeat [PERSON_NAME], collect gems, and es…" at bounding box center [1220, 291] width 373 height 507
click at [1162, 512] on button "Run ⇧↵" at bounding box center [1200, 532] width 424 height 43
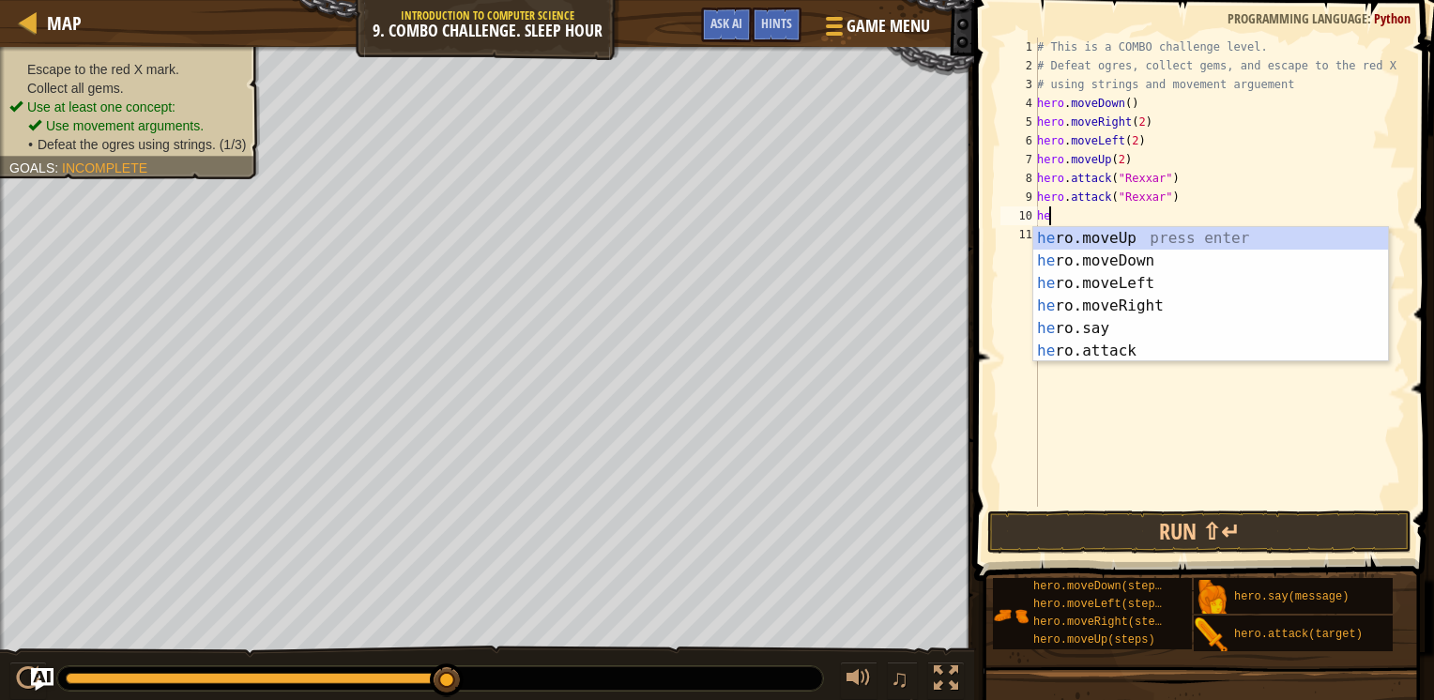
type textarea "h"
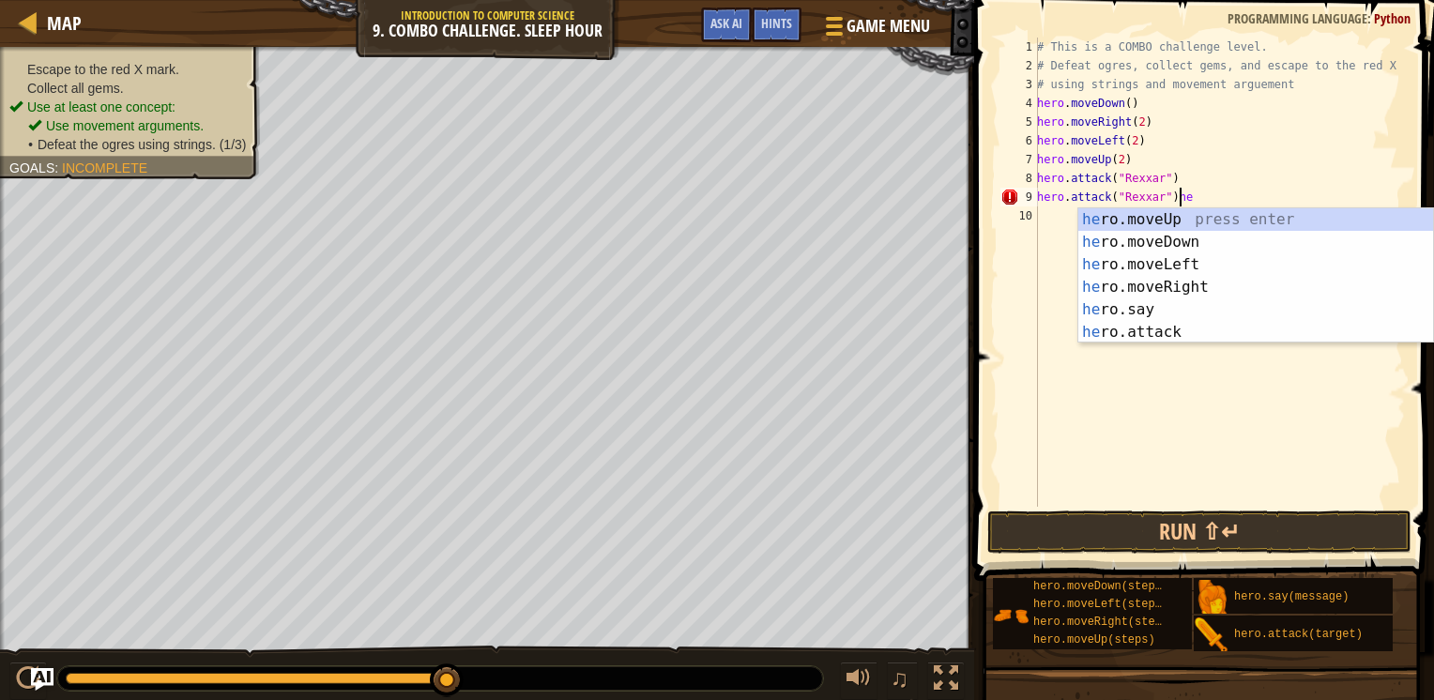
scroll to position [8, 9]
type textarea "hero.attack("Rexxar")"
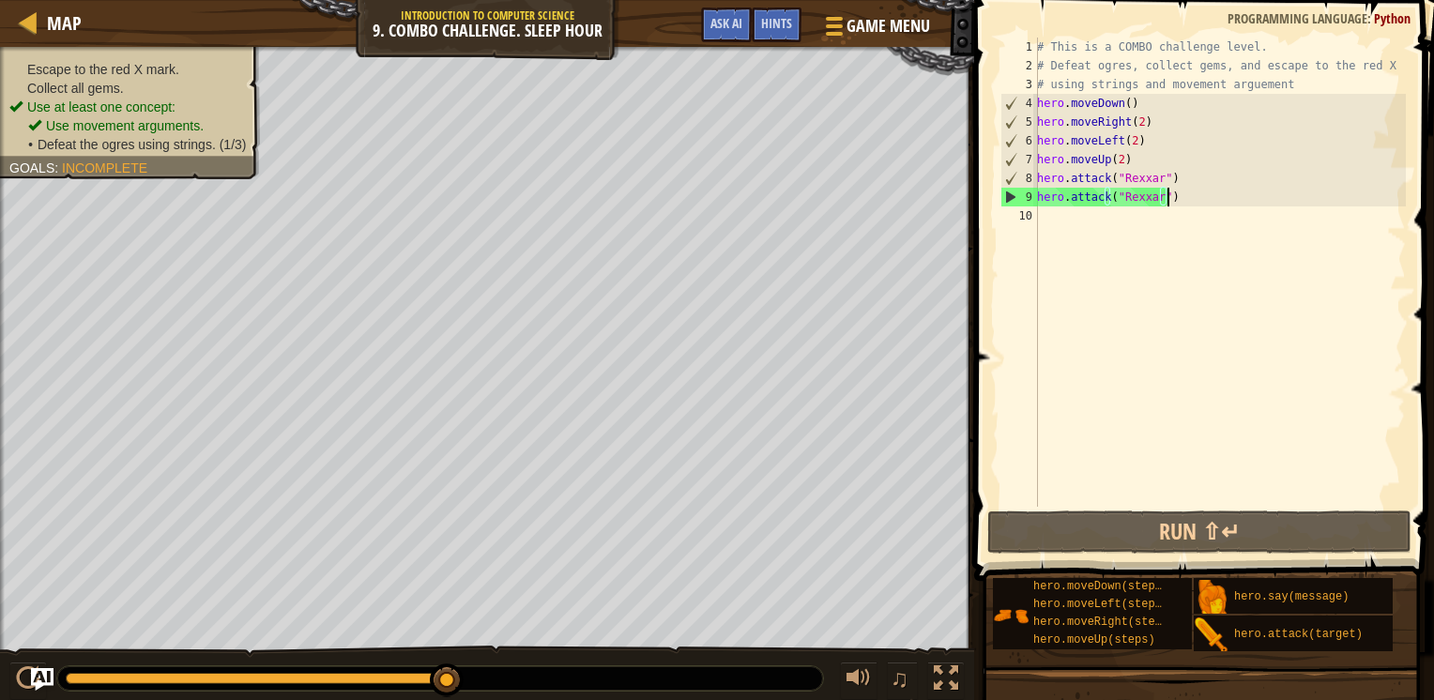
click at [1119, 242] on div "# This is a COMBO challenge level. # Defeat [PERSON_NAME], collect gems, and es…" at bounding box center [1220, 291] width 373 height 507
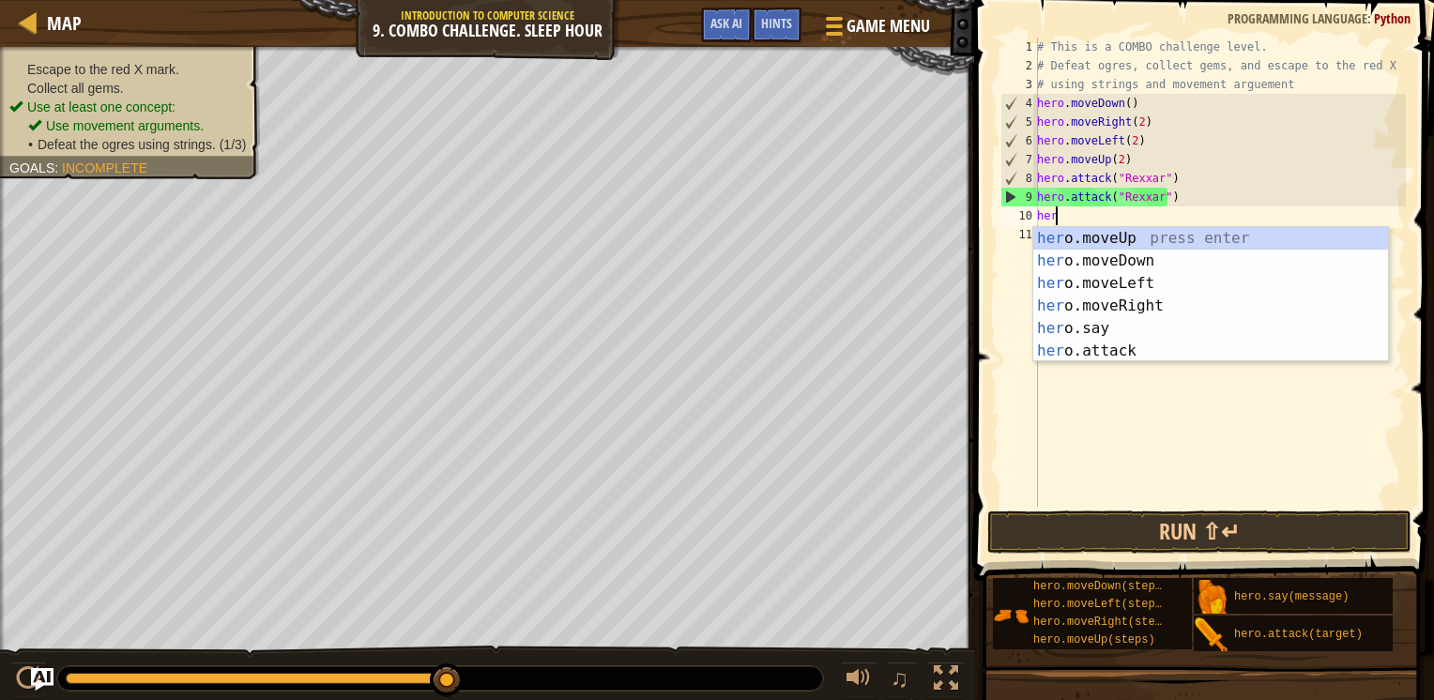
type textarea "hero"
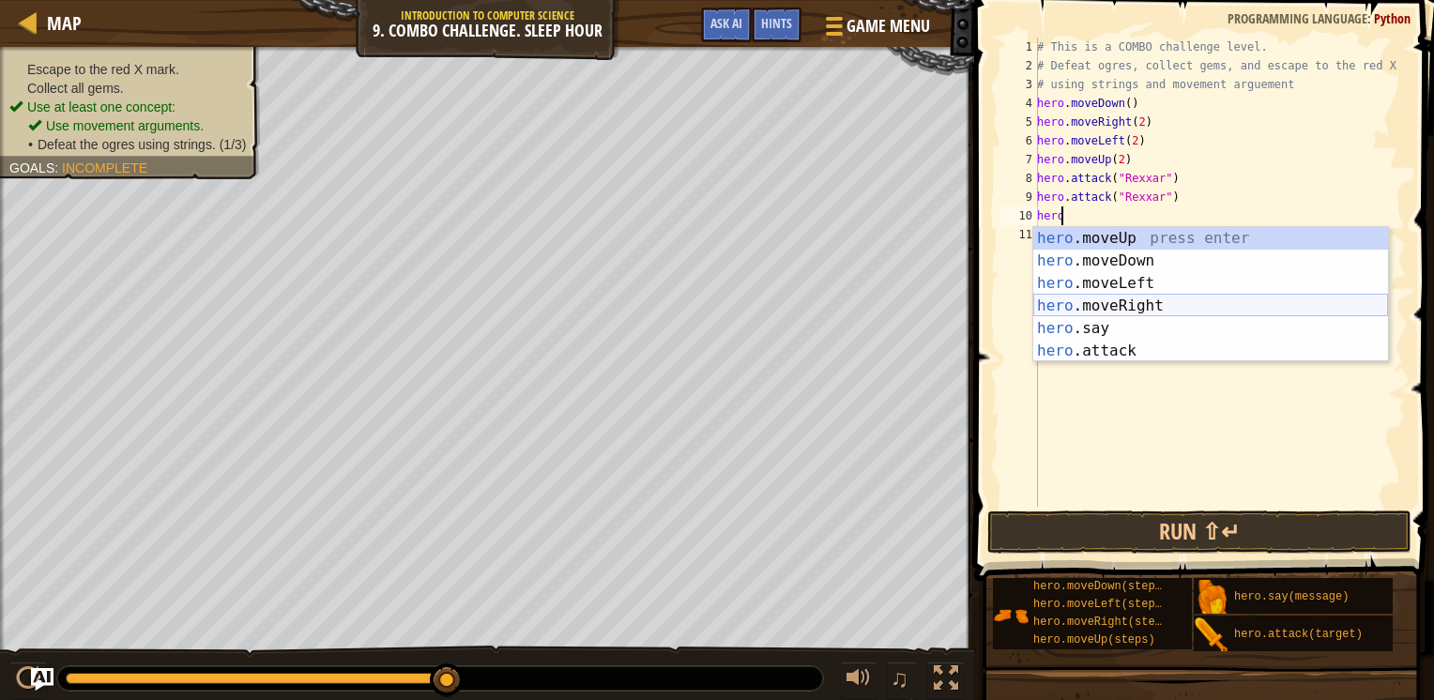
click at [1103, 302] on div "hero .moveUp press enter hero .moveDown press enter hero .moveLeft press enter …" at bounding box center [1211, 317] width 355 height 180
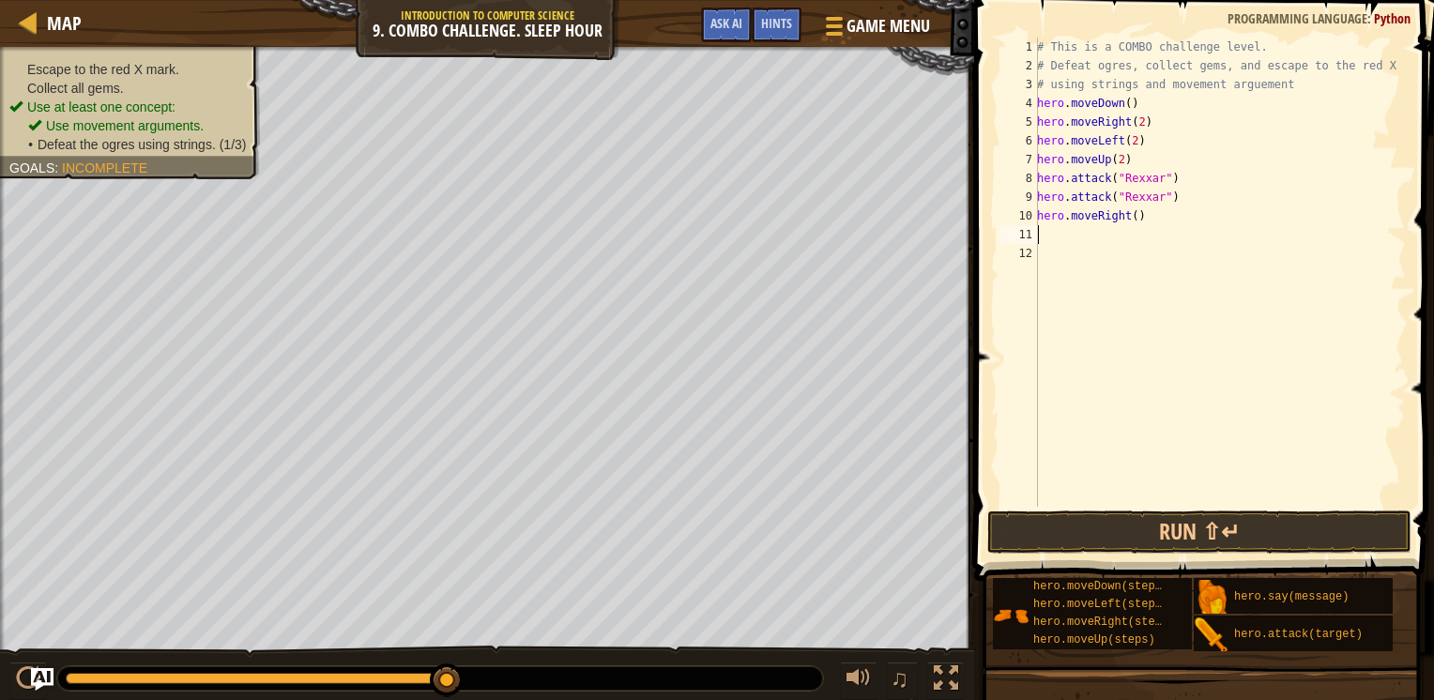
click at [1126, 218] on div "# This is a COMBO challenge level. # Defeat [PERSON_NAME], collect gems, and es…" at bounding box center [1220, 291] width 373 height 507
type textarea "hero.moveRight()"
click at [1133, 218] on div "# This is a COMBO challenge level. # Defeat [PERSON_NAME], collect gems, and es…" at bounding box center [1220, 291] width 373 height 507
click at [1102, 235] on div "# This is a COMBO challenge level. # Defeat [PERSON_NAME], collect gems, and es…" at bounding box center [1220, 291] width 373 height 507
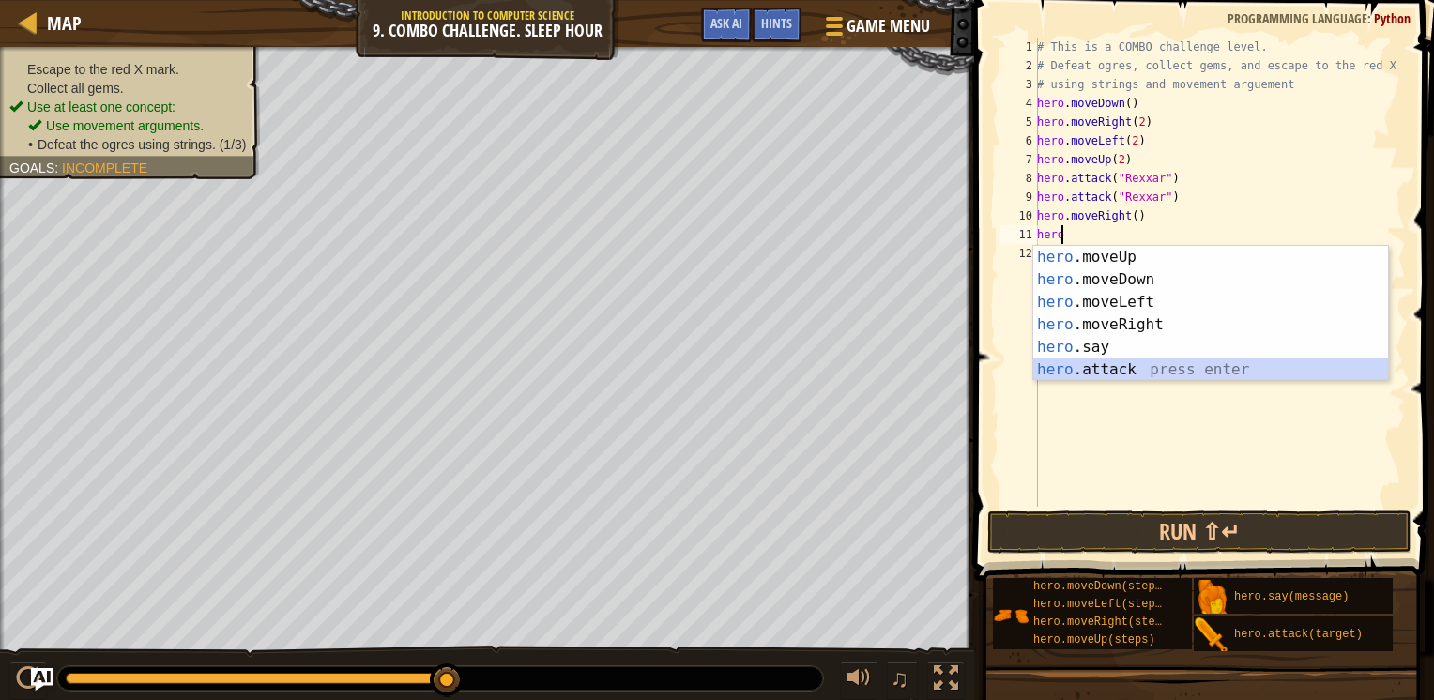
click at [1085, 367] on div "hero .moveUp press enter hero .moveDown press enter hero .moveLeft press enter …" at bounding box center [1211, 336] width 355 height 180
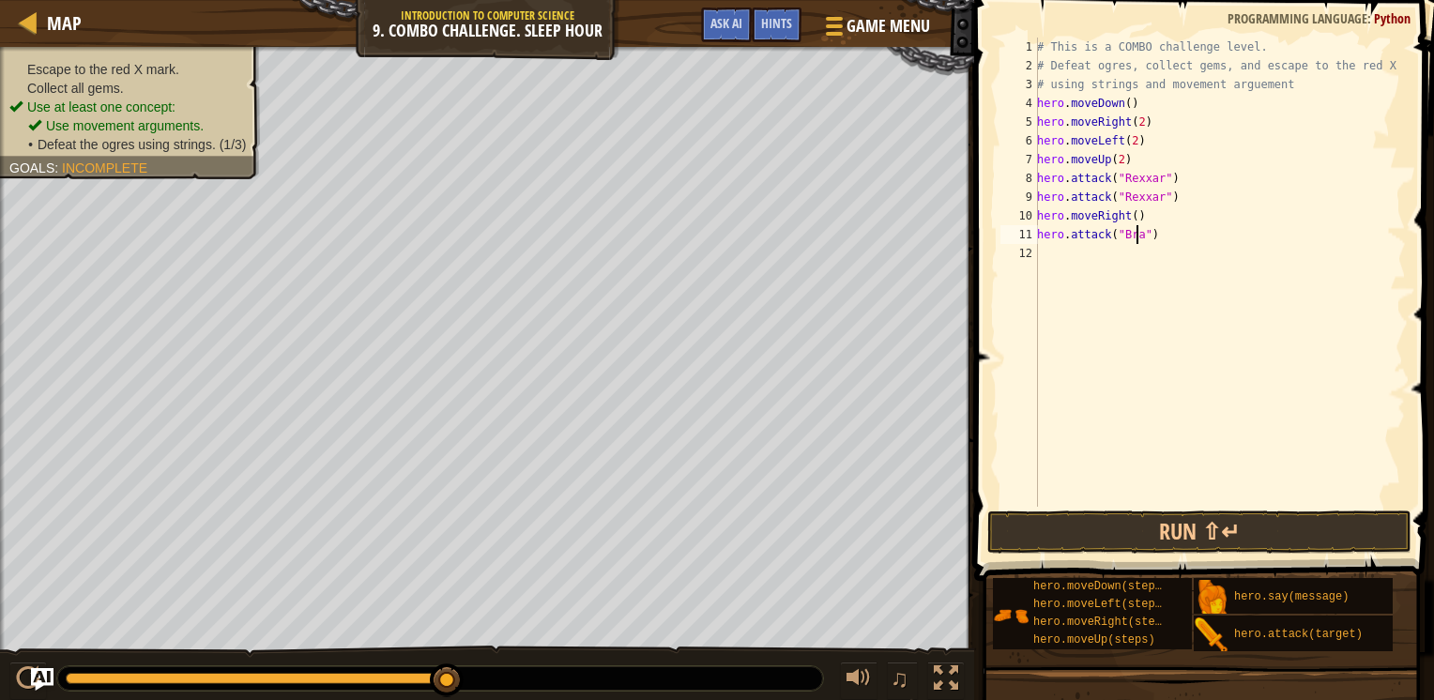
type textarea "hero.attack("[PERSON_NAME]")"
click at [1142, 244] on div "# This is a COMBO challenge level. # Defeat [PERSON_NAME], collect gems, and es…" at bounding box center [1220, 291] width 373 height 507
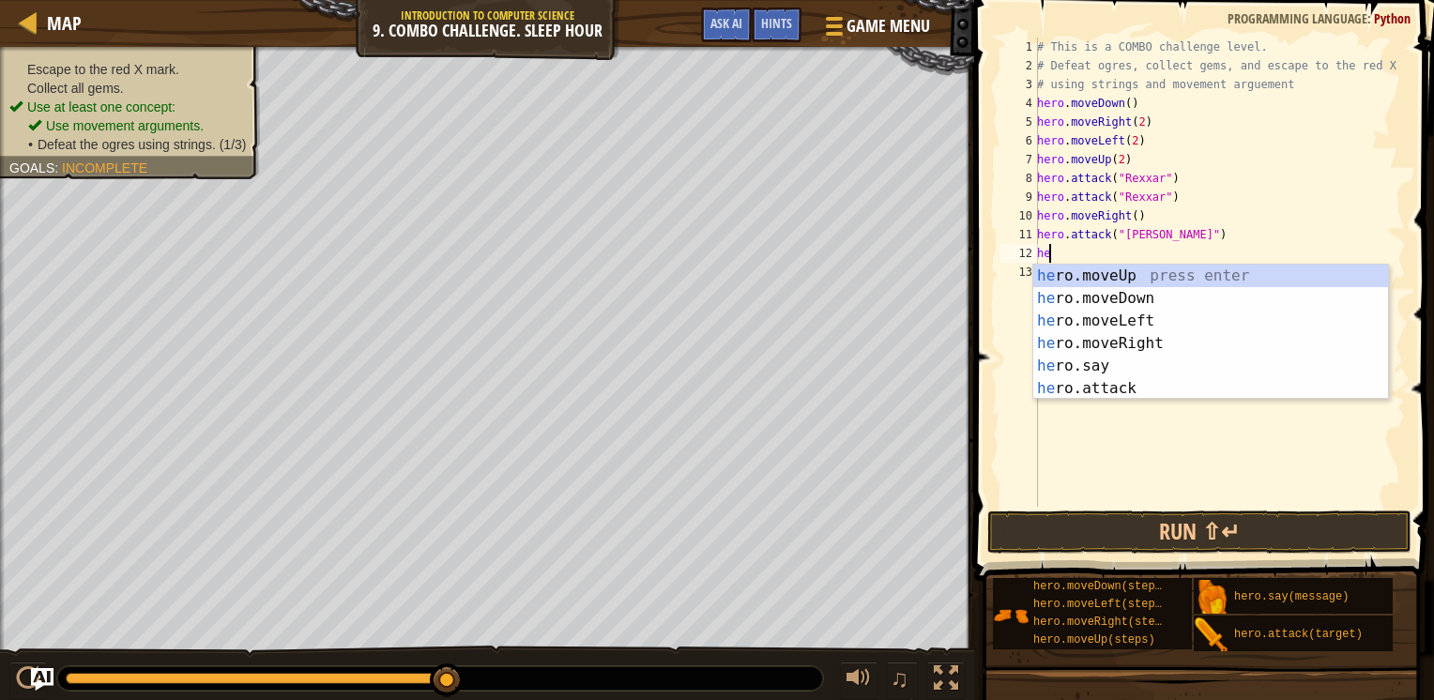
scroll to position [8, 0]
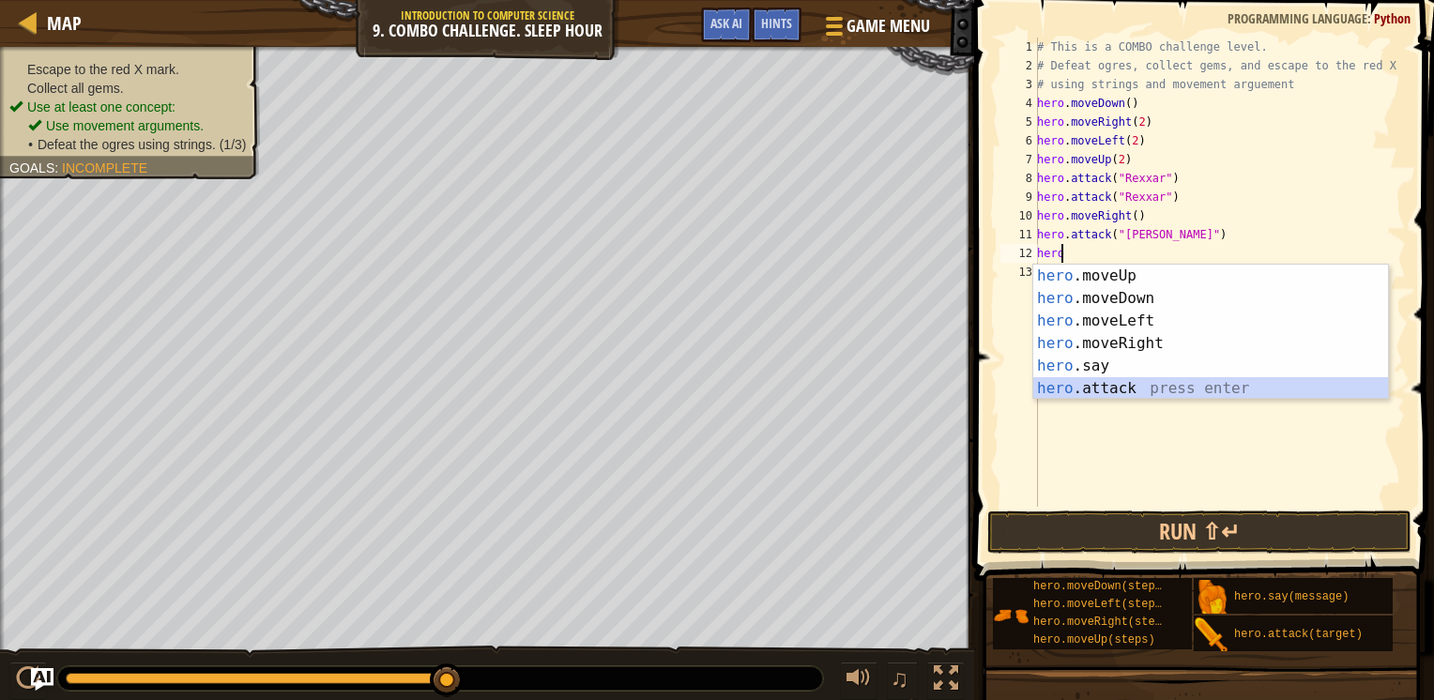
click at [1093, 380] on div "hero .moveUp press enter hero .moveDown press enter hero .moveLeft press enter …" at bounding box center [1211, 355] width 355 height 180
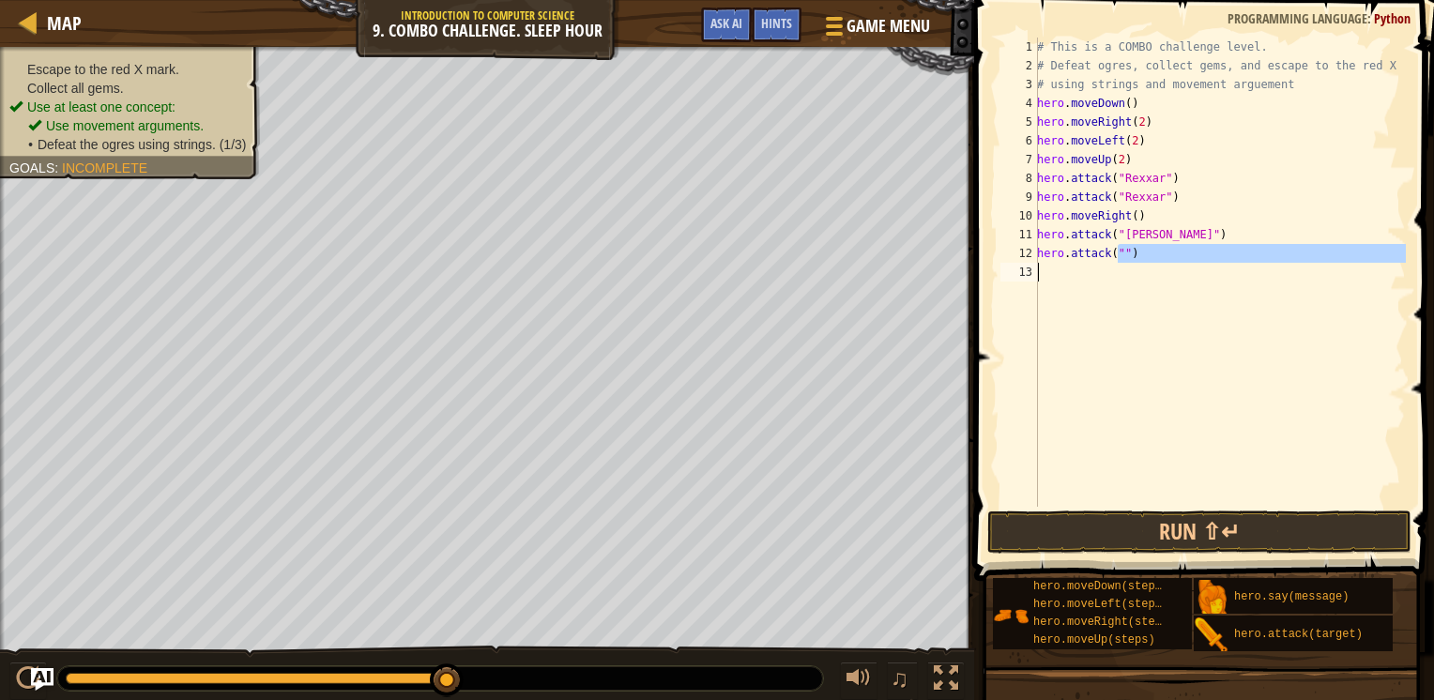
click at [1093, 380] on div "# This is a COMBO challenge level. # Defeat [PERSON_NAME], collect gems, and es…" at bounding box center [1220, 291] width 373 height 507
type textarea "hero.attack("[PERSON_NAME]")"
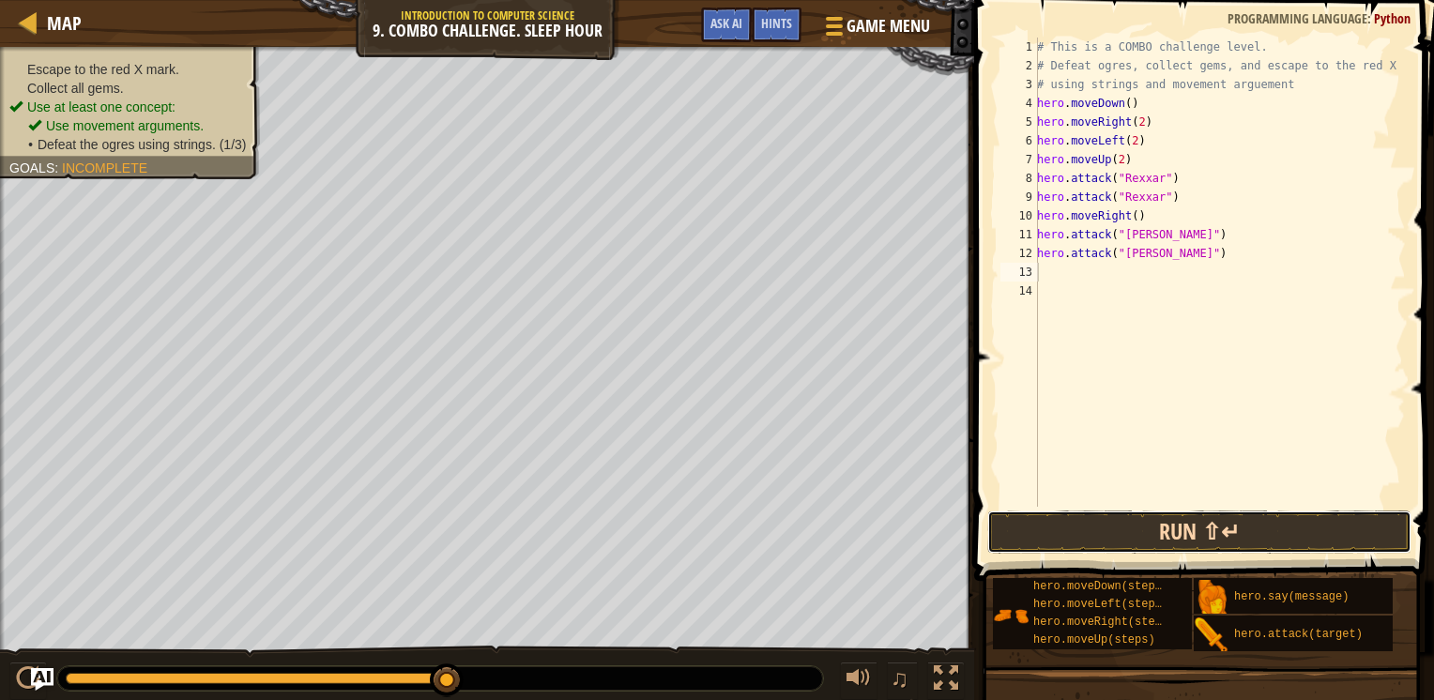
click at [1160, 536] on button "Run ⇧↵" at bounding box center [1200, 532] width 424 height 43
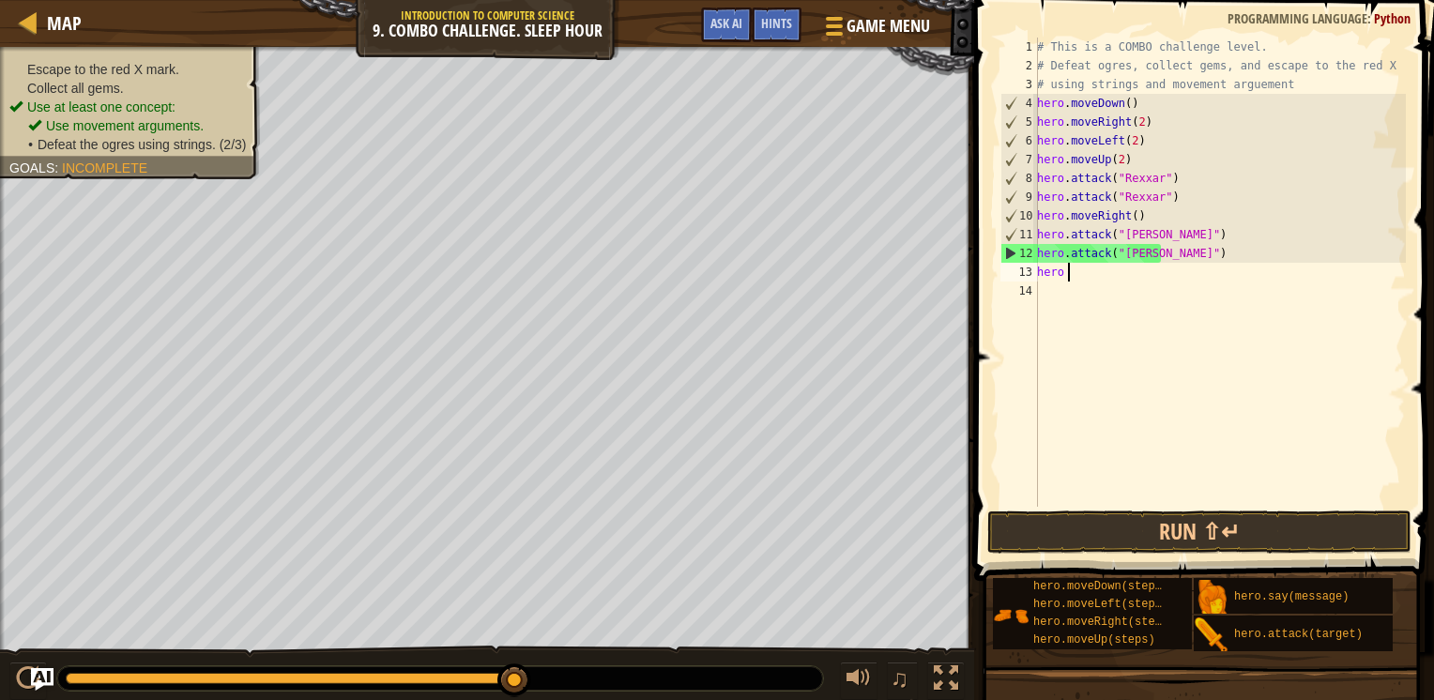
type textarea "hero m"
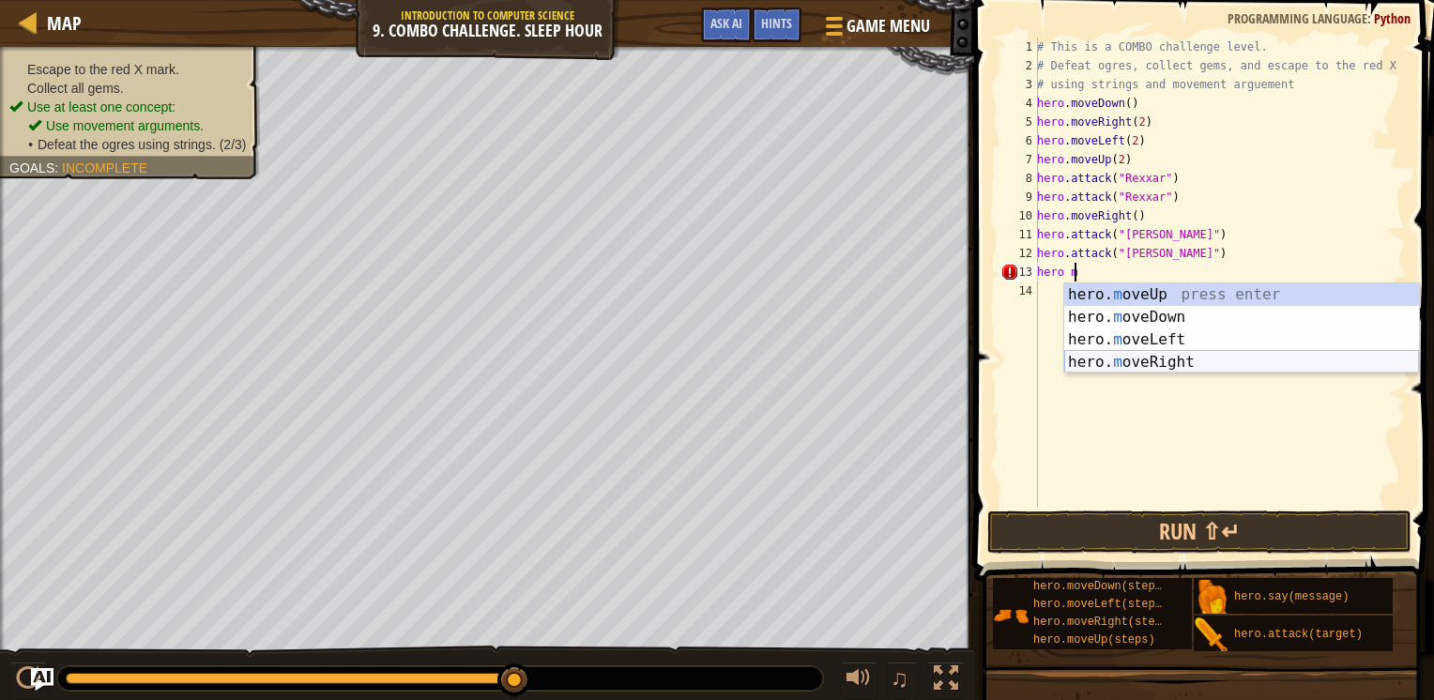
click at [1102, 358] on div "hero. m oveUp press enter hero. m oveDown press enter hero. m oveLeft press ent…" at bounding box center [1242, 351] width 355 height 135
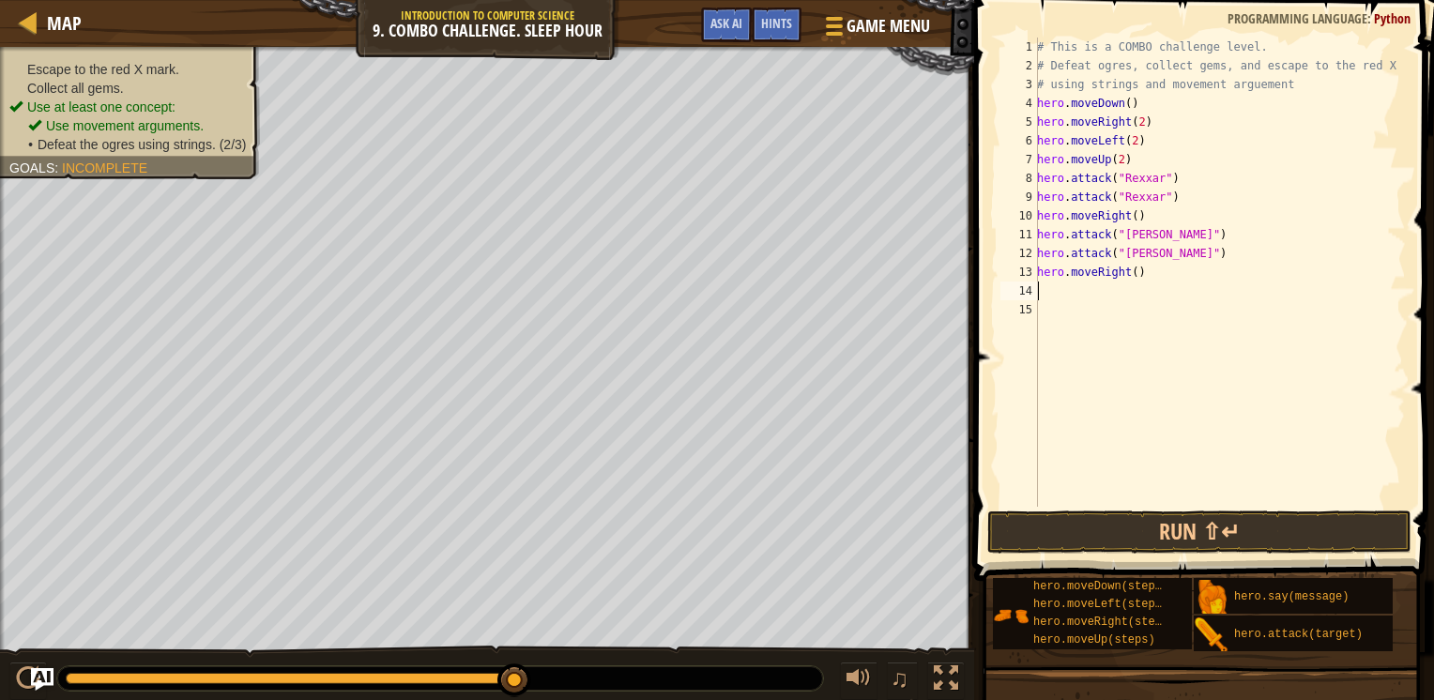
scroll to position [8, 0]
click at [1138, 281] on div "# This is a COMBO challenge level. # Defeat [PERSON_NAME], collect gems, and es…" at bounding box center [1220, 291] width 373 height 507
click at [1128, 274] on div "# This is a COMBO challenge level. # Defeat [PERSON_NAME], collect gems, and es…" at bounding box center [1220, 291] width 373 height 507
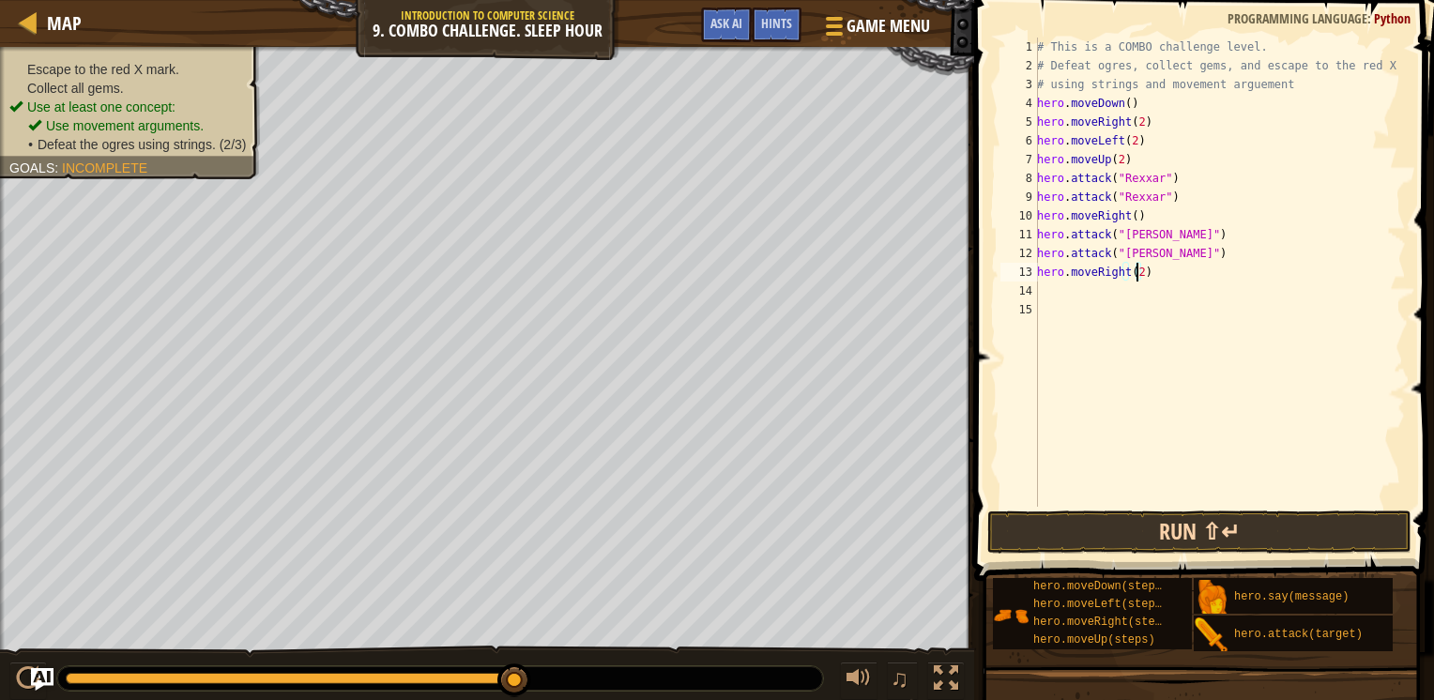
type textarea "hero.moveRight(2)"
click at [1133, 522] on button "Run ⇧↵" at bounding box center [1200, 532] width 424 height 43
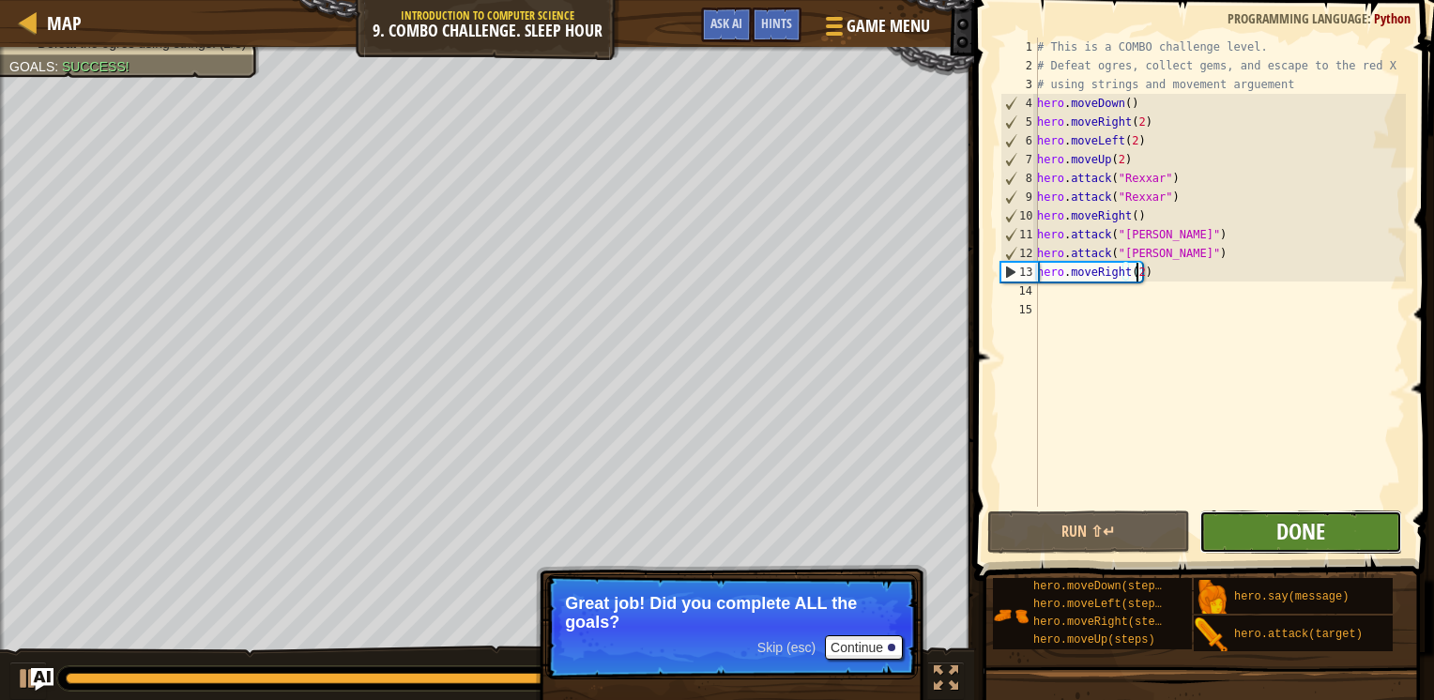
click at [1276, 536] on button "Done" at bounding box center [1301, 532] width 203 height 43
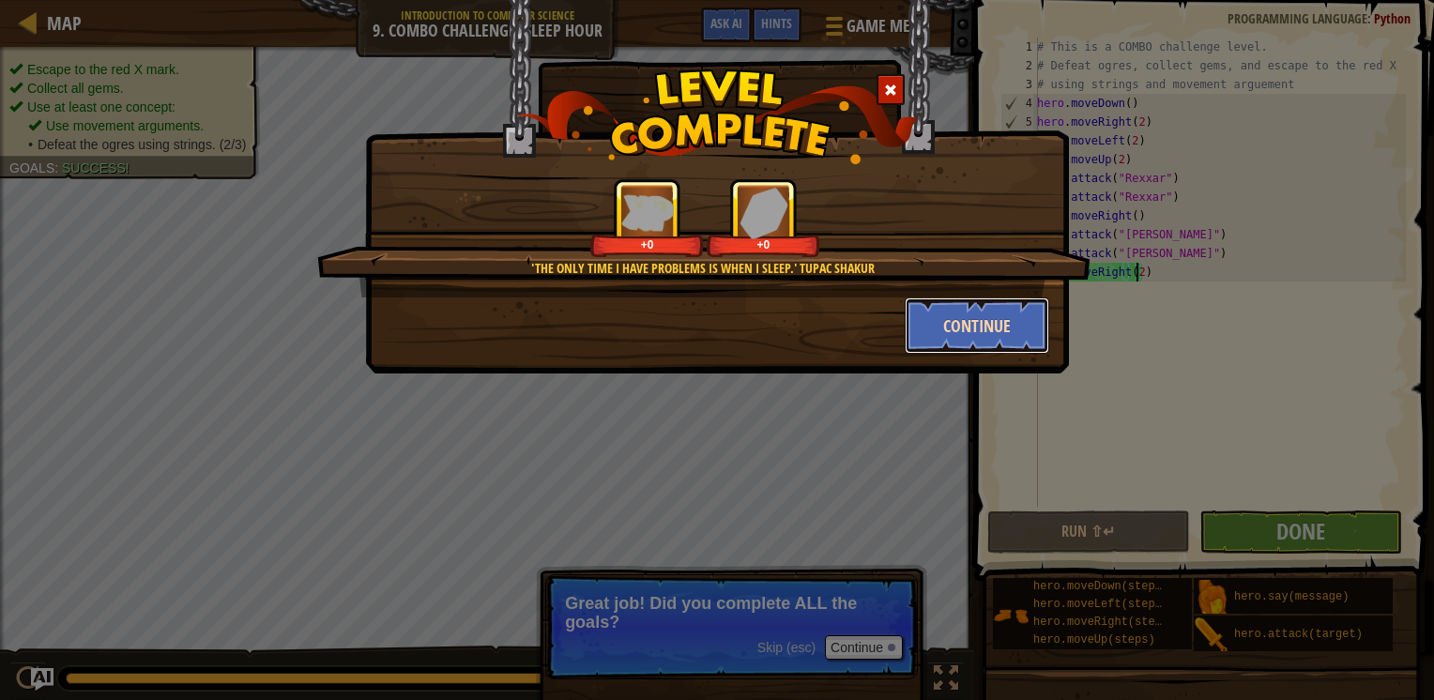
click at [989, 322] on button "Continue" at bounding box center [978, 326] width 146 height 56
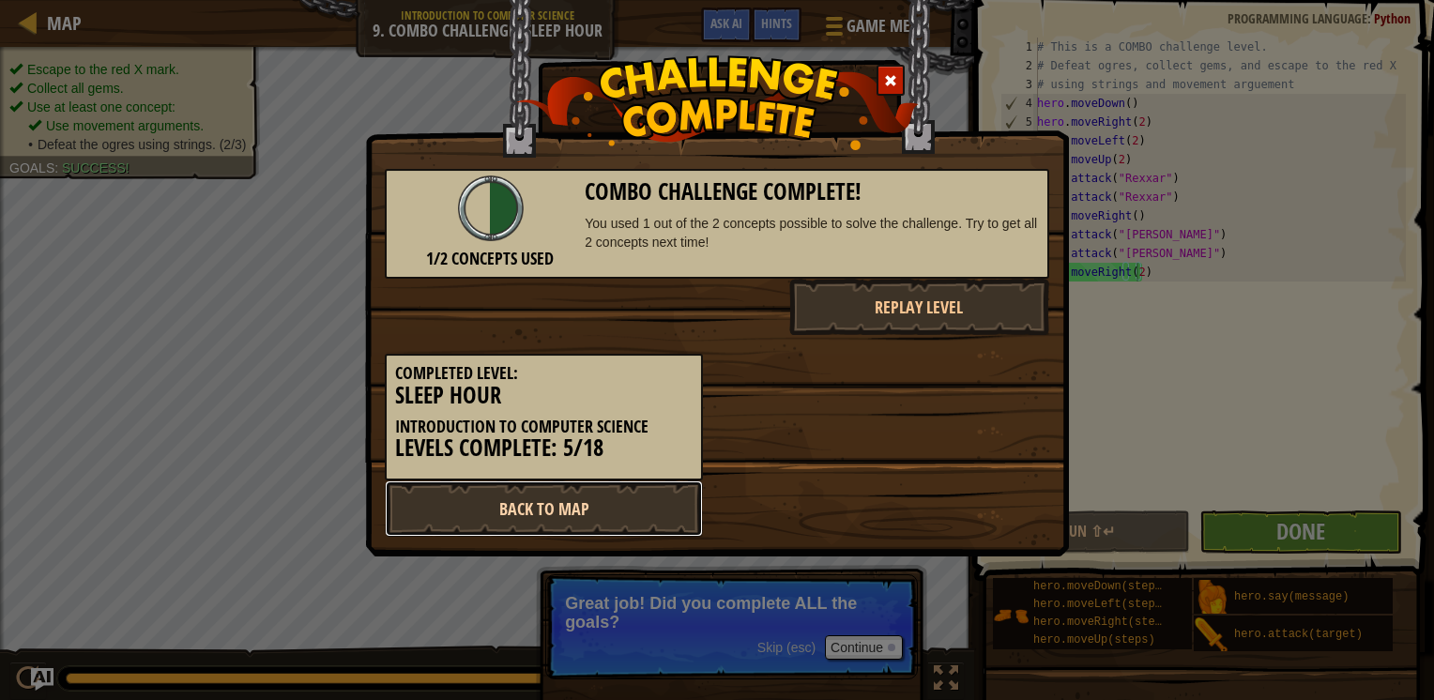
click at [616, 508] on link "Back to Map" at bounding box center [544, 509] width 318 height 56
